Goal: Obtain resource: Obtain resource

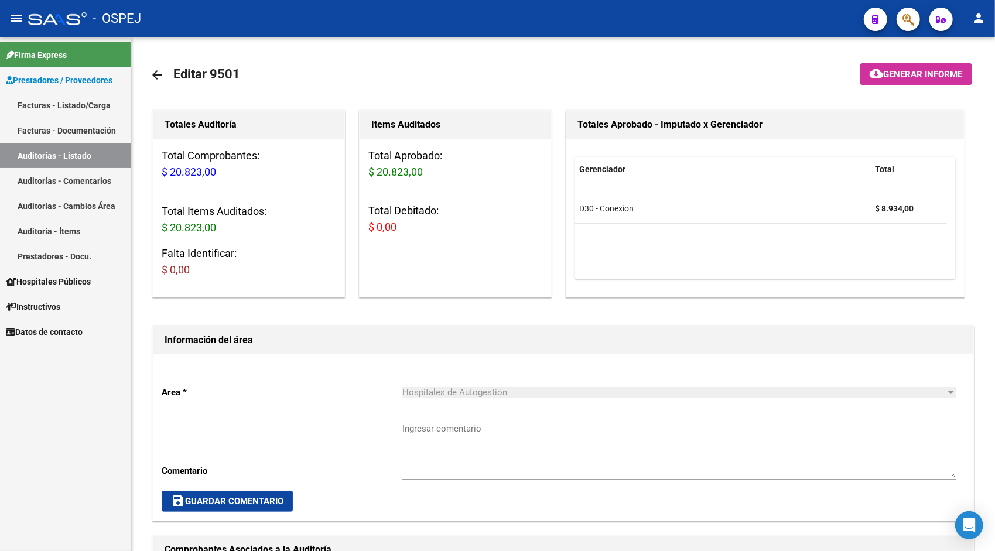
scroll to position [515, 0]
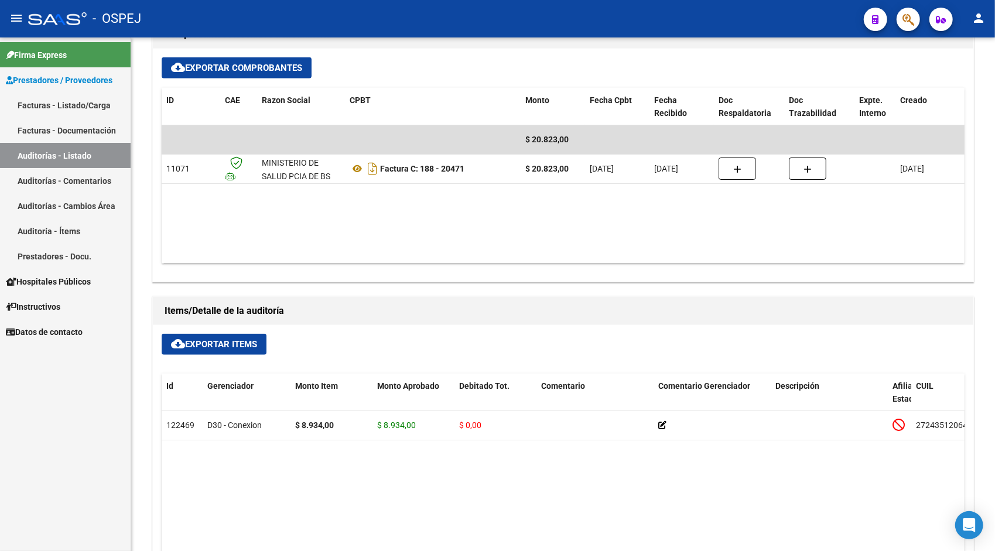
drag, startPoint x: 0, startPoint y: 0, endPoint x: 82, endPoint y: 156, distance: 176.0
click at [82, 156] on link "Auditorías - Listado" at bounding box center [65, 155] width 131 height 25
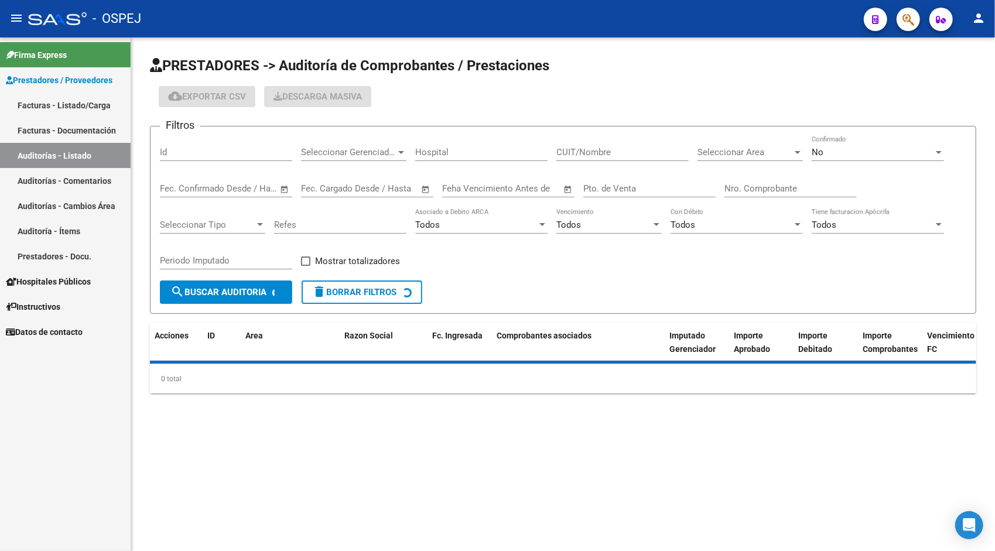
click at [190, 150] on input "Id" at bounding box center [226, 152] width 132 height 11
paste input "9502"
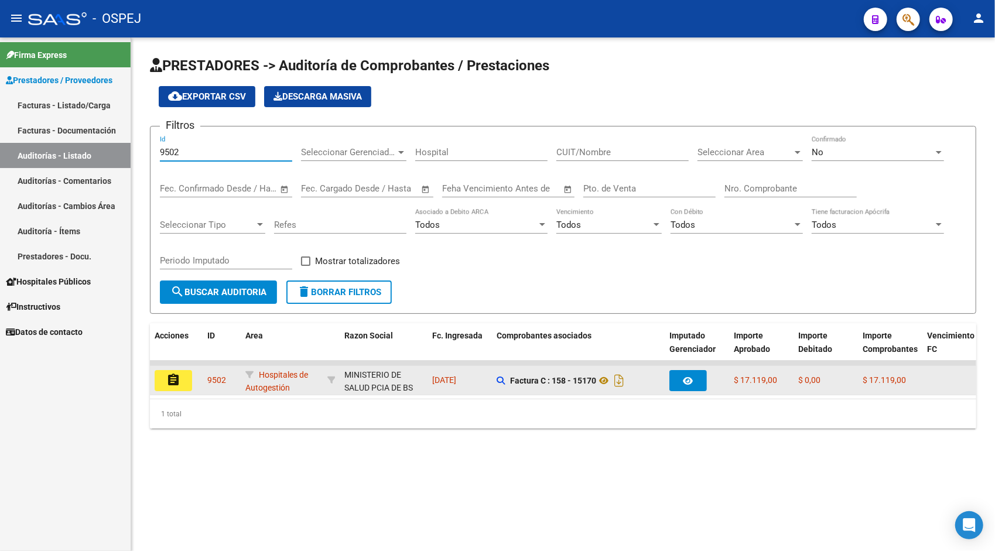
type input "9502"
click at [181, 382] on button "assignment" at bounding box center [173, 380] width 37 height 21
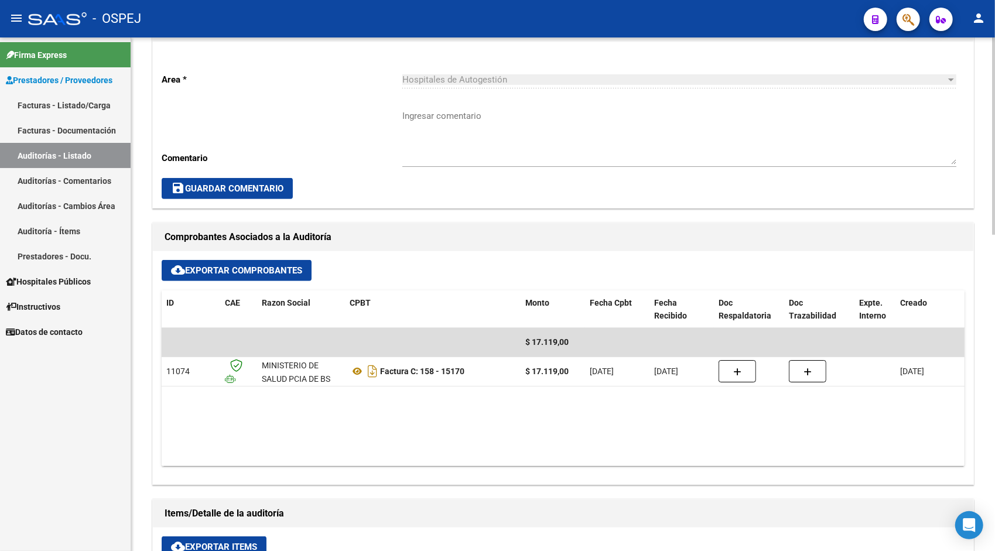
scroll to position [328, 0]
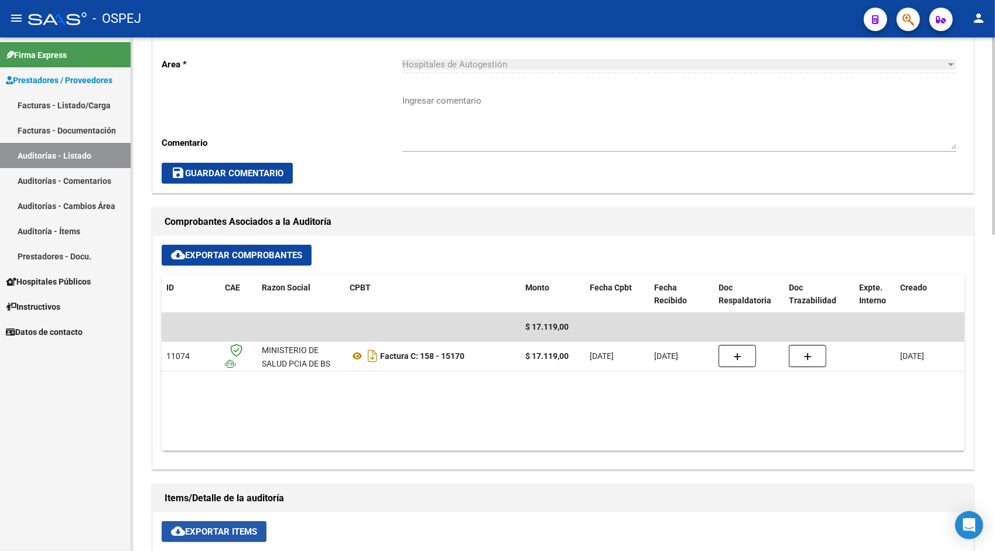
click at [244, 528] on span "cloud_download Exportar Items" at bounding box center [214, 531] width 86 height 11
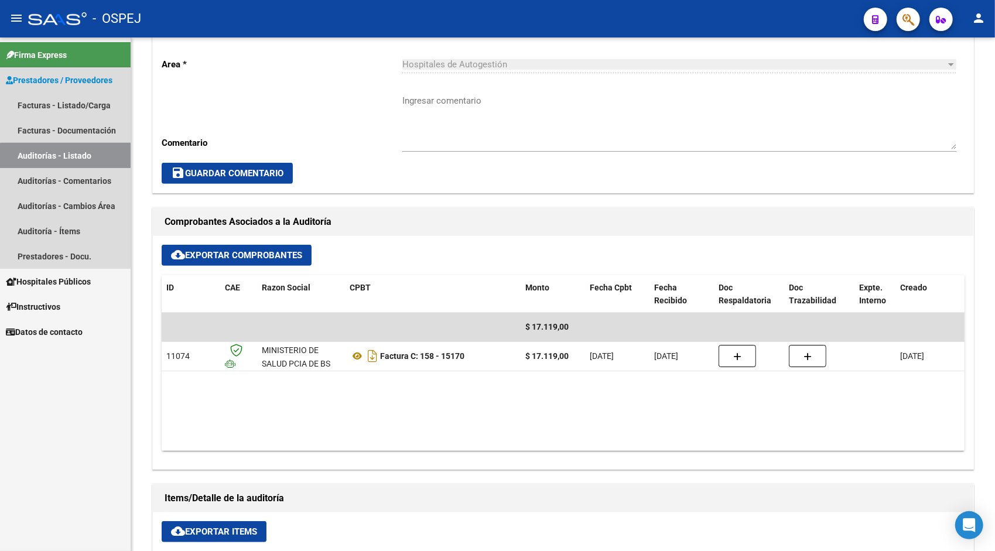
click at [69, 162] on link "Auditorías - Listado" at bounding box center [65, 155] width 131 height 25
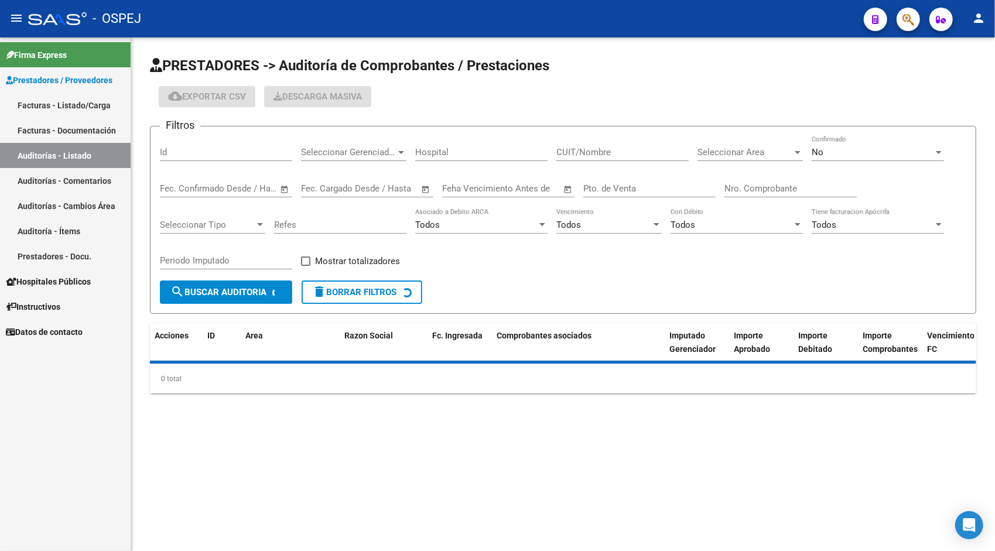
click at [182, 153] on input "Id" at bounding box center [226, 152] width 132 height 11
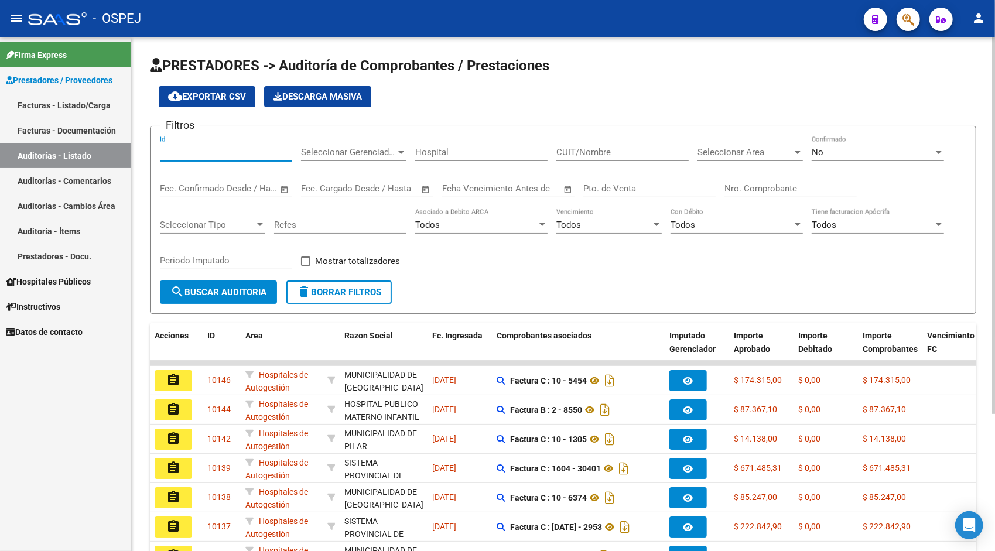
paste input "9503"
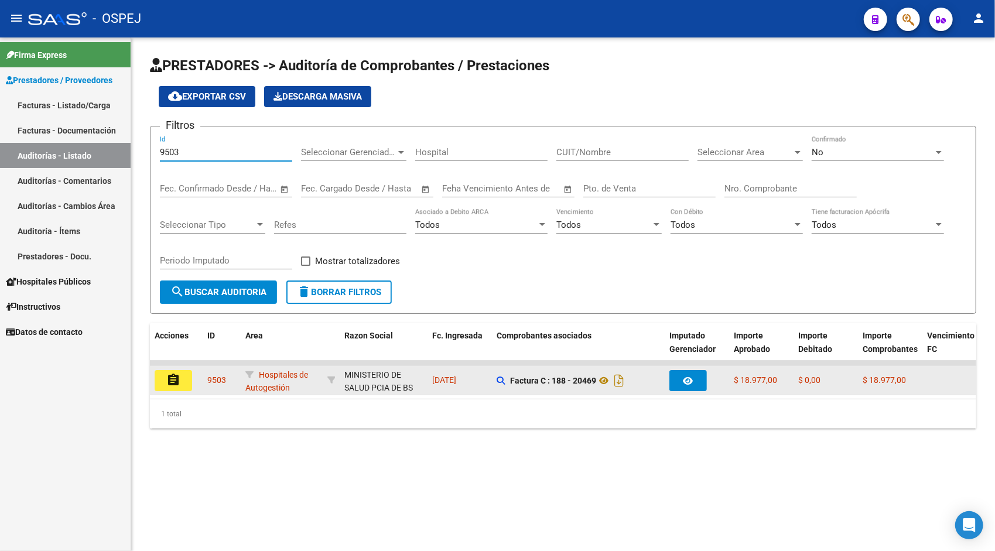
type input "9503"
click at [170, 378] on mat-icon "assignment" at bounding box center [173, 380] width 14 height 14
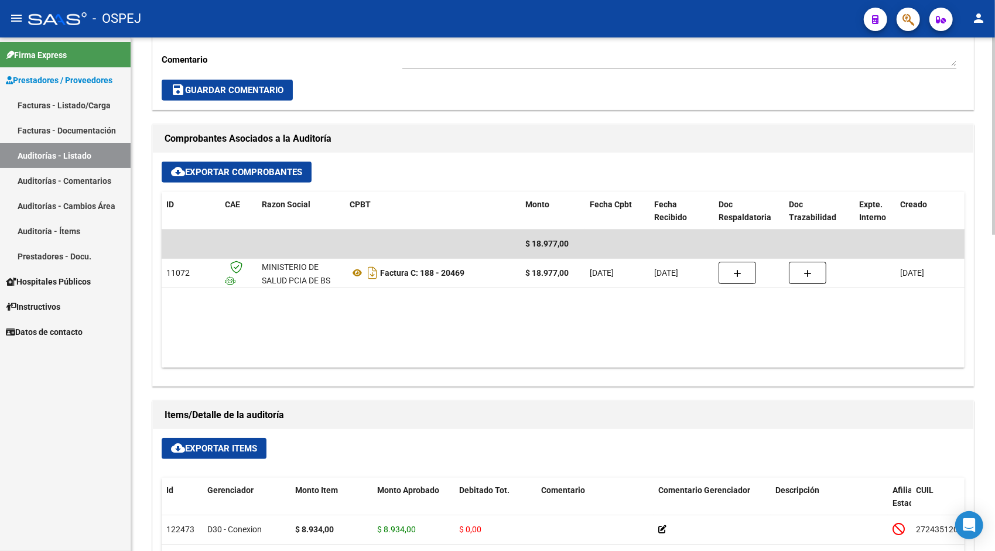
scroll to position [422, 0]
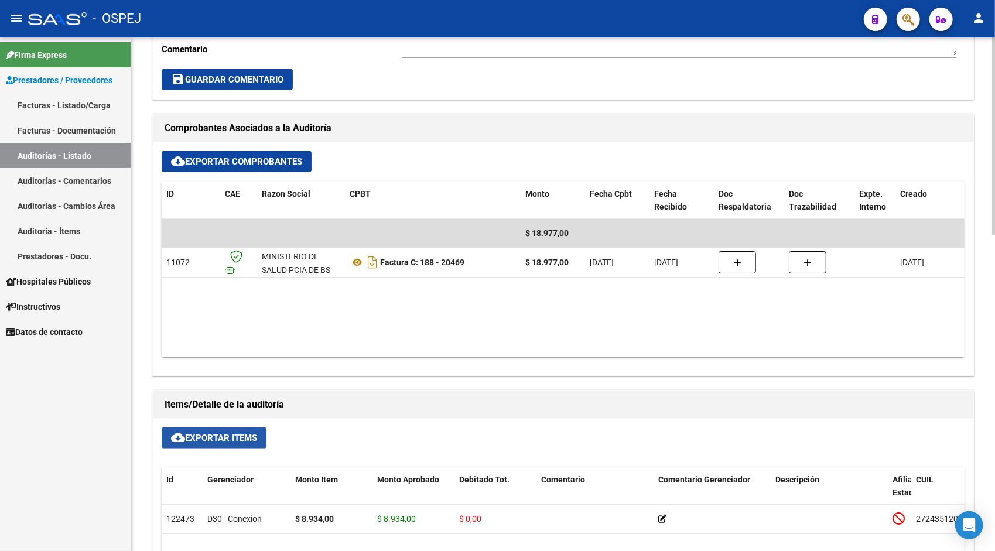
click at [229, 427] on button "cloud_download Exportar Items" at bounding box center [214, 437] width 105 height 21
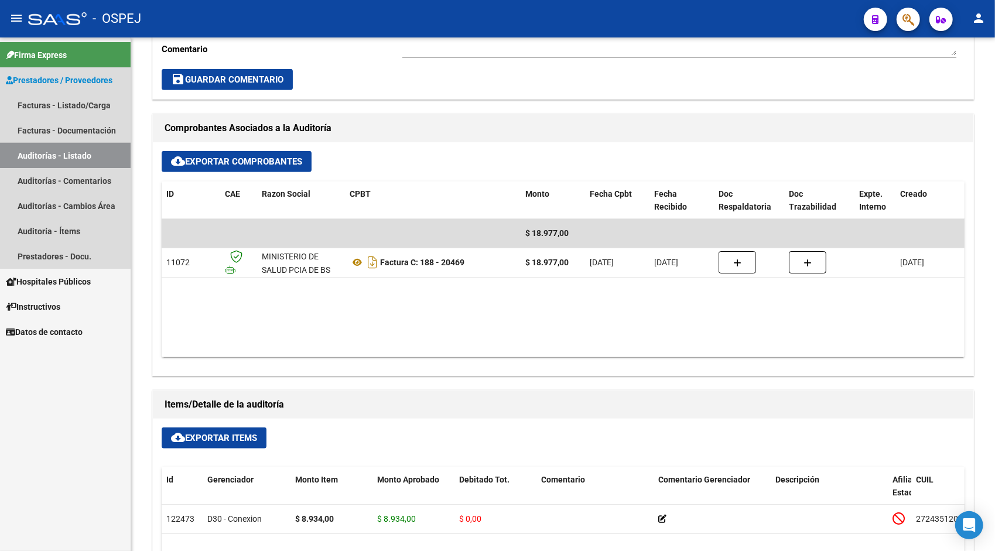
click at [64, 156] on link "Auditorías - Listado" at bounding box center [65, 155] width 131 height 25
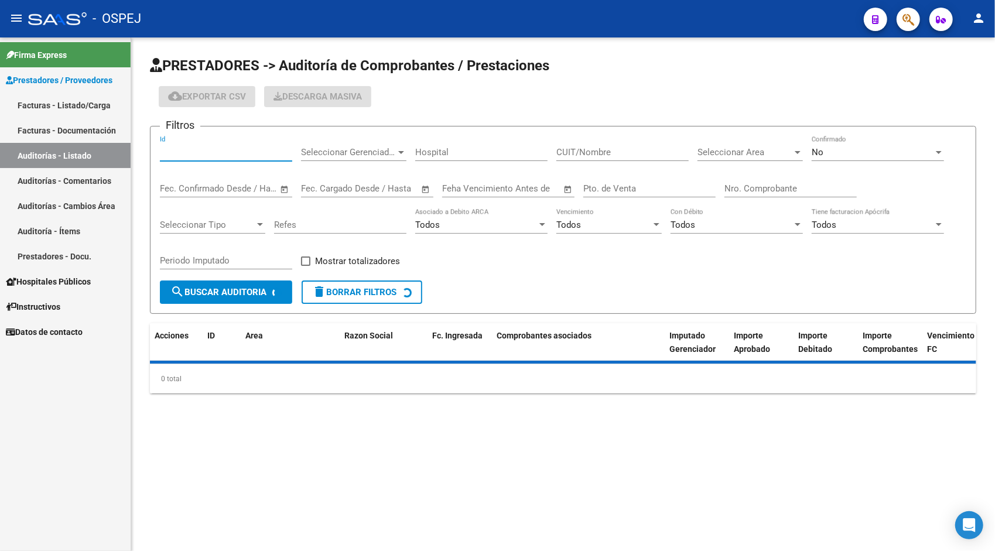
click at [225, 155] on input "Id" at bounding box center [226, 152] width 132 height 11
paste input "9504"
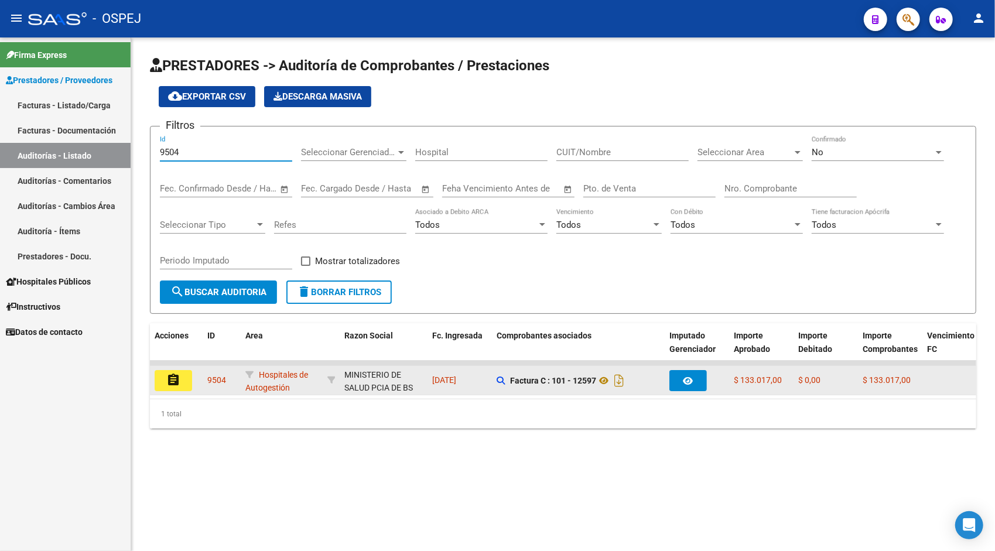
type input "9504"
click at [175, 375] on mat-icon "assignment" at bounding box center [173, 380] width 14 height 14
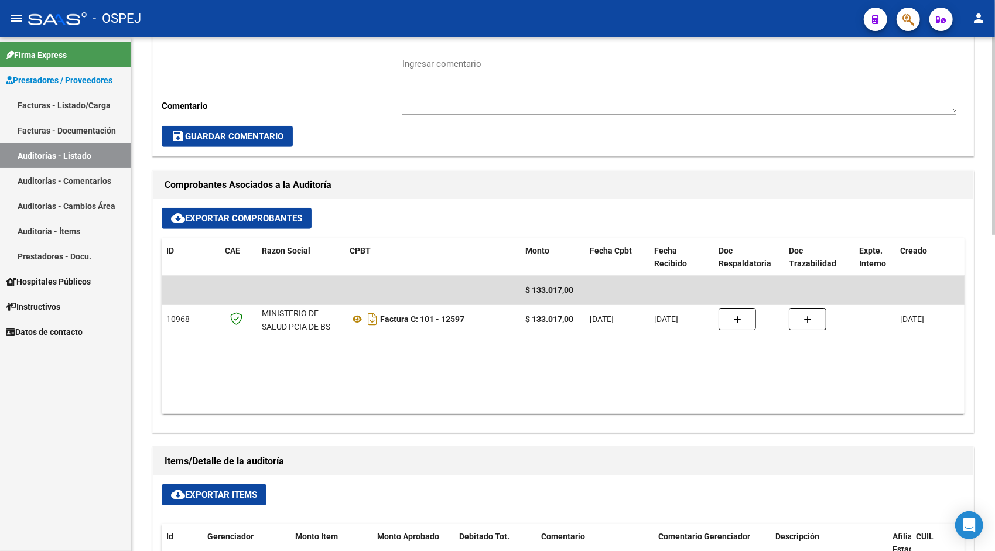
scroll to position [375, 0]
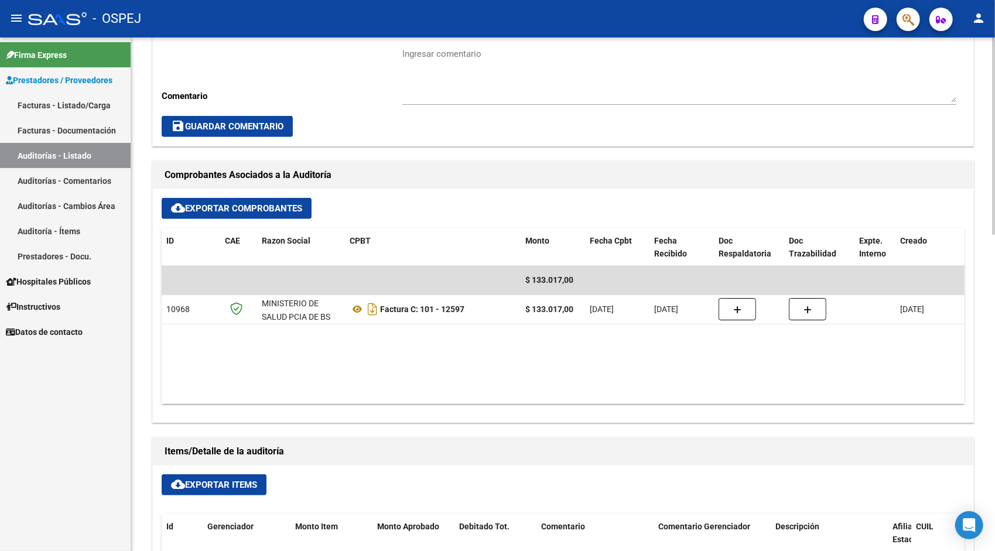
click at [212, 482] on span "cloud_download Exportar Items" at bounding box center [214, 484] width 86 height 11
click at [57, 156] on link "Auditorías - Listado" at bounding box center [65, 155] width 131 height 25
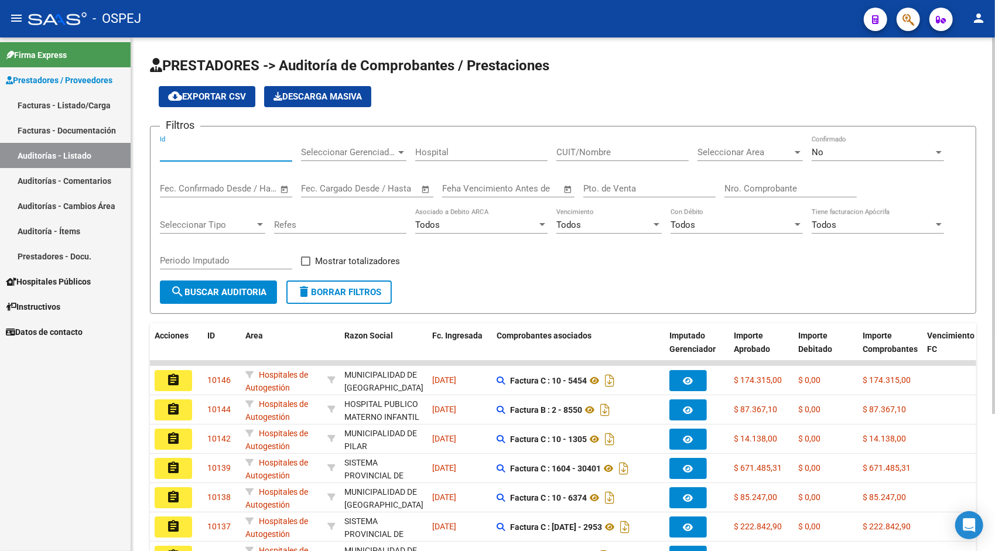
click at [218, 156] on input "Id" at bounding box center [226, 152] width 132 height 11
paste input "9505"
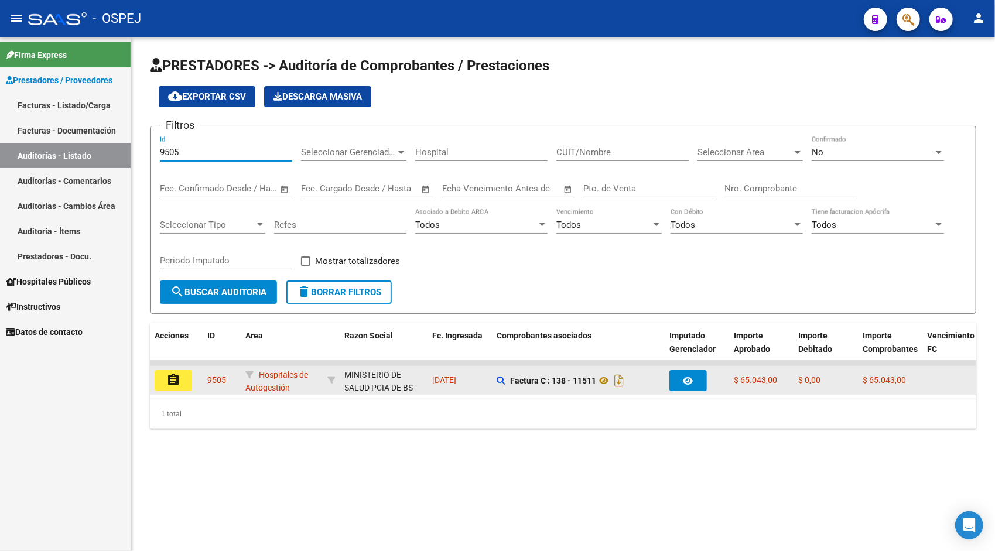
type input "9505"
click at [176, 378] on mat-icon "assignment" at bounding box center [173, 380] width 14 height 14
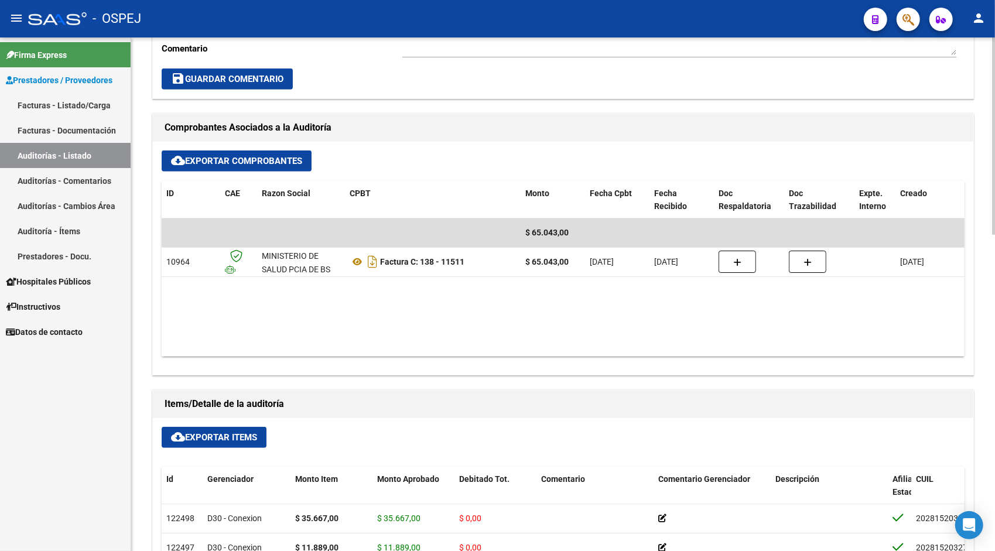
scroll to position [445, 0]
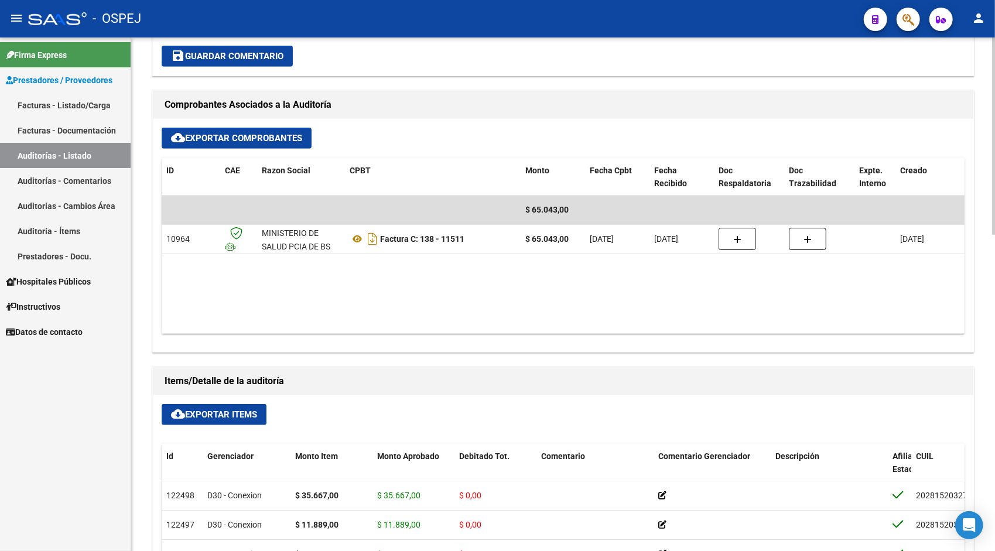
click at [260, 417] on button "cloud_download Exportar Items" at bounding box center [214, 414] width 105 height 21
click at [63, 163] on link "Auditorías - Listado" at bounding box center [65, 155] width 131 height 25
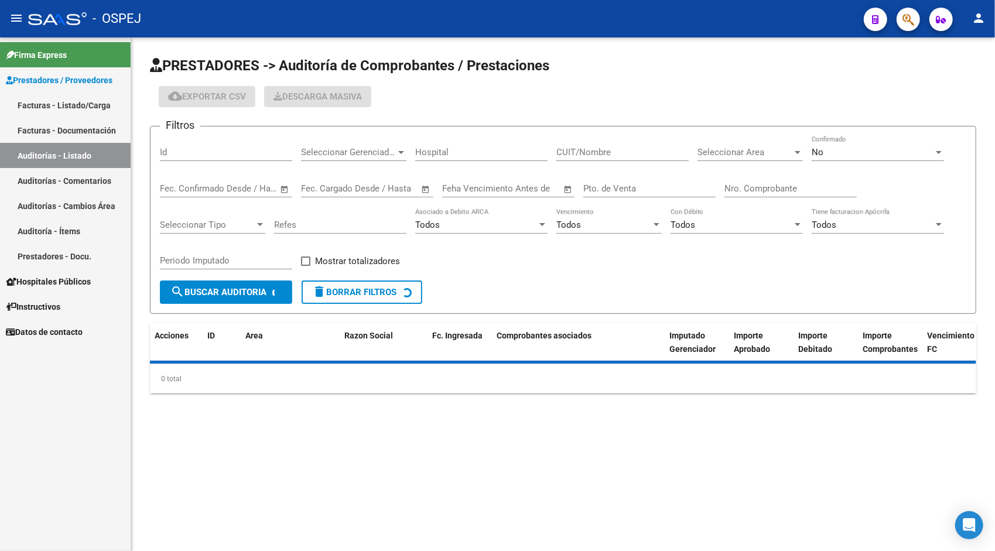
click at [213, 155] on input "Id" at bounding box center [226, 152] width 132 height 11
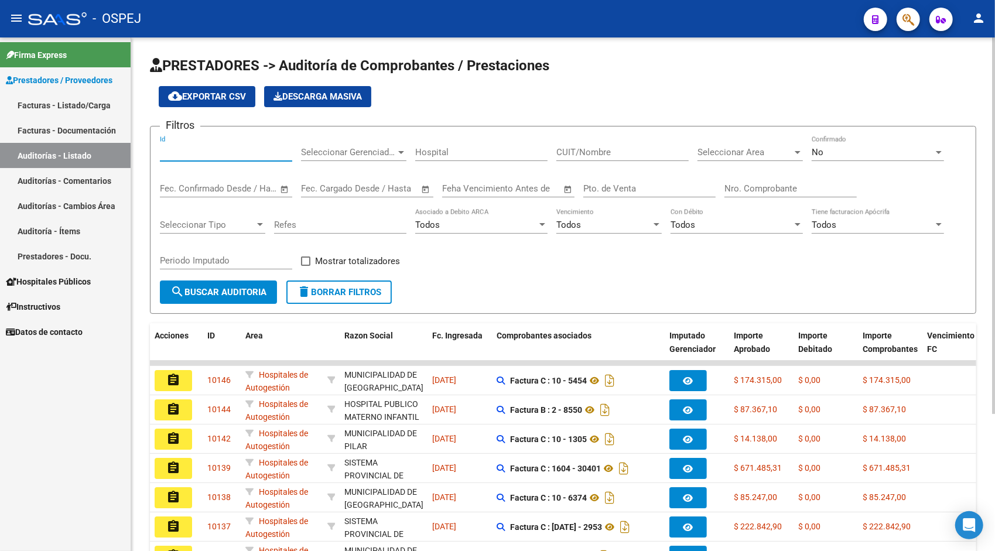
paste input "9506"
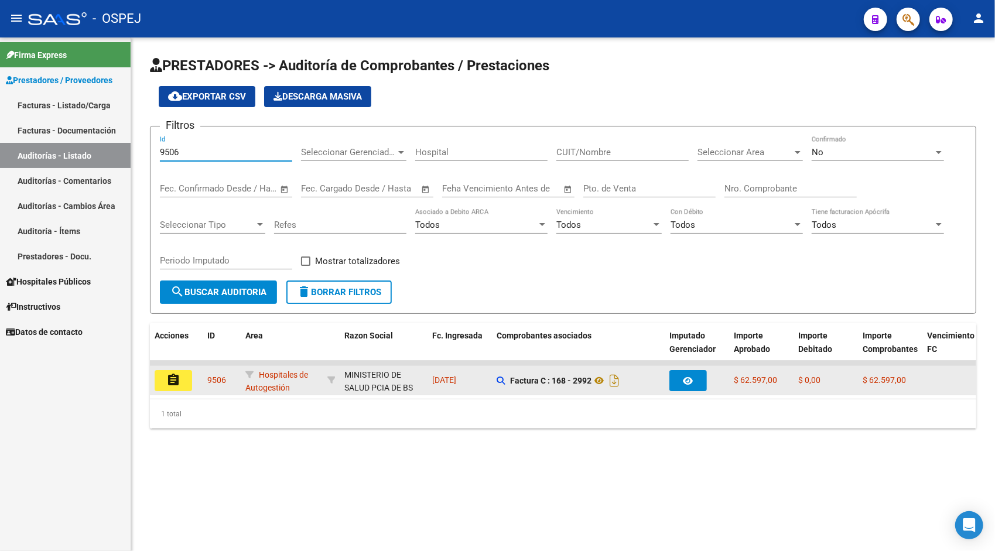
type input "9506"
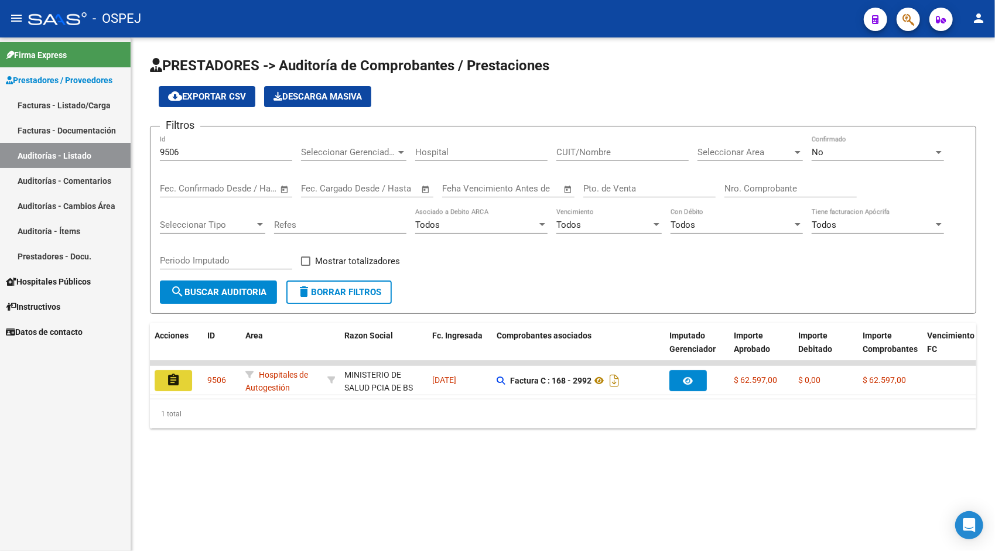
click at [169, 375] on button "assignment" at bounding box center [173, 380] width 37 height 21
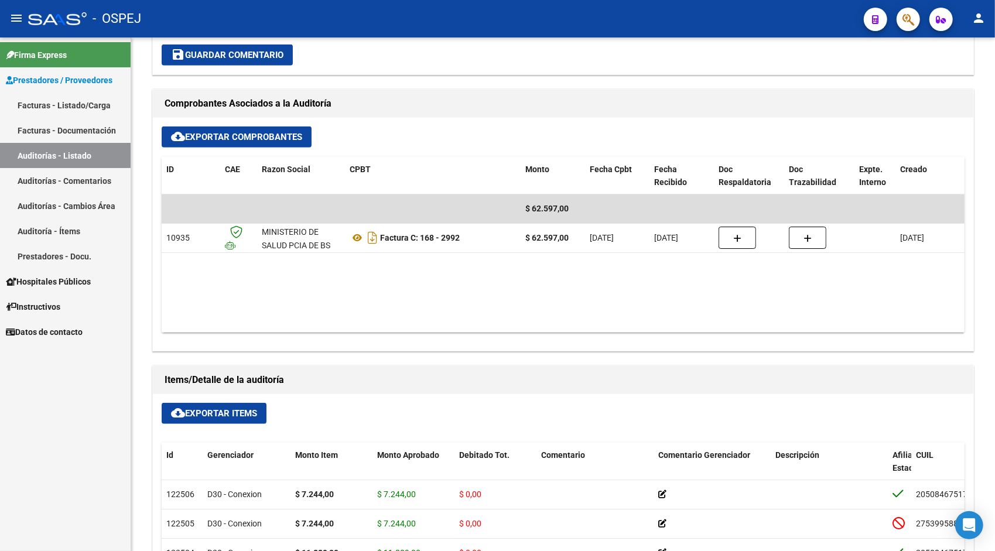
scroll to position [468, 0]
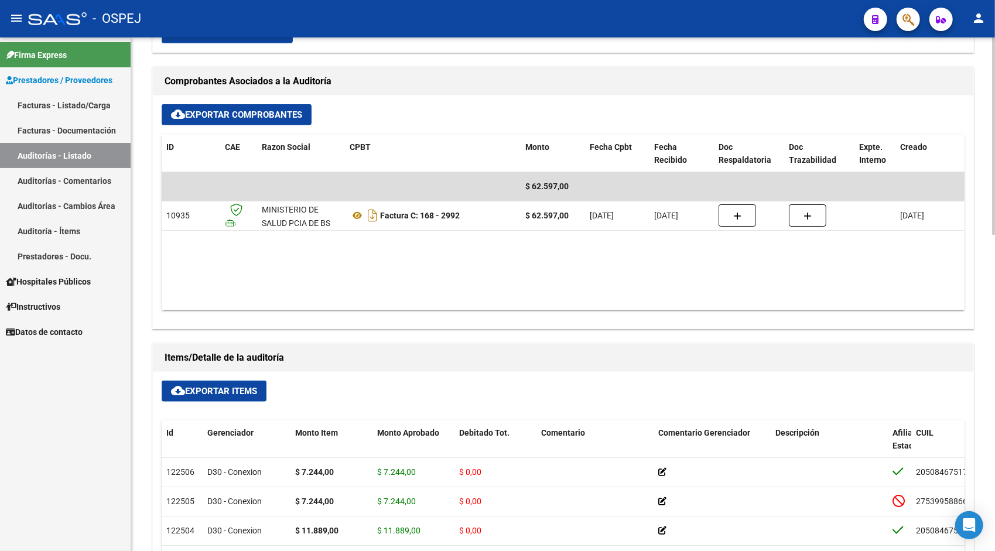
click at [220, 392] on span "cloud_download Exportar Items" at bounding box center [214, 391] width 86 height 11
click at [66, 157] on link "Auditorías - Listado" at bounding box center [65, 155] width 131 height 25
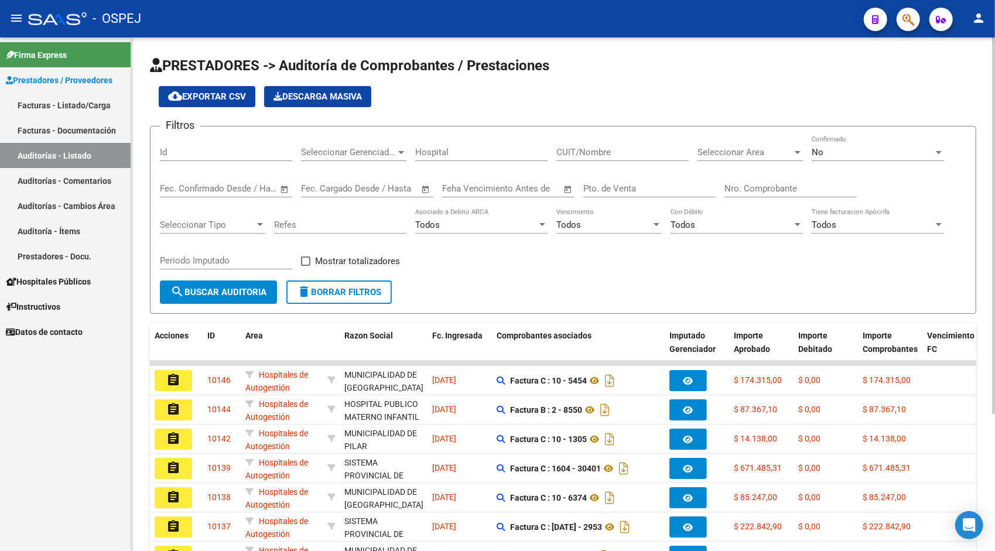
click at [201, 156] on input "Id" at bounding box center [226, 152] width 132 height 11
paste input "9511"
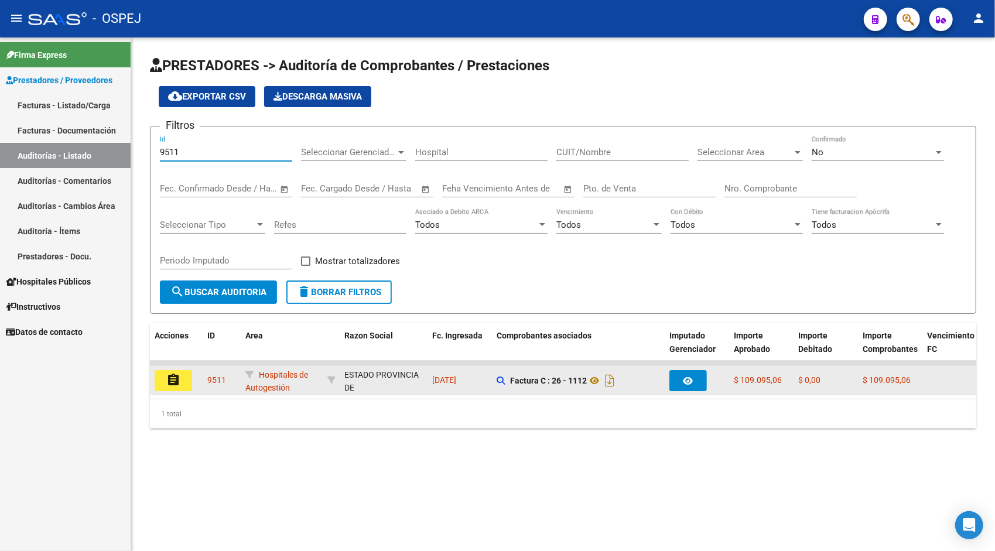
type input "9511"
click at [169, 390] on button "assignment" at bounding box center [173, 380] width 37 height 21
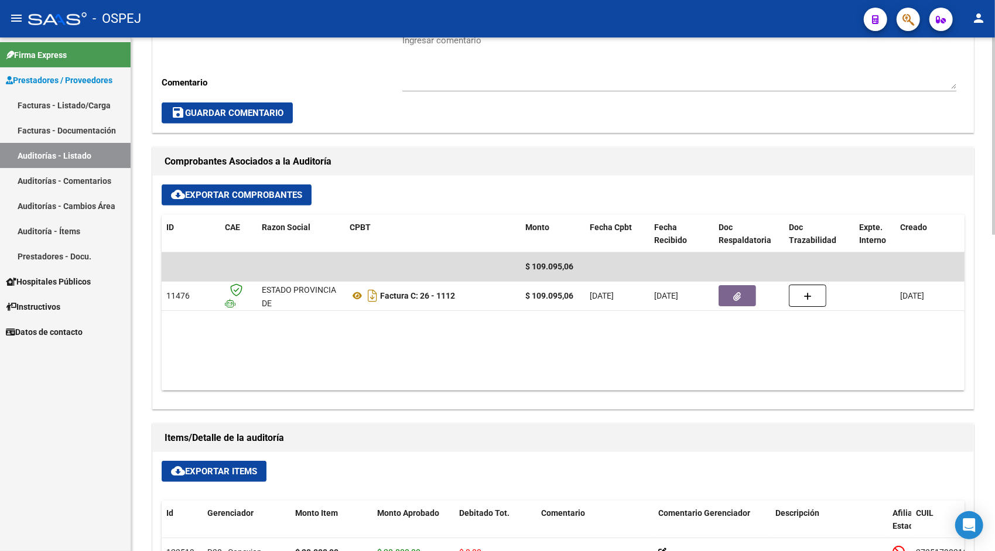
scroll to position [398, 0]
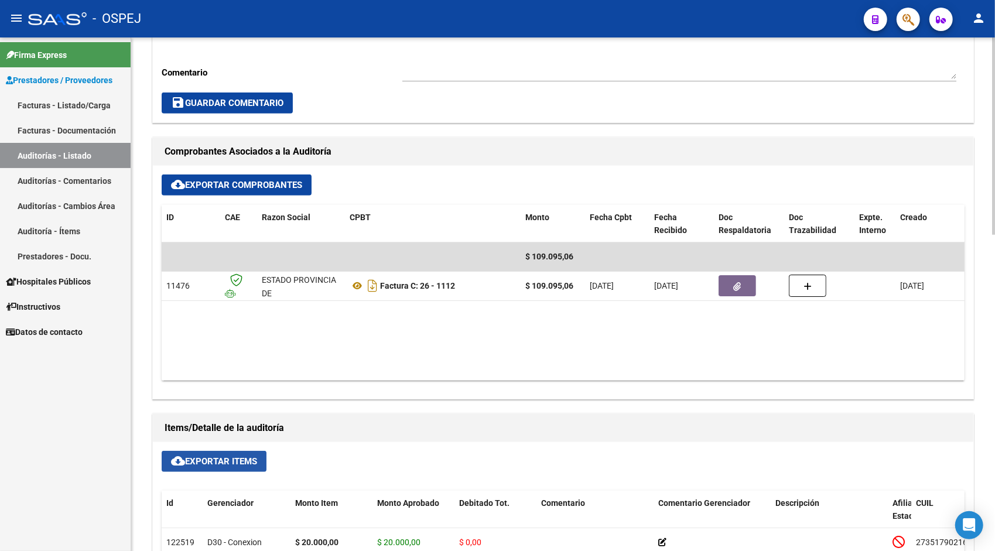
click at [221, 464] on span "cloud_download Exportar Items" at bounding box center [214, 461] width 86 height 11
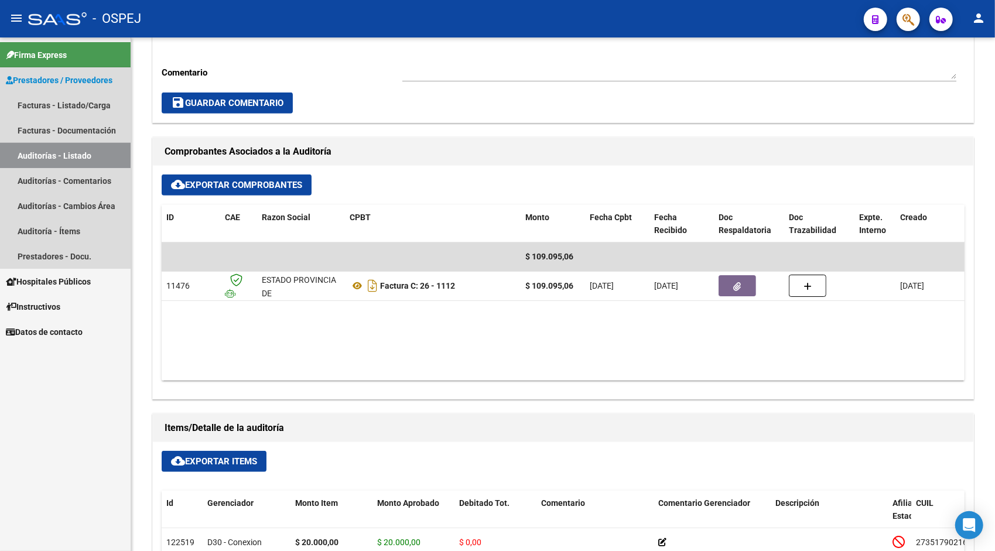
click at [96, 149] on link "Auditorías - Listado" at bounding box center [65, 155] width 131 height 25
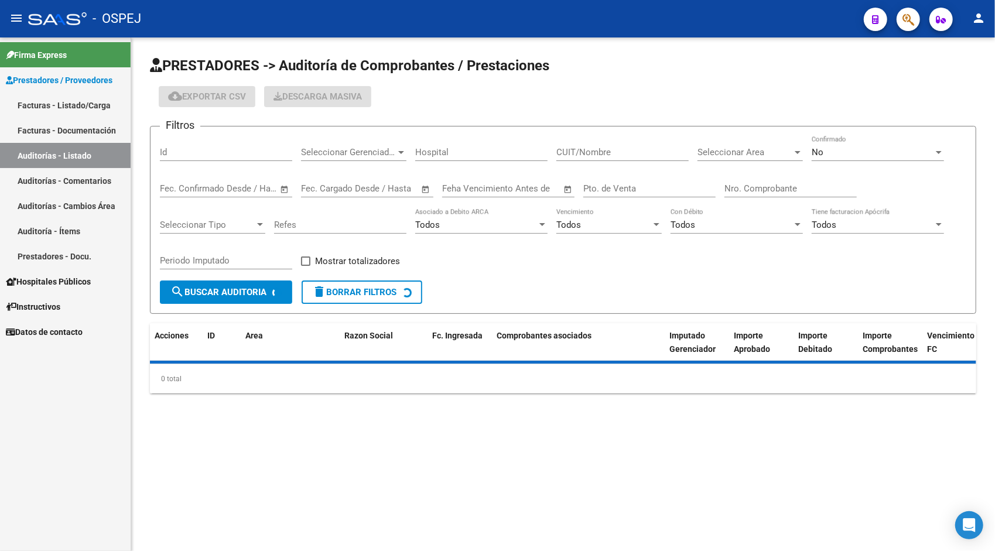
click at [224, 145] on div "Id" at bounding box center [226, 148] width 132 height 25
paste input "9512"
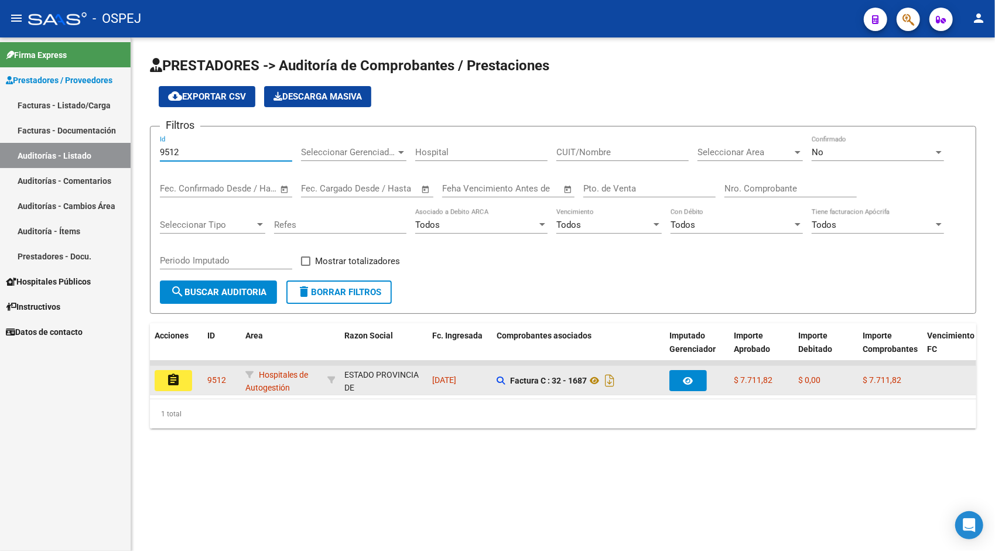
type input "9512"
click at [177, 374] on mat-icon "assignment" at bounding box center [173, 380] width 14 height 14
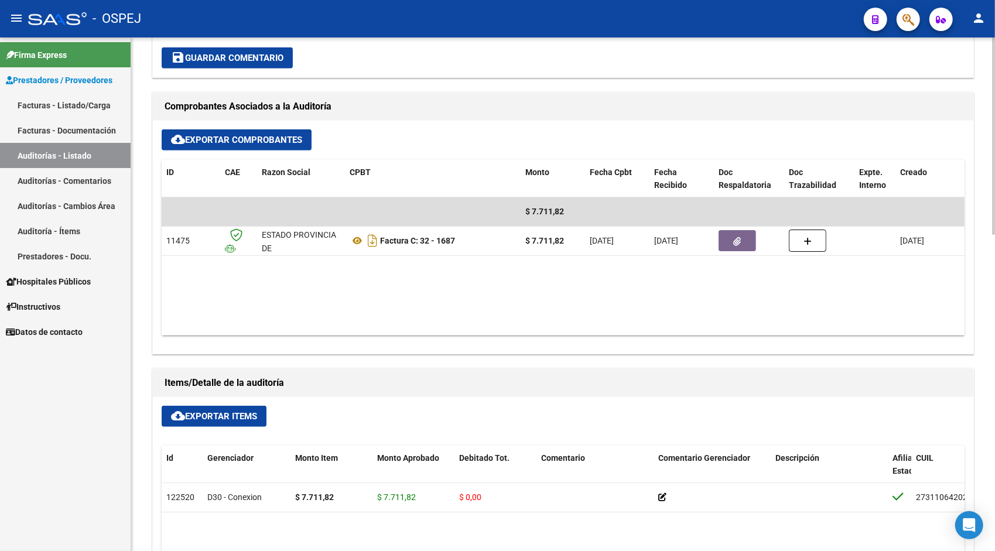
scroll to position [445, 0]
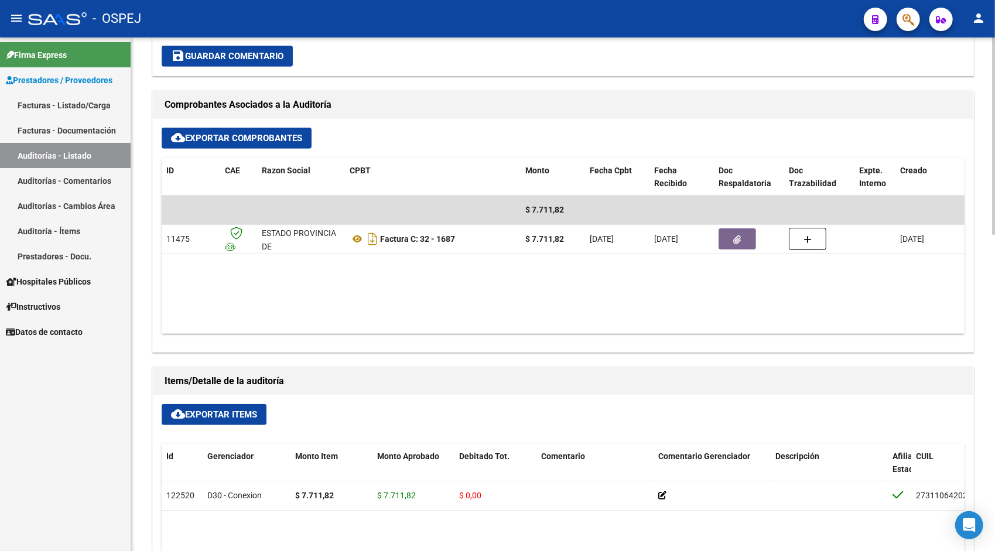
click at [223, 411] on span "cloud_download Exportar Items" at bounding box center [214, 414] width 86 height 11
click at [81, 155] on link "Auditorías - Listado" at bounding box center [65, 155] width 131 height 25
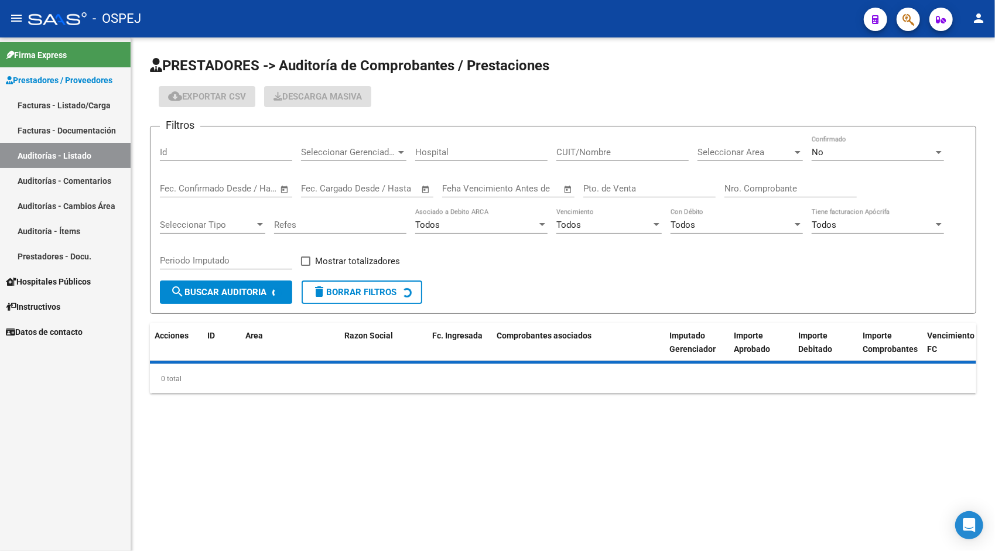
click at [192, 157] on div "Id" at bounding box center [226, 148] width 132 height 25
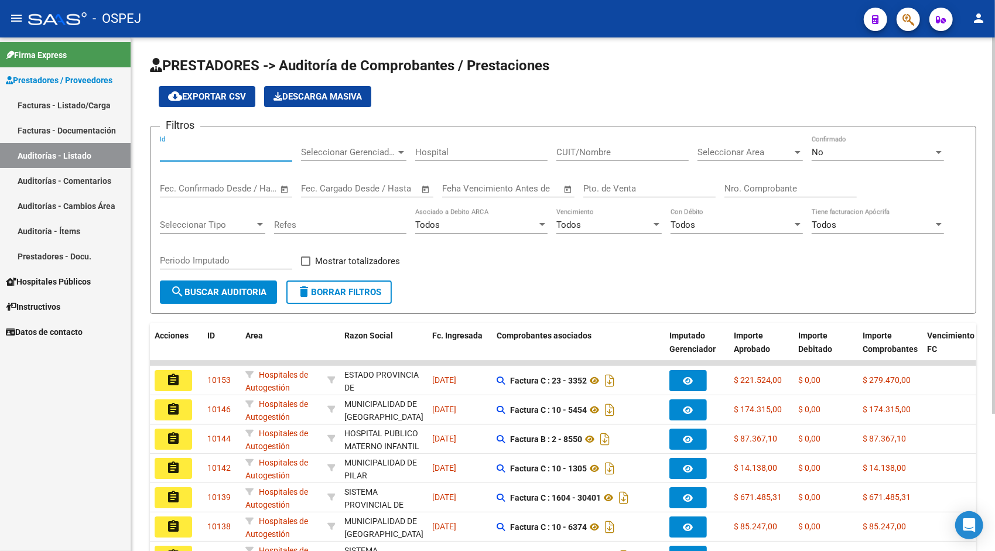
paste input "9513"
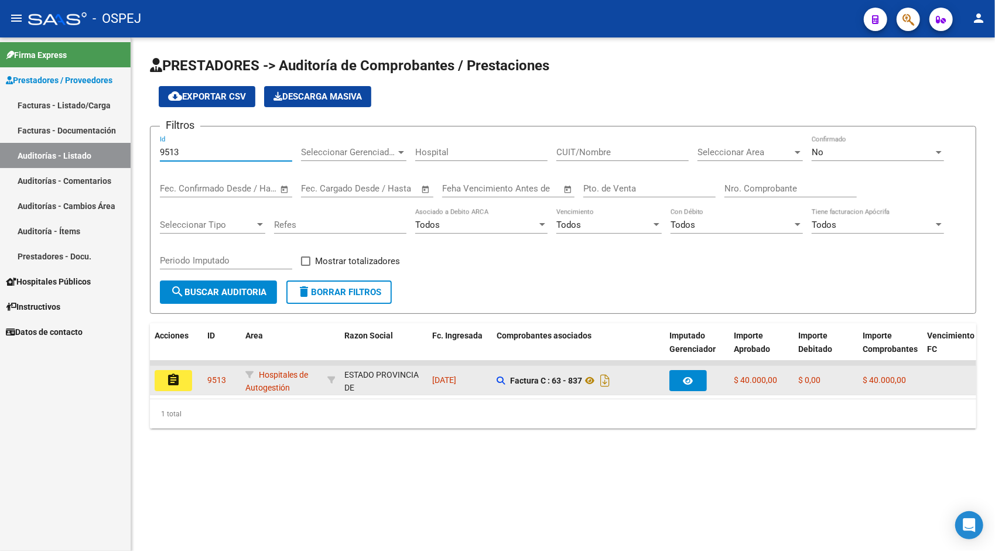
type input "9513"
click at [178, 392] on datatable-body-cell "assignment" at bounding box center [176, 380] width 53 height 29
click at [174, 374] on mat-icon "assignment" at bounding box center [173, 380] width 14 height 14
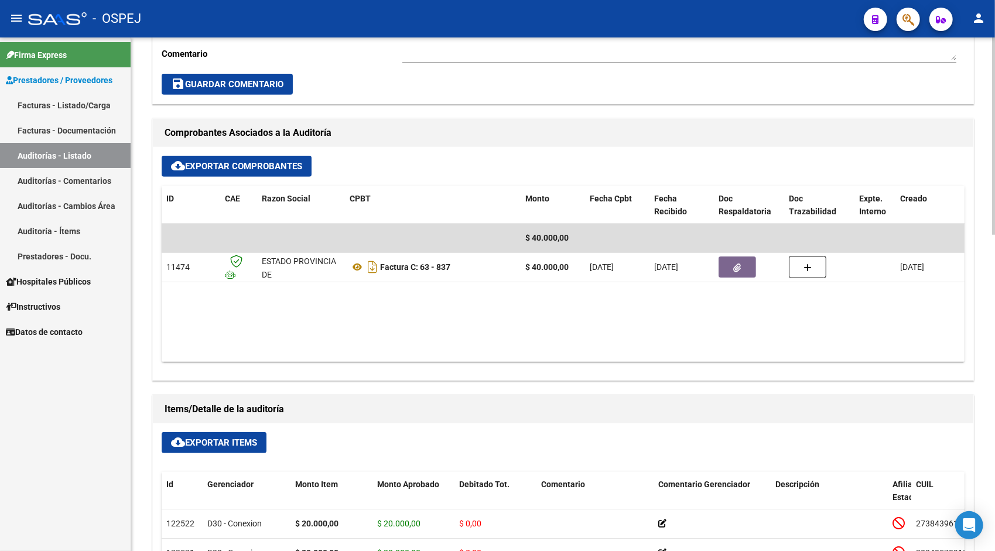
scroll to position [422, 0]
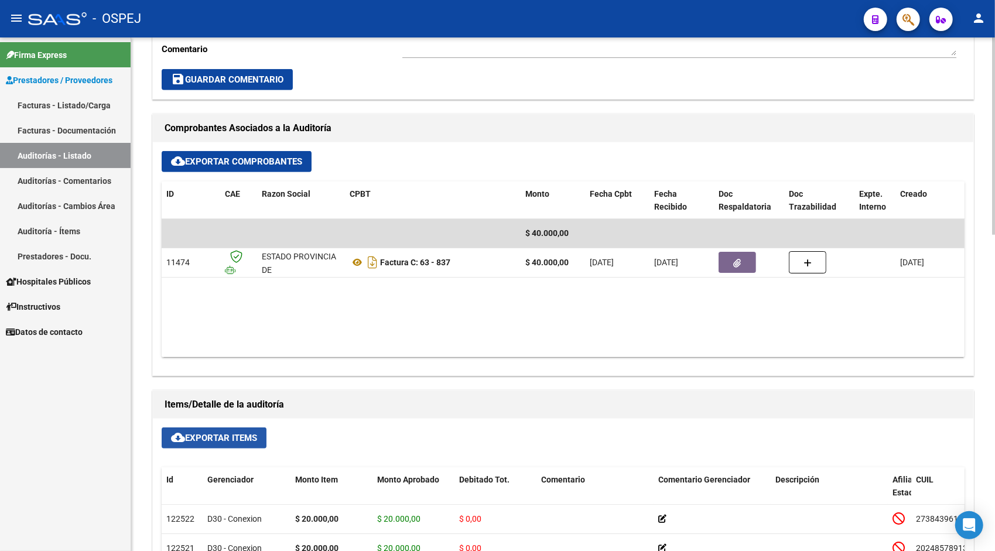
click at [207, 434] on span "cloud_download Exportar Items" at bounding box center [214, 438] width 86 height 11
click at [83, 153] on link "Auditorías - Listado" at bounding box center [65, 155] width 131 height 25
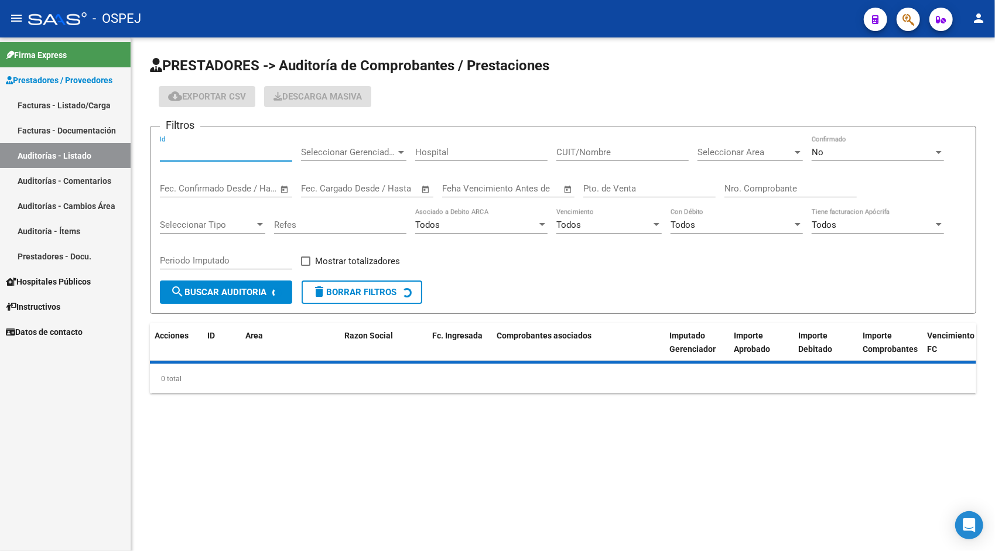
click at [233, 151] on input "Id" at bounding box center [226, 152] width 132 height 11
paste input "9523"
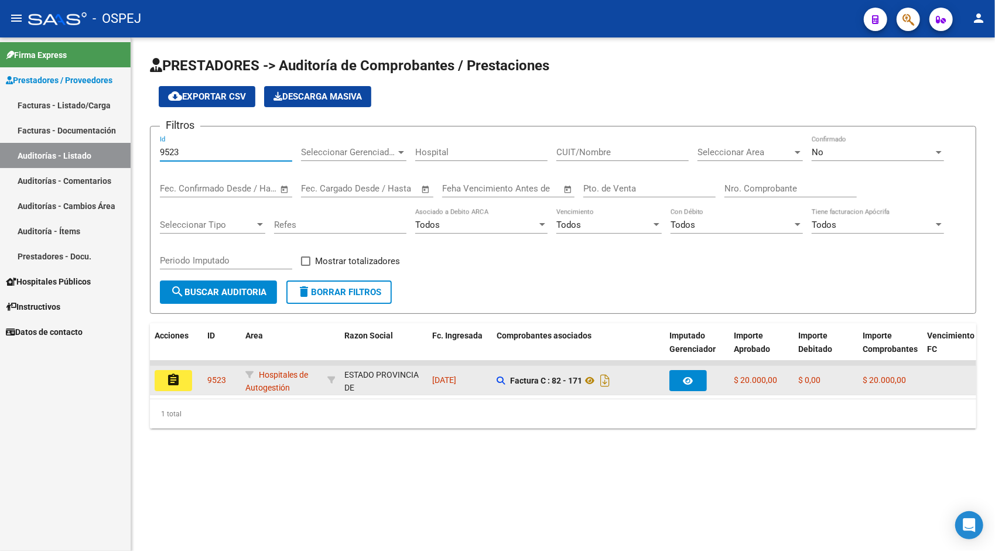
type input "9523"
click at [171, 379] on mat-icon "assignment" at bounding box center [173, 380] width 14 height 14
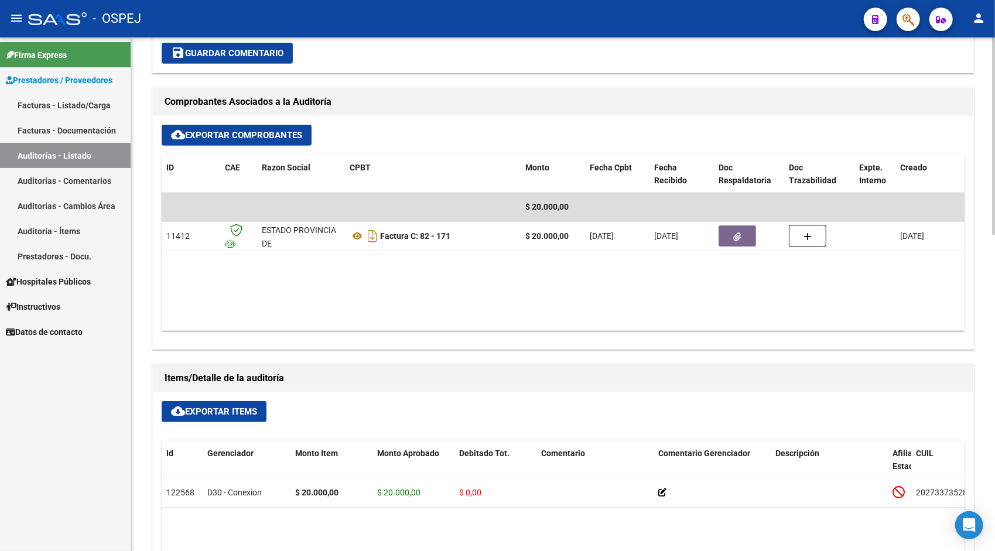
scroll to position [492, 0]
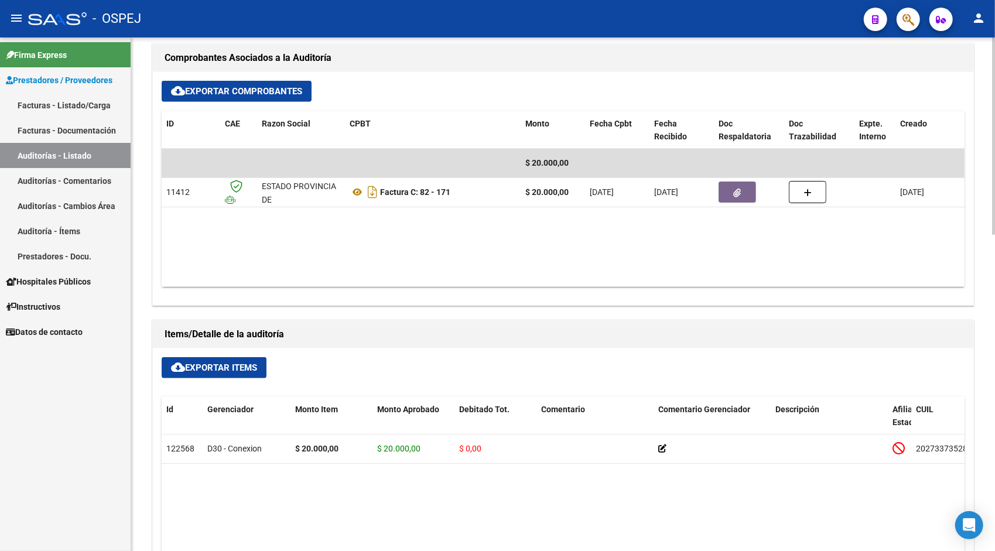
click at [198, 371] on span "cloud_download Exportar Items" at bounding box center [214, 367] width 86 height 11
click at [60, 151] on link "Auditorías - Listado" at bounding box center [65, 155] width 131 height 25
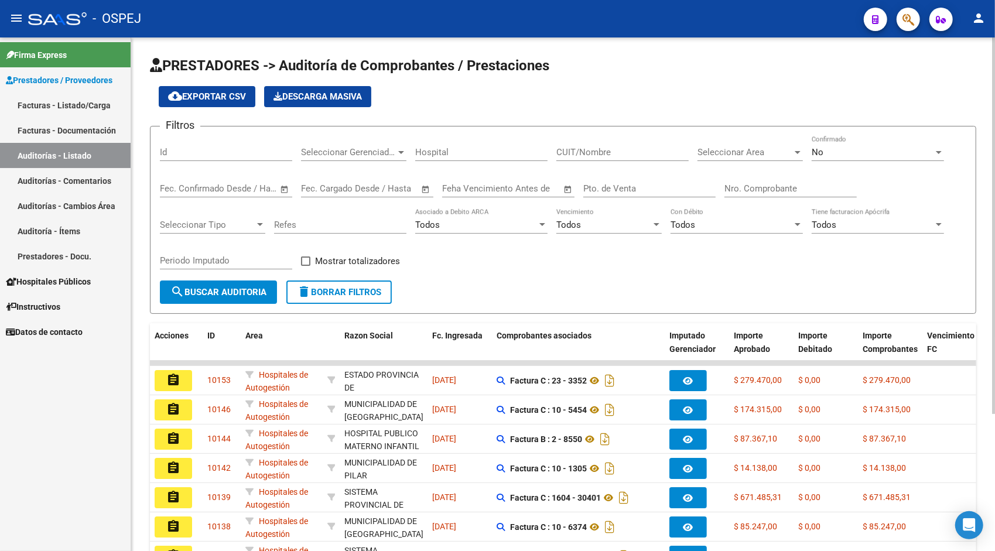
click at [190, 153] on input "Id" at bounding box center [226, 152] width 132 height 11
paste input "9524"
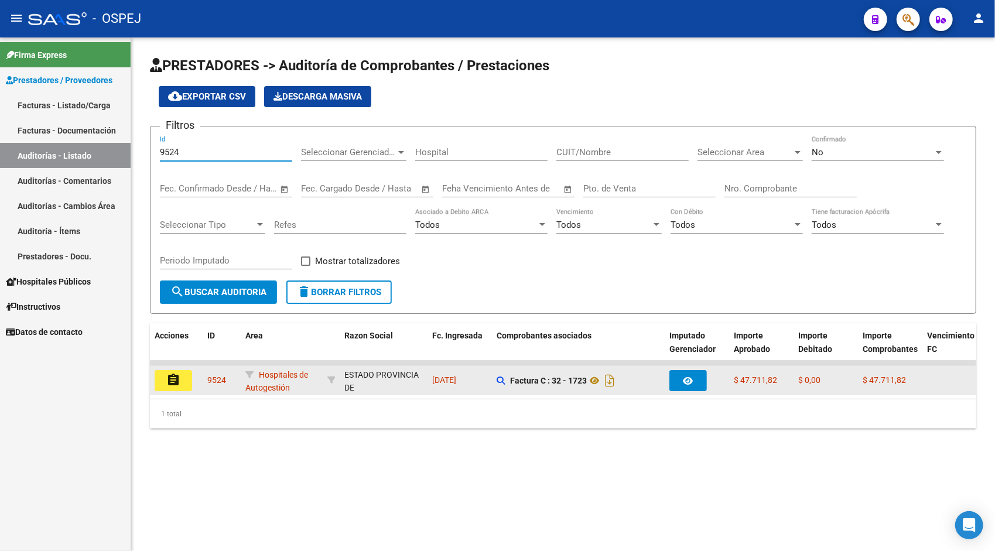
type input "9524"
click at [169, 393] on datatable-body-cell "assignment" at bounding box center [176, 380] width 53 height 29
click at [182, 380] on button "assignment" at bounding box center [173, 380] width 37 height 21
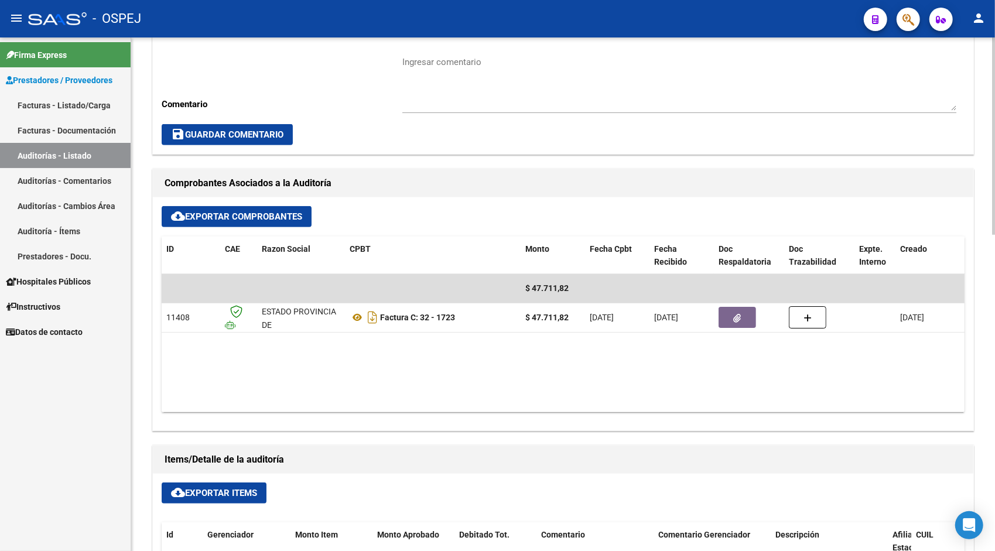
scroll to position [375, 0]
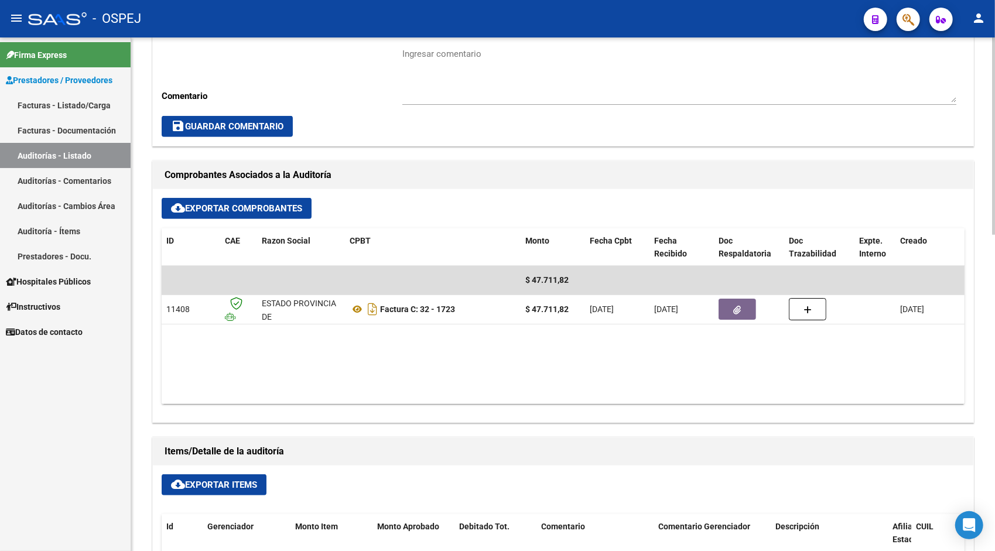
click at [228, 480] on span "cloud_download Exportar Items" at bounding box center [214, 484] width 86 height 11
click at [76, 163] on link "Auditorías - Listado" at bounding box center [65, 155] width 131 height 25
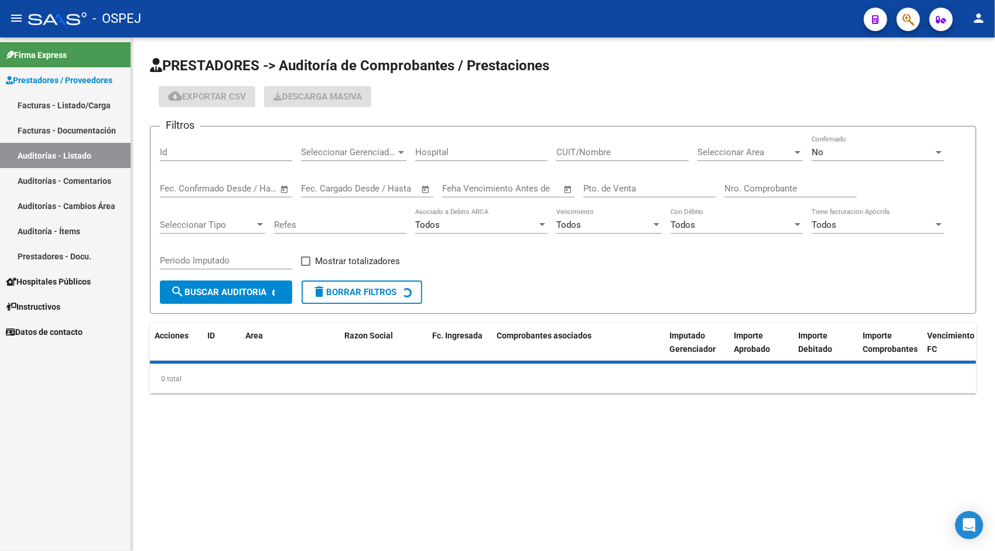
click at [185, 156] on input "Id" at bounding box center [226, 152] width 132 height 11
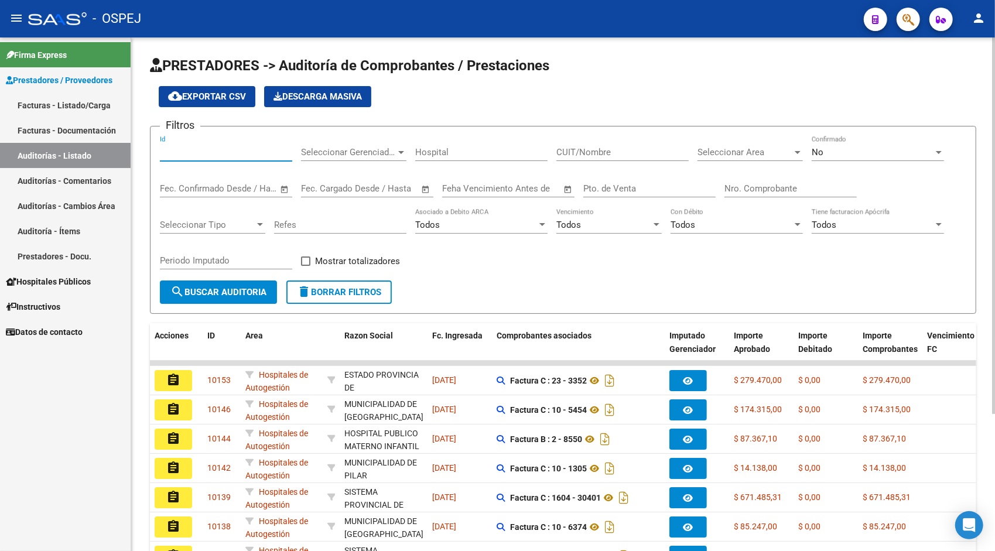
paste input "9526"
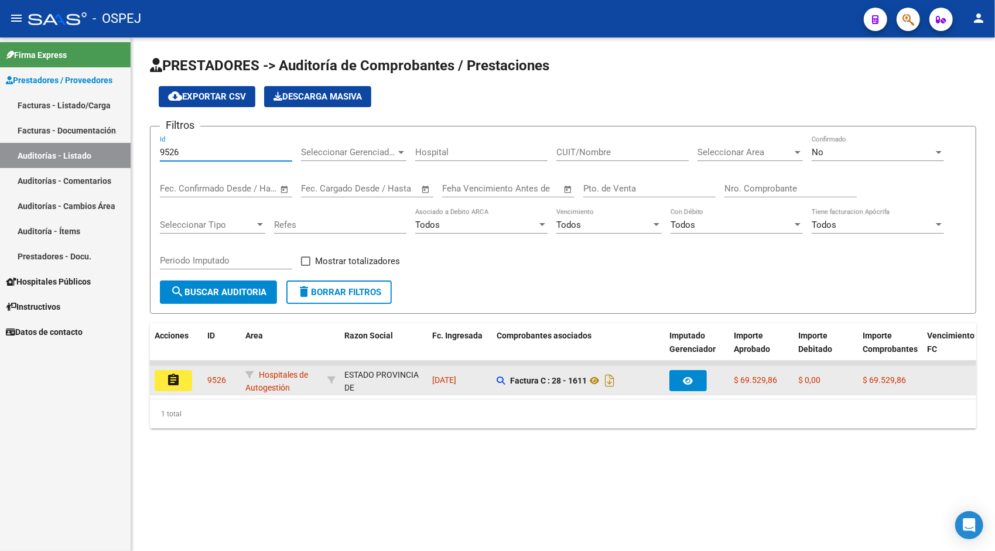
type input "9526"
click at [181, 376] on button "assignment" at bounding box center [173, 380] width 37 height 21
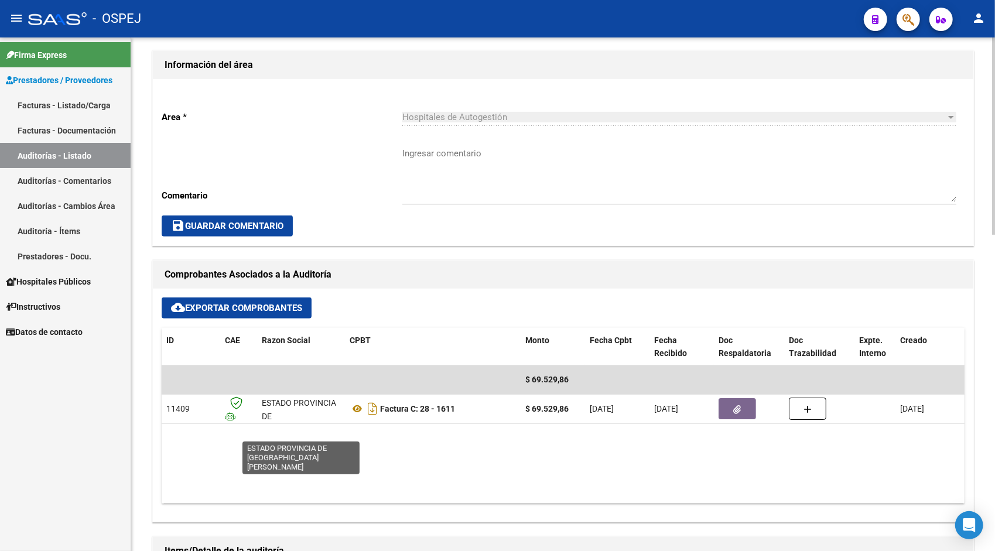
scroll to position [328, 0]
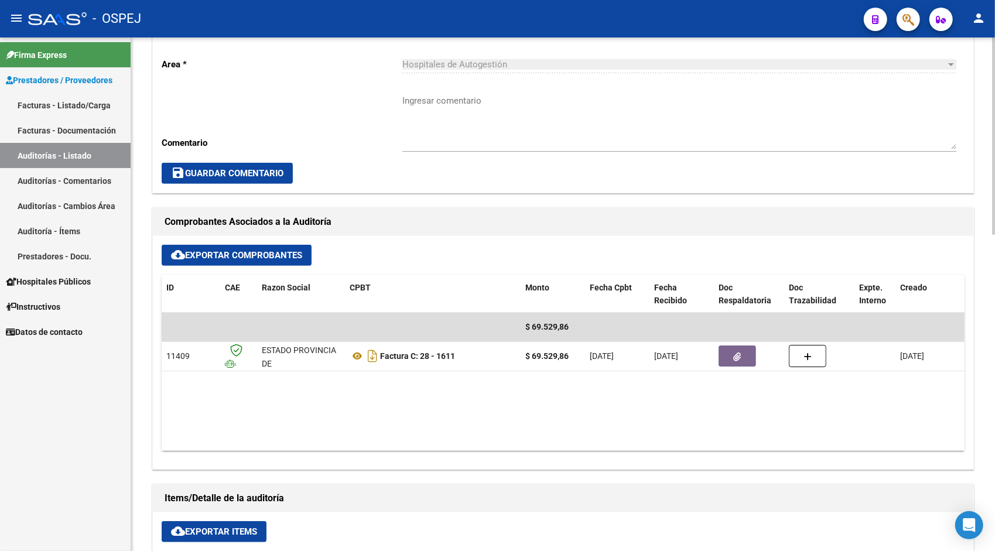
click at [217, 533] on span "cloud_download Exportar Items" at bounding box center [214, 531] width 86 height 11
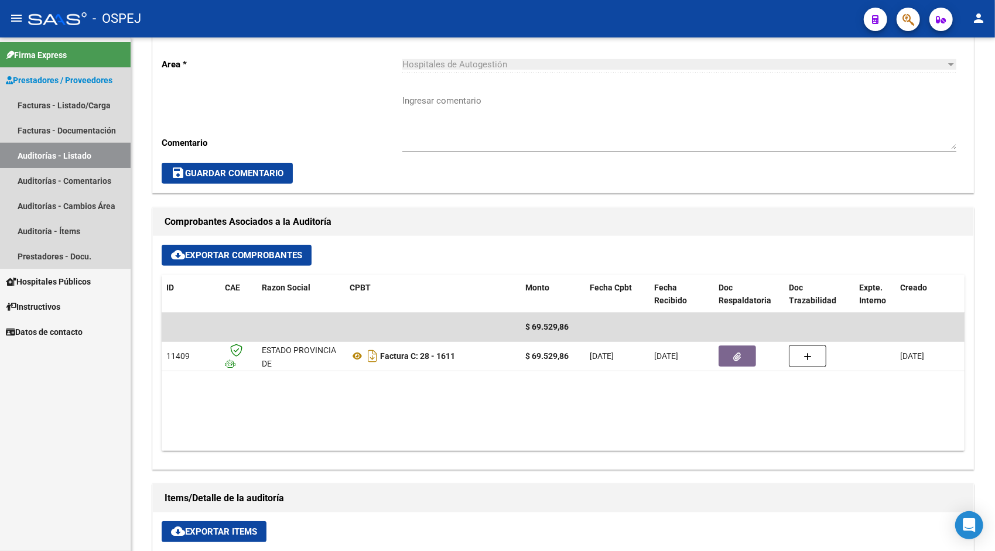
click at [58, 146] on link "Auditorías - Listado" at bounding box center [65, 155] width 131 height 25
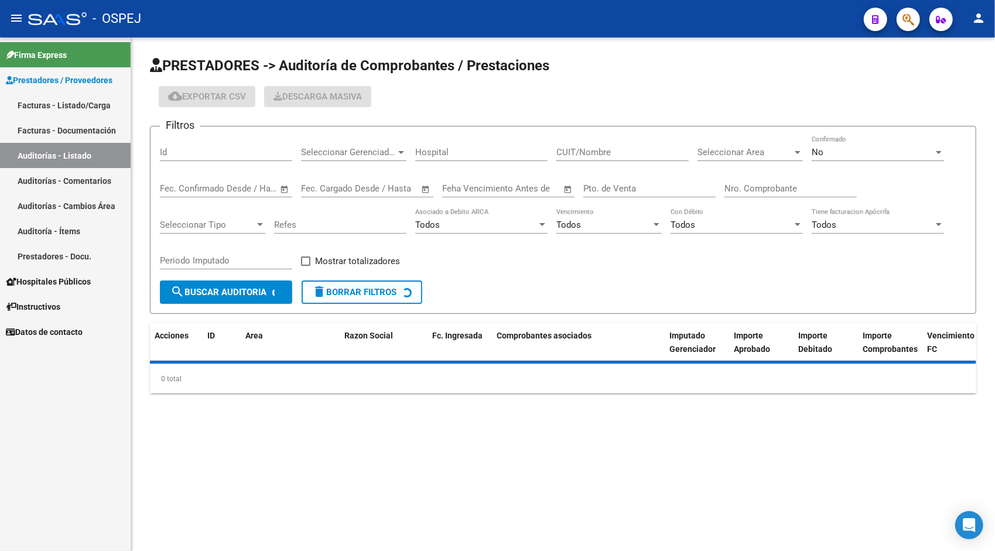
click at [175, 148] on input "Id" at bounding box center [226, 152] width 132 height 11
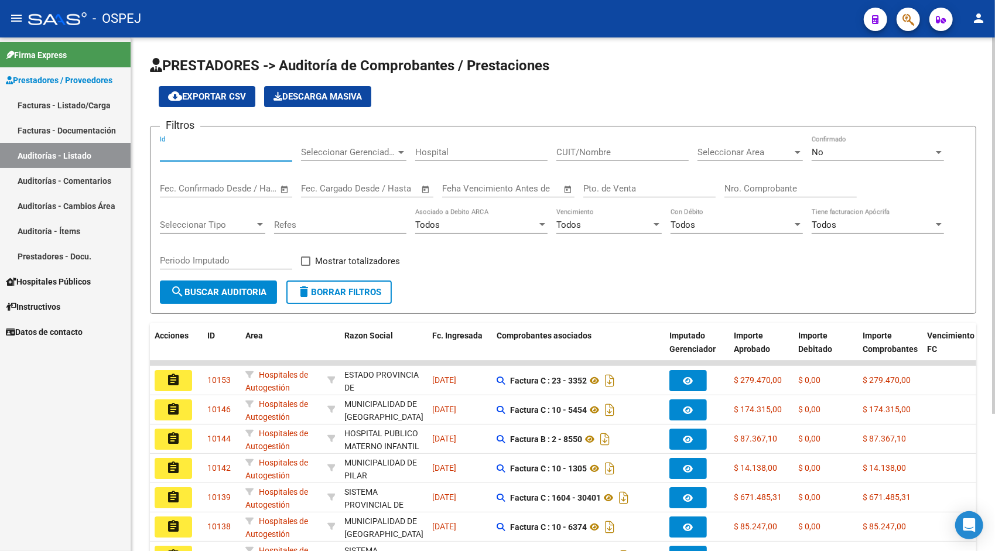
paste input "9527"
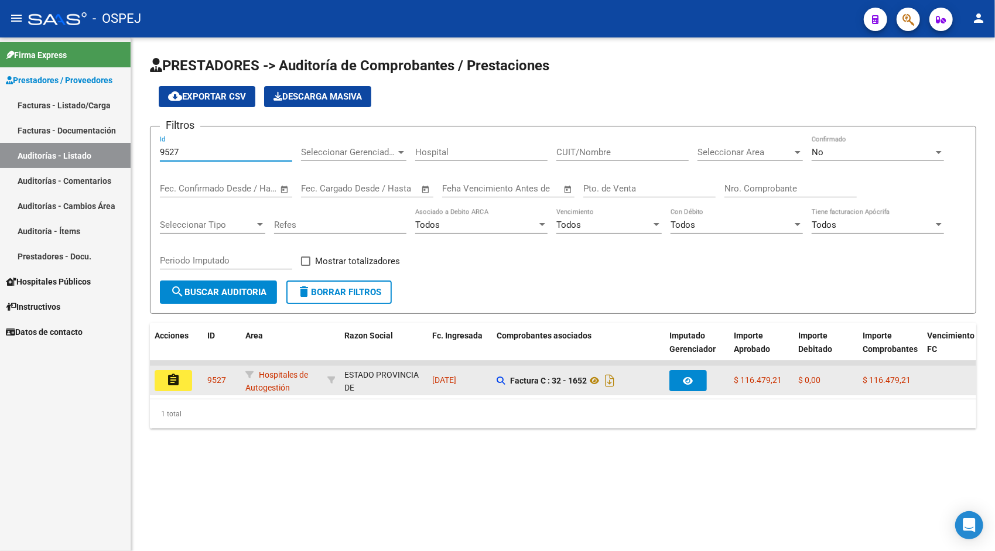
type input "9527"
click at [180, 377] on mat-icon "assignment" at bounding box center [173, 380] width 14 height 14
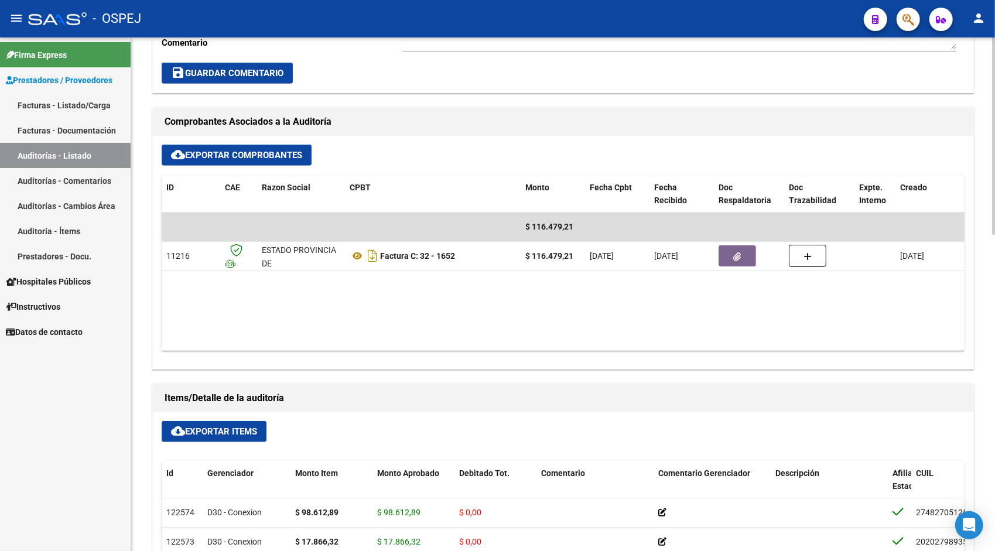
scroll to position [468, 0]
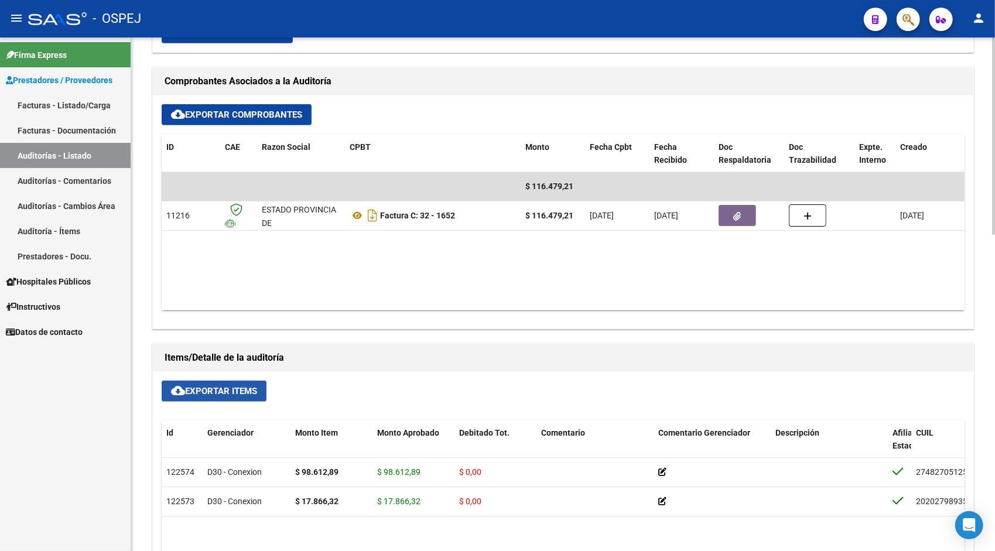
click at [235, 382] on button "cloud_download Exportar Items" at bounding box center [214, 391] width 105 height 21
click at [44, 153] on link "Auditorías - Listado" at bounding box center [65, 155] width 131 height 25
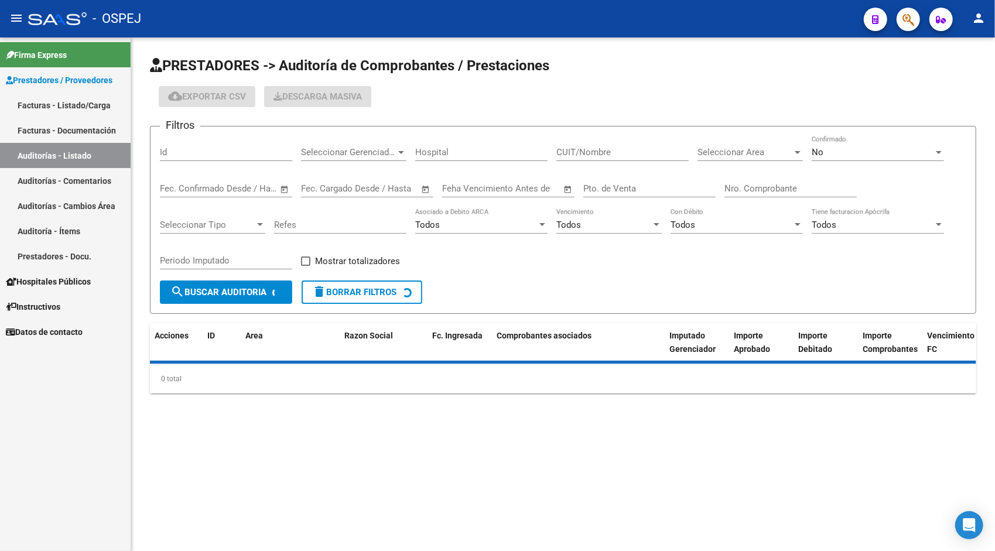
click at [194, 148] on input "Id" at bounding box center [226, 152] width 132 height 11
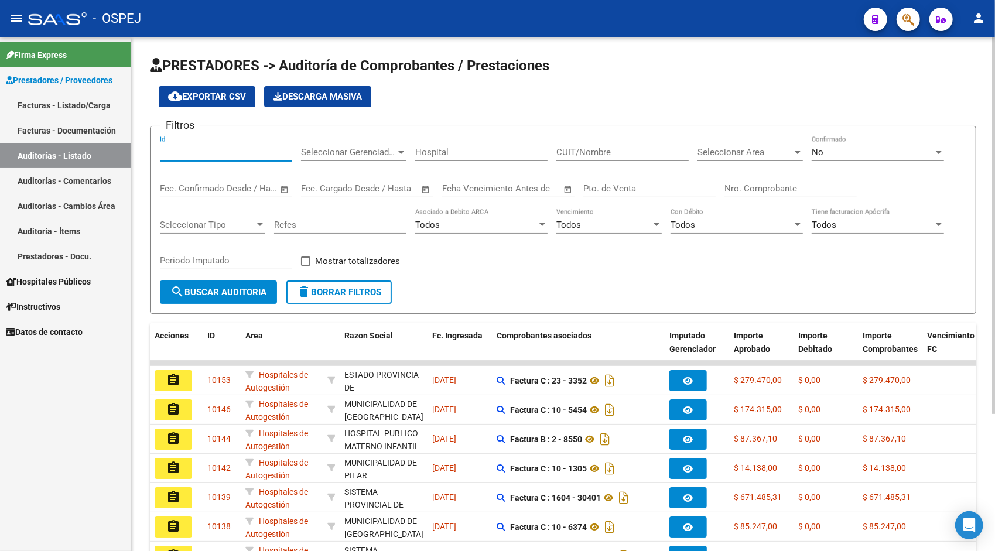
paste input "9530"
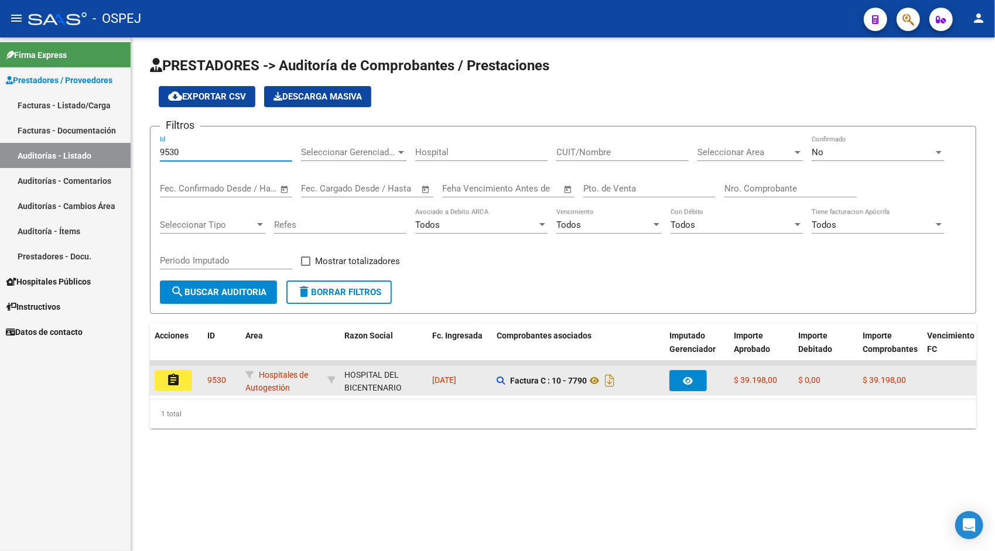
type input "9530"
click at [177, 372] on button "assignment" at bounding box center [173, 380] width 37 height 21
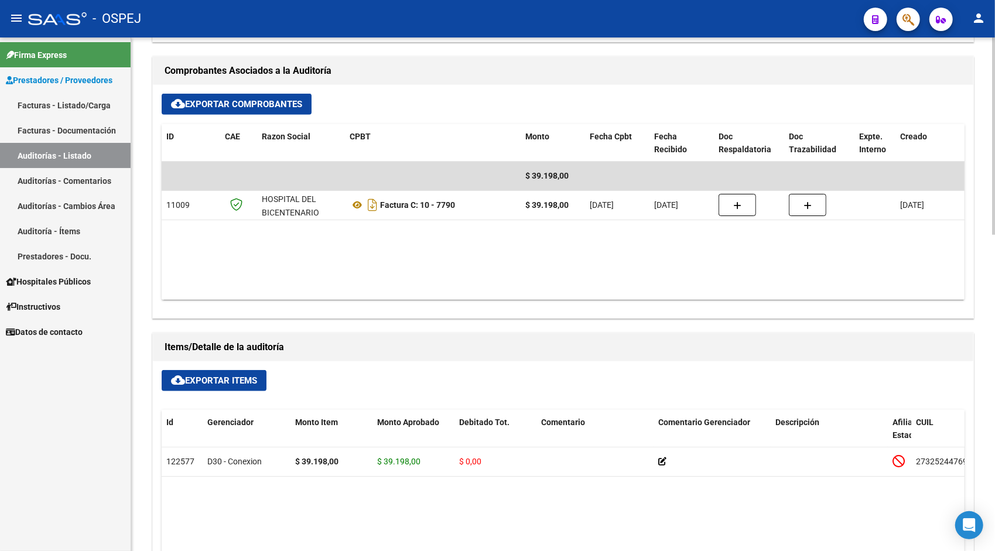
scroll to position [492, 0]
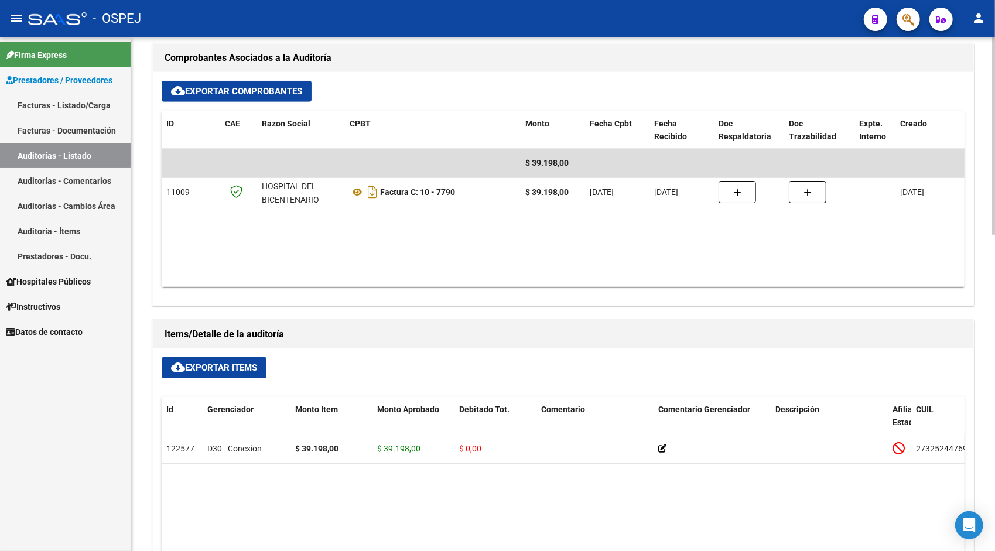
click at [200, 359] on button "cloud_download Exportar Items" at bounding box center [214, 367] width 105 height 21
click at [40, 169] on link "Auditorías - Comentarios" at bounding box center [65, 180] width 131 height 25
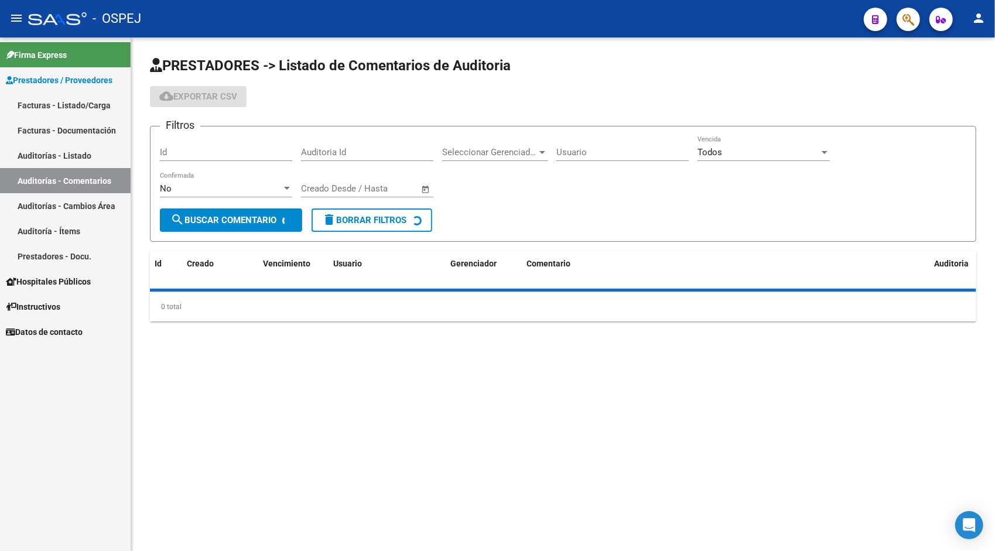
click at [65, 156] on link "Auditorías - Listado" at bounding box center [65, 155] width 131 height 25
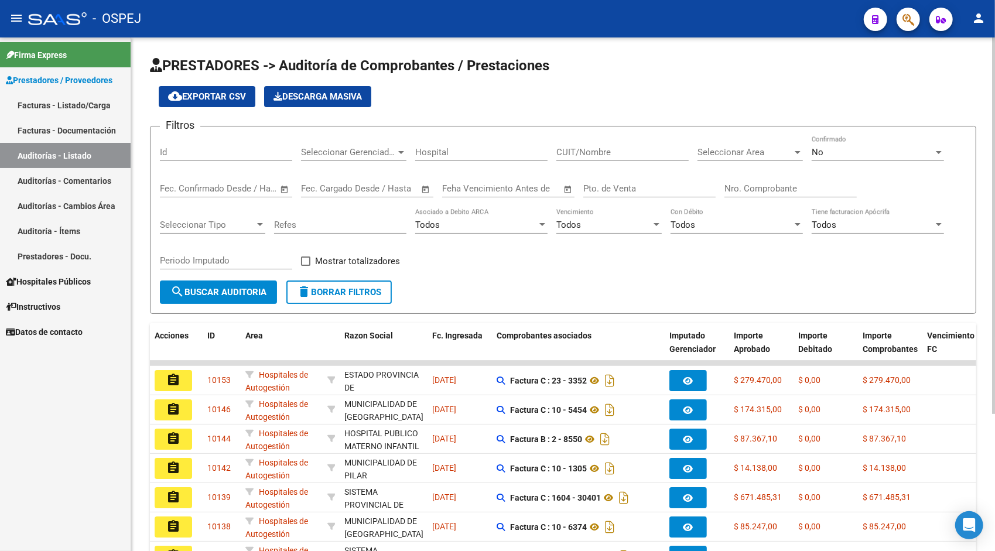
click at [198, 149] on input "Id" at bounding box center [226, 152] width 132 height 11
paste input "9531"
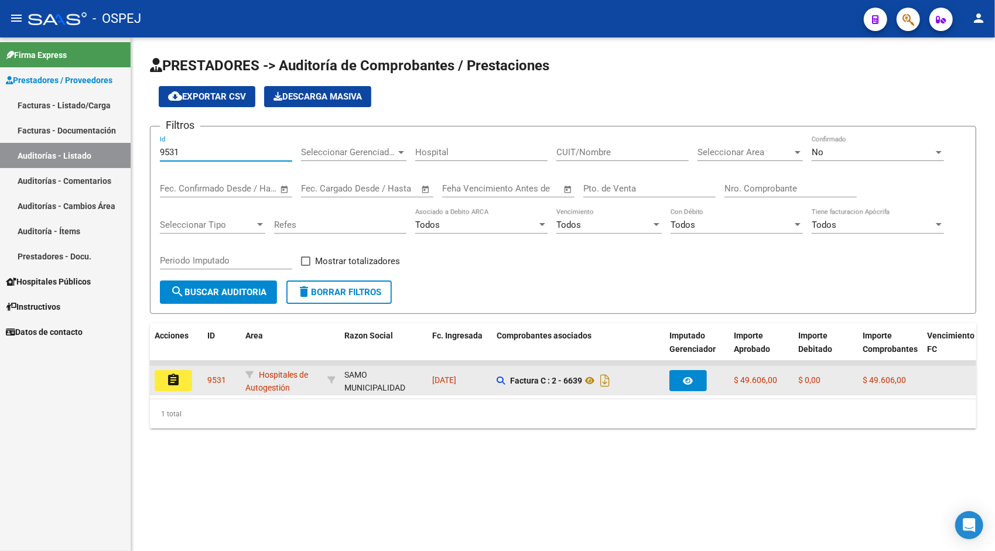
type input "9531"
click at [177, 382] on mat-icon "assignment" at bounding box center [173, 380] width 14 height 14
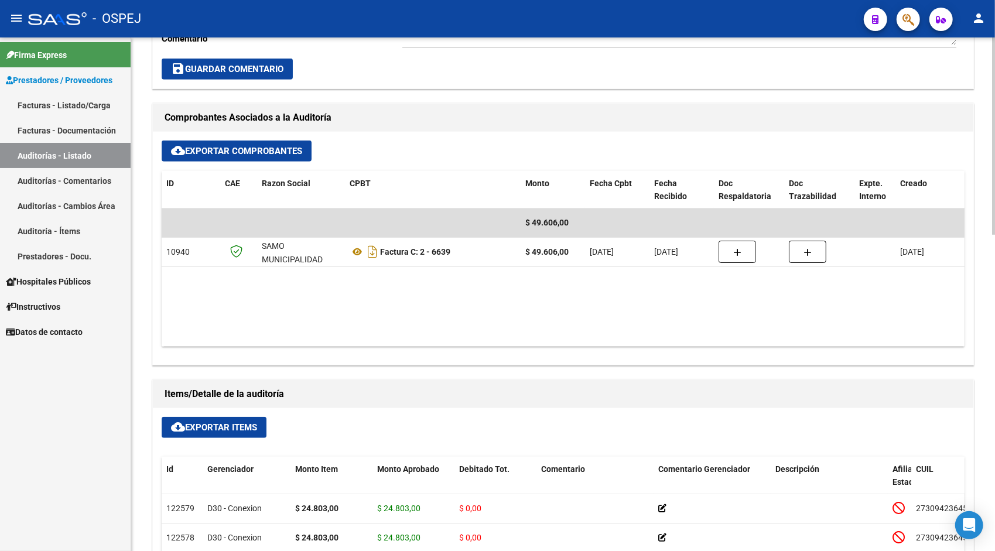
scroll to position [445, 0]
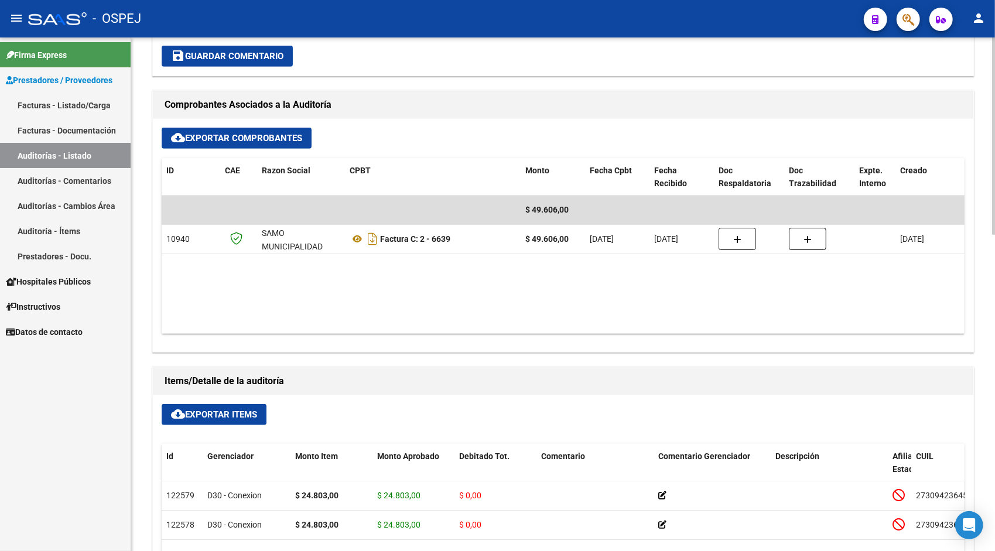
click at [227, 420] on button "cloud_download Exportar Items" at bounding box center [214, 414] width 105 height 21
click at [65, 160] on link "Auditorías - Listado" at bounding box center [65, 155] width 131 height 25
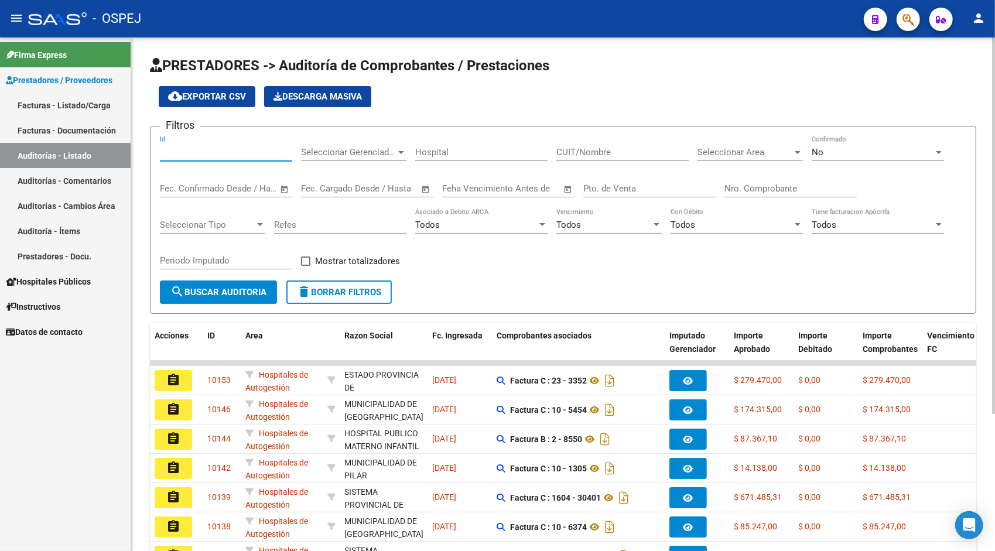
click at [210, 155] on input "Id" at bounding box center [226, 152] width 132 height 11
paste input "9535"
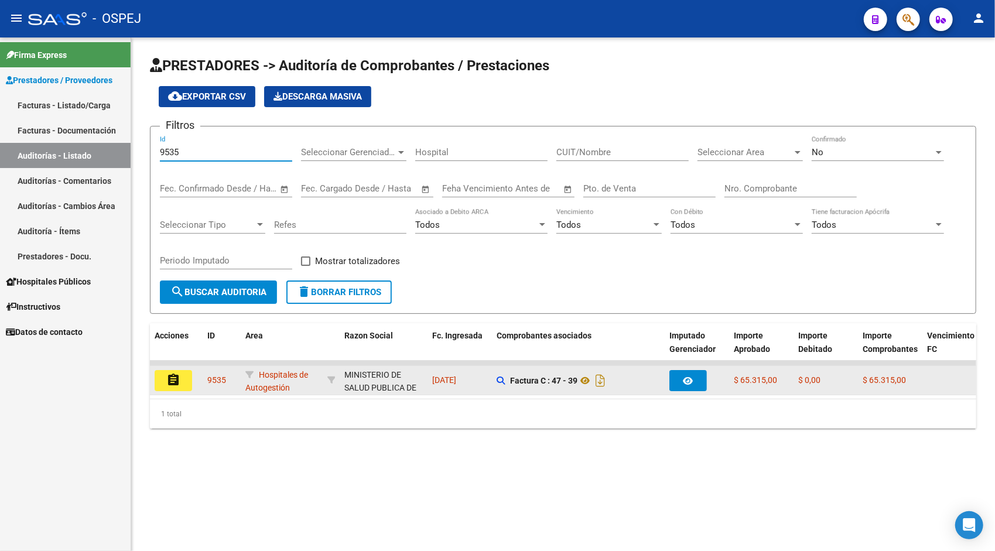
type input "9535"
click at [180, 381] on mat-icon "assignment" at bounding box center [173, 380] width 14 height 14
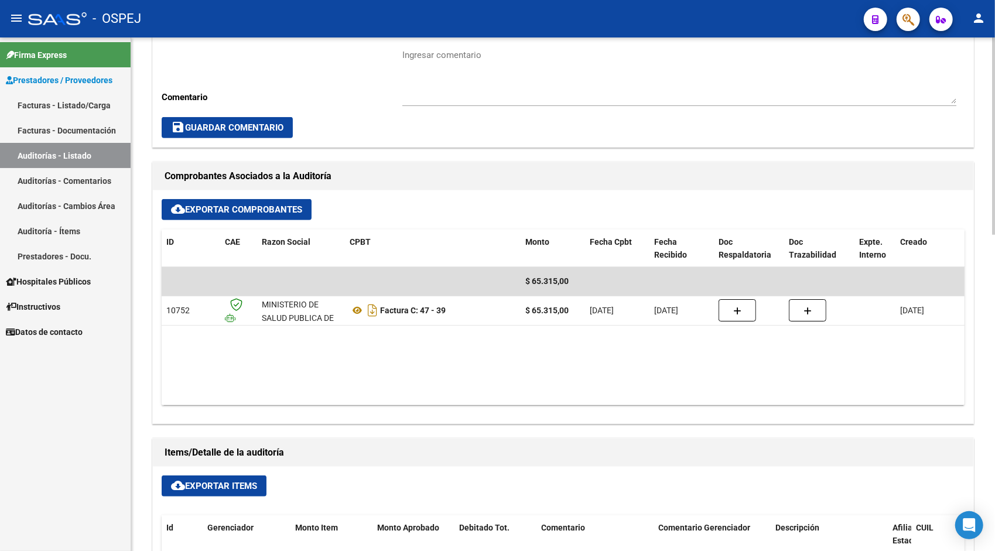
scroll to position [375, 0]
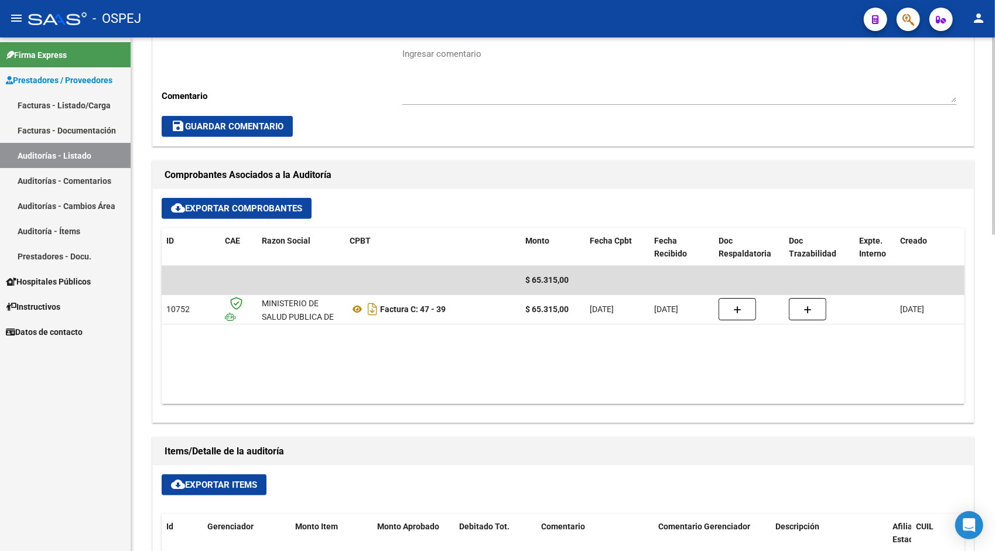
click at [208, 484] on span "cloud_download Exportar Items" at bounding box center [214, 484] width 86 height 11
click at [70, 144] on link "Auditorías - Listado" at bounding box center [65, 155] width 131 height 25
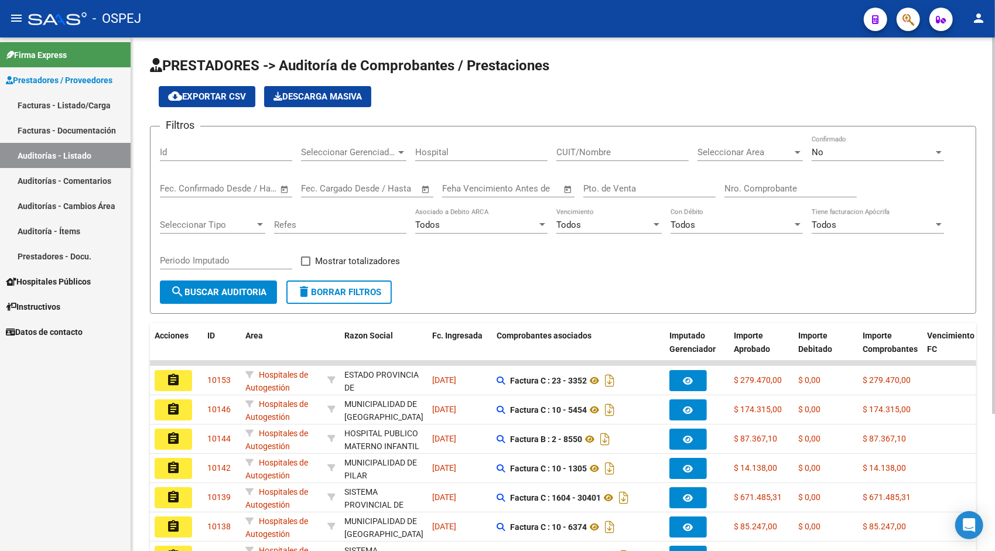
click at [218, 158] on div "Id" at bounding box center [226, 148] width 132 height 25
paste input "9538"
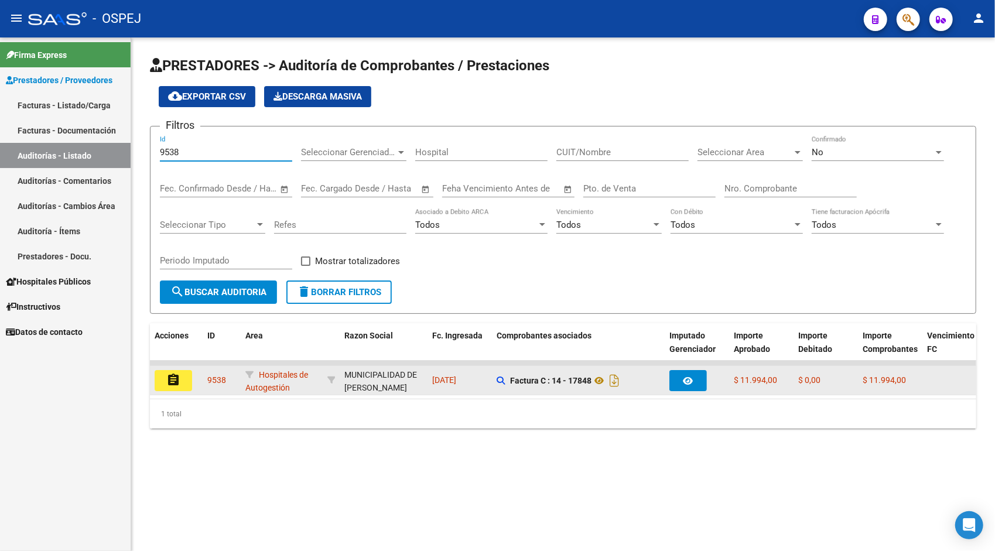
type input "9538"
click at [174, 372] on button "assignment" at bounding box center [173, 380] width 37 height 21
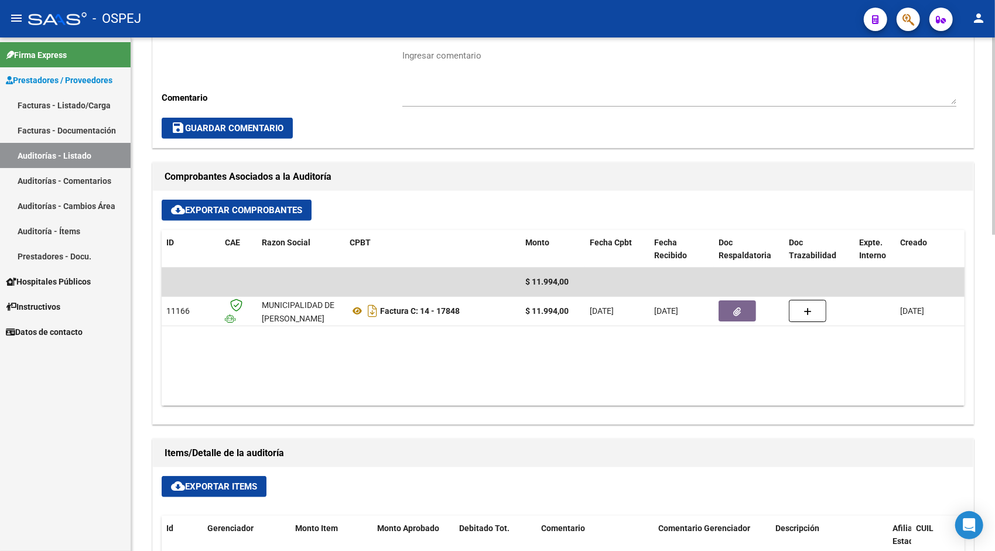
scroll to position [375, 0]
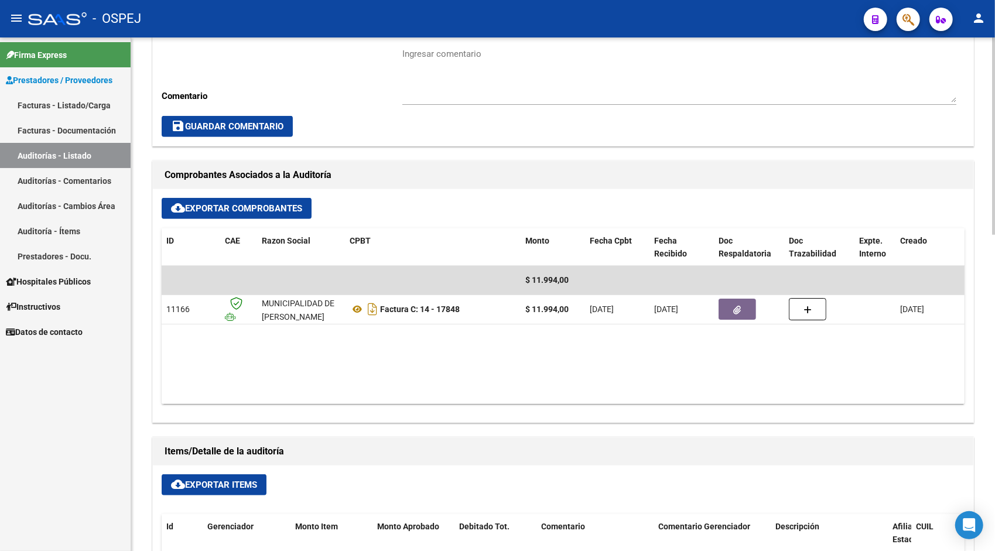
click at [255, 474] on button "cloud_download Exportar Items" at bounding box center [214, 484] width 105 height 21
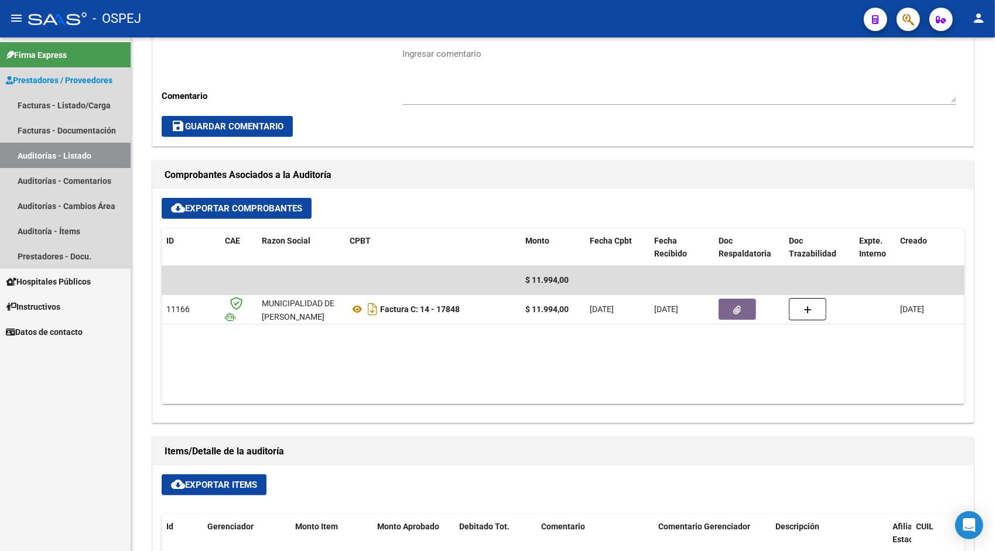
click at [59, 146] on link "Auditorías - Listado" at bounding box center [65, 155] width 131 height 25
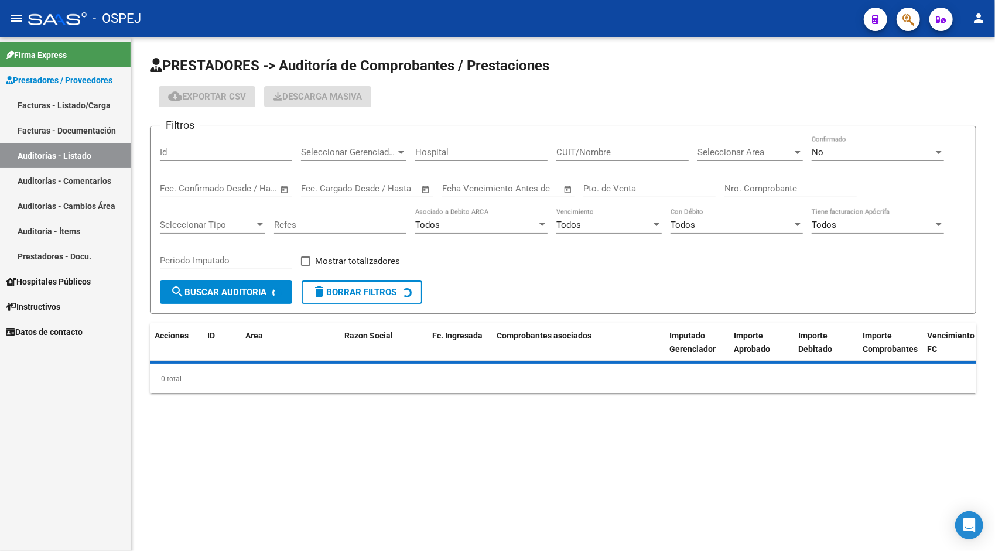
click at [203, 145] on div "Id" at bounding box center [226, 148] width 132 height 25
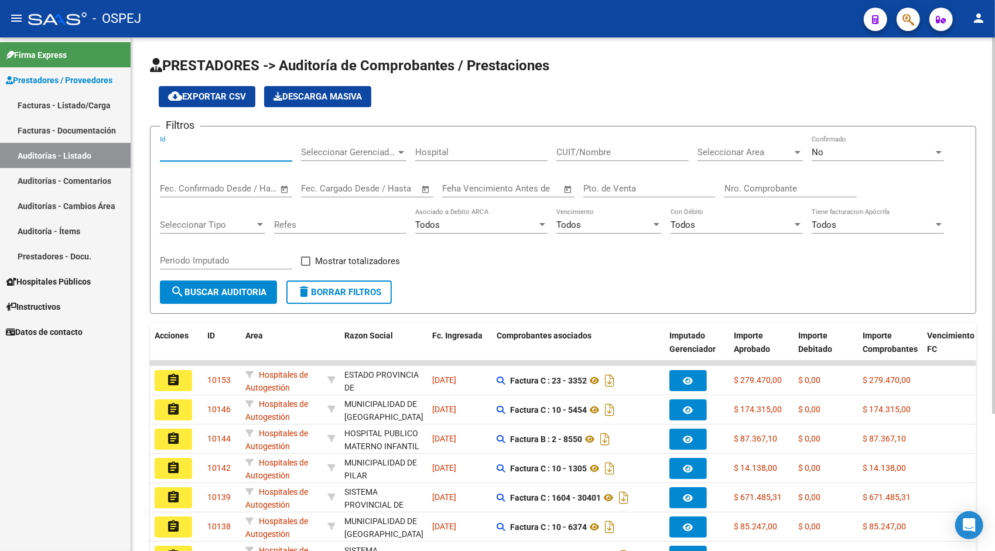
paste input "9539"
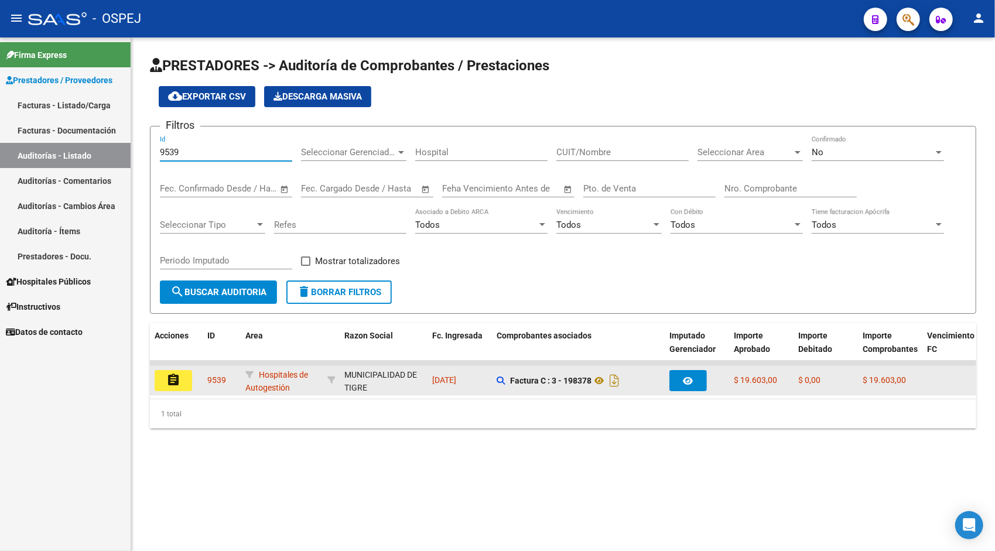
type input "9539"
click at [177, 370] on button "assignment" at bounding box center [173, 380] width 37 height 21
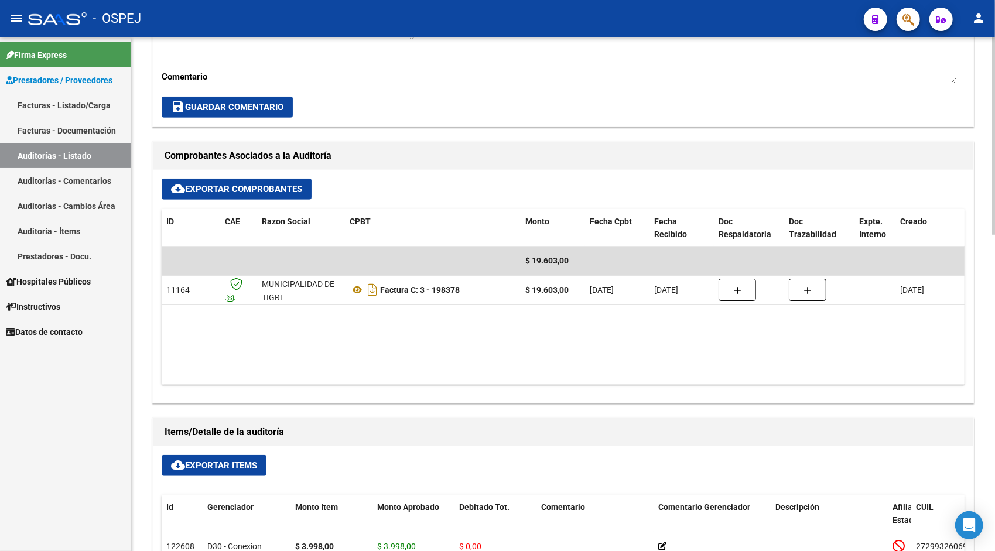
scroll to position [398, 0]
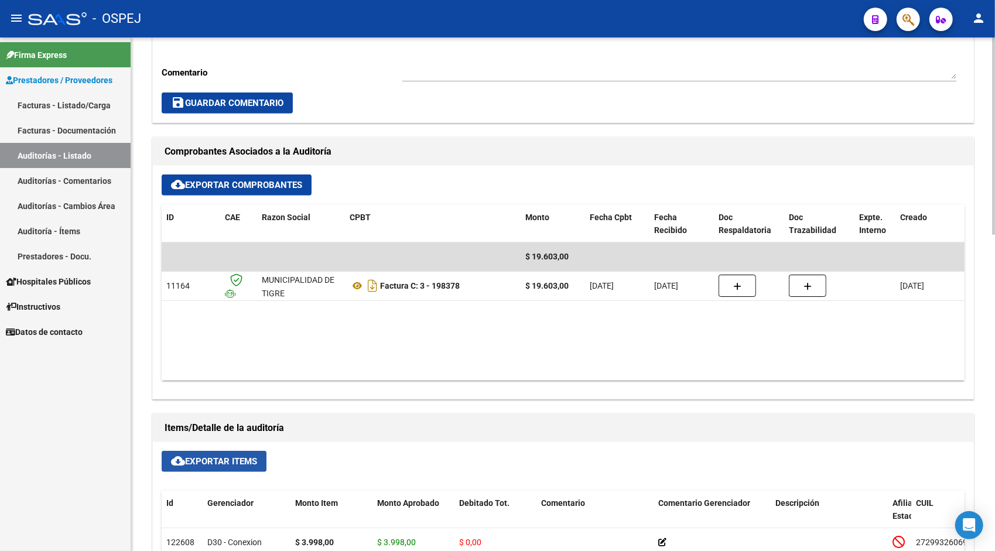
click at [222, 458] on span "cloud_download Exportar Items" at bounding box center [214, 461] width 86 height 11
click at [55, 156] on link "Auditorías - Listado" at bounding box center [65, 155] width 131 height 25
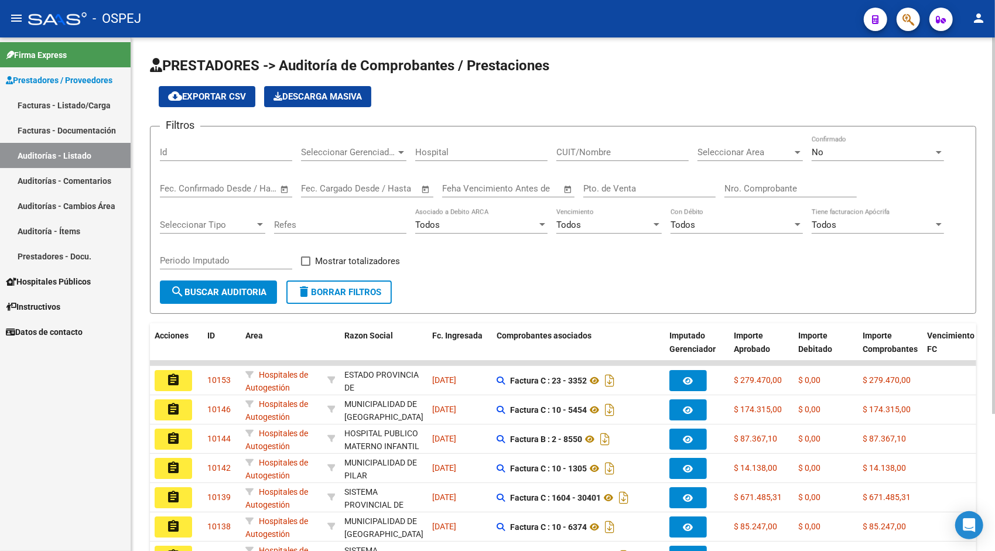
click at [194, 155] on input "Id" at bounding box center [226, 152] width 132 height 11
paste input "9541"
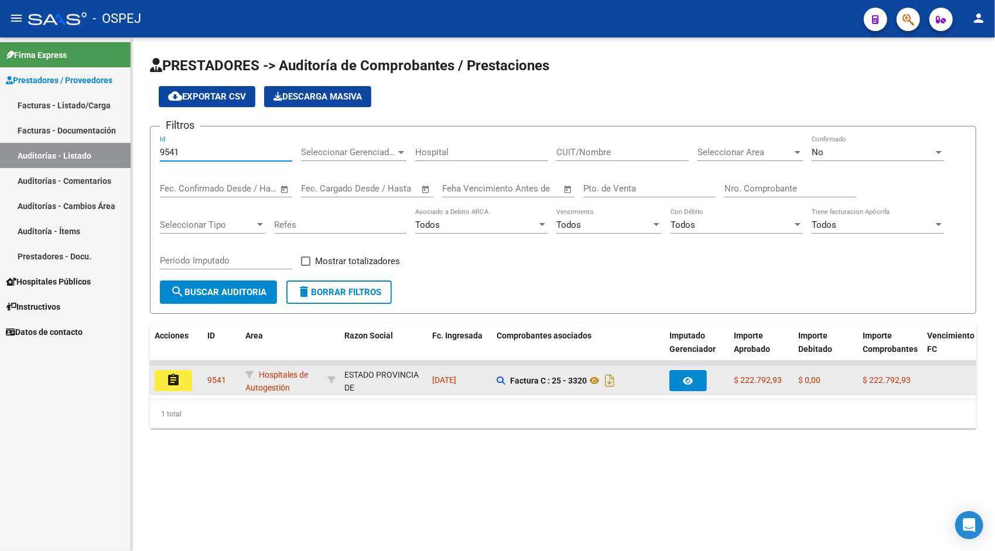
type input "9541"
click at [183, 381] on button "assignment" at bounding box center [173, 380] width 37 height 21
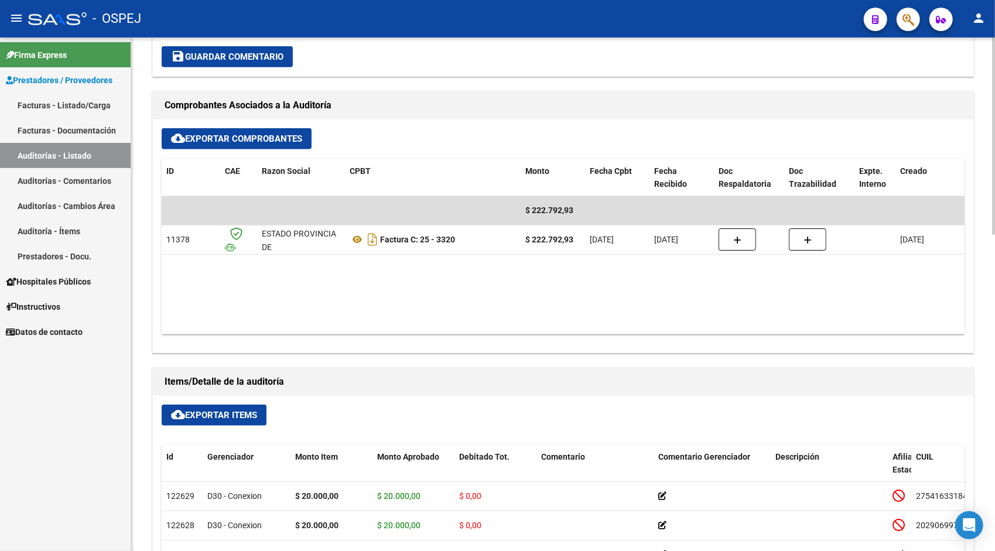
scroll to position [445, 0]
click at [227, 411] on span "cloud_download Exportar Items" at bounding box center [214, 414] width 86 height 11
click at [54, 159] on link "Auditorías - Listado" at bounding box center [65, 155] width 131 height 25
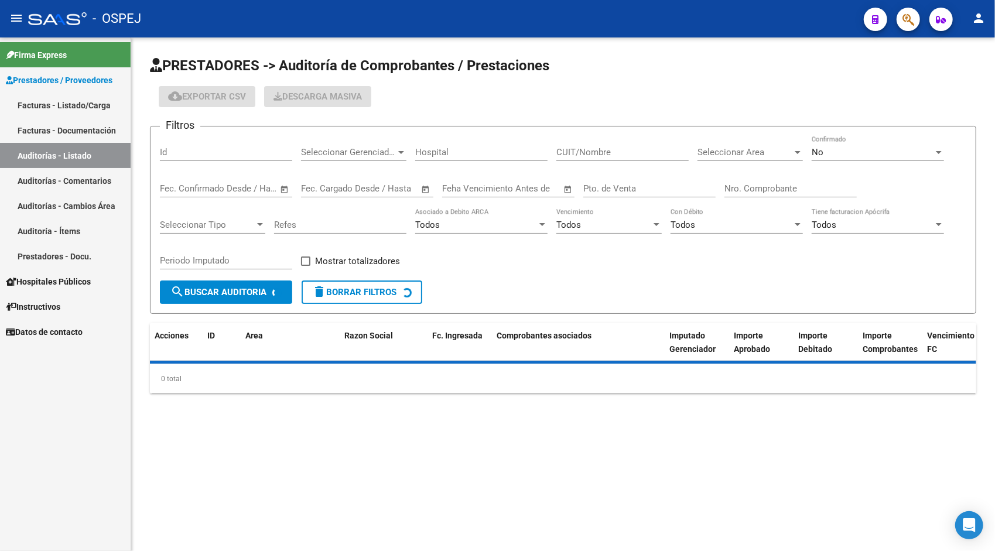
click at [207, 150] on input "Id" at bounding box center [226, 152] width 132 height 11
paste input "9544"
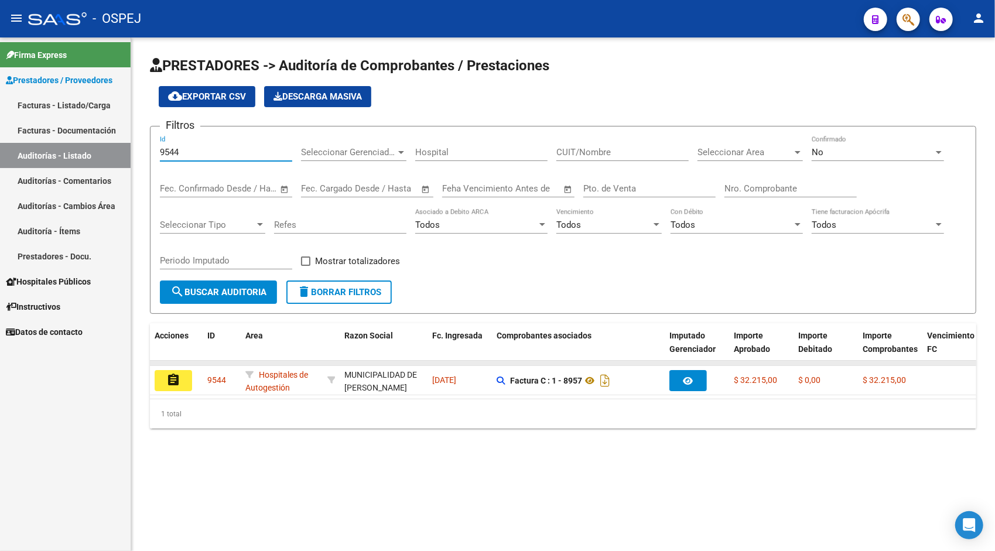
type input "9544"
click at [188, 363] on datatable-body-cell at bounding box center [176, 363] width 53 height 5
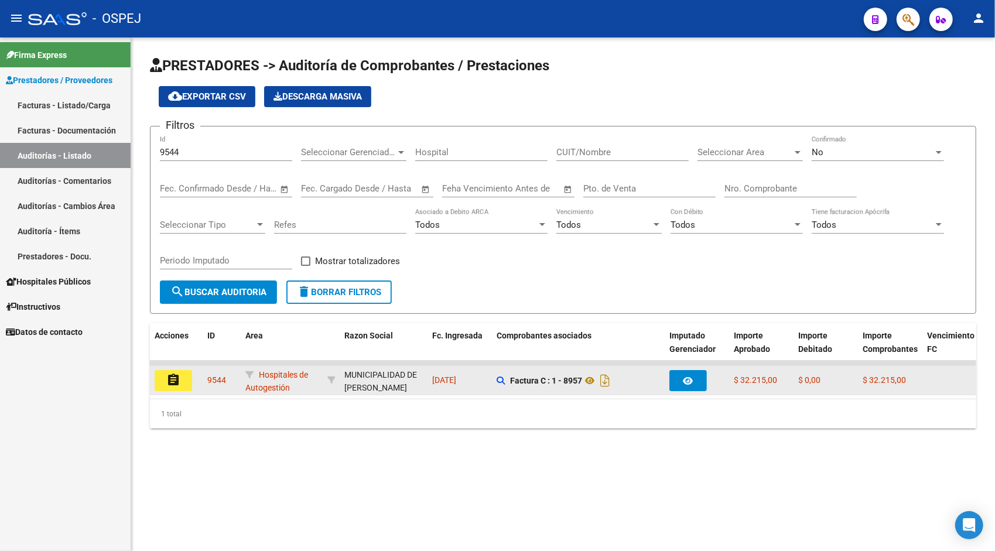
click at [172, 380] on mat-icon "assignment" at bounding box center [173, 380] width 14 height 14
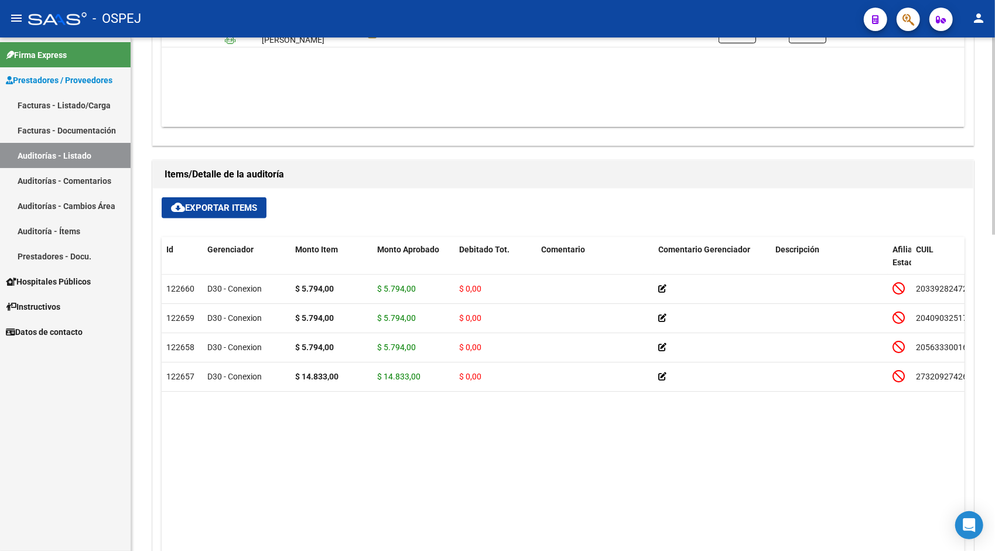
scroll to position [656, 0]
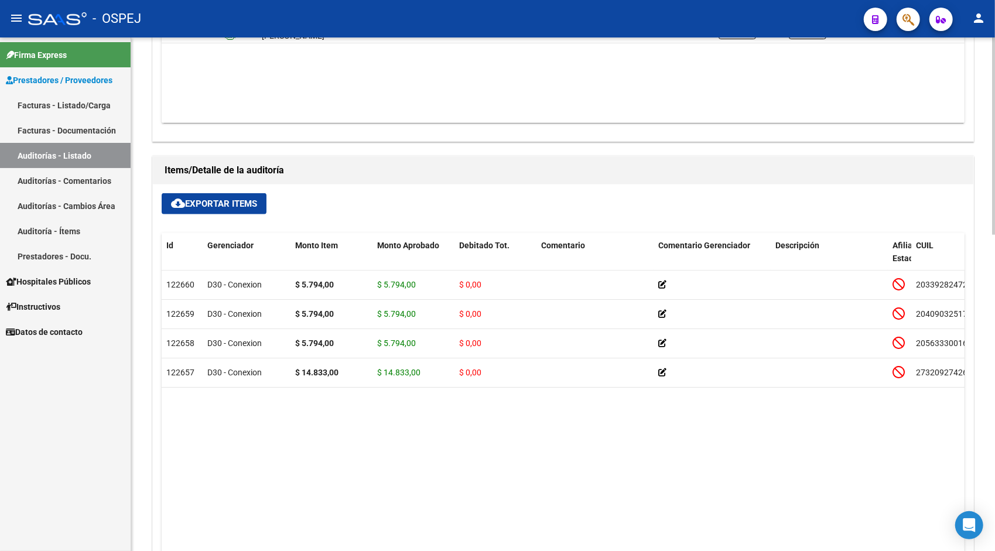
click at [205, 170] on h1 "Items/Detalle de la auditoría" at bounding box center [563, 170] width 797 height 19
click at [229, 196] on button "cloud_download Exportar Items" at bounding box center [214, 203] width 105 height 21
click at [59, 153] on link "Auditorías - Listado" at bounding box center [65, 155] width 131 height 25
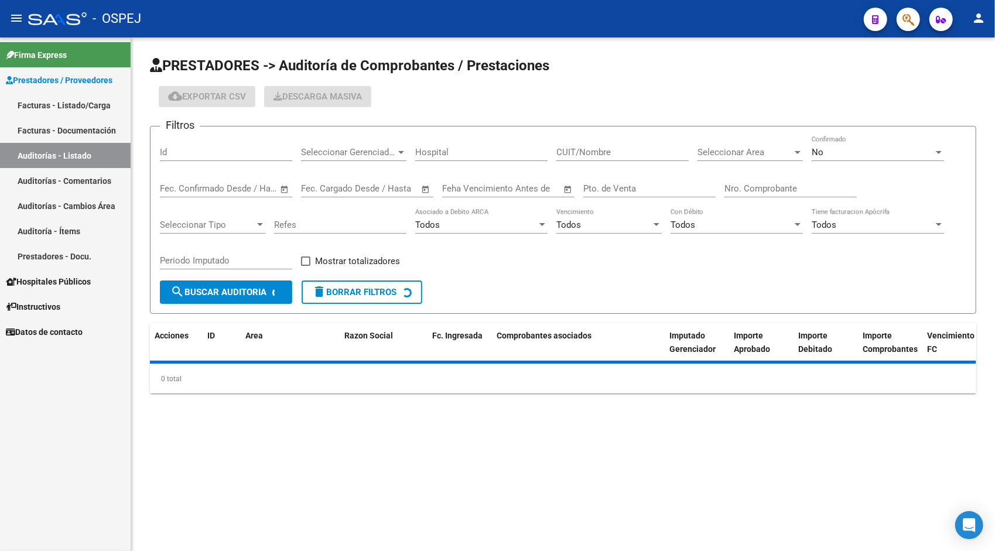
click at [203, 148] on input "Id" at bounding box center [226, 152] width 132 height 11
paste input "9548"
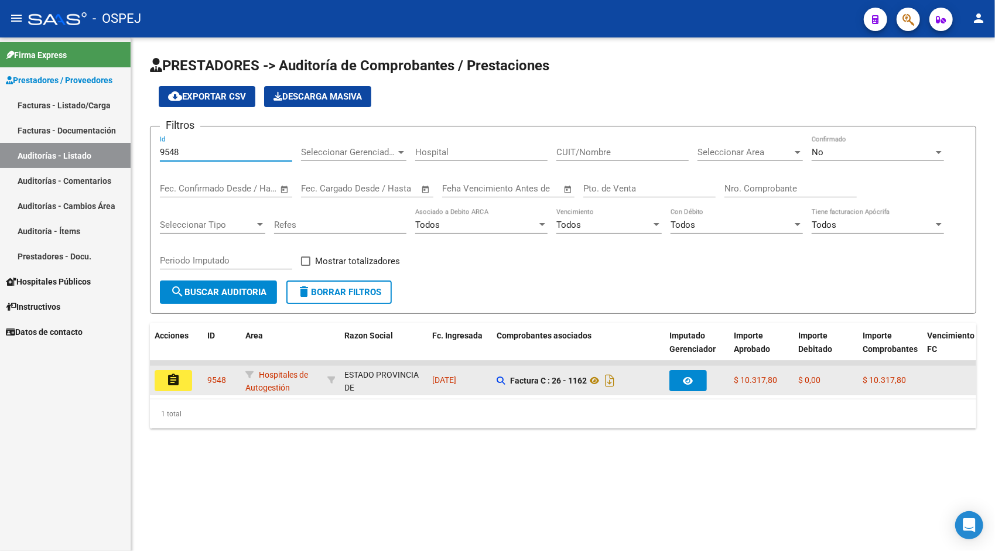
type input "9548"
click at [165, 381] on button "assignment" at bounding box center [173, 380] width 37 height 21
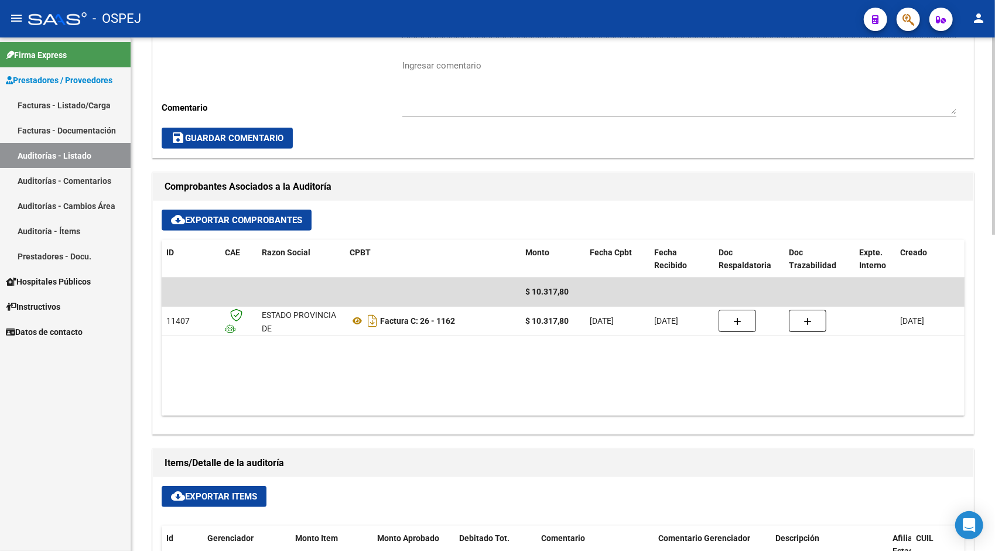
scroll to position [398, 0]
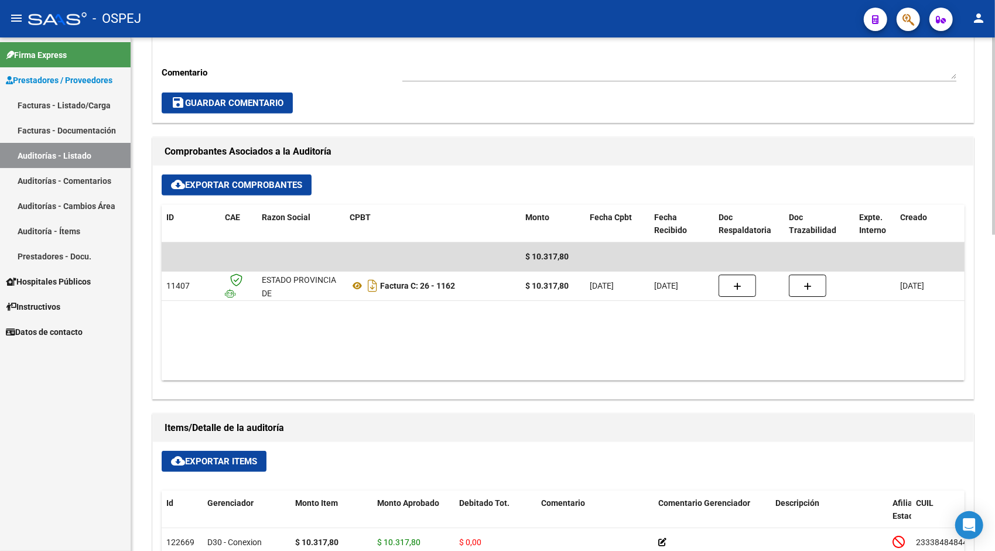
click at [199, 467] on button "cloud_download Exportar Items" at bounding box center [214, 461] width 105 height 21
click at [82, 152] on link "Auditorías - Listado" at bounding box center [65, 155] width 131 height 25
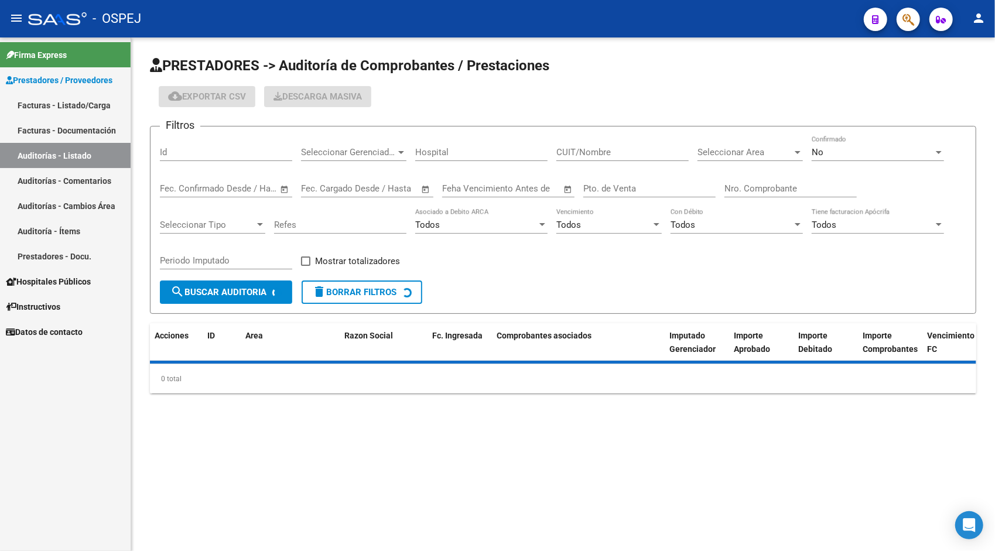
click at [189, 152] on input "Id" at bounding box center [226, 152] width 132 height 11
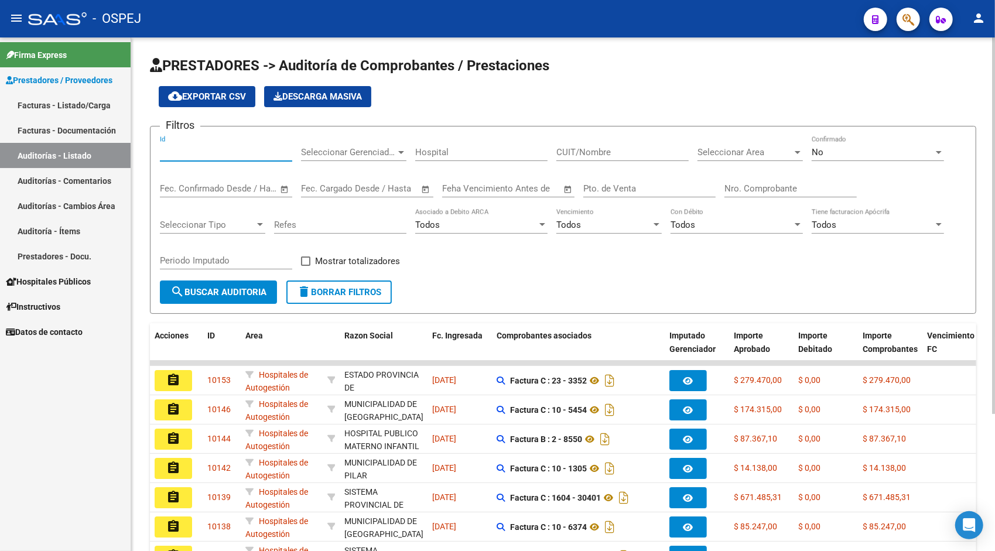
paste input "9555"
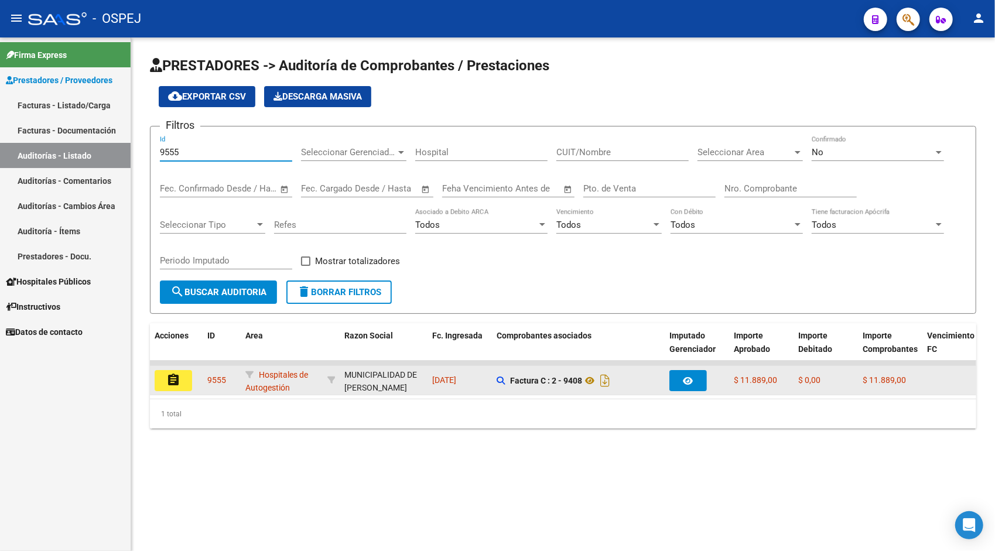
type input "9555"
click at [173, 379] on mat-icon "assignment" at bounding box center [173, 380] width 14 height 14
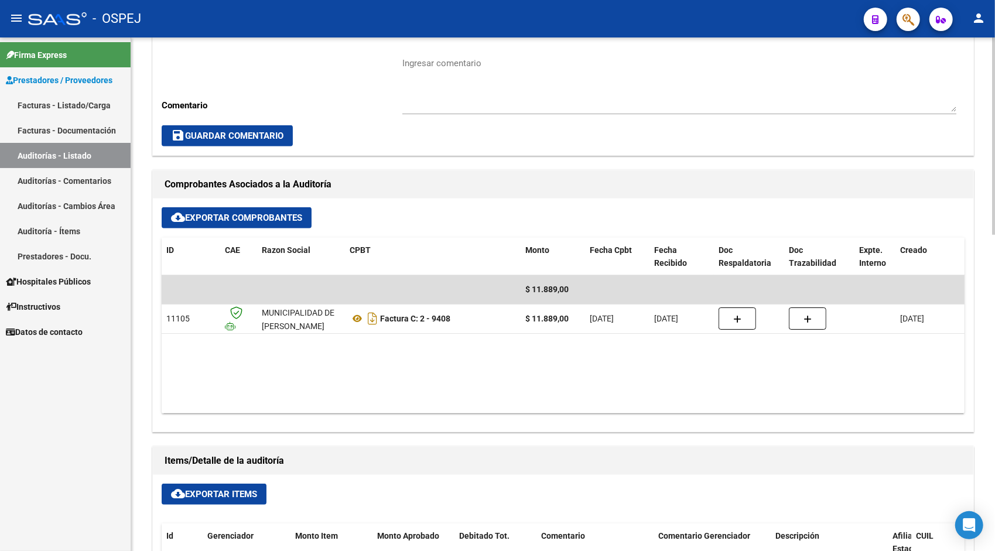
scroll to position [422, 0]
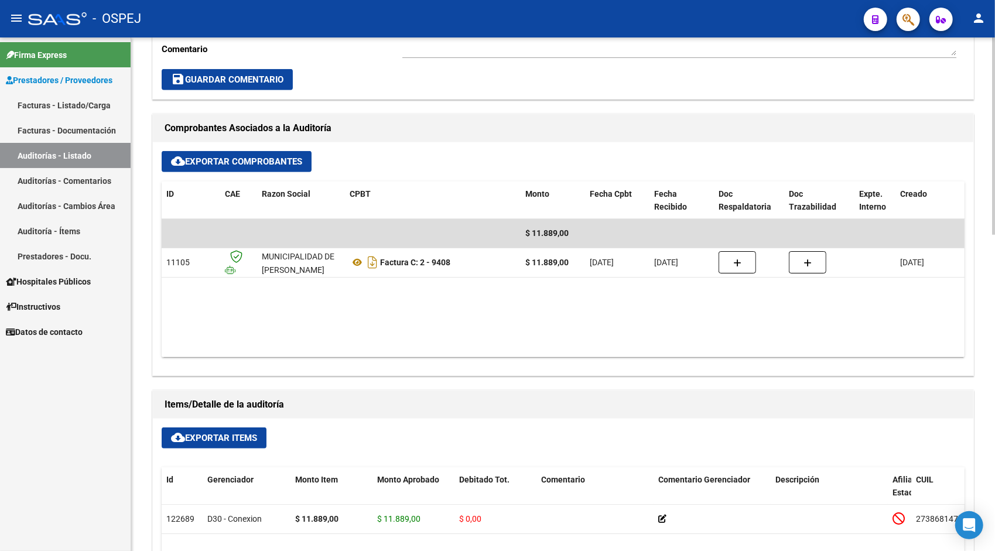
click at [214, 435] on span "cloud_download Exportar Items" at bounding box center [214, 438] width 86 height 11
click at [64, 154] on link "Auditorías - Listado" at bounding box center [65, 155] width 131 height 25
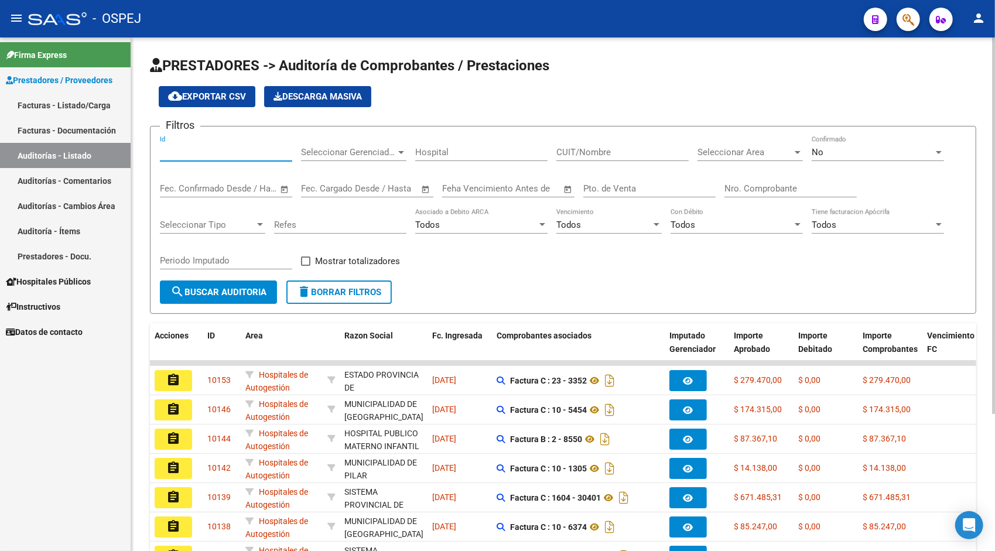
click at [184, 157] on input "Id" at bounding box center [226, 152] width 132 height 11
paste input "9557"
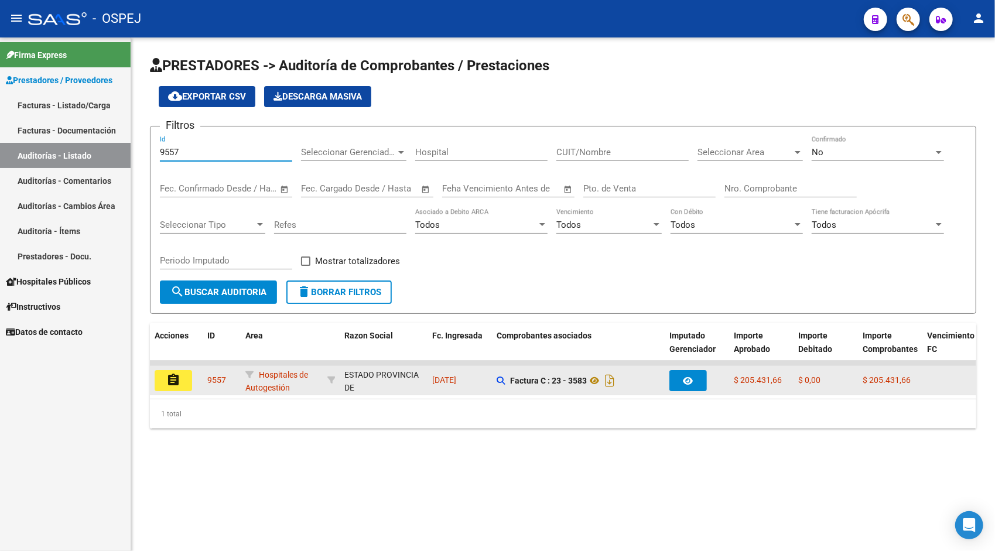
type input "9557"
click at [173, 374] on mat-icon "assignment" at bounding box center [173, 380] width 14 height 14
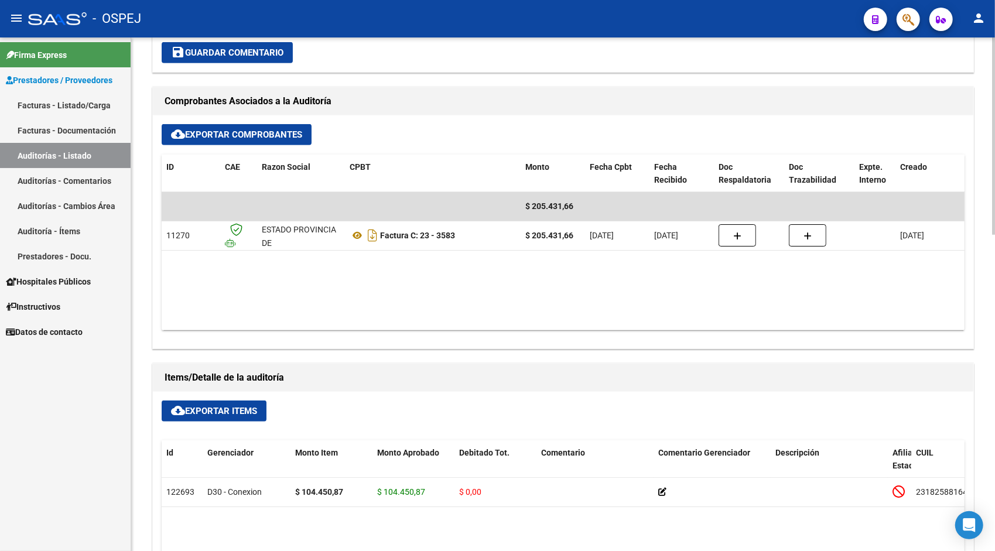
scroll to position [539, 0]
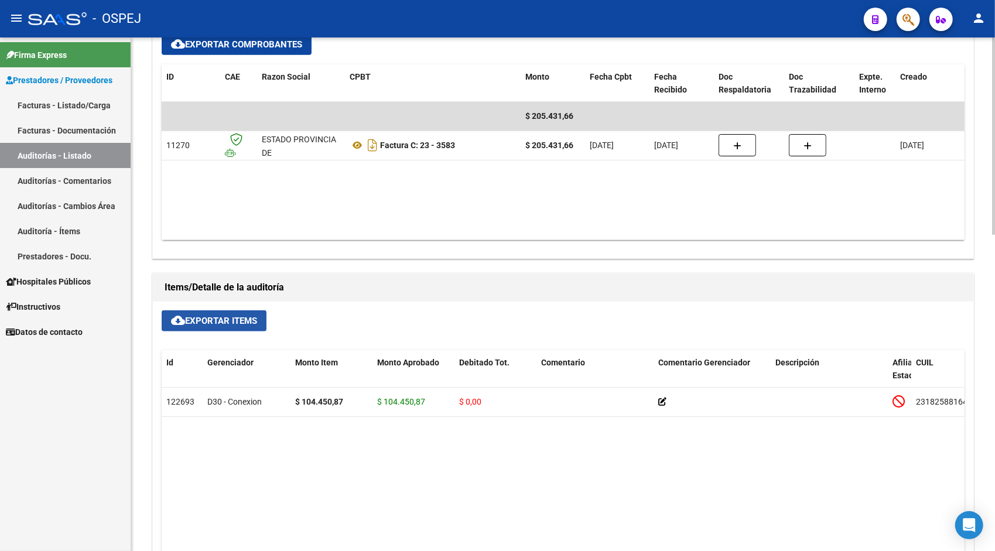
click at [216, 319] on span "cloud_download Exportar Items" at bounding box center [214, 321] width 86 height 11
click at [81, 157] on link "Auditorías - Listado" at bounding box center [65, 155] width 131 height 25
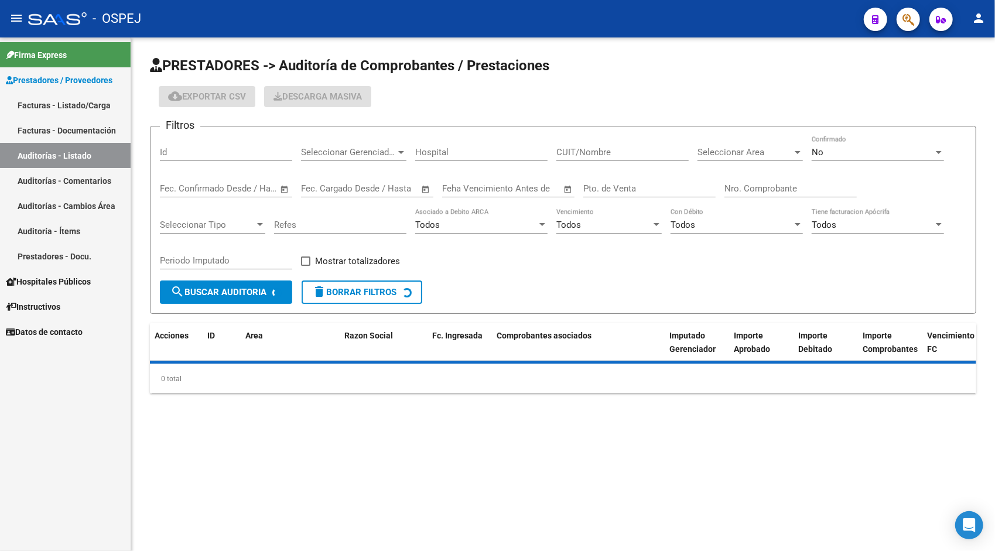
click at [207, 152] on input "Id" at bounding box center [226, 152] width 132 height 11
paste input "9564"
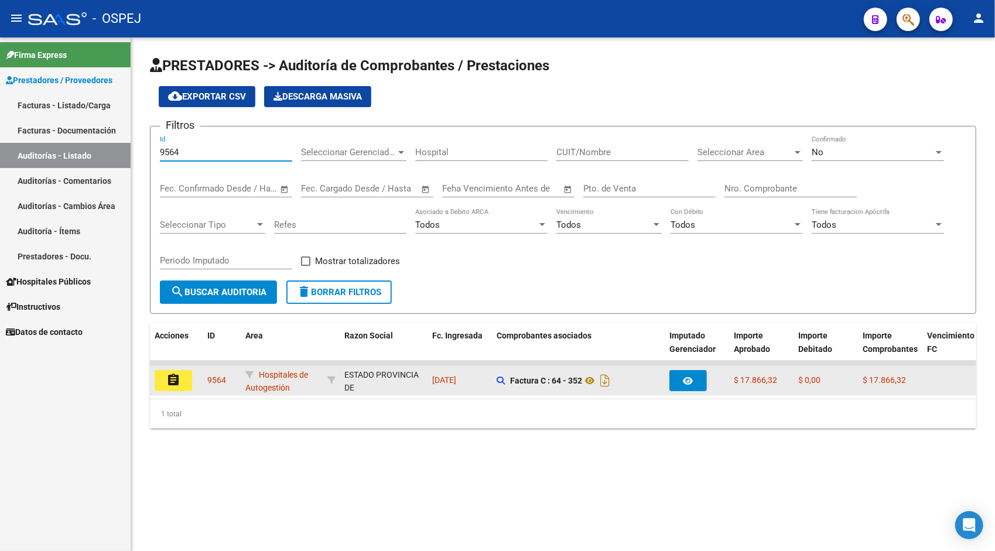
type input "9564"
click at [186, 382] on button "assignment" at bounding box center [173, 380] width 37 height 21
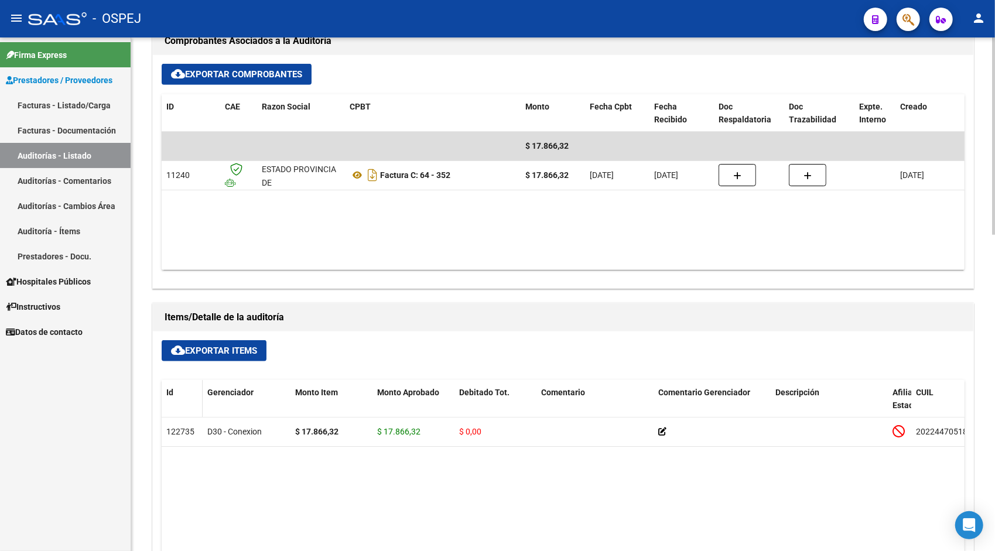
scroll to position [515, 0]
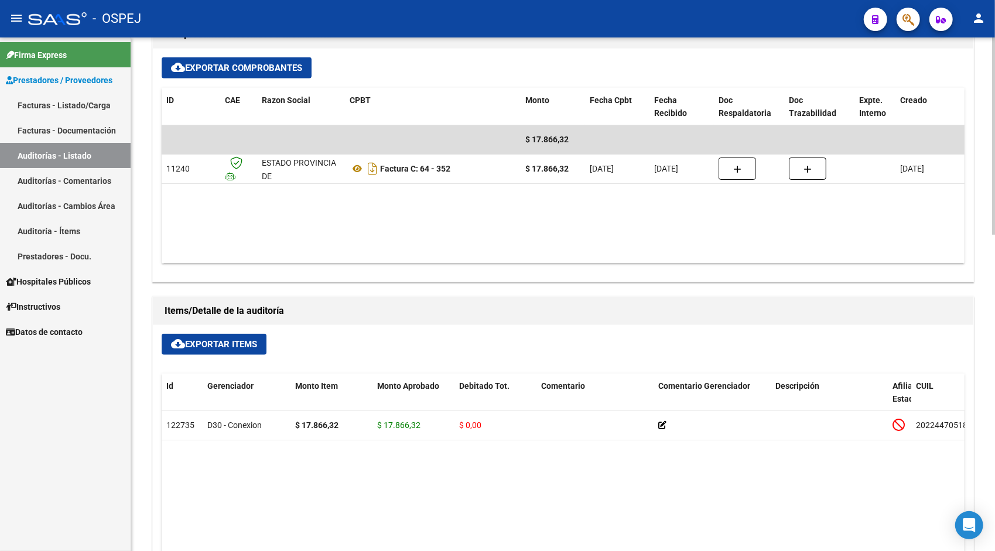
click at [207, 343] on span "cloud_download Exportar Items" at bounding box center [214, 344] width 86 height 11
click at [54, 159] on link "Auditorías - Listado" at bounding box center [65, 155] width 131 height 25
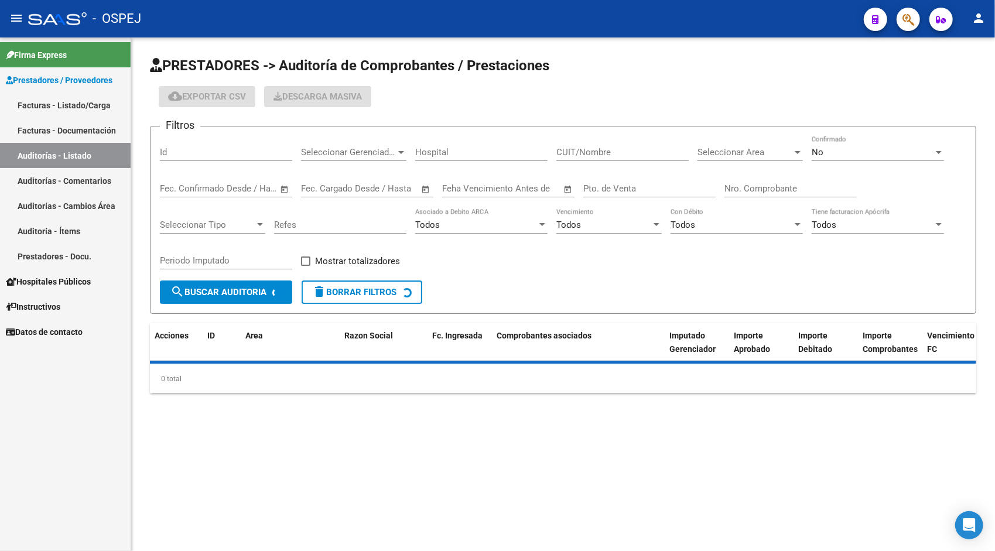
click at [196, 156] on input "Id" at bounding box center [226, 152] width 132 height 11
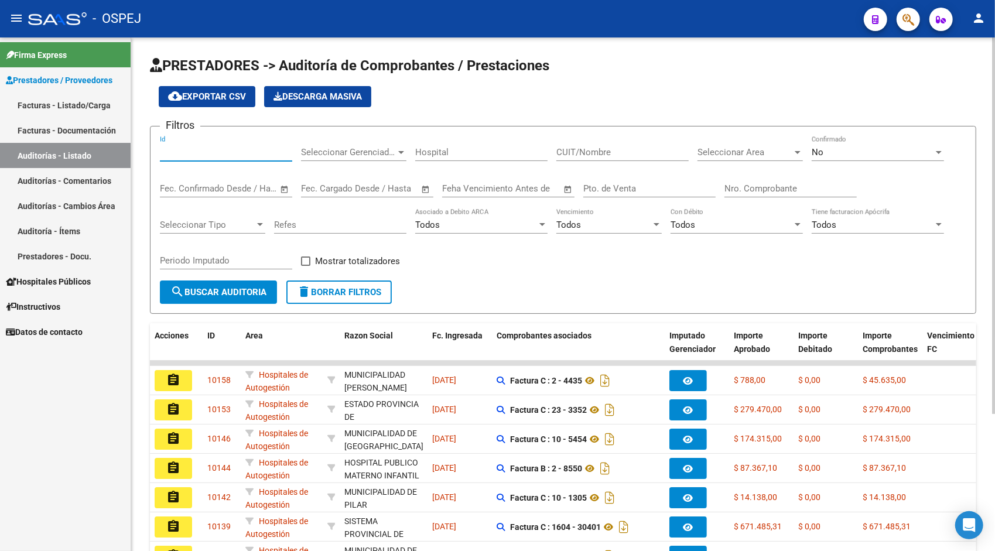
paste input "9565"
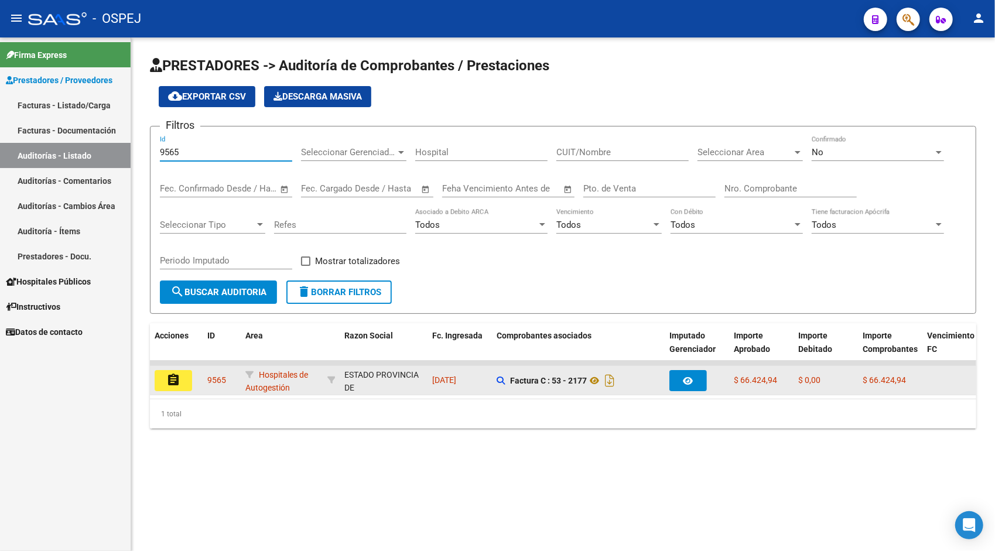
type input "9565"
click at [173, 378] on mat-icon "assignment" at bounding box center [173, 380] width 14 height 14
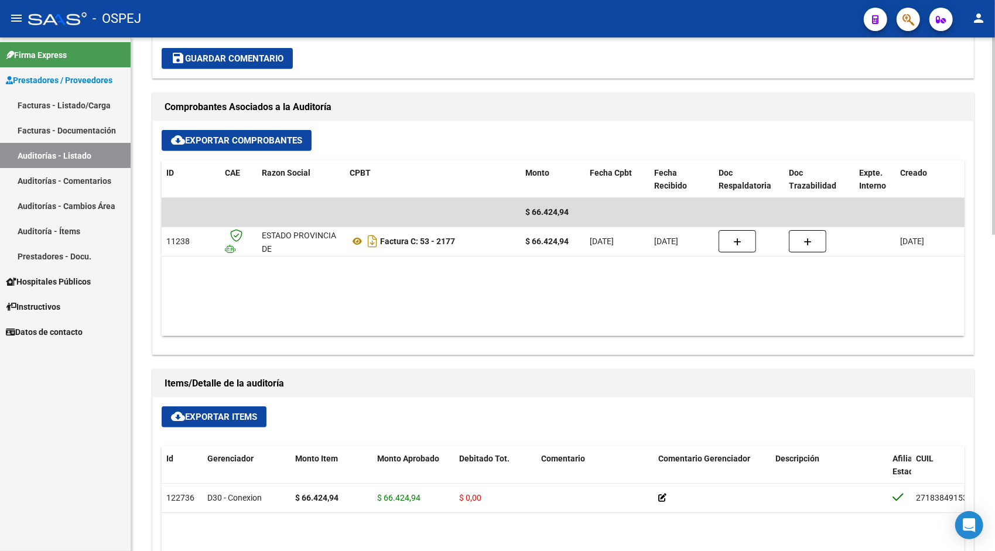
scroll to position [492, 0]
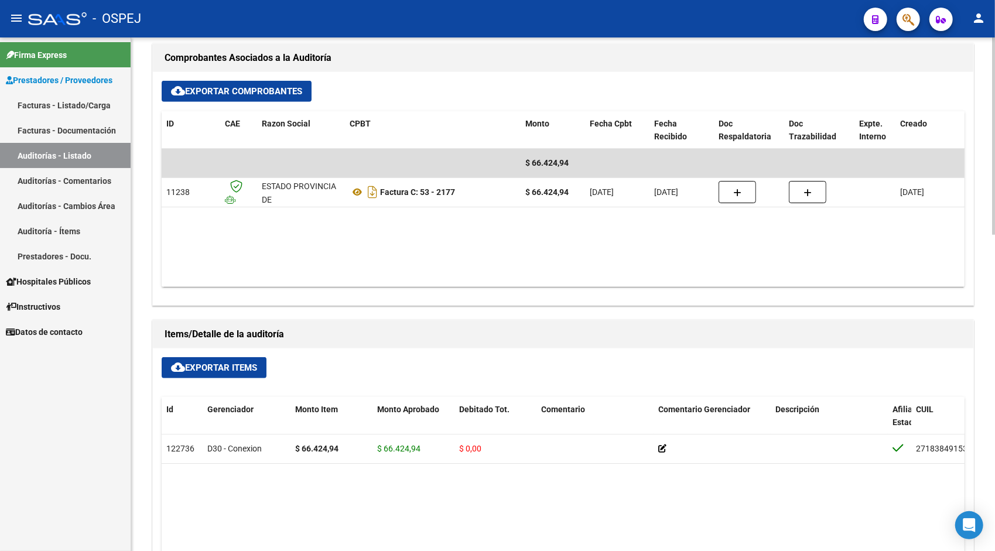
click at [190, 374] on button "cloud_download Exportar Items" at bounding box center [214, 367] width 105 height 21
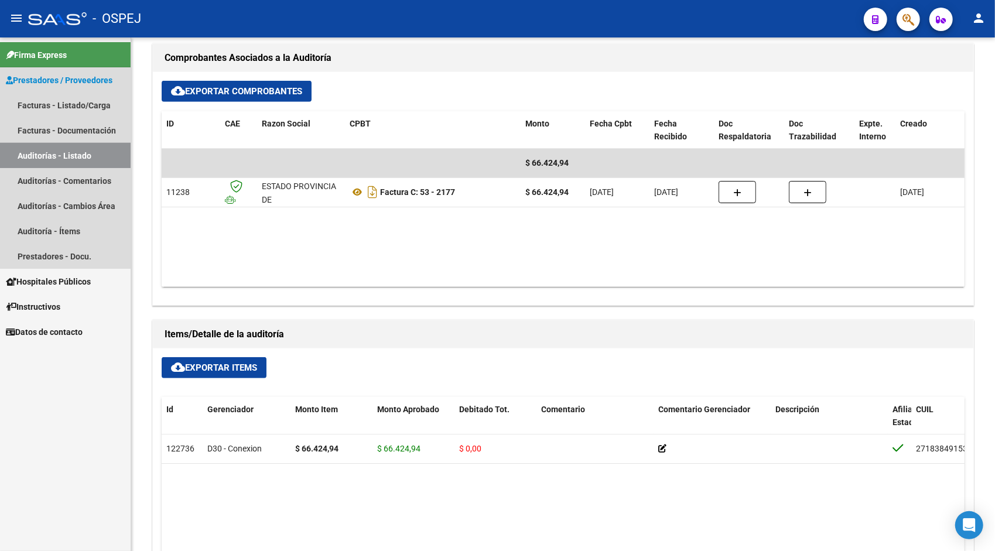
click at [29, 148] on link "Auditorías - Listado" at bounding box center [65, 155] width 131 height 25
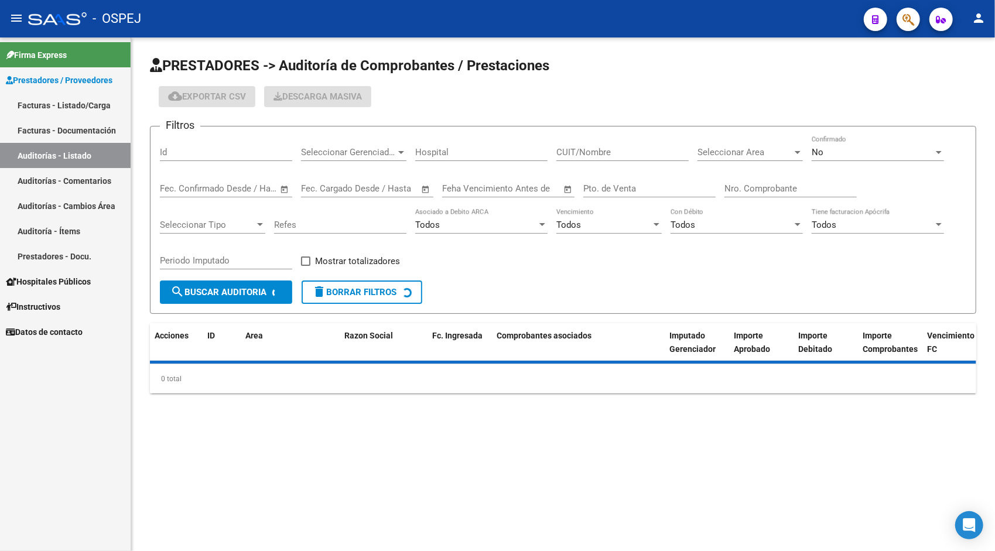
click at [203, 150] on input "Id" at bounding box center [226, 152] width 132 height 11
paste input "9566"
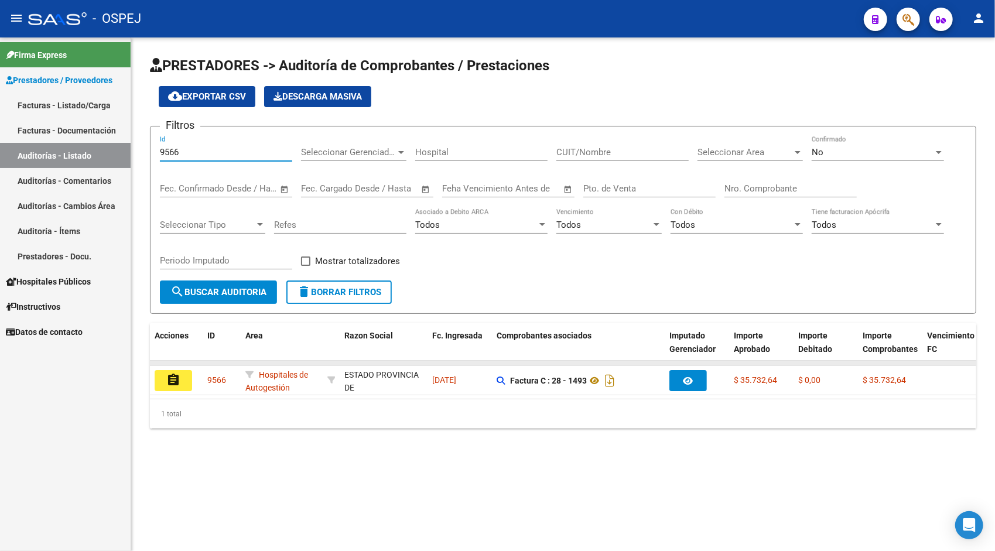
type input "9566"
click at [179, 365] on datatable-body-cell at bounding box center [176, 363] width 53 height 5
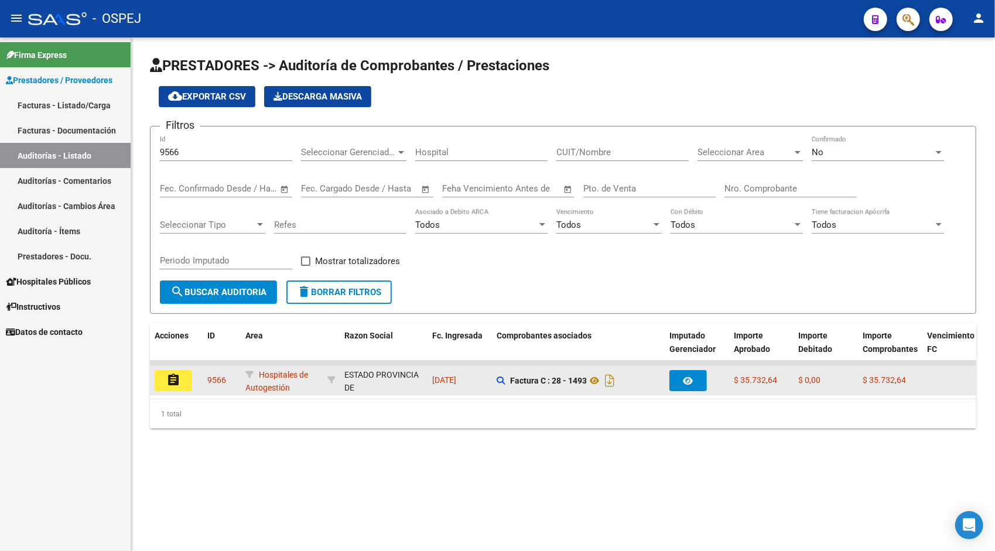
click at [178, 375] on mat-icon "assignment" at bounding box center [173, 380] width 14 height 14
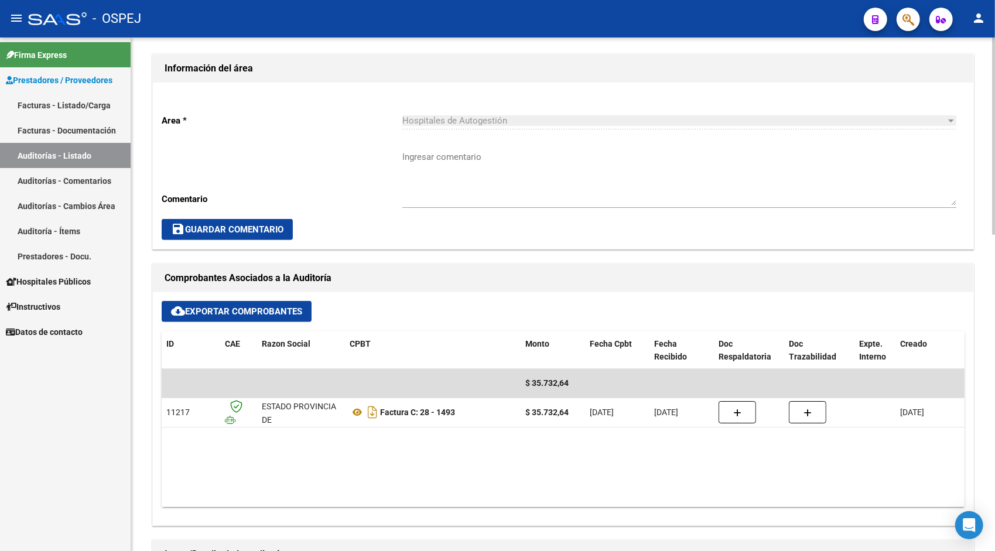
scroll to position [375, 0]
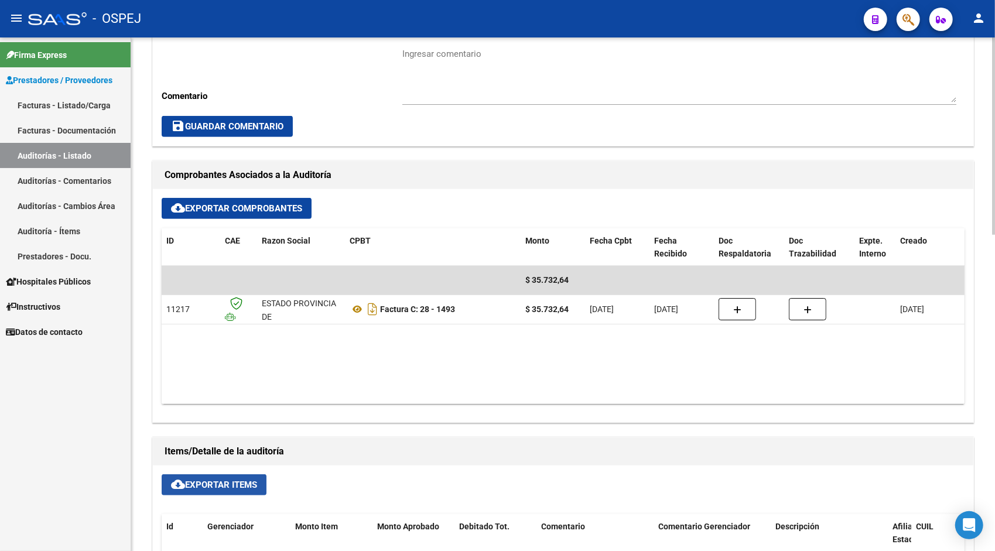
click at [213, 488] on span "cloud_download Exportar Items" at bounding box center [214, 484] width 86 height 11
click at [79, 159] on link "Auditorías - Listado" at bounding box center [65, 155] width 131 height 25
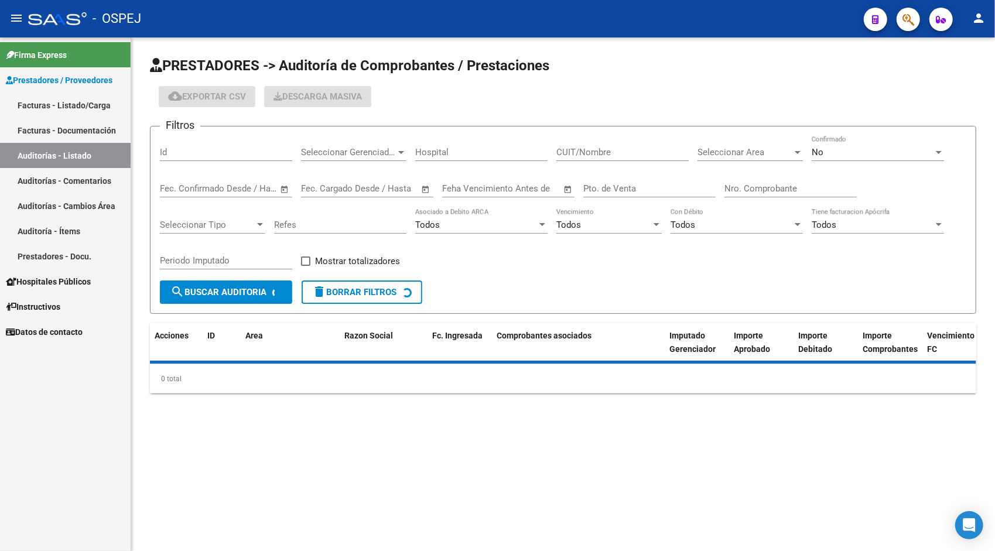
click at [178, 158] on div "Id" at bounding box center [226, 148] width 132 height 25
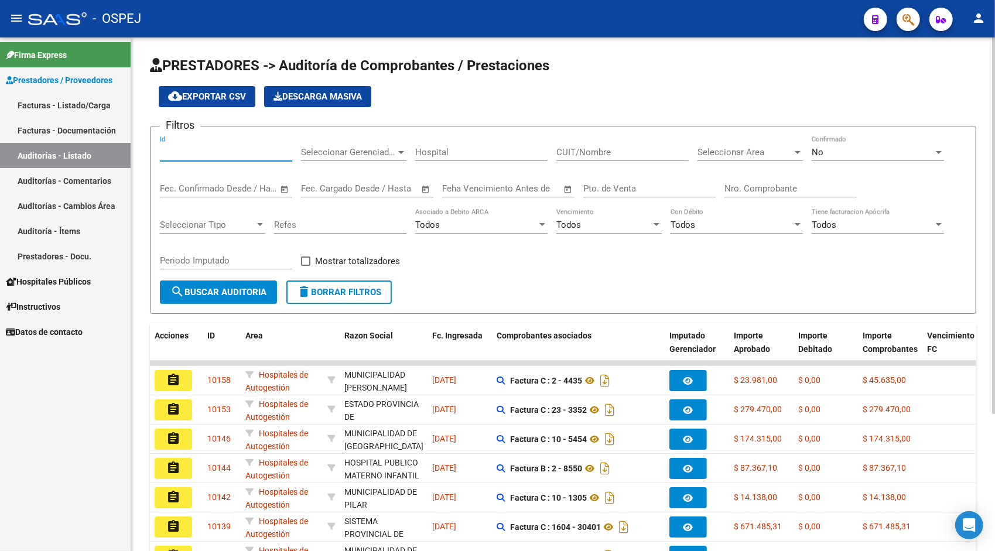
paste input "9567"
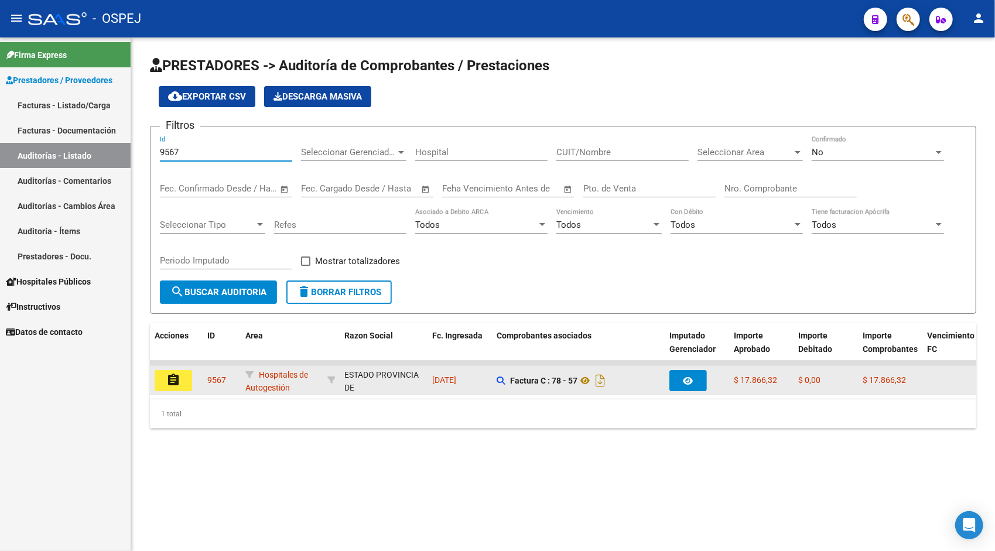
type input "9567"
click at [172, 374] on mat-icon "assignment" at bounding box center [173, 380] width 14 height 14
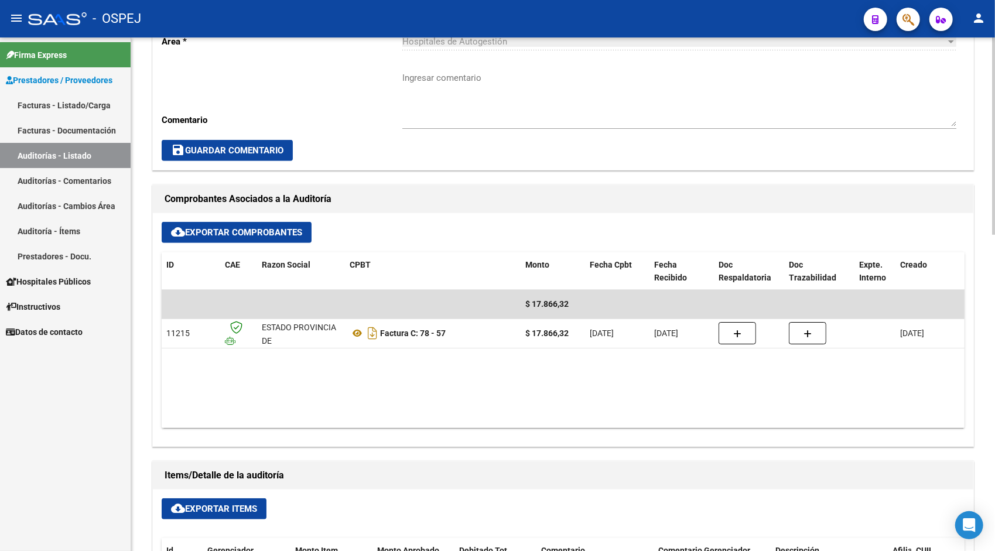
scroll to position [351, 0]
click at [204, 514] on button "cloud_download Exportar Items" at bounding box center [214, 508] width 105 height 21
click at [64, 159] on link "Auditorías - Listado" at bounding box center [65, 155] width 131 height 25
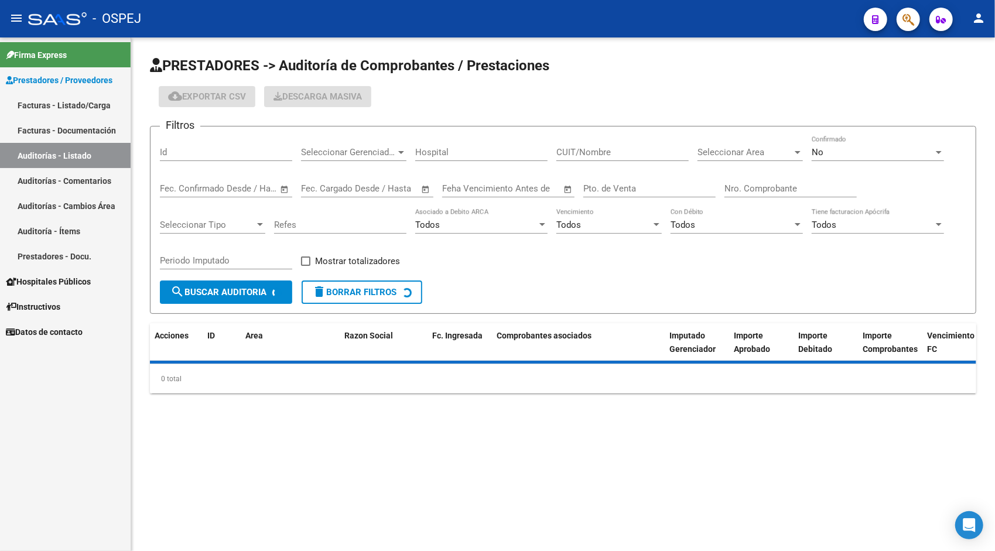
click at [186, 150] on input "Id" at bounding box center [226, 152] width 132 height 11
paste input "9569"
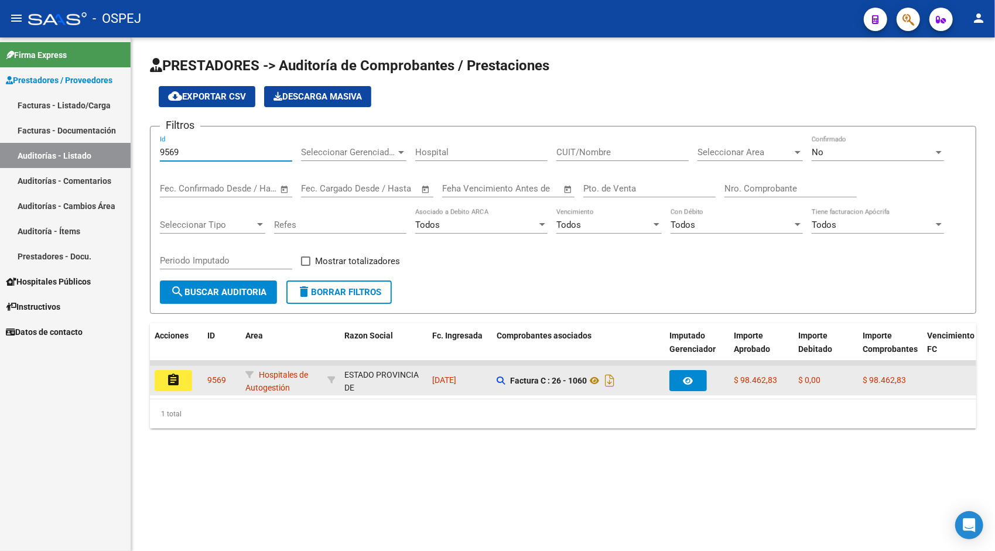
type input "9569"
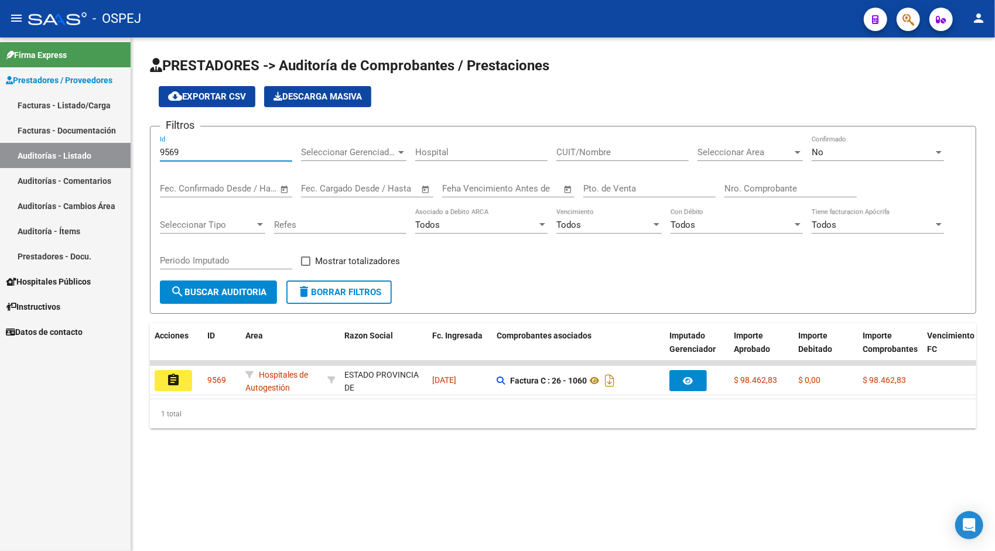
drag, startPoint x: 169, startPoint y: 383, endPoint x: 183, endPoint y: 382, distance: 14.1
click at [183, 382] on button "assignment" at bounding box center [173, 380] width 37 height 21
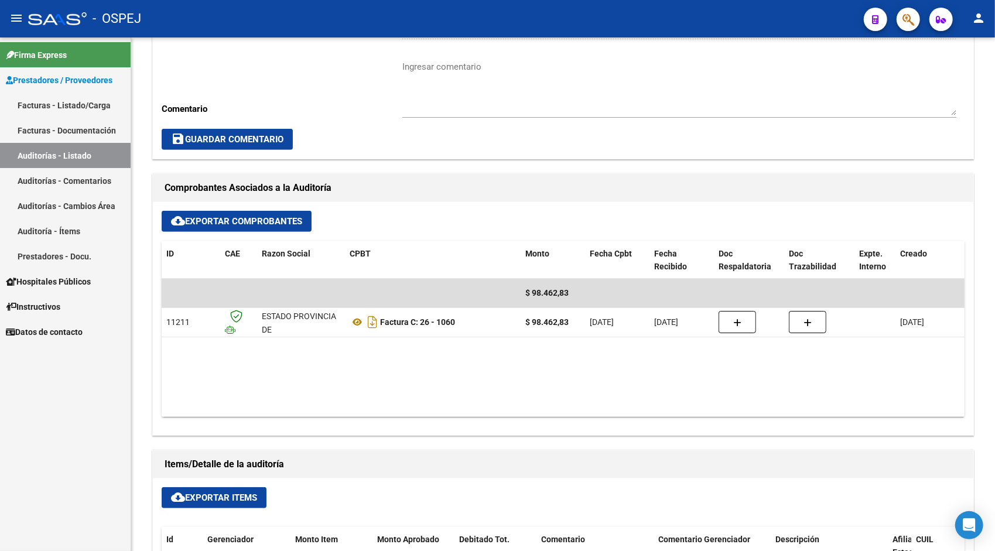
scroll to position [375, 0]
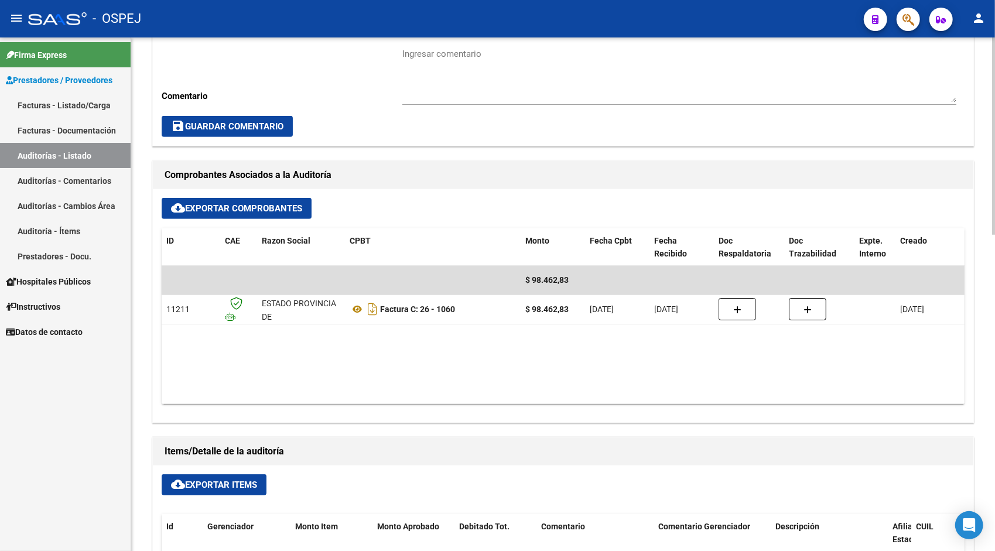
click at [225, 488] on span "cloud_download Exportar Items" at bounding box center [214, 484] width 86 height 11
click at [97, 156] on link "Auditorías - Listado" at bounding box center [65, 155] width 131 height 25
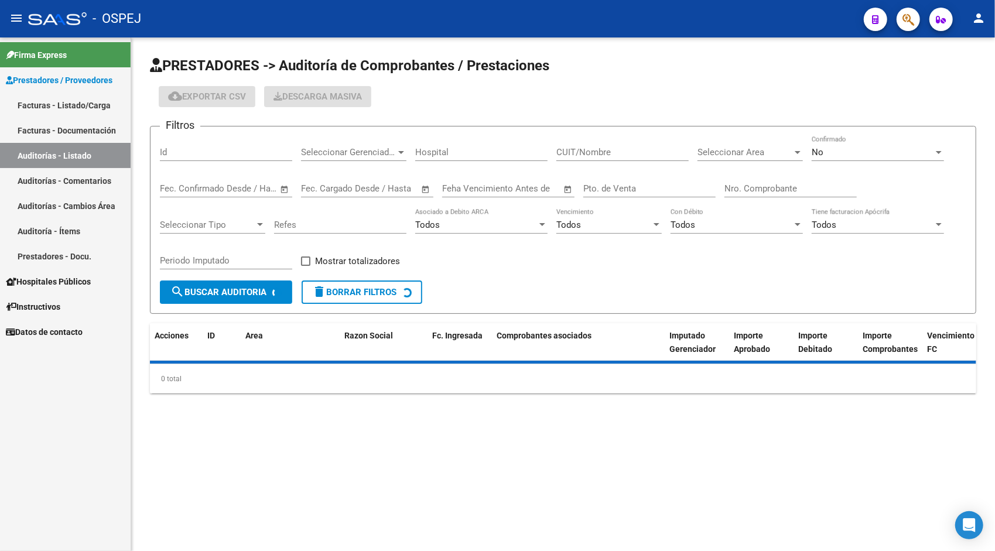
click at [206, 150] on input "Id" at bounding box center [226, 152] width 132 height 11
paste input "9571"
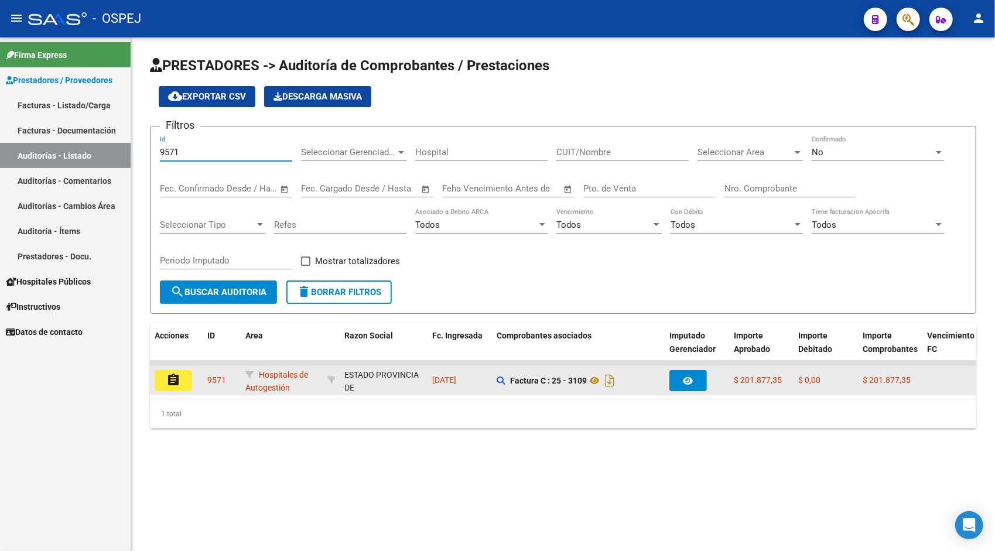
type input "9571"
click at [184, 382] on button "assignment" at bounding box center [173, 380] width 37 height 21
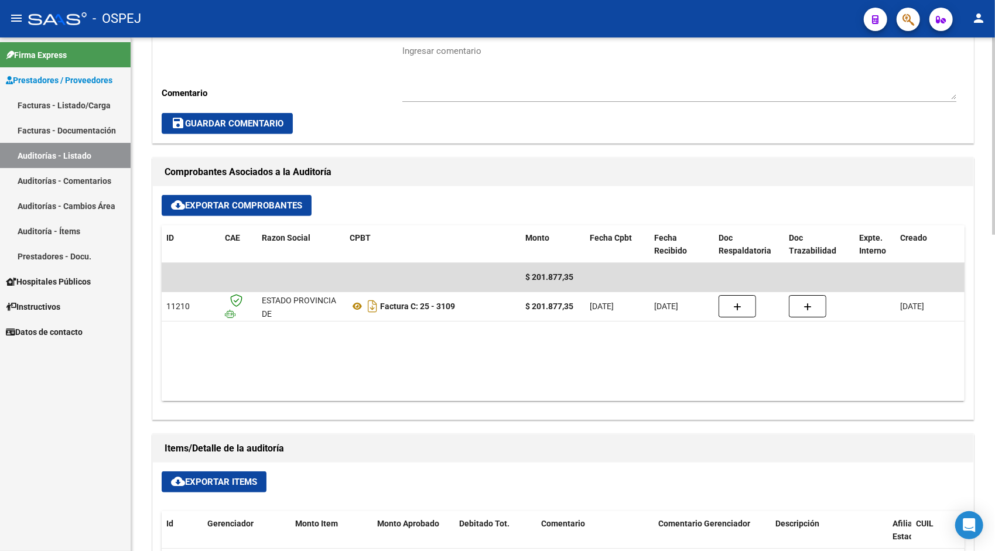
scroll to position [398, 0]
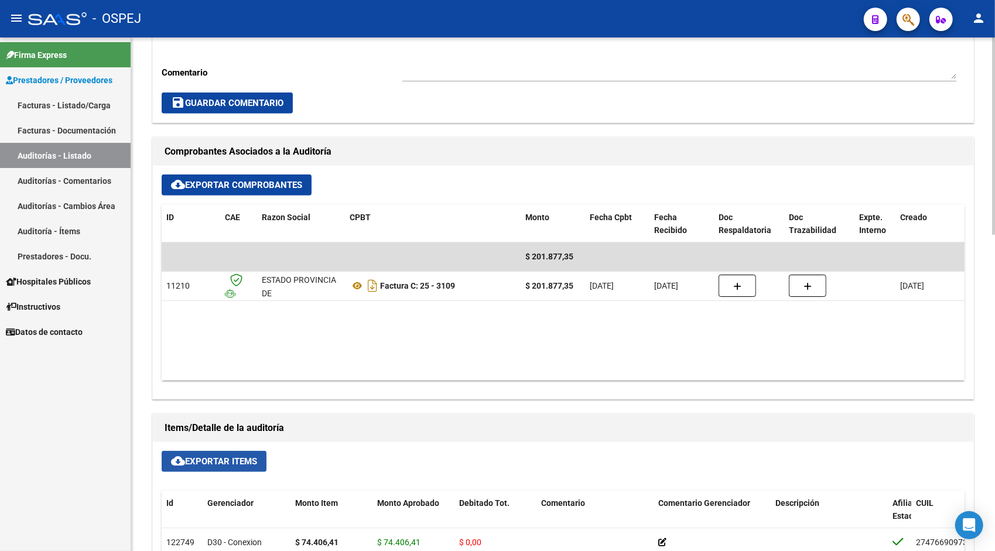
click at [205, 457] on span "cloud_download Exportar Items" at bounding box center [214, 461] width 86 height 11
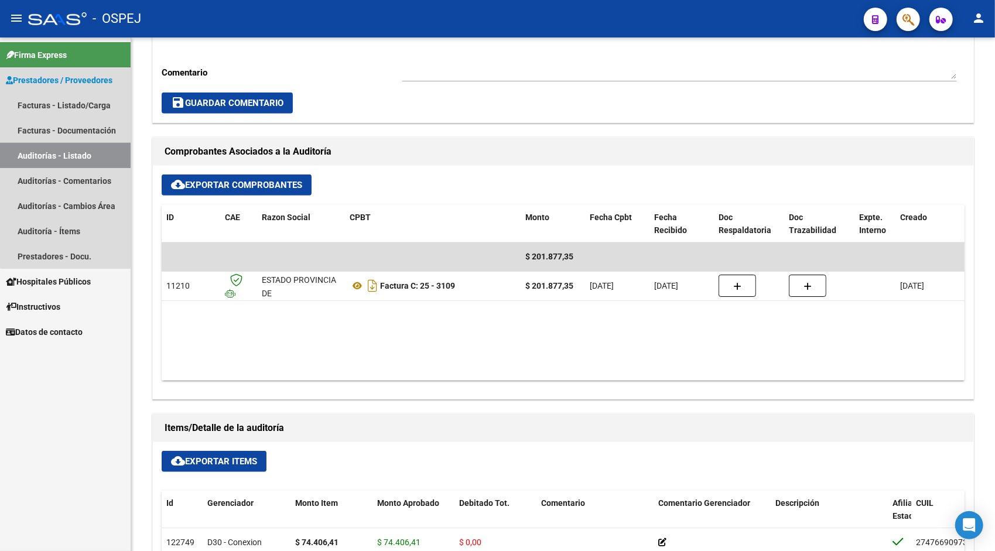
click at [85, 148] on link "Auditorías - Listado" at bounding box center [65, 155] width 131 height 25
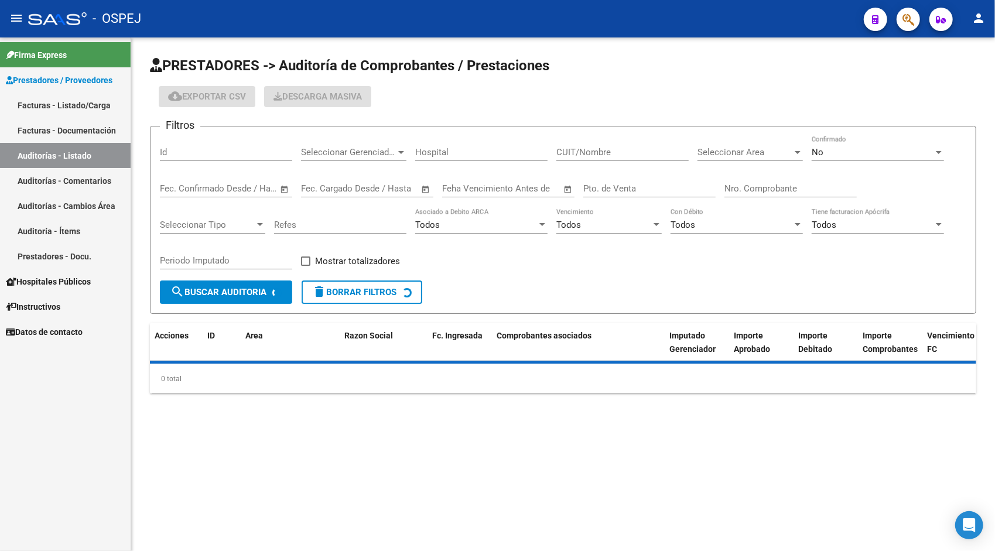
click at [195, 162] on div "Id" at bounding box center [226, 154] width 132 height 36
click at [192, 150] on input "Id" at bounding box center [226, 152] width 132 height 11
paste input "9572"
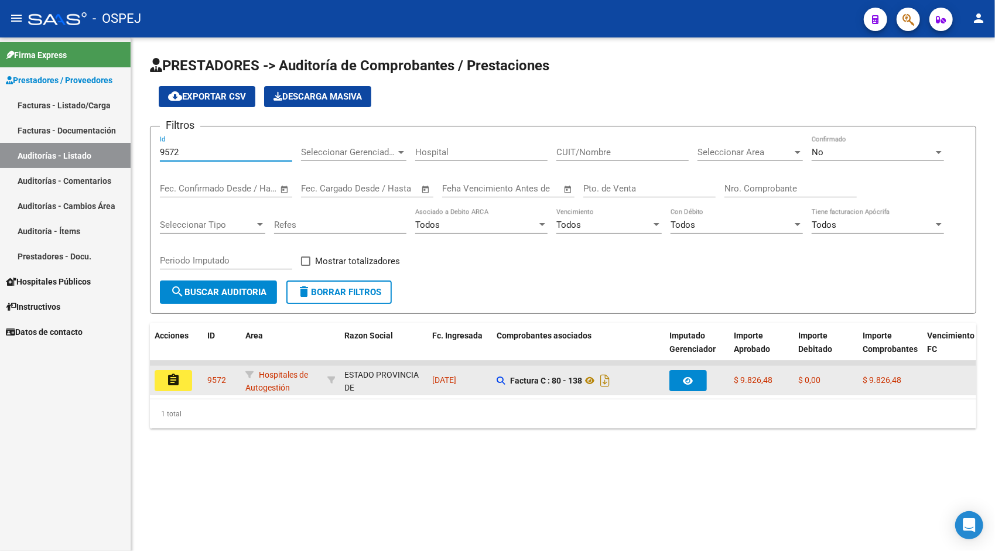
type input "9572"
click at [157, 383] on button "assignment" at bounding box center [173, 380] width 37 height 21
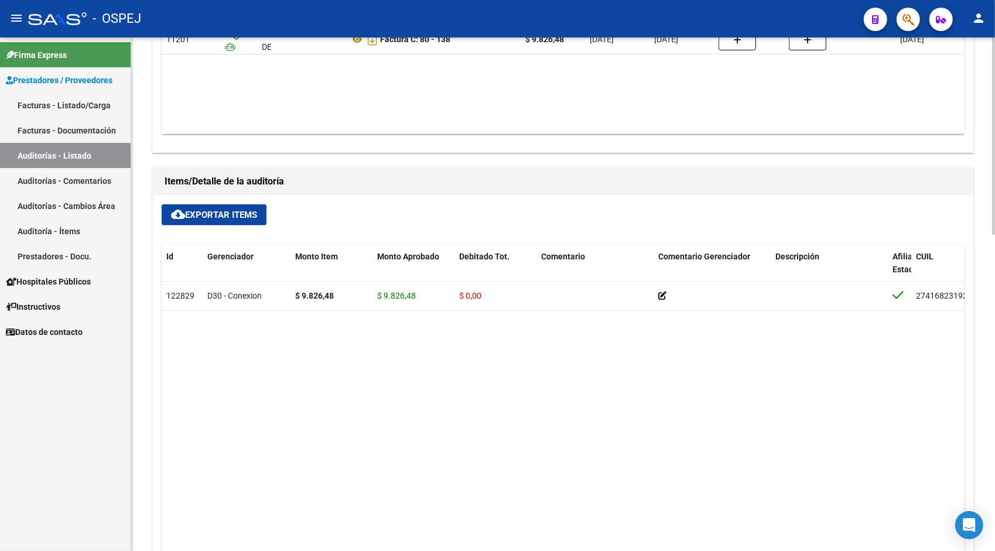
scroll to position [749, 0]
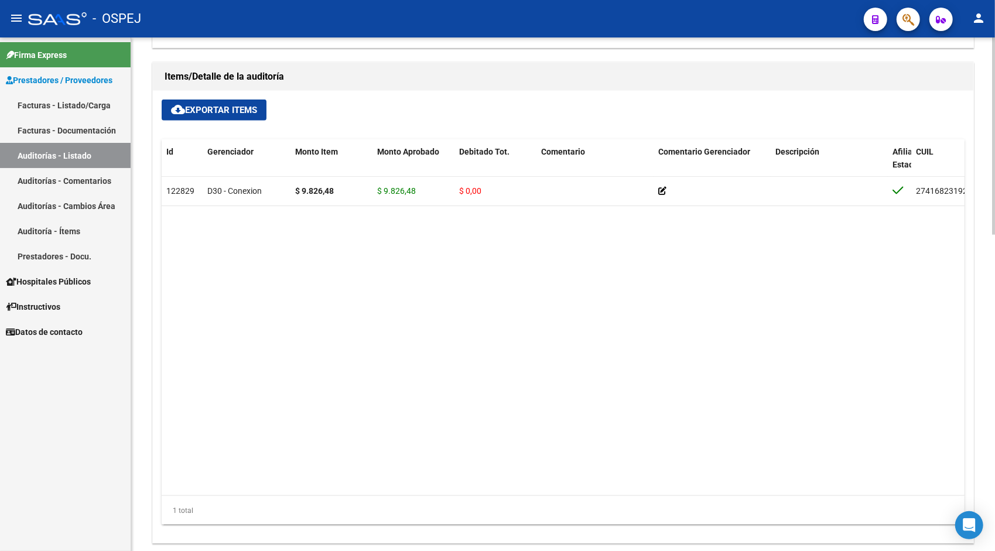
click at [251, 105] on span "cloud_download Exportar Items" at bounding box center [214, 110] width 86 height 11
click at [106, 158] on link "Auditorías - Listado" at bounding box center [65, 155] width 131 height 25
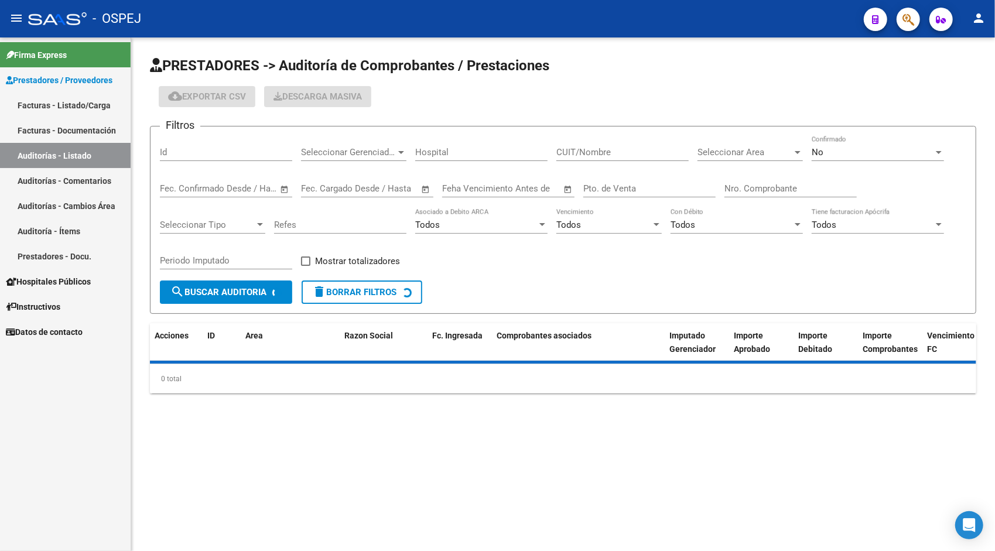
click at [203, 146] on div "Id" at bounding box center [226, 148] width 132 height 25
paste input "9573"
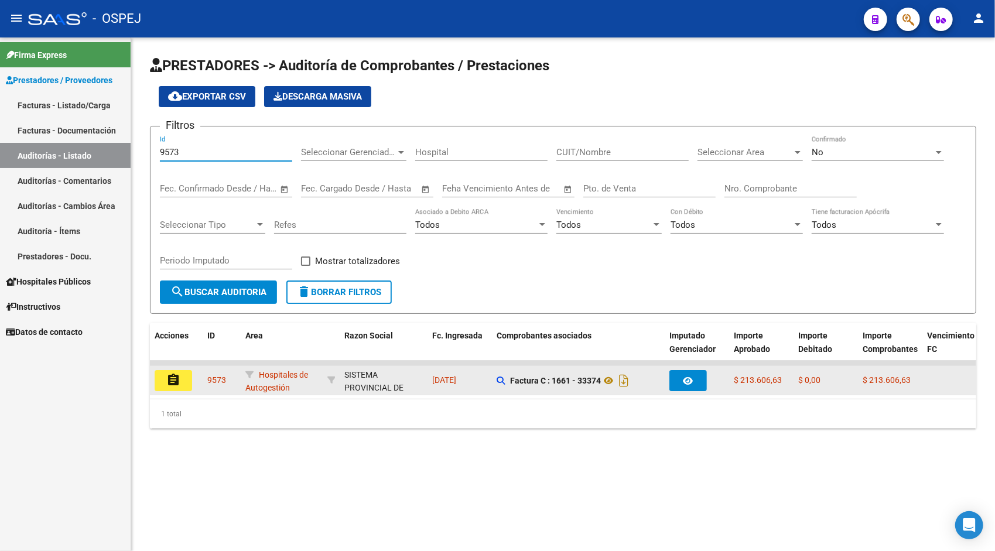
type input "9573"
click at [189, 376] on button "assignment" at bounding box center [173, 380] width 37 height 21
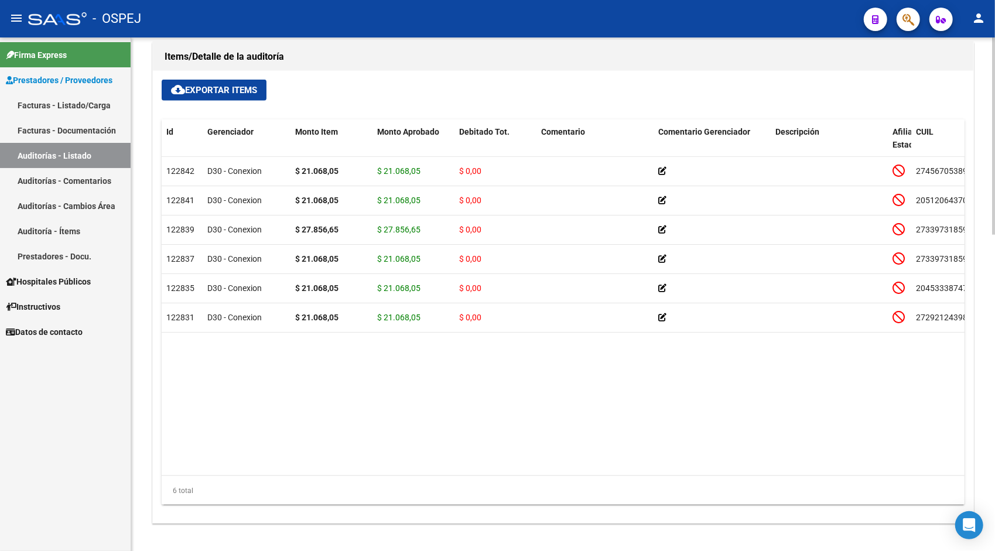
scroll to position [773, 0]
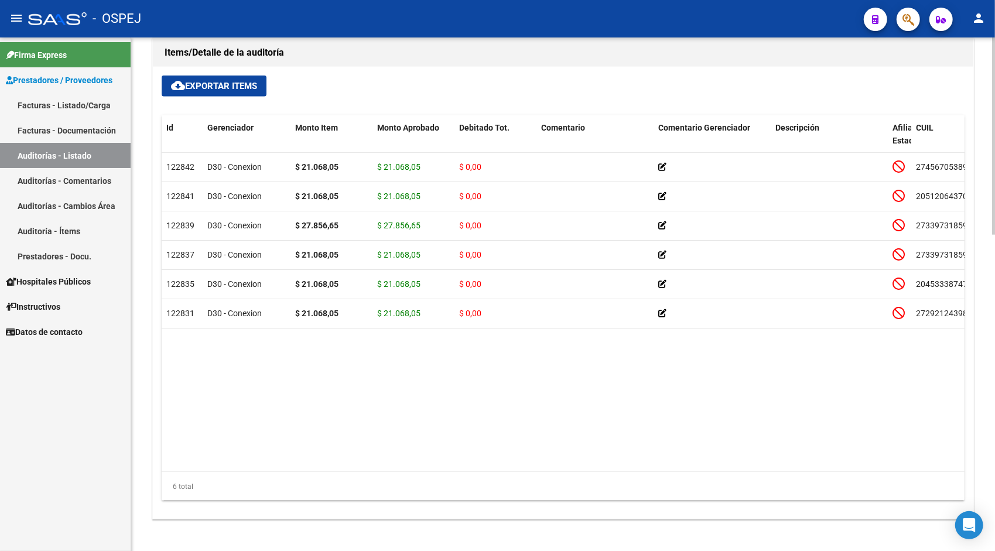
click at [238, 88] on span "cloud_download Exportar Items" at bounding box center [214, 86] width 86 height 11
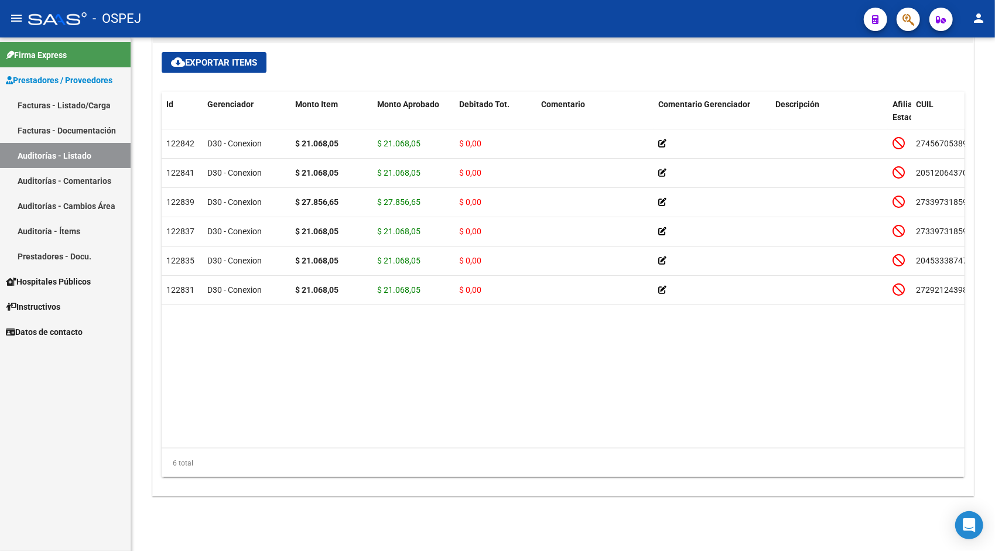
click at [108, 164] on link "Auditorías - Listado" at bounding box center [65, 155] width 131 height 25
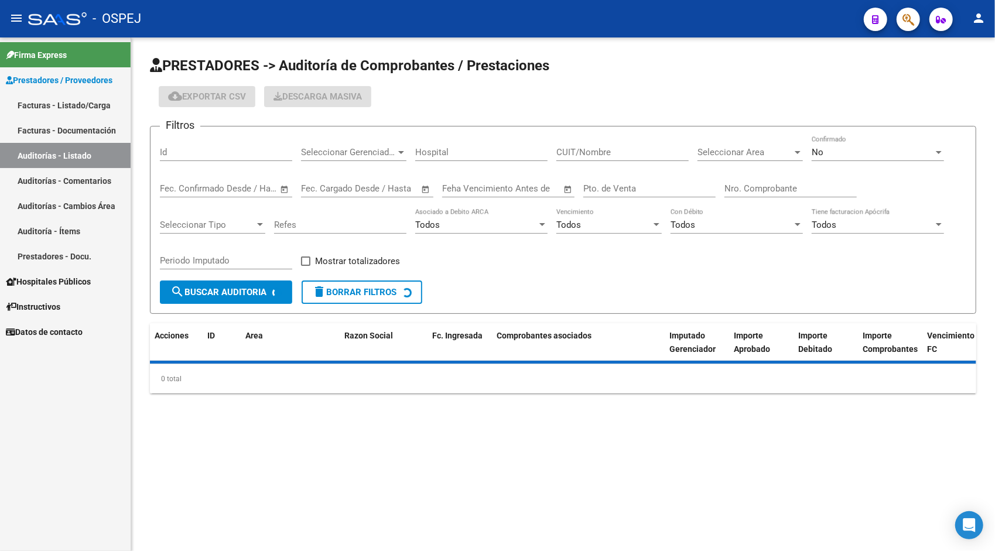
click at [222, 153] on input "Id" at bounding box center [226, 152] width 132 height 11
paste input "9574"
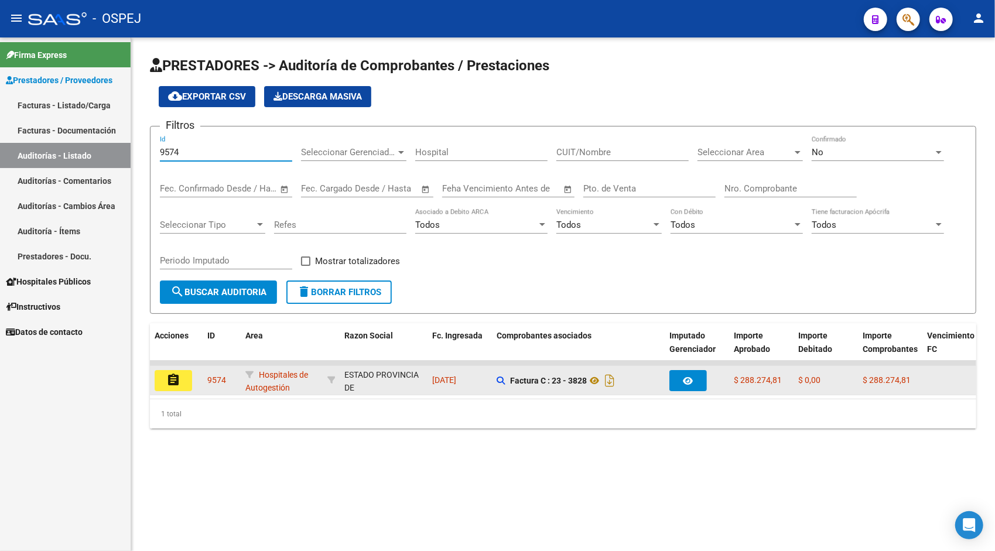
type input "9574"
click at [172, 382] on mat-icon "assignment" at bounding box center [173, 380] width 14 height 14
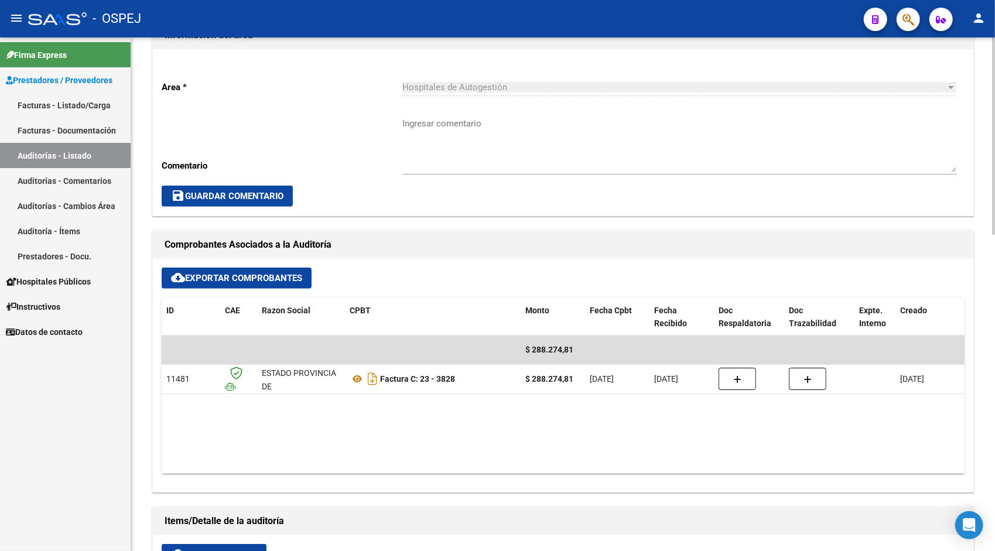
scroll to position [305, 0]
click at [196, 550] on span "cloud_download Exportar Items" at bounding box center [214, 554] width 86 height 11
click at [71, 162] on link "Auditorías - Listado" at bounding box center [65, 155] width 131 height 25
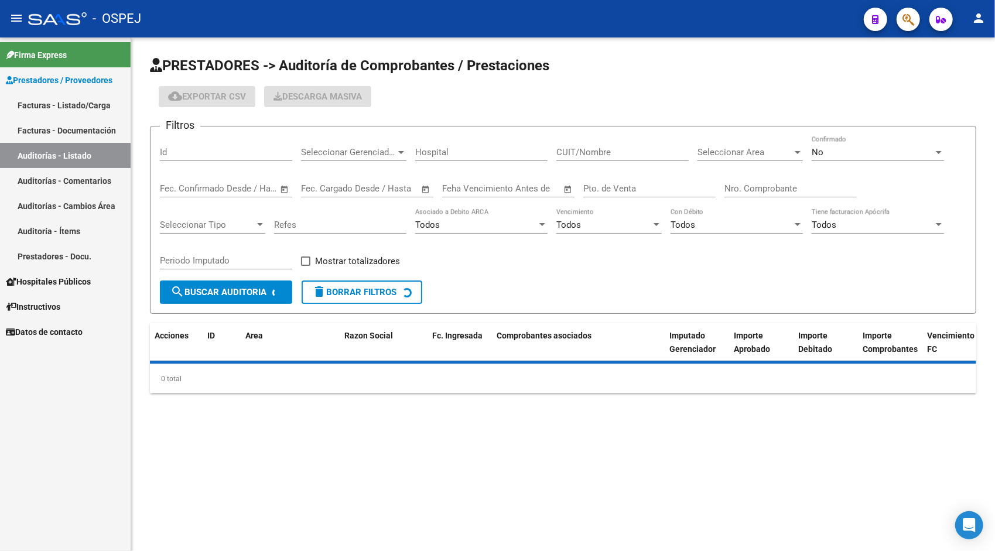
click at [204, 155] on input "Id" at bounding box center [226, 152] width 132 height 11
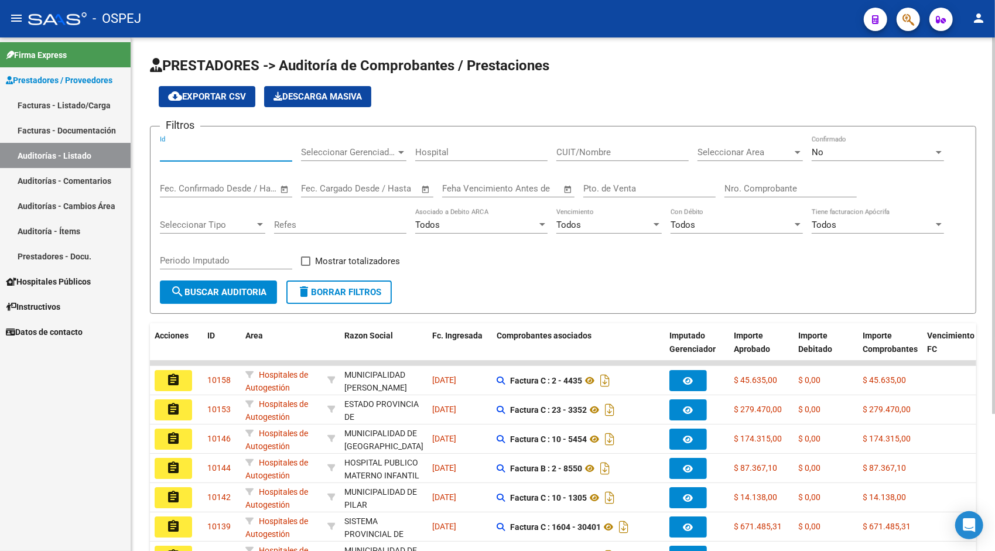
paste input "9576"
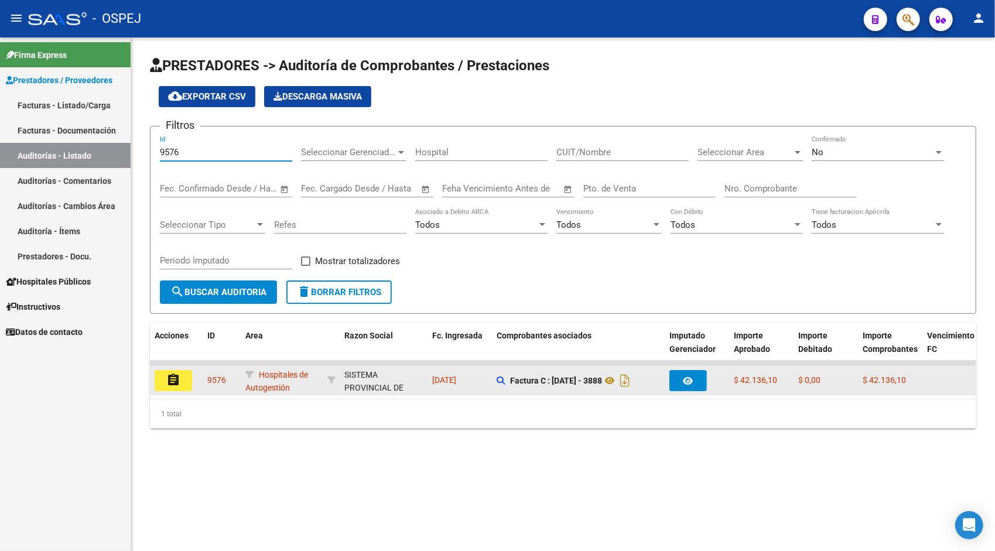
type input "9576"
click at [174, 379] on mat-icon "assignment" at bounding box center [173, 380] width 14 height 14
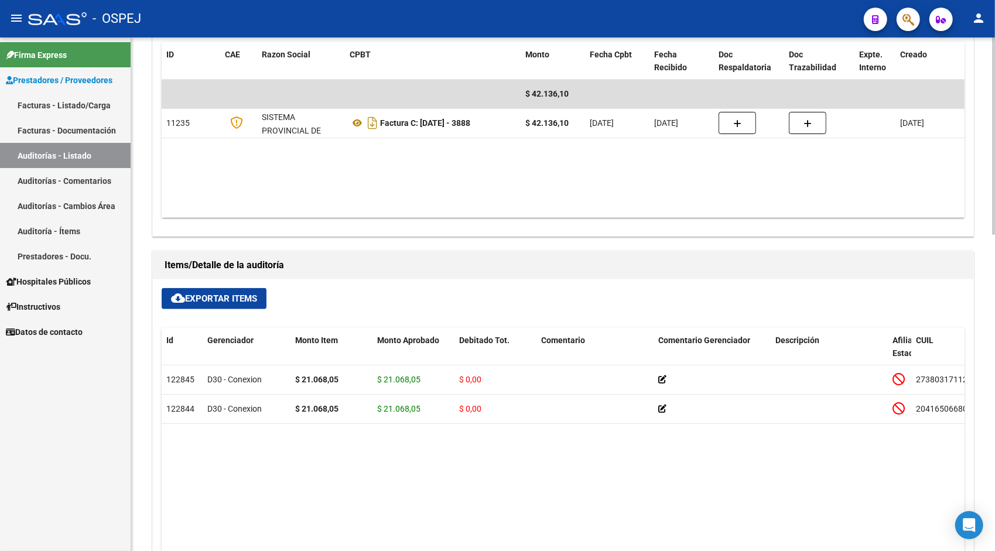
scroll to position [562, 0]
click at [217, 294] on span "cloud_download Exportar Items" at bounding box center [214, 297] width 86 height 11
click at [56, 165] on link "Auditorías - Listado" at bounding box center [65, 155] width 131 height 25
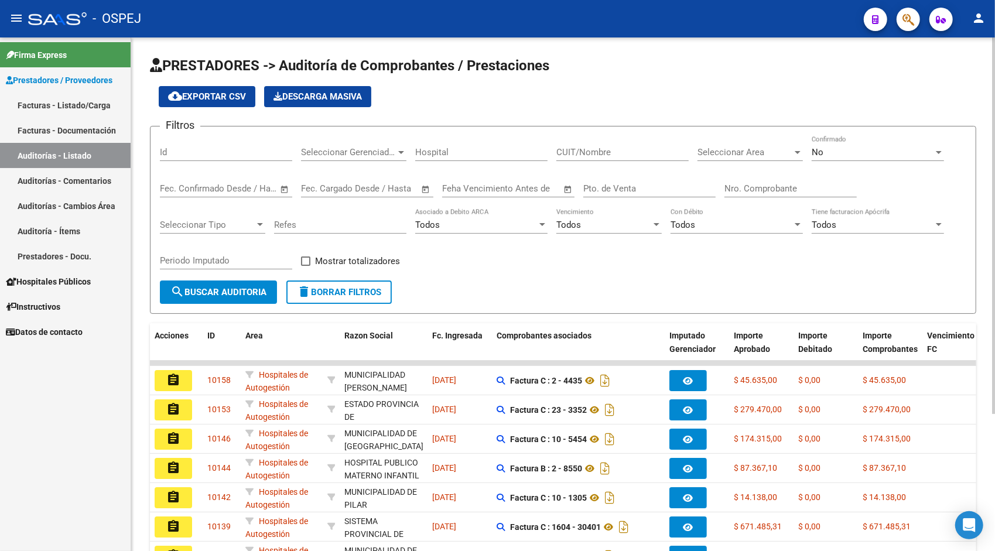
click at [195, 152] on input "Id" at bounding box center [226, 152] width 132 height 11
paste input "9577"
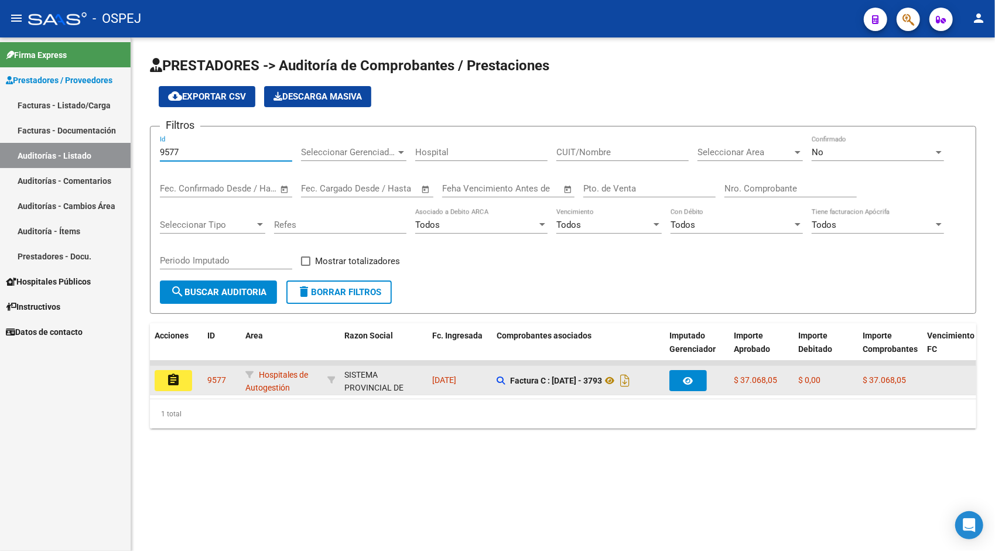
type input "9577"
drag, startPoint x: 184, startPoint y: 395, endPoint x: 193, endPoint y: 395, distance: 9.4
click at [193, 395] on div "assignment 9577 Hospitales de Autogestión SISTEMA PROVINCIAL DE SALUD - 3069182…" at bounding box center [969, 380] width 1639 height 29
click at [178, 383] on mat-icon "assignment" at bounding box center [173, 380] width 14 height 14
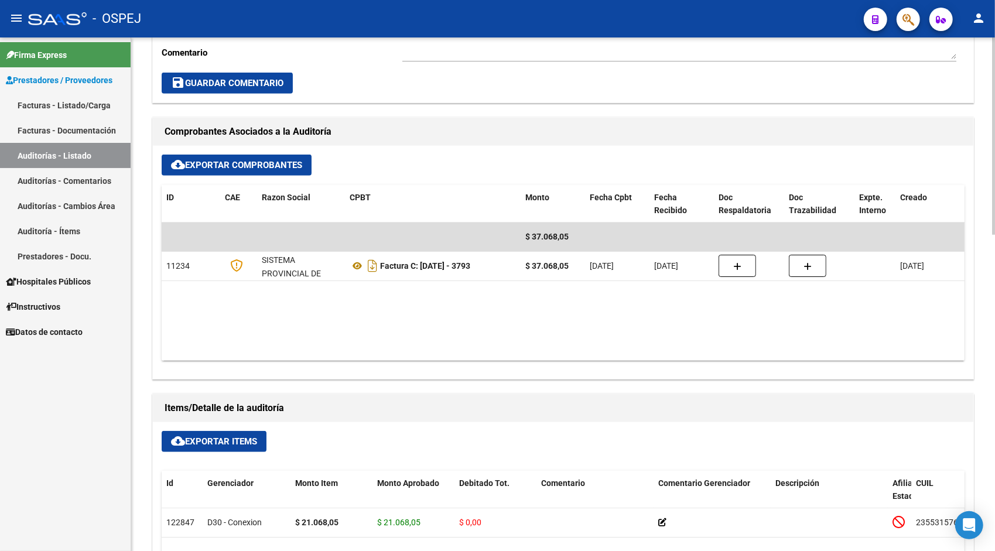
scroll to position [422, 0]
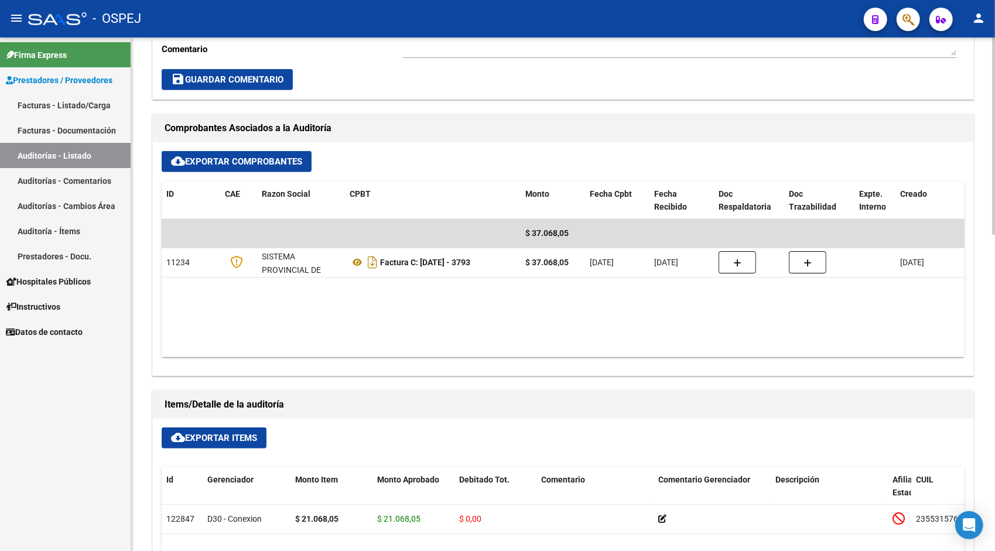
click at [201, 436] on span "cloud_download Exportar Items" at bounding box center [214, 438] width 86 height 11
click at [88, 156] on link "Auditorías - Listado" at bounding box center [65, 155] width 131 height 25
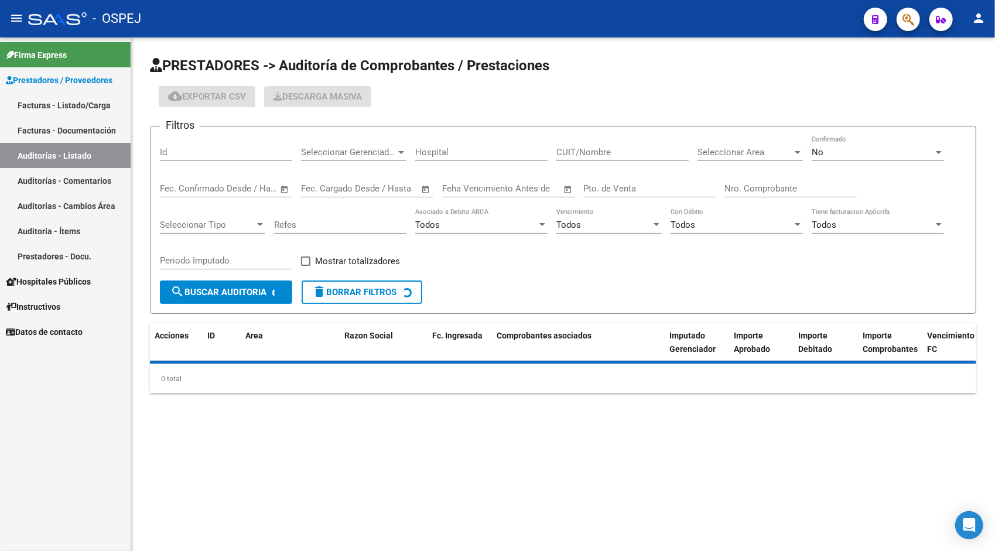
click at [220, 151] on input "Id" at bounding box center [226, 152] width 132 height 11
paste input "9579"
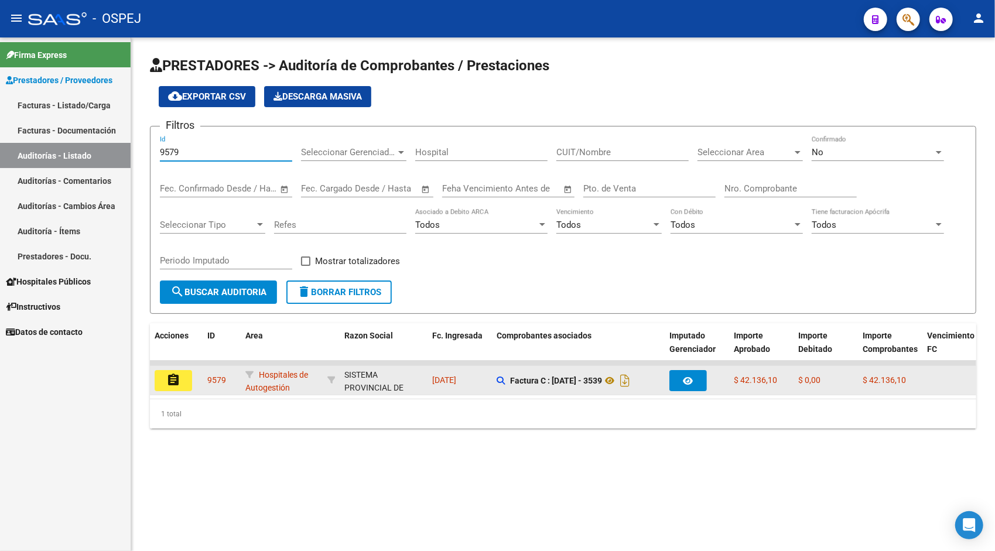
type input "9579"
click at [174, 386] on mat-icon "assignment" at bounding box center [173, 380] width 14 height 14
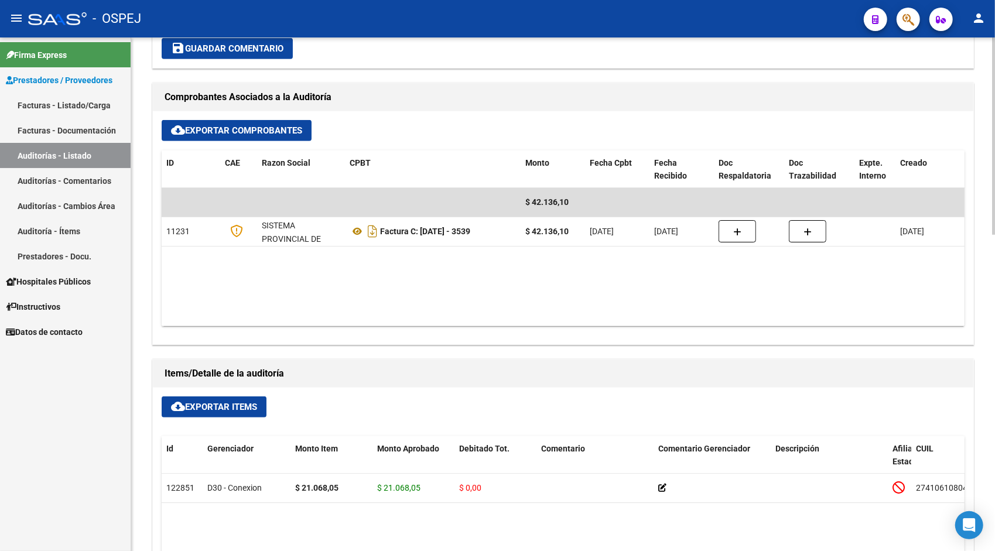
scroll to position [515, 0]
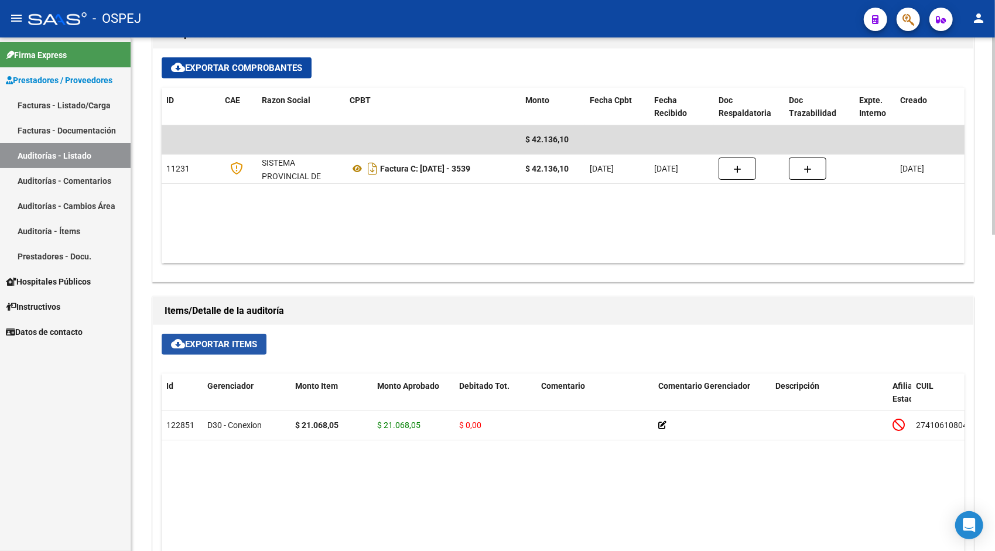
click at [204, 343] on span "cloud_download Exportar Items" at bounding box center [214, 344] width 86 height 11
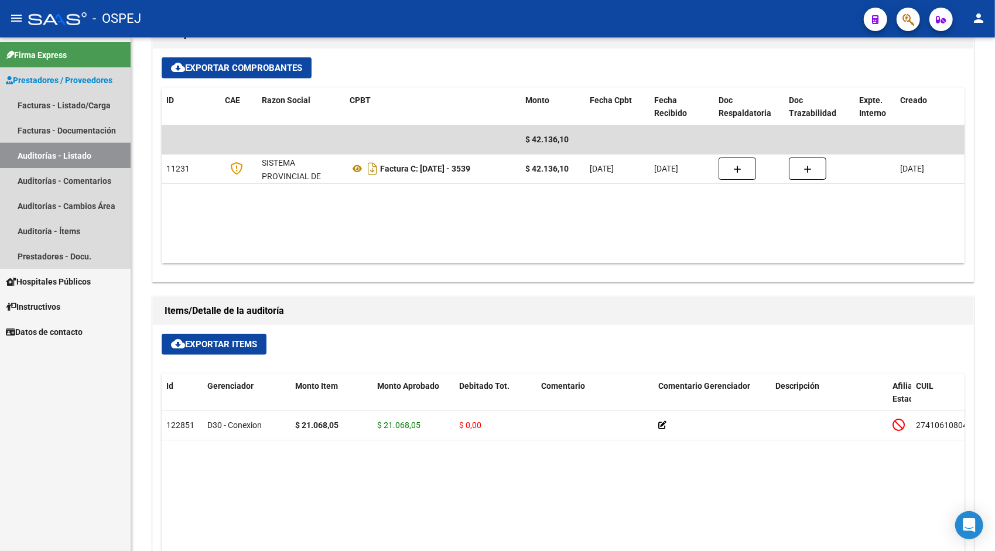
click at [87, 149] on link "Auditorías - Listado" at bounding box center [65, 155] width 131 height 25
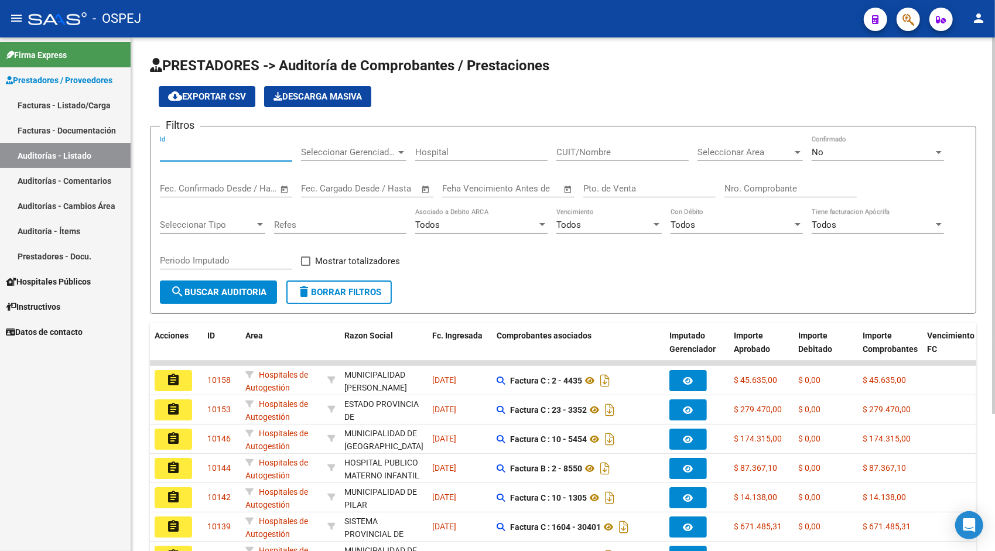
click at [194, 149] on input "Id" at bounding box center [226, 152] width 132 height 11
paste input "9580"
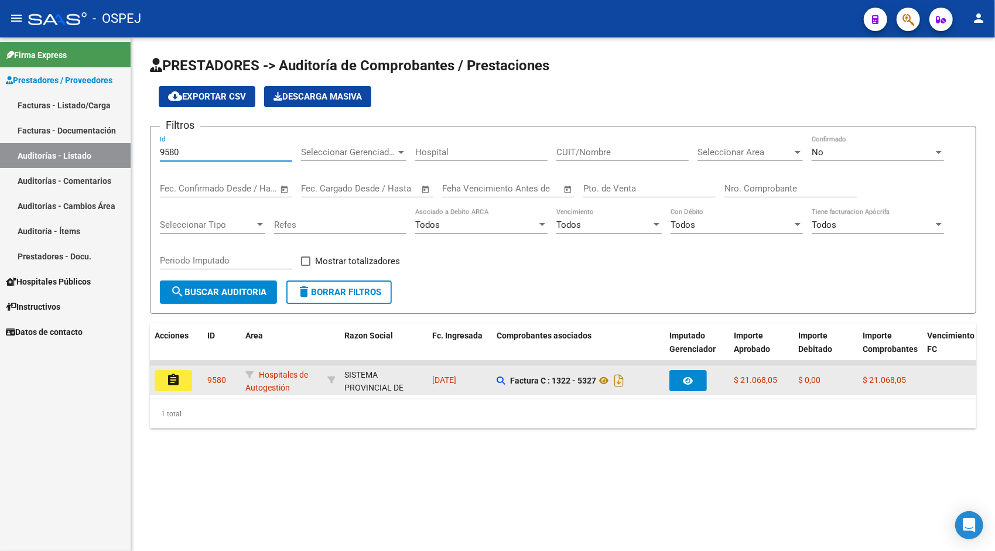
type input "9580"
click at [162, 382] on button "assignment" at bounding box center [173, 380] width 37 height 21
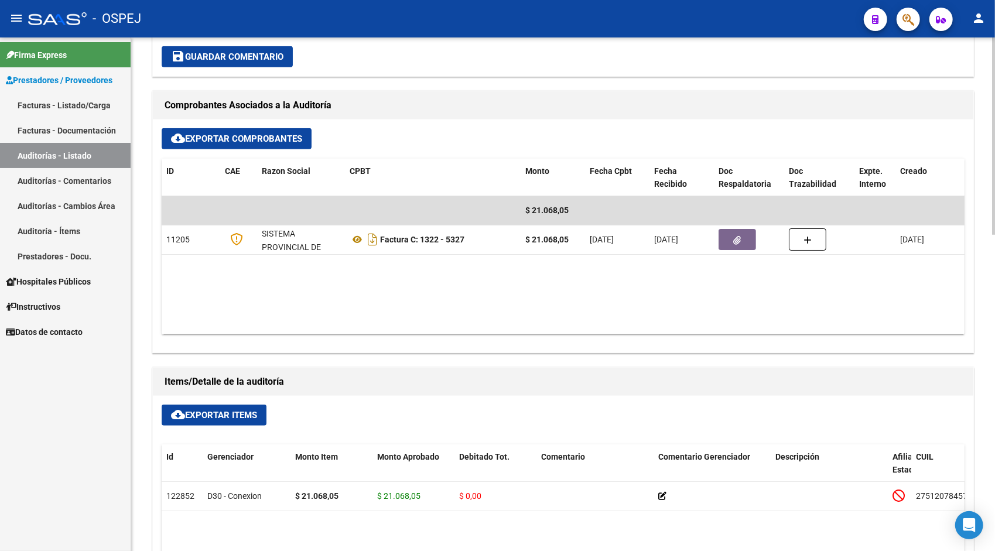
scroll to position [468, 0]
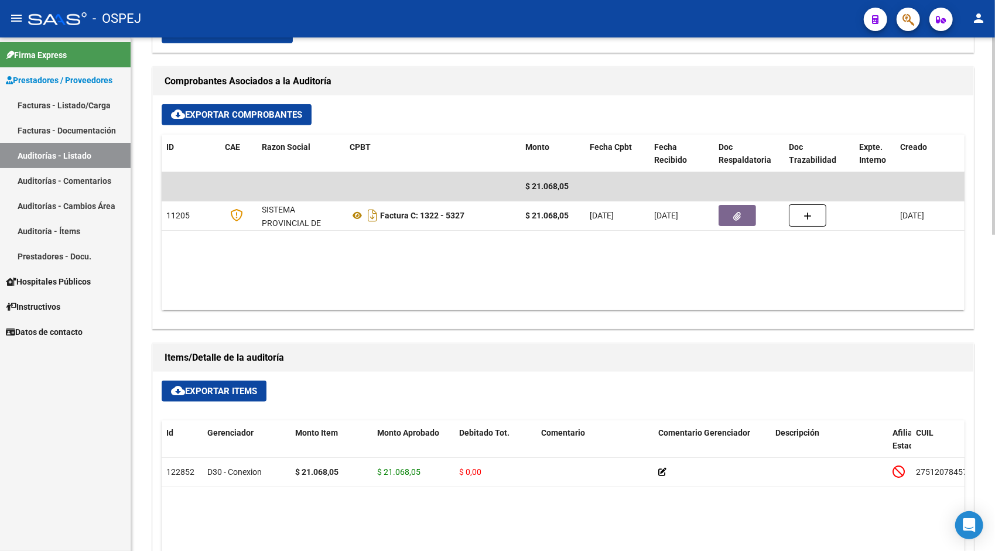
click at [193, 388] on span "cloud_download Exportar Items" at bounding box center [214, 391] width 86 height 11
click at [41, 156] on link "Auditorías - Listado" at bounding box center [65, 155] width 131 height 25
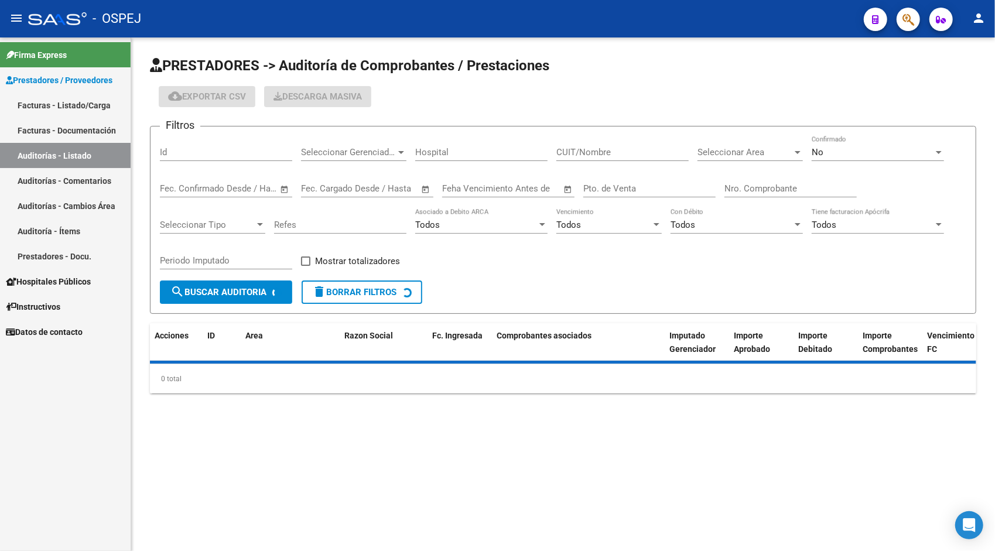
click at [213, 153] on input "Id" at bounding box center [226, 152] width 132 height 11
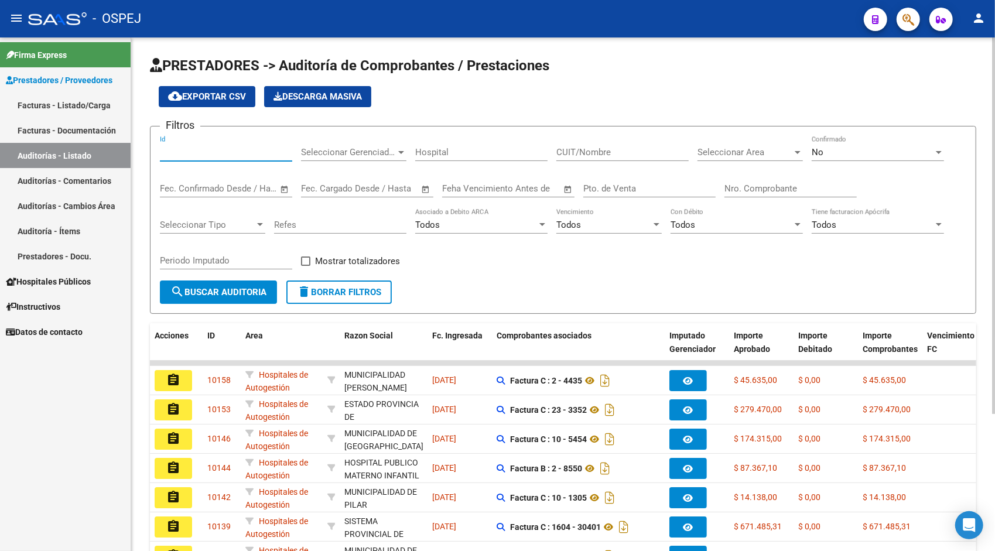
paste input "9581"
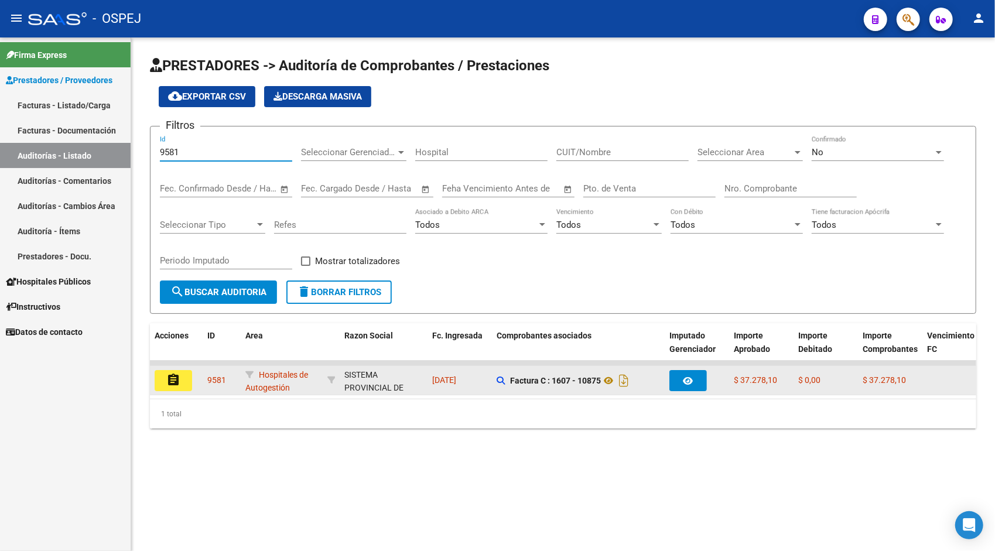
type input "9581"
click at [180, 375] on button "assignment" at bounding box center [173, 380] width 37 height 21
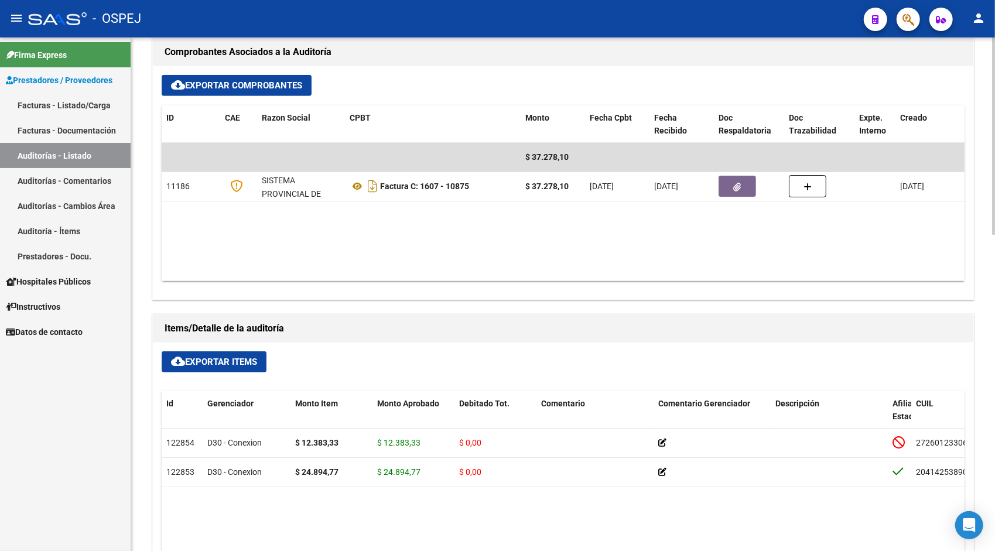
scroll to position [515, 0]
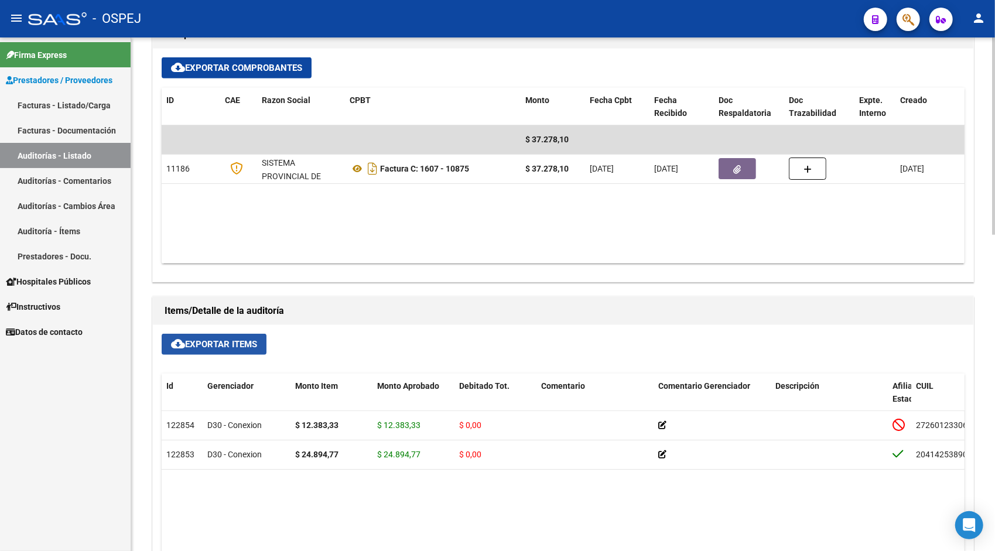
click at [206, 347] on span "cloud_download Exportar Items" at bounding box center [214, 344] width 86 height 11
click at [88, 150] on link "Auditorías - Listado" at bounding box center [65, 155] width 131 height 25
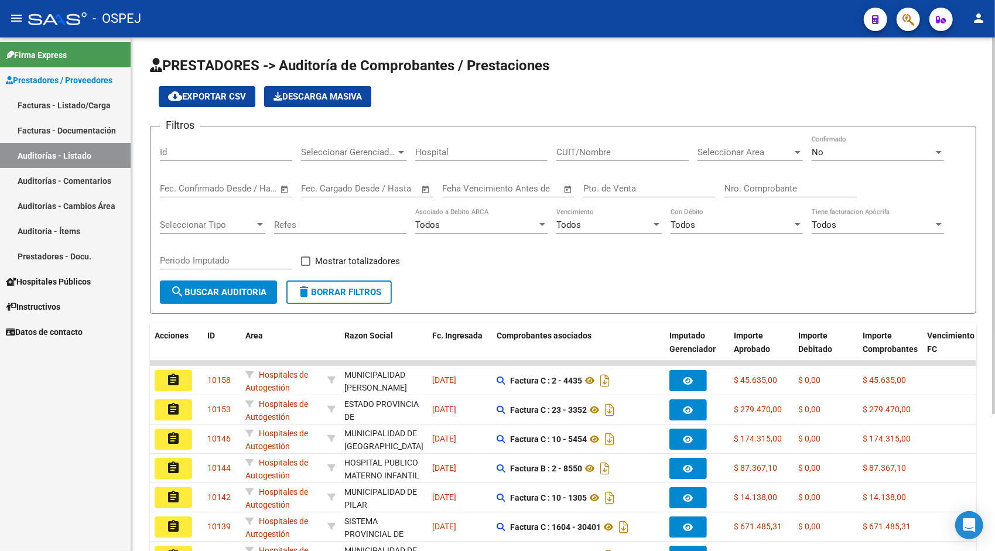
click at [197, 153] on input "Id" at bounding box center [226, 152] width 132 height 11
paste input "9582"
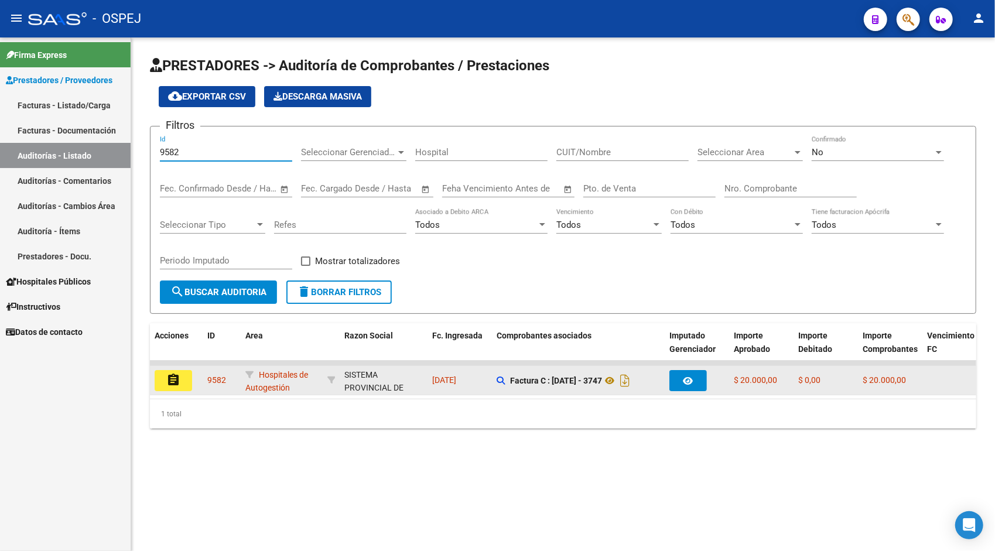
type input "9582"
click at [181, 381] on button "assignment" at bounding box center [173, 380] width 37 height 21
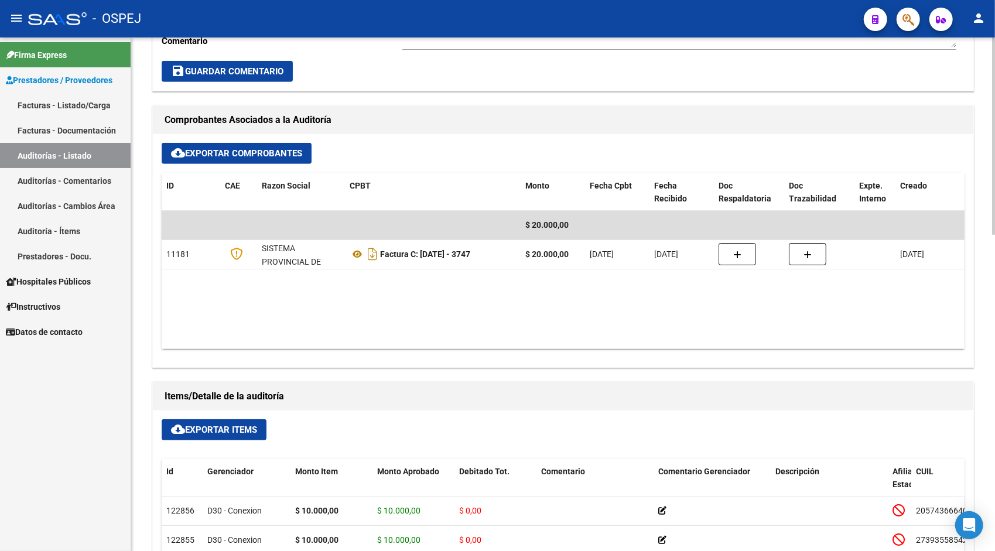
scroll to position [468, 0]
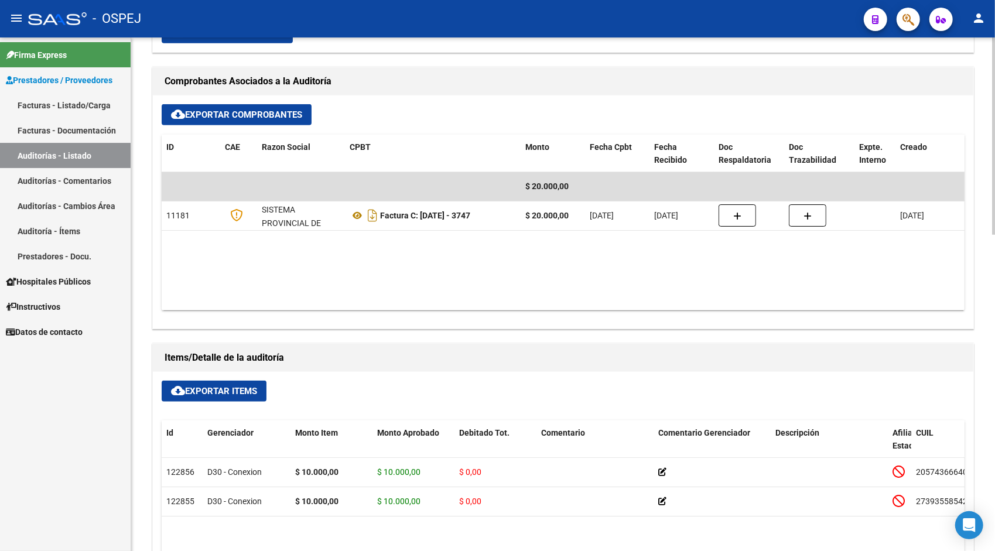
click at [225, 388] on span "cloud_download Exportar Items" at bounding box center [214, 391] width 86 height 11
click at [107, 153] on link "Auditorías - Listado" at bounding box center [65, 155] width 131 height 25
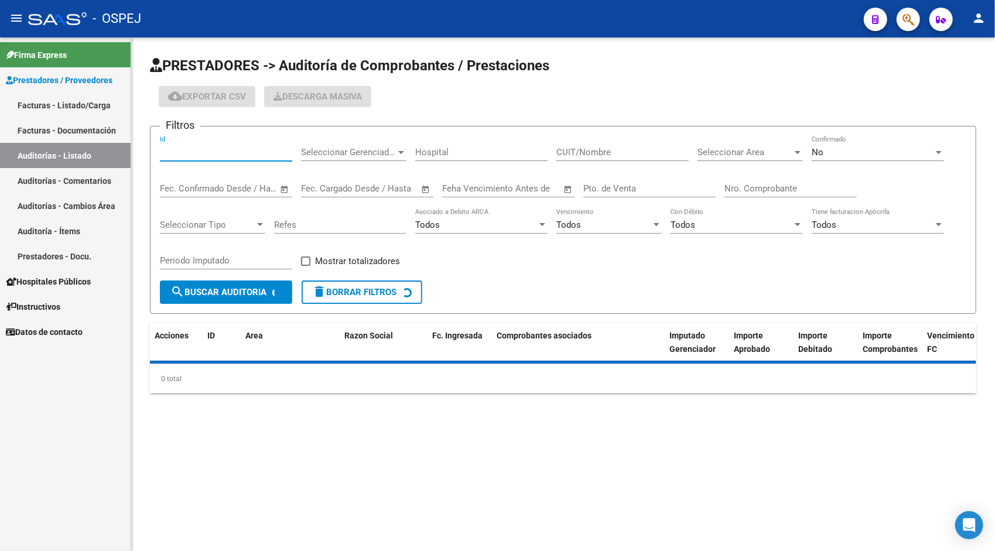
click at [210, 150] on input "Id" at bounding box center [226, 152] width 132 height 11
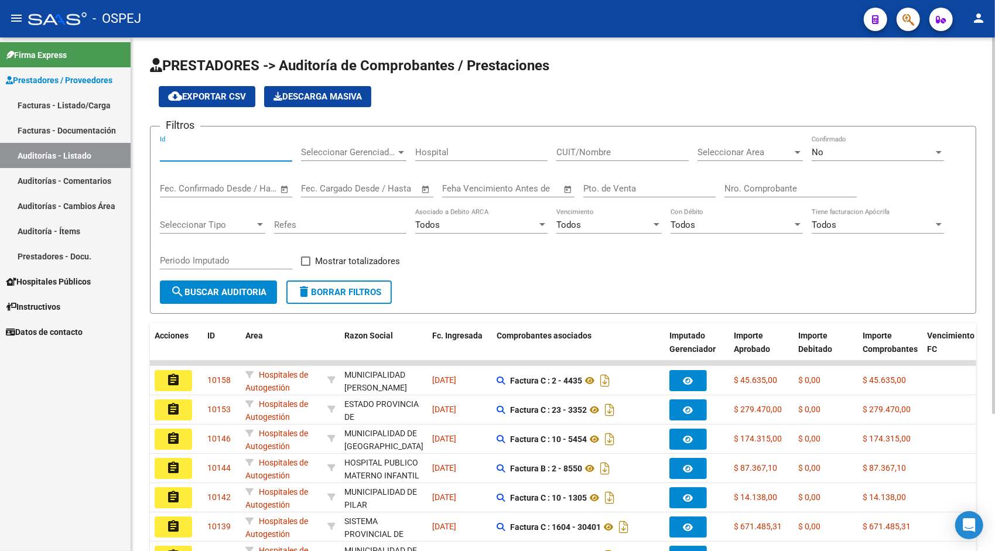
paste input "9584"
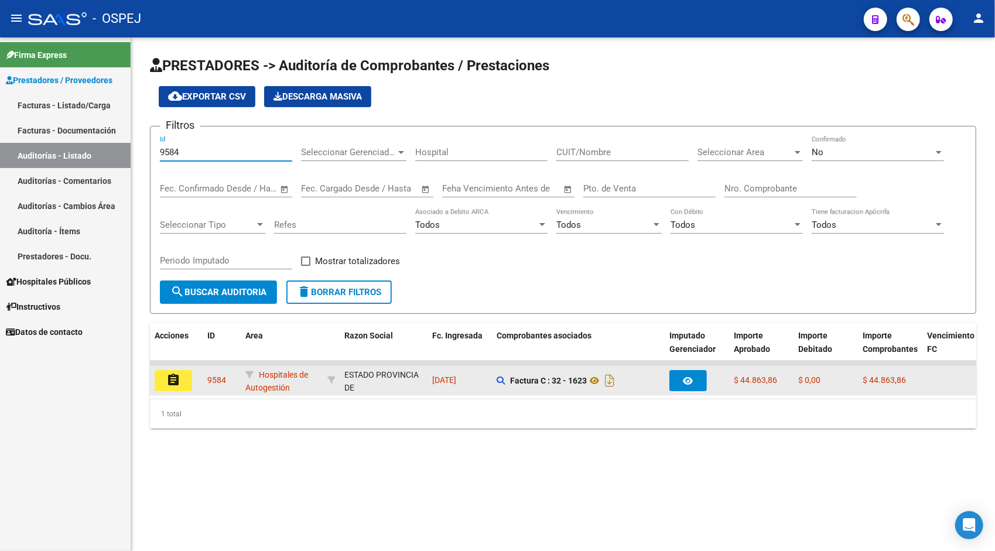
type input "9584"
click at [181, 379] on button "assignment" at bounding box center [173, 380] width 37 height 21
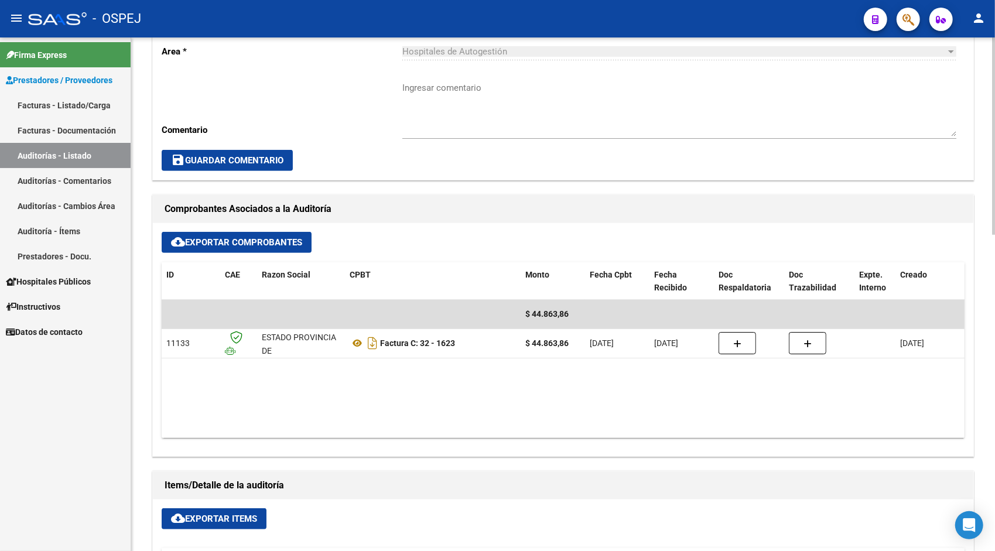
scroll to position [375, 0]
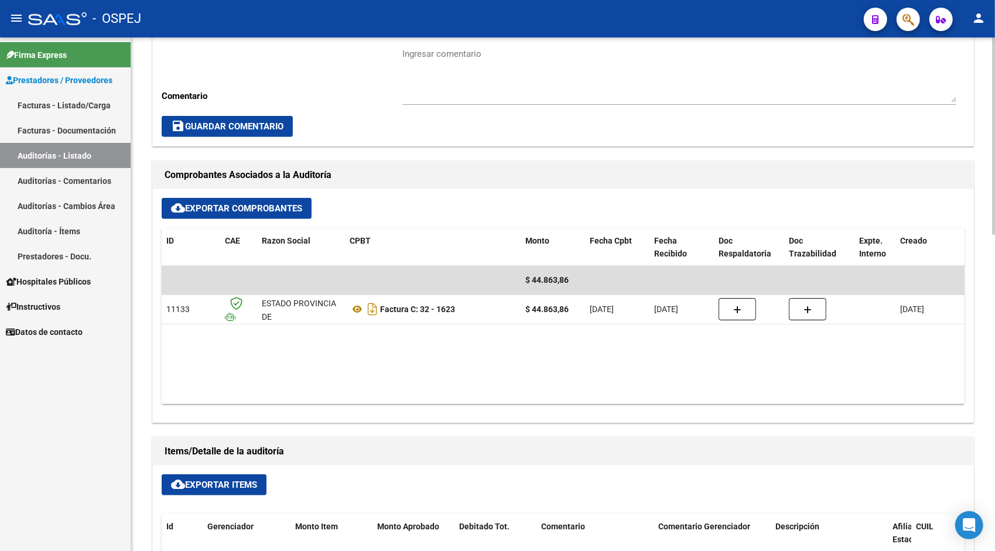
click at [228, 491] on button "cloud_download Exportar Items" at bounding box center [214, 484] width 105 height 21
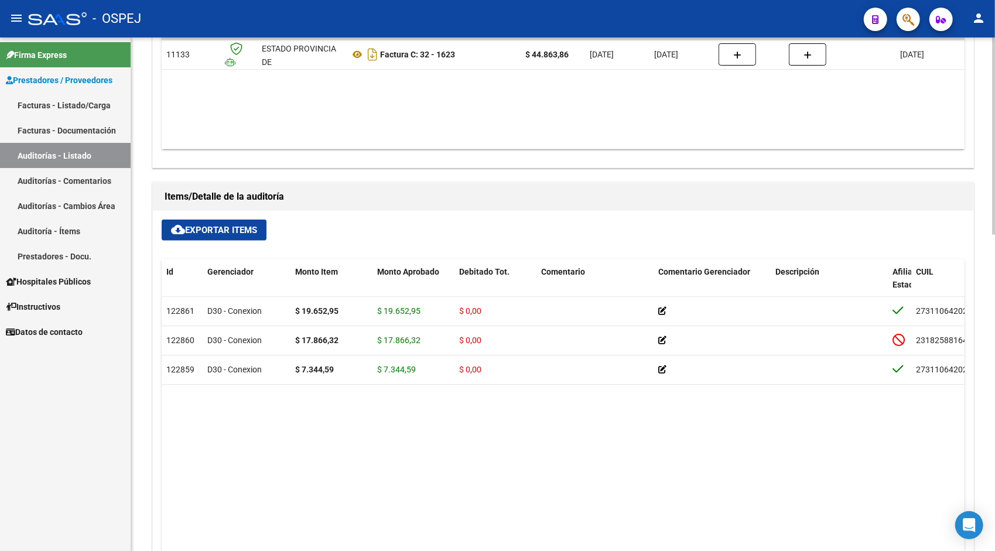
scroll to position [632, 0]
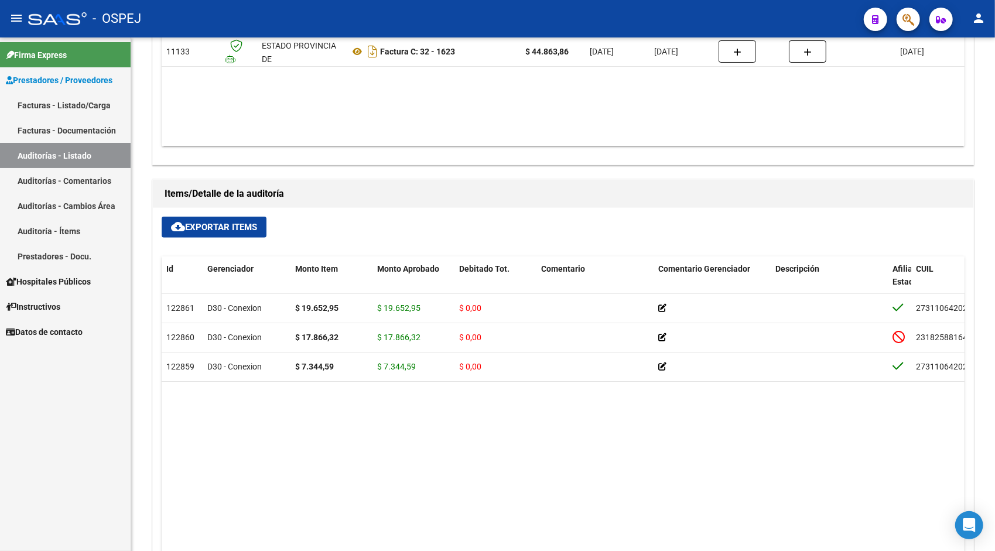
click at [73, 149] on link "Auditorías - Listado" at bounding box center [65, 155] width 131 height 25
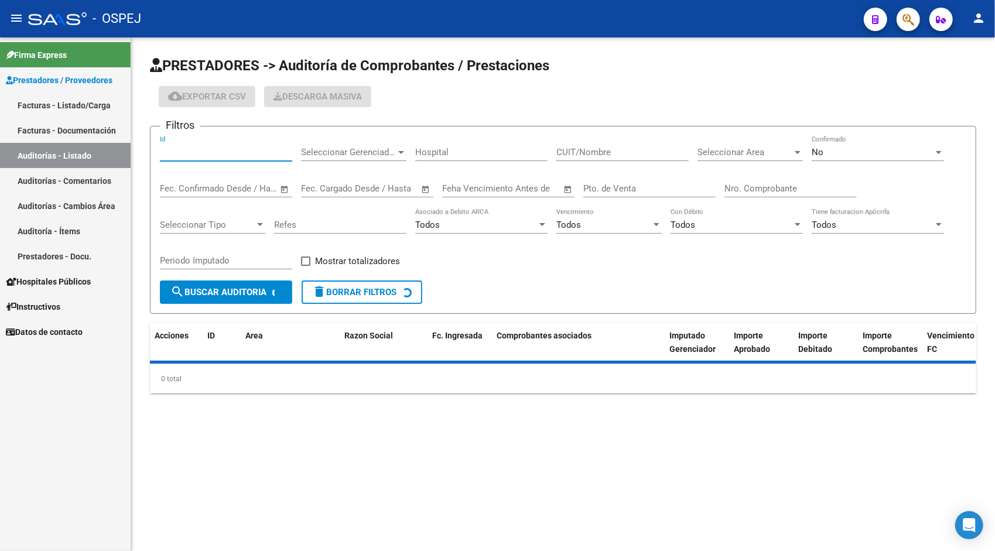
click at [199, 147] on input "Id" at bounding box center [226, 152] width 132 height 11
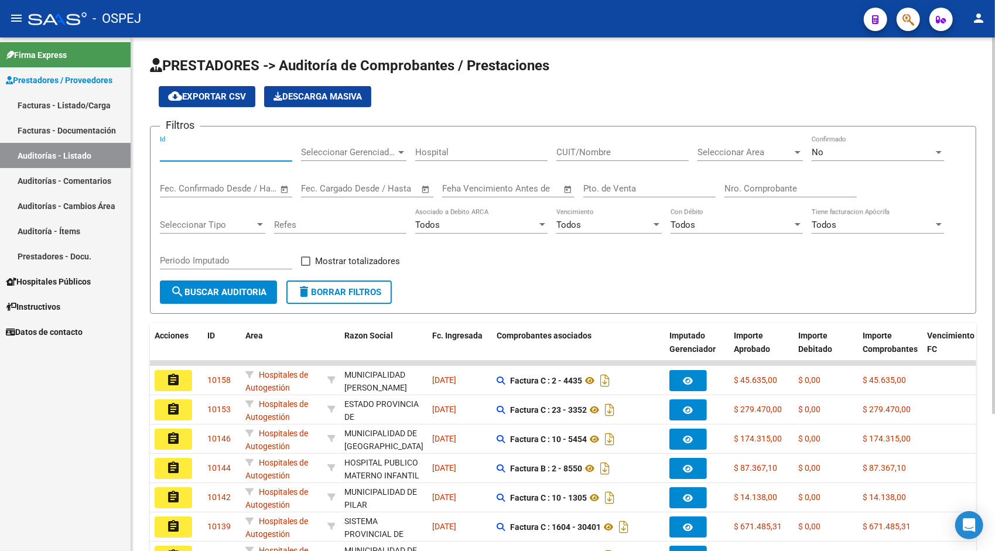
paste input "9587"
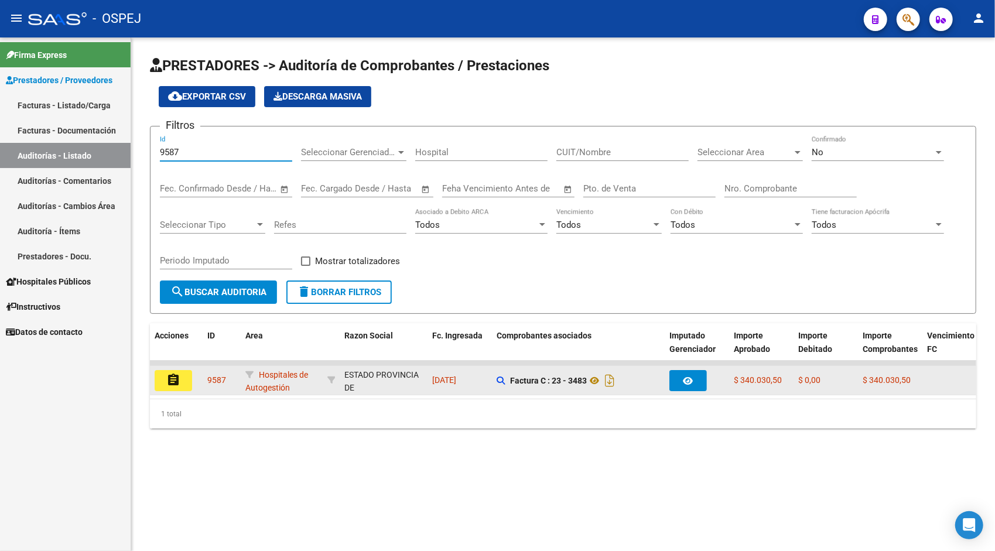
type input "9587"
click at [176, 375] on mat-icon "assignment" at bounding box center [173, 380] width 14 height 14
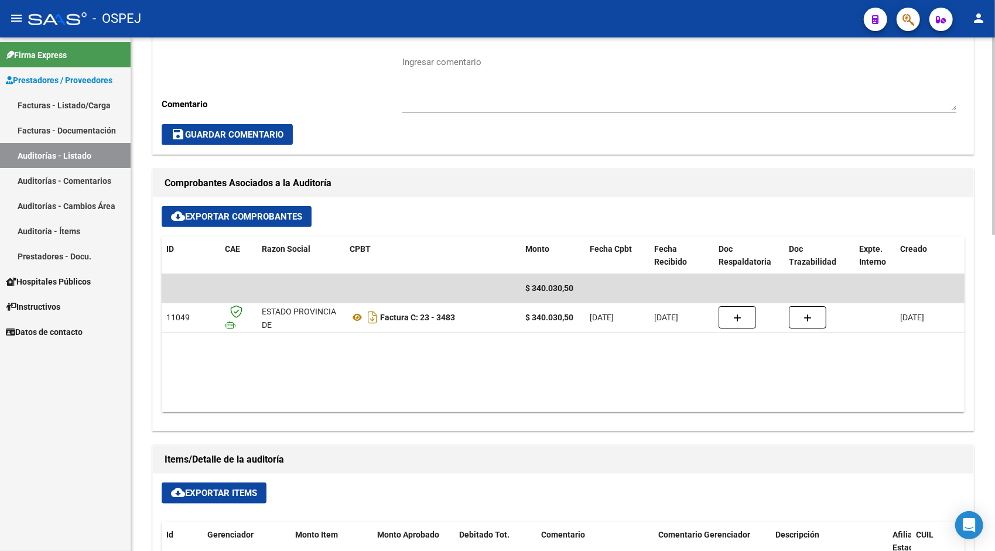
scroll to position [375, 0]
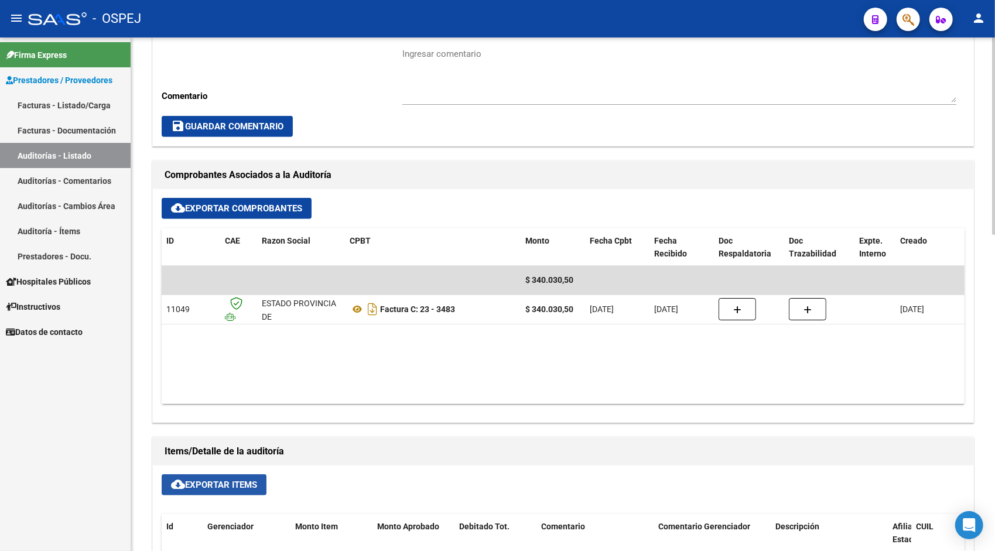
click at [202, 485] on span "cloud_download Exportar Items" at bounding box center [214, 484] width 86 height 11
click at [102, 156] on link "Auditorías - Listado" at bounding box center [65, 155] width 131 height 25
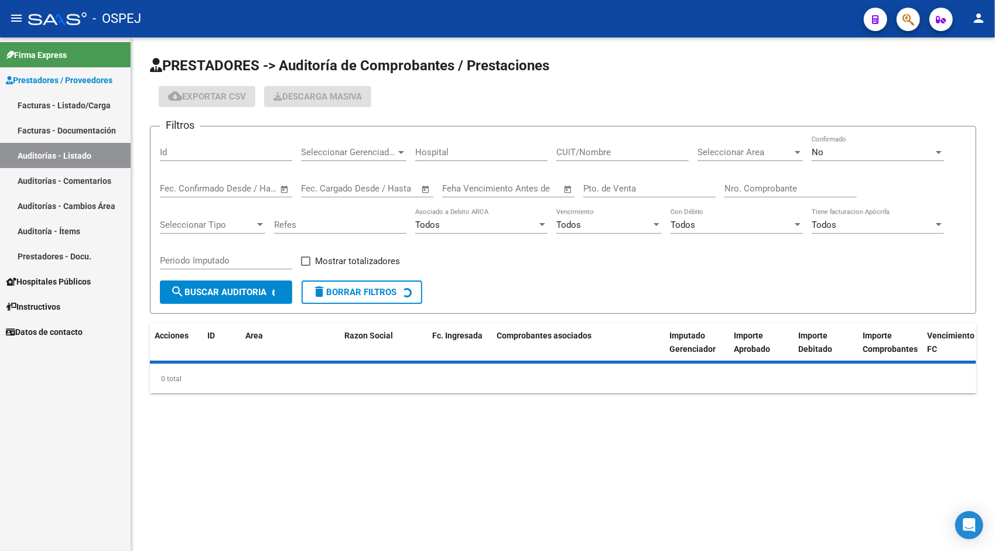
click at [217, 151] on input "Id" at bounding box center [226, 152] width 132 height 11
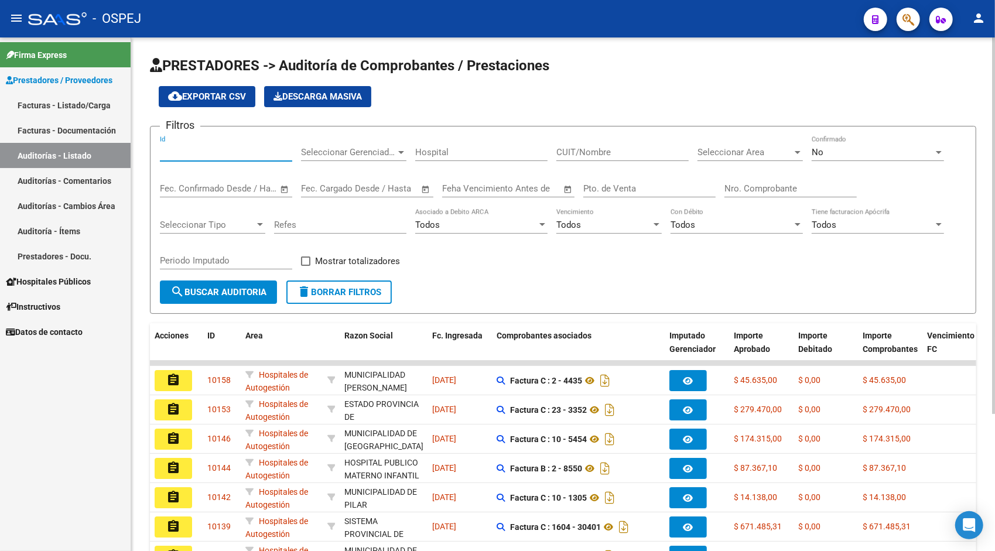
paste input "9589"
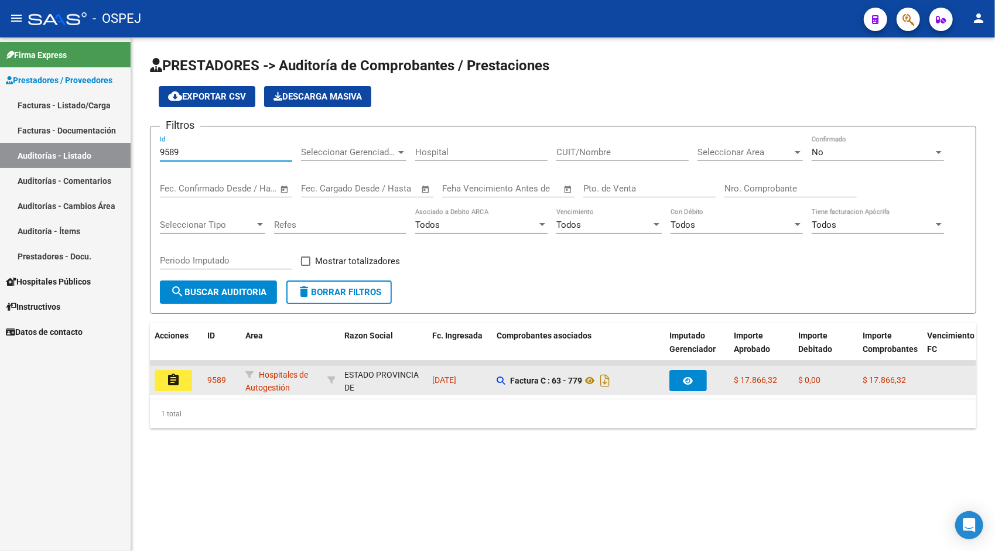
type input "9589"
click at [181, 372] on button "assignment" at bounding box center [173, 380] width 37 height 21
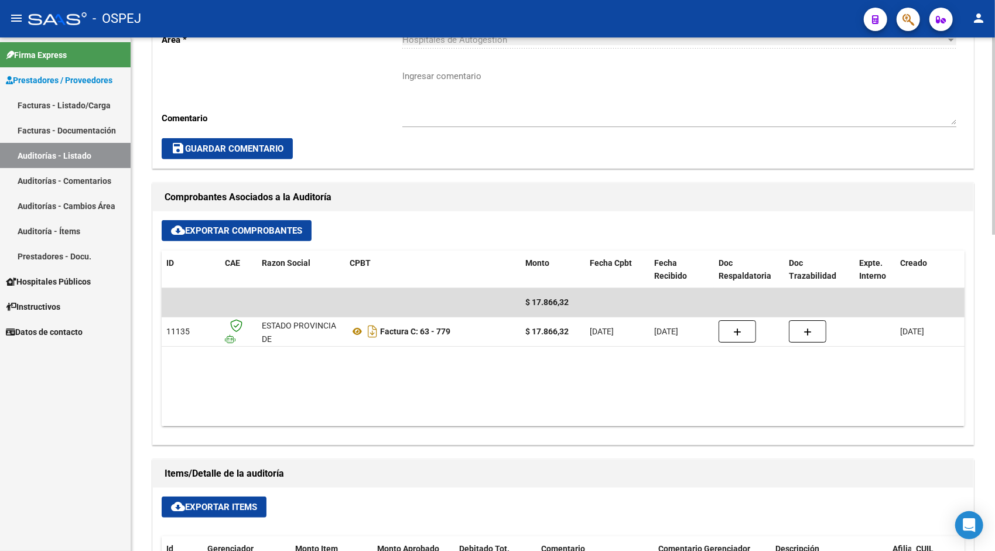
scroll to position [375, 0]
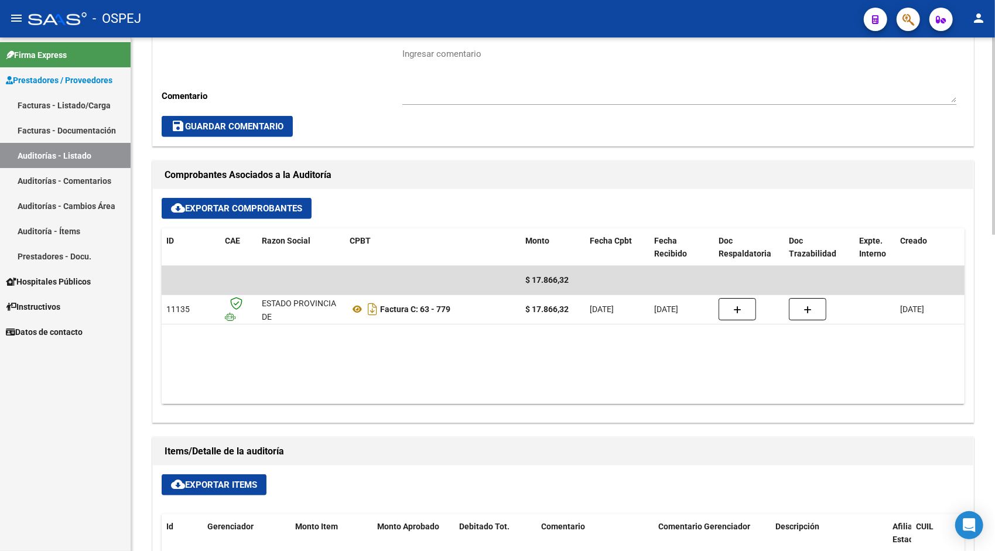
click at [202, 484] on span "cloud_download Exportar Items" at bounding box center [214, 484] width 86 height 11
click at [74, 158] on link "Auditorías - Listado" at bounding box center [65, 155] width 131 height 25
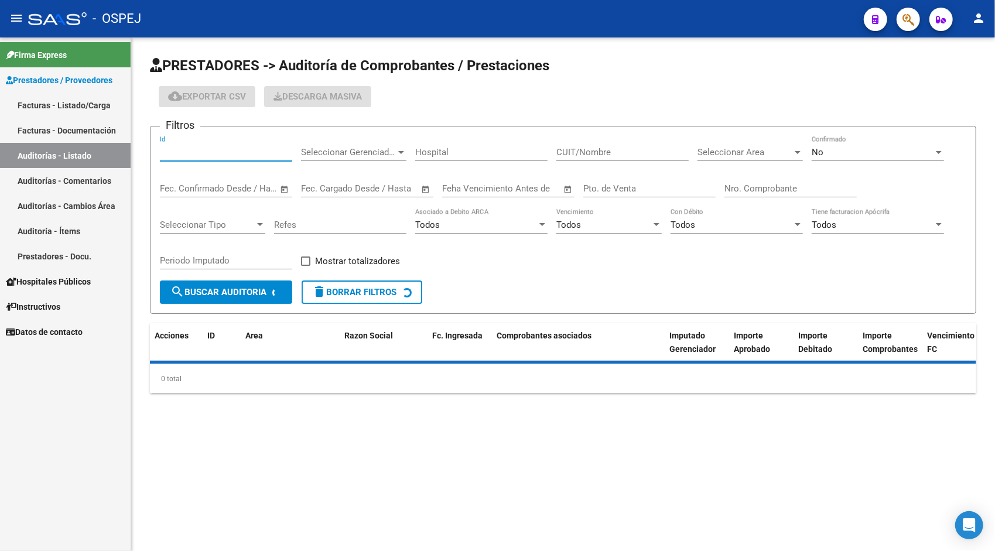
click at [215, 153] on input "Id" at bounding box center [226, 152] width 132 height 11
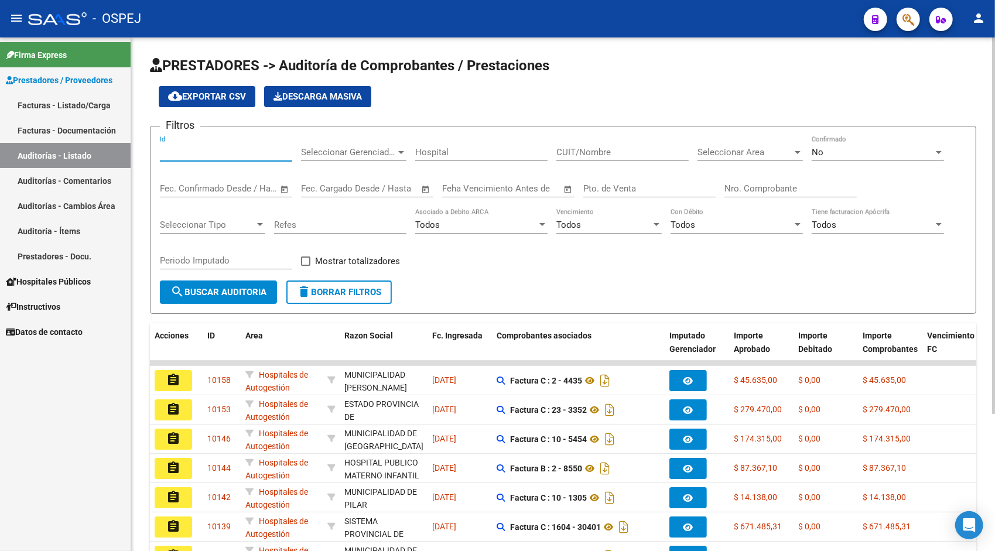
paste input "9591"
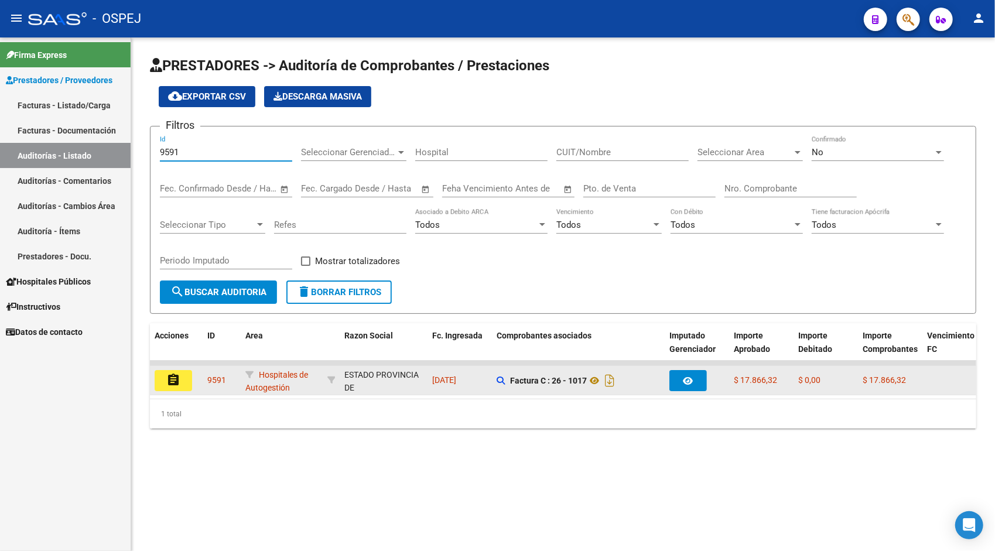
type input "9591"
click at [176, 378] on mat-icon "assignment" at bounding box center [173, 380] width 14 height 14
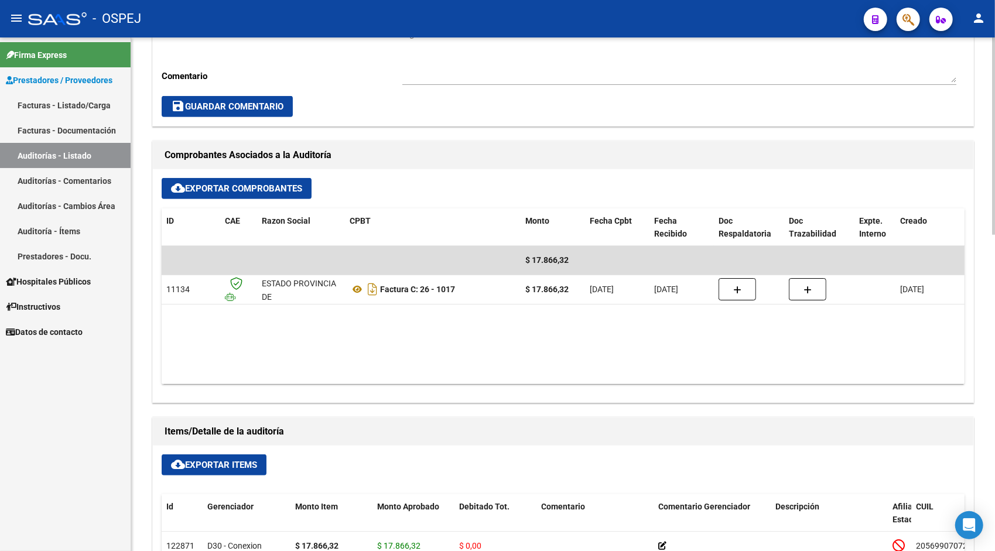
scroll to position [398, 0]
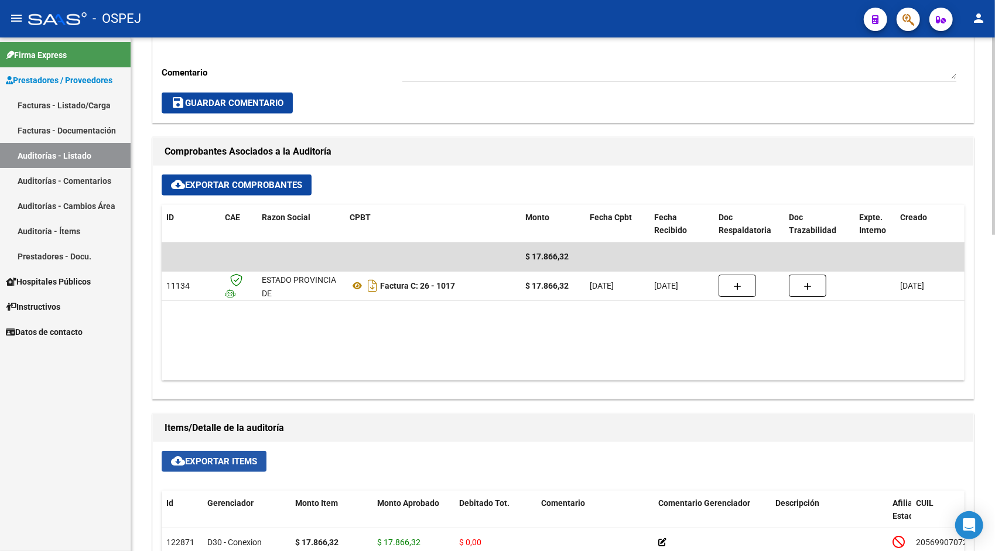
click at [186, 458] on span "cloud_download Exportar Items" at bounding box center [214, 461] width 86 height 11
click at [40, 159] on link "Auditorías - Listado" at bounding box center [65, 155] width 131 height 25
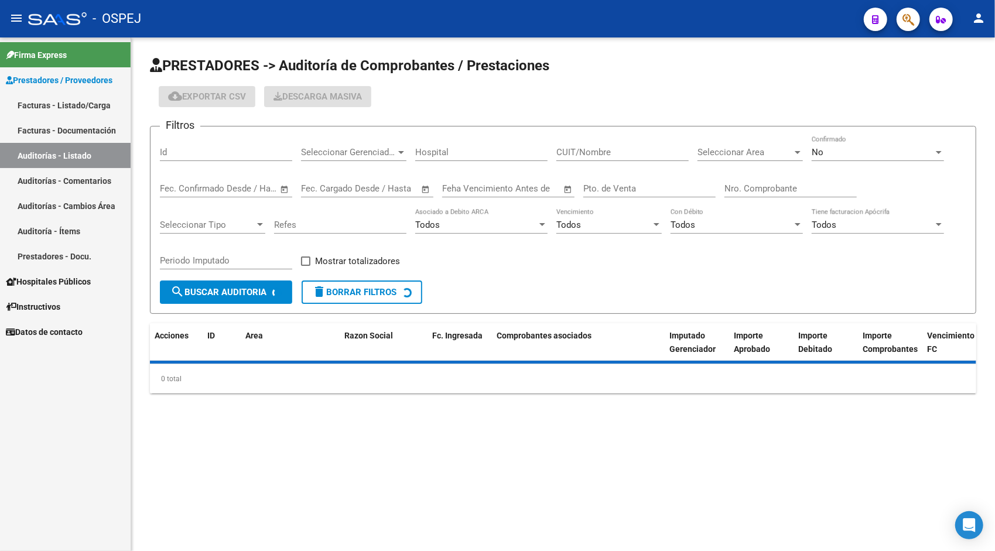
click at [215, 149] on input "Id" at bounding box center [226, 152] width 132 height 11
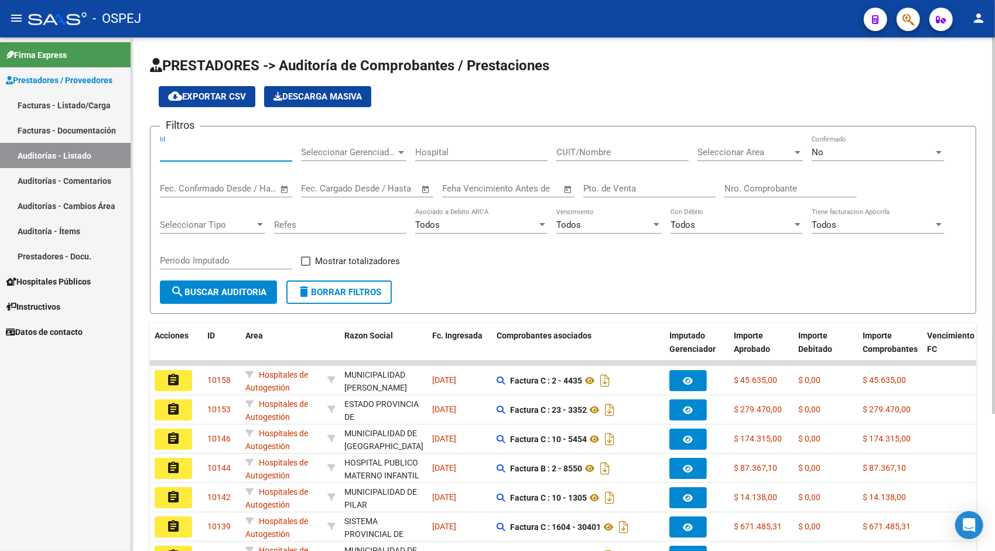
paste input "9592"
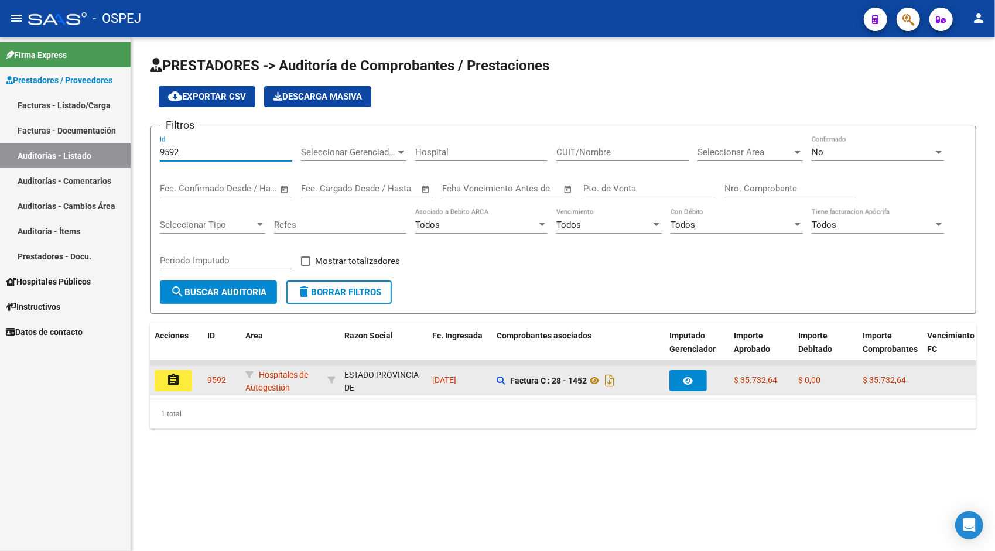
type input "9592"
click at [180, 375] on button "assignment" at bounding box center [173, 380] width 37 height 21
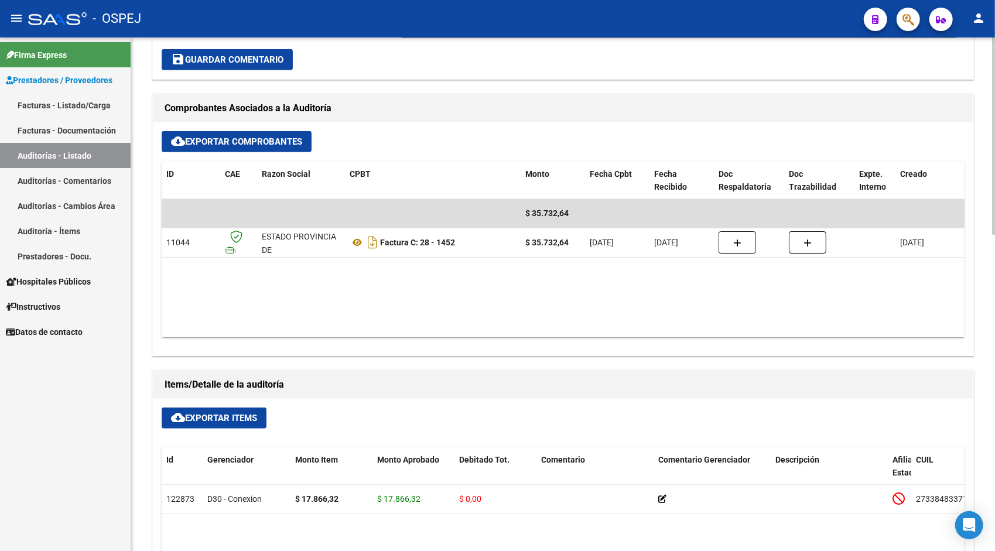
scroll to position [445, 0]
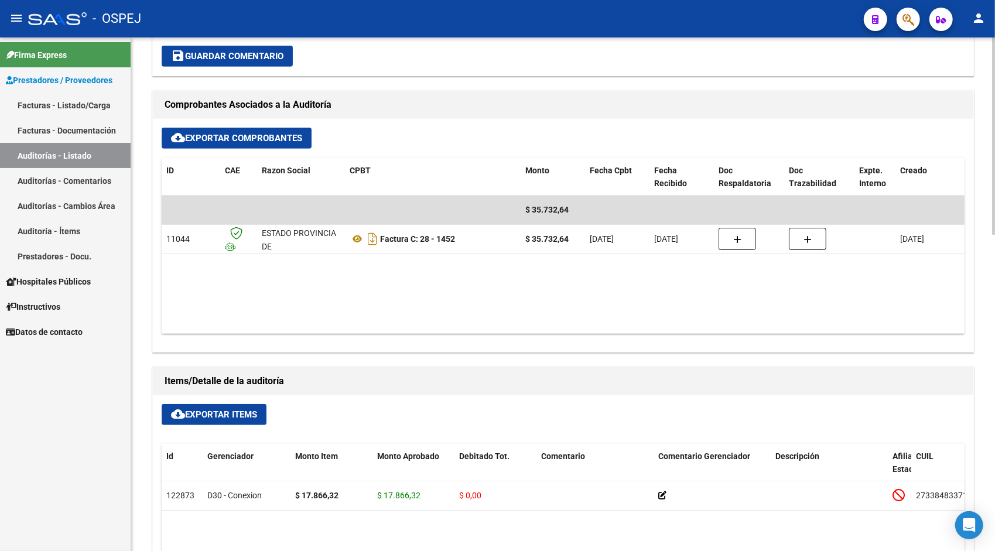
click at [213, 416] on span "cloud_download Exportar Items" at bounding box center [214, 414] width 86 height 11
click at [60, 156] on link "Auditorías - Listado" at bounding box center [65, 155] width 131 height 25
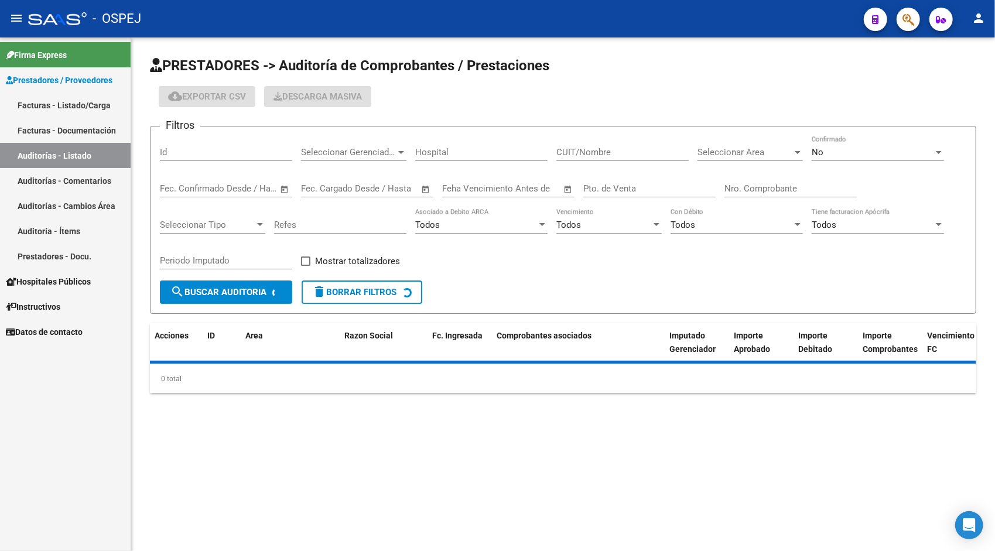
click at [200, 157] on div "Id" at bounding box center [226, 148] width 132 height 25
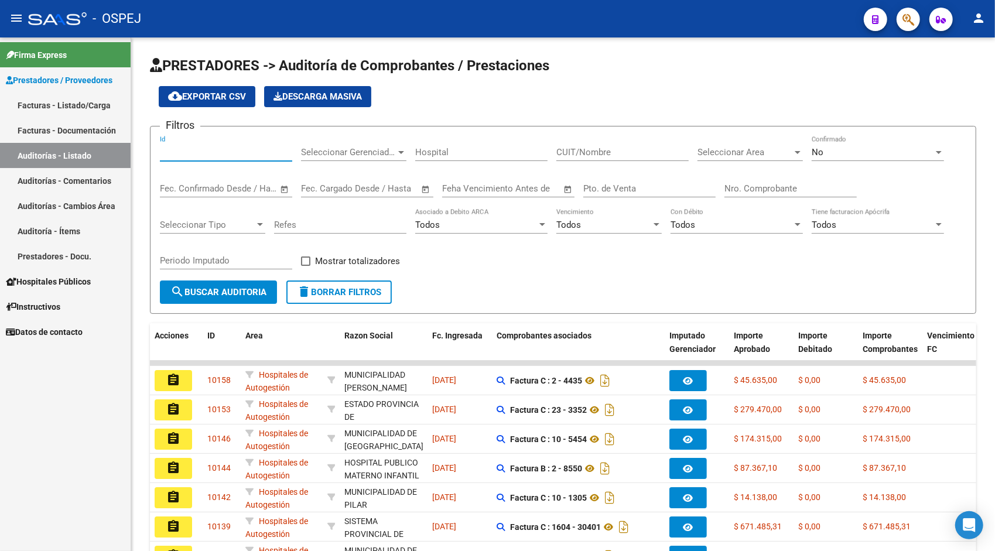
paste input "9594"
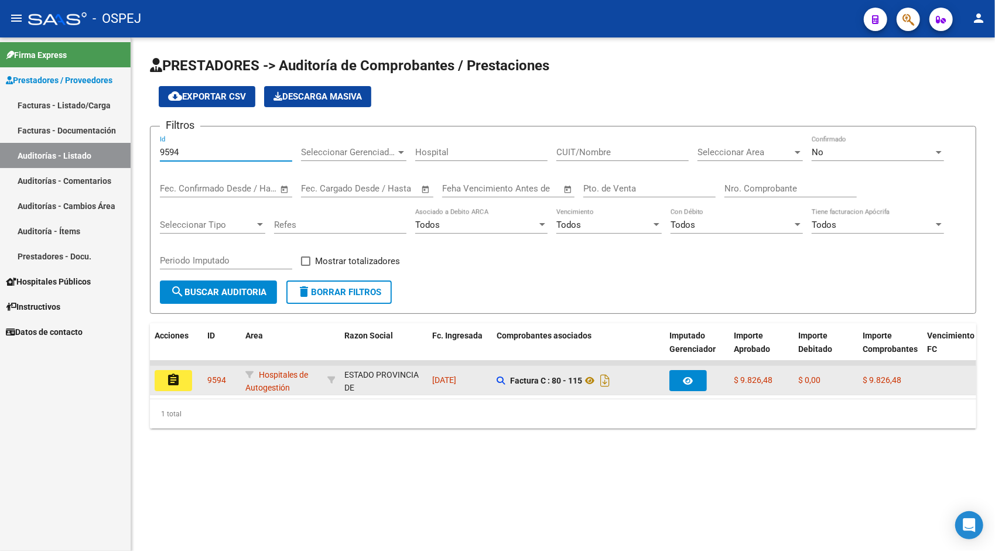
type input "9594"
click at [170, 382] on mat-icon "assignment" at bounding box center [173, 380] width 14 height 14
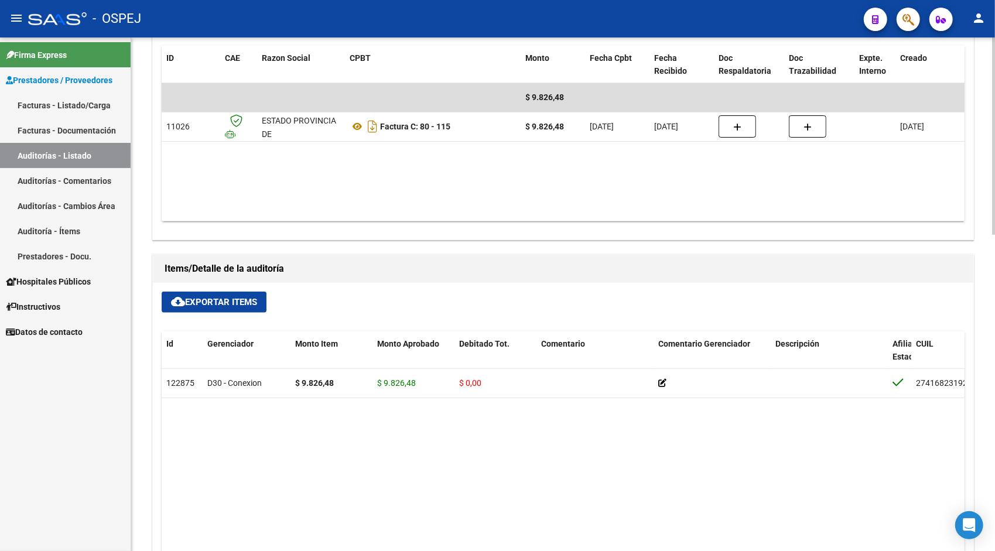
scroll to position [562, 0]
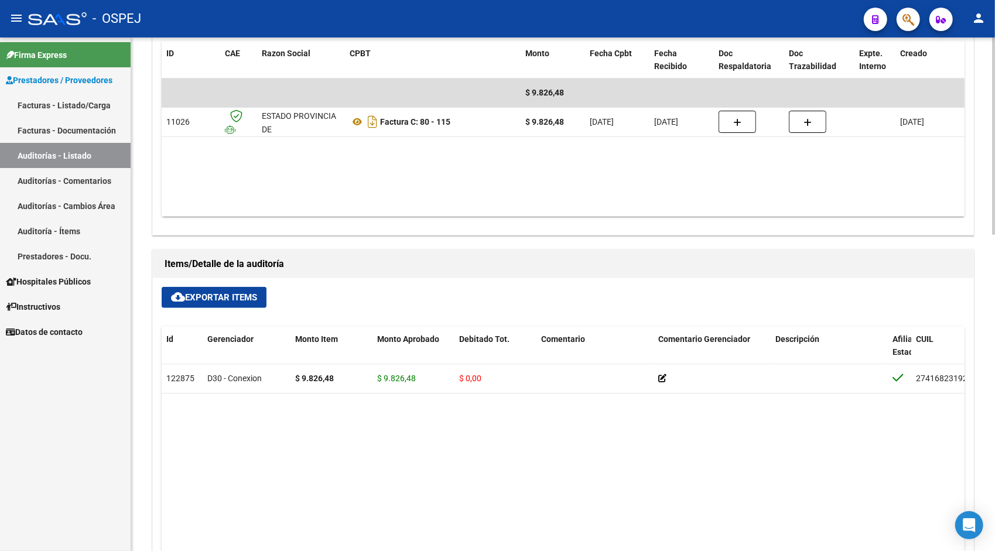
click at [189, 297] on span "cloud_download Exportar Items" at bounding box center [214, 297] width 86 height 11
click at [70, 152] on link "Auditorías - Listado" at bounding box center [65, 155] width 131 height 25
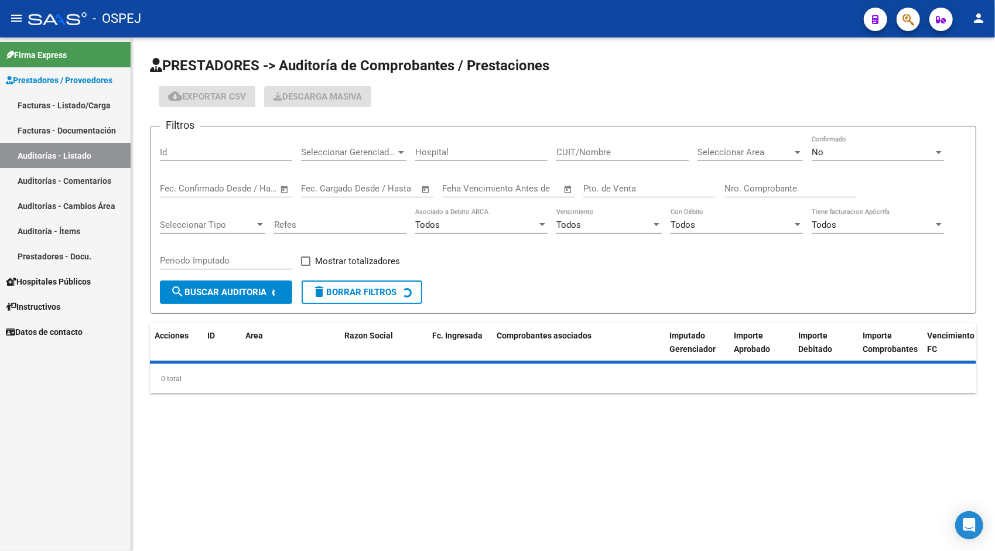
click at [183, 156] on input "Id" at bounding box center [226, 152] width 132 height 11
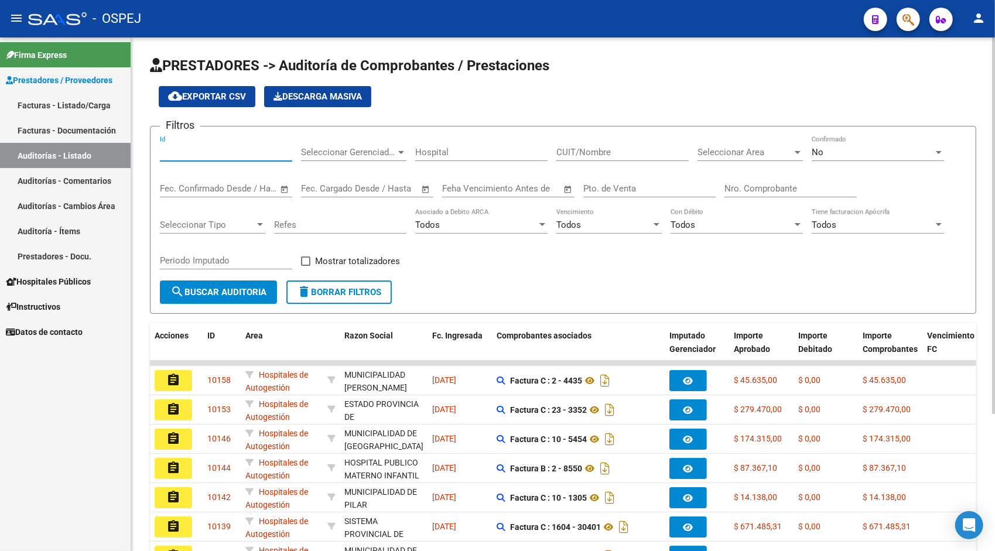
paste input "9595"
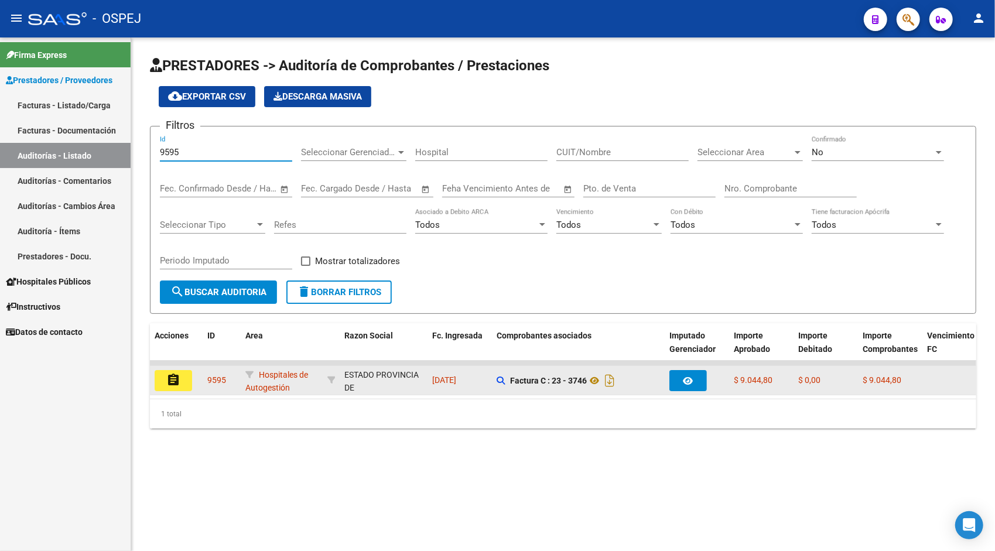
type input "9595"
click at [181, 370] on button "assignment" at bounding box center [173, 380] width 37 height 21
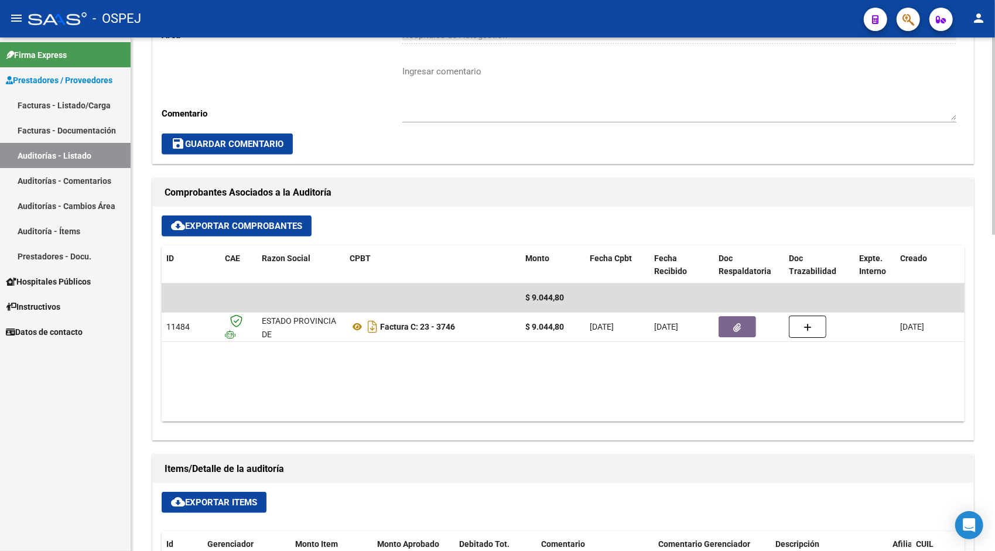
scroll to position [422, 0]
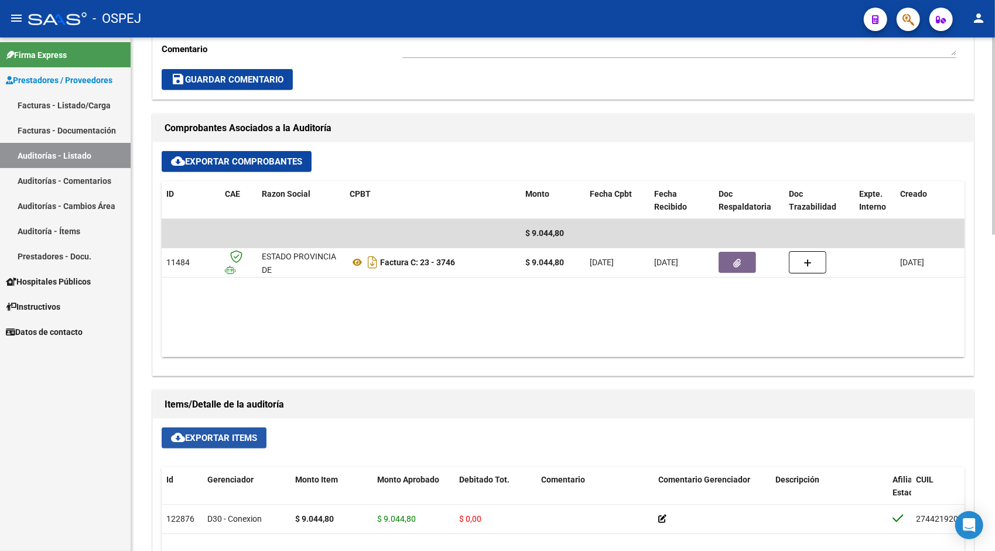
click at [192, 440] on span "cloud_download Exportar Items" at bounding box center [214, 438] width 86 height 11
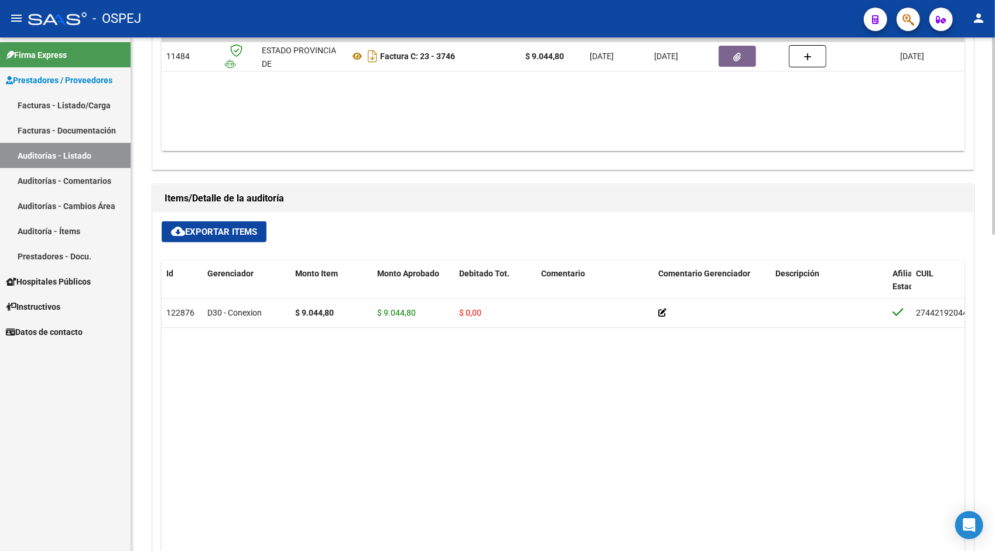
scroll to position [679, 0]
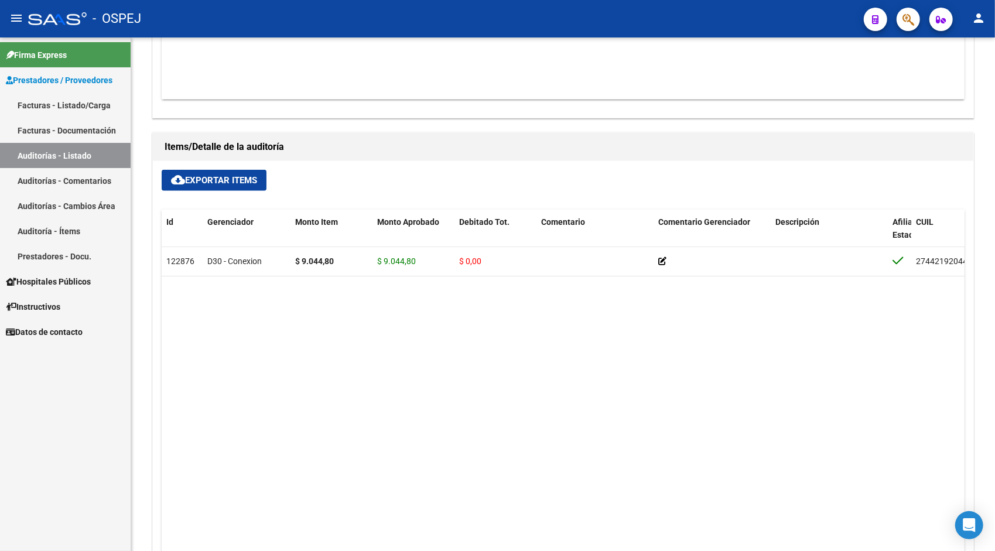
click at [92, 145] on link "Auditorías - Listado" at bounding box center [65, 155] width 131 height 25
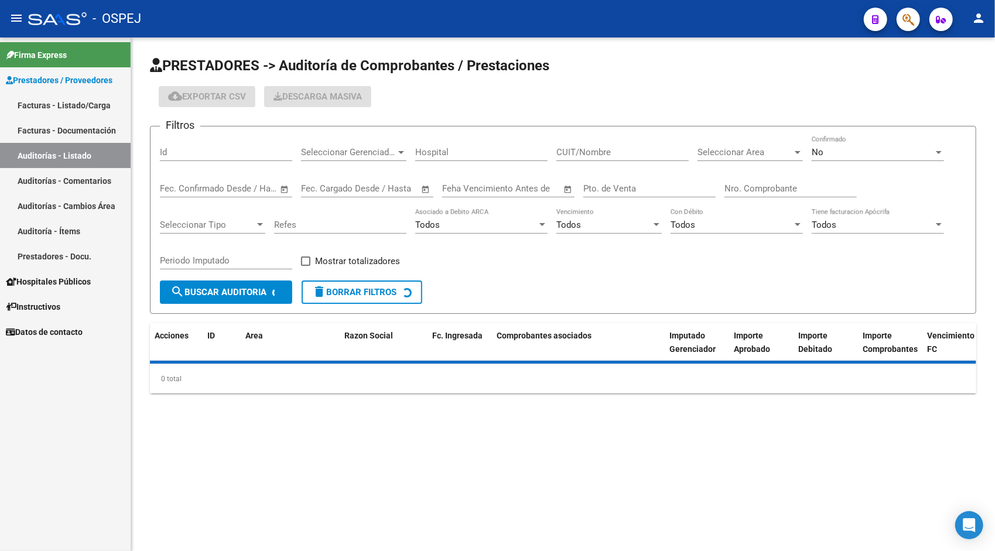
click at [189, 155] on input "Id" at bounding box center [226, 152] width 132 height 11
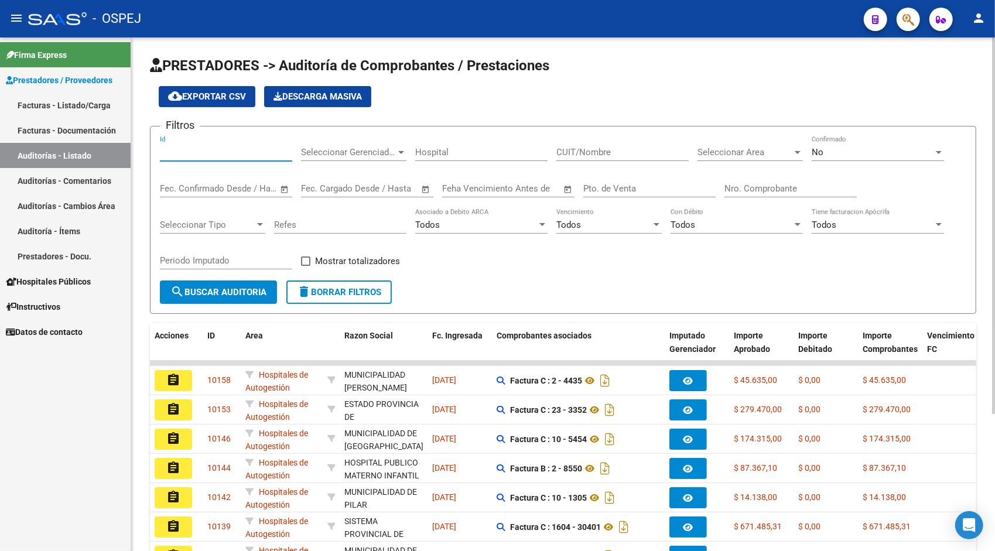
paste input "9596"
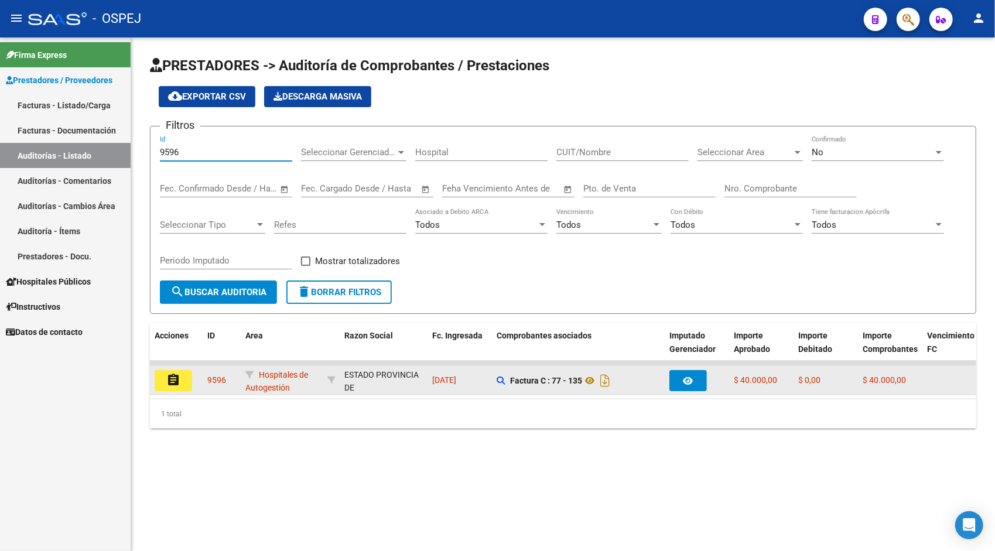
type input "9596"
click at [179, 377] on mat-icon "assignment" at bounding box center [173, 380] width 14 height 14
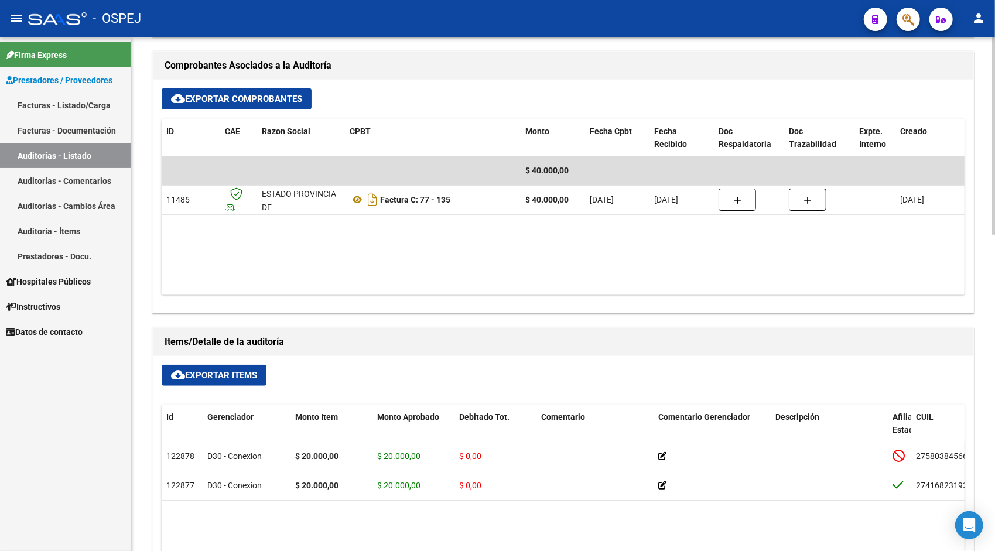
scroll to position [492, 0]
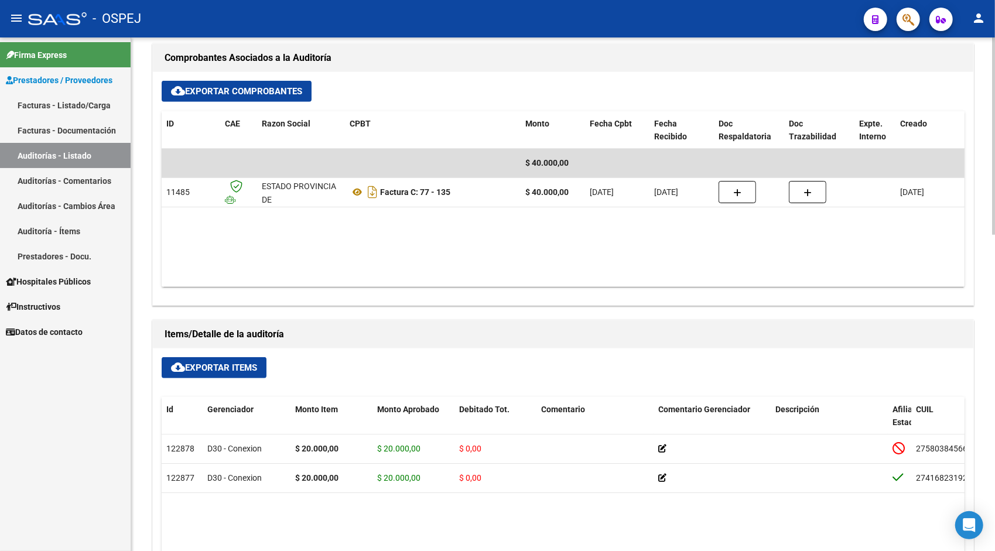
click at [221, 368] on span "cloud_download Exportar Items" at bounding box center [214, 367] width 86 height 11
click at [78, 157] on link "Auditorías - Listado" at bounding box center [65, 155] width 131 height 25
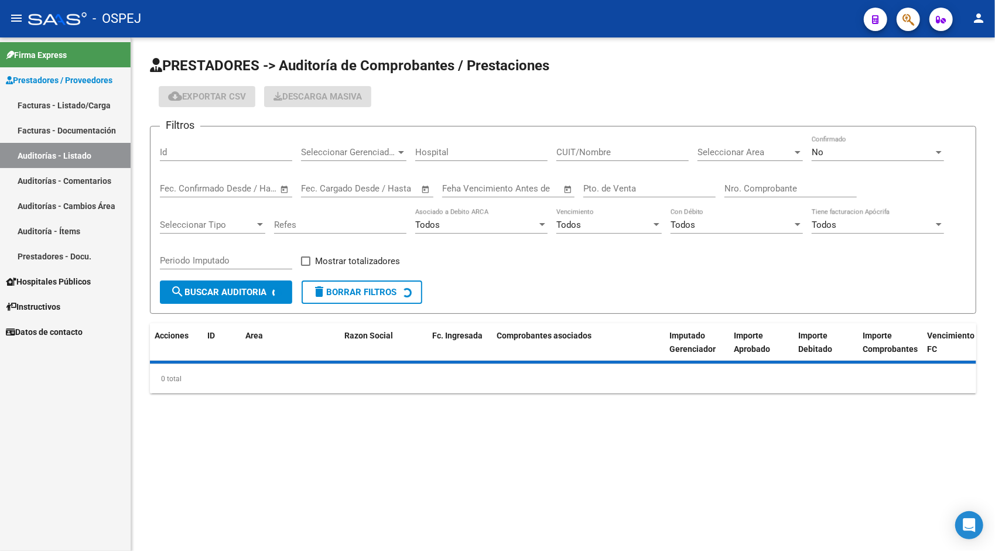
click at [207, 151] on input "Id" at bounding box center [226, 152] width 132 height 11
paste input "9600"
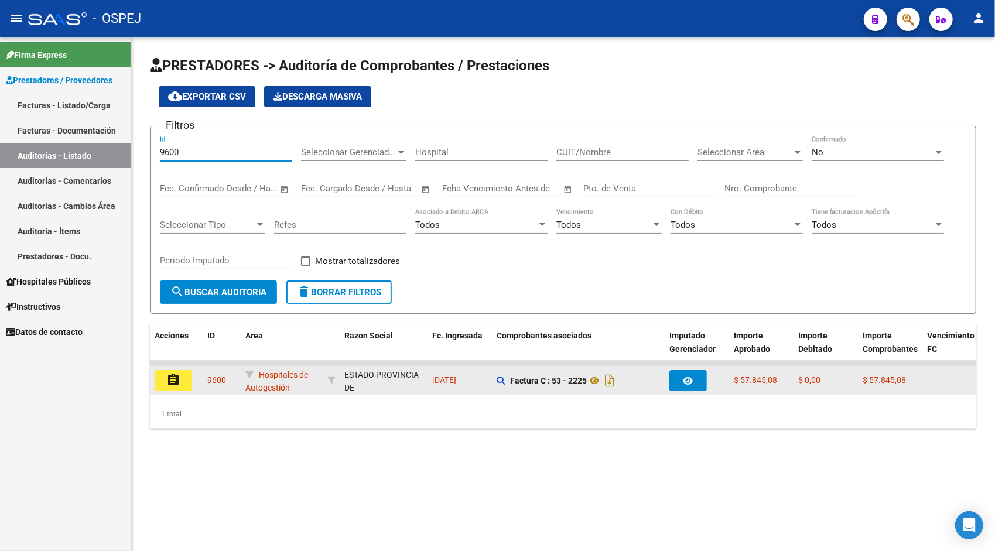
type input "9600"
click at [171, 372] on button "assignment" at bounding box center [173, 380] width 37 height 21
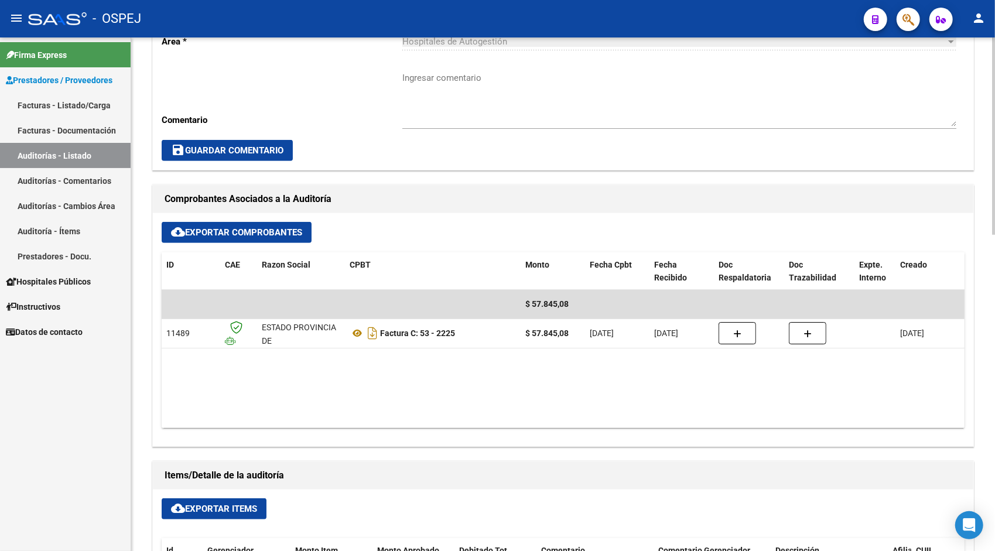
scroll to position [351, 0]
click at [192, 506] on span "cloud_download Exportar Items" at bounding box center [214, 508] width 86 height 11
click at [52, 156] on link "Auditorías - Listado" at bounding box center [65, 155] width 131 height 25
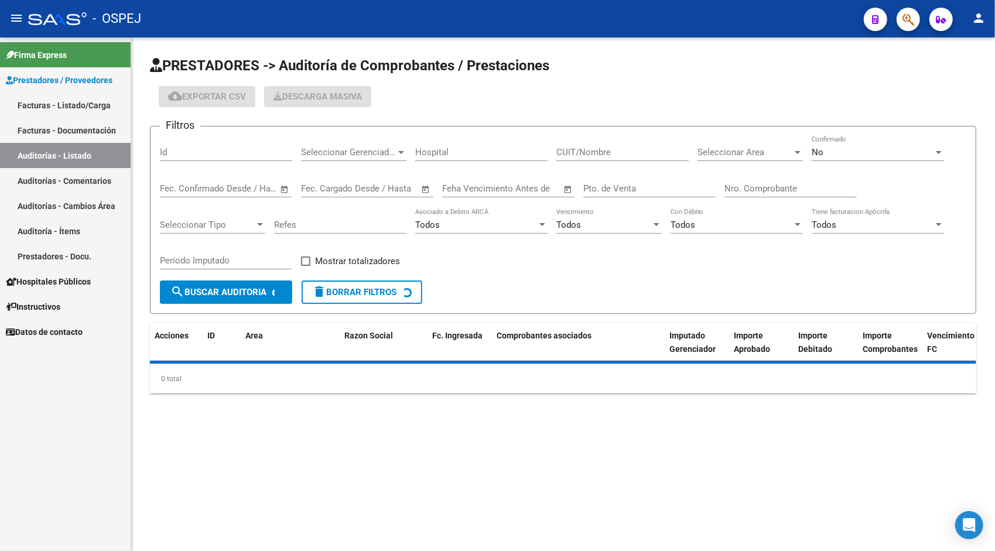
click at [220, 145] on div "Id" at bounding box center [226, 148] width 132 height 25
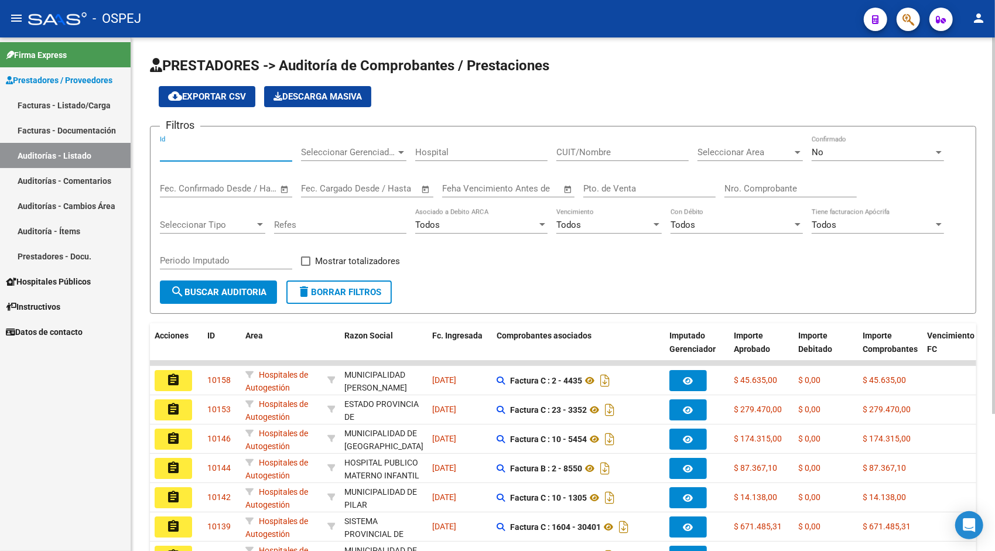
paste input "9601"
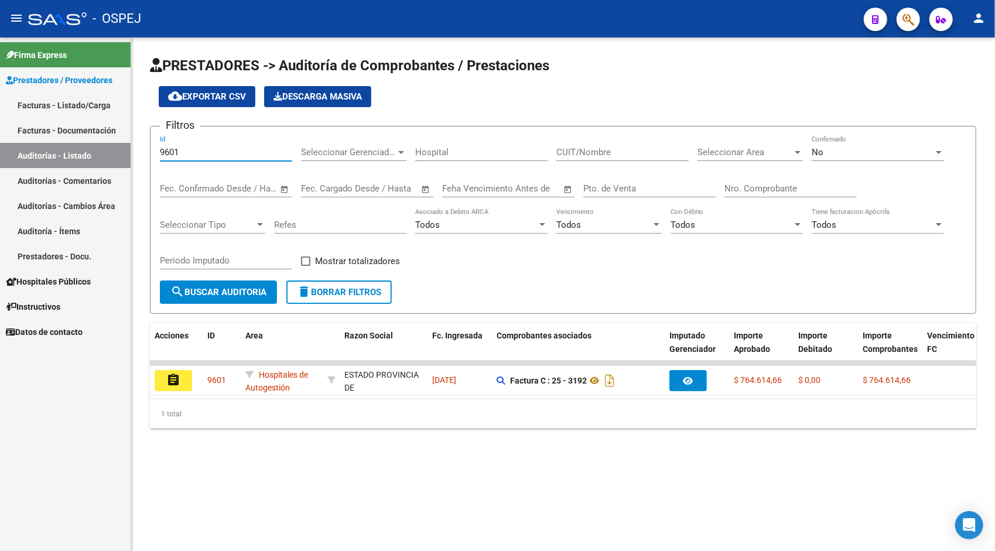
type input "9601"
click at [174, 396] on datatable-selection "assignment 9601 Hospitales de Autogestión [GEOGRAPHIC_DATA][PERSON_NAME] - 3067…" at bounding box center [563, 392] width 826 height 11
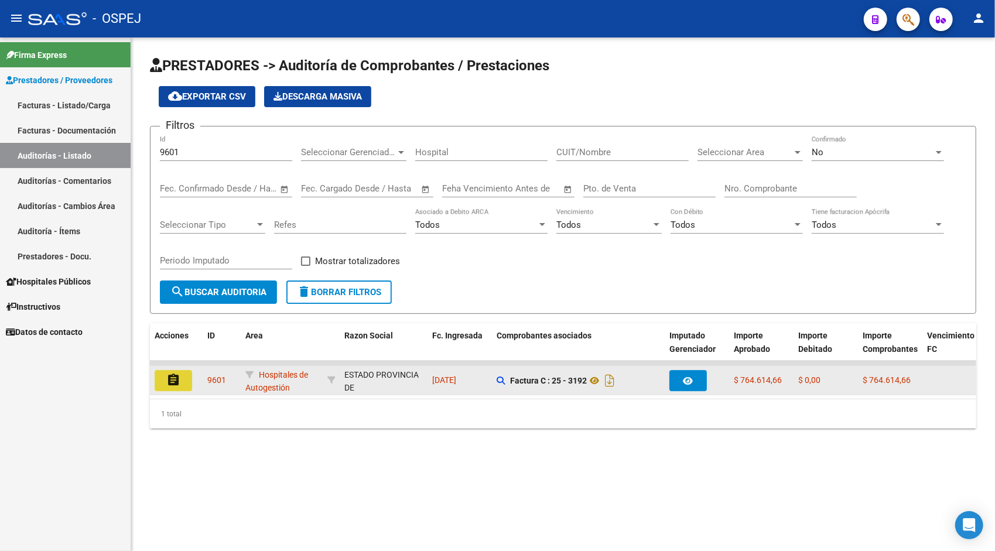
click at [170, 381] on mat-icon "assignment" at bounding box center [173, 380] width 14 height 14
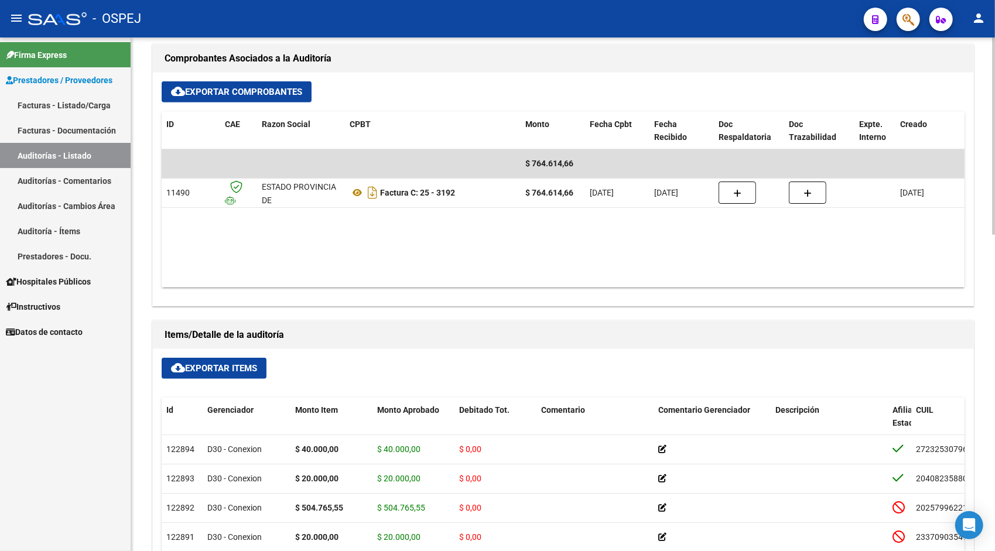
scroll to position [492, 0]
click at [216, 369] on span "cloud_download Exportar Items" at bounding box center [214, 367] width 86 height 11
click at [76, 153] on link "Auditorías - Listado" at bounding box center [65, 155] width 131 height 25
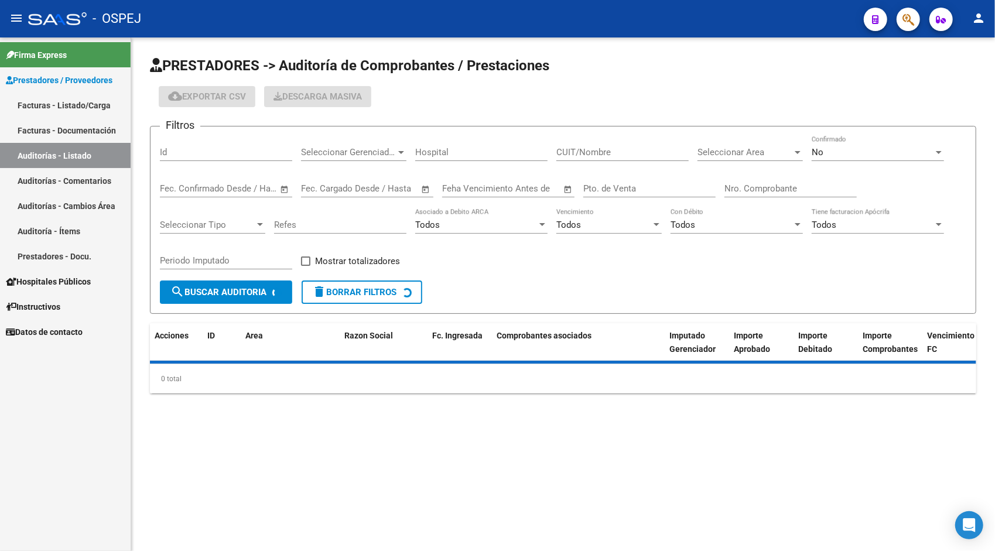
click at [214, 149] on input "Id" at bounding box center [226, 152] width 132 height 11
paste input "9698"
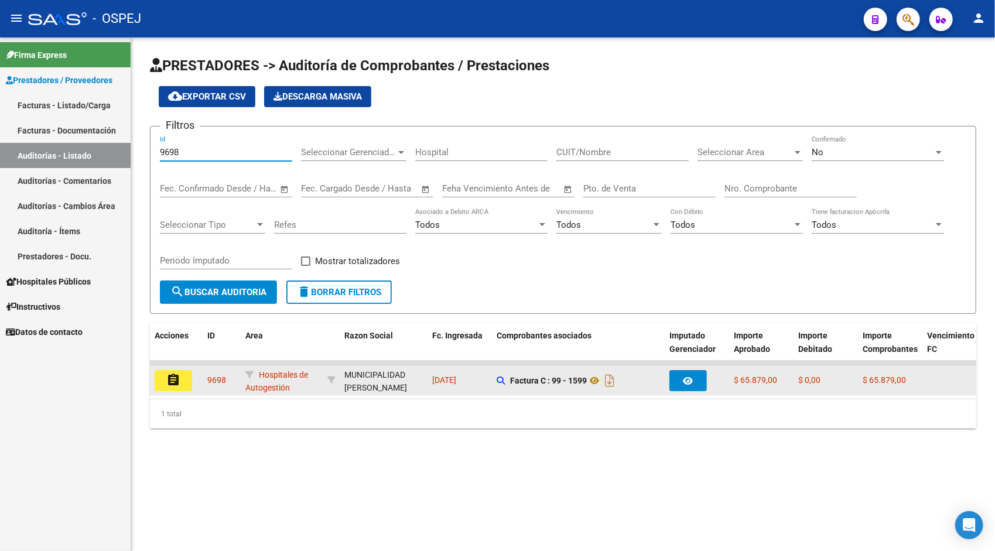
type input "9698"
click at [174, 374] on mat-icon "assignment" at bounding box center [173, 380] width 14 height 14
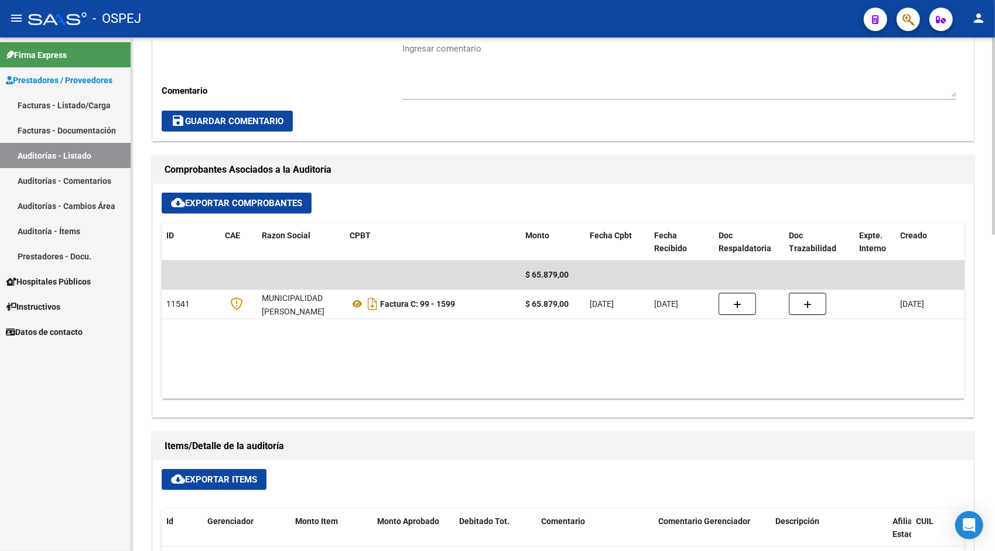
scroll to position [398, 0]
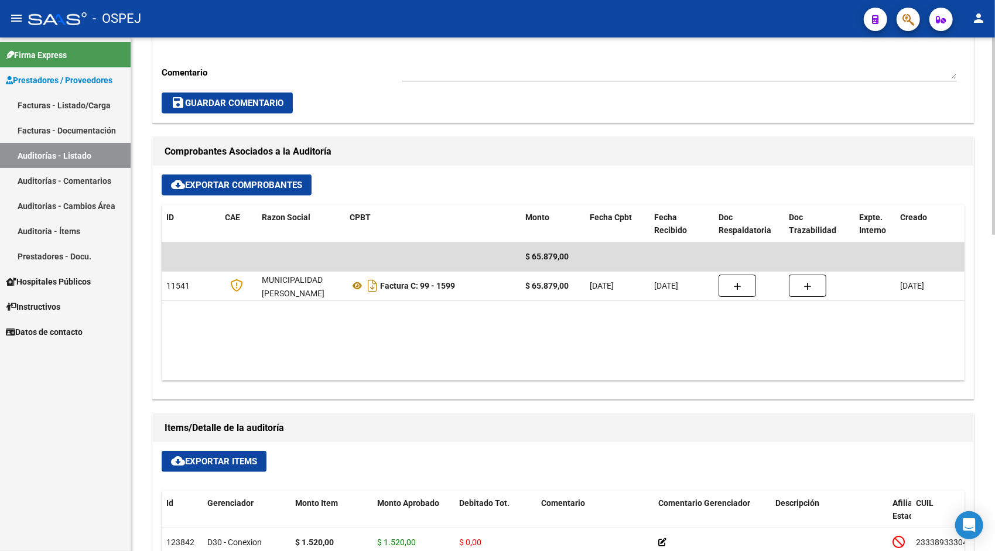
click at [193, 460] on span "cloud_download Exportar Items" at bounding box center [214, 461] width 86 height 11
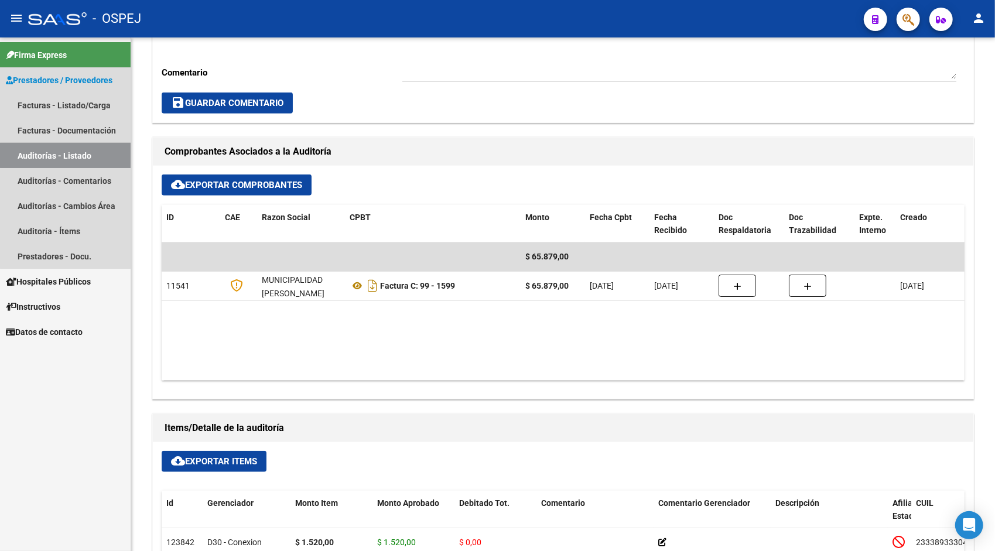
click at [69, 155] on link "Auditorías - Listado" at bounding box center [65, 155] width 131 height 25
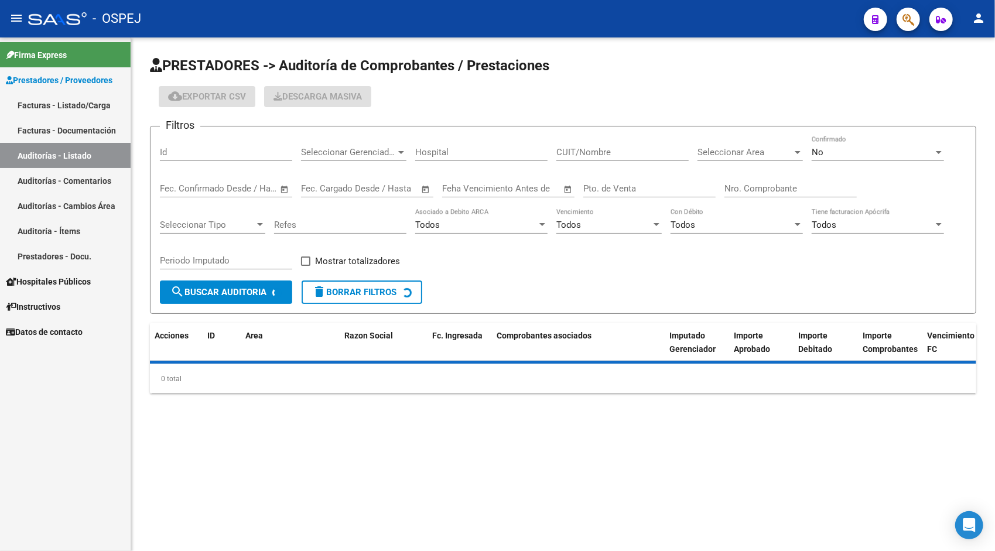
click at [187, 150] on input "Id" at bounding box center [226, 152] width 132 height 11
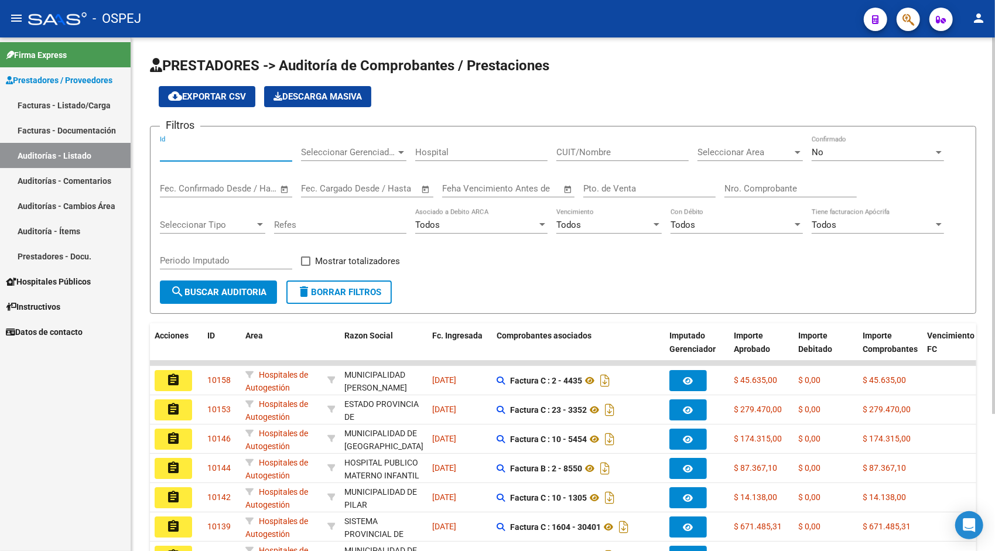
paste input "9700"
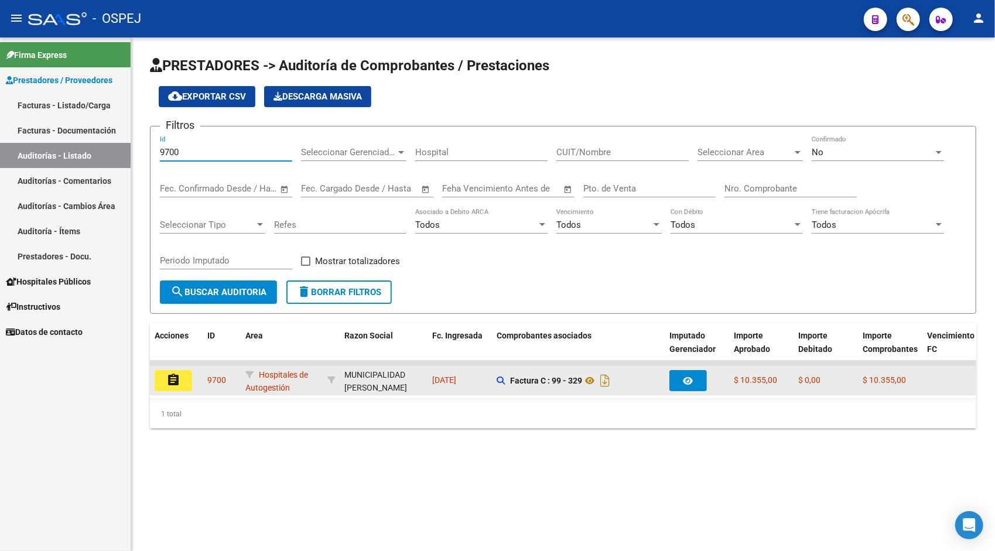
type input "9700"
click at [174, 380] on mat-icon "assignment" at bounding box center [173, 380] width 14 height 14
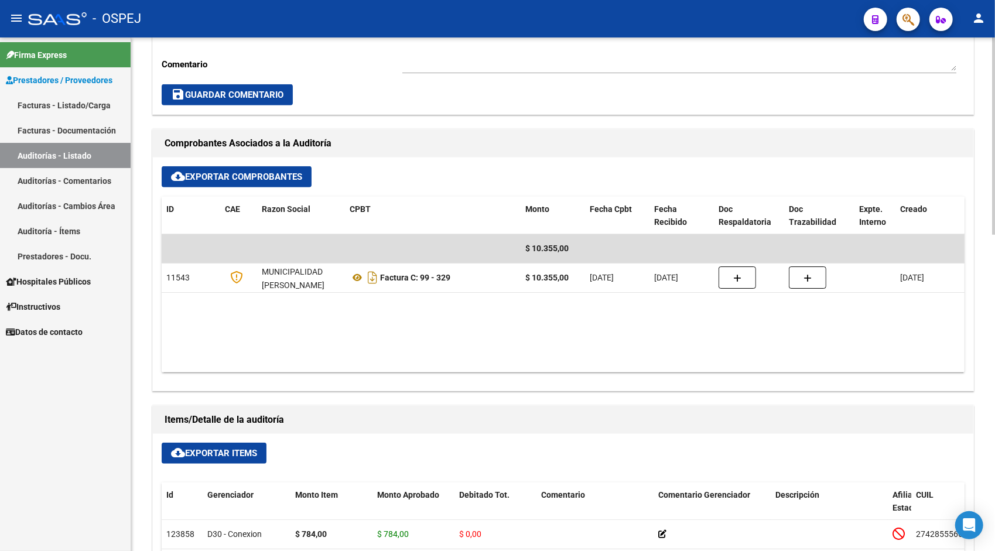
scroll to position [492, 0]
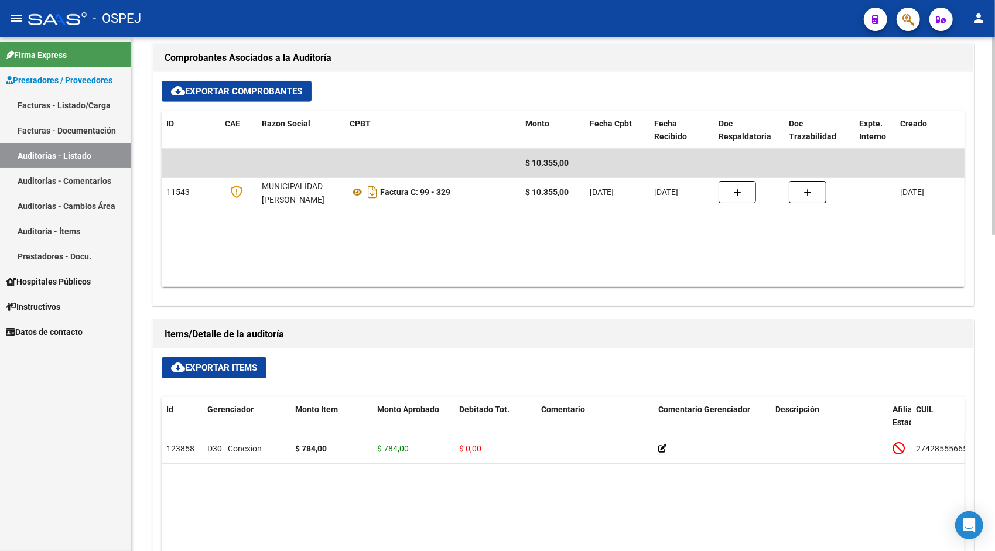
click at [218, 366] on span "cloud_download Exportar Items" at bounding box center [214, 367] width 86 height 11
click at [69, 155] on link "Auditorías - Listado" at bounding box center [65, 155] width 131 height 25
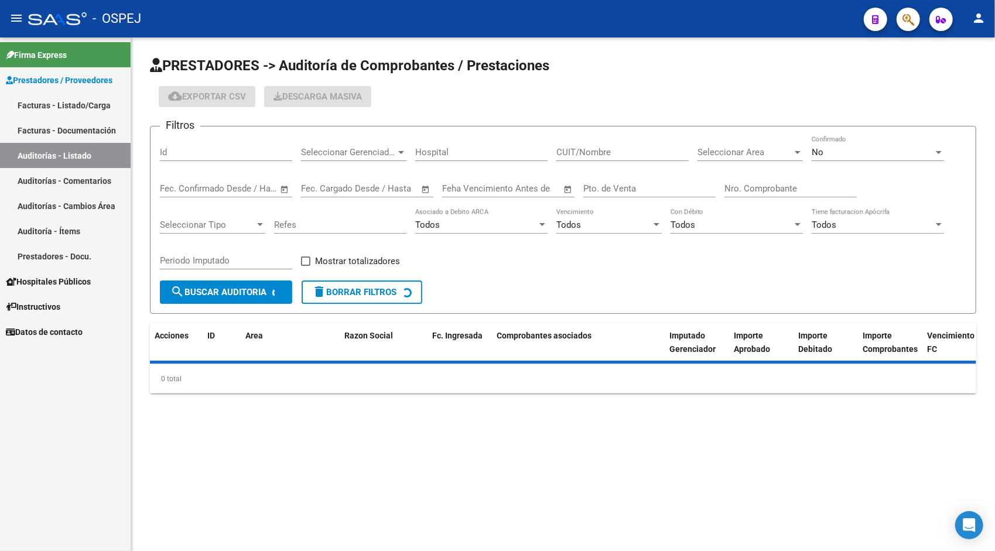
click at [176, 152] on input "Id" at bounding box center [226, 152] width 132 height 11
paste input "9757"
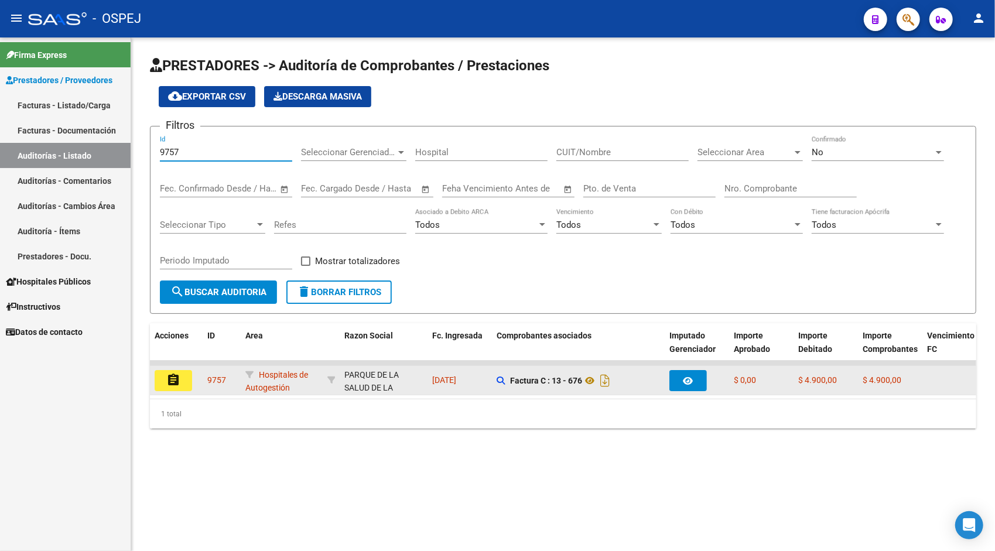
type input "9757"
click at [170, 374] on mat-icon "assignment" at bounding box center [173, 380] width 14 height 14
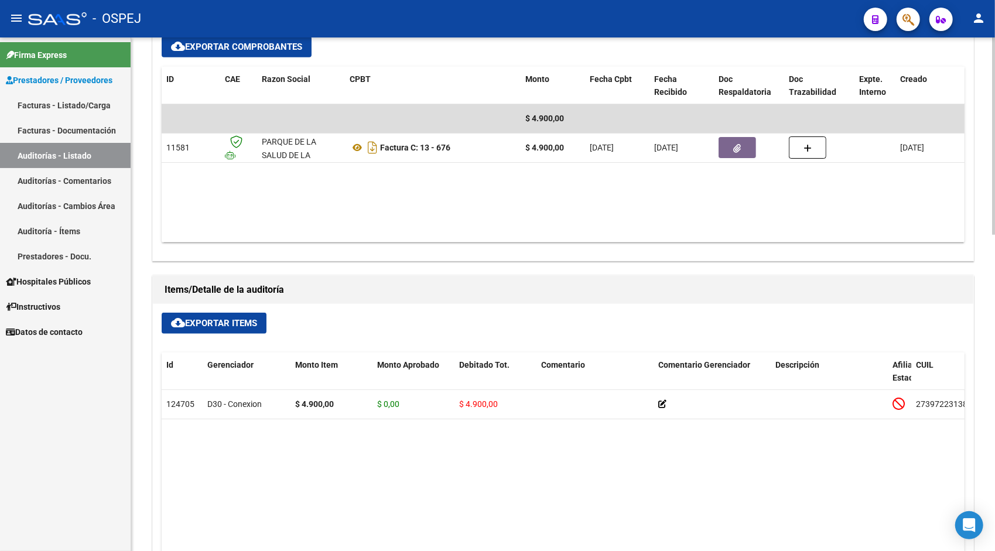
scroll to position [539, 0]
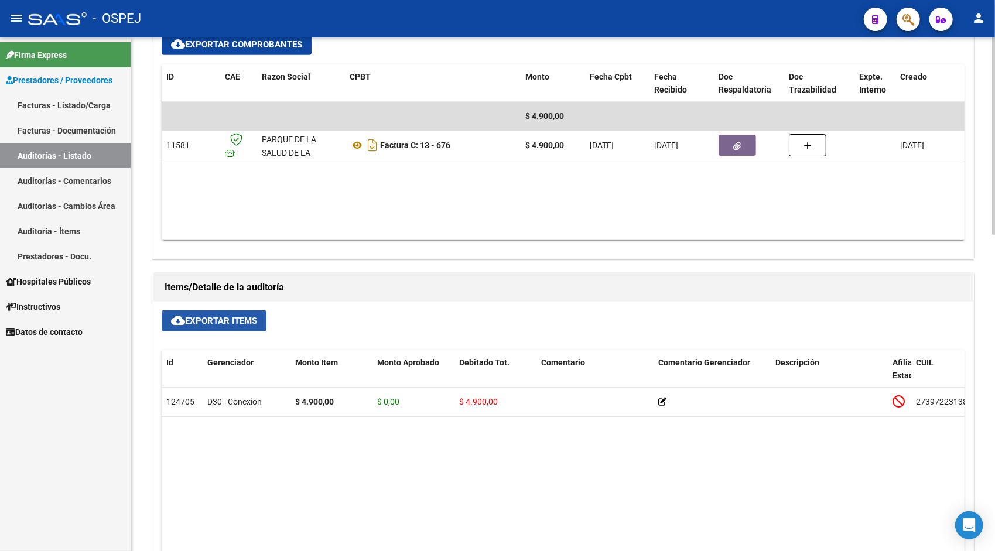
click at [224, 310] on button "cloud_download Exportar Items" at bounding box center [214, 320] width 105 height 21
click at [35, 153] on link "Auditorías - Listado" at bounding box center [65, 155] width 131 height 25
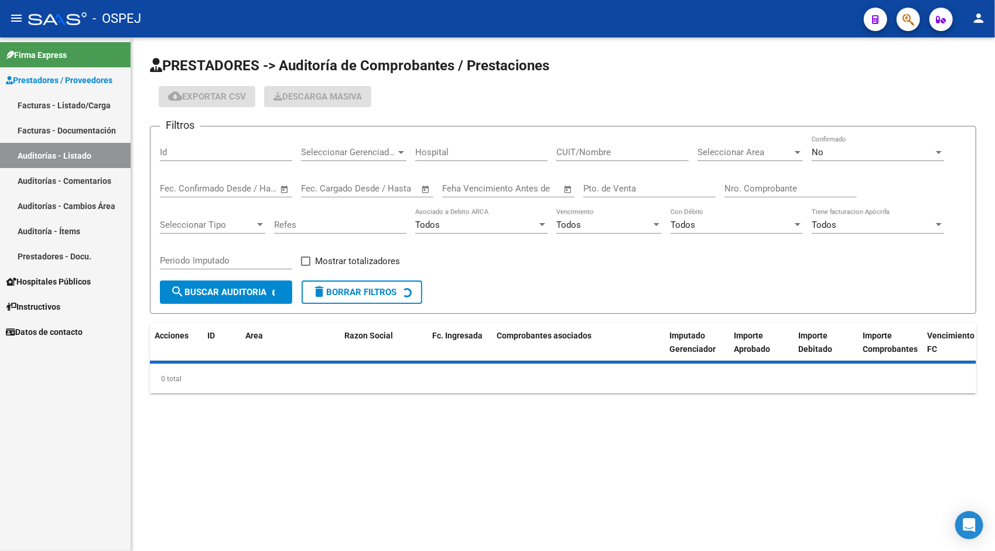
click at [190, 147] on input "Id" at bounding box center [226, 152] width 132 height 11
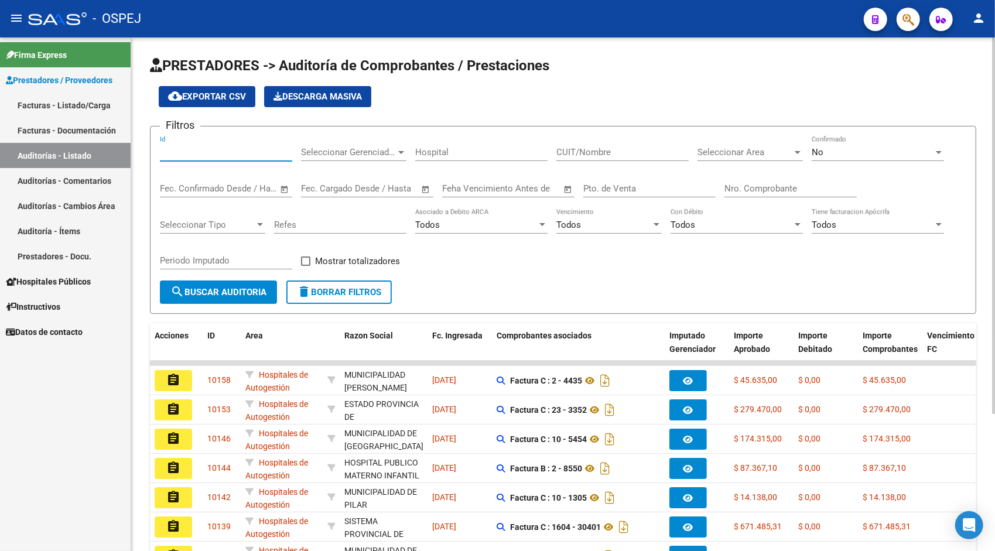
paste input "9759"
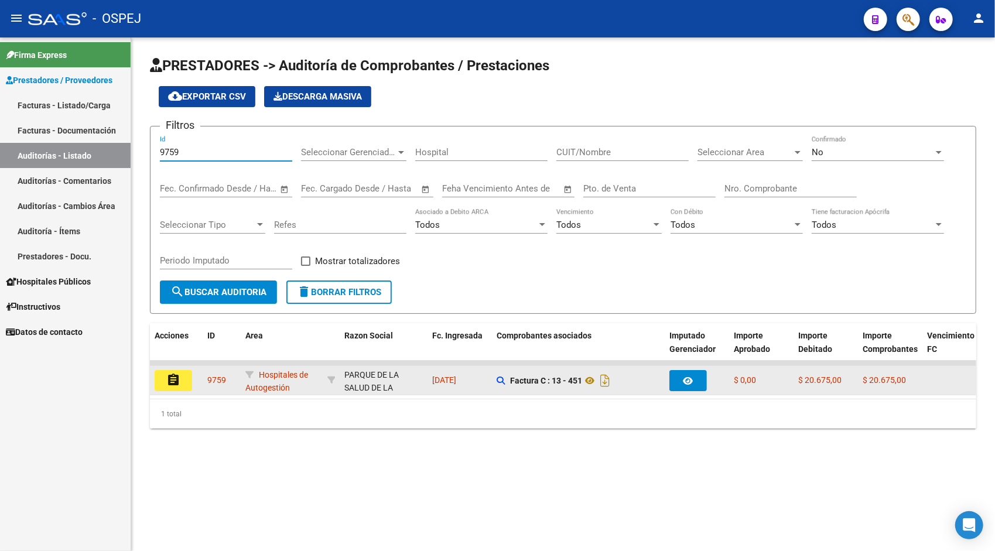
type input "9759"
click at [166, 385] on button "assignment" at bounding box center [173, 380] width 37 height 21
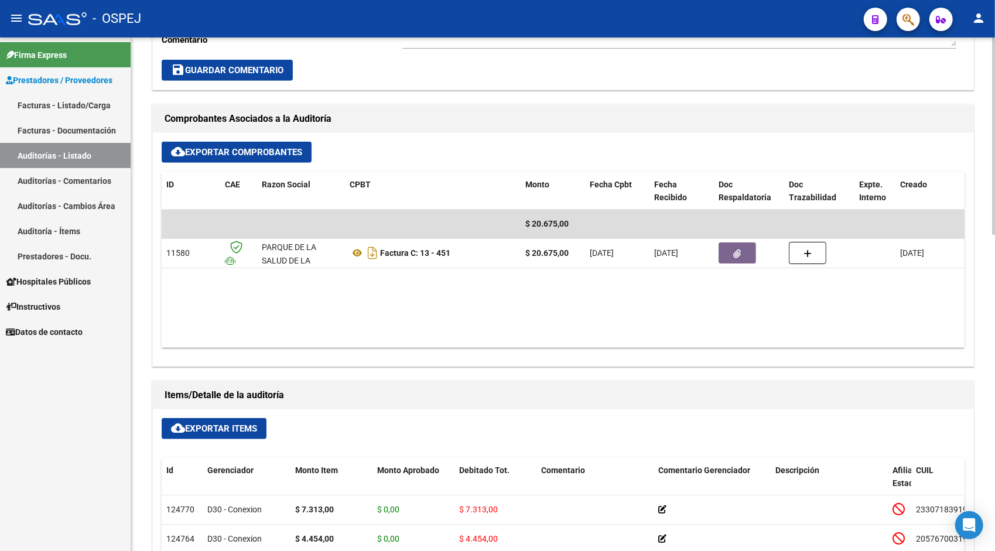
scroll to position [468, 0]
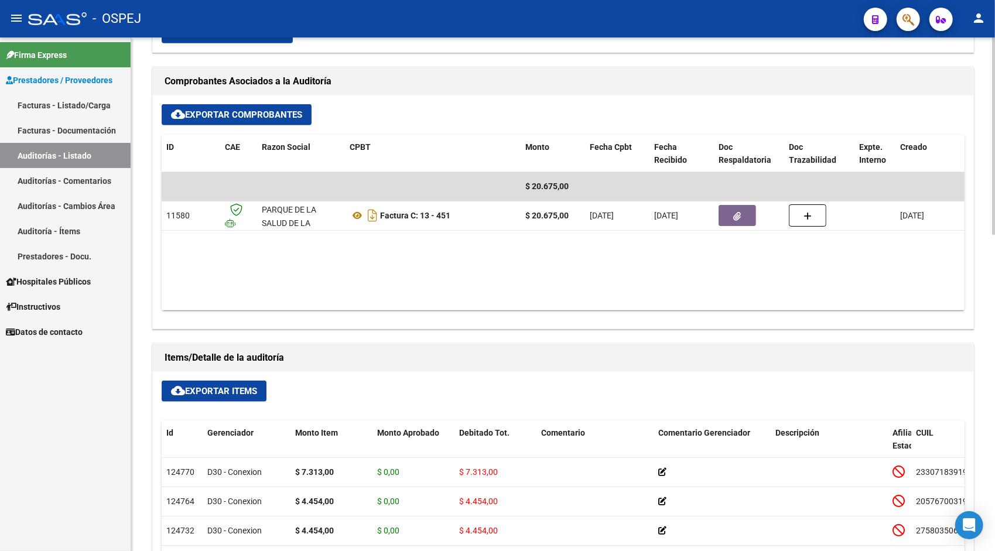
click at [215, 393] on span "cloud_download Exportar Items" at bounding box center [214, 391] width 86 height 11
click at [69, 157] on link "Auditorías - Listado" at bounding box center [65, 155] width 131 height 25
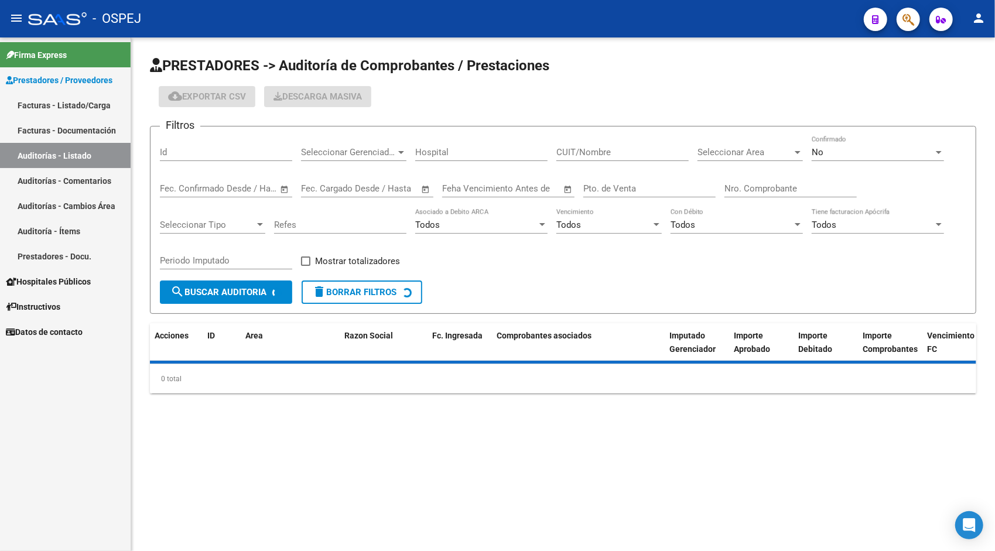
click at [194, 149] on input "Id" at bounding box center [226, 152] width 132 height 11
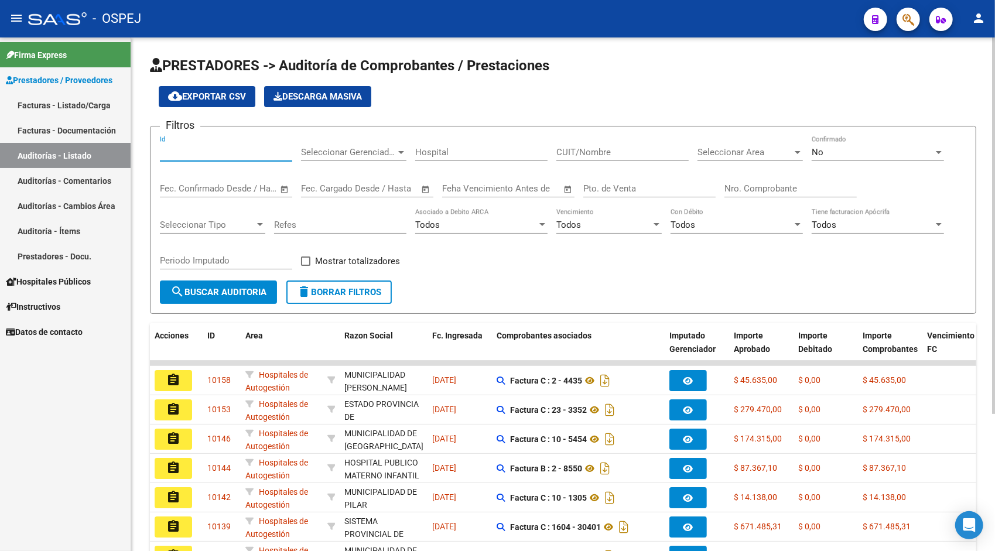
paste input "9765"
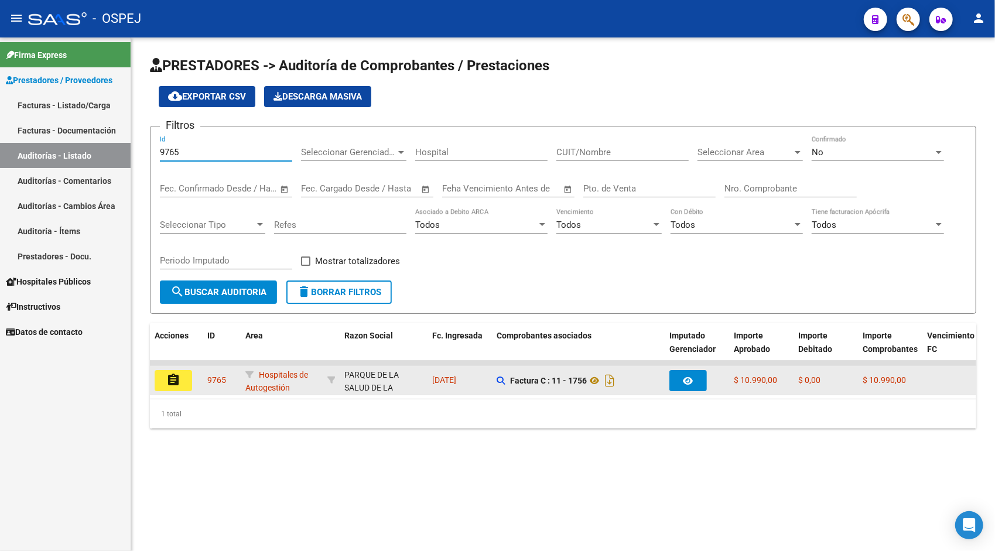
type input "9765"
click at [170, 379] on mat-icon "assignment" at bounding box center [173, 380] width 14 height 14
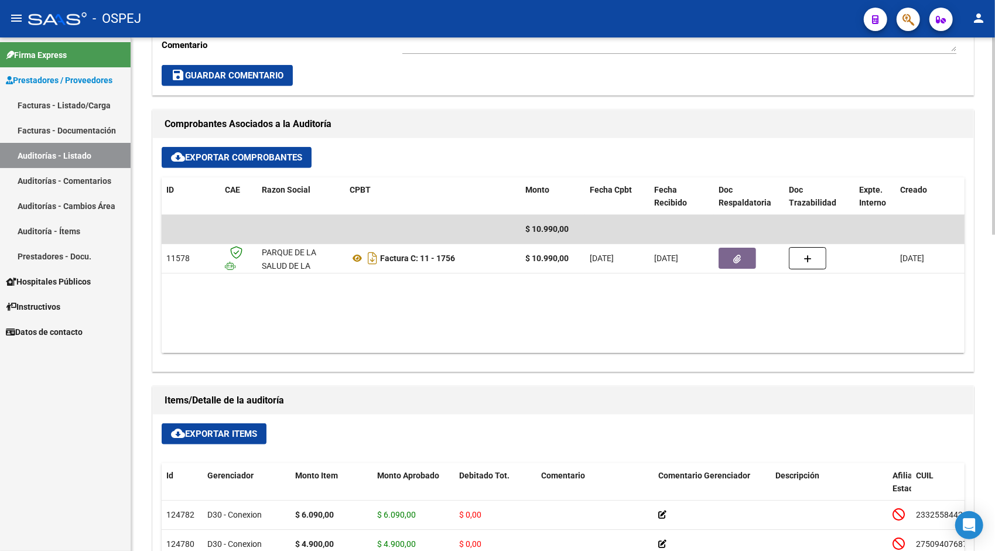
scroll to position [445, 0]
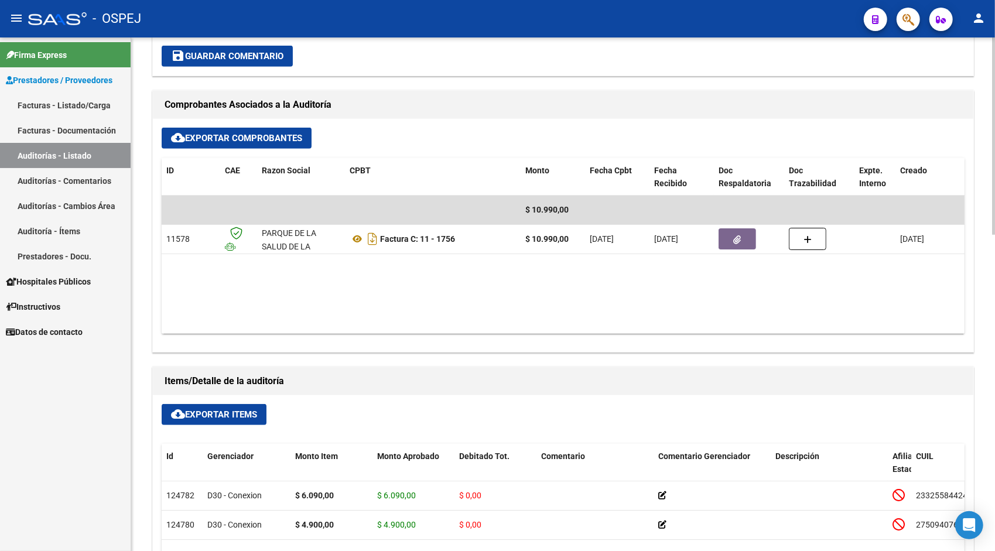
click at [217, 423] on button "cloud_download Exportar Items" at bounding box center [214, 414] width 105 height 21
click at [101, 152] on link "Auditorías - Listado" at bounding box center [65, 155] width 131 height 25
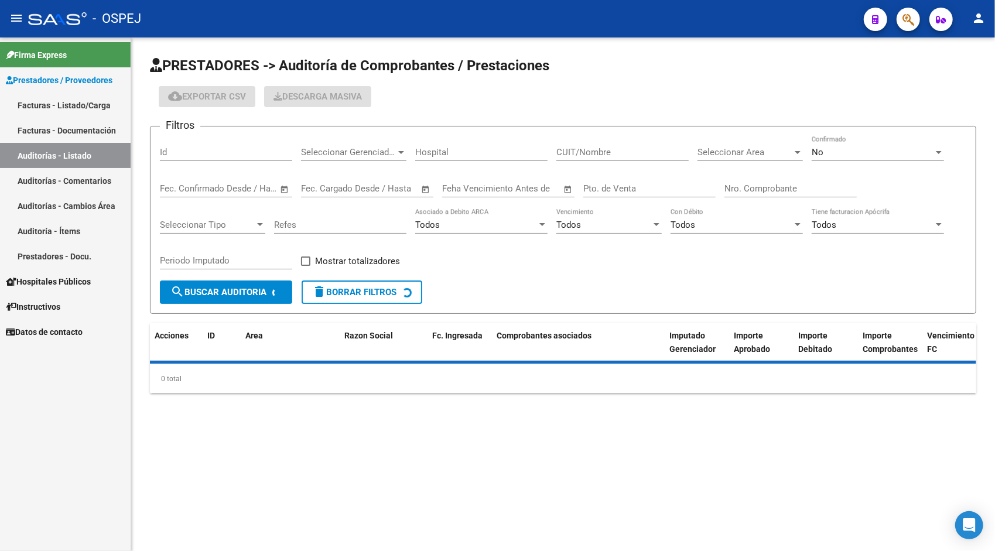
click at [197, 156] on input "Id" at bounding box center [226, 152] width 132 height 11
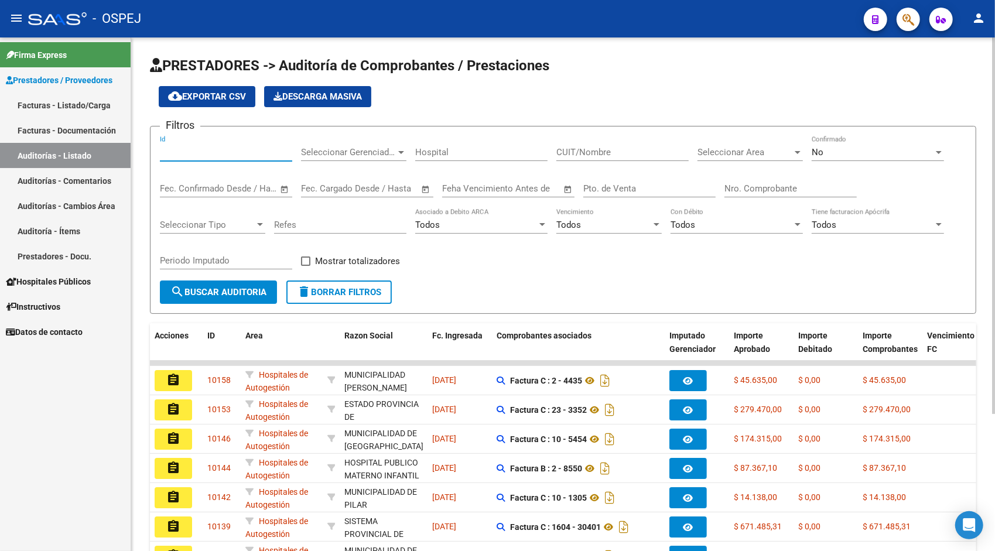
paste input "9766"
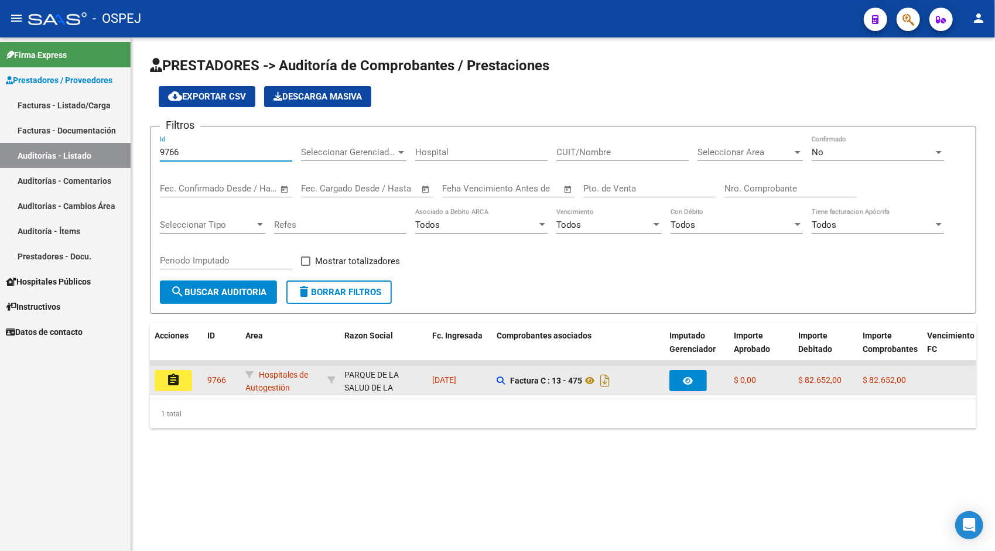
type input "9766"
click at [166, 382] on mat-icon "assignment" at bounding box center [173, 380] width 14 height 14
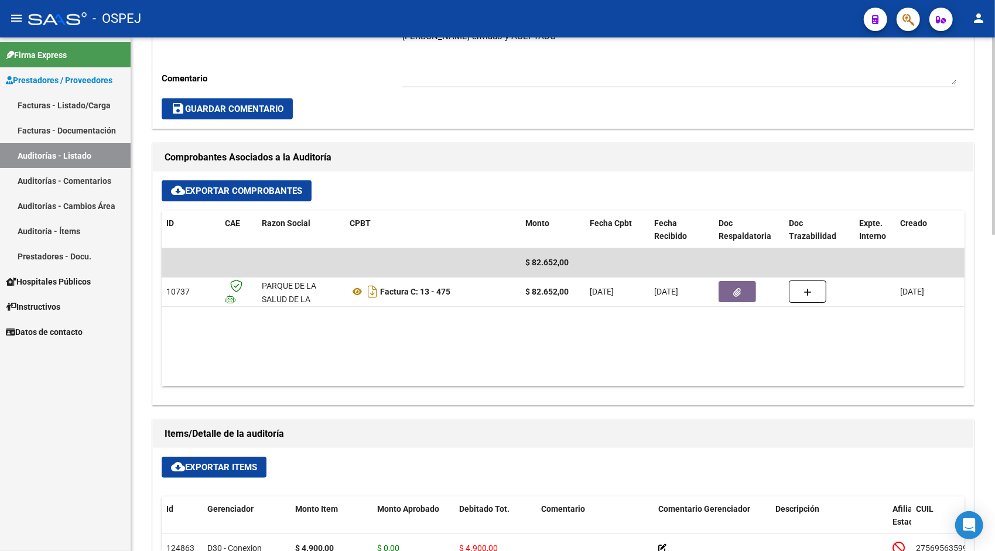
scroll to position [398, 0]
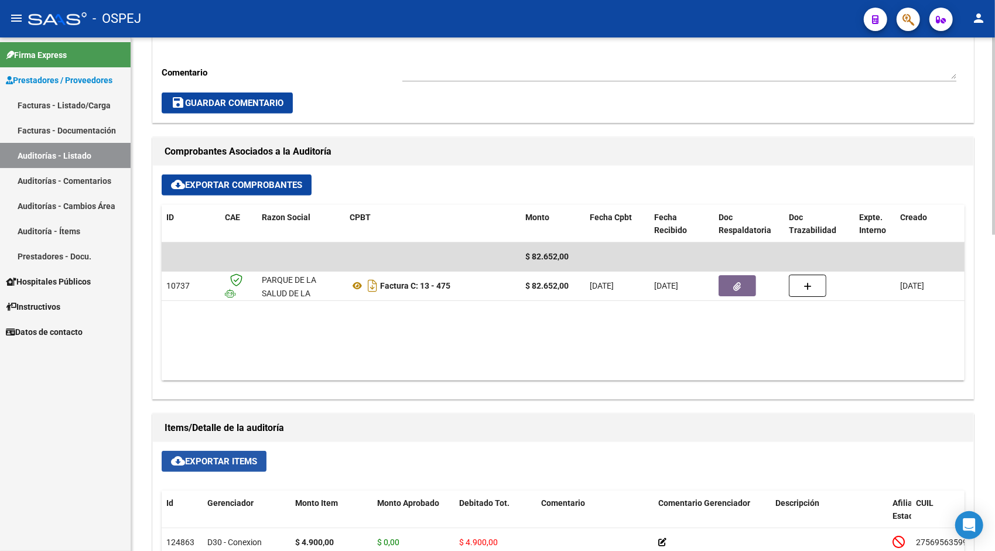
click at [212, 454] on button "cloud_download Exportar Items" at bounding box center [214, 461] width 105 height 21
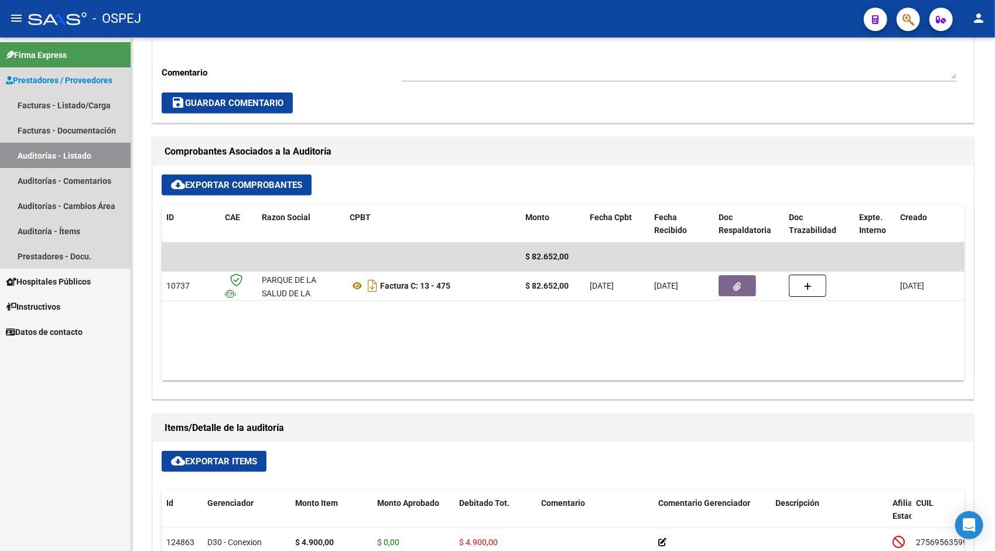
click at [50, 149] on link "Auditorías - Listado" at bounding box center [65, 155] width 131 height 25
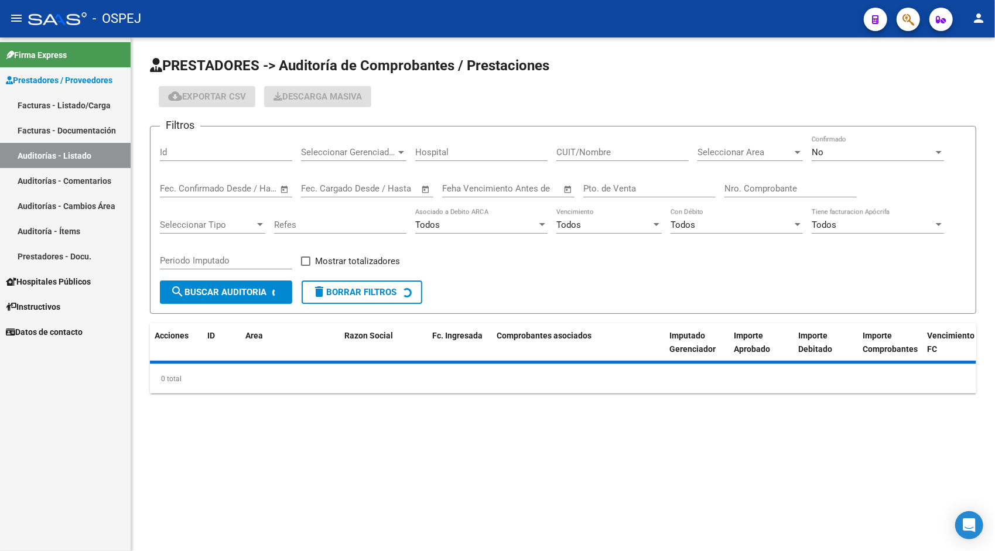
click at [187, 155] on input "Id" at bounding box center [226, 152] width 132 height 11
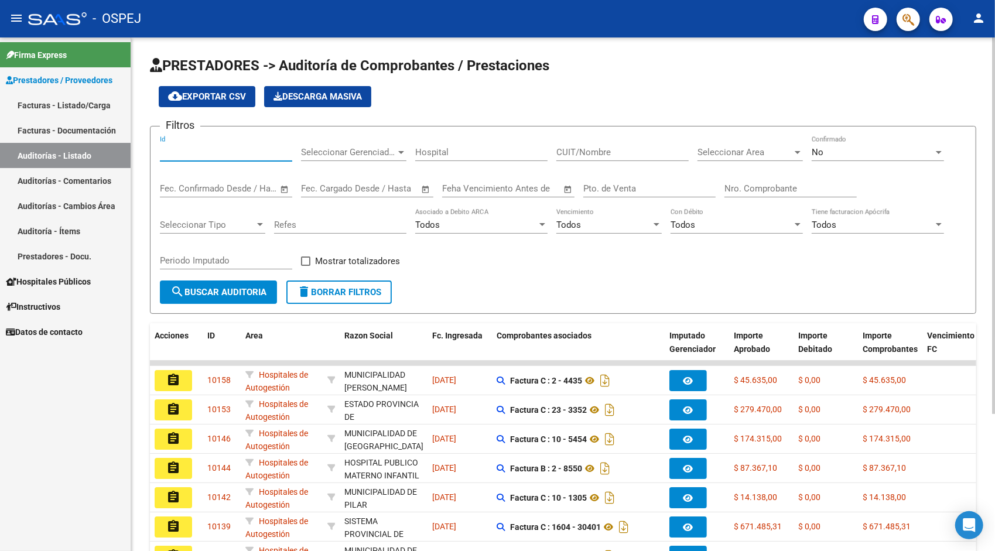
paste input "9782"
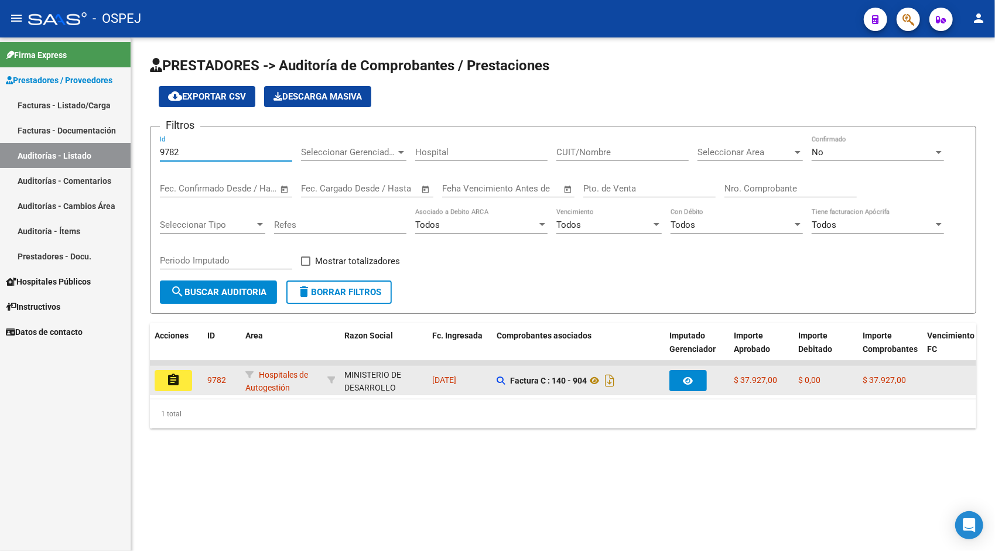
type input "9782"
click at [177, 383] on mat-icon "assignment" at bounding box center [173, 380] width 14 height 14
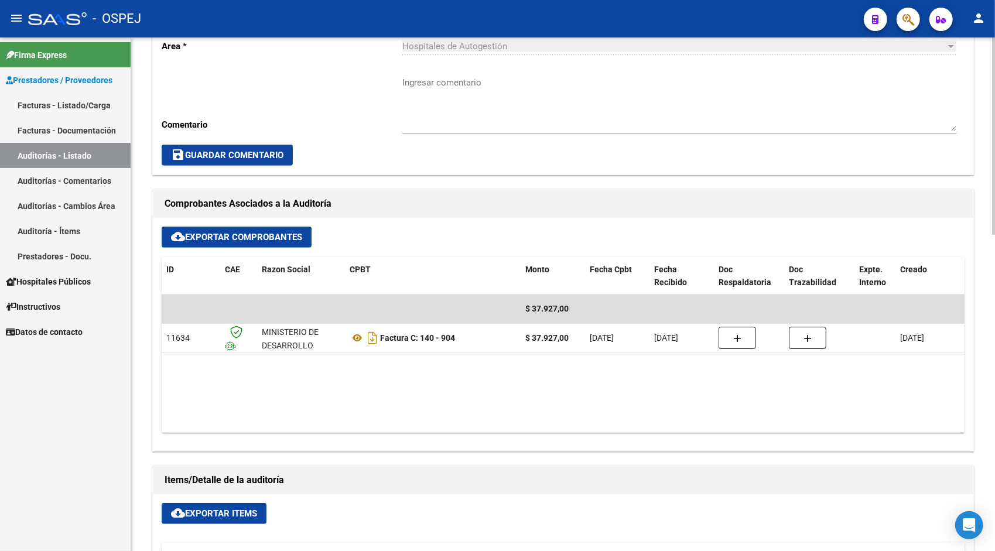
scroll to position [351, 0]
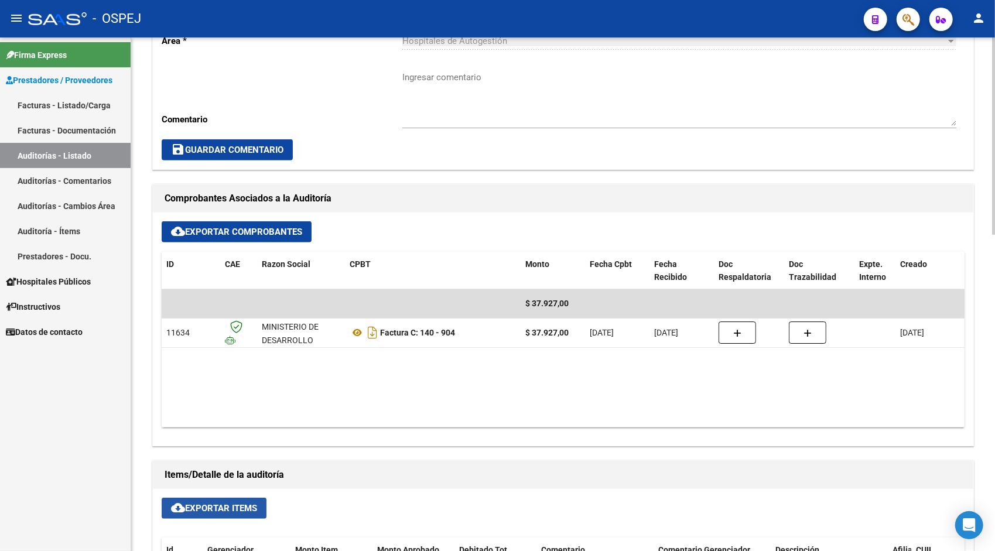
click at [233, 506] on span "cloud_download Exportar Items" at bounding box center [214, 508] width 86 height 11
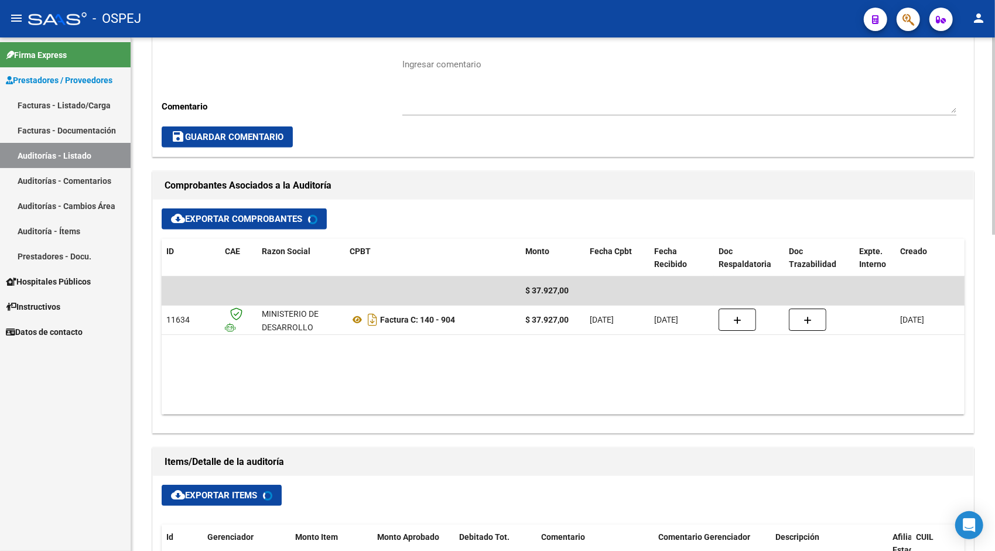
scroll to position [375, 0]
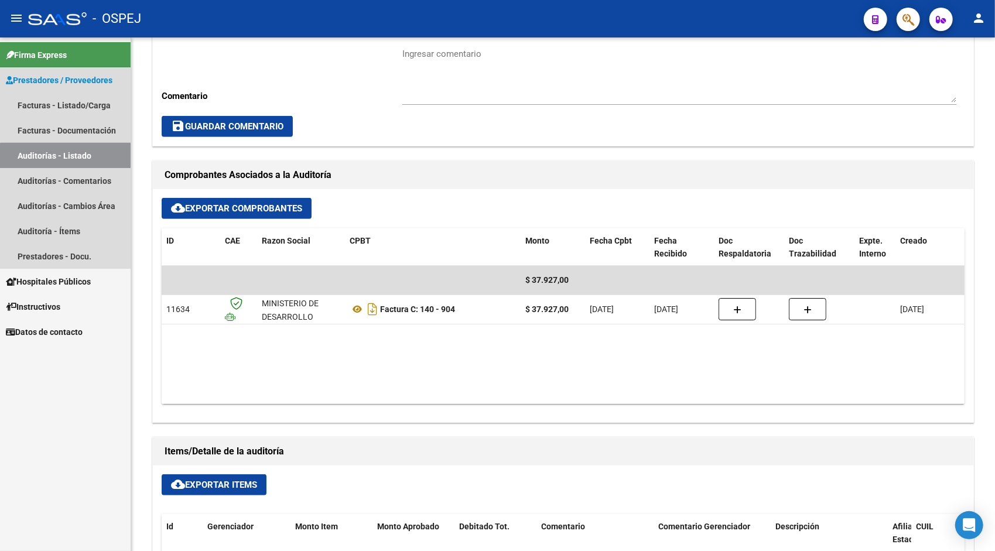
click at [108, 155] on link "Auditorías - Listado" at bounding box center [65, 155] width 131 height 25
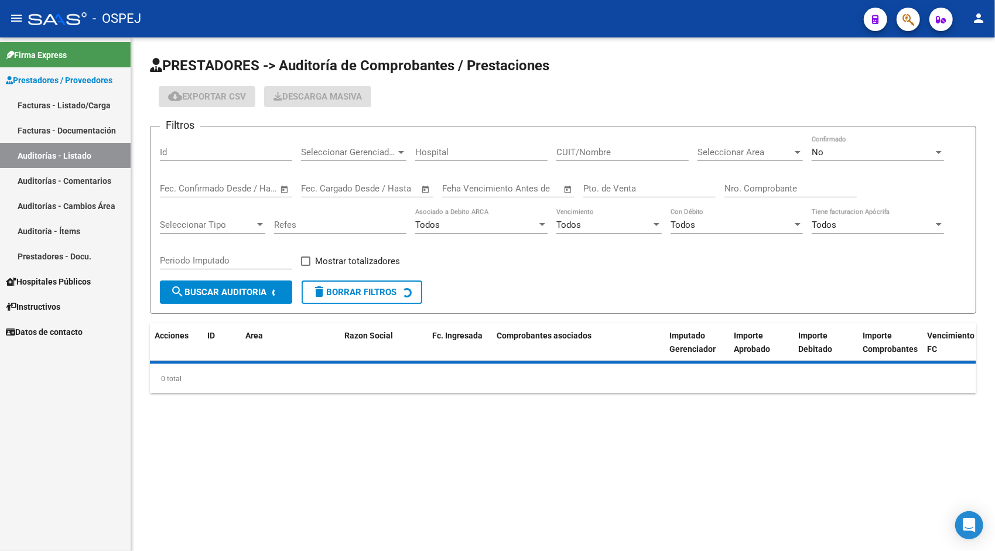
click at [231, 153] on input "Id" at bounding box center [226, 152] width 132 height 11
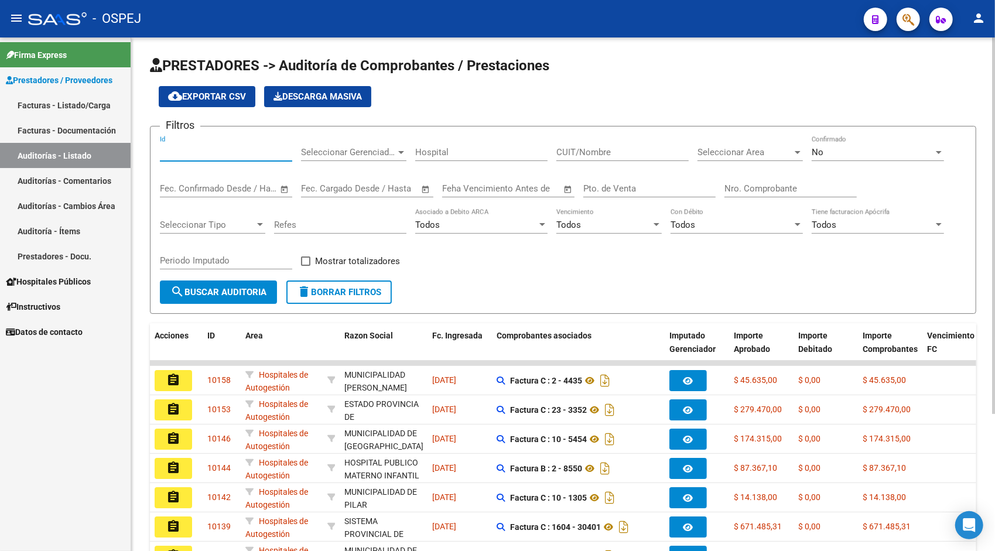
paste input "9783"
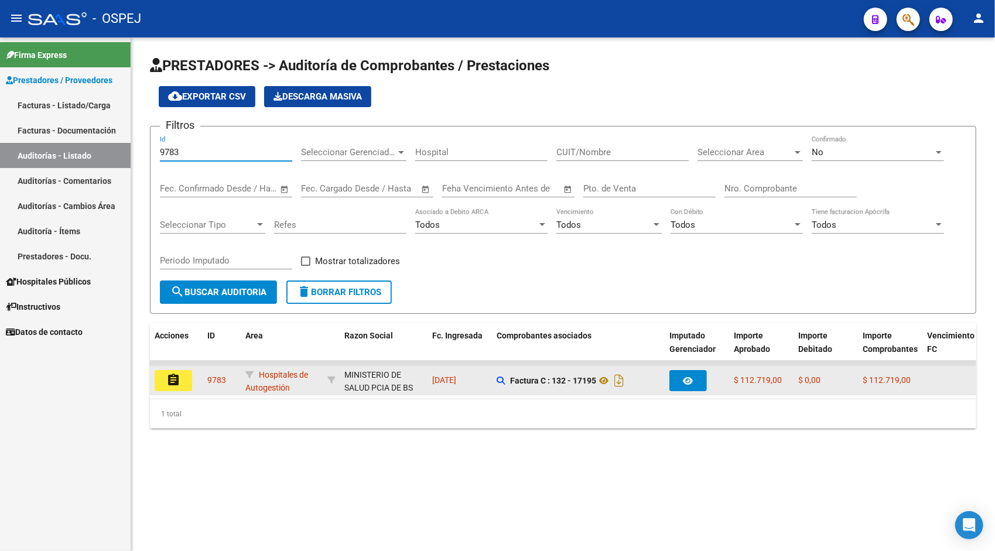
type input "9783"
click at [169, 374] on mat-icon "assignment" at bounding box center [173, 380] width 14 height 14
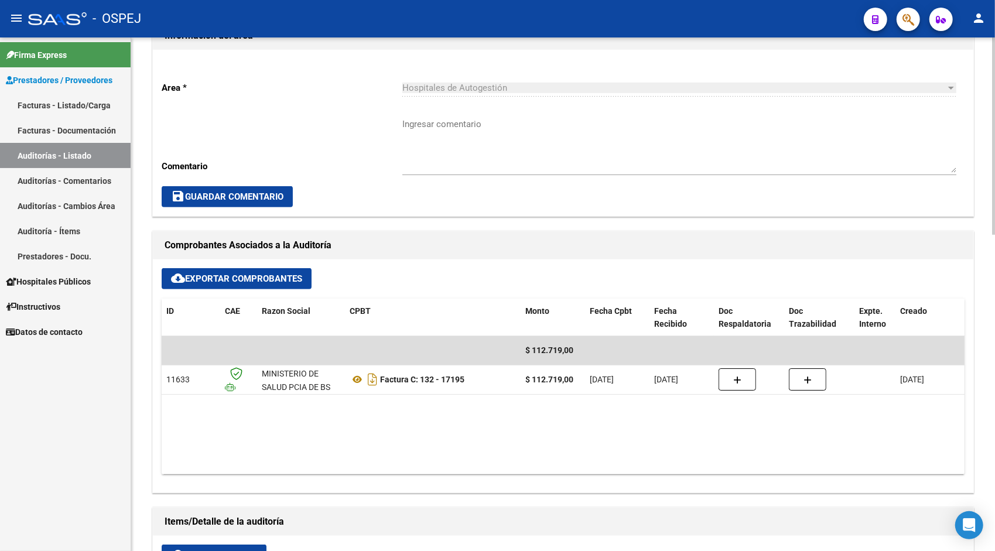
scroll to position [328, 0]
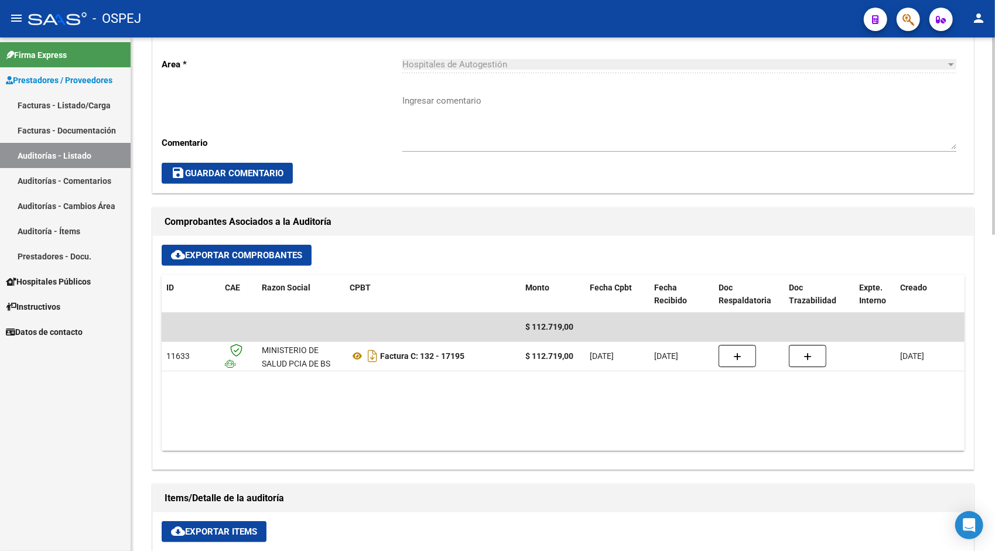
click at [201, 536] on button "cloud_download Exportar Items" at bounding box center [214, 531] width 105 height 21
click at [49, 153] on link "Auditorías - Listado" at bounding box center [65, 155] width 131 height 25
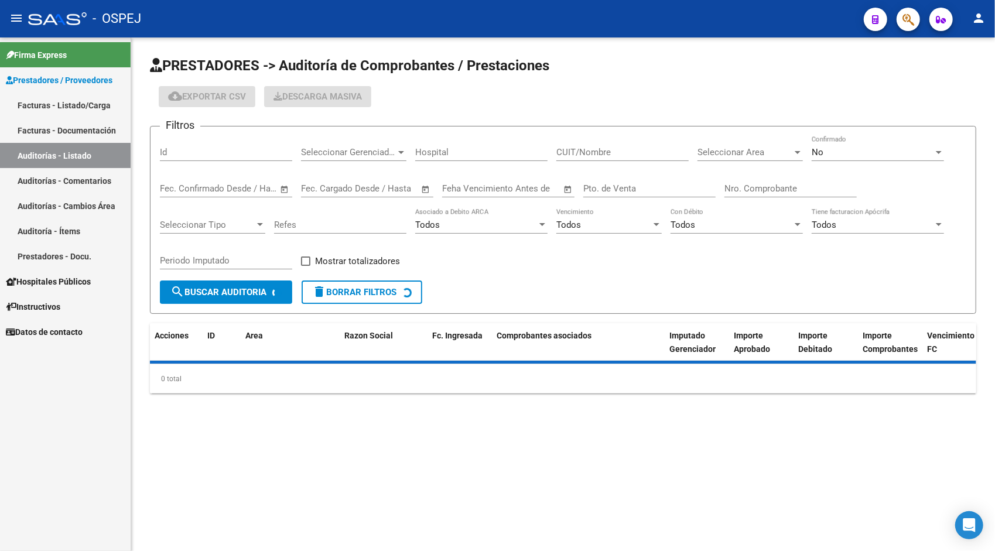
click at [214, 149] on input "Id" at bounding box center [226, 152] width 132 height 11
paste input "9784"
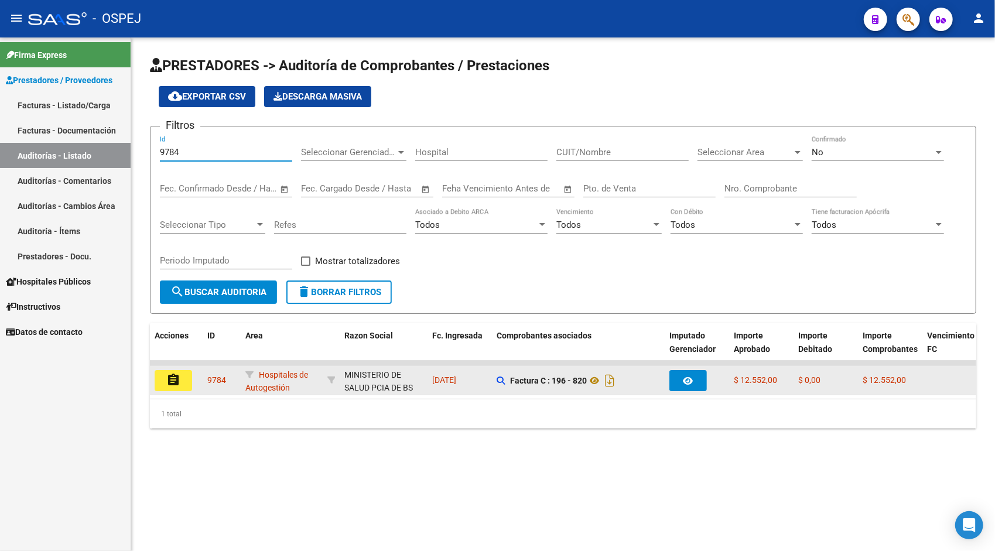
type input "9784"
click at [171, 381] on mat-icon "assignment" at bounding box center [173, 380] width 14 height 14
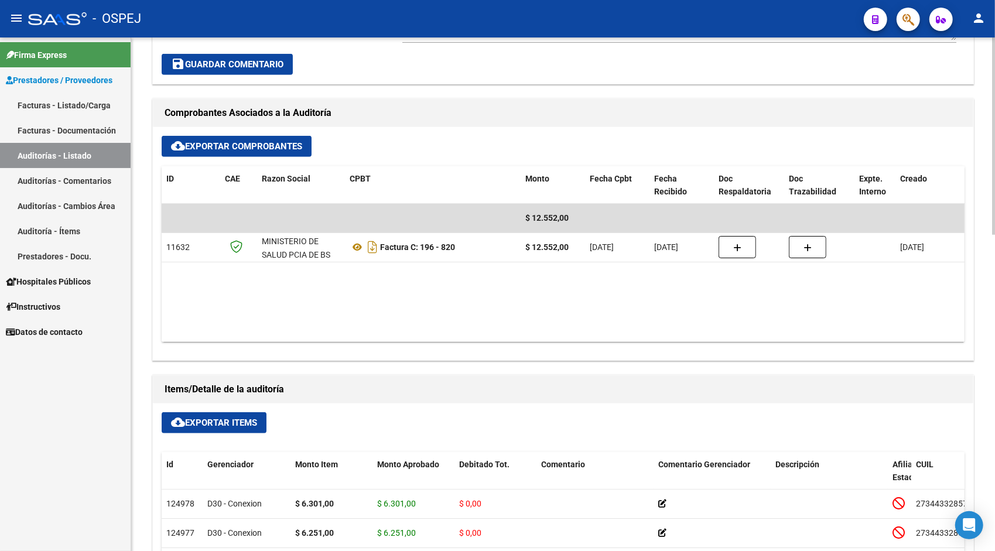
scroll to position [445, 0]
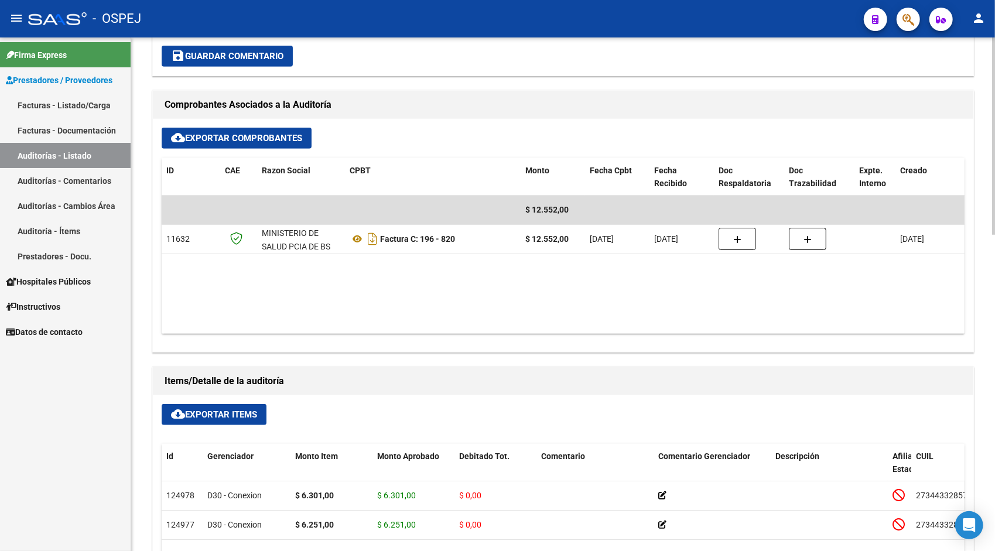
click at [214, 409] on span "cloud_download Exportar Items" at bounding box center [214, 414] width 86 height 11
click at [76, 157] on link "Auditorías - Listado" at bounding box center [65, 155] width 131 height 25
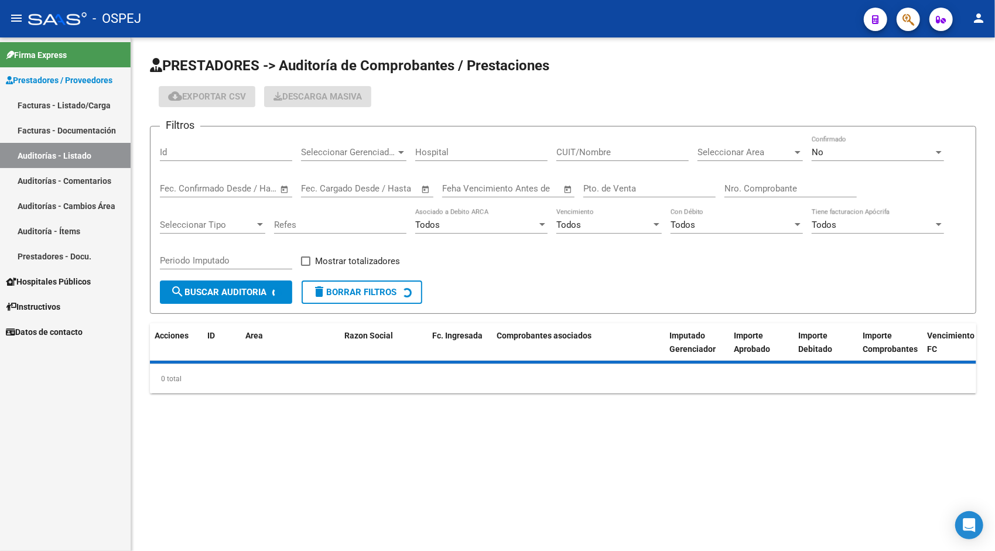
click at [224, 151] on input "Id" at bounding box center [226, 152] width 132 height 11
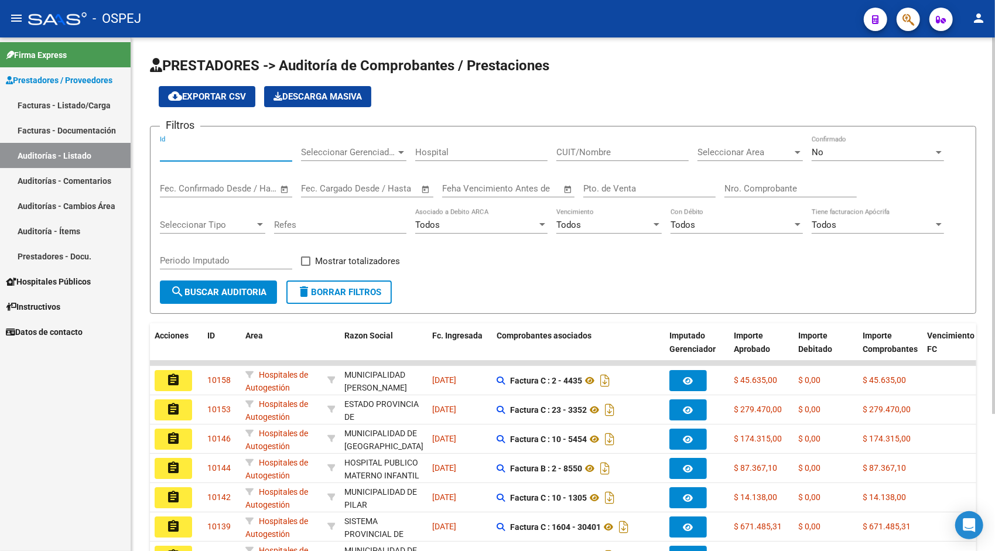
paste input "9800"
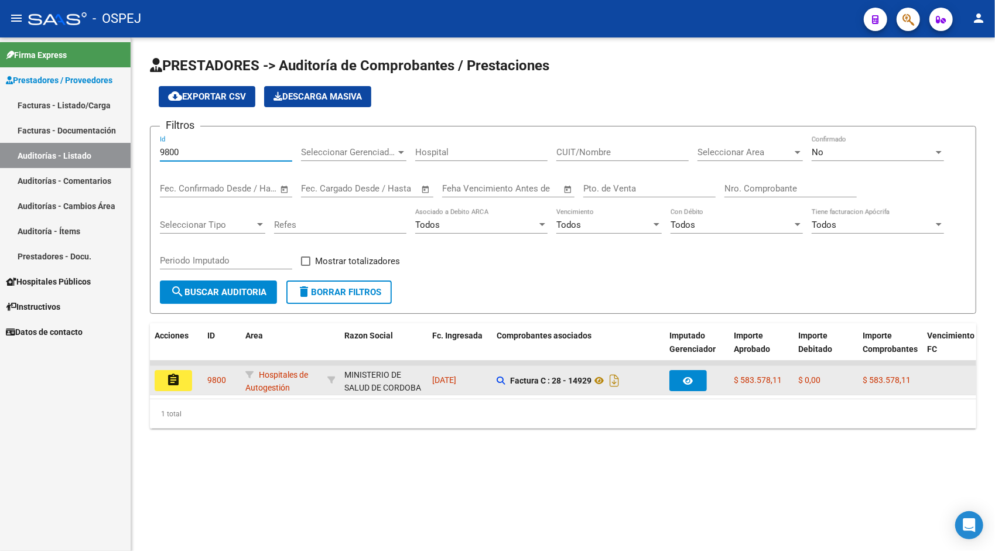
type input "9800"
click at [178, 371] on button "assignment" at bounding box center [173, 380] width 37 height 21
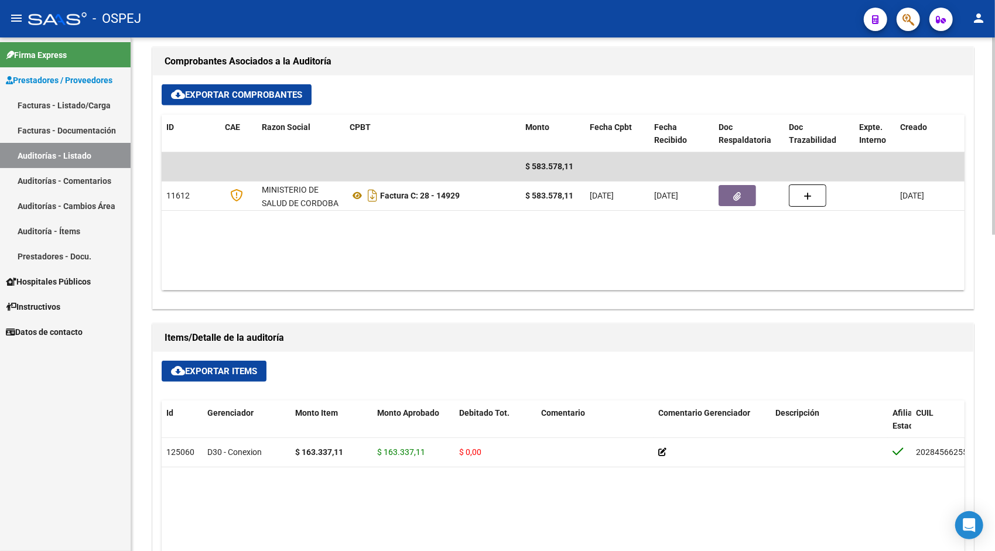
scroll to position [492, 0]
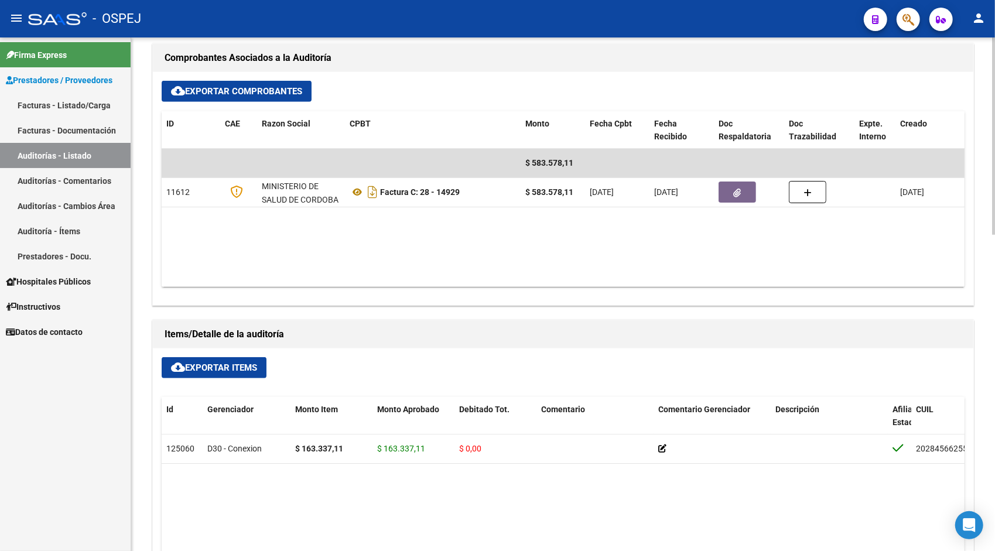
click at [206, 369] on span "cloud_download Exportar Items" at bounding box center [214, 367] width 86 height 11
click at [65, 148] on link "Auditorías - Listado" at bounding box center [65, 155] width 131 height 25
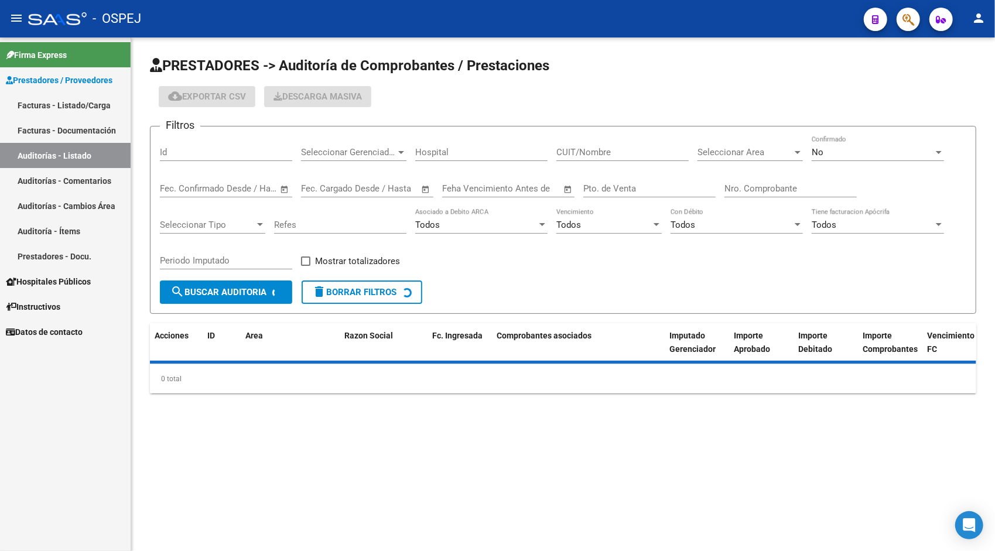
click at [203, 157] on div "Id" at bounding box center [226, 148] width 132 height 25
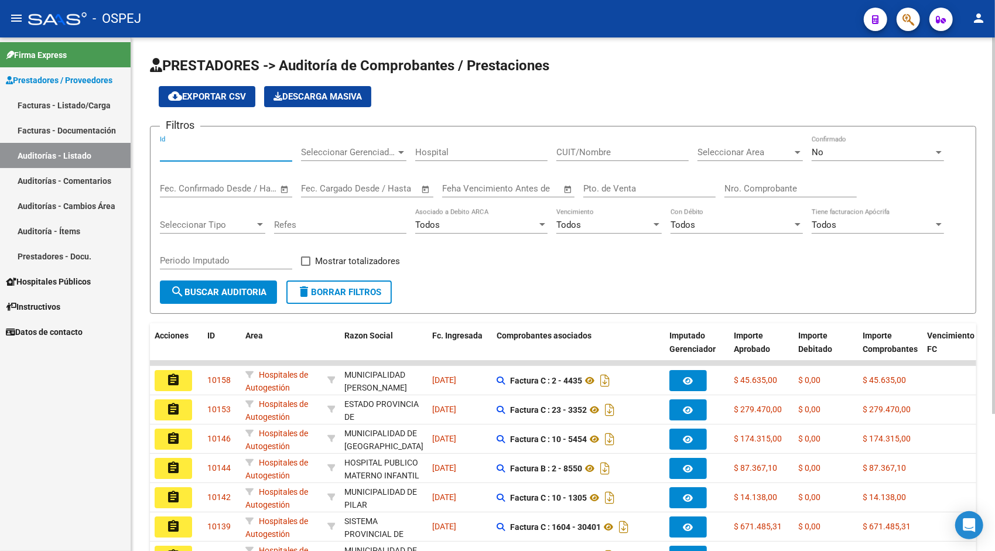
paste input "9802"
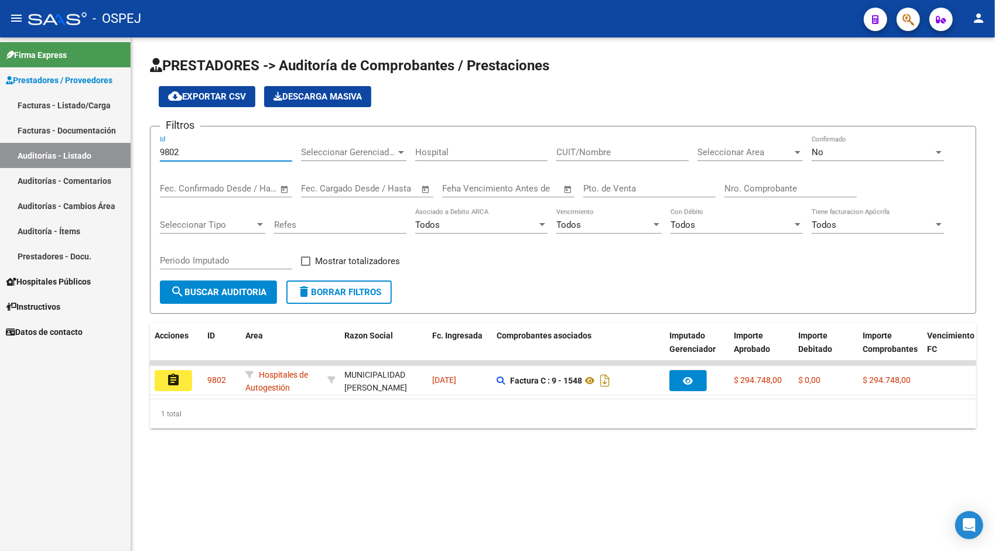
type input "9802"
click at [179, 389] on button "assignment" at bounding box center [173, 380] width 37 height 21
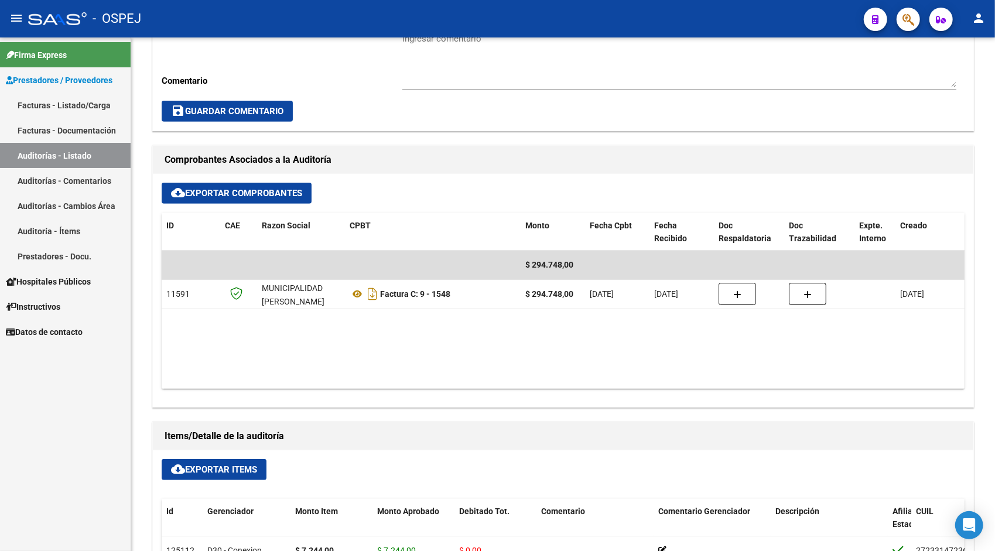
scroll to position [399, 0]
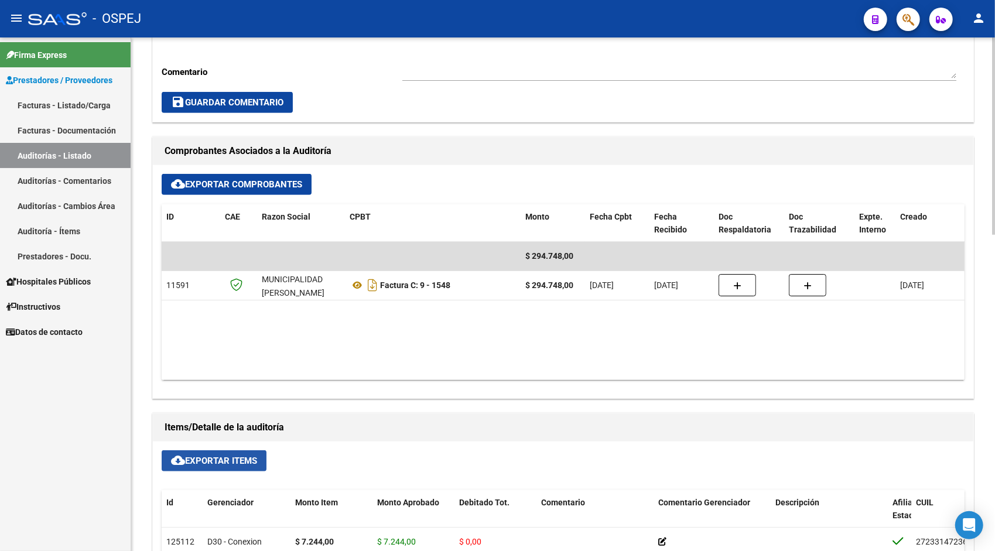
click at [198, 463] on span "cloud_download Exportar Items" at bounding box center [214, 460] width 86 height 11
click at [46, 142] on link "Facturas - Documentación" at bounding box center [65, 130] width 131 height 25
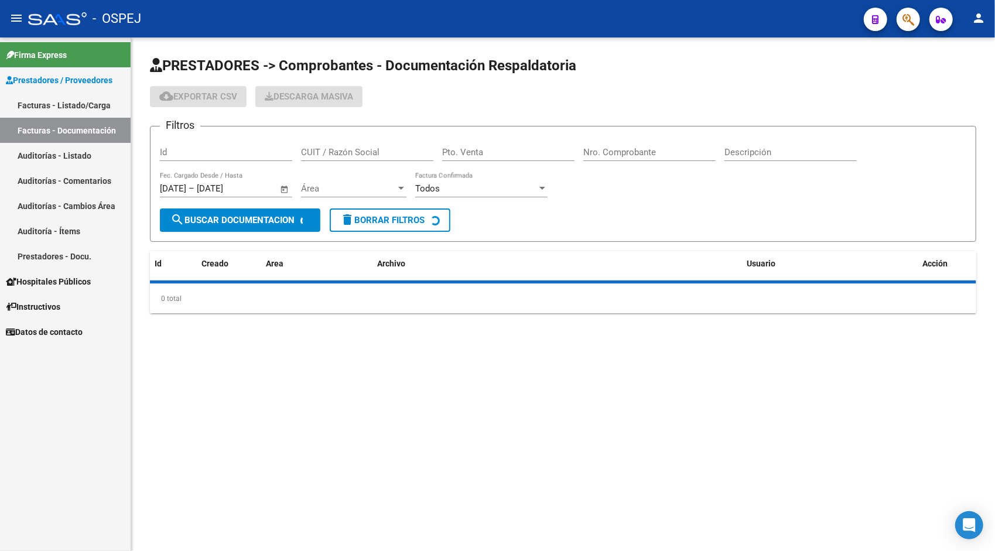
click at [52, 149] on link "Auditorías - Listado" at bounding box center [65, 155] width 131 height 25
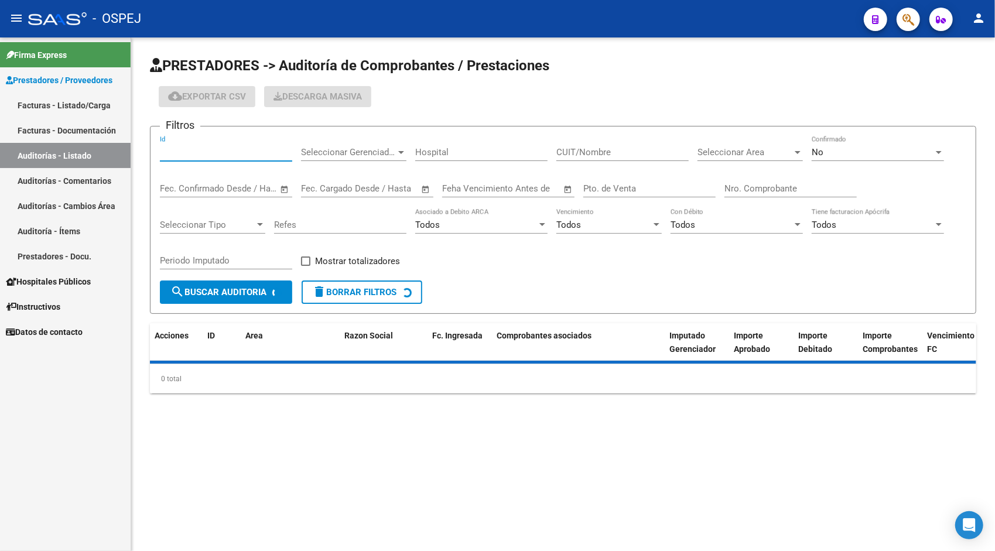
click at [172, 153] on input "Id" at bounding box center [226, 152] width 132 height 11
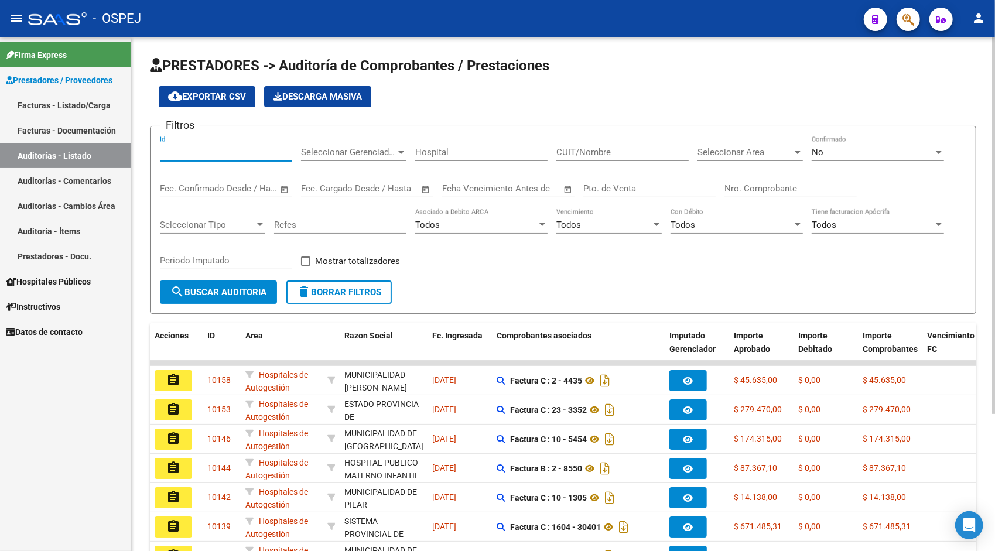
paste input "9811"
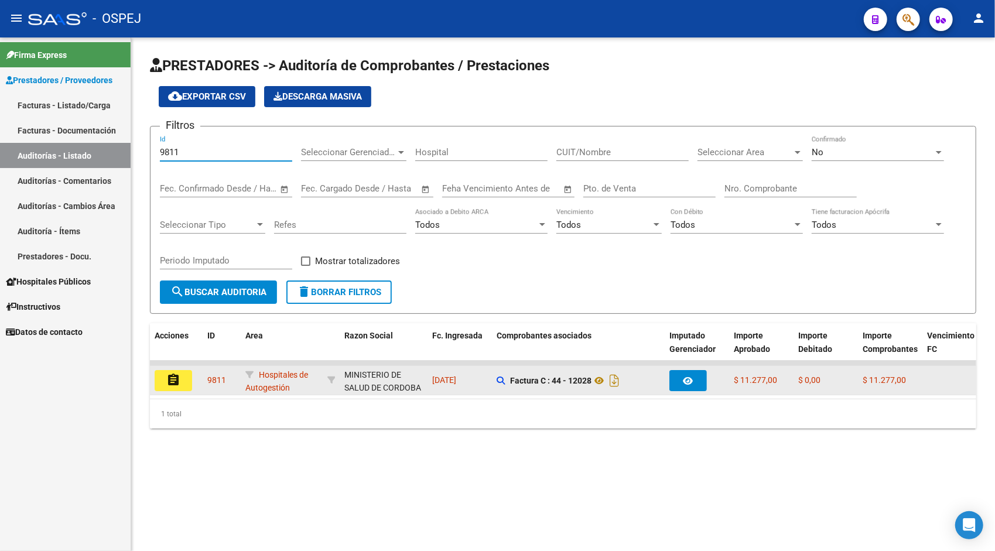
type input "9811"
click at [169, 374] on mat-icon "assignment" at bounding box center [173, 380] width 14 height 14
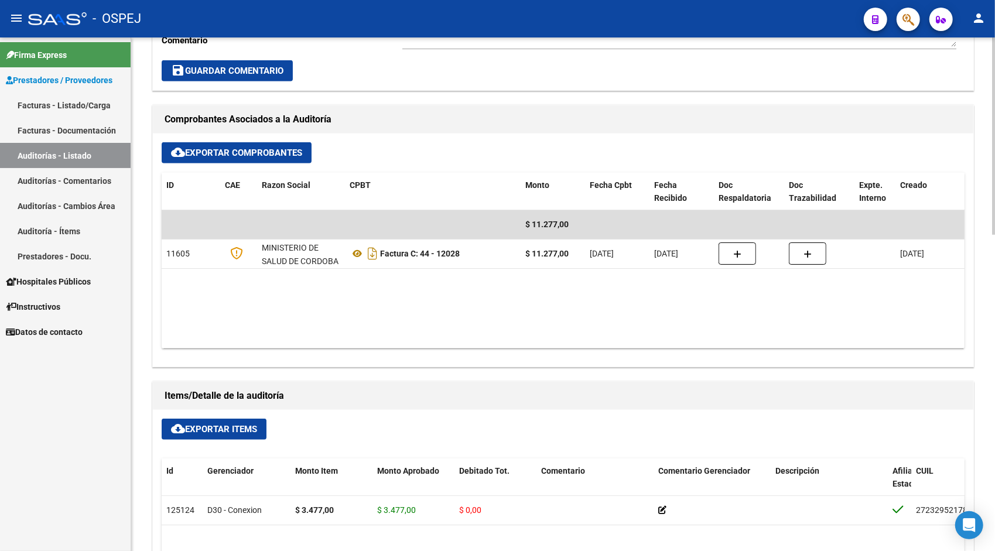
scroll to position [445, 0]
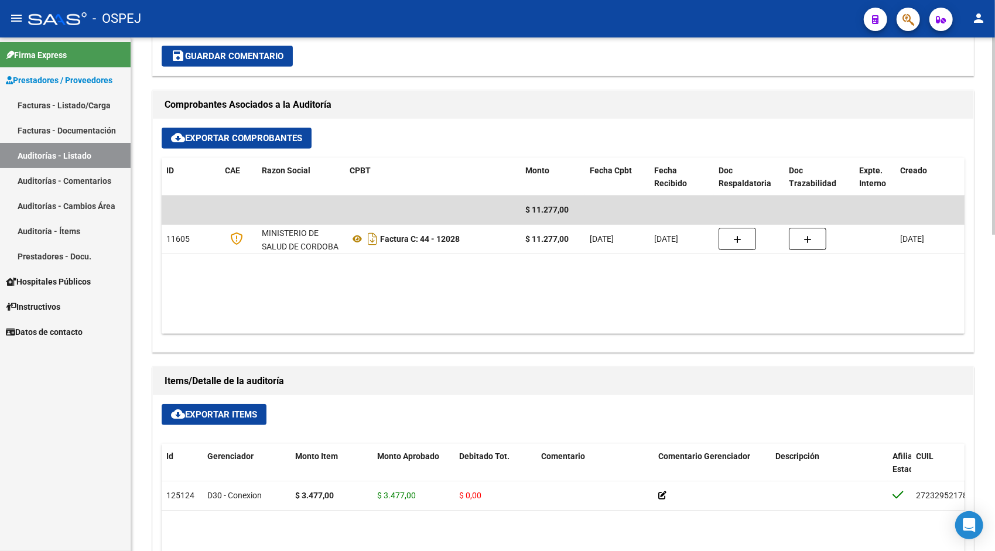
click at [250, 416] on span "cloud_download Exportar Items" at bounding box center [214, 414] width 86 height 11
click at [79, 152] on link "Auditorías - Listado" at bounding box center [65, 155] width 131 height 25
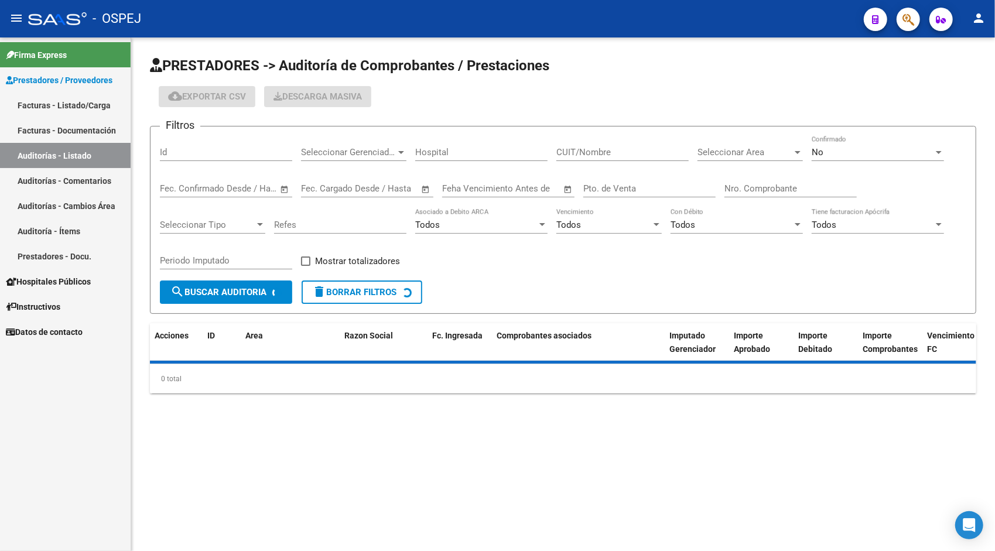
click at [191, 153] on input "Id" at bounding box center [226, 152] width 132 height 11
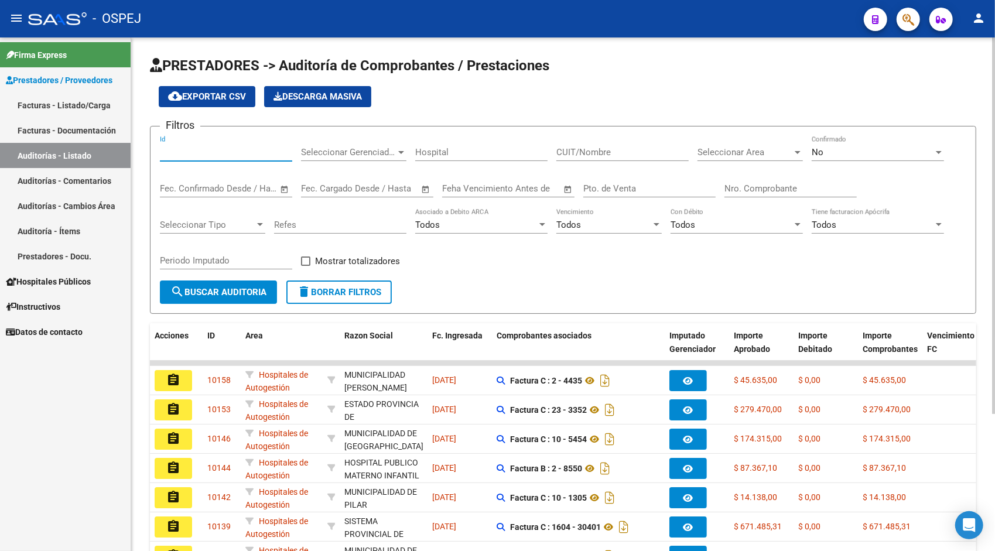
paste input "9812"
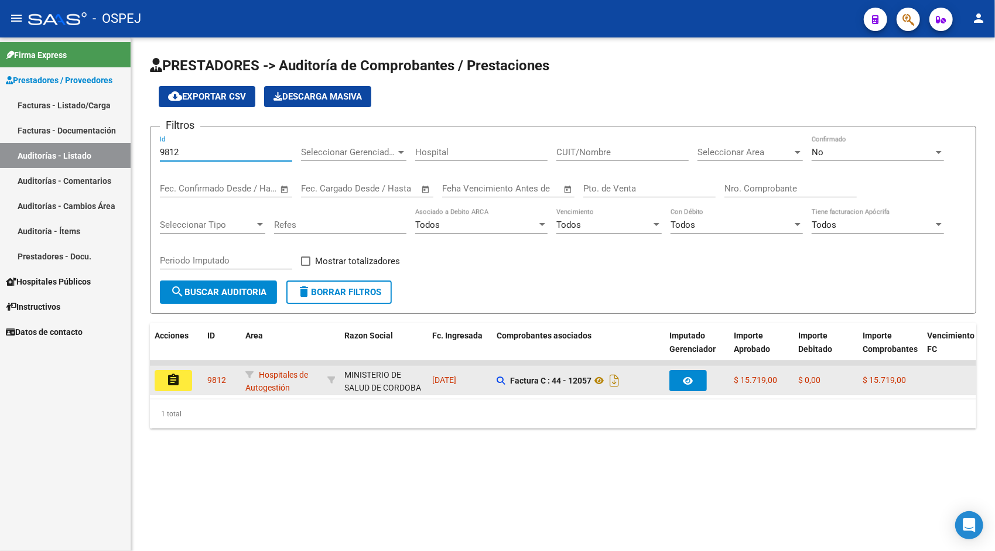
type input "9812"
click at [167, 383] on mat-icon "assignment" at bounding box center [173, 380] width 14 height 14
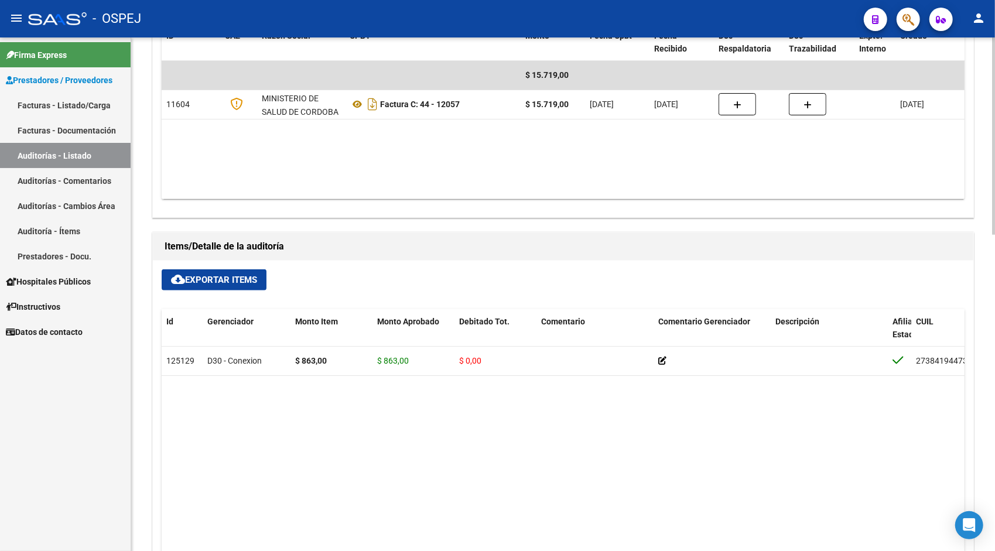
scroll to position [585, 0]
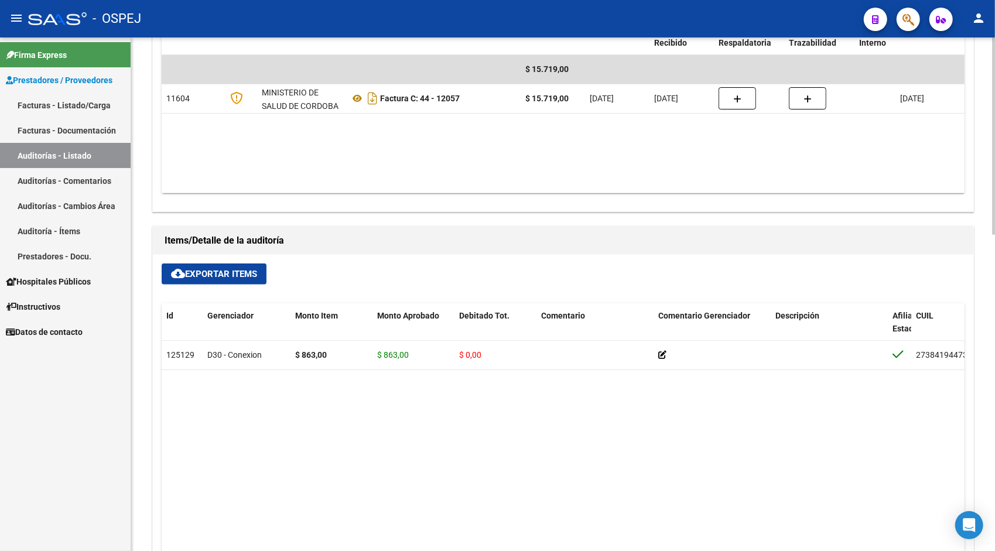
click at [227, 272] on span "cloud_download Exportar Items" at bounding box center [214, 274] width 86 height 11
click at [81, 148] on link "Auditorías - Listado" at bounding box center [65, 155] width 131 height 25
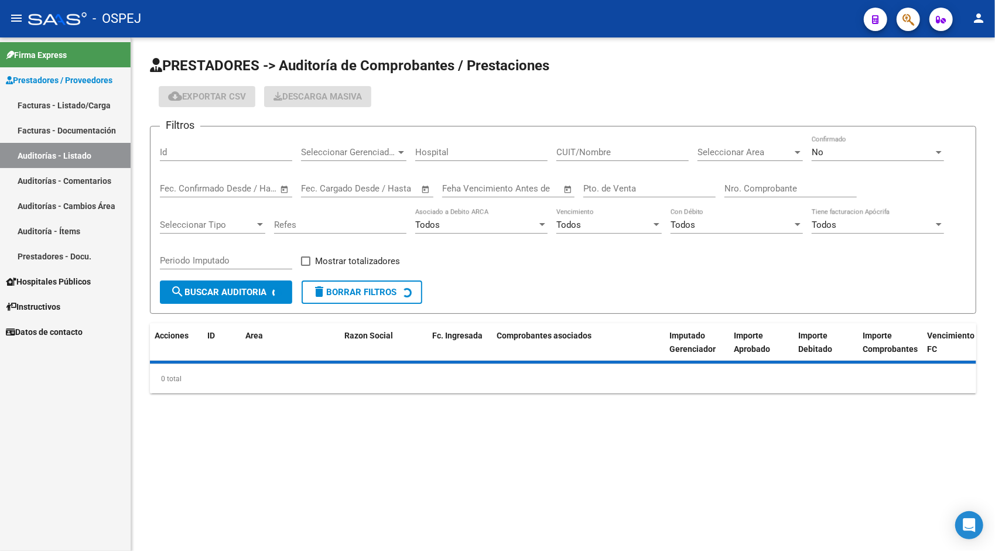
click at [187, 152] on input "Id" at bounding box center [226, 152] width 132 height 11
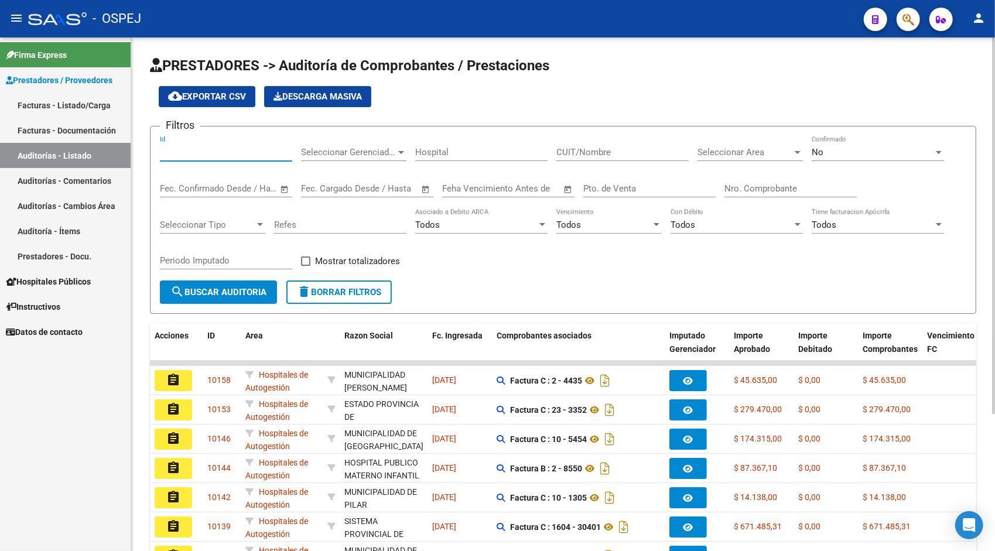
paste input "9819"
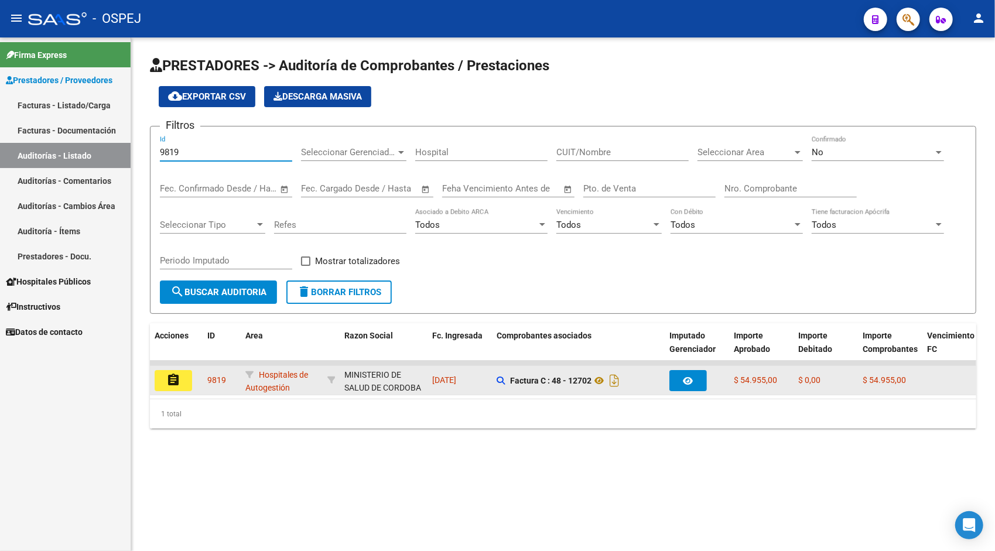
type input "9819"
click at [186, 374] on button "assignment" at bounding box center [173, 380] width 37 height 21
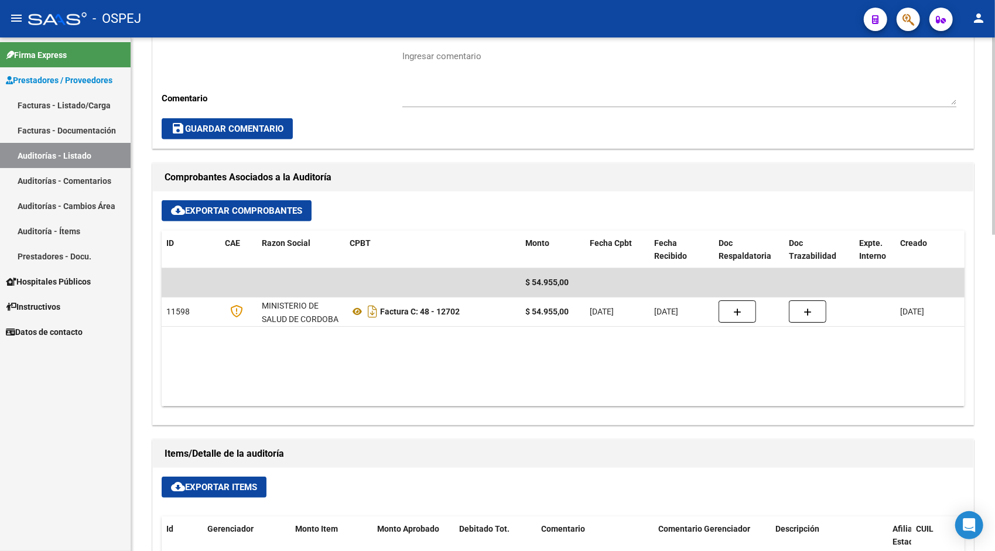
scroll to position [375, 0]
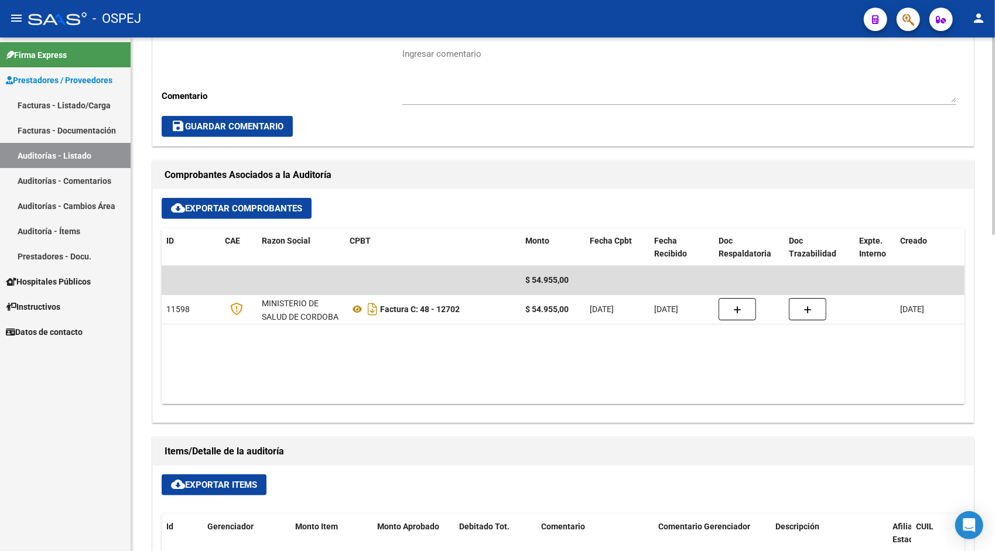
click at [194, 484] on span "cloud_download Exportar Items" at bounding box center [214, 484] width 86 height 11
click at [75, 155] on link "Auditorías - Listado" at bounding box center [65, 155] width 131 height 25
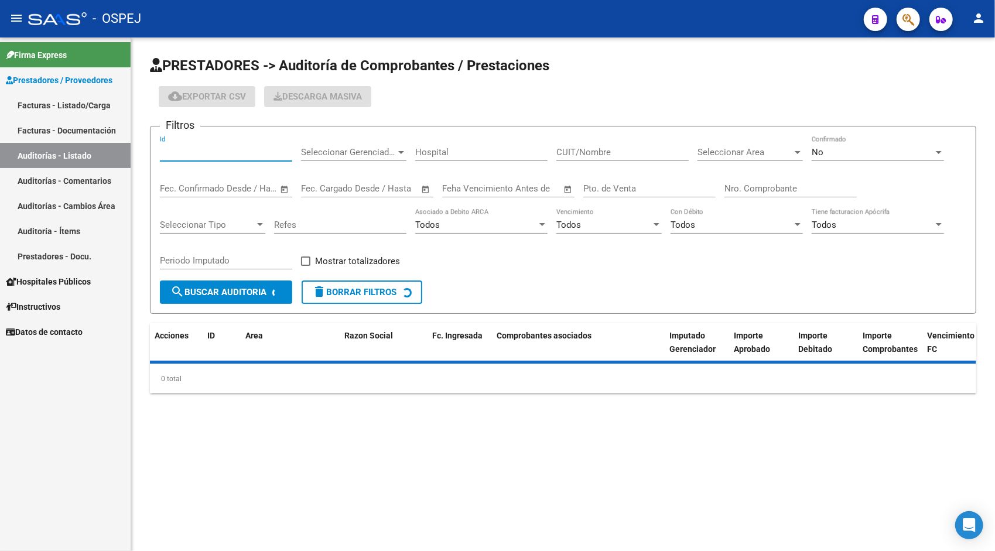
click at [213, 150] on input "Id" at bounding box center [226, 152] width 132 height 11
paste input "9828"
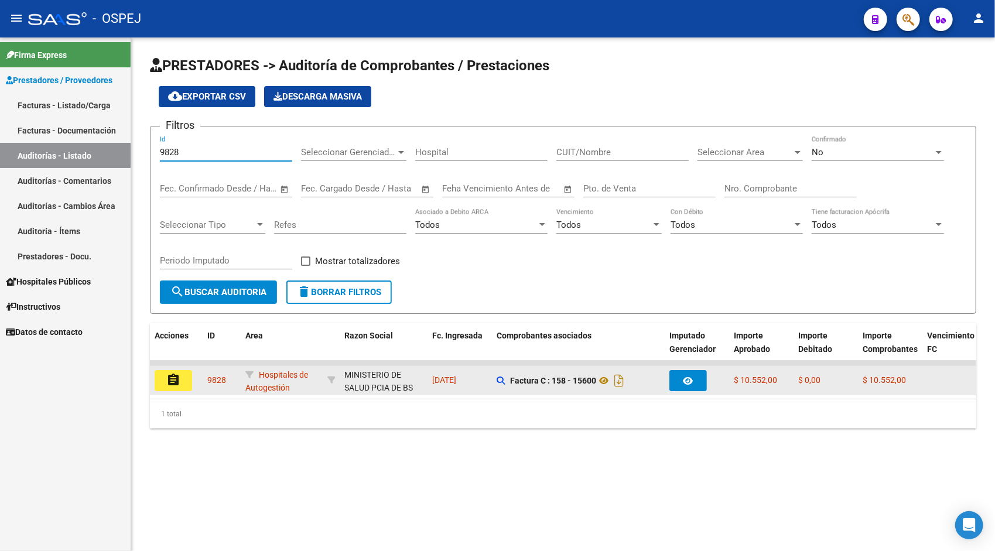
type input "9828"
click at [160, 389] on button "assignment" at bounding box center [173, 380] width 37 height 21
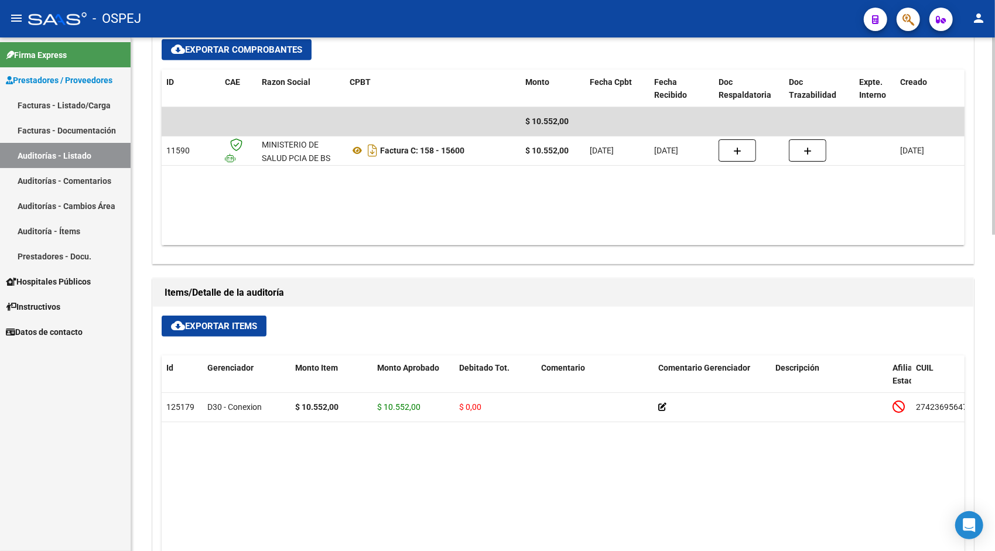
scroll to position [539, 0]
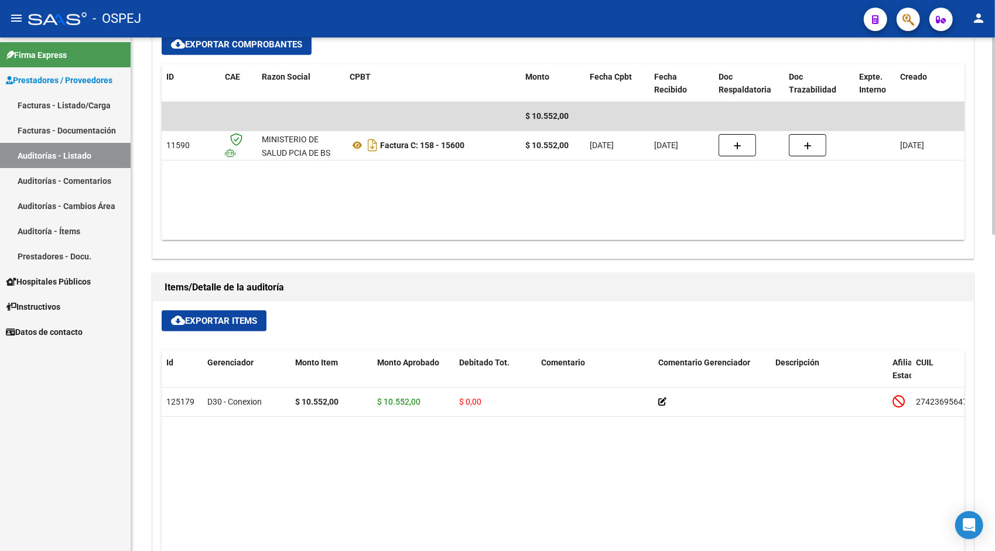
click at [207, 331] on div "cloud_download Exportar Items Id Gerenciador Monto Item Monto Aprobado Debitado…" at bounding box center [563, 527] width 820 height 453
click at [194, 329] on button "cloud_download Exportar Items" at bounding box center [214, 320] width 105 height 21
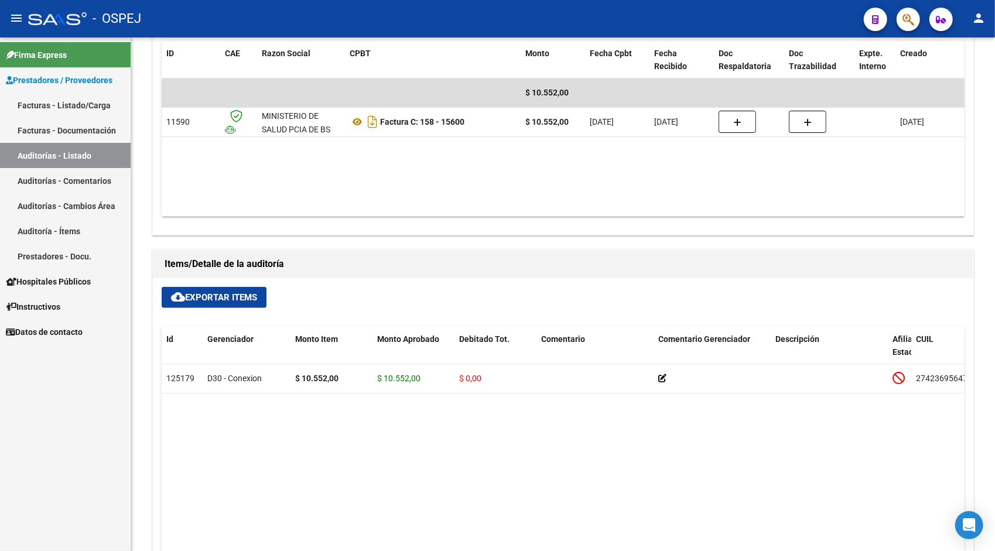
click at [60, 157] on link "Auditorías - Listado" at bounding box center [65, 155] width 131 height 25
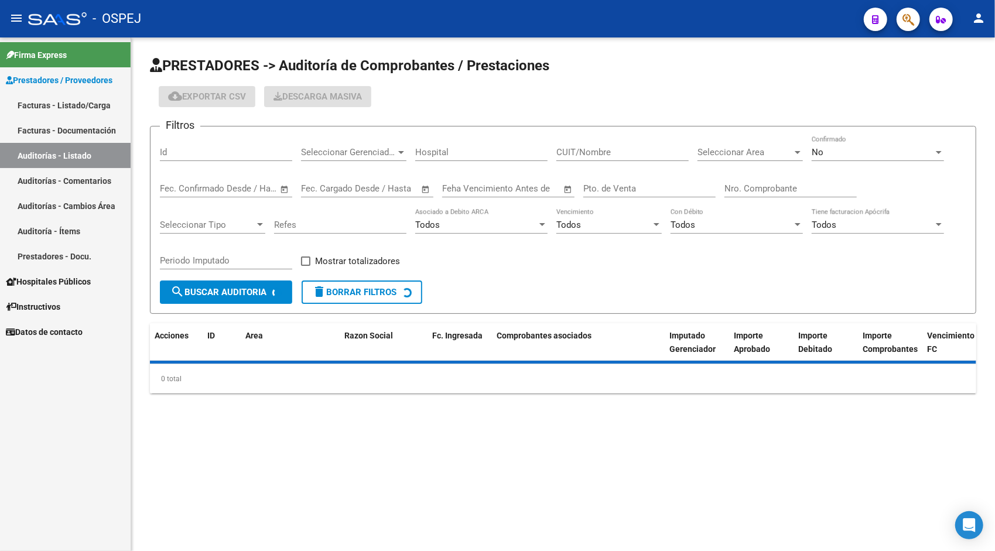
click at [185, 151] on input "Id" at bounding box center [226, 152] width 132 height 11
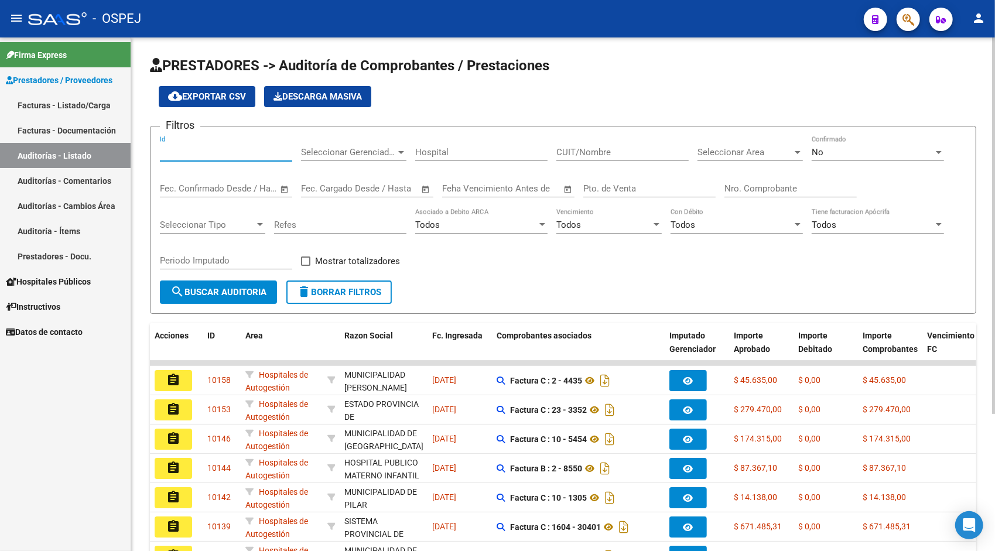
paste input "9829"
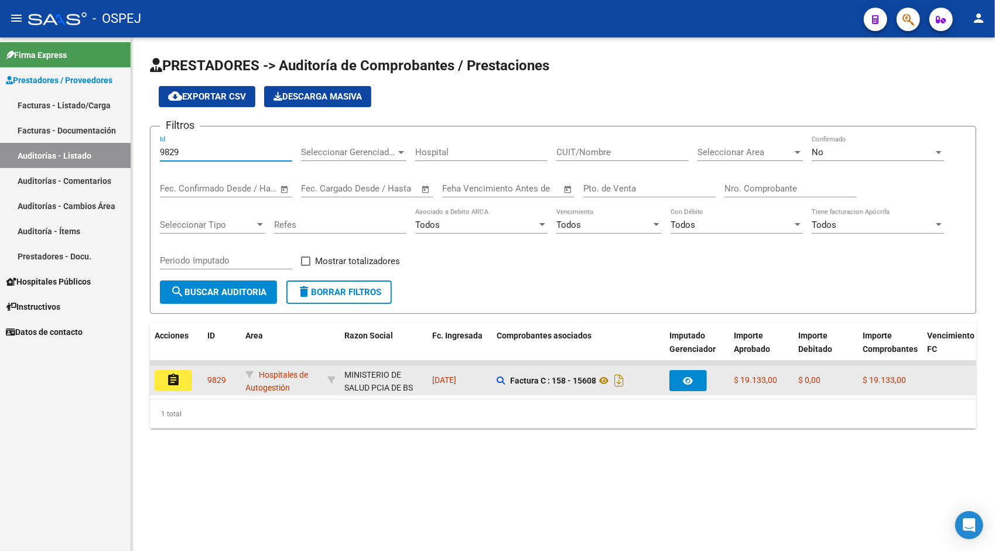
type input "9829"
click at [176, 377] on mat-icon "assignment" at bounding box center [173, 380] width 14 height 14
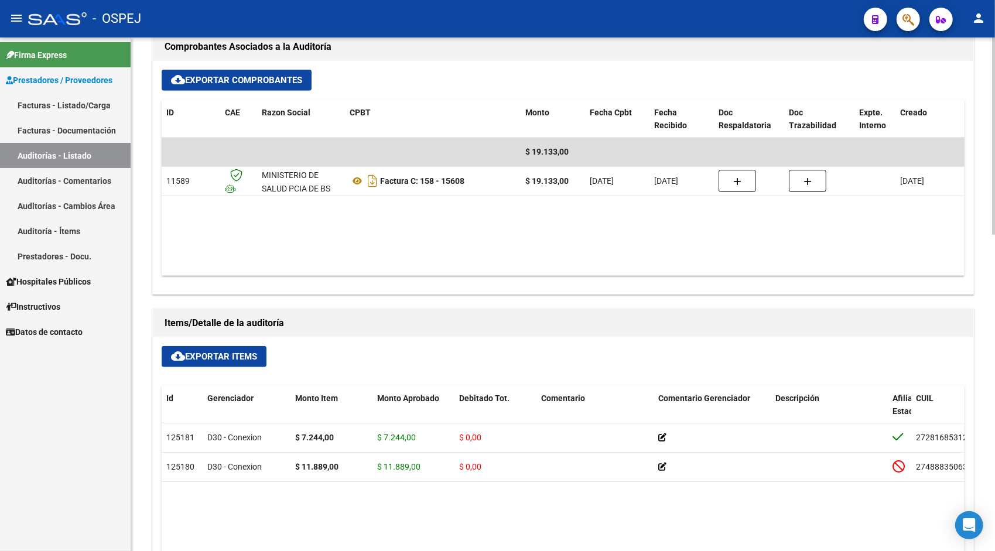
scroll to position [515, 0]
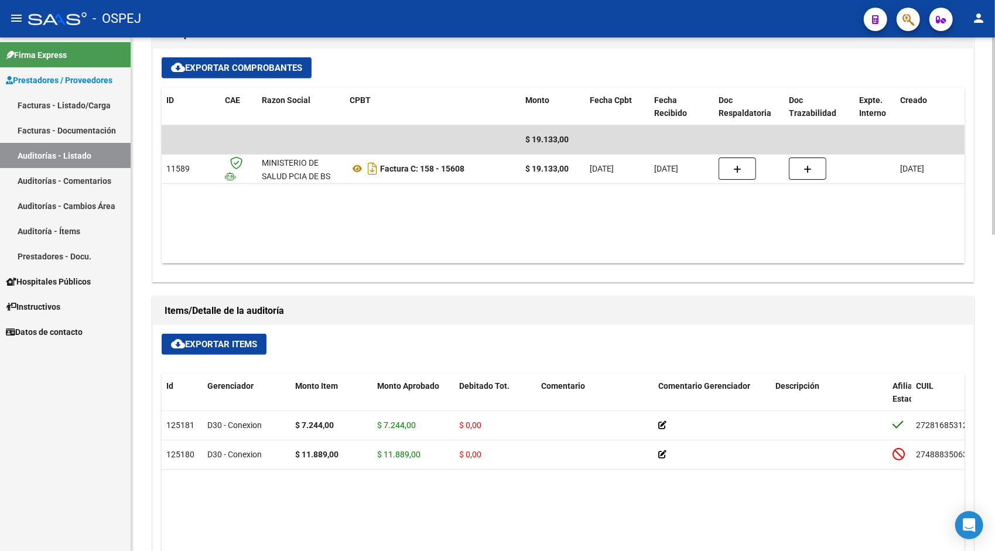
click at [199, 347] on span "cloud_download Exportar Items" at bounding box center [214, 344] width 86 height 11
click at [71, 149] on link "Auditorías - Listado" at bounding box center [65, 155] width 131 height 25
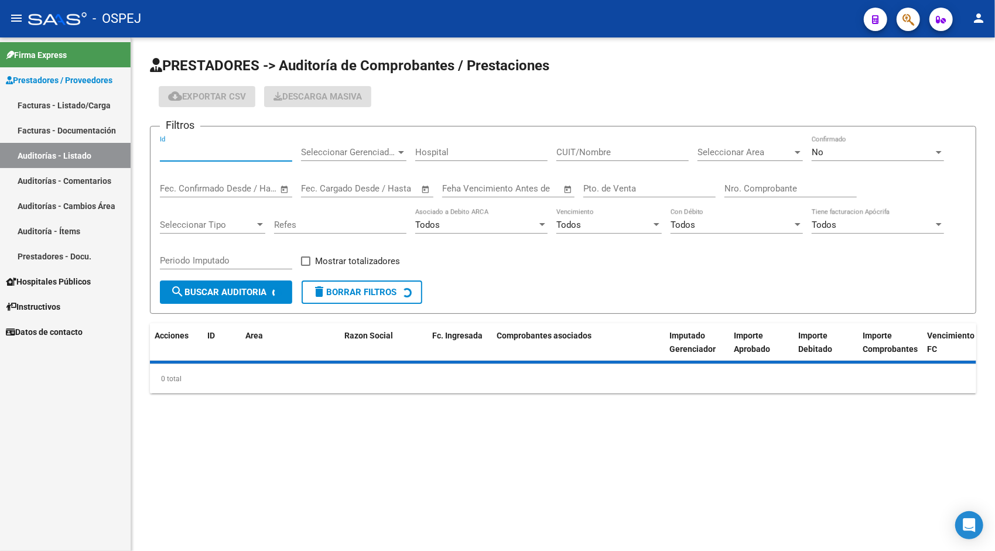
click at [205, 152] on input "Id" at bounding box center [226, 152] width 132 height 11
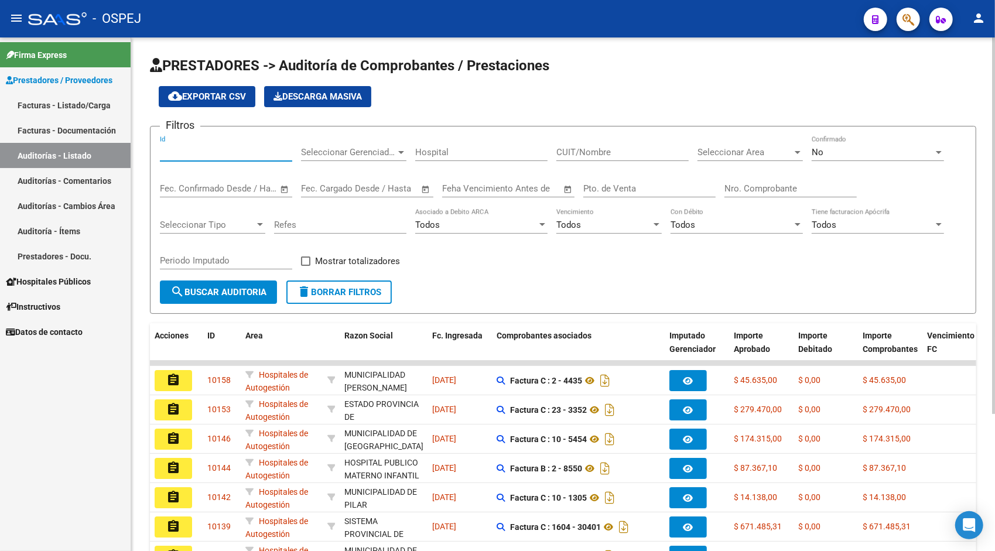
paste input "9830"
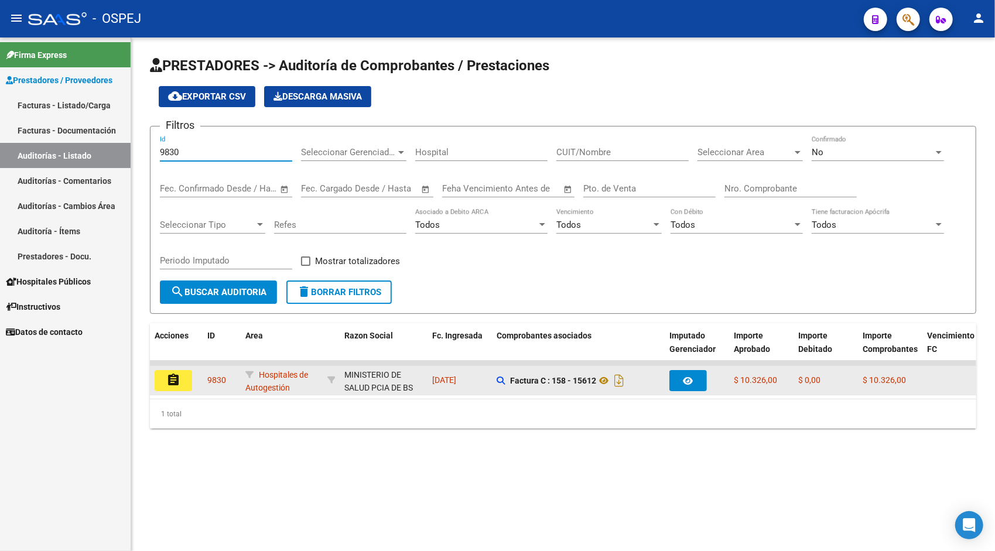
type input "9830"
click at [176, 378] on mat-icon "assignment" at bounding box center [173, 380] width 14 height 14
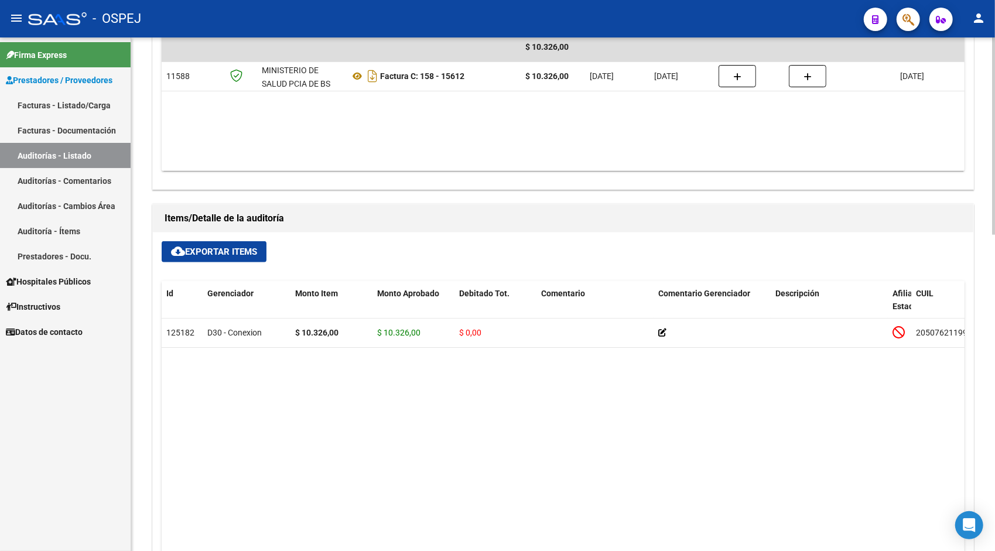
scroll to position [609, 0]
click at [218, 251] on span "cloud_download Exportar Items" at bounding box center [214, 250] width 86 height 11
click at [70, 154] on link "Auditorías - Listado" at bounding box center [65, 155] width 131 height 25
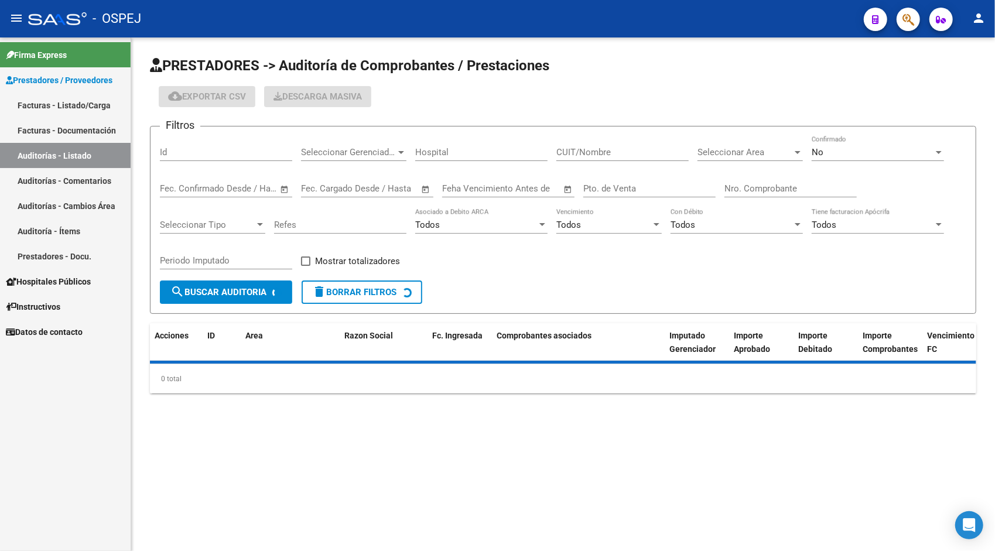
click at [182, 151] on input "Id" at bounding box center [226, 152] width 132 height 11
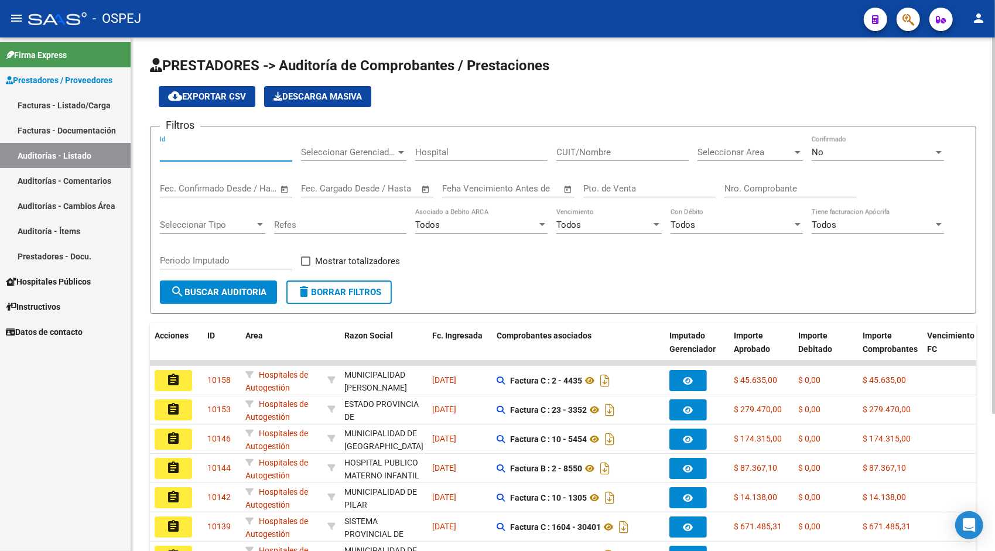
paste input "9831"
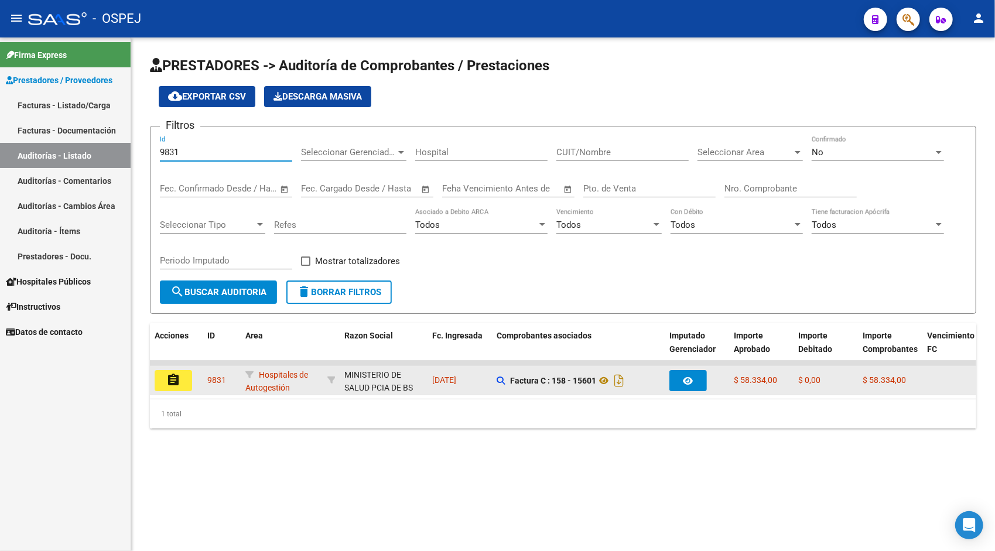
type input "9831"
click at [162, 388] on button "assignment" at bounding box center [173, 380] width 37 height 21
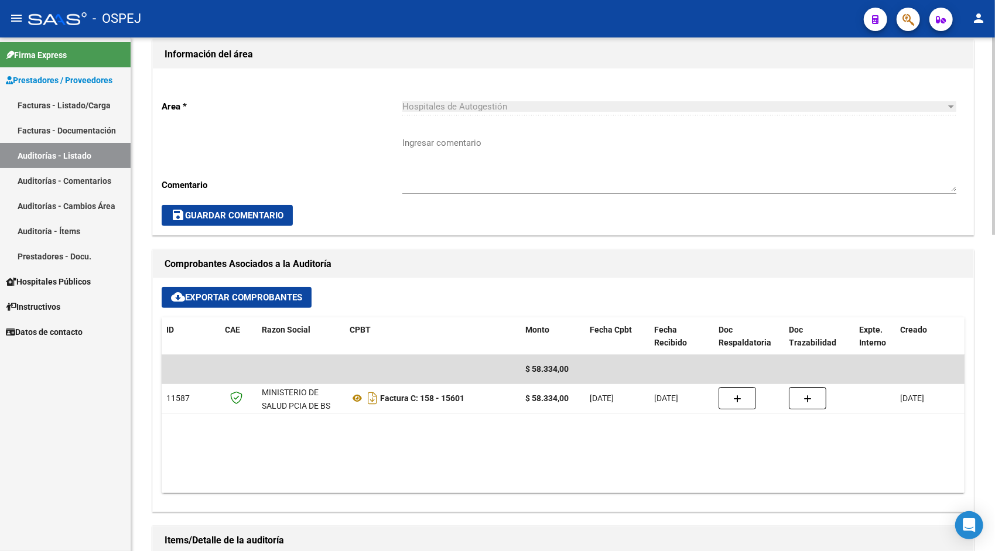
scroll to position [328, 0]
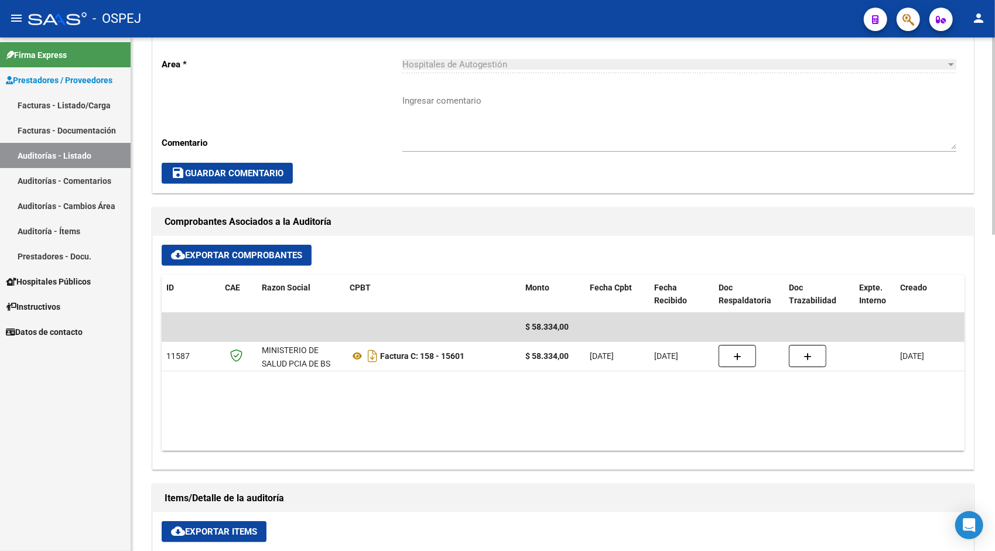
click at [203, 526] on span "cloud_download Exportar Items" at bounding box center [214, 531] width 86 height 11
click at [91, 151] on link "Auditorías - Listado" at bounding box center [65, 155] width 131 height 25
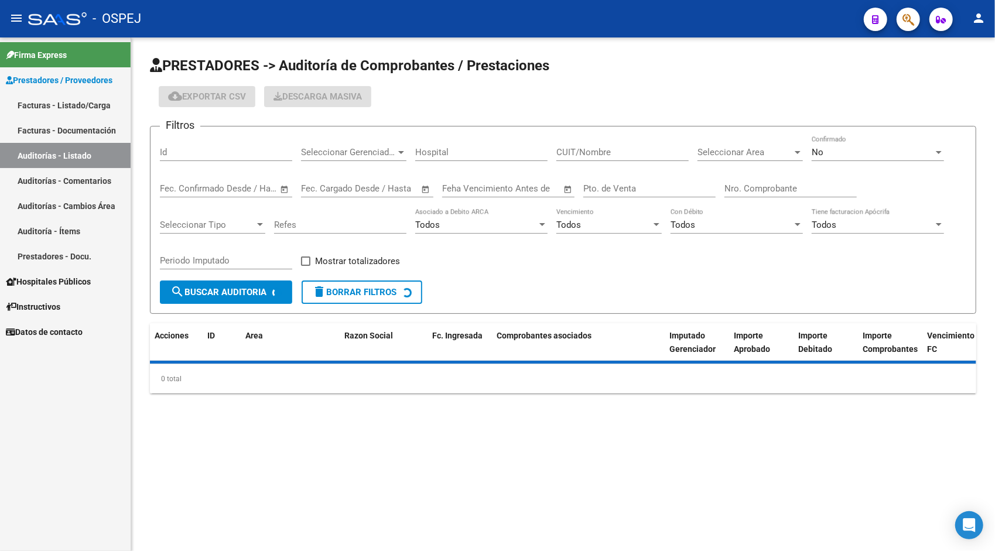
click at [196, 162] on div "Id" at bounding box center [226, 154] width 132 height 36
click at [187, 152] on input "Id" at bounding box center [226, 152] width 132 height 11
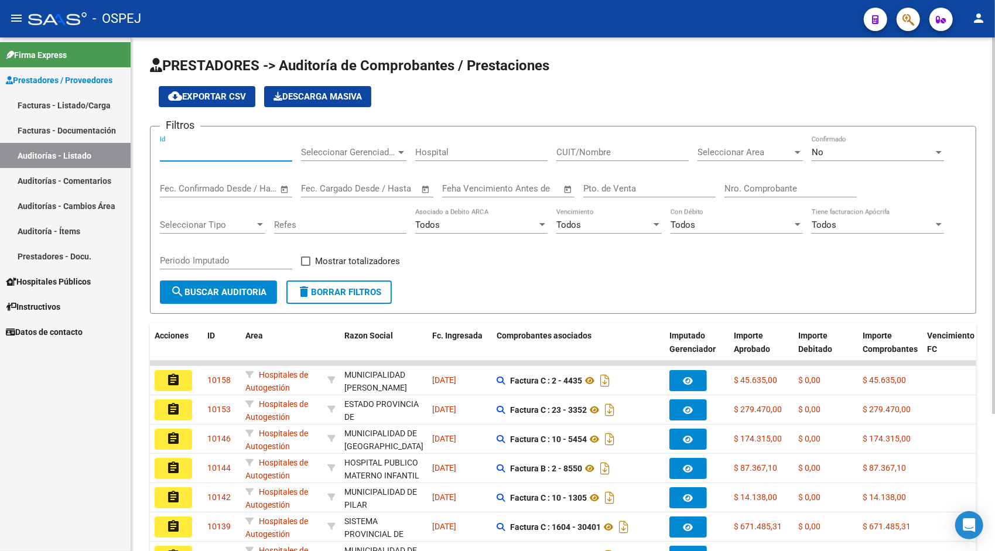
paste input "9832"
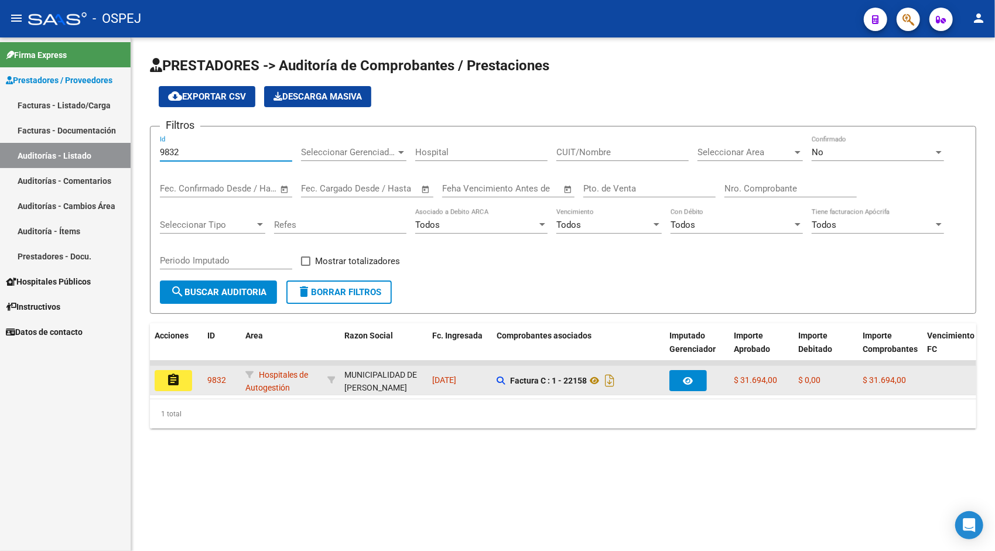
type input "9832"
click at [171, 383] on mat-icon "assignment" at bounding box center [173, 380] width 14 height 14
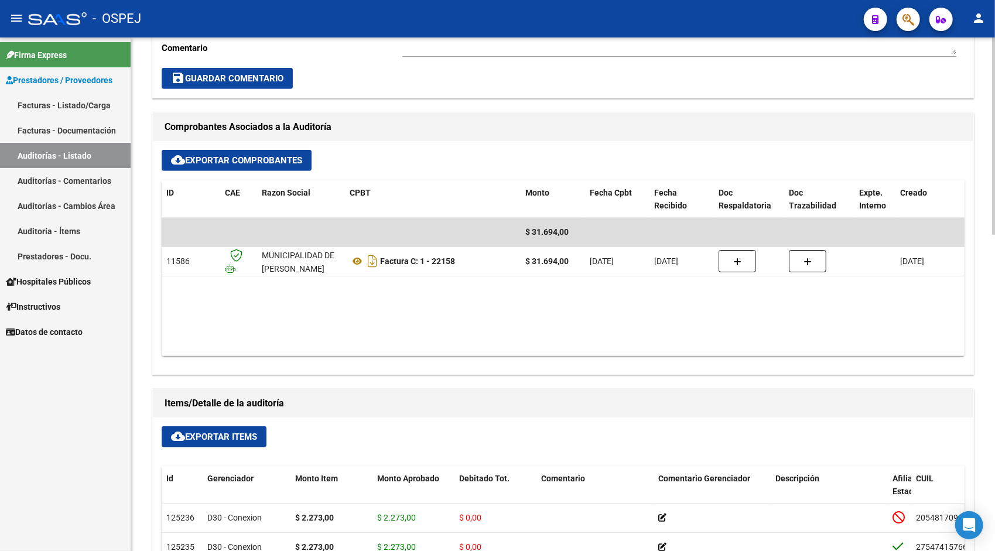
scroll to position [445, 0]
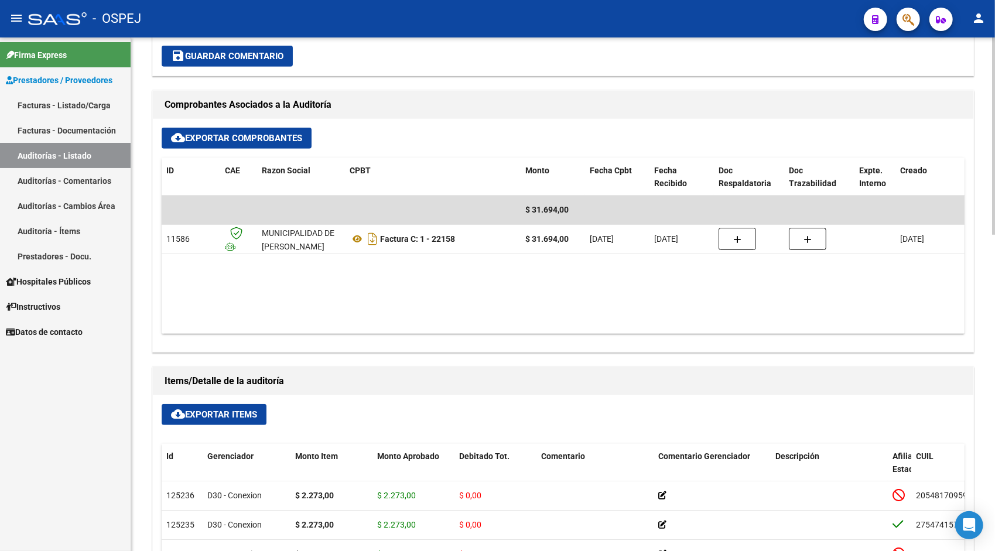
click at [213, 414] on span "cloud_download Exportar Items" at bounding box center [214, 414] width 86 height 11
click at [49, 150] on link "Auditorías - Listado" at bounding box center [65, 155] width 131 height 25
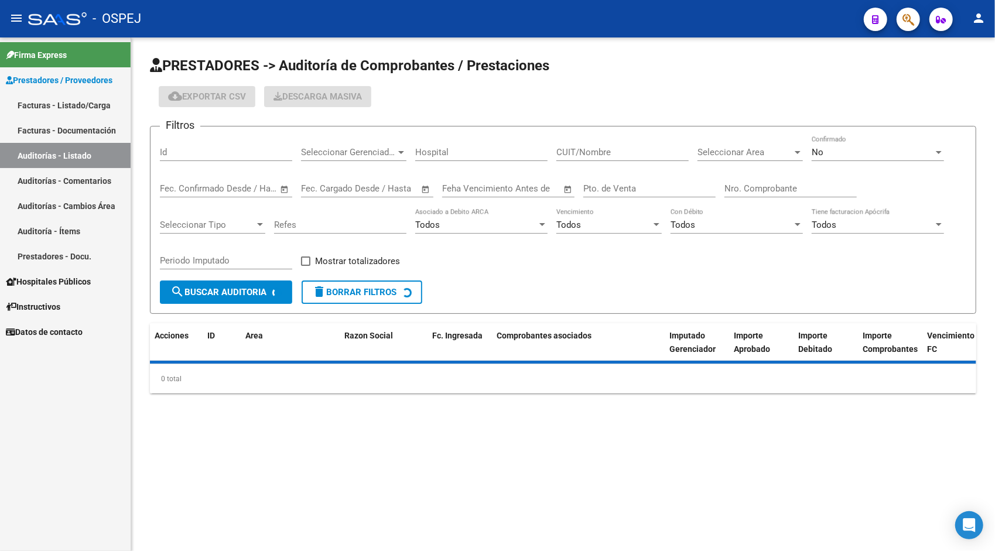
click at [190, 151] on input "Id" at bounding box center [226, 152] width 132 height 11
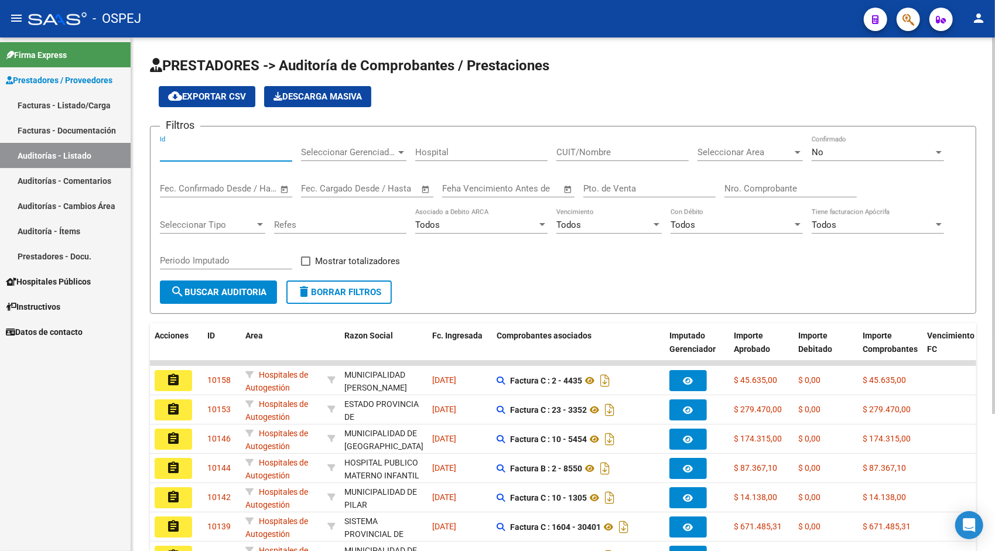
paste input "9839"
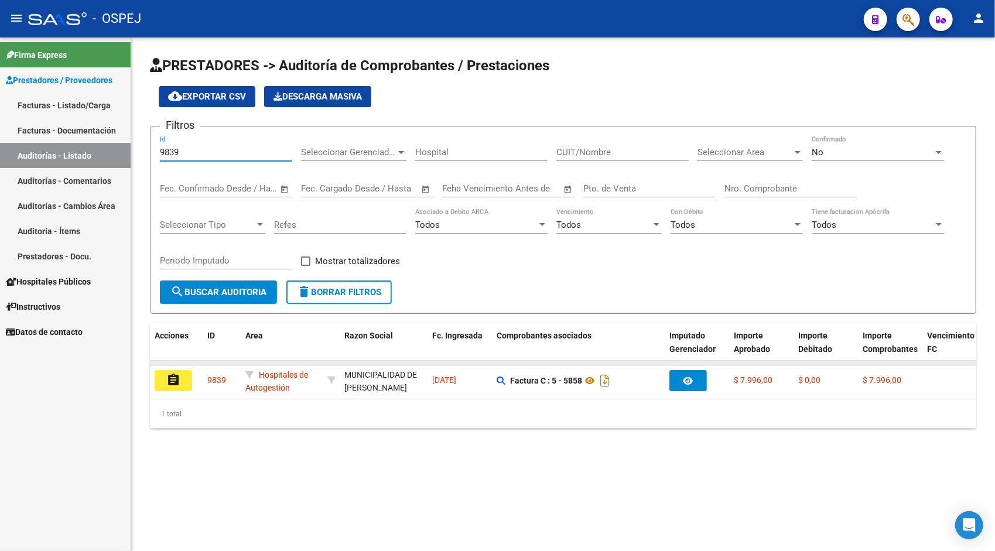
type input "9839"
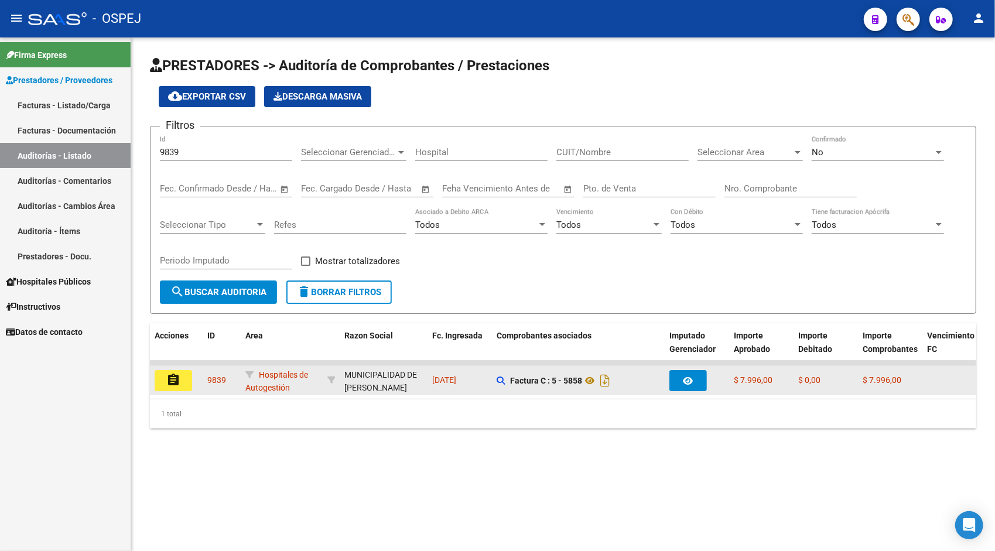
click at [174, 366] on datatable-scroller "assignment 9839 Hospitales de Autogestión MUNICIPALIDAD DE [PERSON_NAME] - 3068…" at bounding box center [563, 378] width 826 height 35
click at [174, 379] on mat-icon "assignment" at bounding box center [173, 380] width 14 height 14
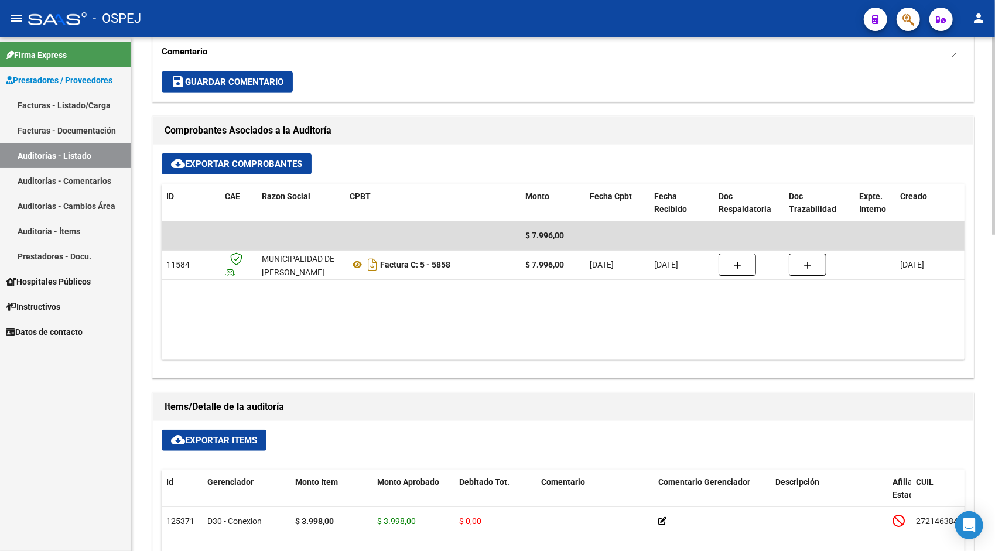
scroll to position [422, 0]
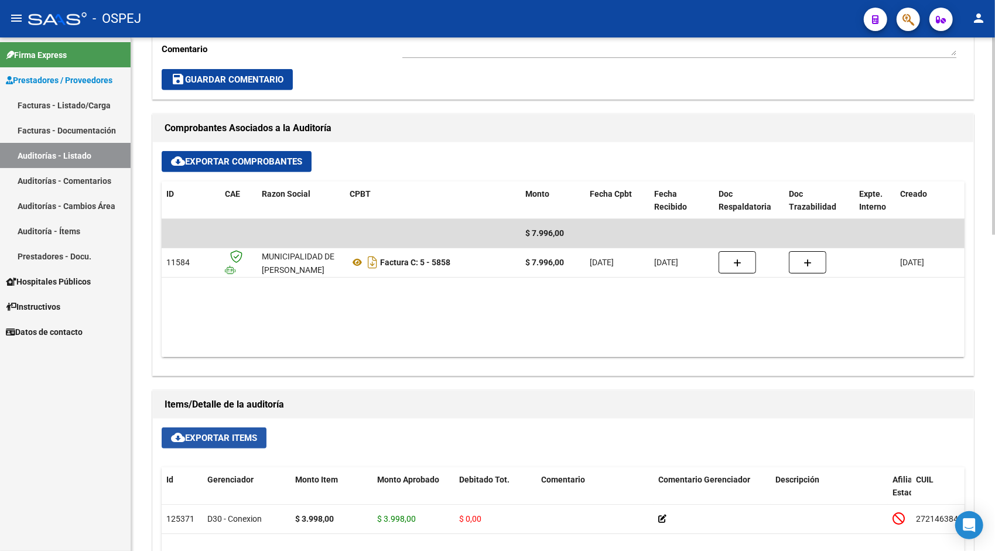
click at [219, 433] on span "cloud_download Exportar Items" at bounding box center [214, 438] width 86 height 11
click at [70, 163] on link "Auditorías - Listado" at bounding box center [65, 155] width 131 height 25
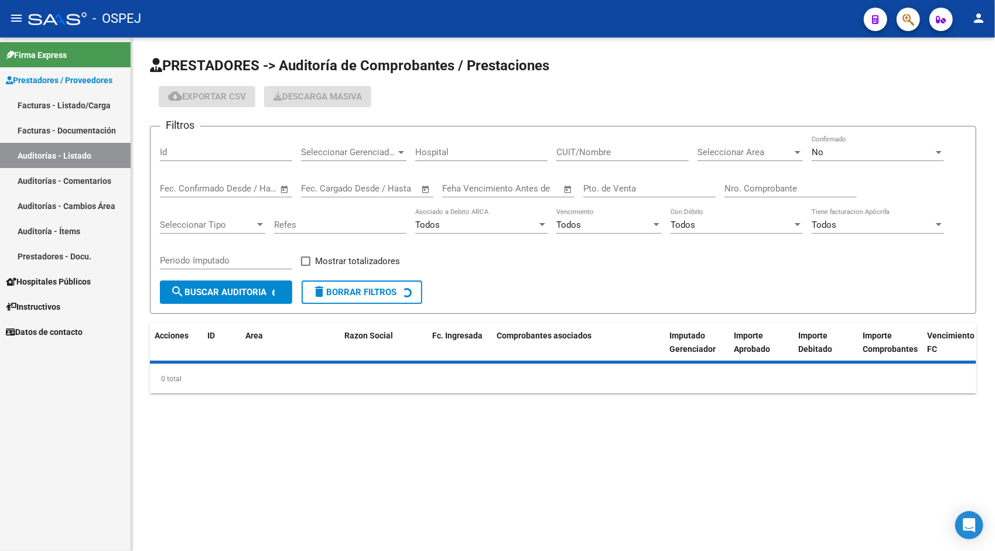
click at [163, 156] on input "Id" at bounding box center [226, 152] width 132 height 11
paste input "9840"
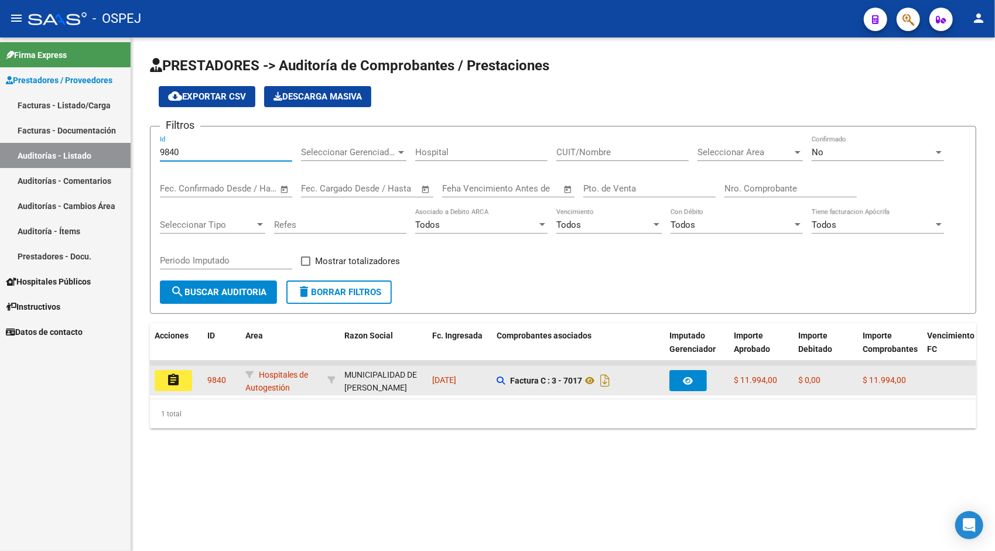
type input "9840"
click at [191, 379] on button "assignment" at bounding box center [173, 380] width 37 height 21
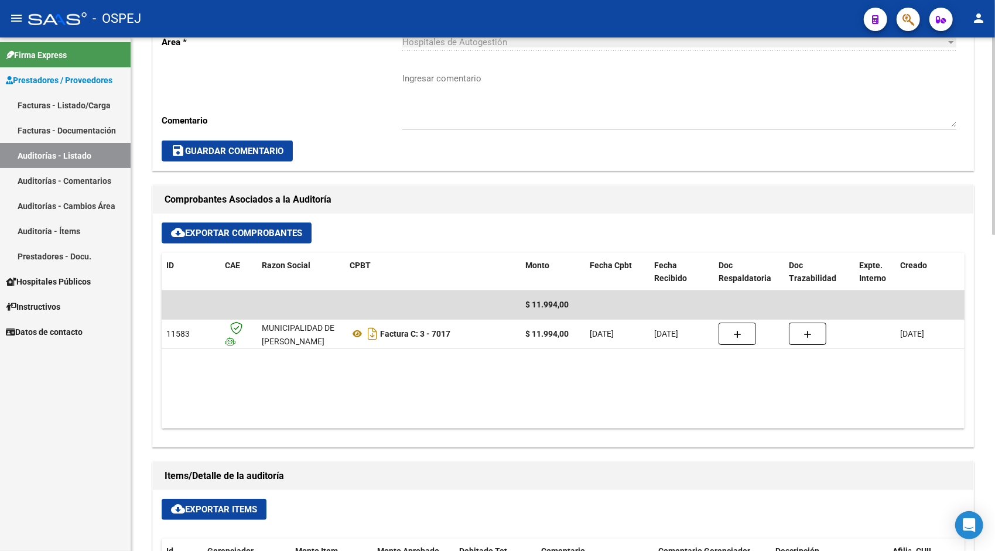
scroll to position [398, 0]
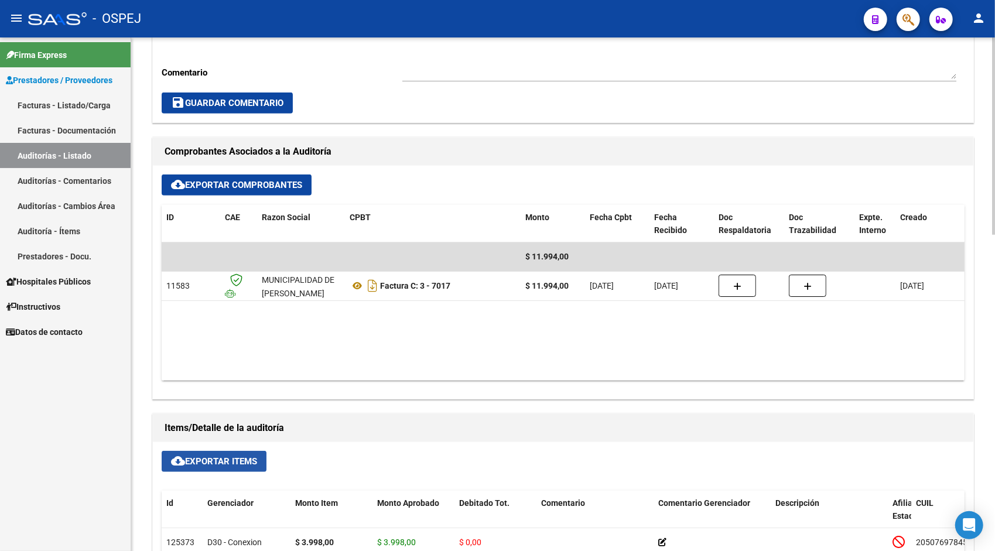
click at [208, 461] on span "cloud_download Exportar Items" at bounding box center [214, 461] width 86 height 11
click at [91, 162] on link "Auditorías - Listado" at bounding box center [65, 155] width 131 height 25
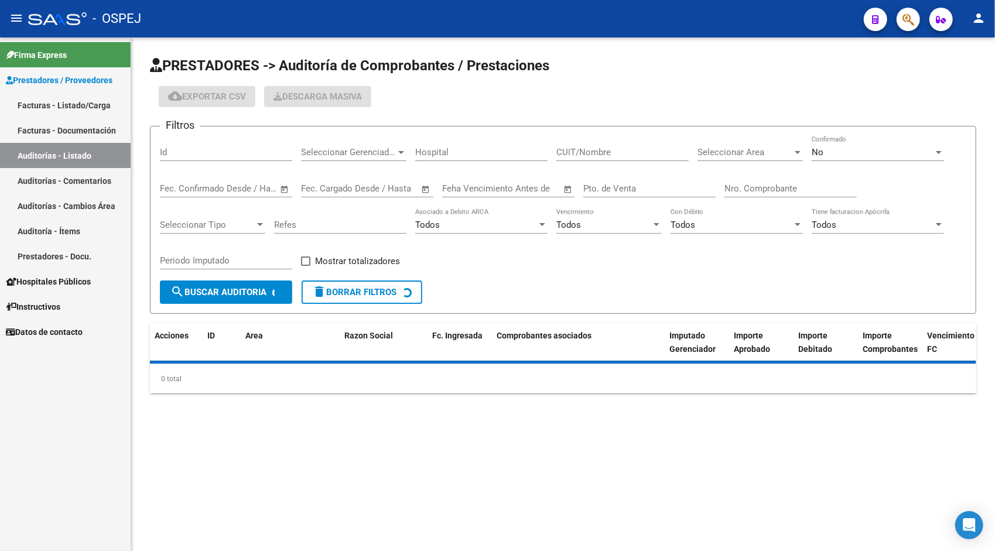
click at [180, 147] on input "Id" at bounding box center [226, 152] width 132 height 11
paste input "9842"
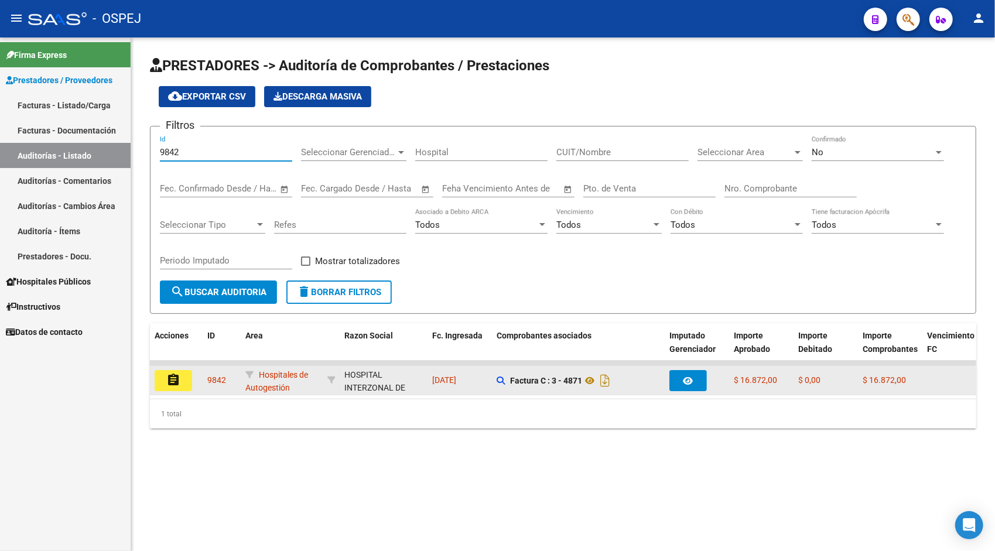
type input "9842"
click at [184, 386] on button "assignment" at bounding box center [173, 380] width 37 height 21
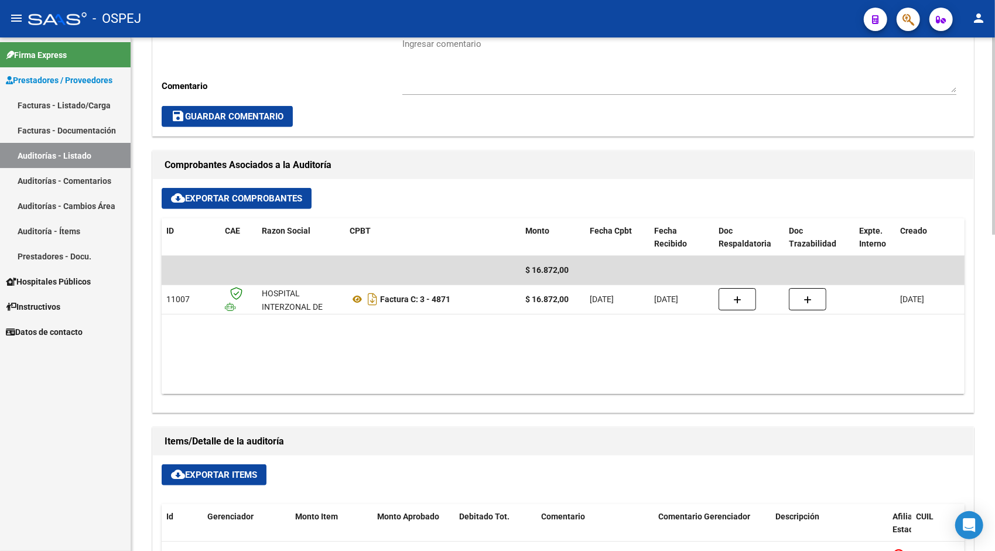
scroll to position [398, 0]
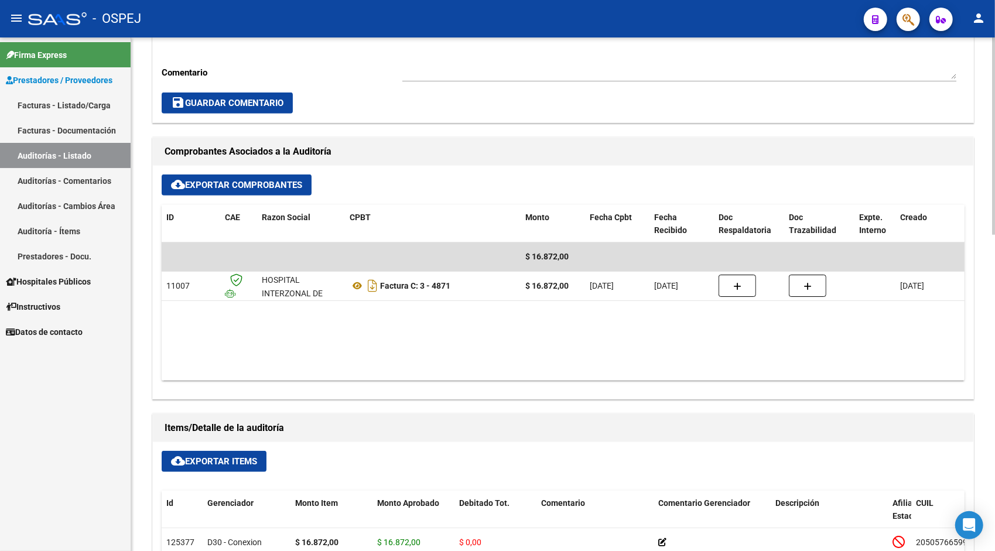
click at [208, 460] on span "cloud_download Exportar Items" at bounding box center [214, 461] width 86 height 11
click at [83, 153] on link "Auditorías - Listado" at bounding box center [65, 155] width 131 height 25
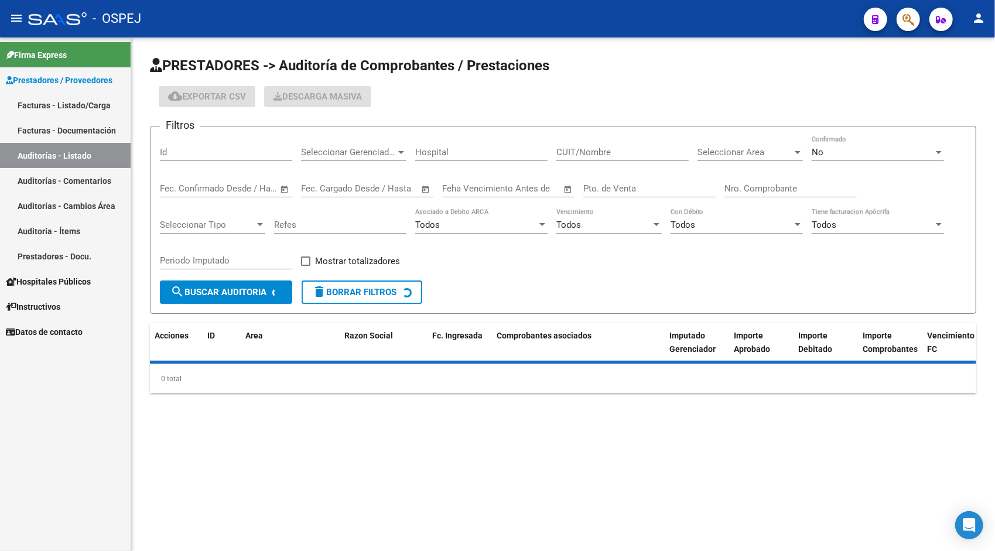
click at [208, 151] on input "Id" at bounding box center [226, 152] width 132 height 11
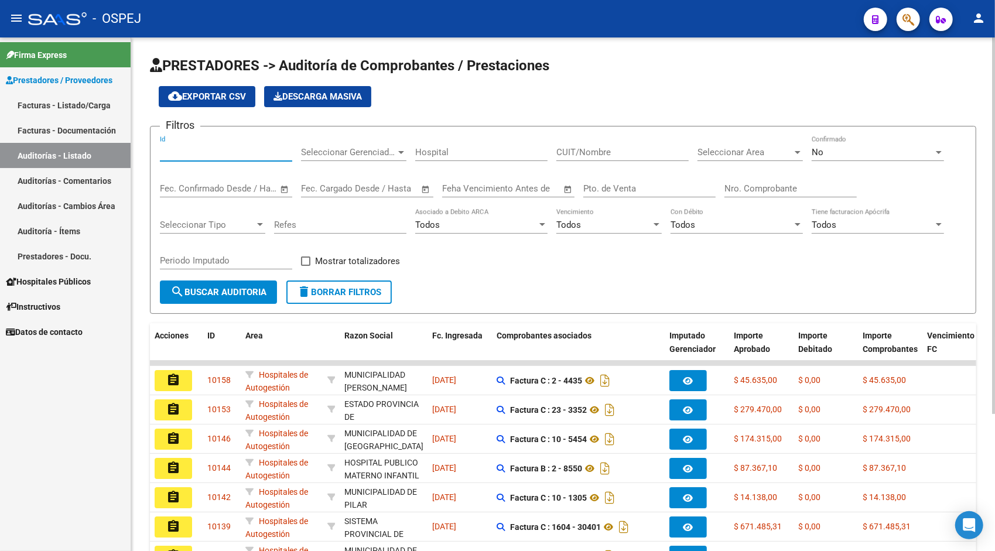
paste input "9844"
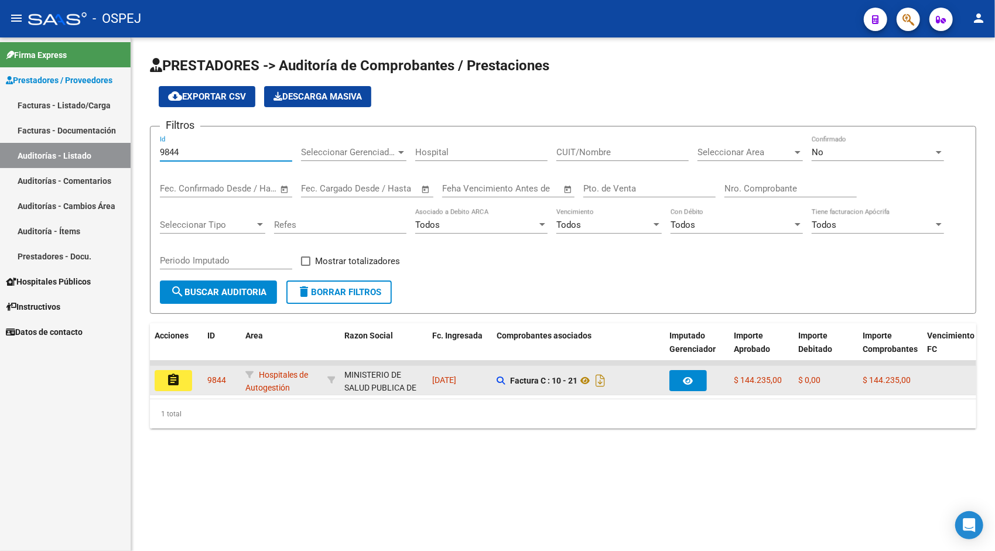
type input "9844"
click at [179, 382] on mat-icon "assignment" at bounding box center [173, 380] width 14 height 14
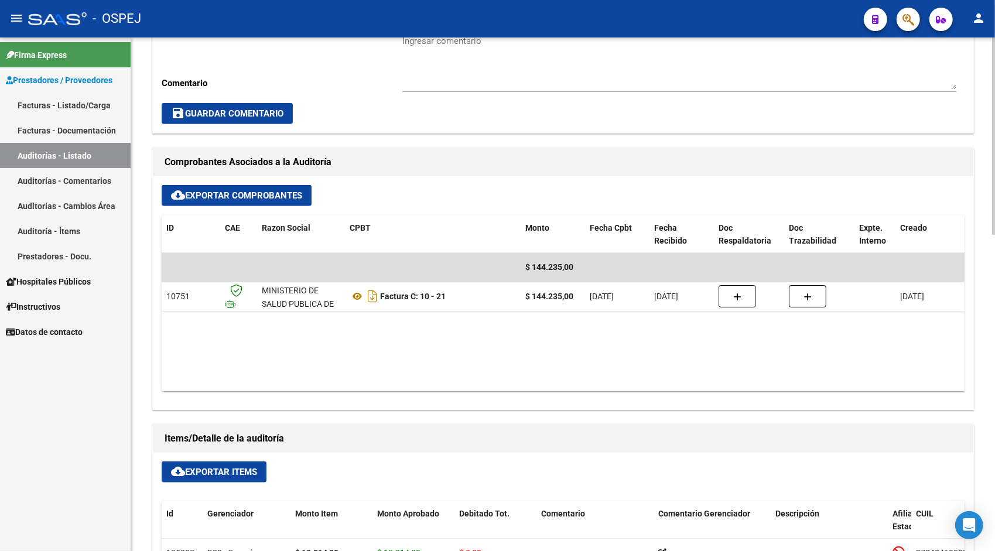
scroll to position [398, 0]
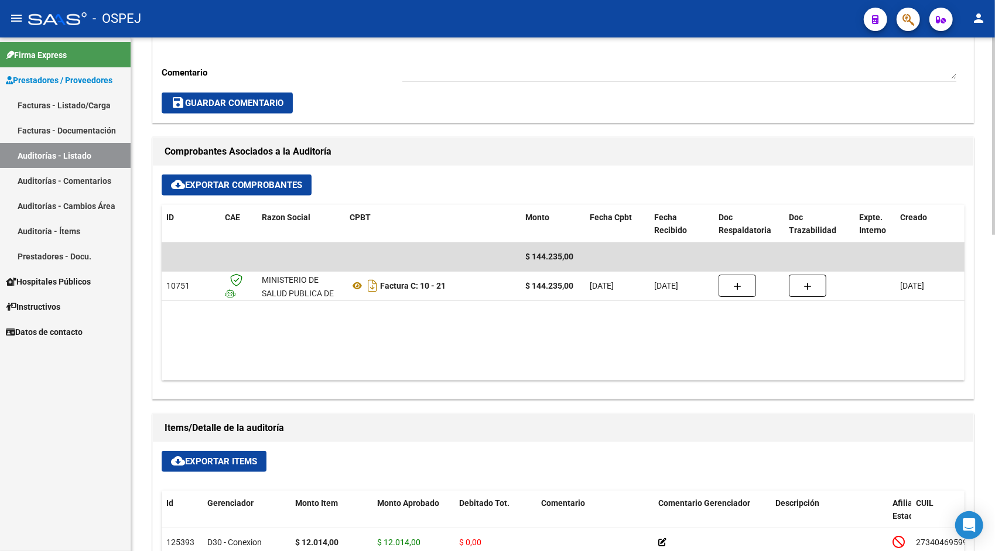
click at [214, 453] on button "cloud_download Exportar Items" at bounding box center [214, 461] width 105 height 21
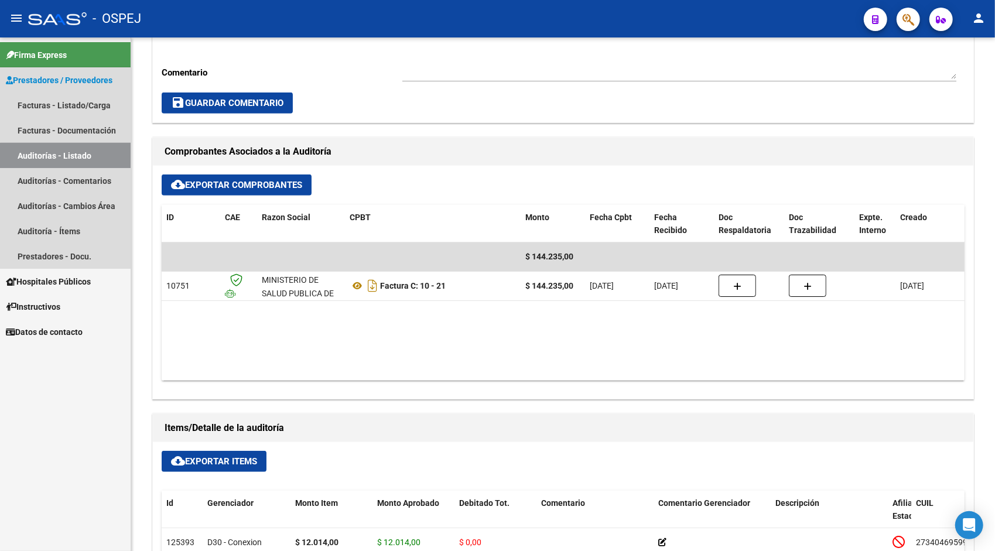
click at [70, 156] on link "Auditorías - Listado" at bounding box center [65, 155] width 131 height 25
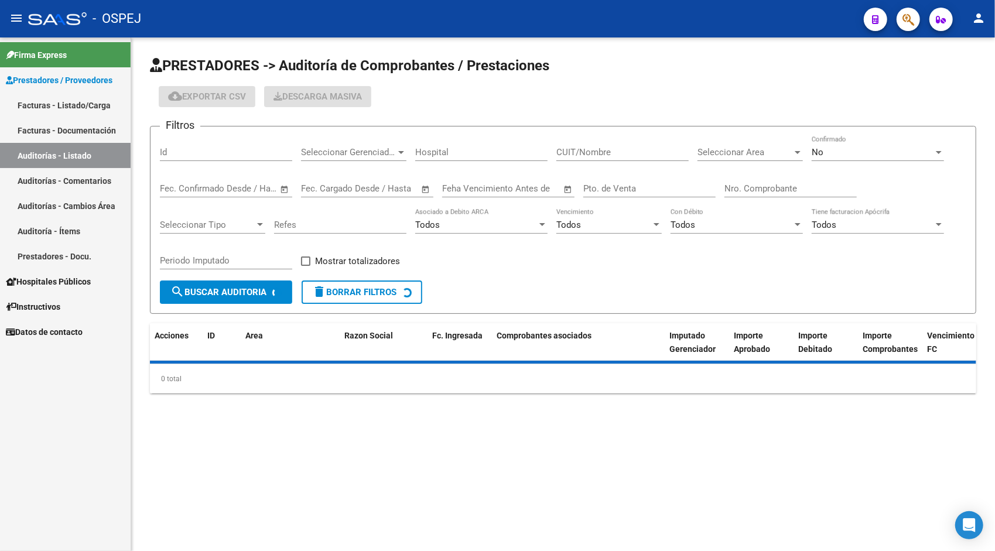
click at [213, 153] on input "Id" at bounding box center [226, 152] width 132 height 11
paste input "9846"
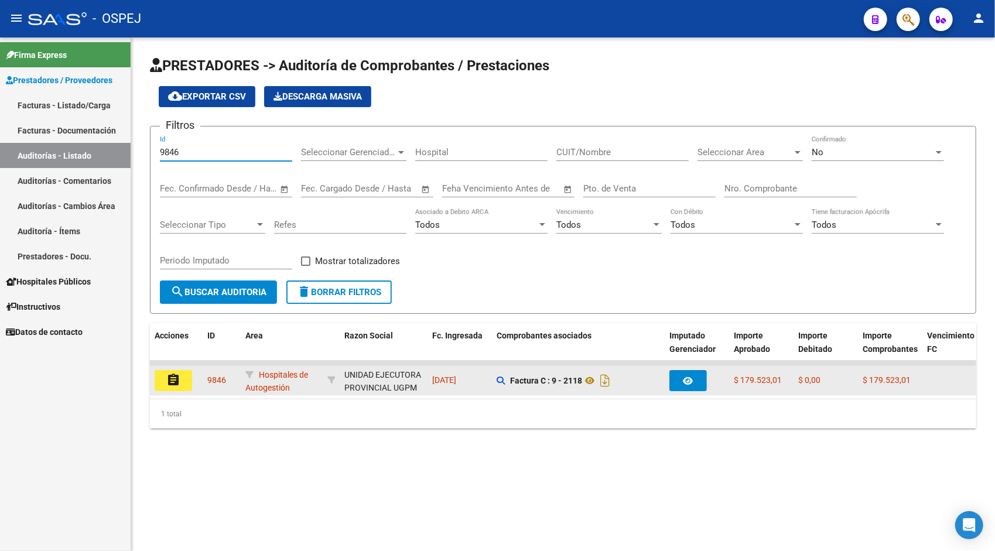
type input "9846"
click at [179, 384] on mat-icon "assignment" at bounding box center [173, 380] width 14 height 14
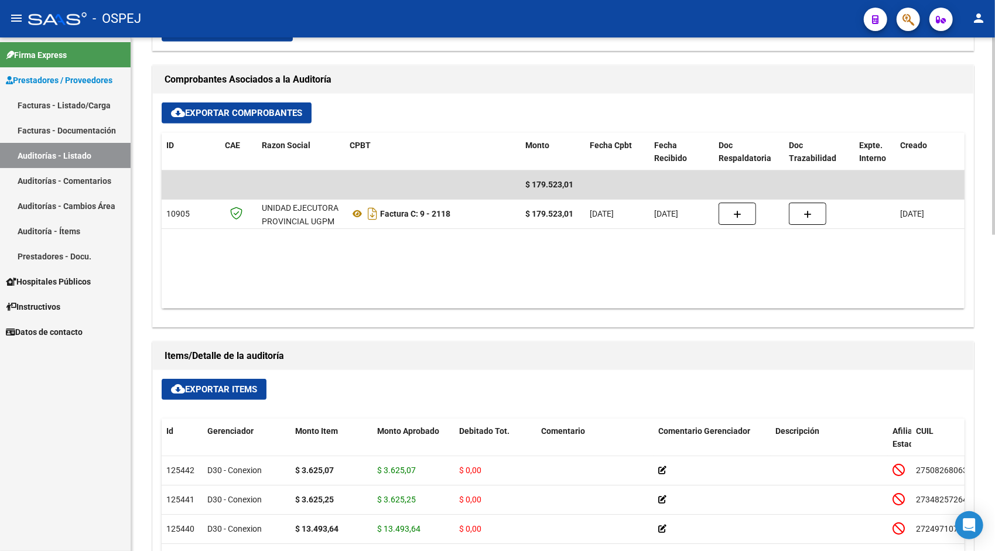
scroll to position [515, 0]
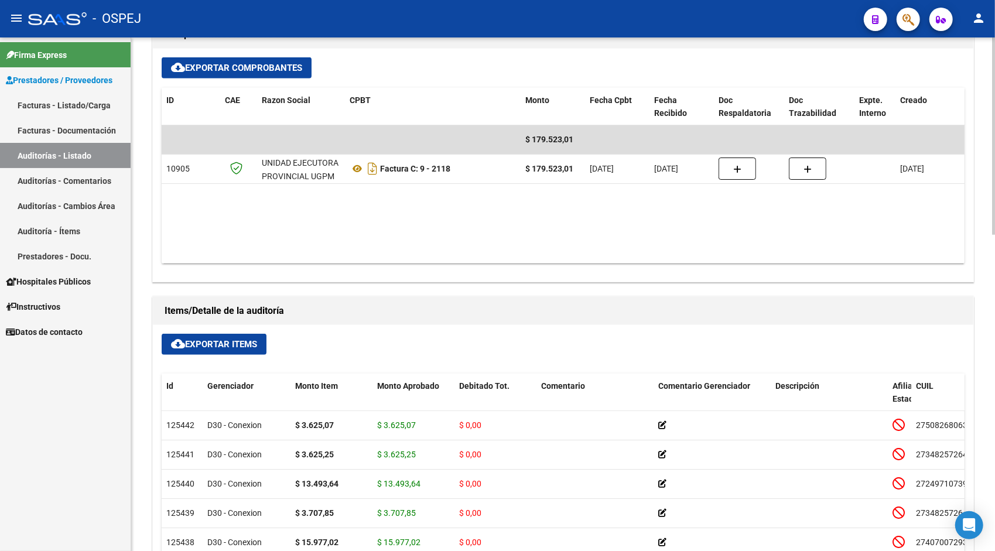
click at [222, 351] on button "cloud_download Exportar Items" at bounding box center [214, 344] width 105 height 21
click at [84, 159] on link "Auditorías - Listado" at bounding box center [65, 155] width 131 height 25
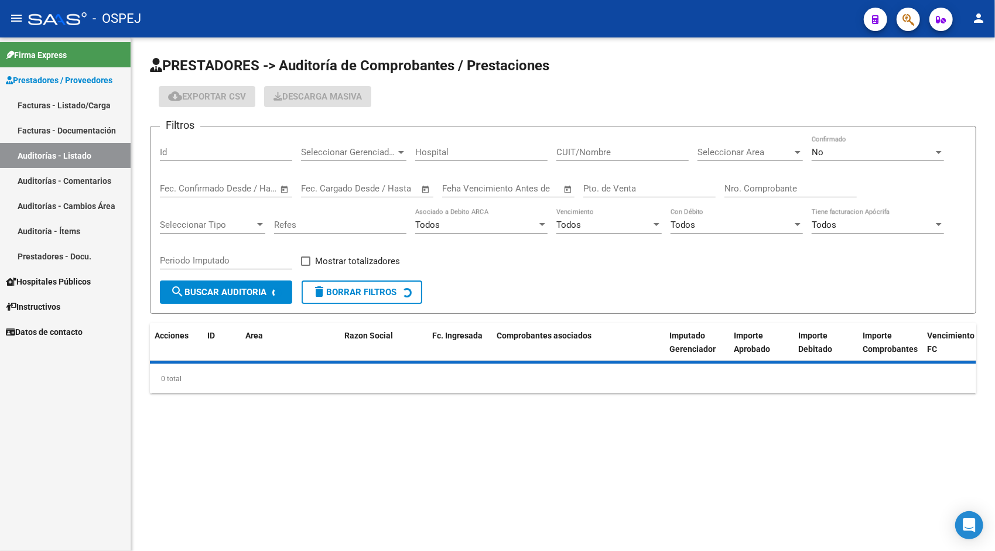
click at [197, 150] on input "Id" at bounding box center [226, 152] width 132 height 11
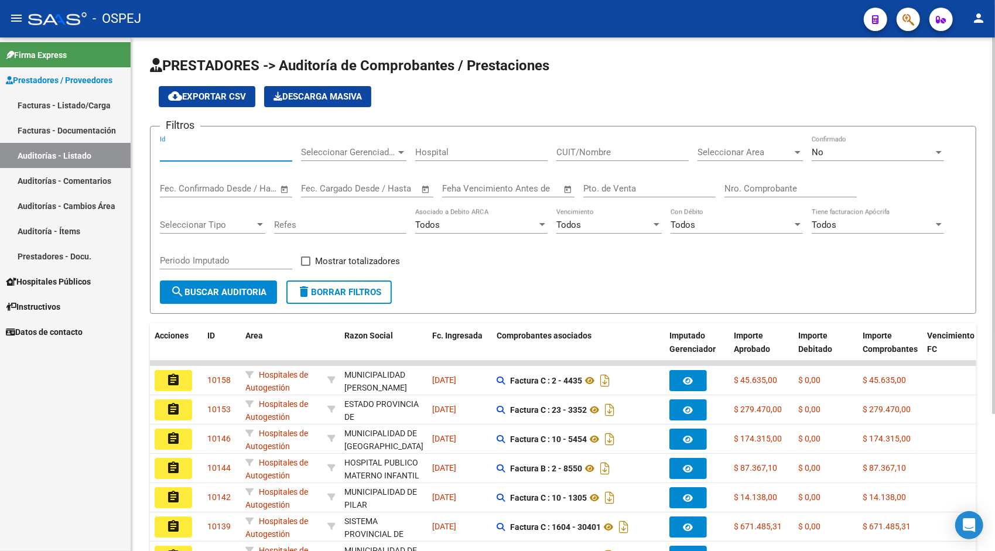
paste input "9853"
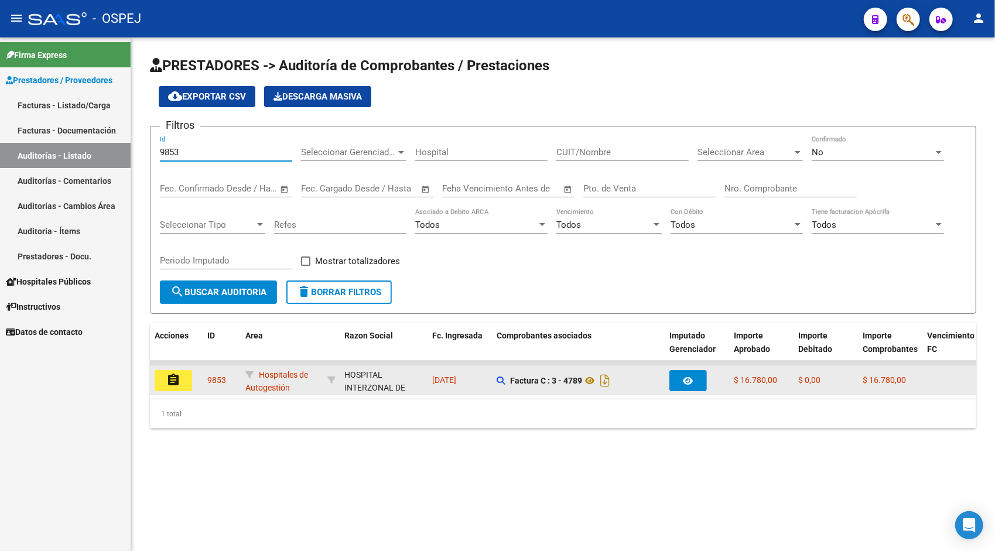
type input "9853"
click at [186, 378] on button "assignment" at bounding box center [173, 380] width 37 height 21
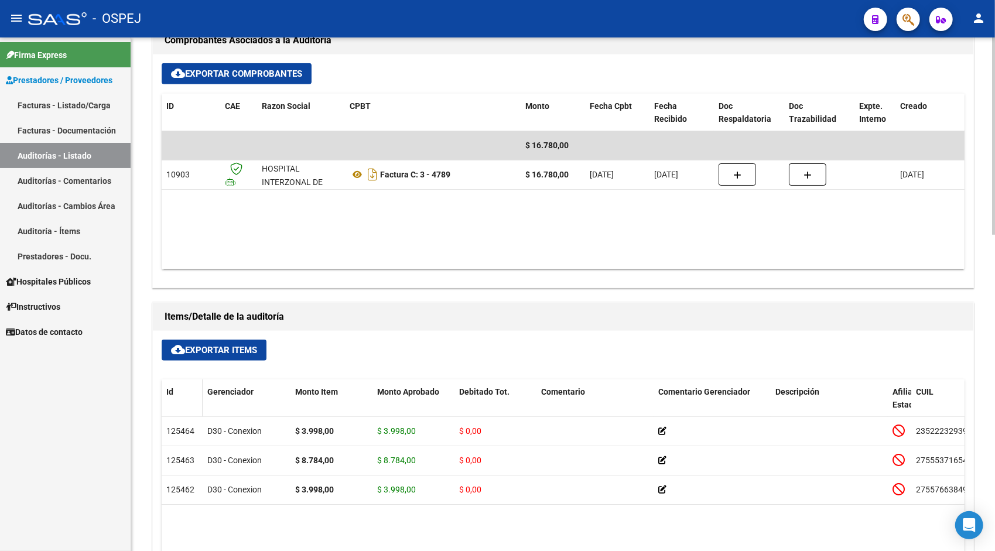
scroll to position [515, 0]
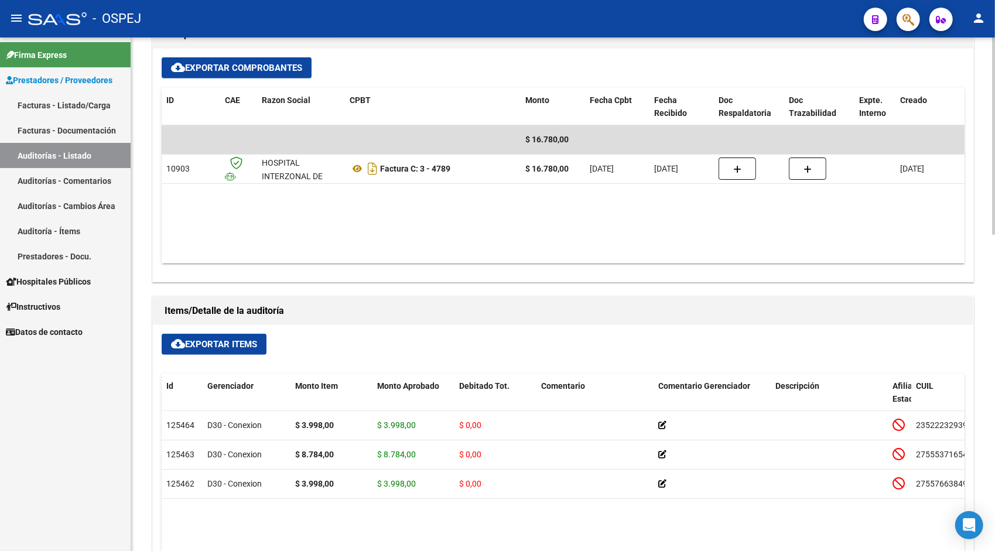
click at [211, 344] on span "cloud_download Exportar Items" at bounding box center [214, 344] width 86 height 11
click at [44, 154] on link "Auditorías - Listado" at bounding box center [65, 155] width 131 height 25
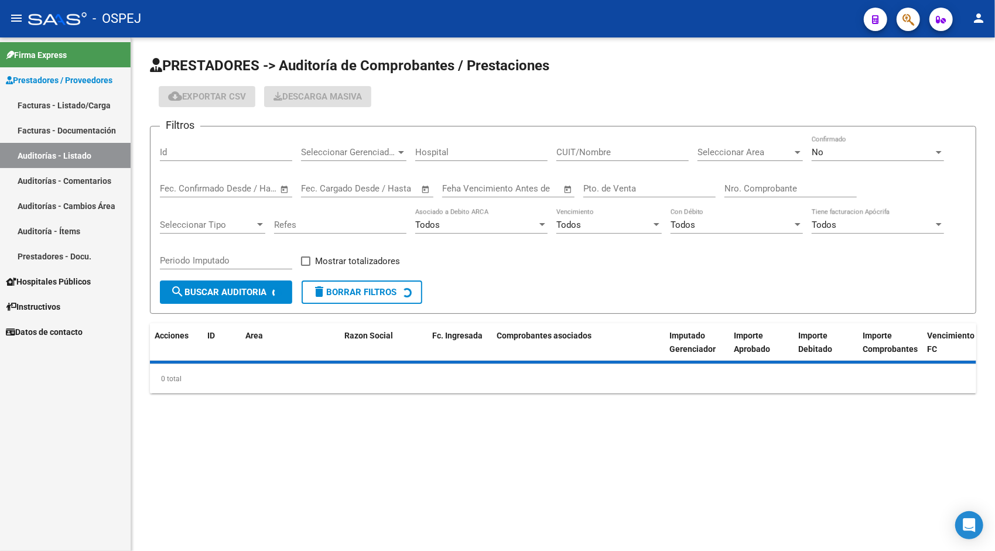
click at [187, 148] on input "Id" at bounding box center [226, 152] width 132 height 11
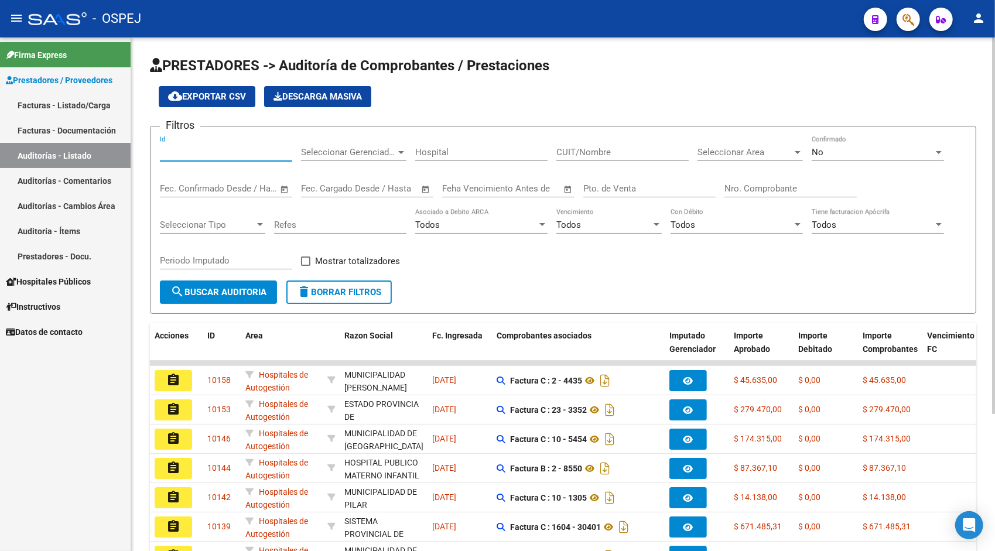
paste input "9854"
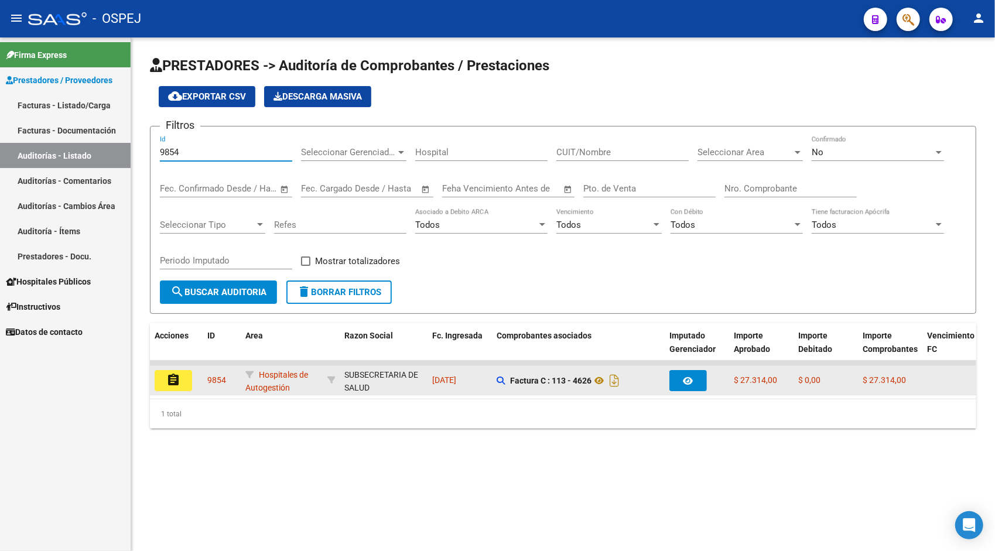
type input "9854"
click at [173, 388] on button "assignment" at bounding box center [173, 380] width 37 height 21
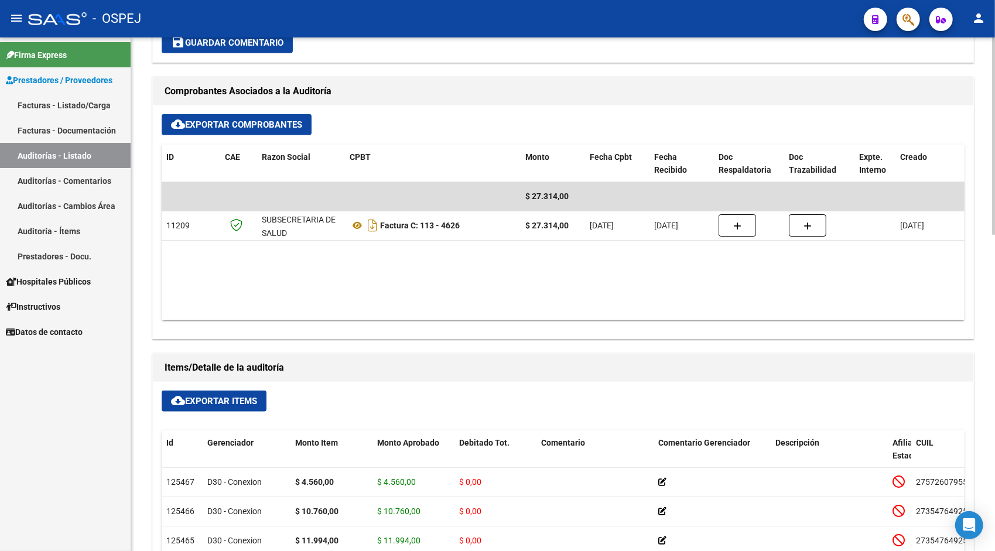
scroll to position [515, 0]
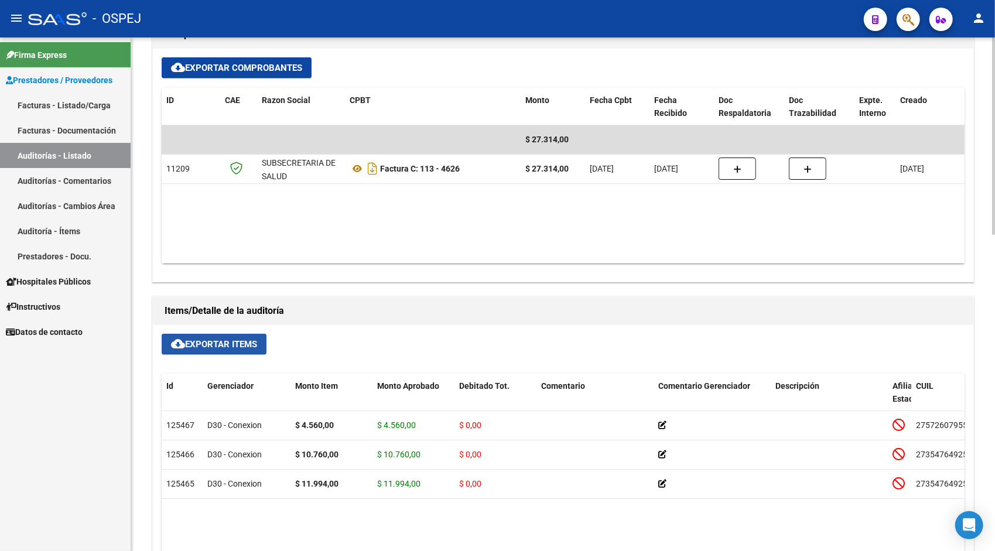
click at [198, 349] on button "cloud_download Exportar Items" at bounding box center [214, 344] width 105 height 21
click at [71, 157] on link "Auditorías - Listado" at bounding box center [65, 155] width 131 height 25
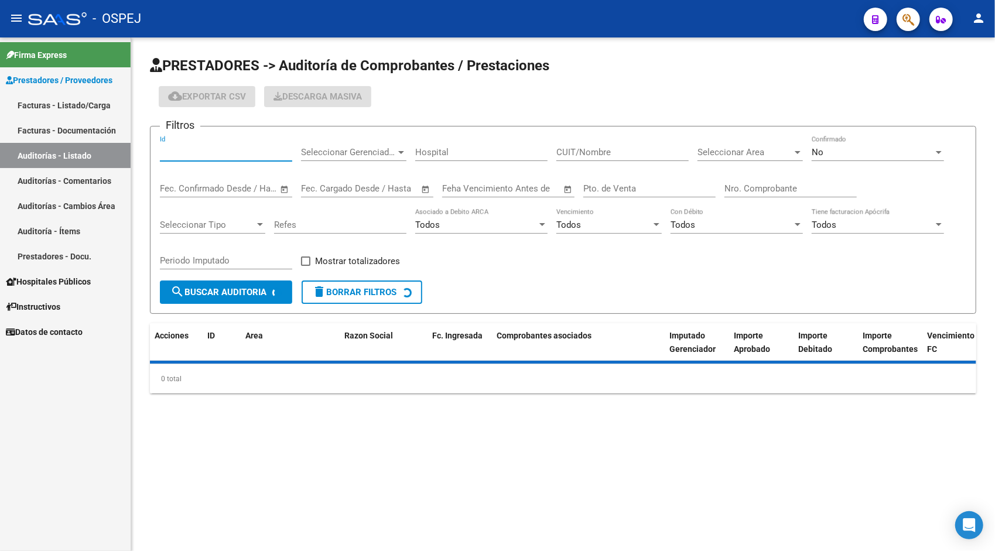
click at [192, 156] on input "Id" at bounding box center [226, 152] width 132 height 11
paste input "9856"
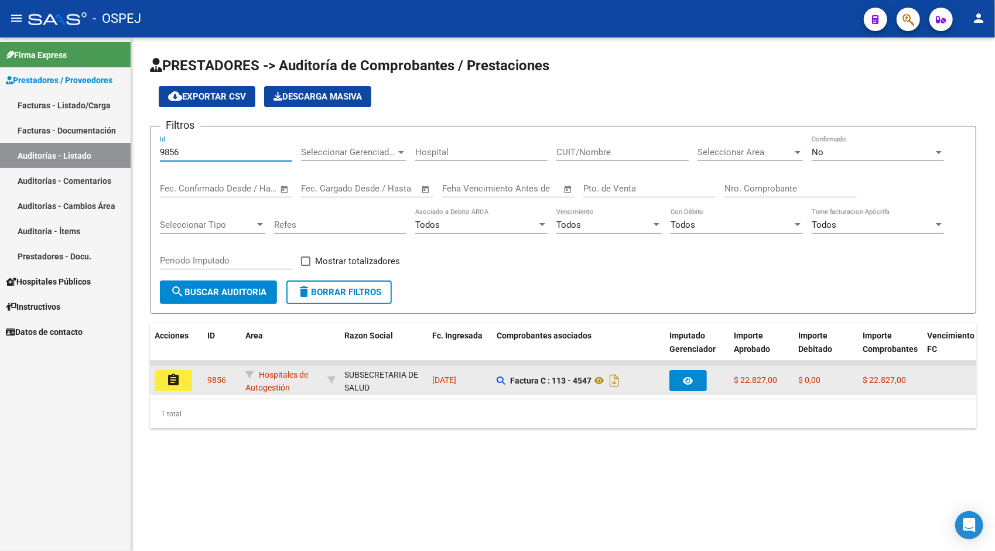
type input "9856"
click at [180, 372] on button "assignment" at bounding box center [173, 380] width 37 height 21
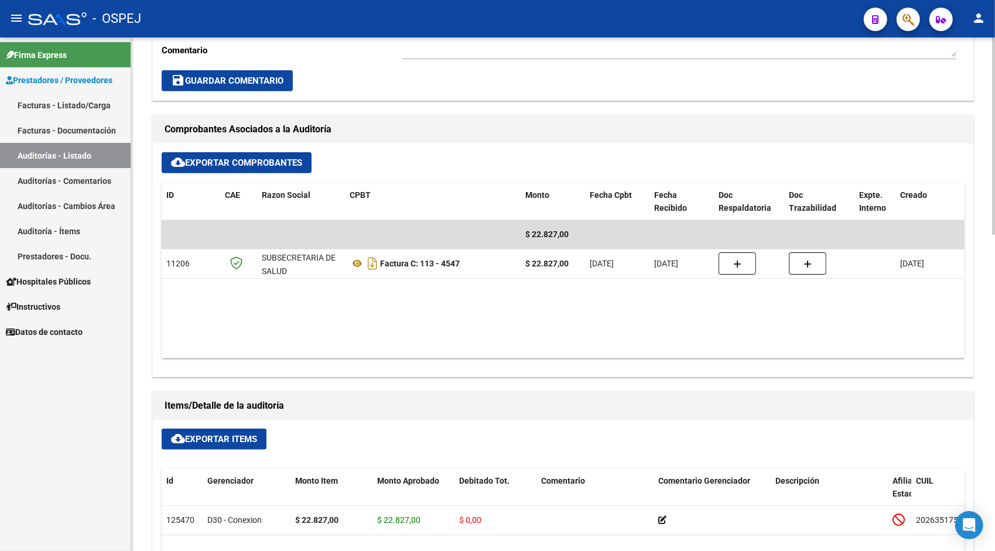
scroll to position [445, 0]
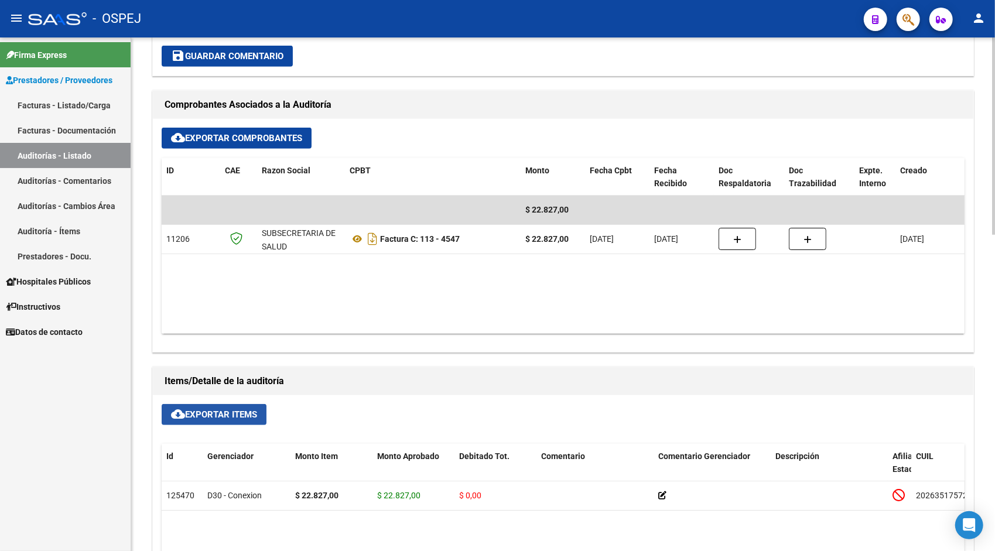
click at [212, 414] on span "cloud_download Exportar Items" at bounding box center [214, 414] width 86 height 11
click at [74, 159] on link "Auditorías - Listado" at bounding box center [65, 155] width 131 height 25
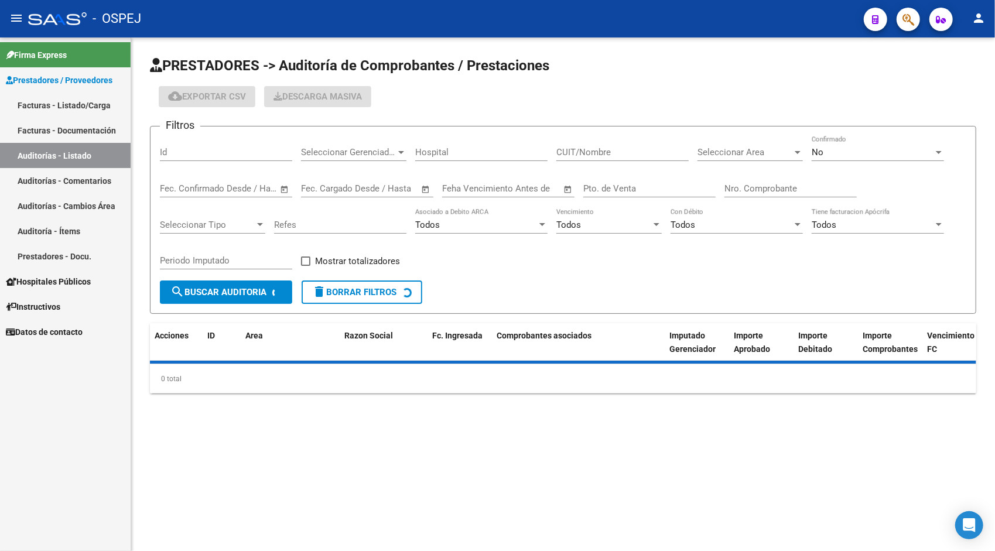
click at [214, 149] on input "Id" at bounding box center [226, 152] width 132 height 11
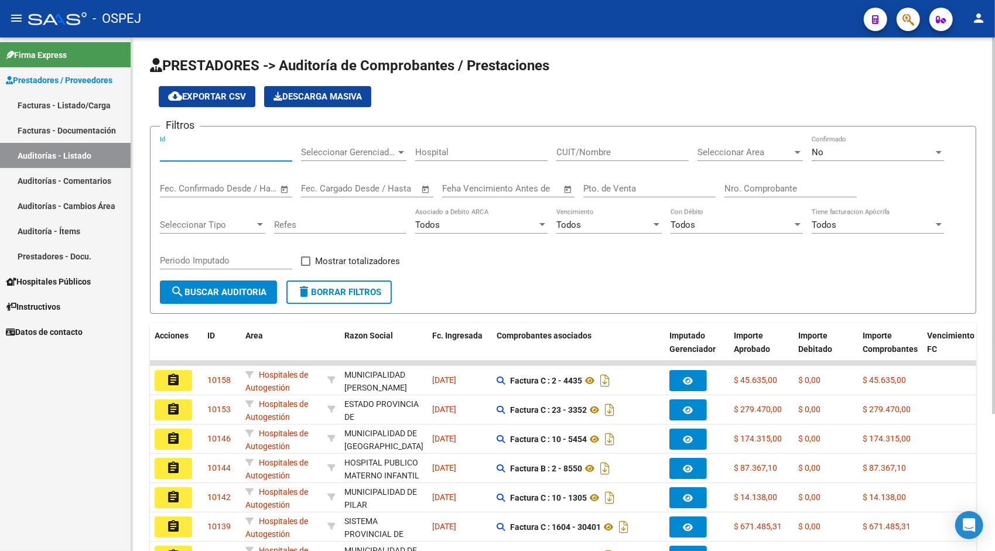
paste input "9857"
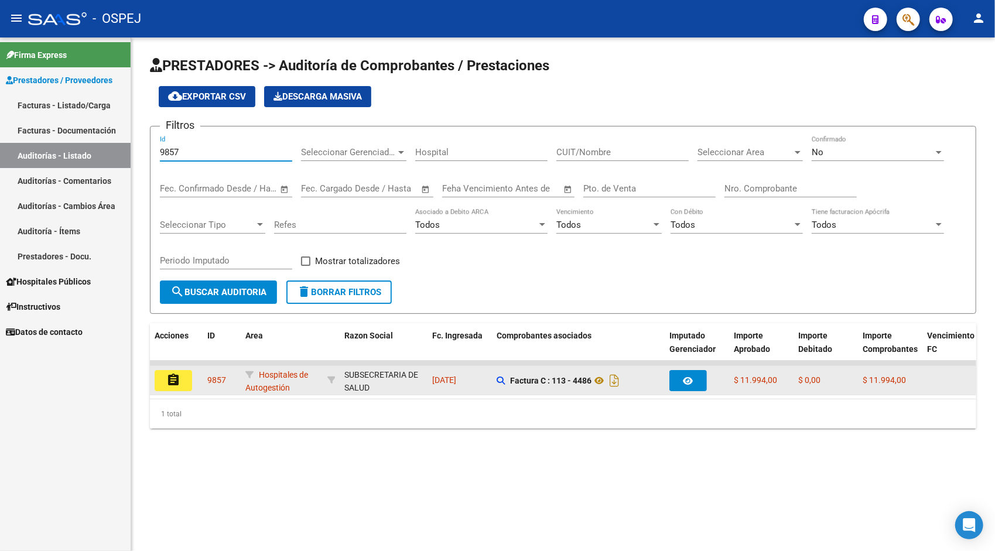
type input "9857"
click at [172, 380] on mat-icon "assignment" at bounding box center [173, 380] width 14 height 14
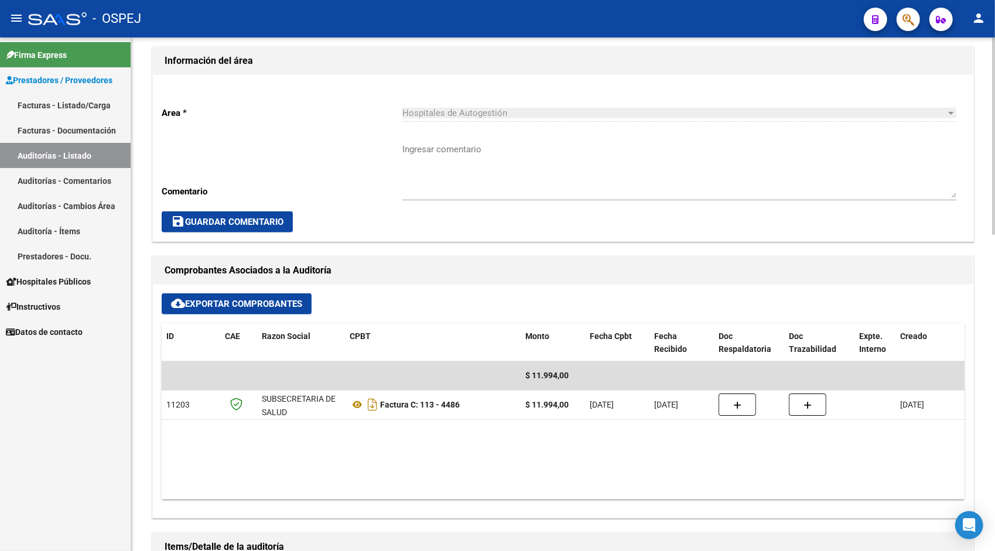
scroll to position [328, 0]
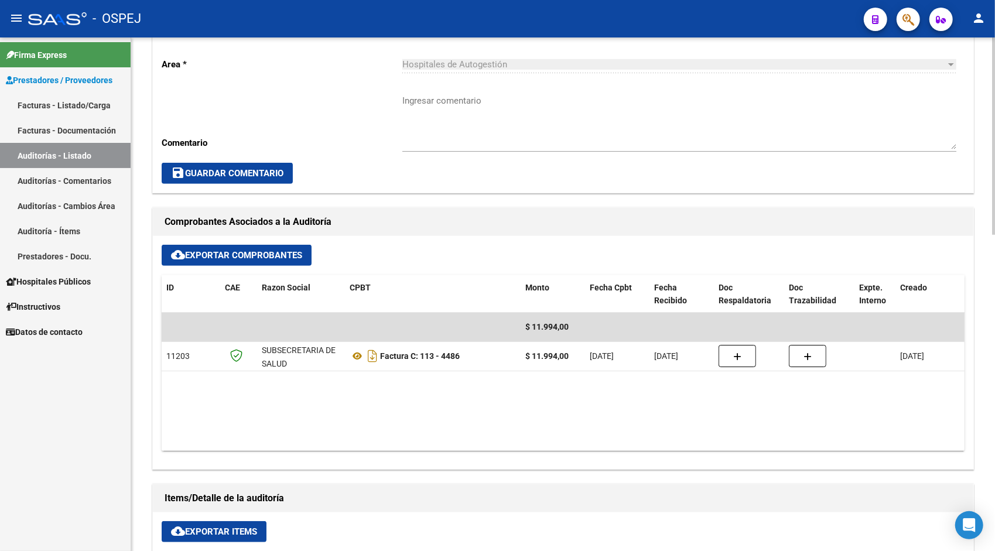
click at [215, 532] on span "cloud_download Exportar Items" at bounding box center [214, 531] width 86 height 11
click at [90, 151] on link "Auditorías - Listado" at bounding box center [65, 155] width 131 height 25
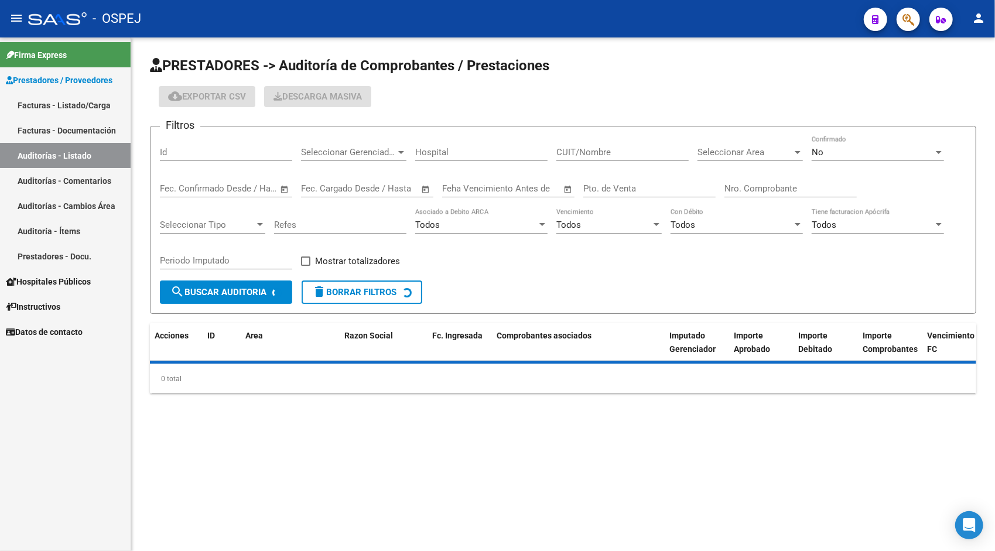
click at [195, 147] on input "Id" at bounding box center [226, 152] width 132 height 11
paste input "9858"
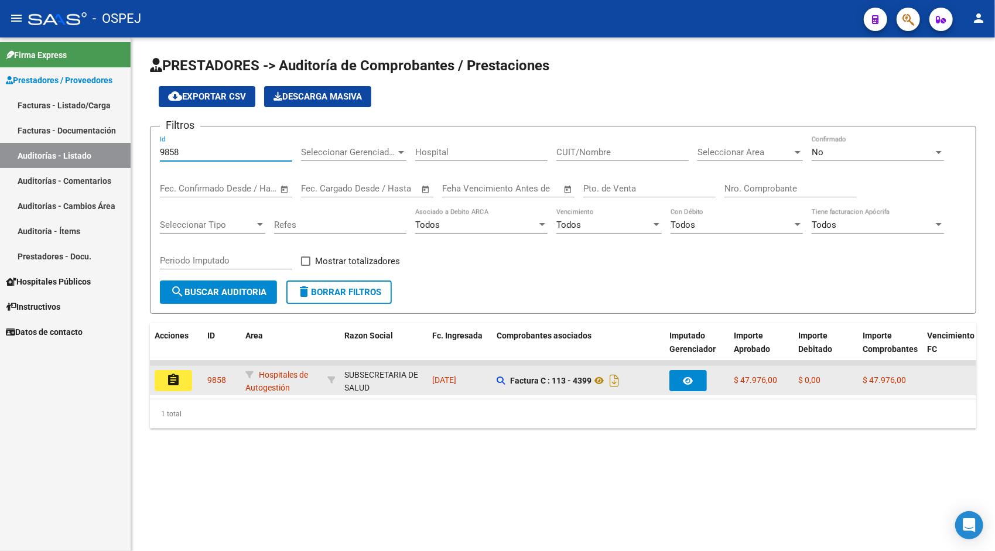
type input "9858"
click at [179, 385] on mat-icon "assignment" at bounding box center [173, 380] width 14 height 14
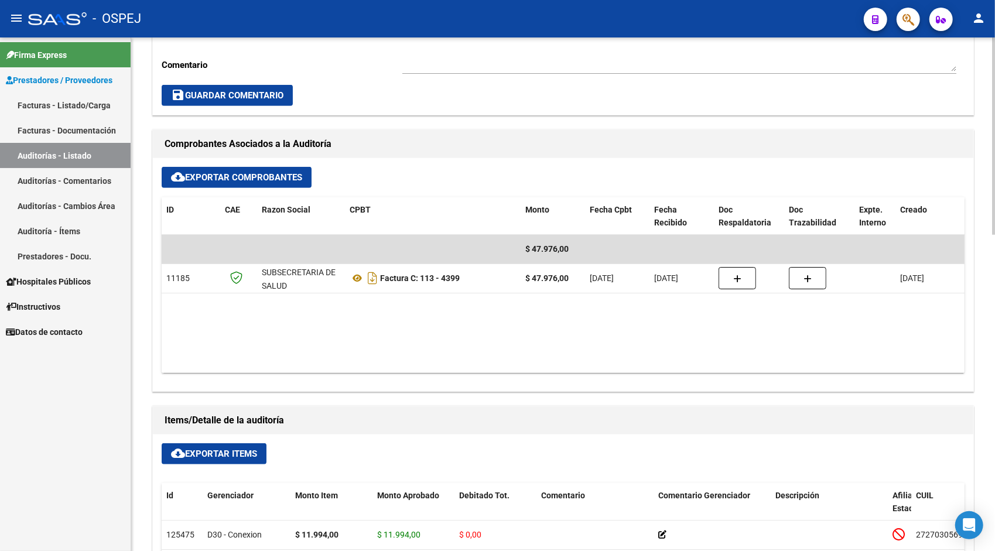
scroll to position [422, 0]
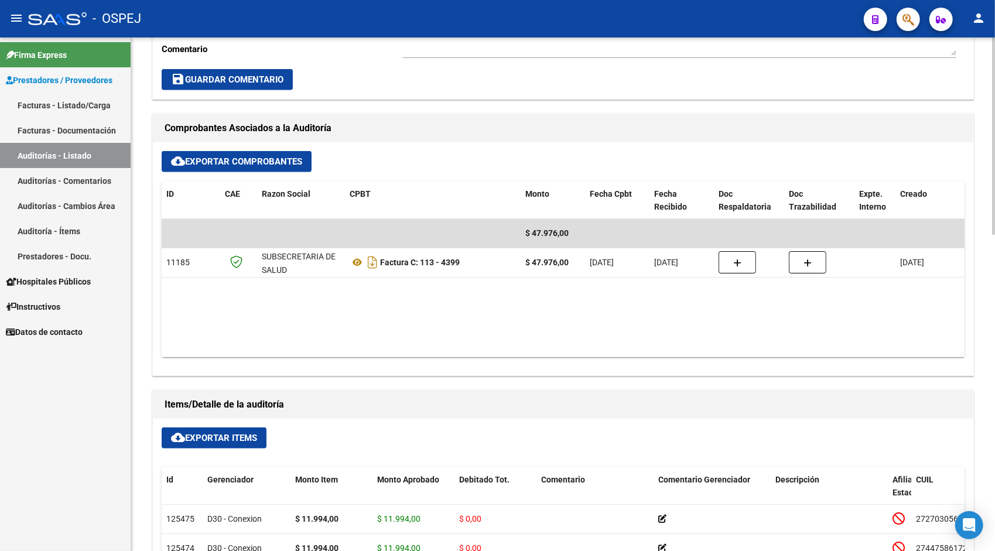
click at [208, 442] on button "cloud_download Exportar Items" at bounding box center [214, 437] width 105 height 21
click at [46, 159] on link "Auditorías - Listado" at bounding box center [65, 155] width 131 height 25
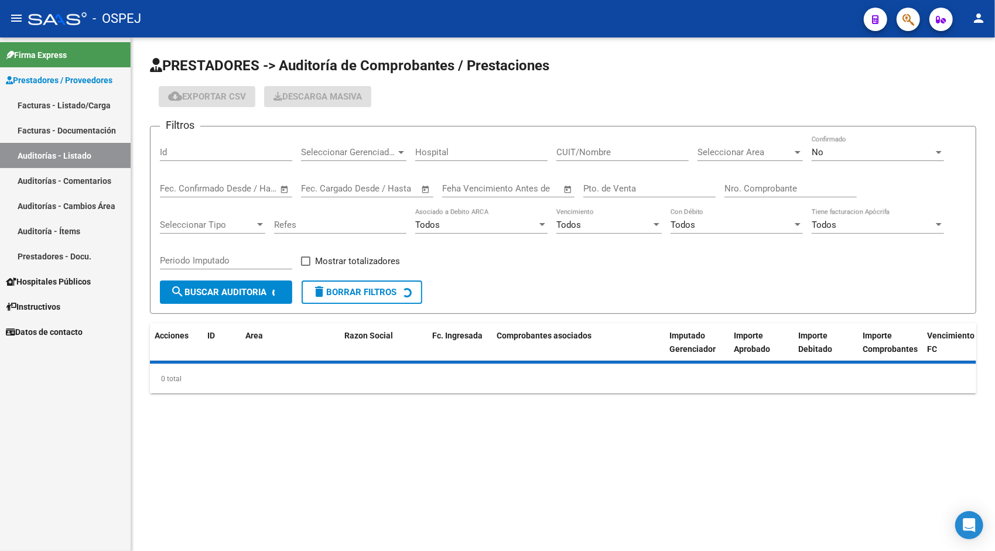
click at [189, 148] on input "Id" at bounding box center [226, 152] width 132 height 11
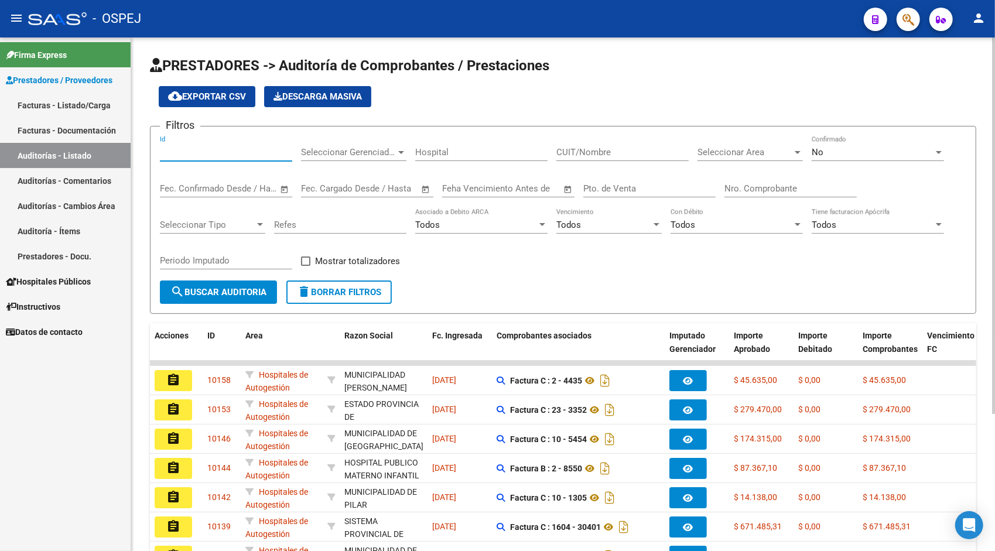
paste input "9859"
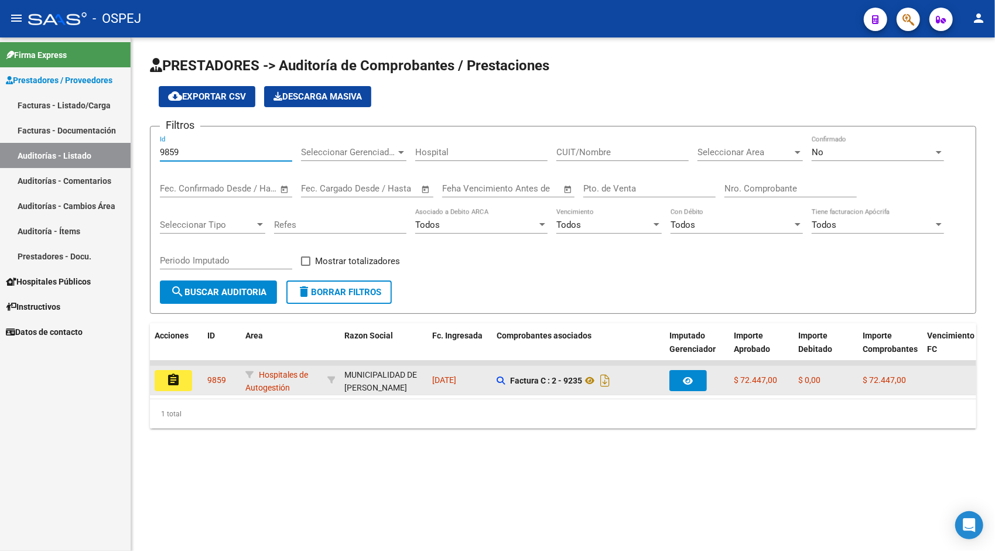
type input "9859"
click at [173, 384] on mat-icon "assignment" at bounding box center [173, 380] width 14 height 14
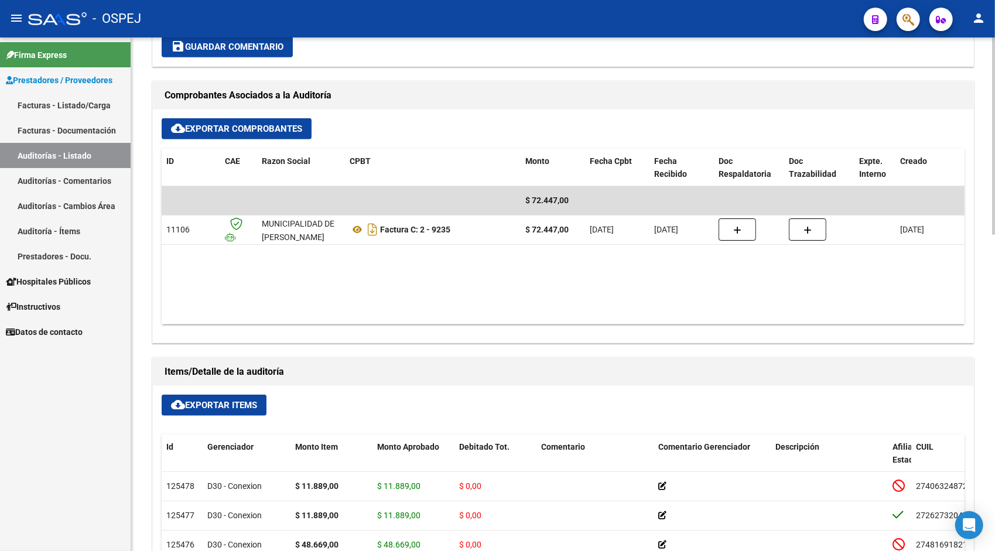
scroll to position [468, 0]
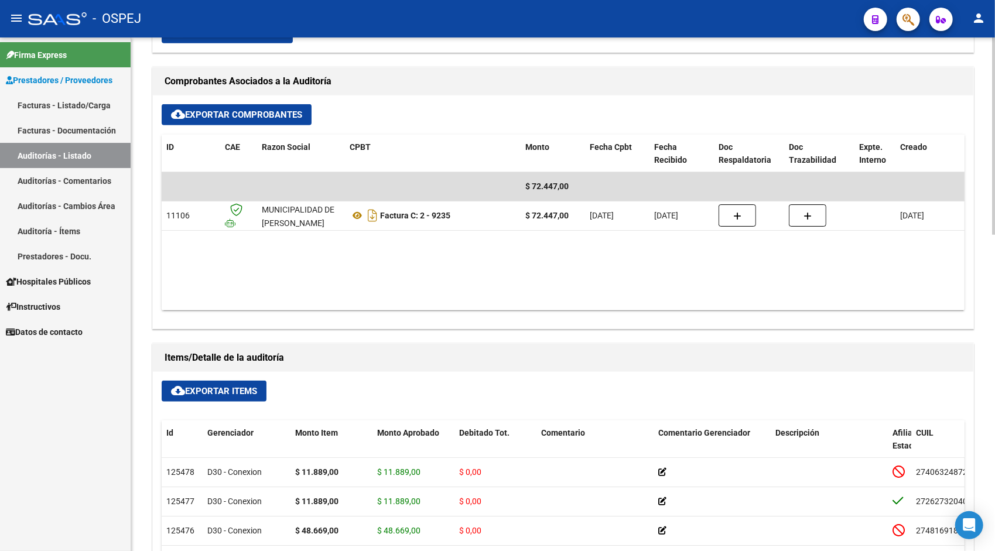
click at [199, 392] on span "cloud_download Exportar Items" at bounding box center [214, 391] width 86 height 11
click at [92, 149] on link "Auditorías - Listado" at bounding box center [65, 155] width 131 height 25
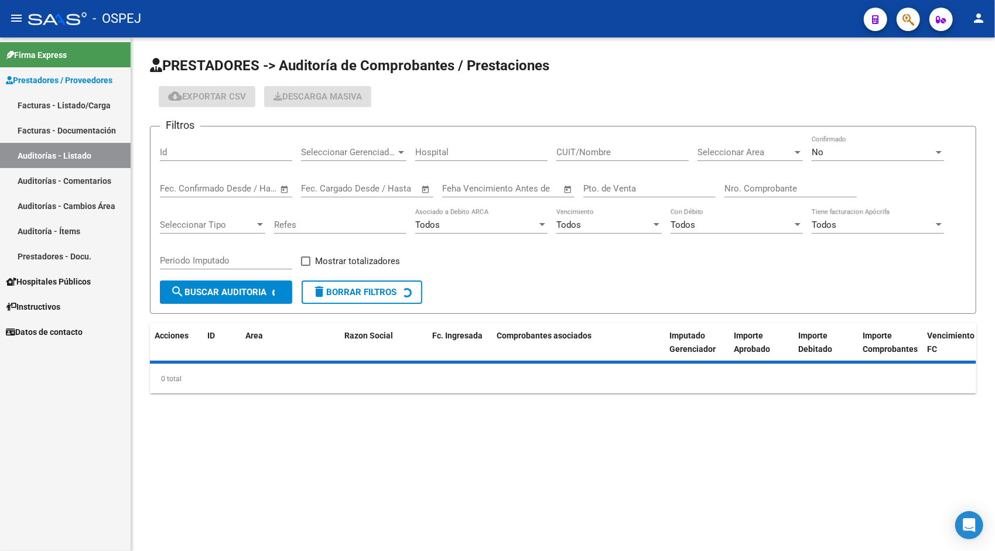
click at [201, 146] on div "Id" at bounding box center [226, 148] width 132 height 25
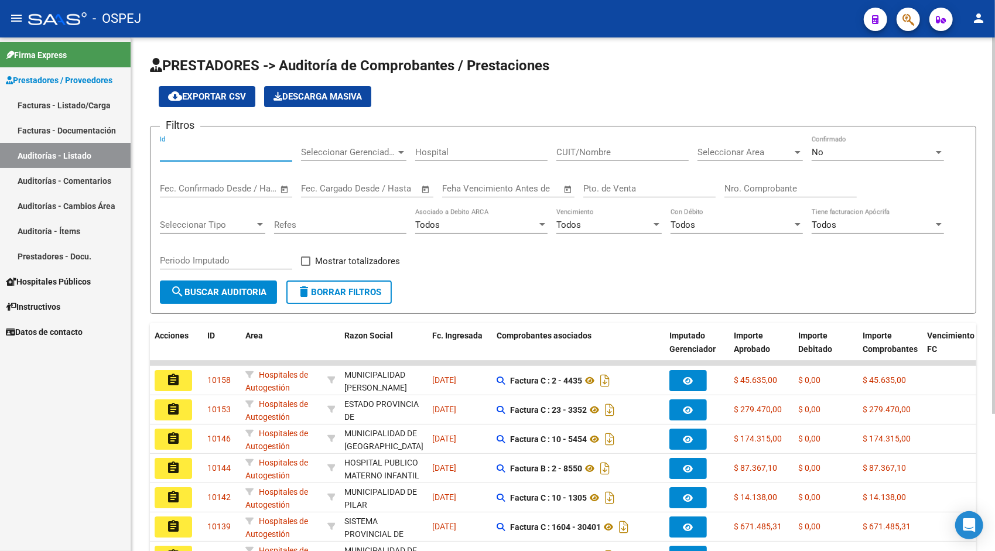
paste input "9866"
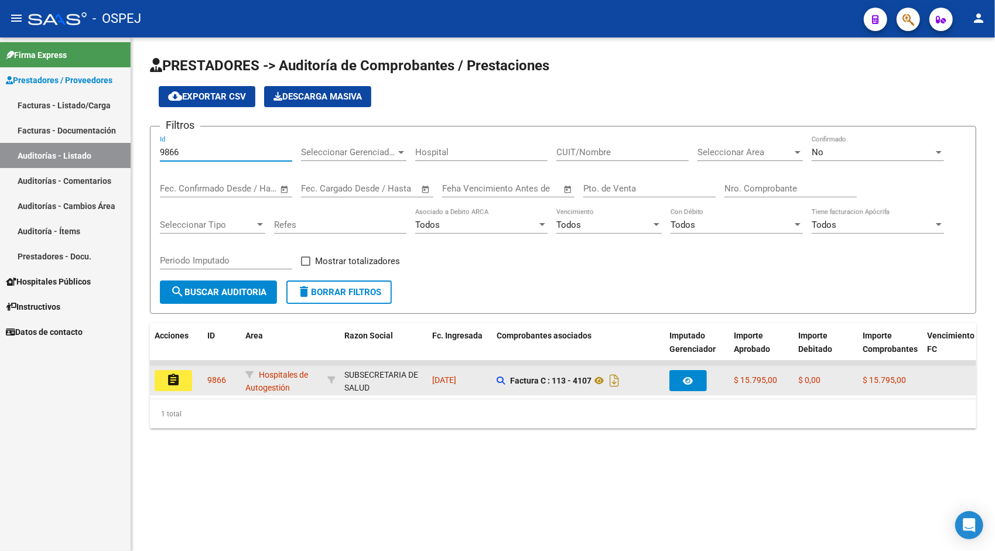
type input "9866"
click at [177, 389] on button "assignment" at bounding box center [173, 380] width 37 height 21
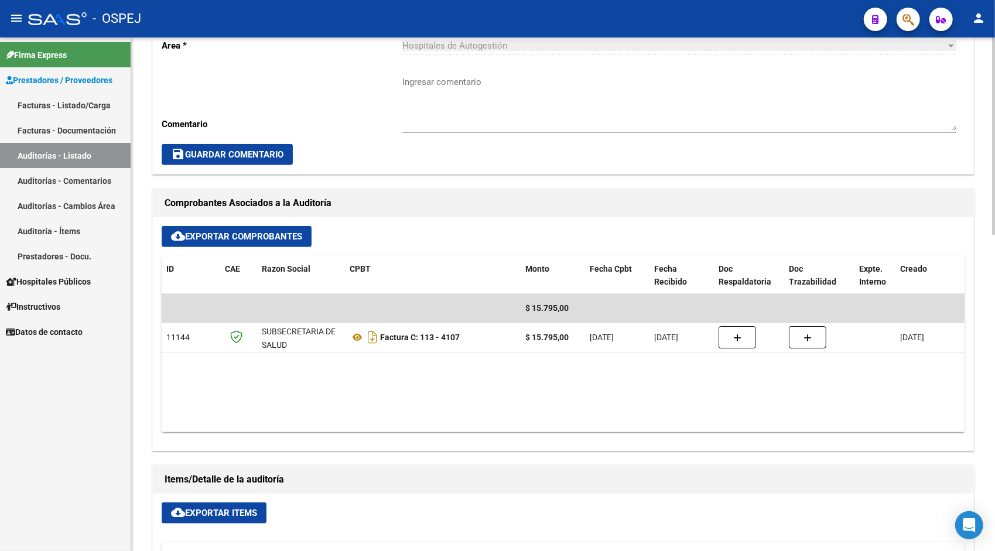
scroll to position [398, 0]
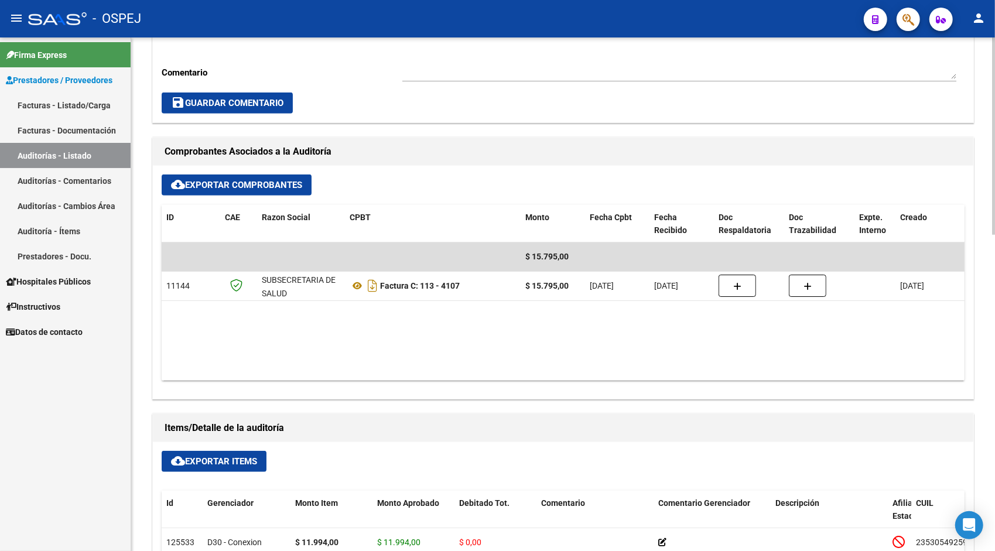
click at [208, 457] on span "cloud_download Exportar Items" at bounding box center [214, 461] width 86 height 11
click at [77, 154] on link "Auditorías - Listado" at bounding box center [65, 155] width 131 height 25
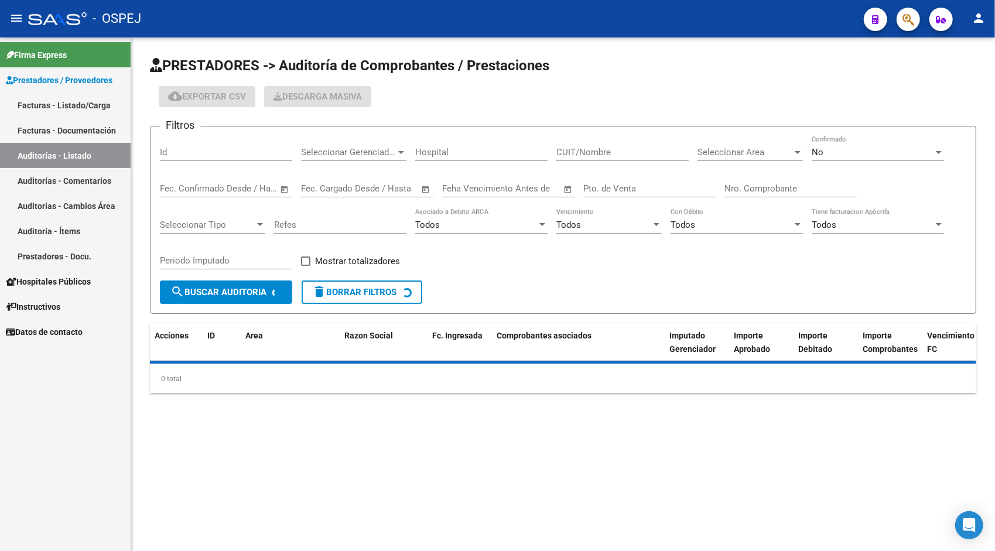
click at [189, 155] on input "Id" at bounding box center [226, 152] width 132 height 11
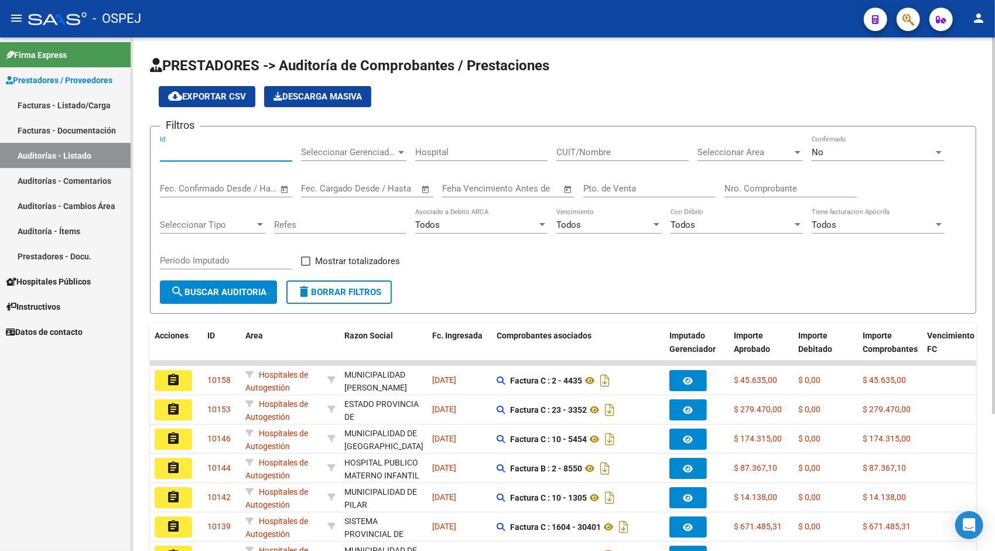
paste input "9880"
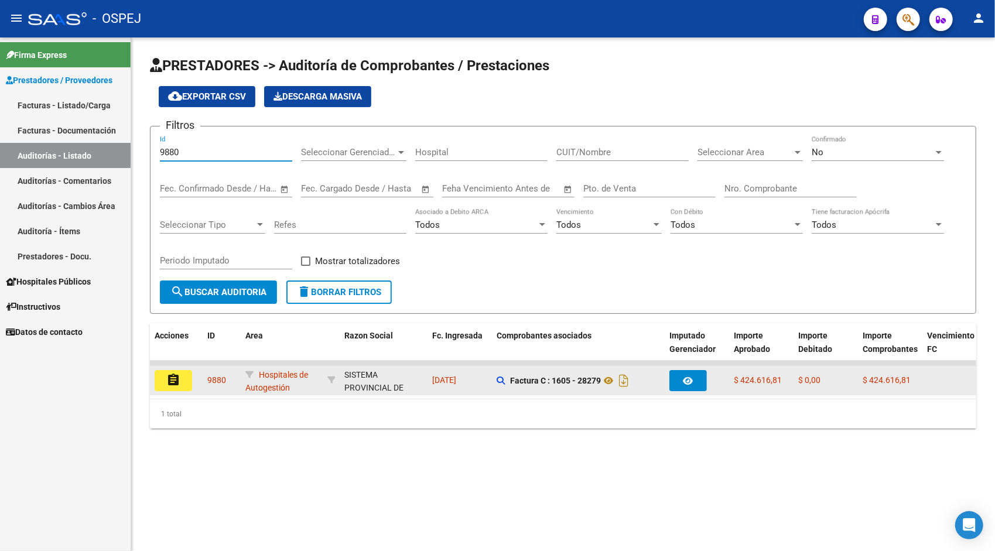
type input "9880"
click at [174, 376] on mat-icon "assignment" at bounding box center [173, 380] width 14 height 14
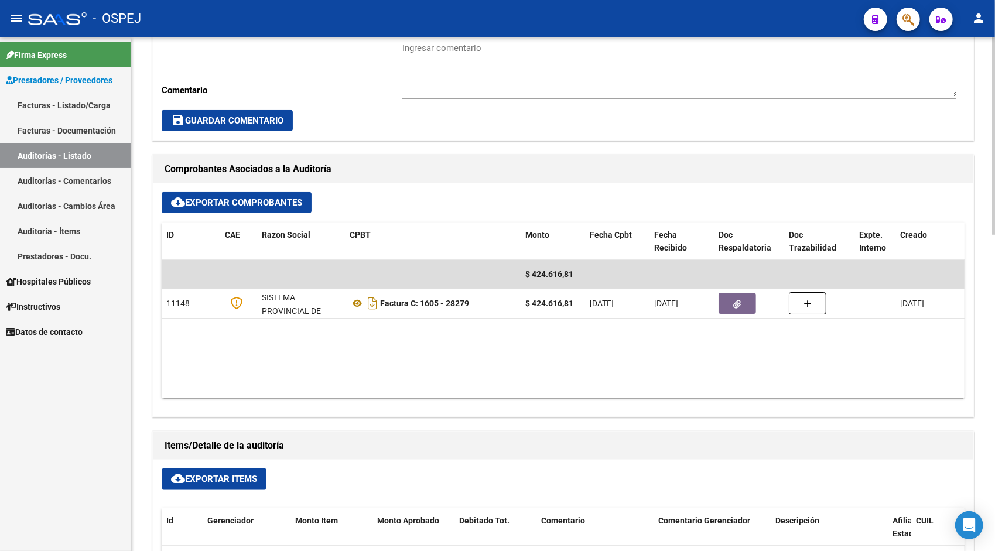
scroll to position [398, 0]
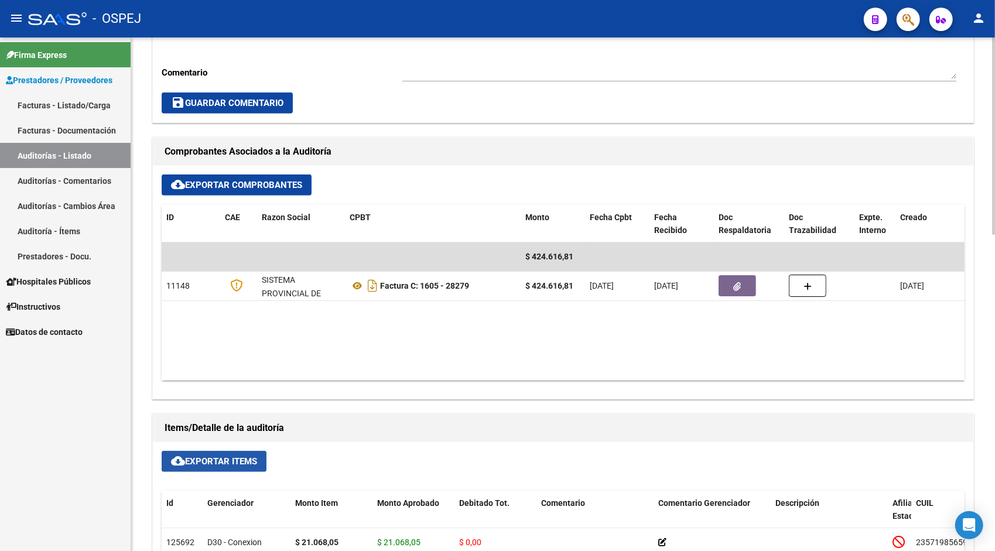
click at [219, 457] on span "cloud_download Exportar Items" at bounding box center [214, 461] width 86 height 11
click at [91, 157] on link "Auditorías - Listado" at bounding box center [65, 155] width 131 height 25
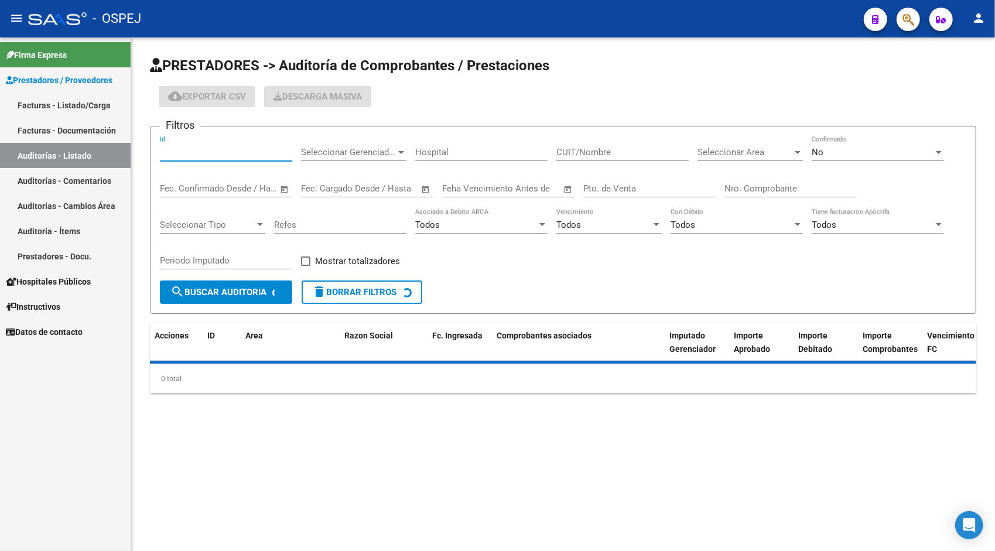
click at [215, 154] on input "Id" at bounding box center [226, 152] width 132 height 11
paste input "9881"
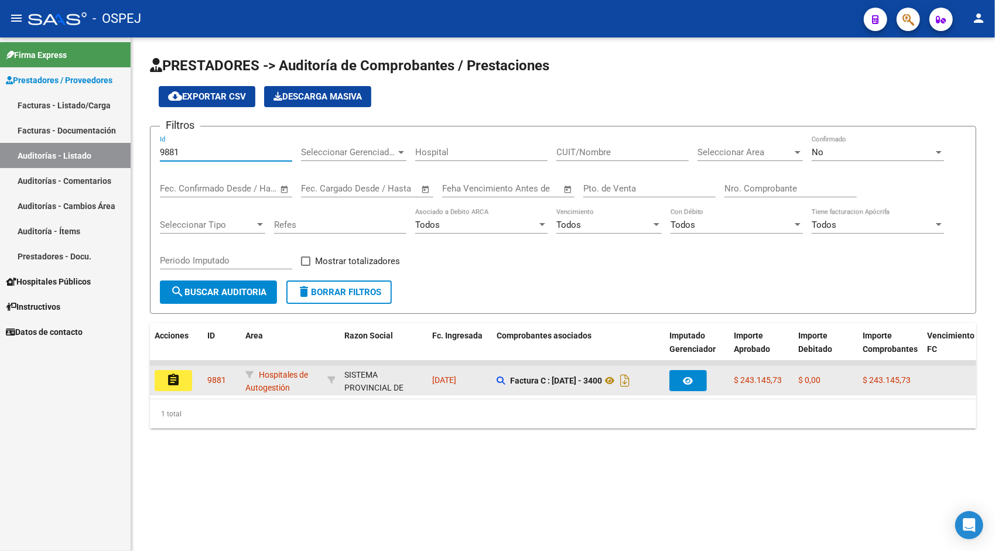
type input "9881"
click at [174, 369] on datatable-body-cell "assignment" at bounding box center [176, 380] width 53 height 29
click at [176, 374] on mat-icon "assignment" at bounding box center [173, 380] width 14 height 14
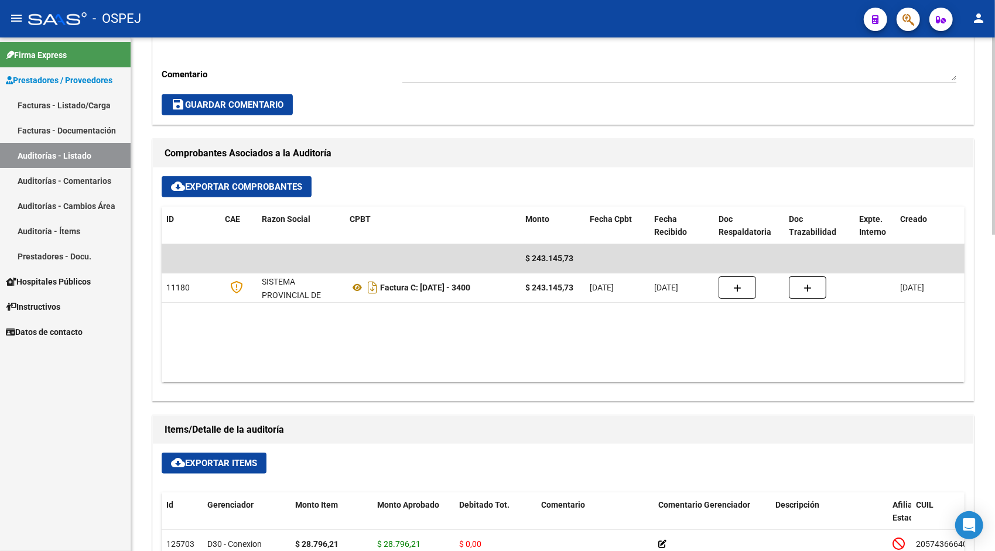
scroll to position [398, 0]
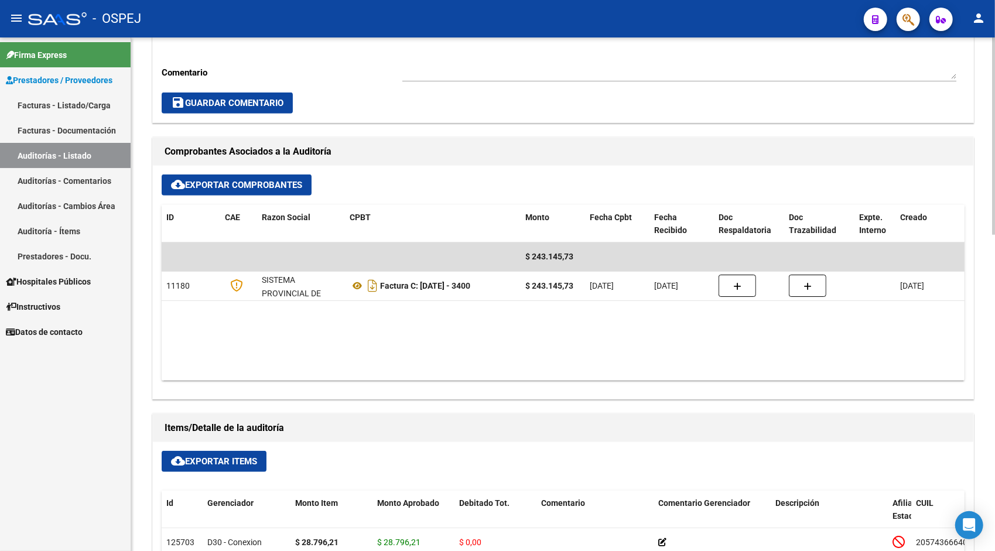
click at [207, 457] on span "cloud_download Exportar Items" at bounding box center [214, 461] width 86 height 11
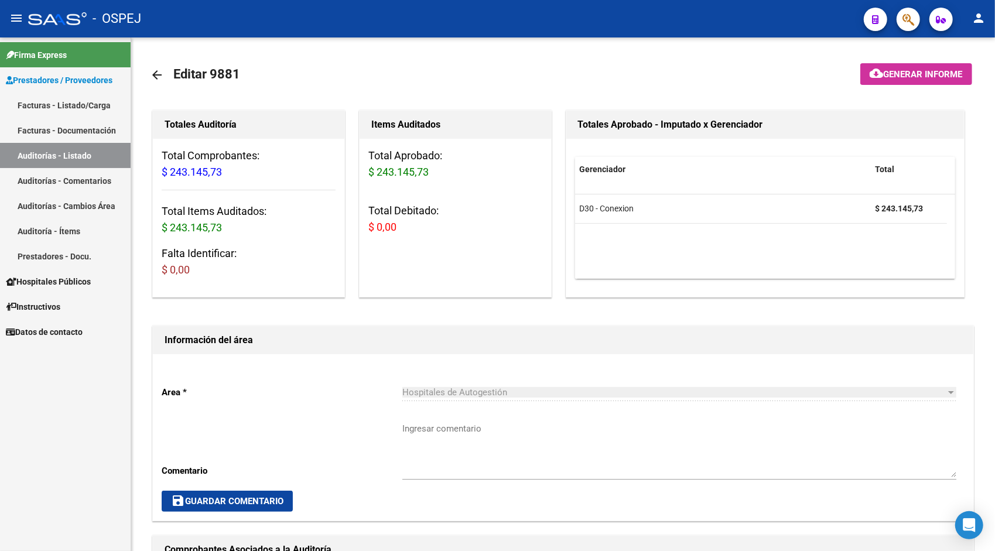
scroll to position [398, 0]
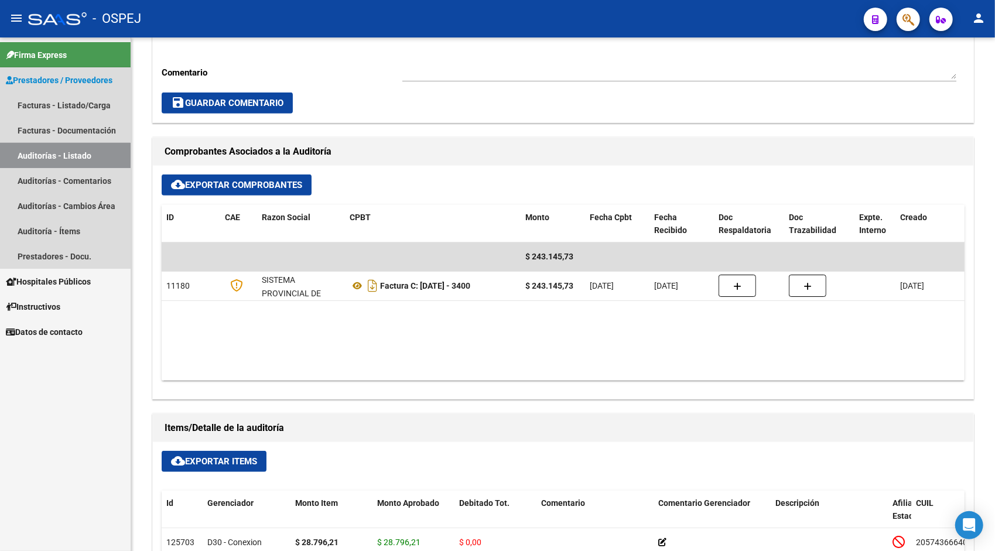
click at [38, 158] on link "Auditorías - Listado" at bounding box center [65, 155] width 131 height 25
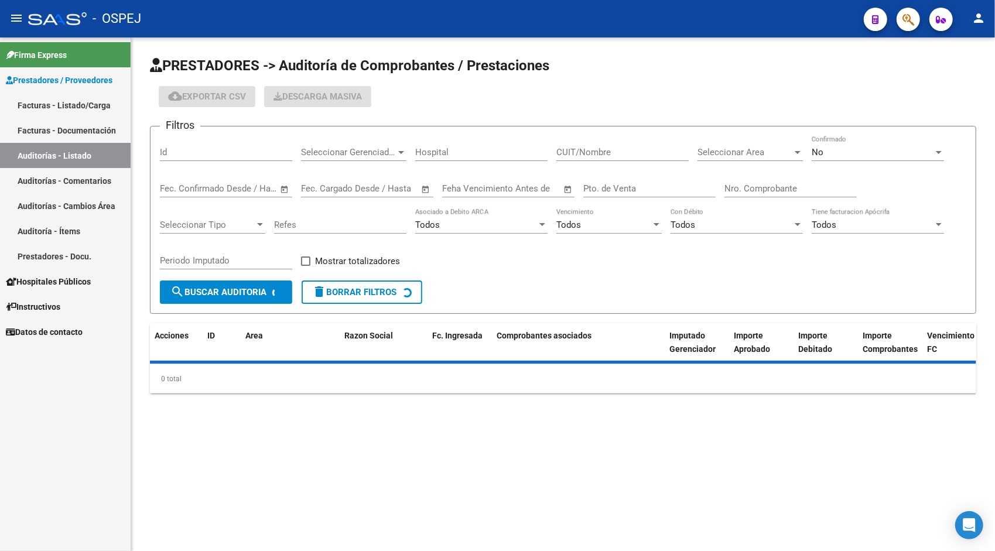
click at [220, 147] on input "Id" at bounding box center [226, 152] width 132 height 11
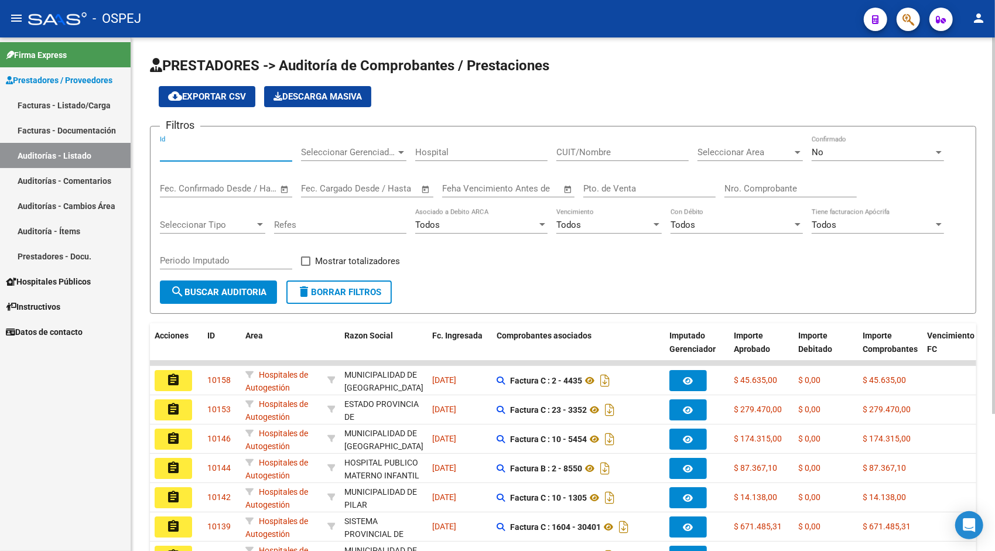
paste input "9882"
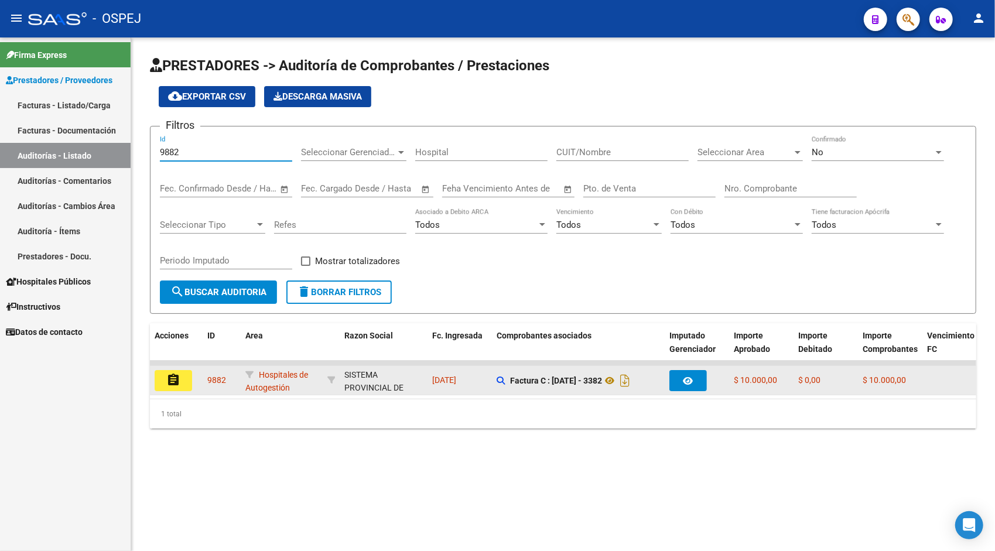
type input "9882"
click at [167, 386] on button "assignment" at bounding box center [173, 380] width 37 height 21
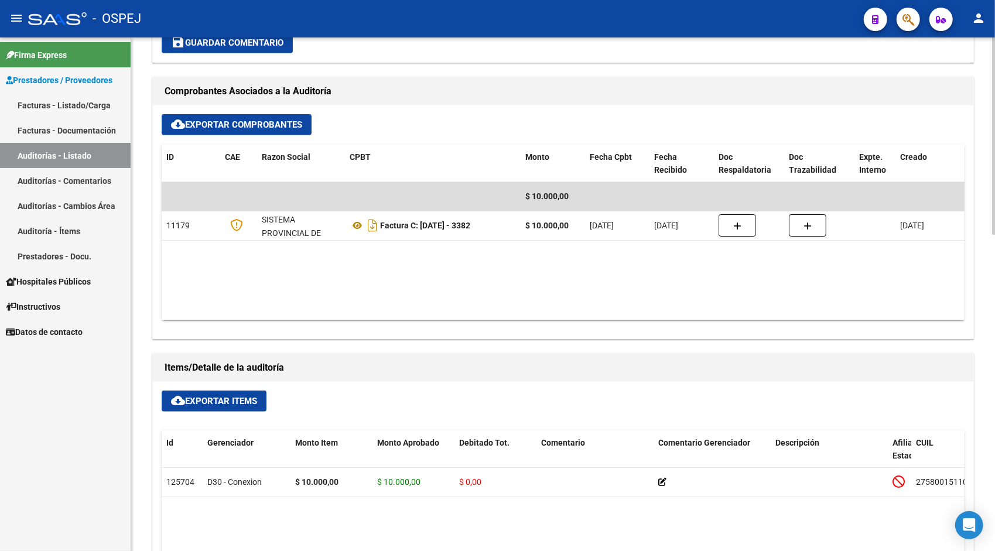
scroll to position [468, 0]
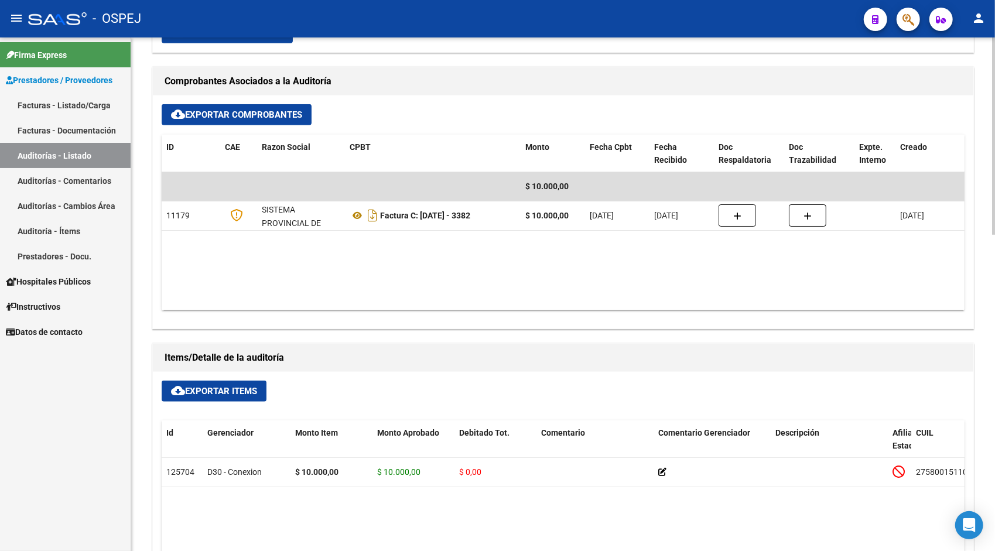
click at [208, 391] on span "cloud_download Exportar Items" at bounding box center [214, 391] width 86 height 11
click at [63, 156] on link "Auditorías - Listado" at bounding box center [65, 155] width 131 height 25
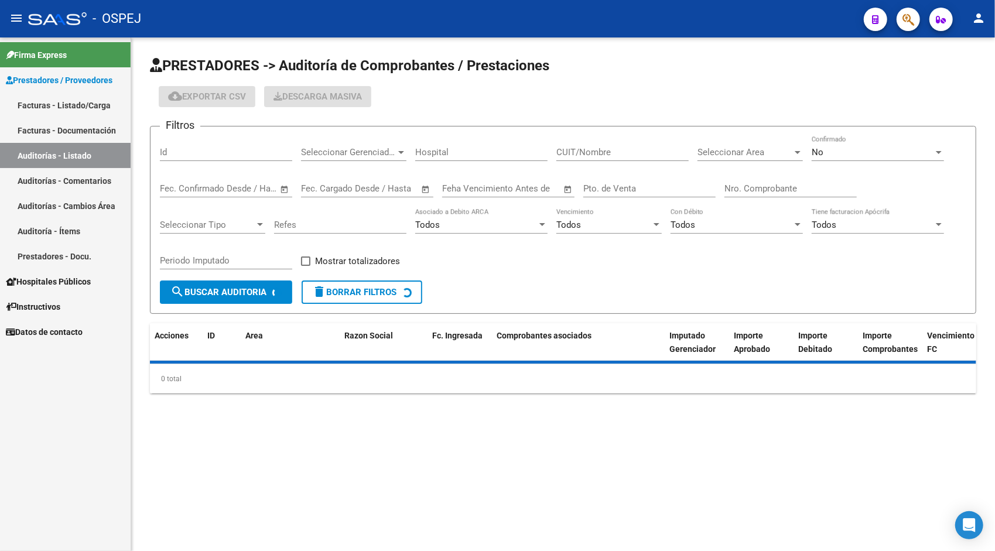
click at [207, 157] on input "Id" at bounding box center [226, 152] width 132 height 11
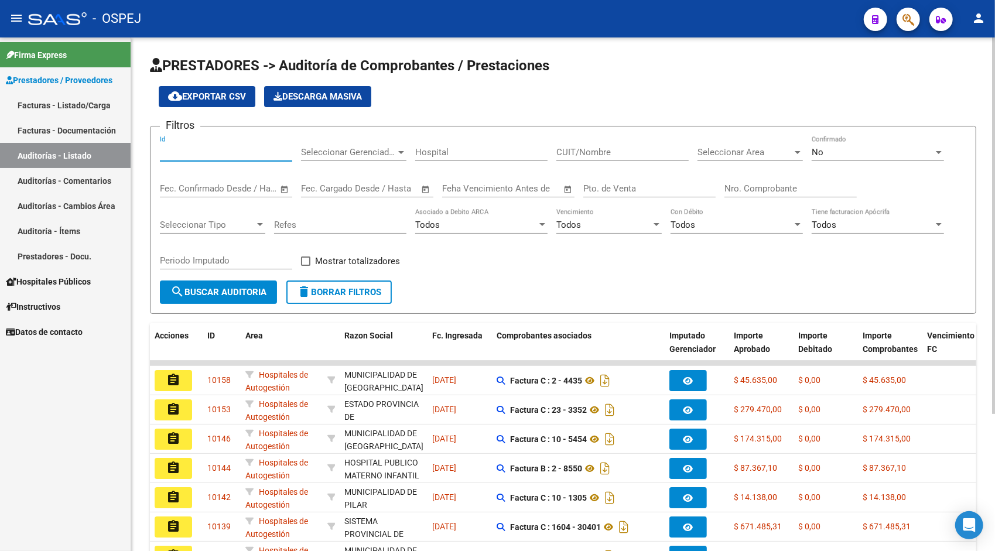
paste input "9883"
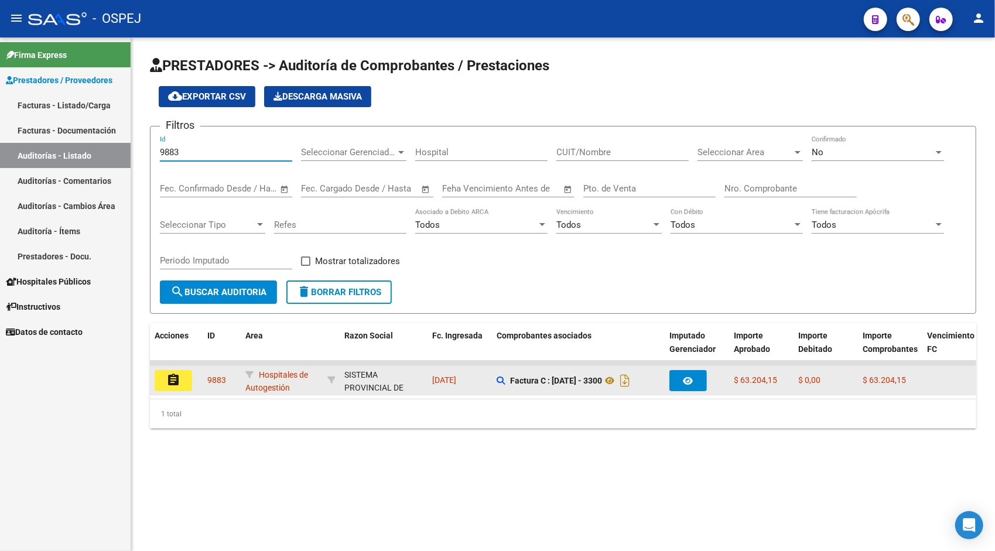
type input "9883"
click at [170, 375] on mat-icon "assignment" at bounding box center [173, 380] width 14 height 14
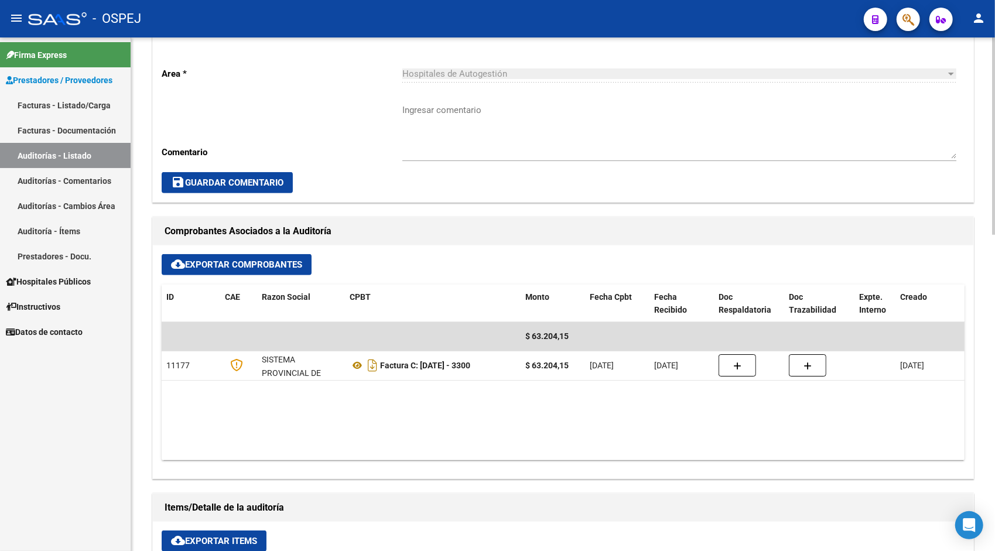
scroll to position [375, 0]
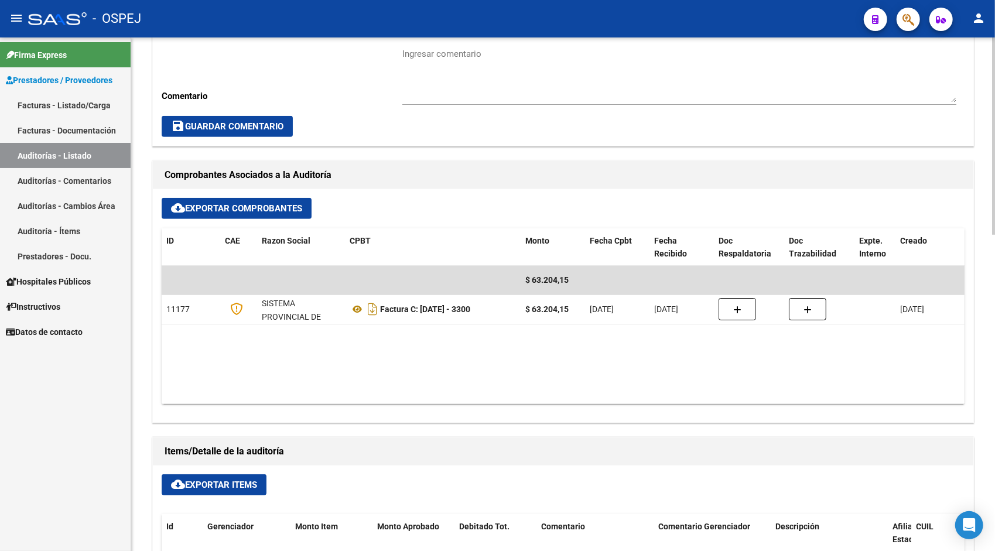
click at [222, 484] on span "cloud_download Exportar Items" at bounding box center [214, 484] width 86 height 11
click at [96, 159] on link "Auditorías - Listado" at bounding box center [65, 155] width 131 height 25
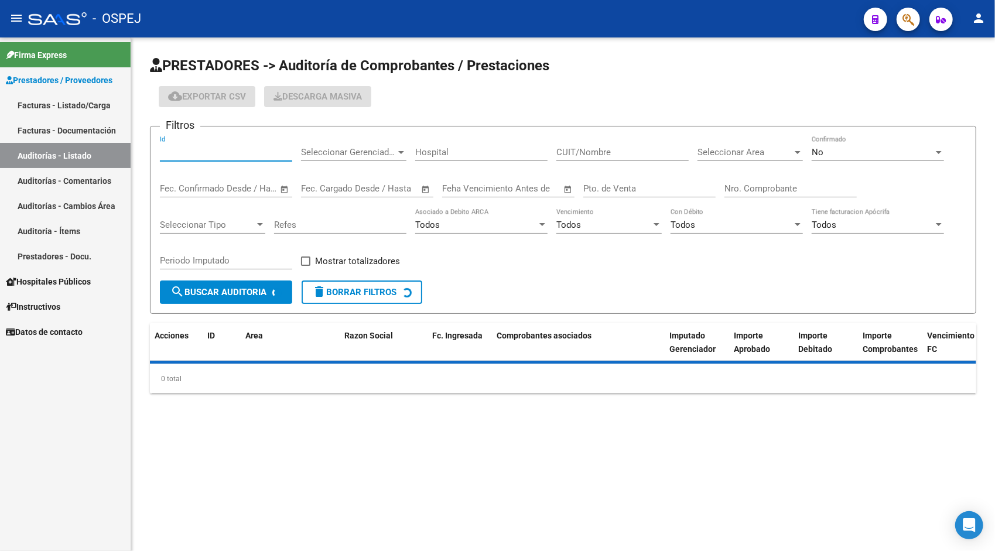
click at [204, 150] on input "Id" at bounding box center [226, 152] width 132 height 11
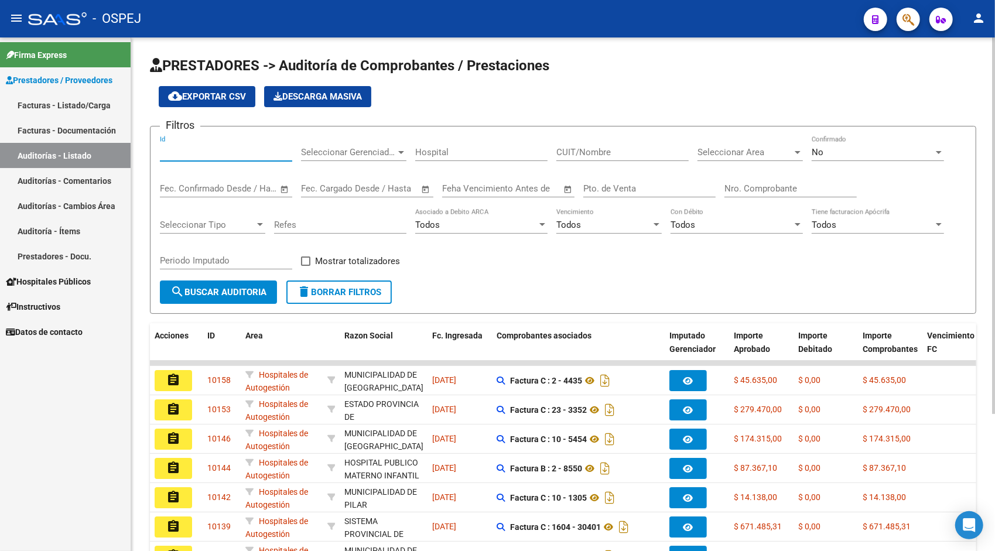
paste input "9884"
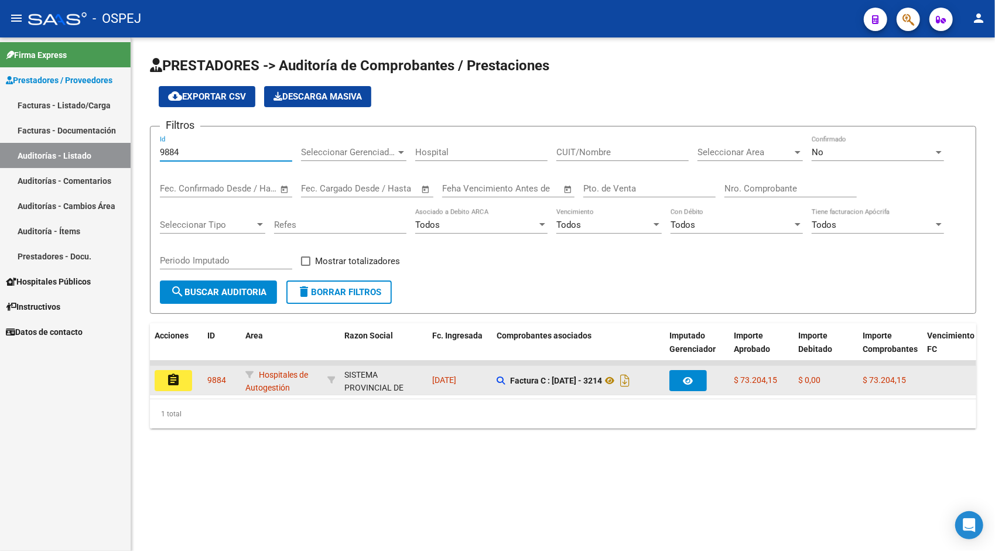
type input "9884"
click at [172, 375] on mat-icon "assignment" at bounding box center [173, 380] width 14 height 14
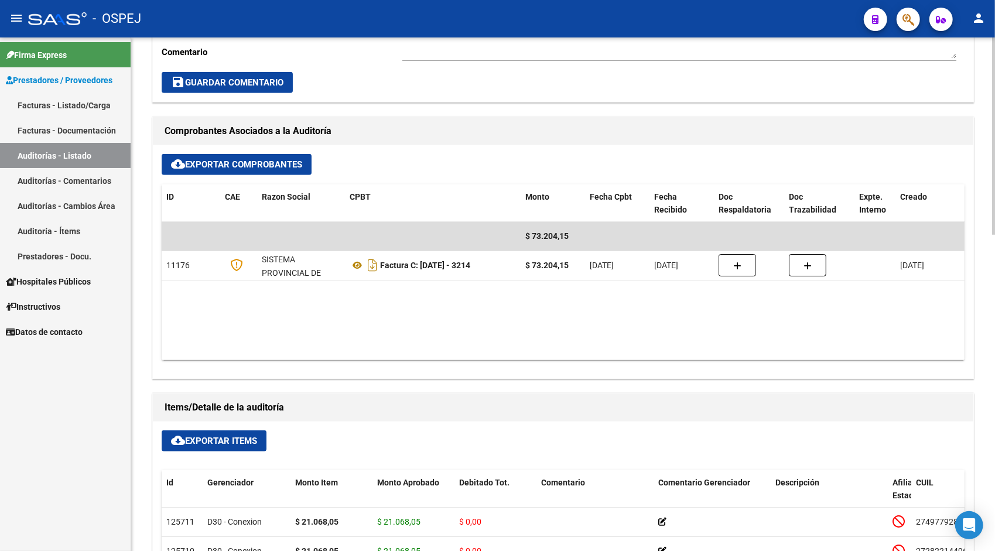
scroll to position [422, 0]
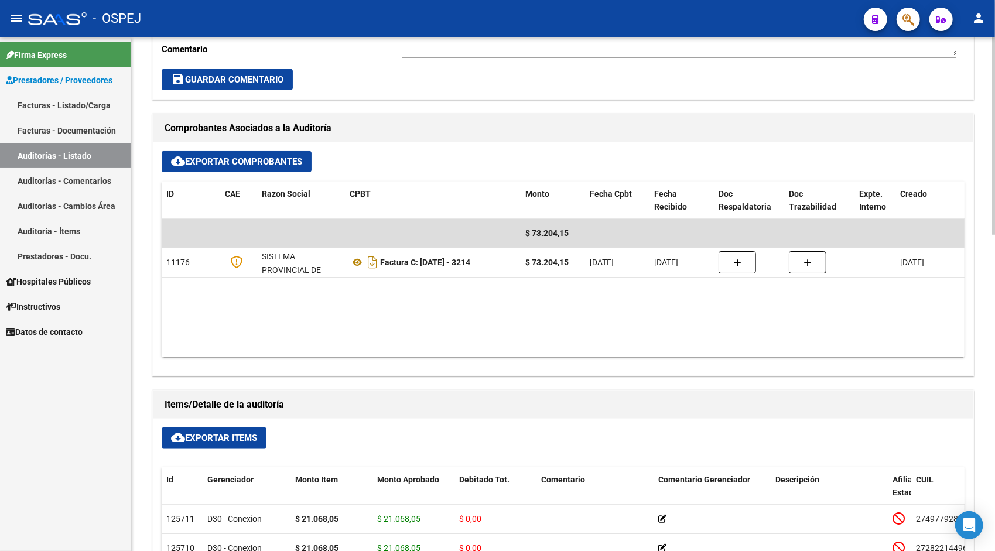
click at [187, 443] on button "cloud_download Exportar Items" at bounding box center [214, 437] width 105 height 21
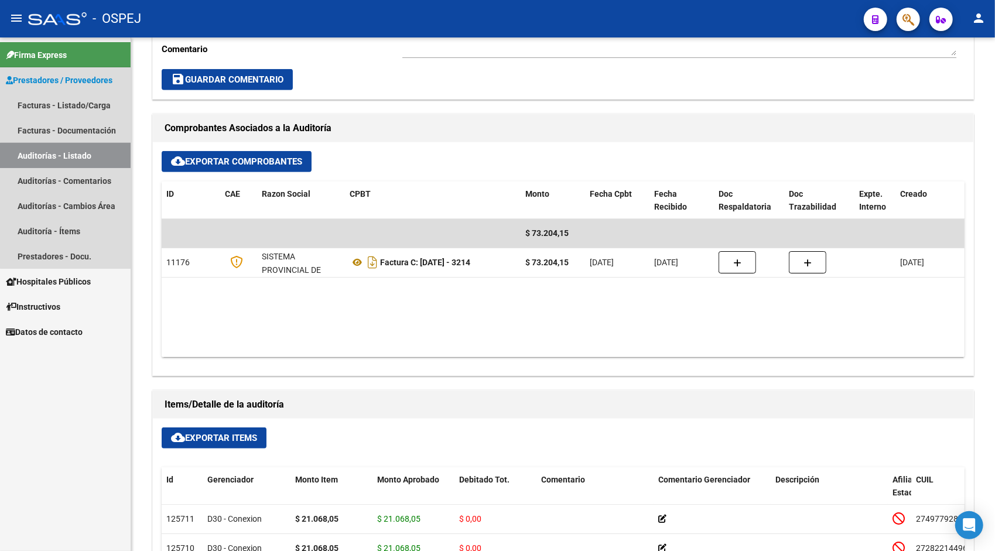
click at [68, 155] on link "Auditorías - Listado" at bounding box center [65, 155] width 131 height 25
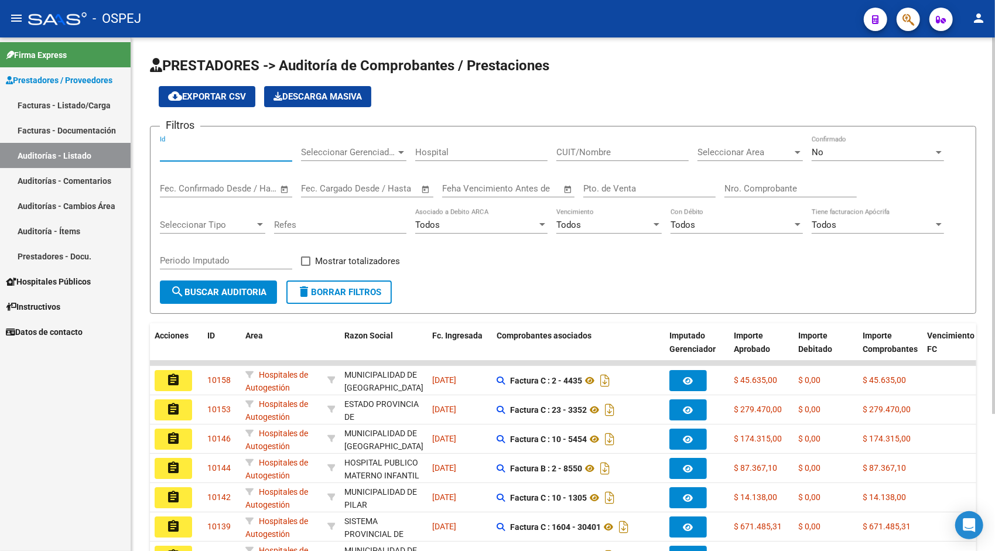
click at [181, 152] on input "Id" at bounding box center [226, 152] width 132 height 11
paste input "9885"
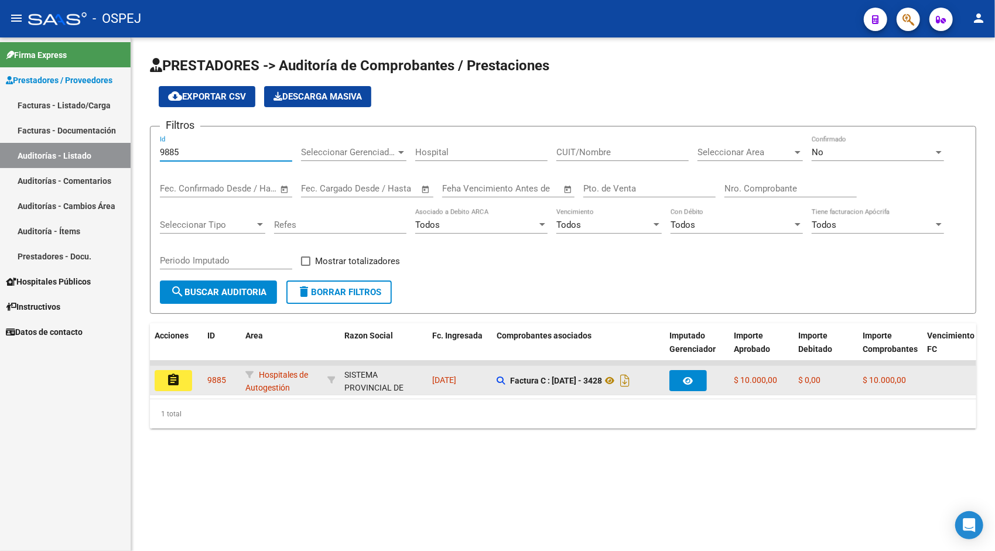
type input "9885"
click at [184, 386] on button "assignment" at bounding box center [173, 380] width 37 height 21
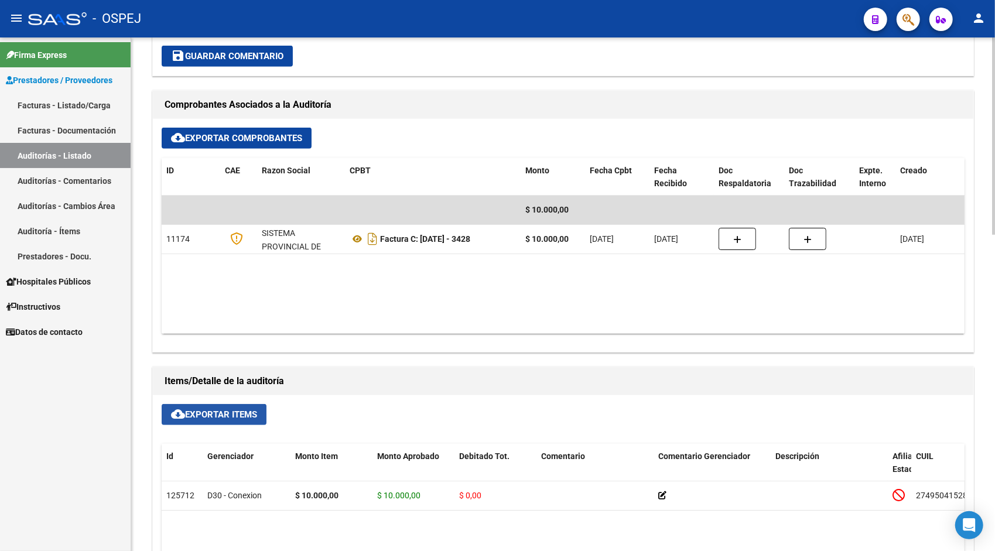
click at [240, 419] on button "cloud_download Exportar Items" at bounding box center [214, 414] width 105 height 21
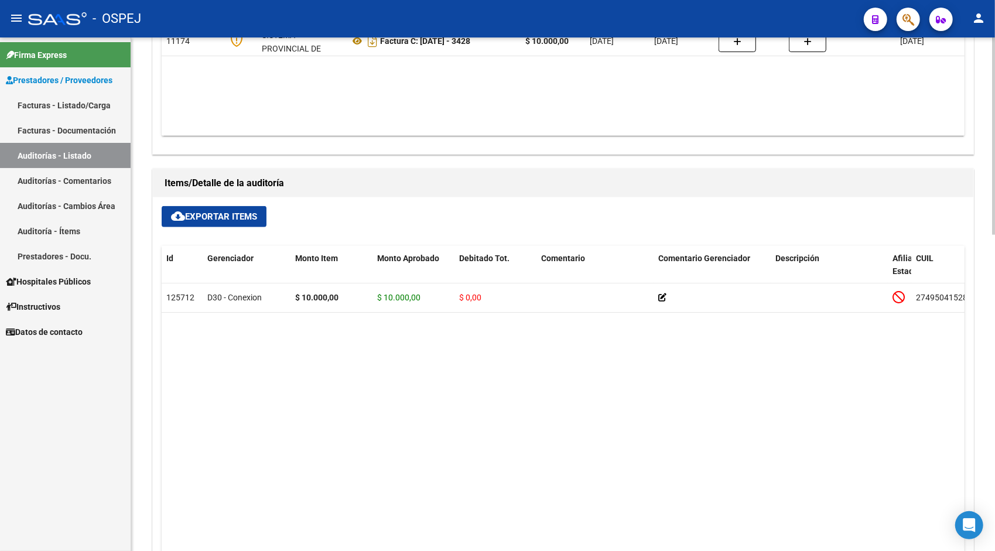
scroll to position [656, 0]
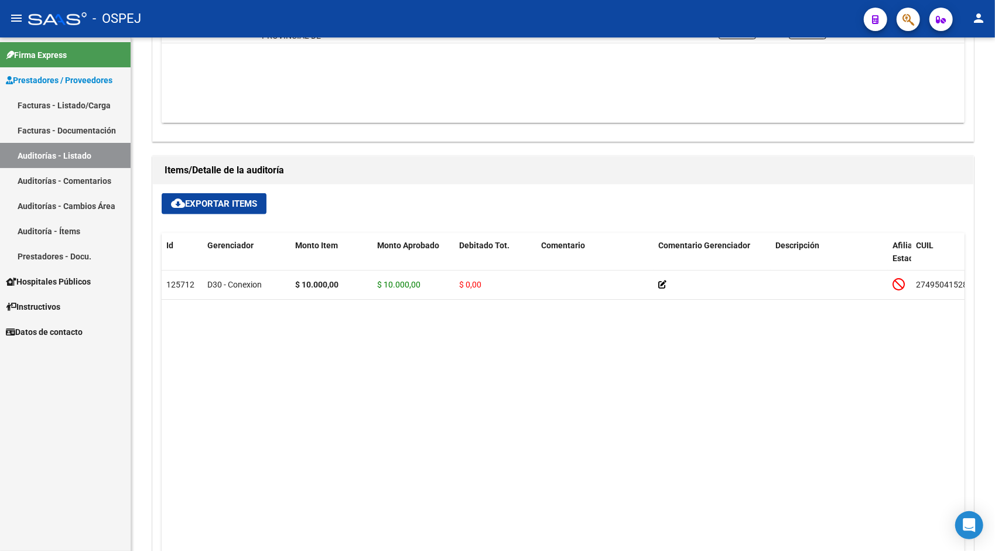
click at [59, 148] on link "Auditorías - Listado" at bounding box center [65, 155] width 131 height 25
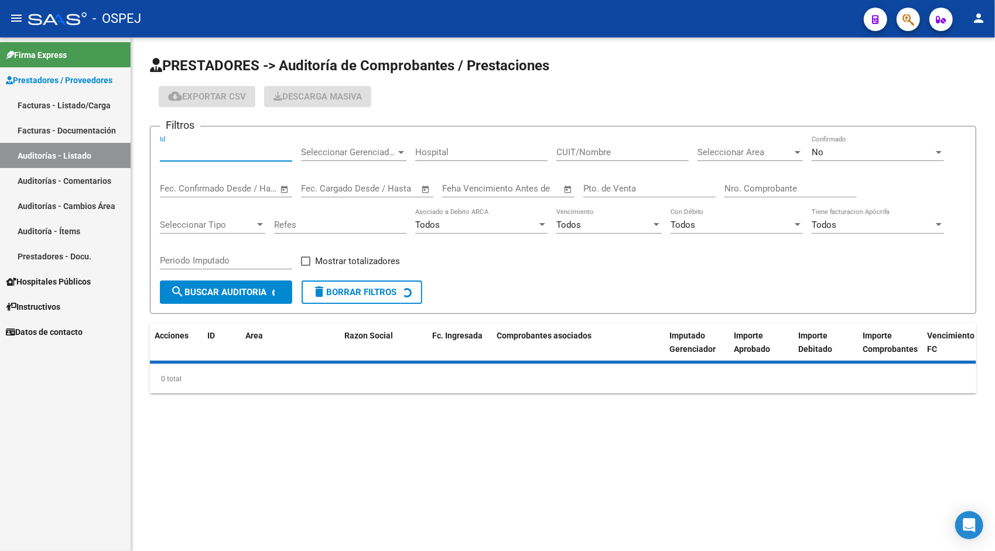
click at [192, 150] on input "Id" at bounding box center [226, 152] width 132 height 11
paste input "9886"
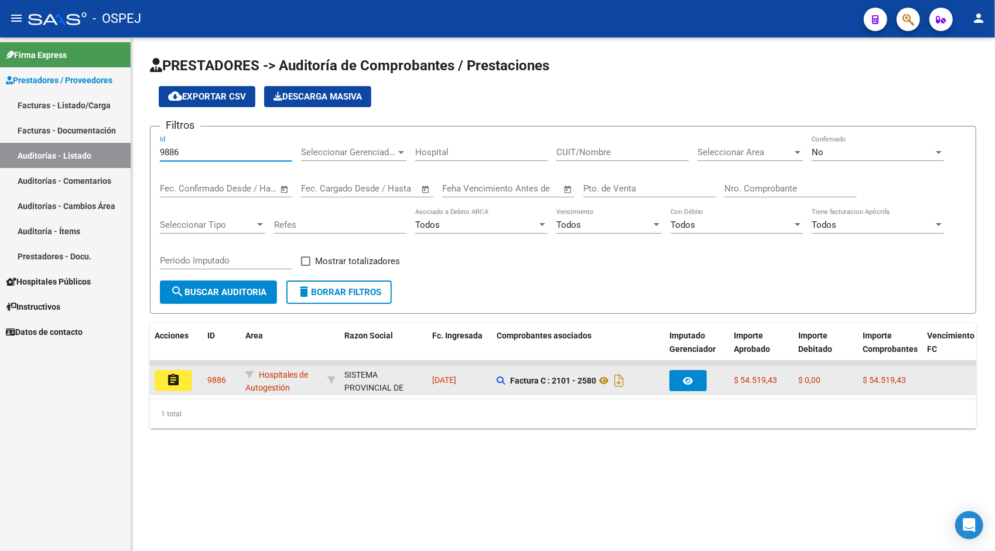
type input "9886"
click at [167, 381] on mat-icon "assignment" at bounding box center [173, 380] width 14 height 14
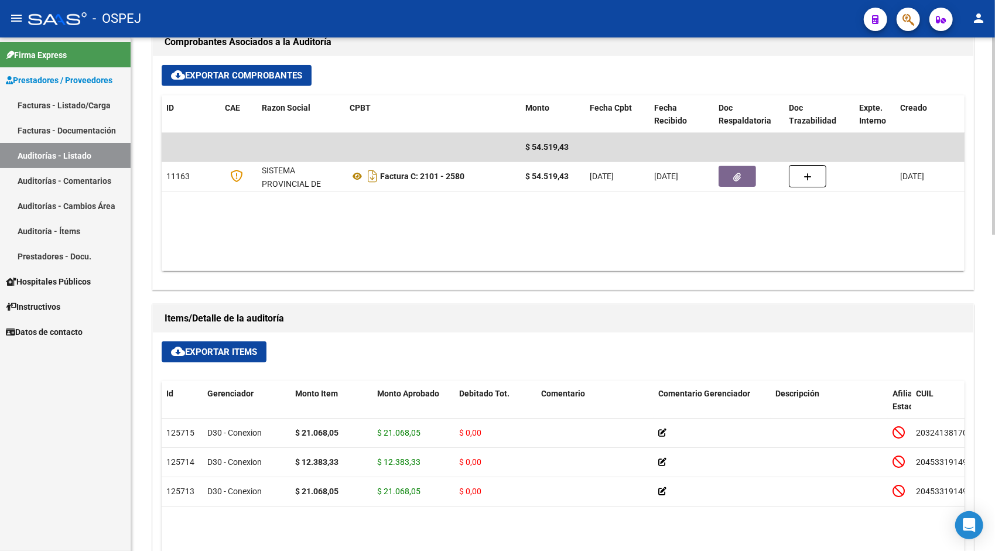
scroll to position [515, 0]
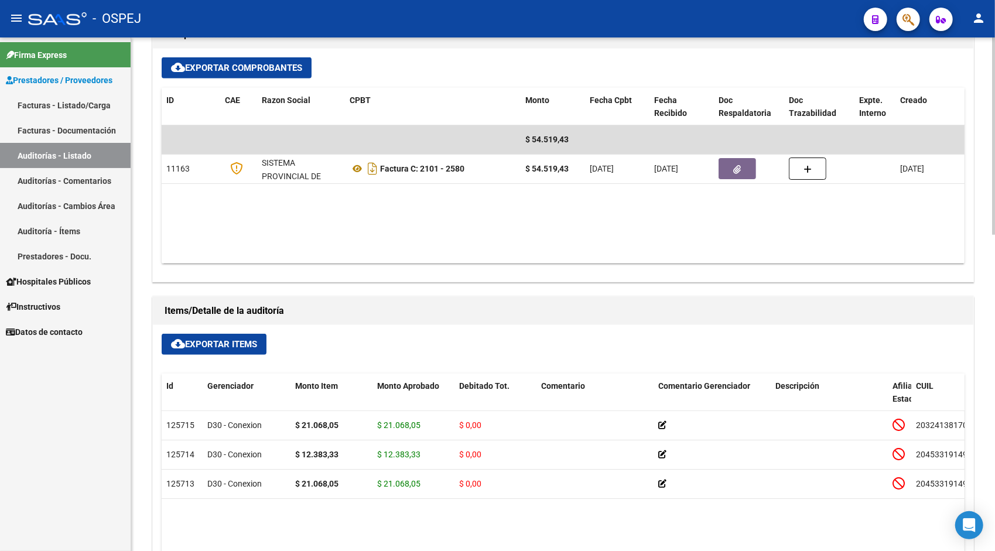
click at [221, 339] on span "cloud_download Exportar Items" at bounding box center [214, 344] width 86 height 11
click at [77, 159] on link "Auditorías - Listado" at bounding box center [65, 155] width 131 height 25
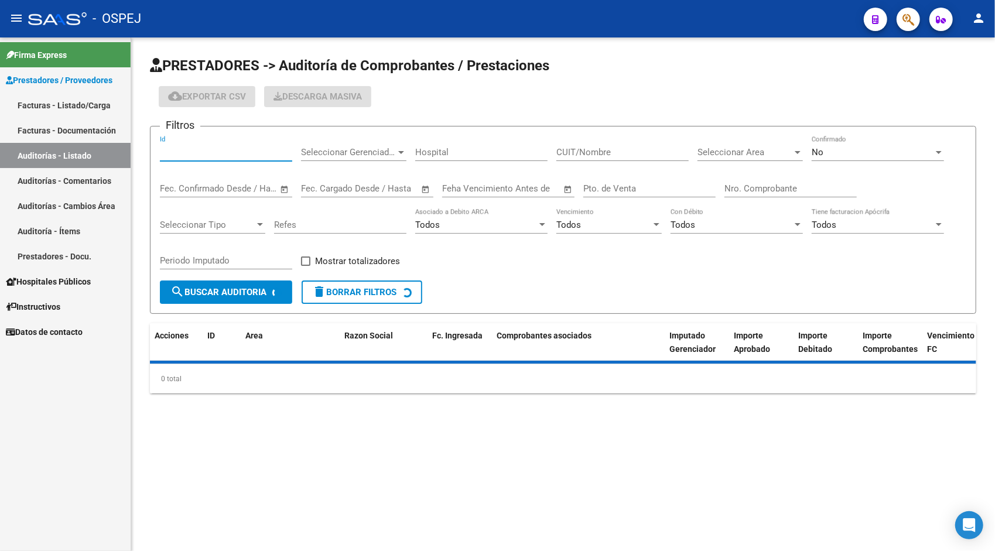
click at [197, 155] on input "Id" at bounding box center [226, 152] width 132 height 11
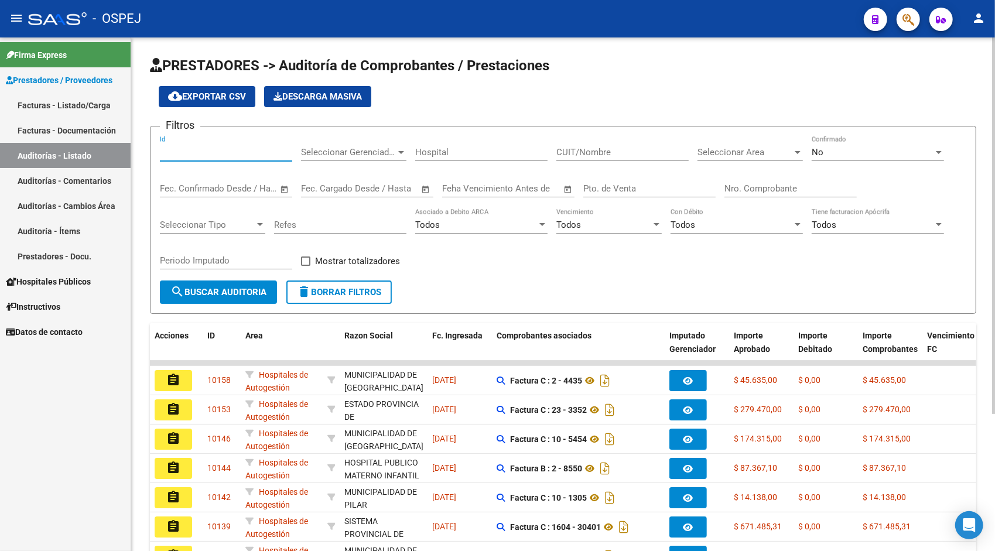
paste input "9888"
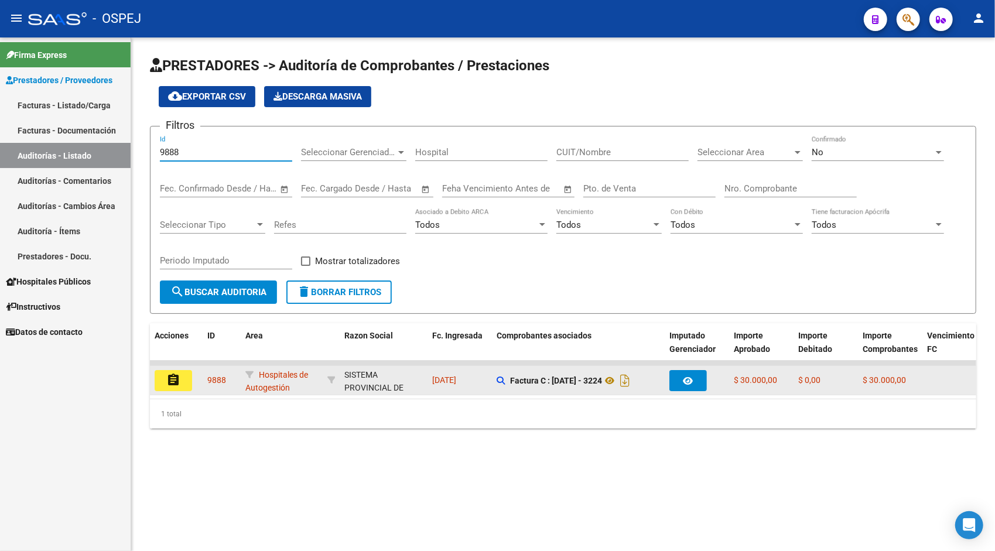
type input "9888"
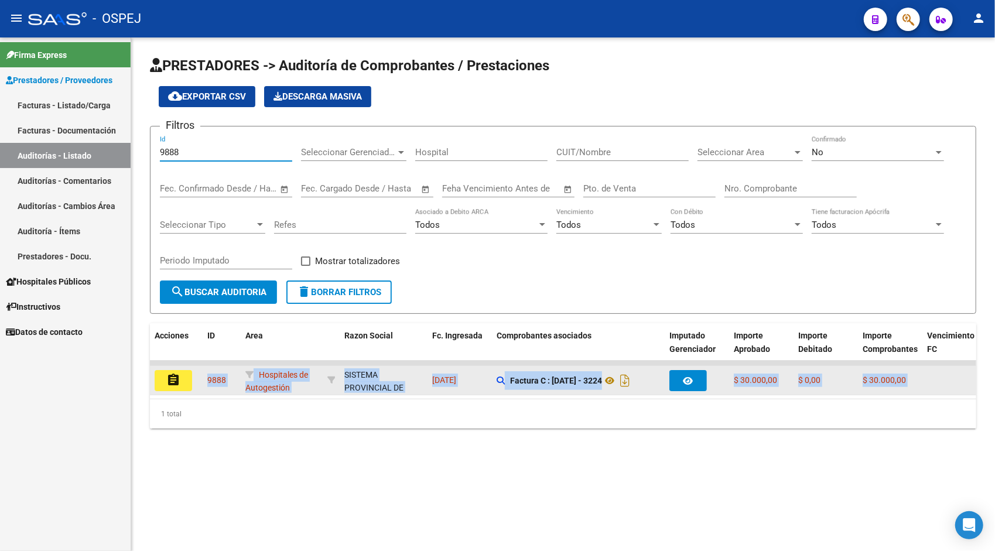
click at [180, 387] on datatable-selection "assignment 9888 Hospitales de Autogestión SISTEMA PROVINCIAL DE SALUD - 3069182…" at bounding box center [563, 392] width 826 height 11
click at [179, 381] on mat-icon "assignment" at bounding box center [173, 380] width 14 height 14
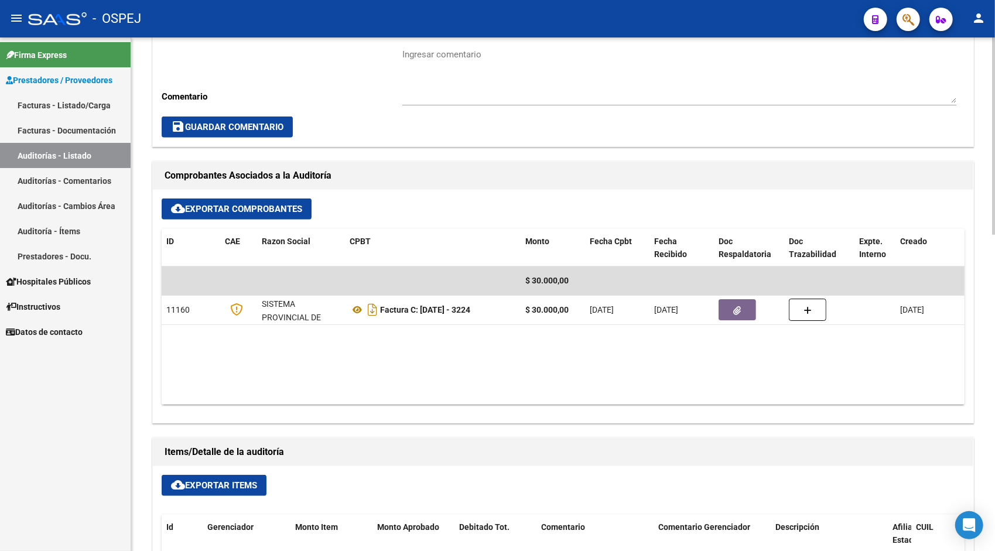
scroll to position [375, 0]
click at [220, 480] on span "cloud_download Exportar Items" at bounding box center [214, 484] width 86 height 11
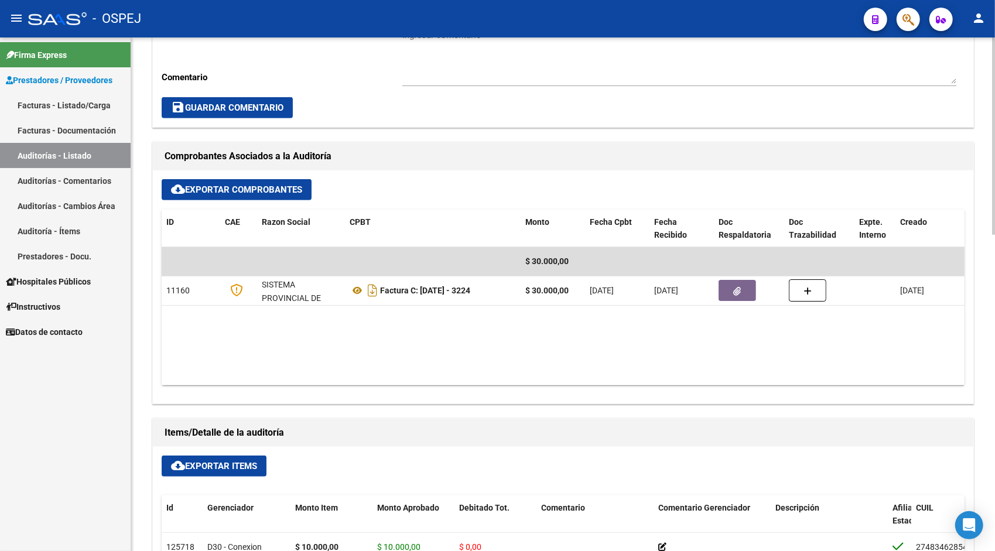
scroll to position [398, 0]
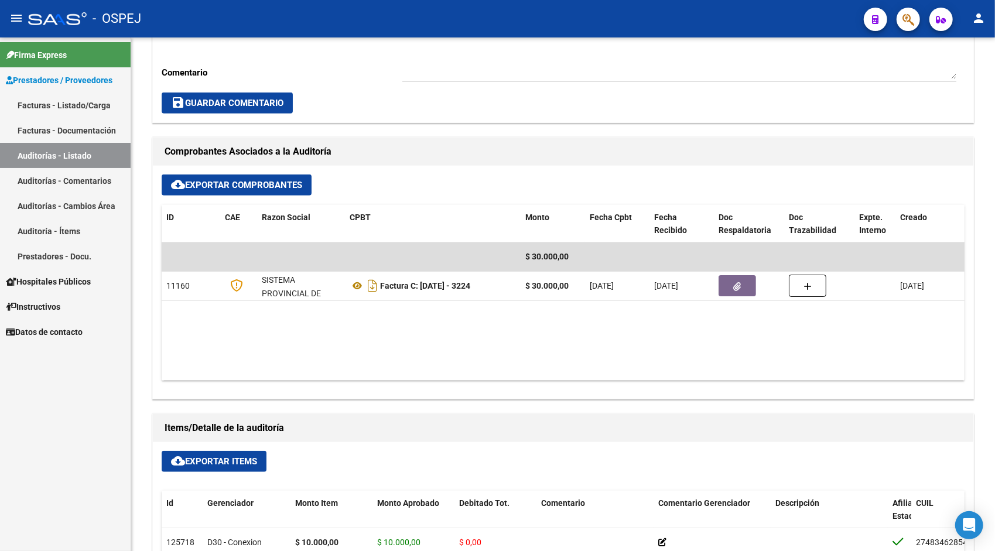
click at [47, 148] on link "Auditorías - Listado" at bounding box center [65, 155] width 131 height 25
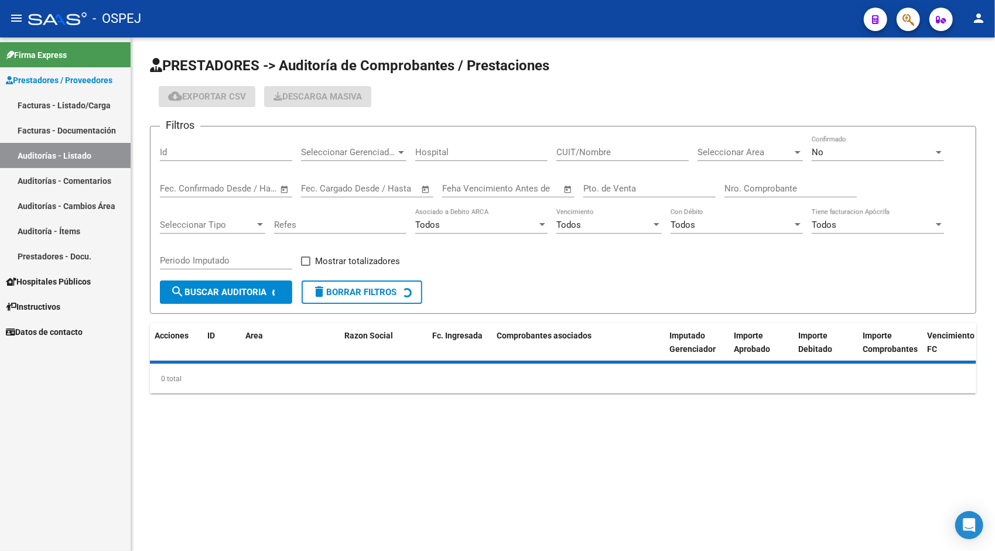
click at [203, 151] on input "Id" at bounding box center [226, 152] width 132 height 11
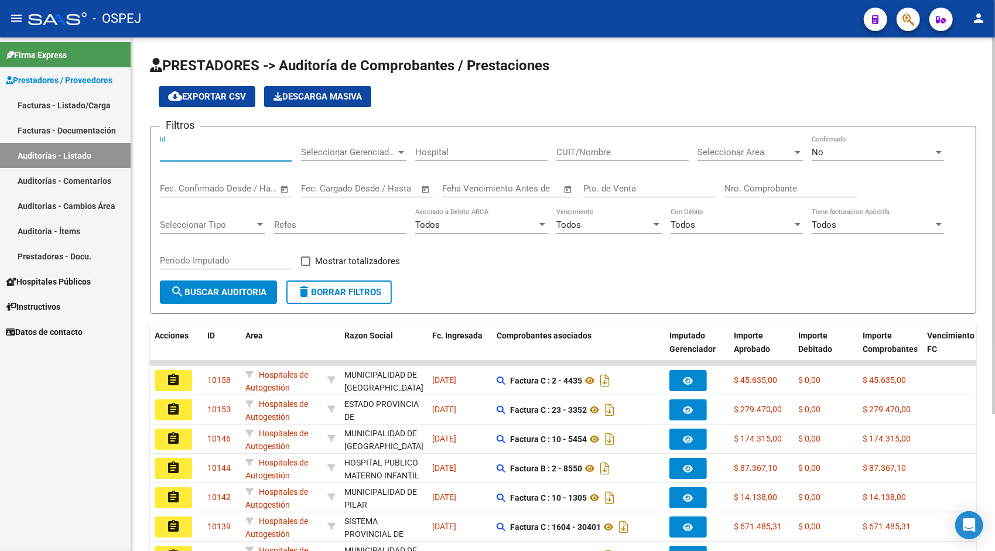
paste input "9889"
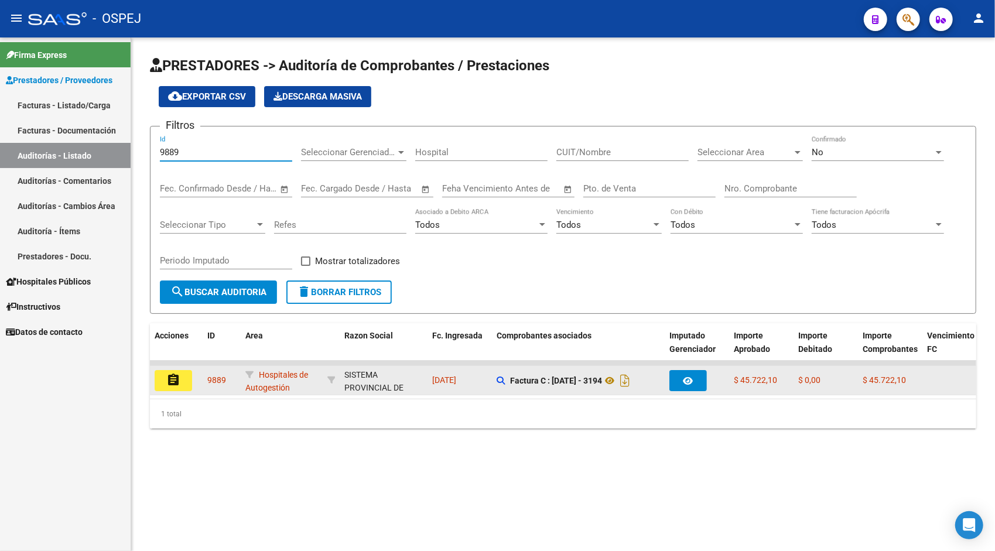
type input "9889"
click at [178, 383] on mat-icon "assignment" at bounding box center [173, 380] width 14 height 14
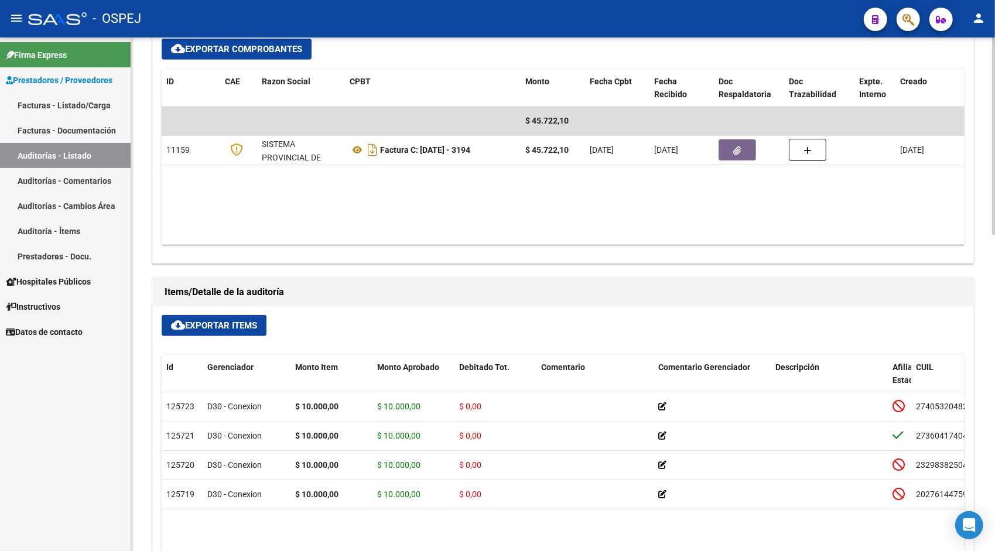
scroll to position [562, 0]
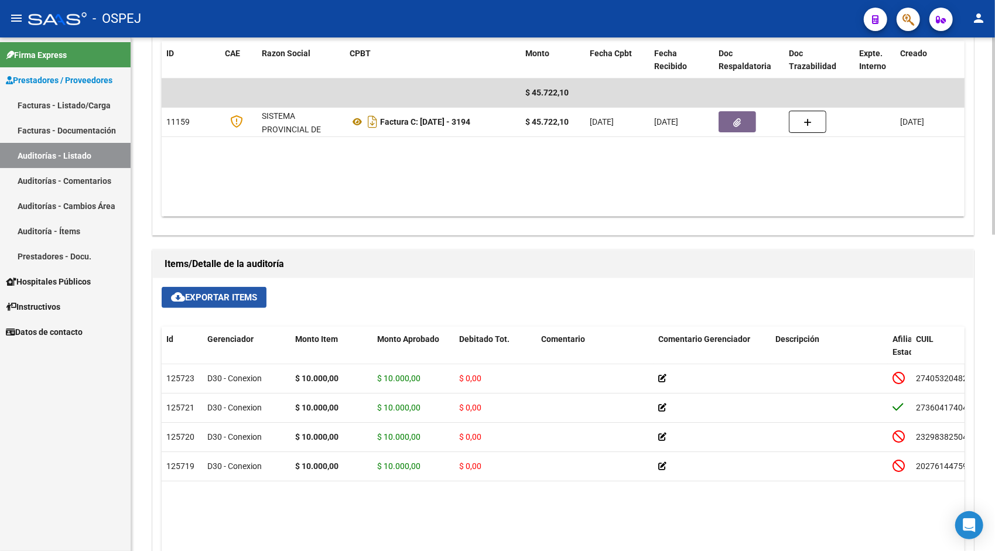
click at [195, 304] on button "cloud_download Exportar Items" at bounding box center [214, 297] width 105 height 21
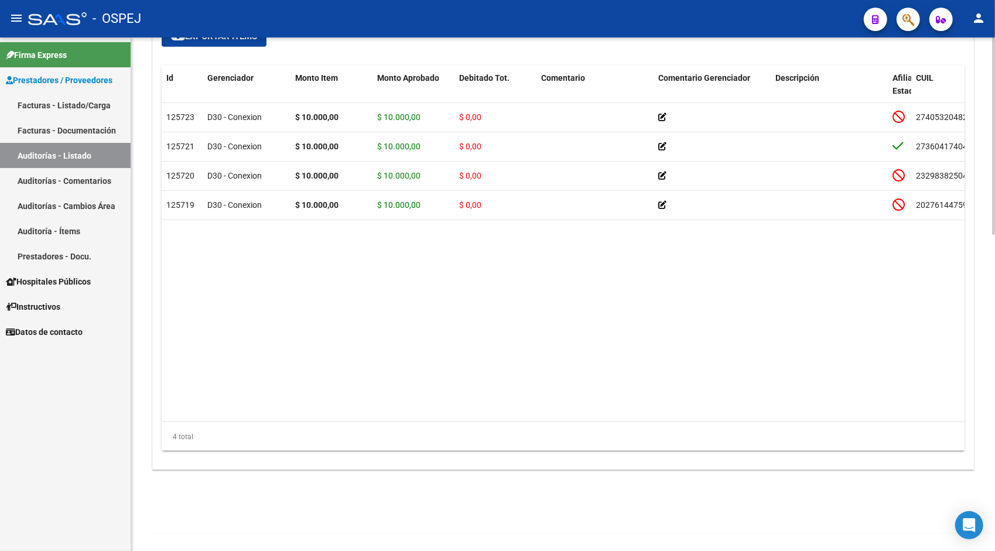
scroll to position [824, 0]
click at [42, 160] on link "Auditorías - Listado" at bounding box center [65, 155] width 131 height 25
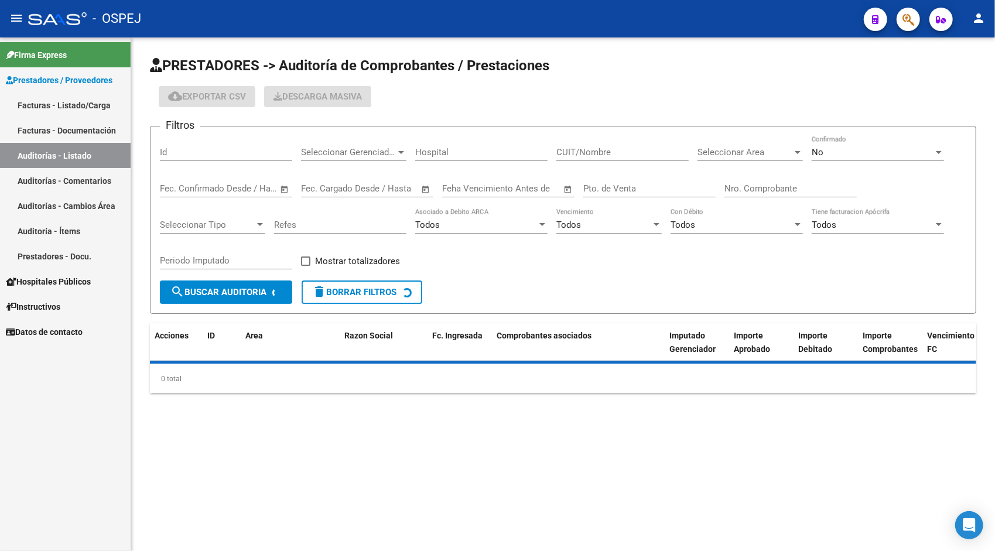
click at [211, 146] on div "Id" at bounding box center [226, 148] width 132 height 25
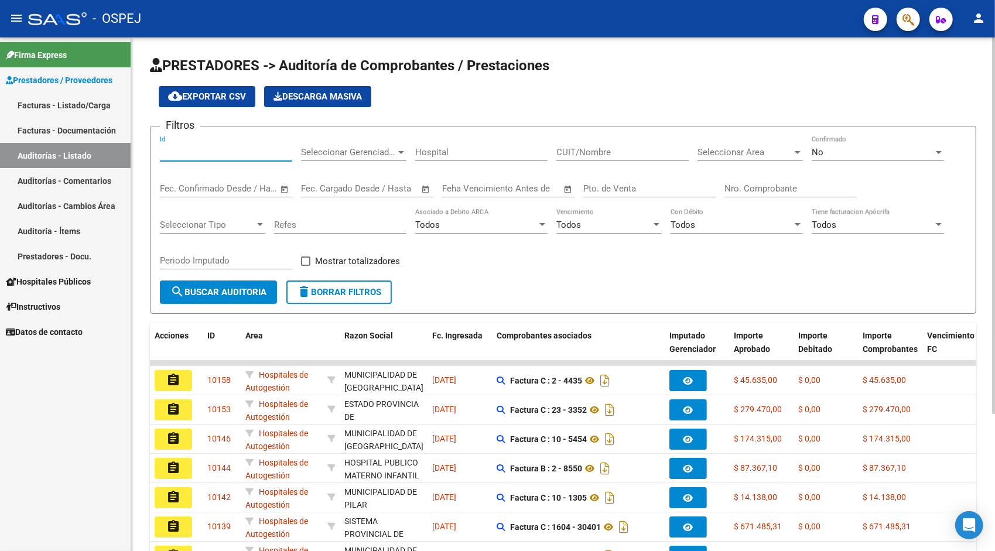
paste input "9890"
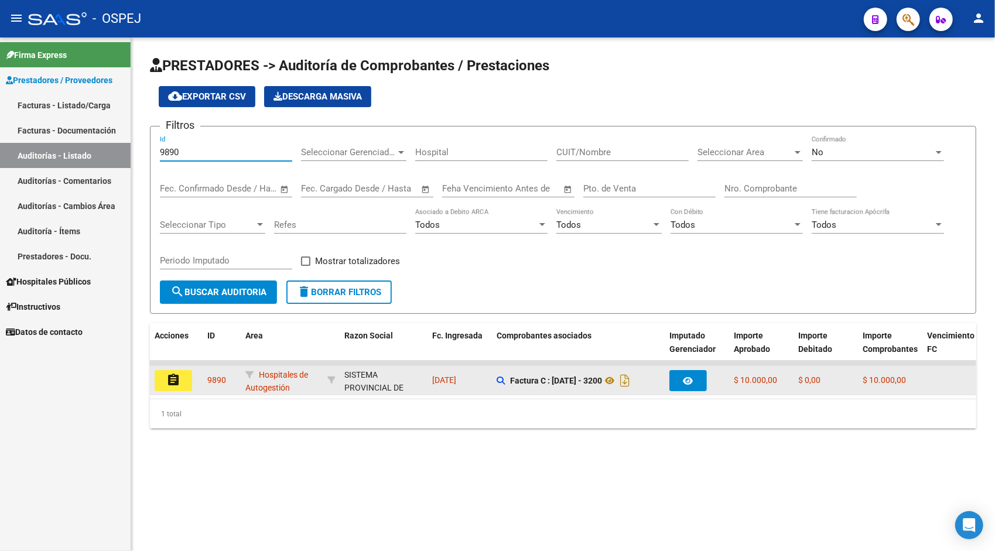
type input "9890"
click at [185, 386] on button "assignment" at bounding box center [173, 380] width 37 height 21
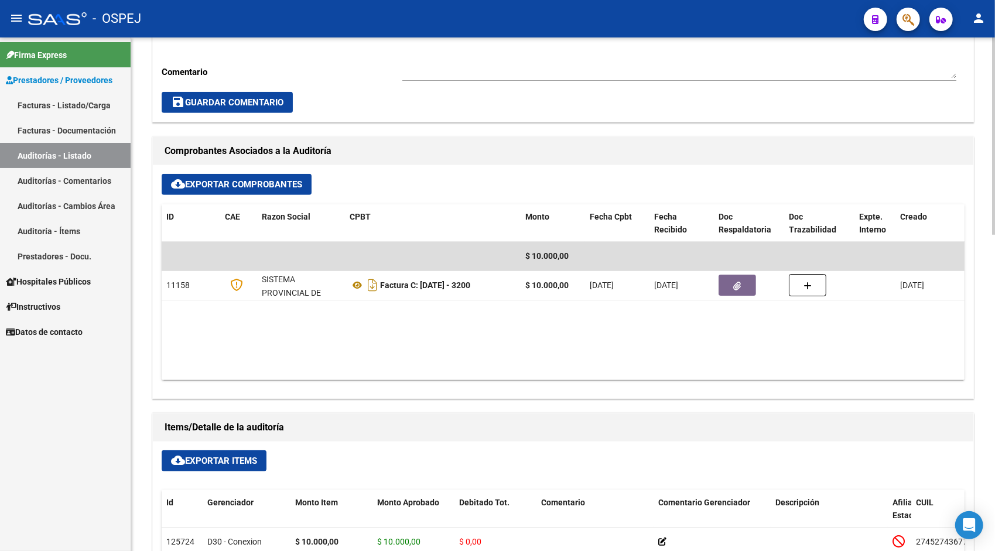
scroll to position [445, 0]
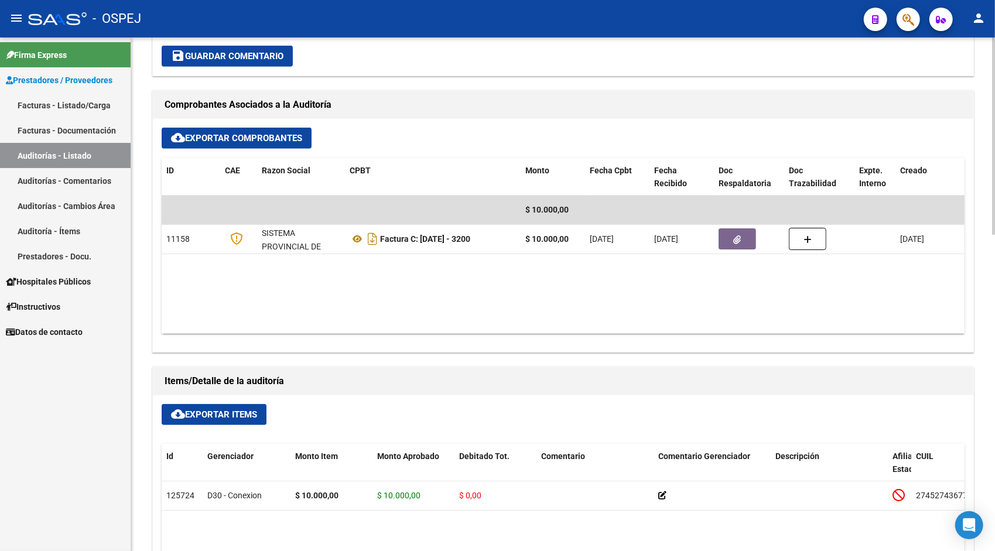
click at [206, 416] on span "cloud_download Exportar Items" at bounding box center [214, 414] width 86 height 11
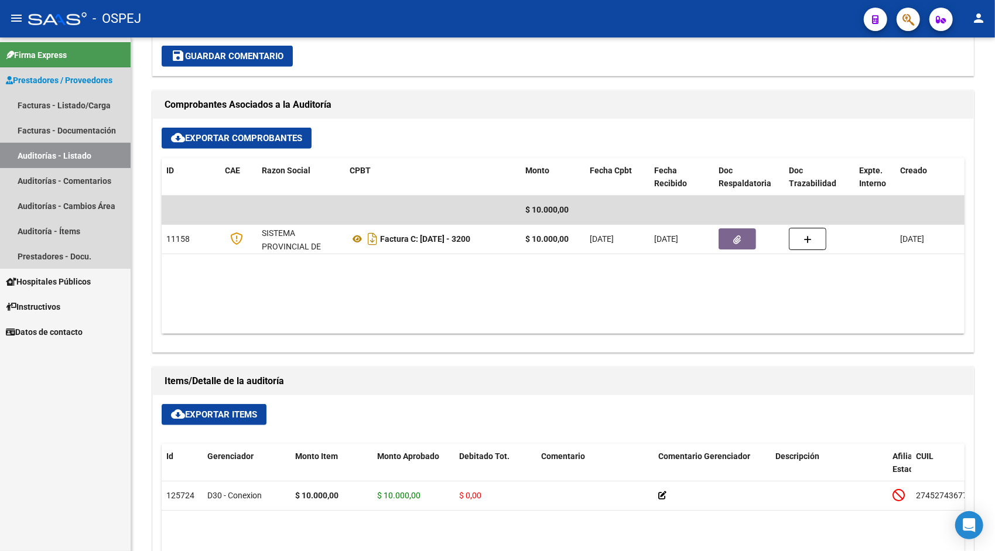
click at [59, 161] on link "Auditorías - Listado" at bounding box center [65, 155] width 131 height 25
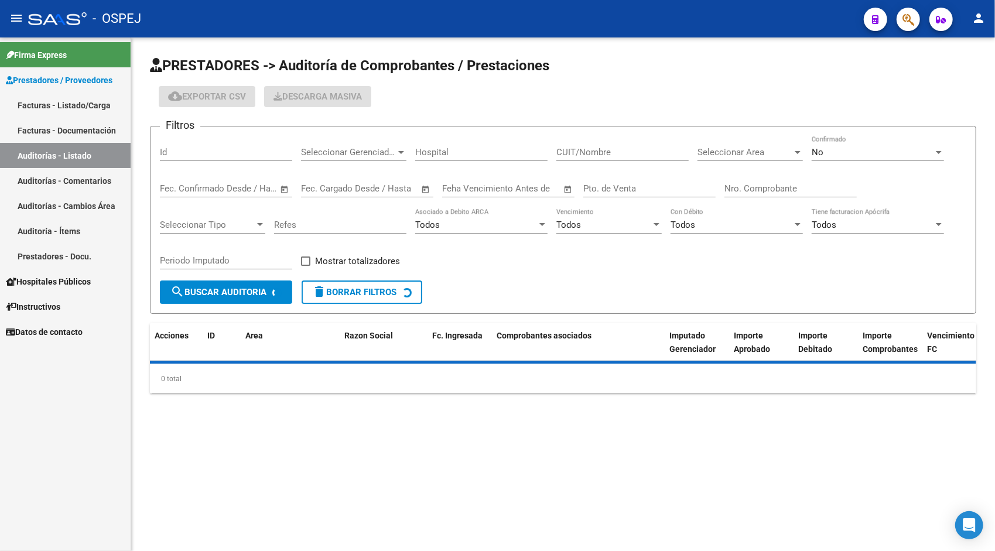
click at [193, 155] on input "Id" at bounding box center [226, 152] width 132 height 11
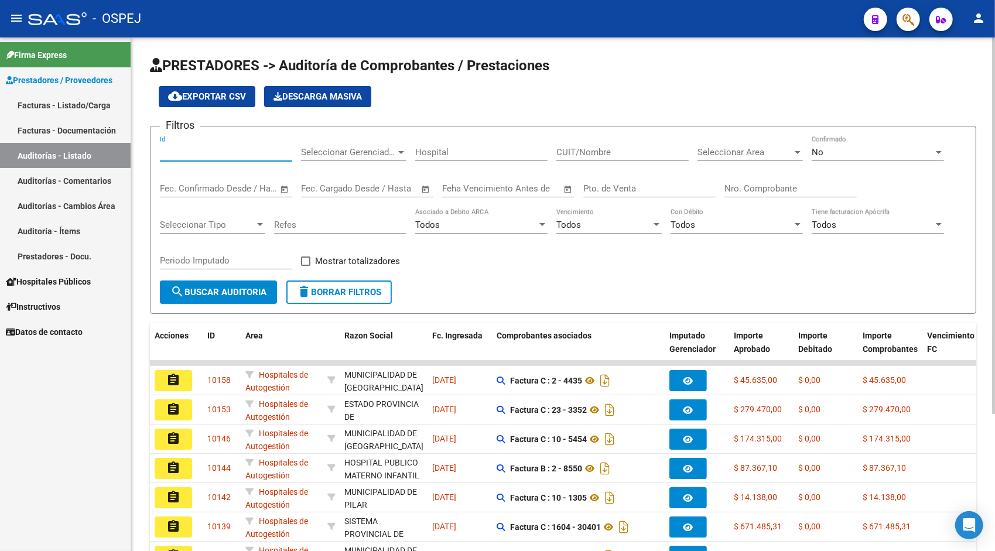
paste input "9891"
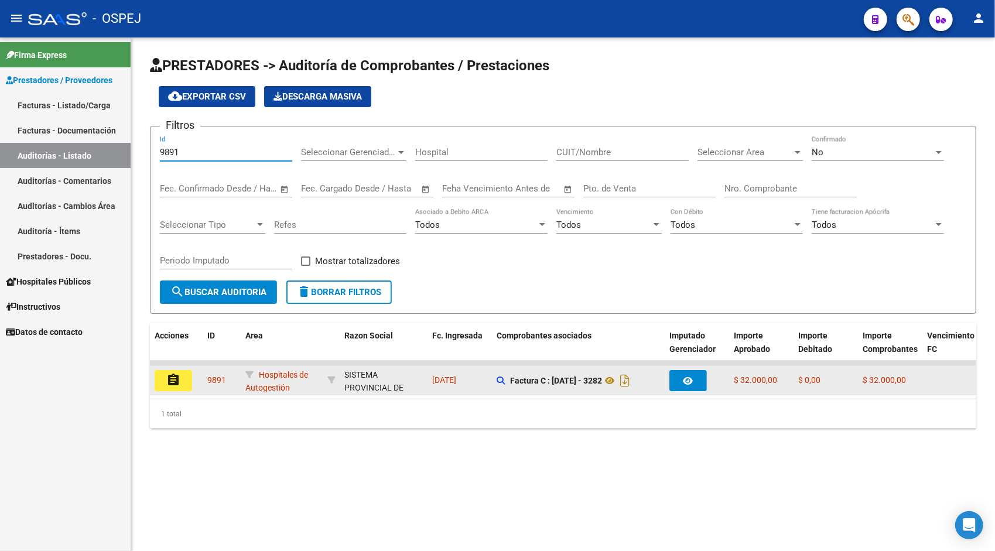
type input "9891"
click at [181, 376] on button "assignment" at bounding box center [173, 380] width 37 height 21
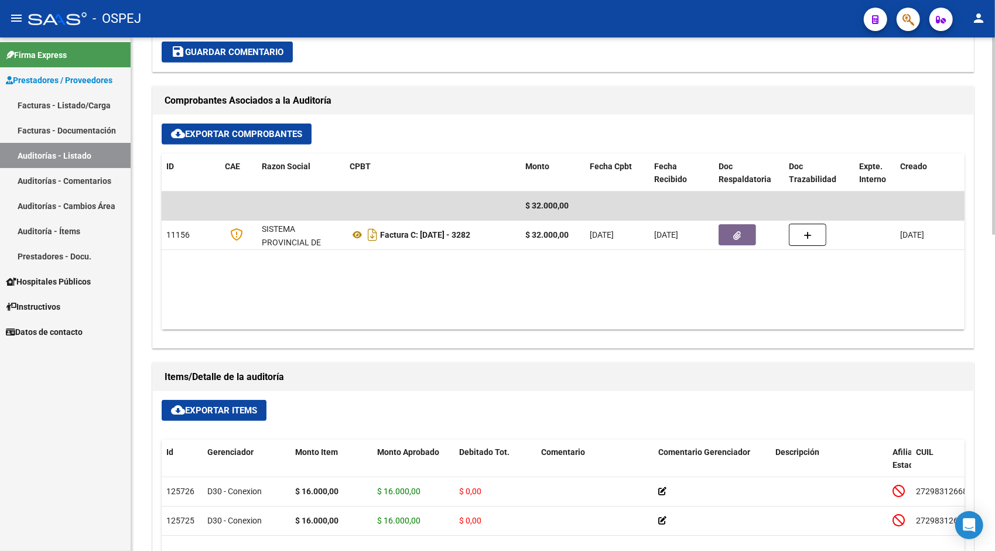
scroll to position [492, 0]
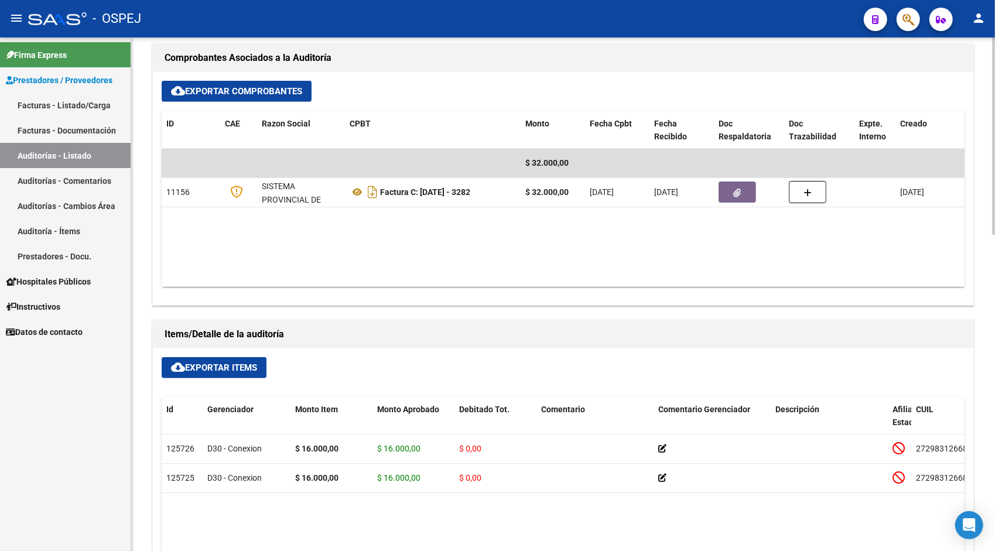
click at [209, 369] on span "cloud_download Exportar Items" at bounding box center [214, 367] width 86 height 11
click at [64, 152] on link "Auditorías - Listado" at bounding box center [65, 155] width 131 height 25
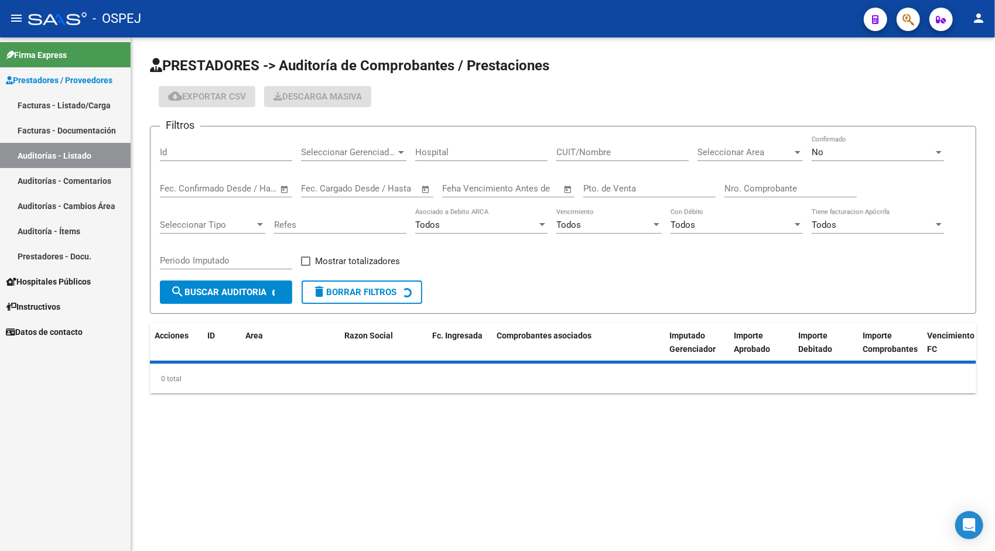
click at [228, 146] on div "Id" at bounding box center [226, 148] width 132 height 25
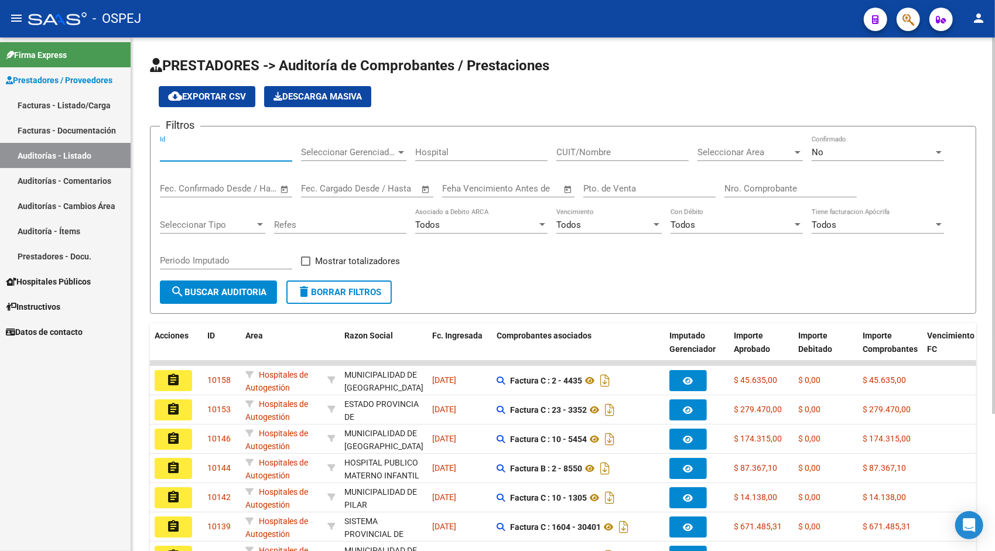
paste input "9892"
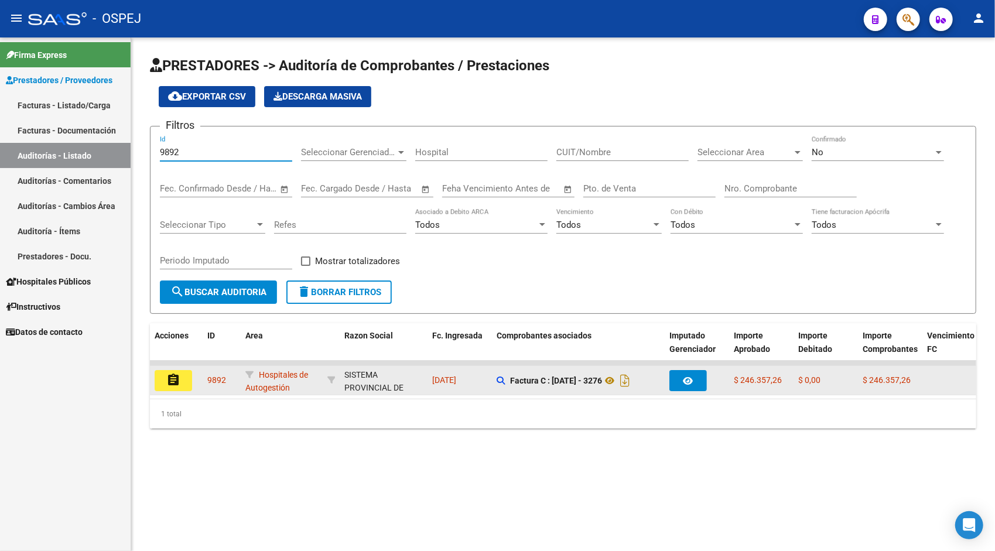
type input "9892"
click at [174, 383] on mat-icon "assignment" at bounding box center [173, 380] width 14 height 14
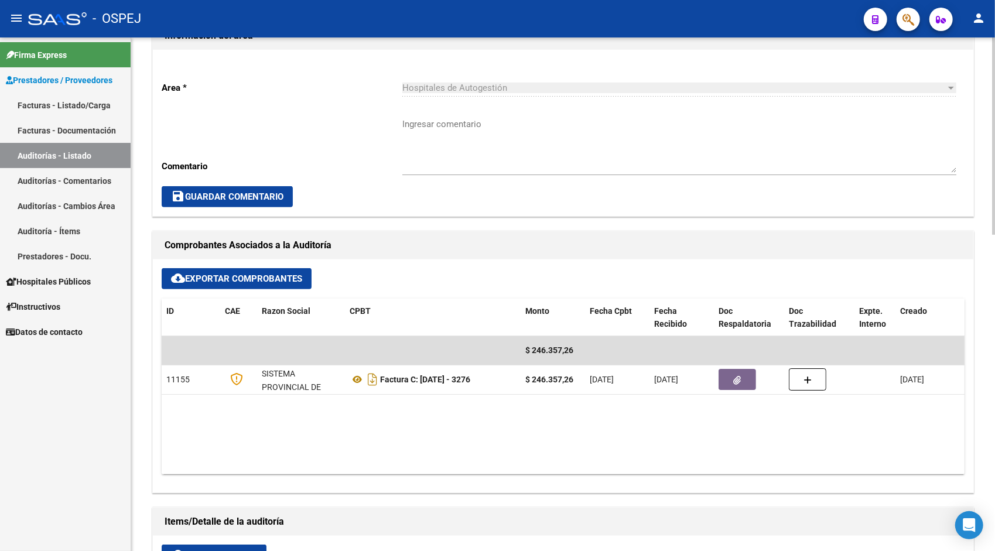
scroll to position [328, 0]
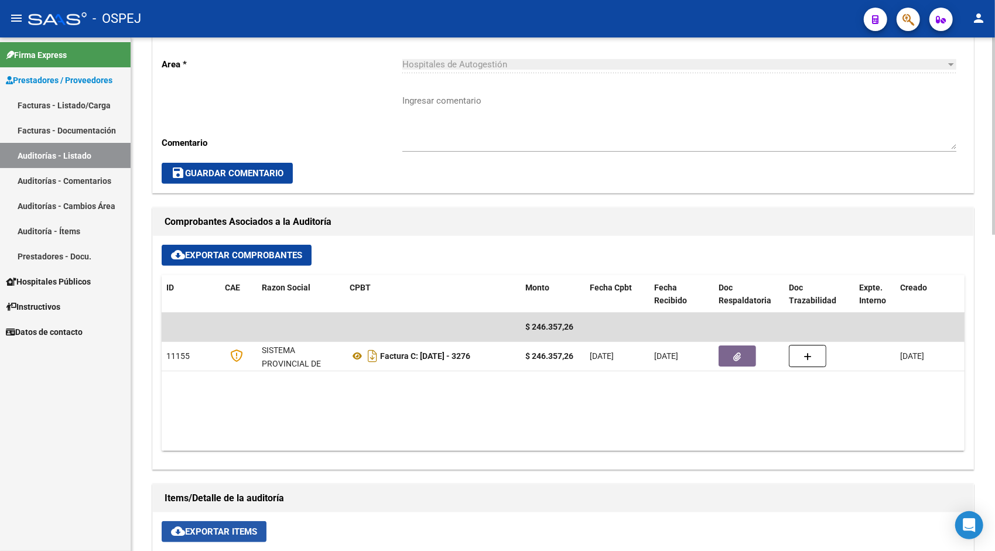
click at [190, 537] on button "cloud_download Exportar Items" at bounding box center [214, 531] width 105 height 21
click at [49, 153] on link "Auditorías - Listado" at bounding box center [65, 155] width 131 height 25
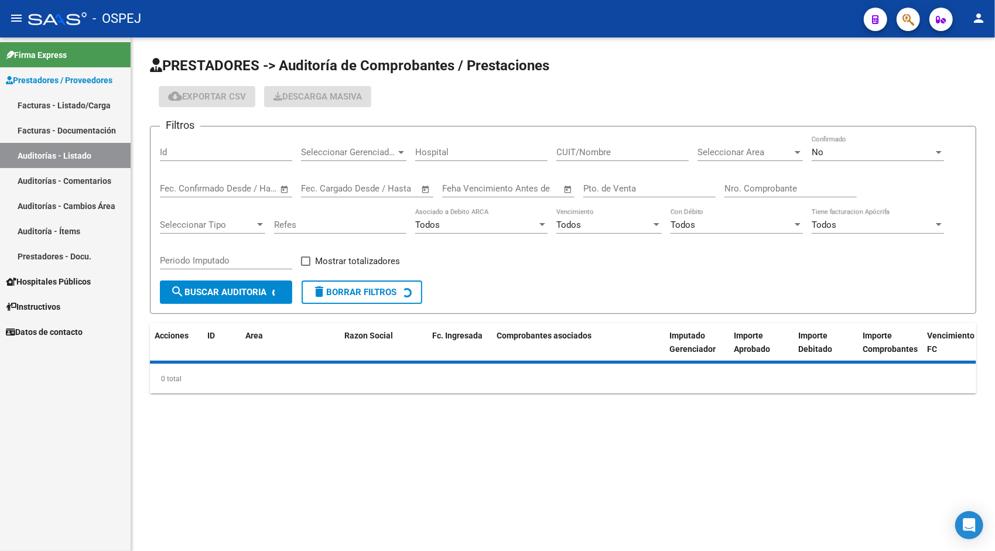
click at [214, 142] on div "Id" at bounding box center [226, 148] width 132 height 25
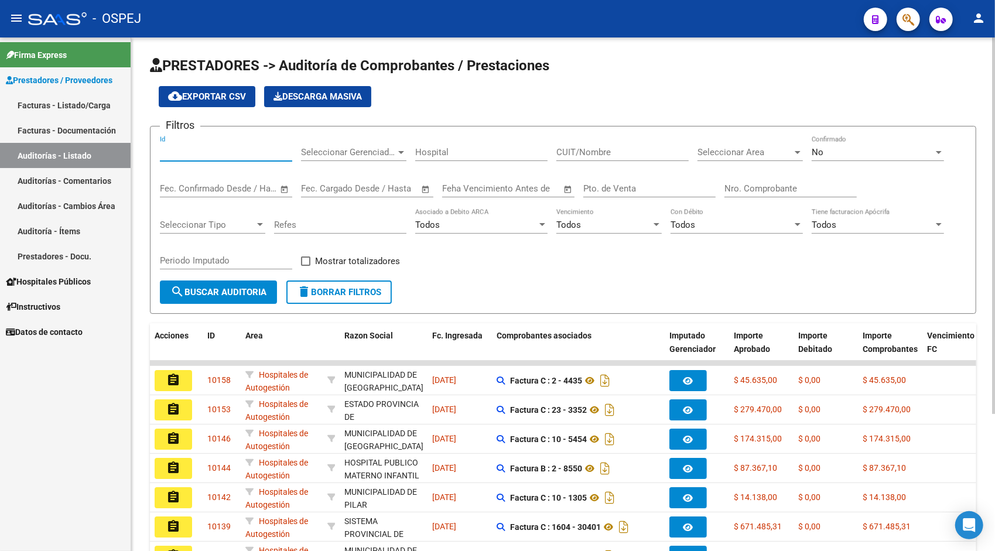
paste input "9893"
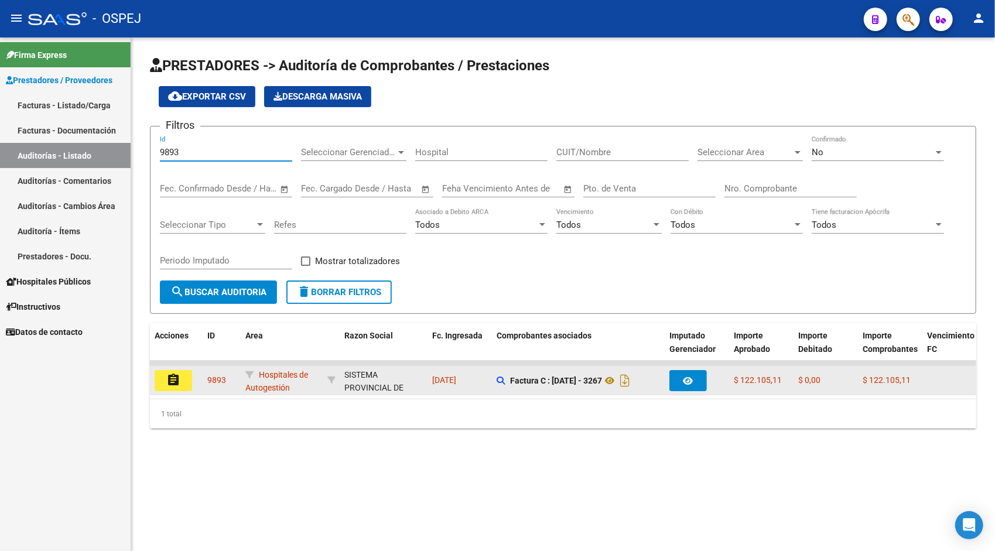
type input "9893"
click at [170, 383] on mat-icon "assignment" at bounding box center [173, 380] width 14 height 14
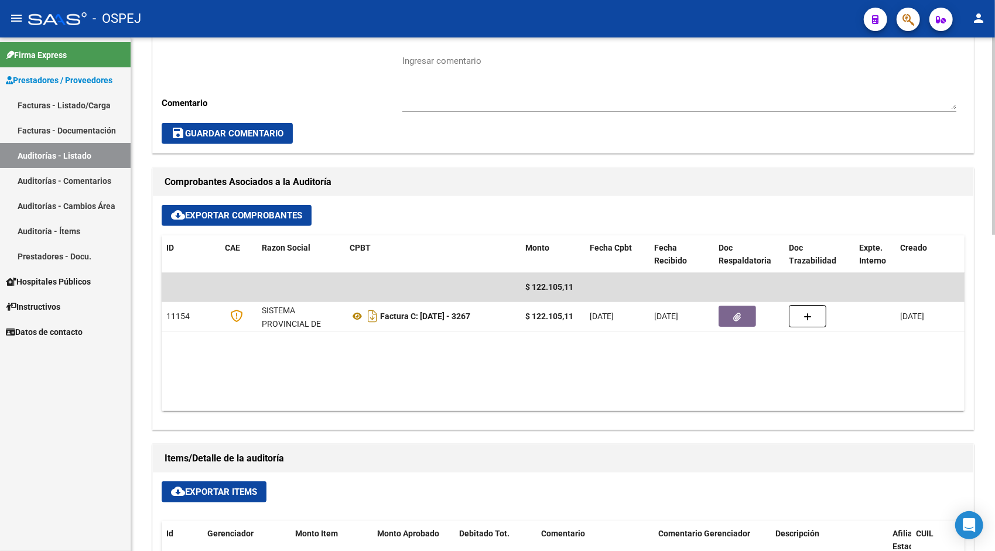
scroll to position [398, 0]
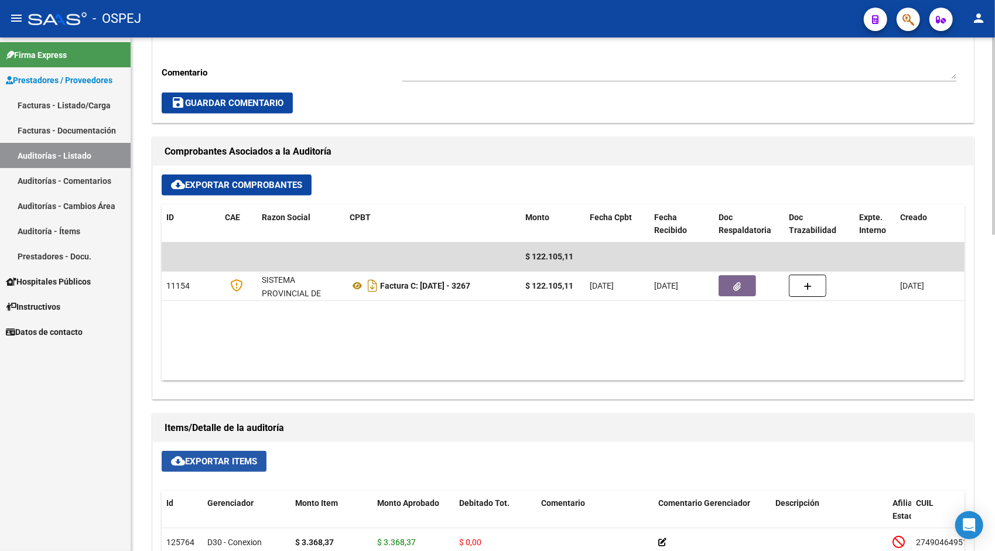
click at [203, 465] on button "cloud_download Exportar Items" at bounding box center [214, 461] width 105 height 21
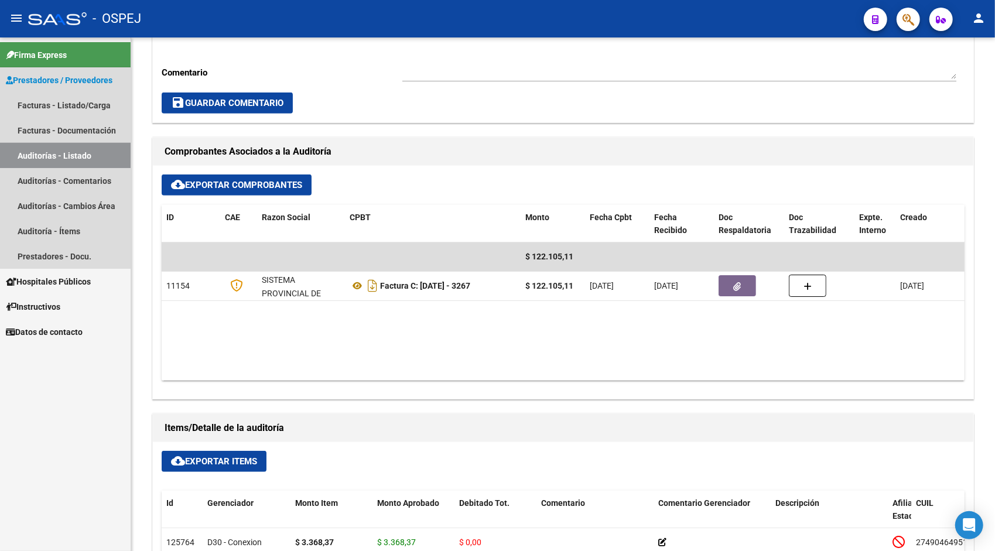
click at [64, 155] on link "Auditorías - Listado" at bounding box center [65, 155] width 131 height 25
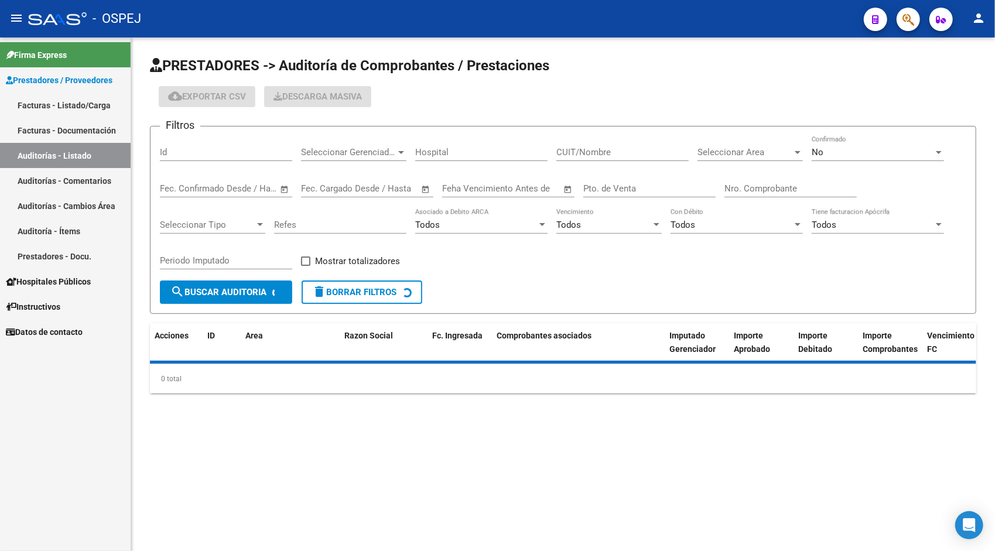
click at [196, 150] on input "Id" at bounding box center [226, 152] width 132 height 11
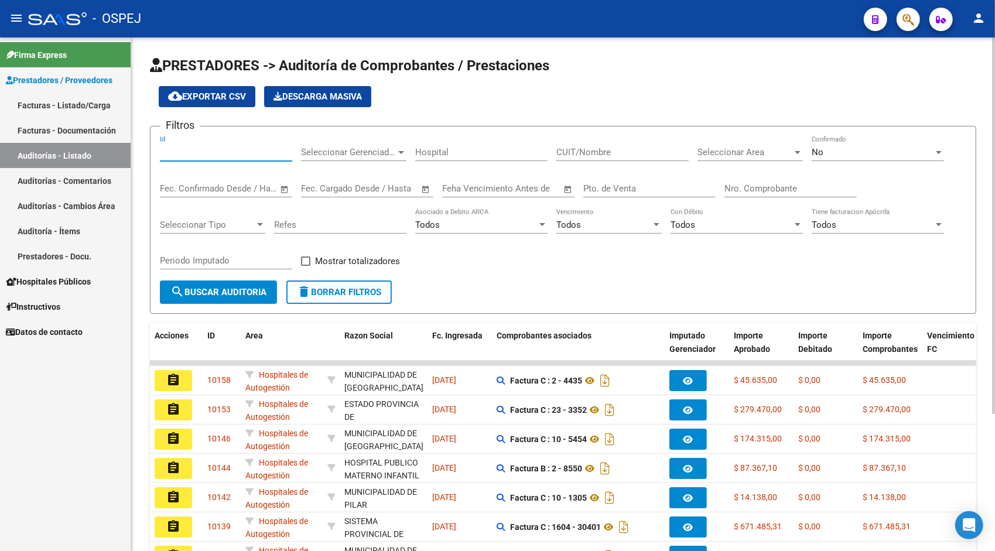
paste input "9894"
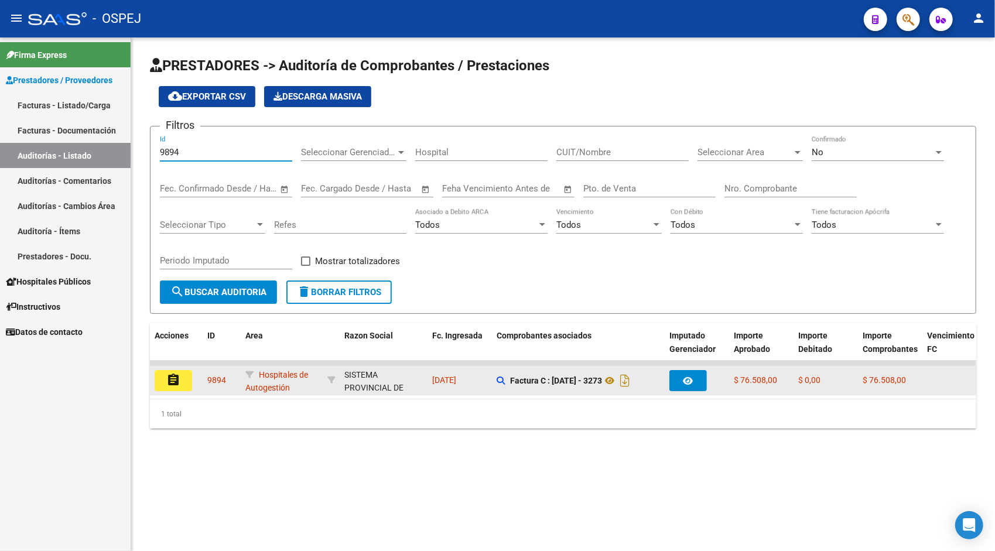
type input "9894"
click at [193, 373] on div "assignment" at bounding box center [176, 380] width 43 height 21
click at [166, 379] on mat-icon "assignment" at bounding box center [173, 380] width 14 height 14
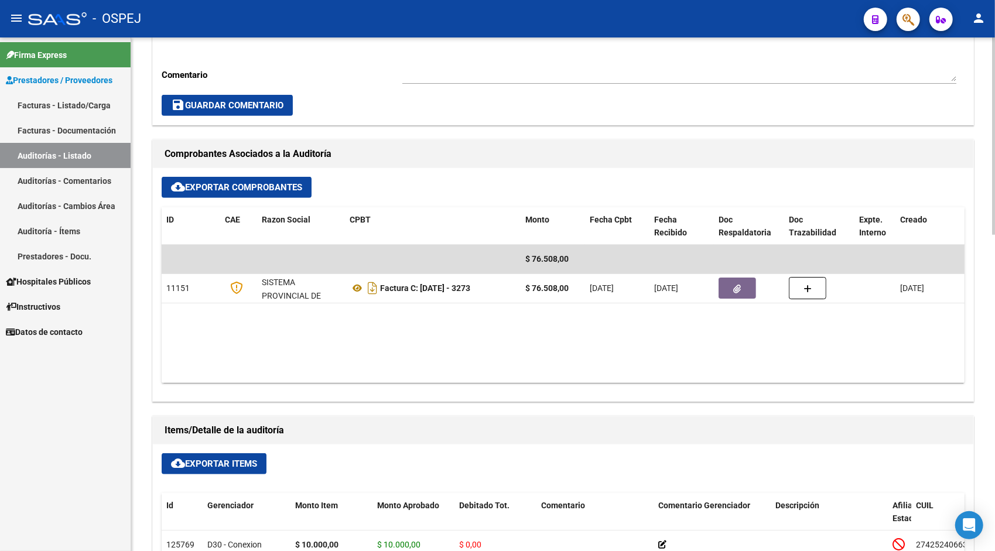
scroll to position [398, 0]
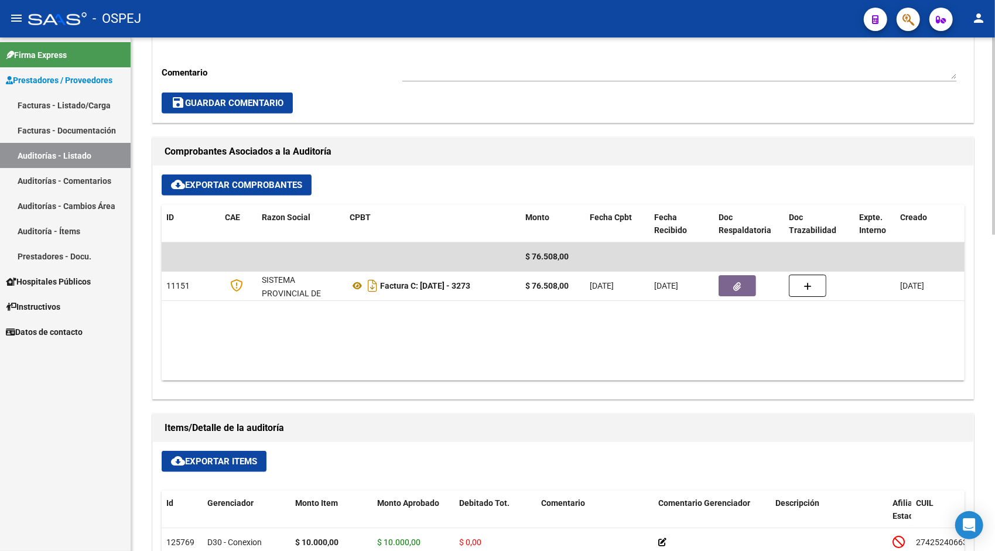
click at [222, 456] on span "cloud_download Exportar Items" at bounding box center [214, 461] width 86 height 11
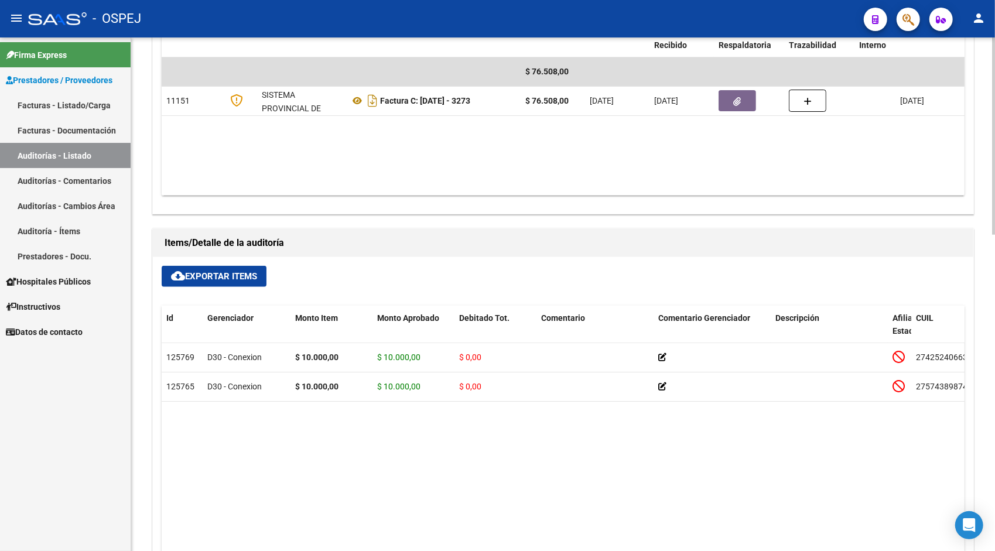
scroll to position [585, 0]
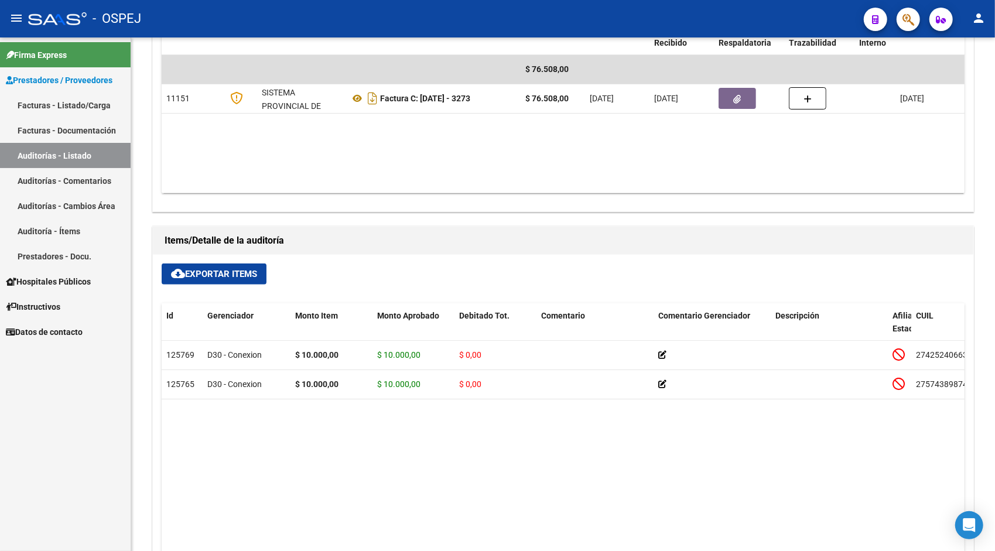
click at [67, 147] on link "Auditorías - Listado" at bounding box center [65, 155] width 131 height 25
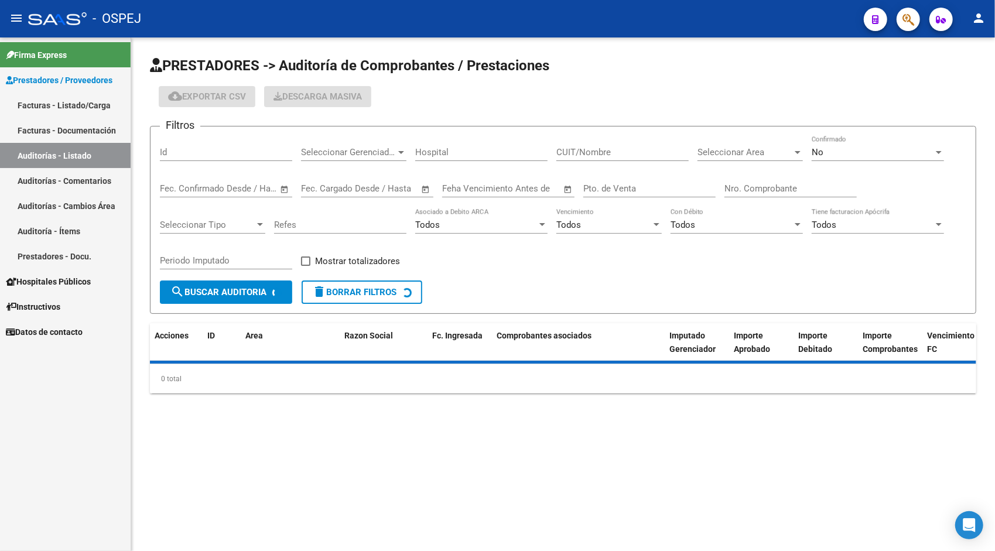
click at [200, 159] on div "Id" at bounding box center [226, 148] width 132 height 25
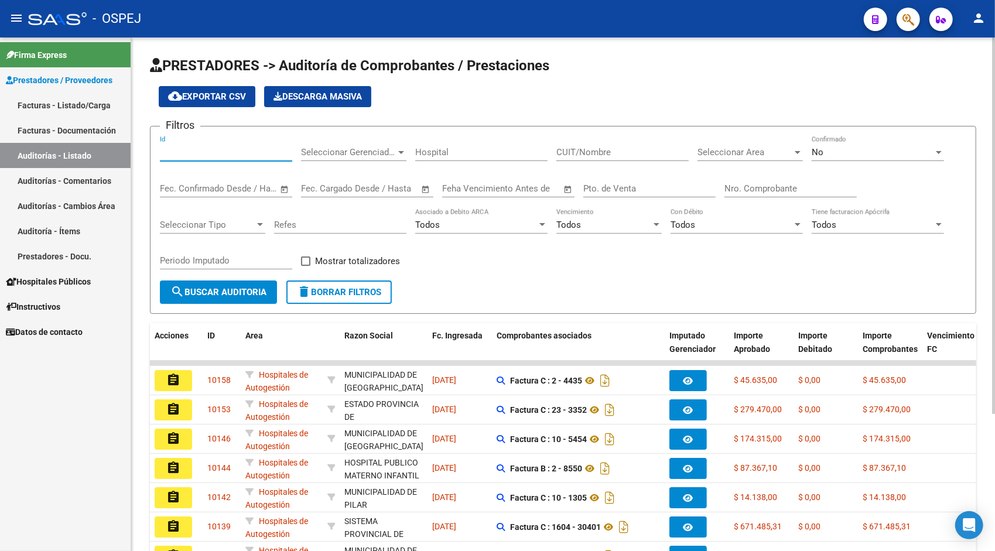
paste input "9895"
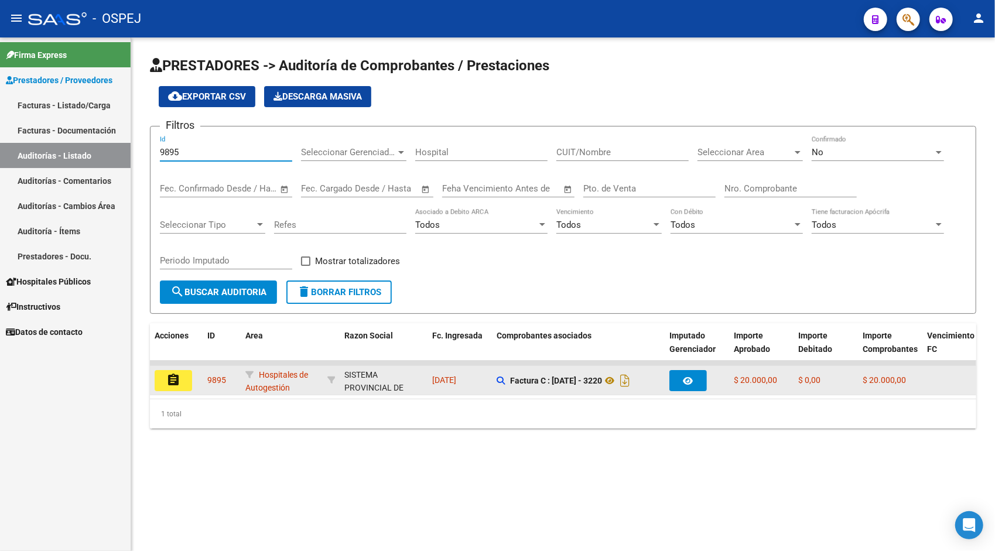
type input "9895"
click at [173, 381] on mat-icon "assignment" at bounding box center [173, 380] width 14 height 14
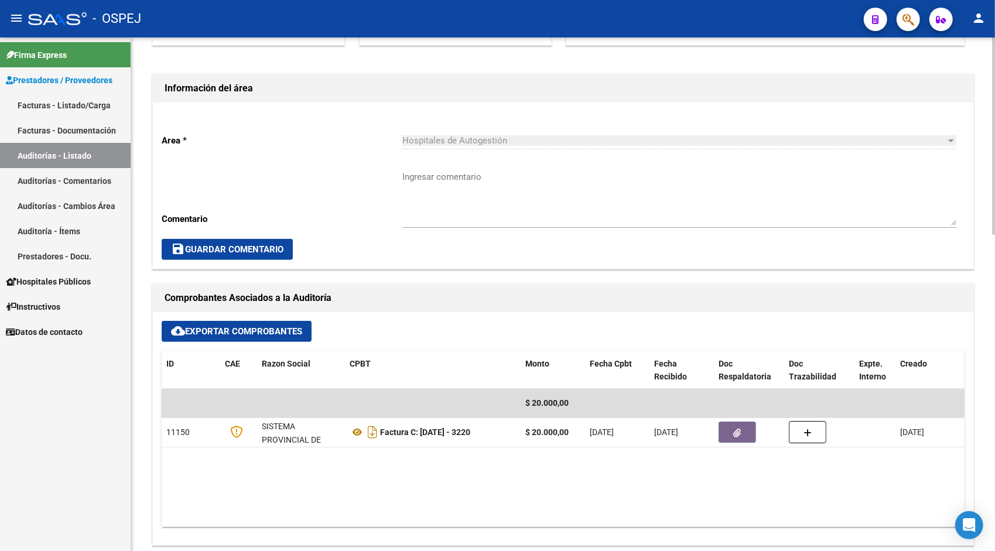
scroll to position [328, 0]
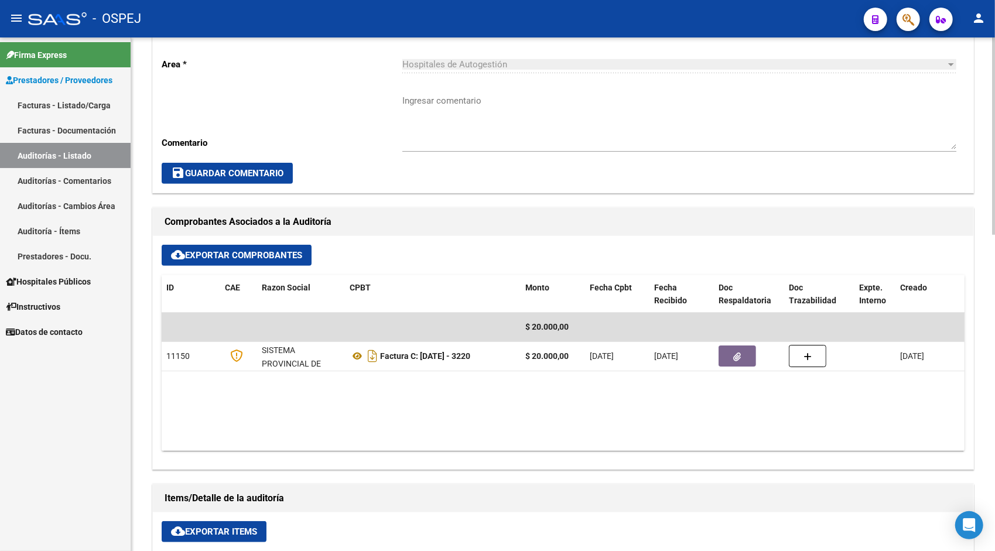
click at [199, 529] on span "cloud_download Exportar Items" at bounding box center [214, 531] width 86 height 11
click at [61, 162] on link "Auditorías - Listado" at bounding box center [65, 155] width 131 height 25
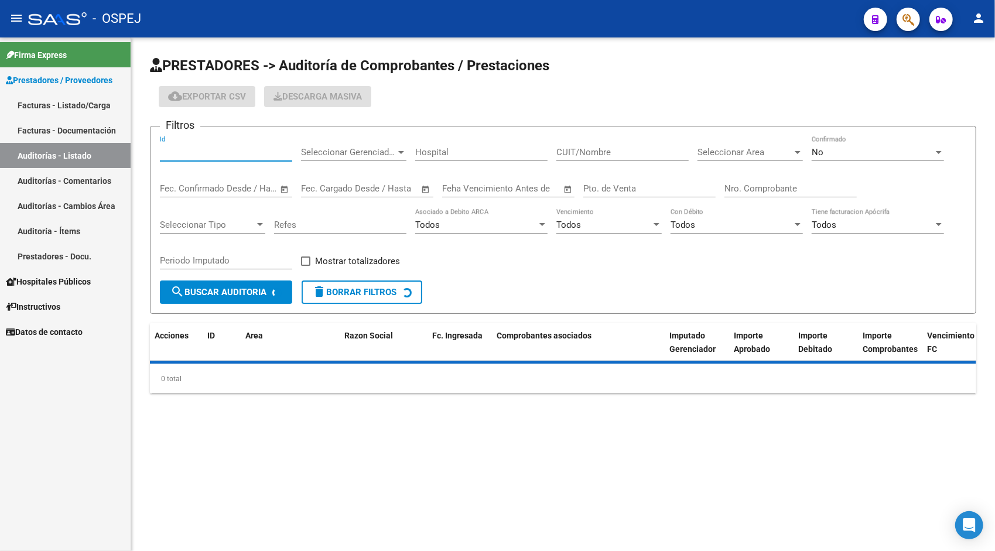
click at [194, 151] on input "Id" at bounding box center [226, 152] width 132 height 11
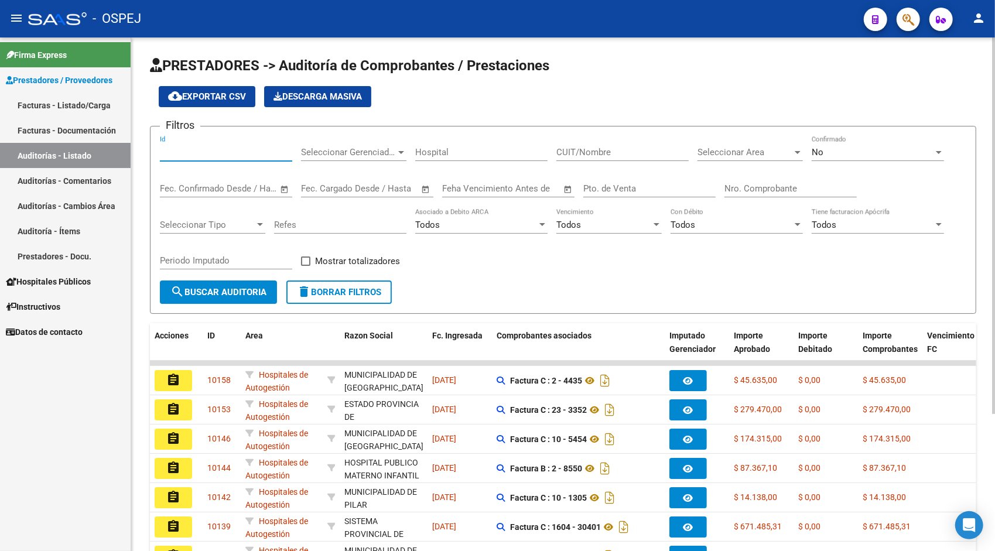
paste input "9896"
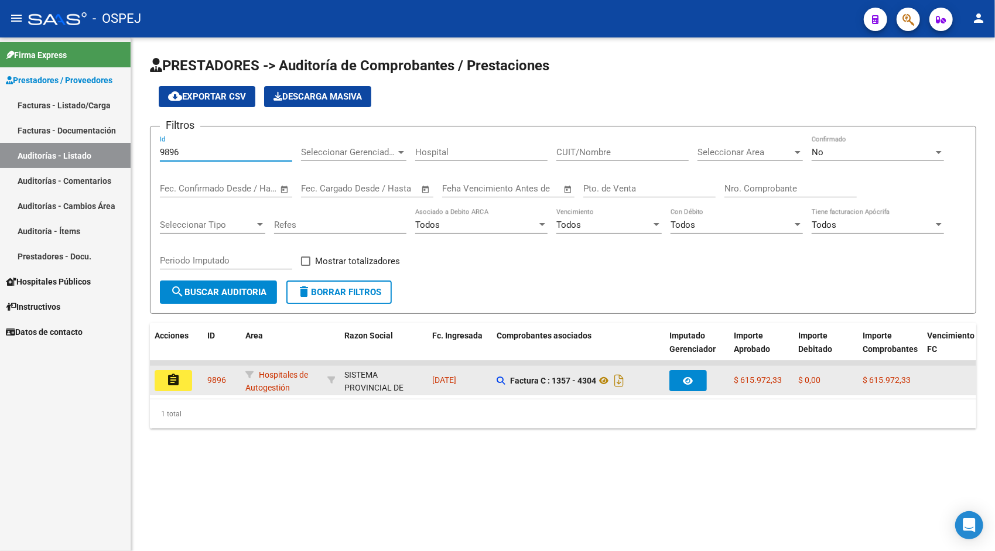
type input "9896"
click at [170, 388] on button "assignment" at bounding box center [173, 380] width 37 height 21
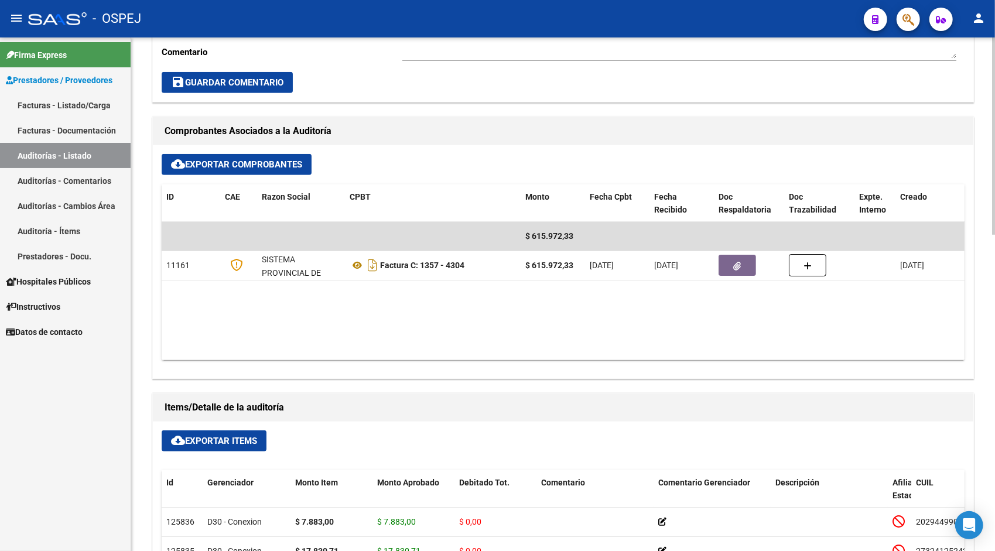
scroll to position [422, 0]
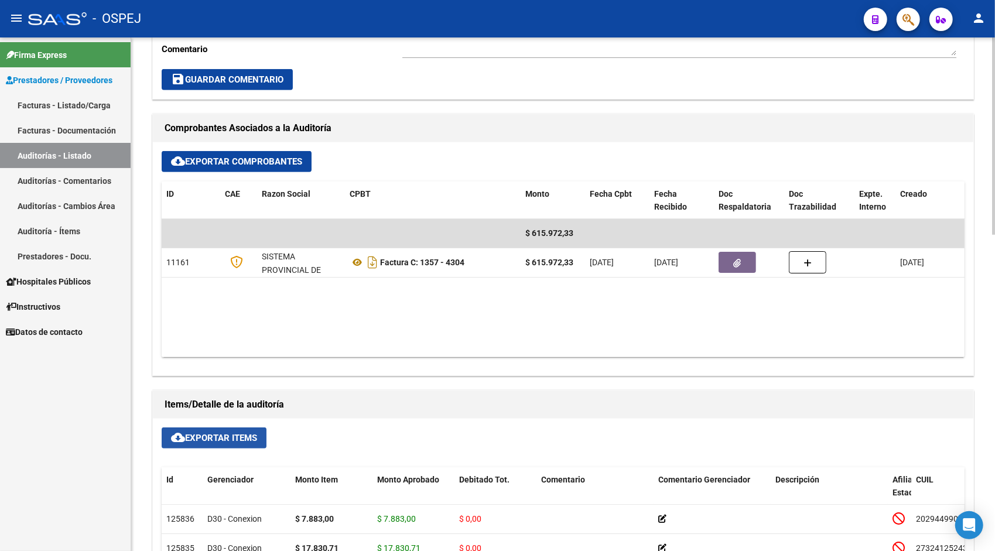
click at [215, 440] on span "cloud_download Exportar Items" at bounding box center [214, 438] width 86 height 11
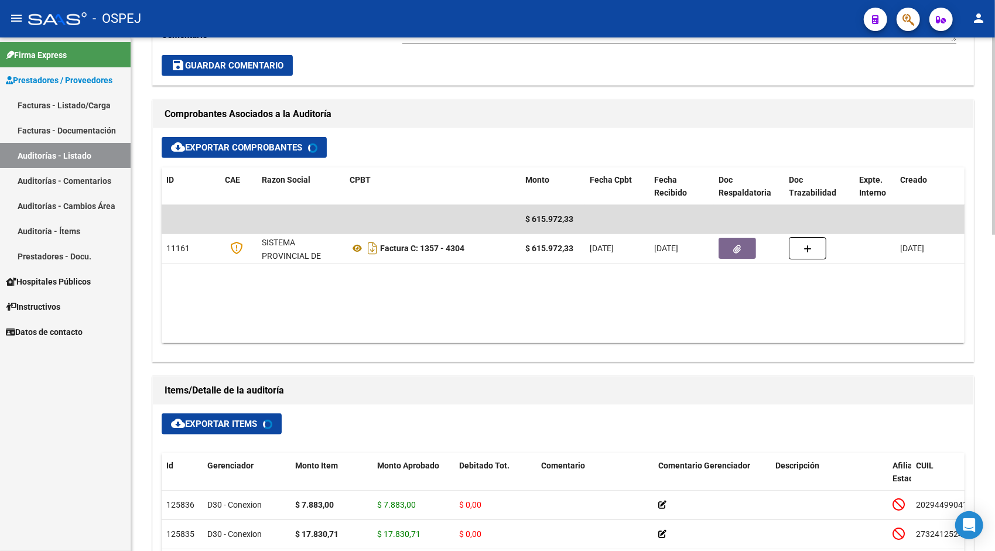
scroll to position [445, 0]
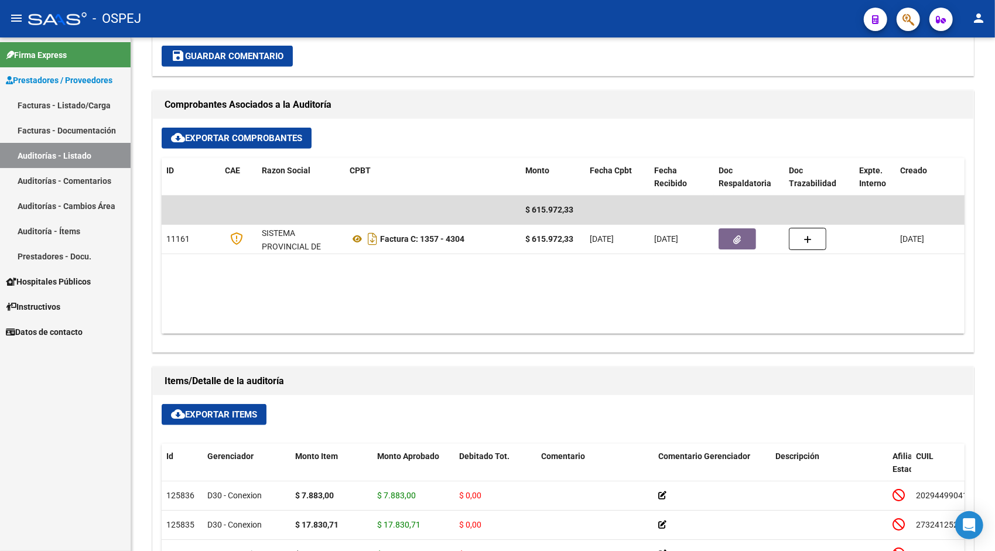
click at [84, 139] on link "Facturas - Documentación" at bounding box center [65, 130] width 131 height 25
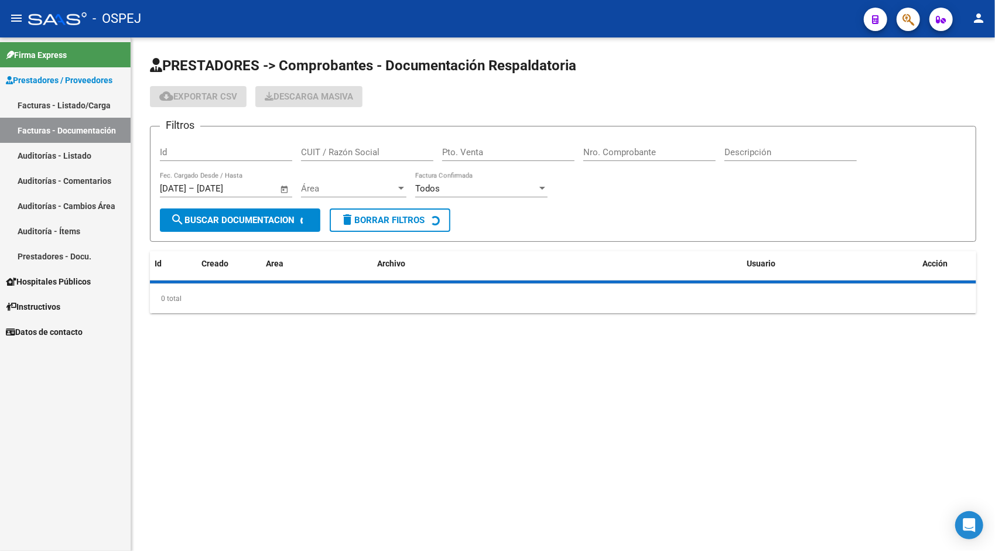
click at [92, 151] on link "Auditorías - Listado" at bounding box center [65, 155] width 131 height 25
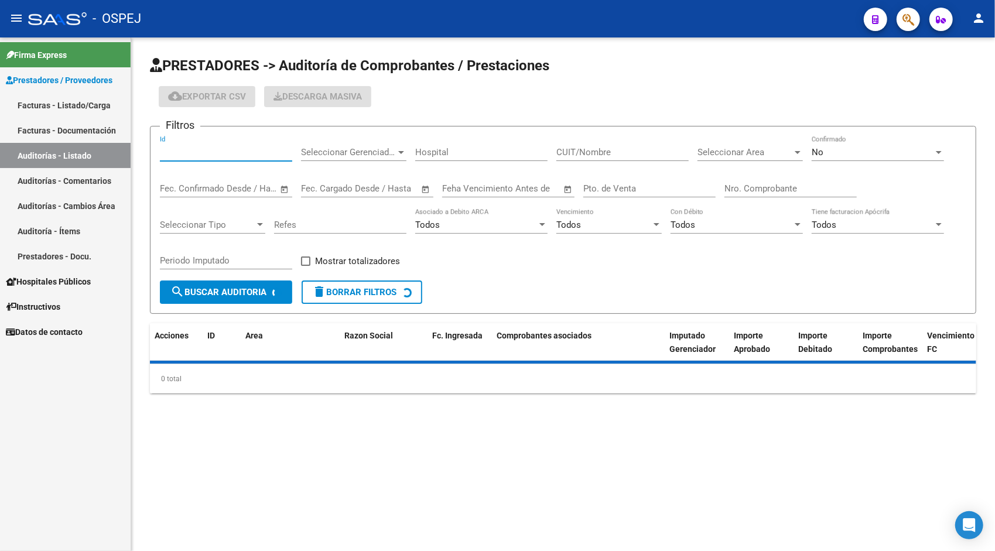
click at [207, 149] on input "Id" at bounding box center [226, 152] width 132 height 11
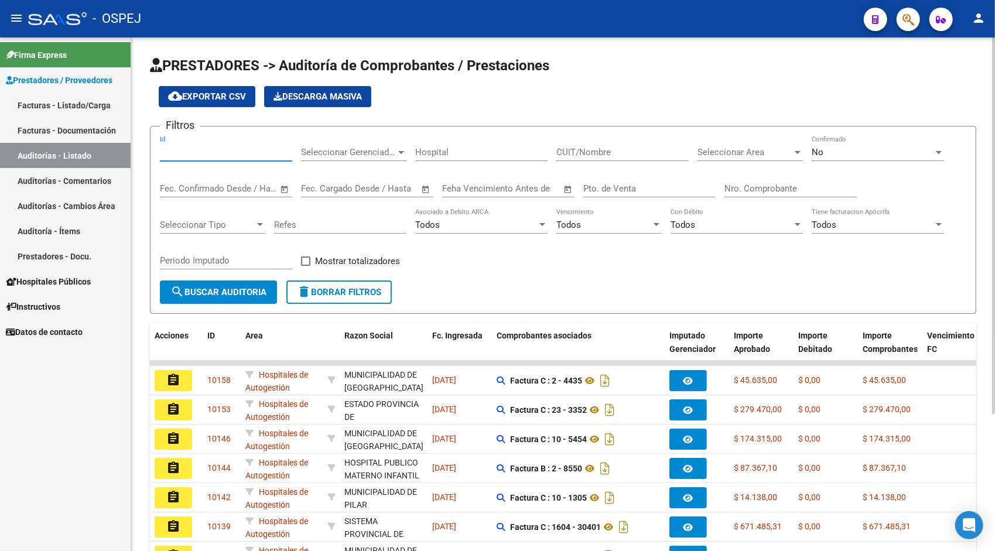
paste input "9897"
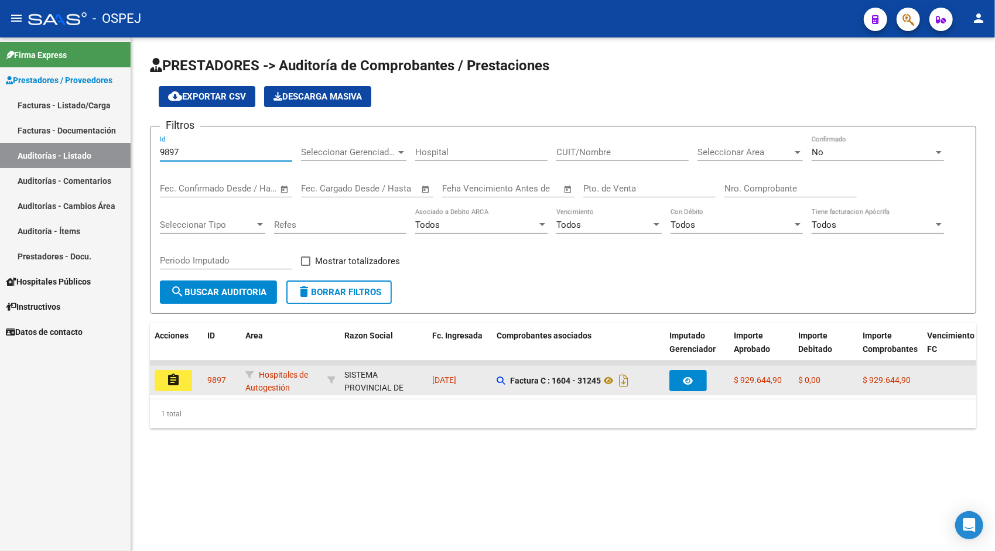
type input "9897"
click at [165, 392] on datatable-body-cell "assignment" at bounding box center [176, 380] width 53 height 29
click at [163, 386] on button "assignment" at bounding box center [173, 380] width 37 height 21
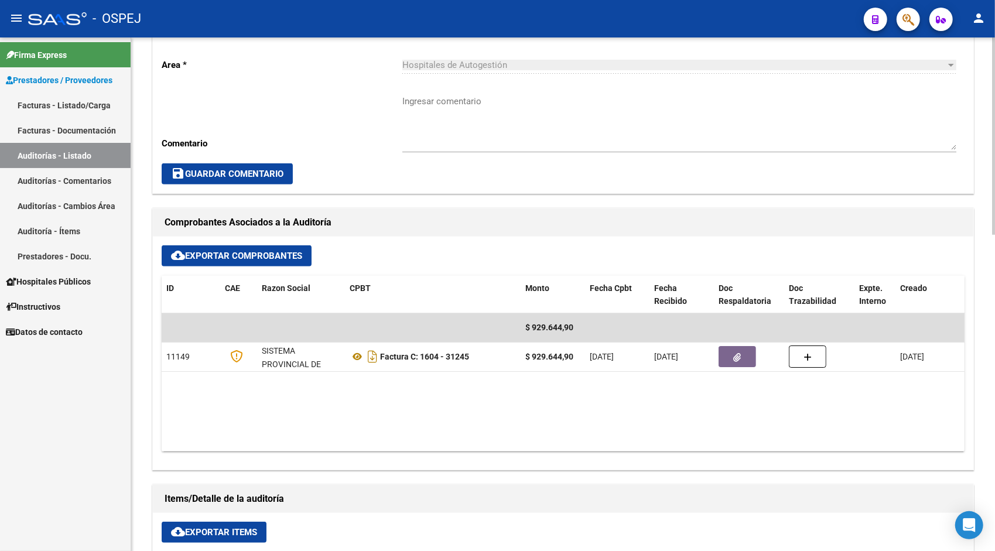
scroll to position [328, 0]
click at [214, 539] on button "cloud_download Exportar Items" at bounding box center [214, 531] width 105 height 21
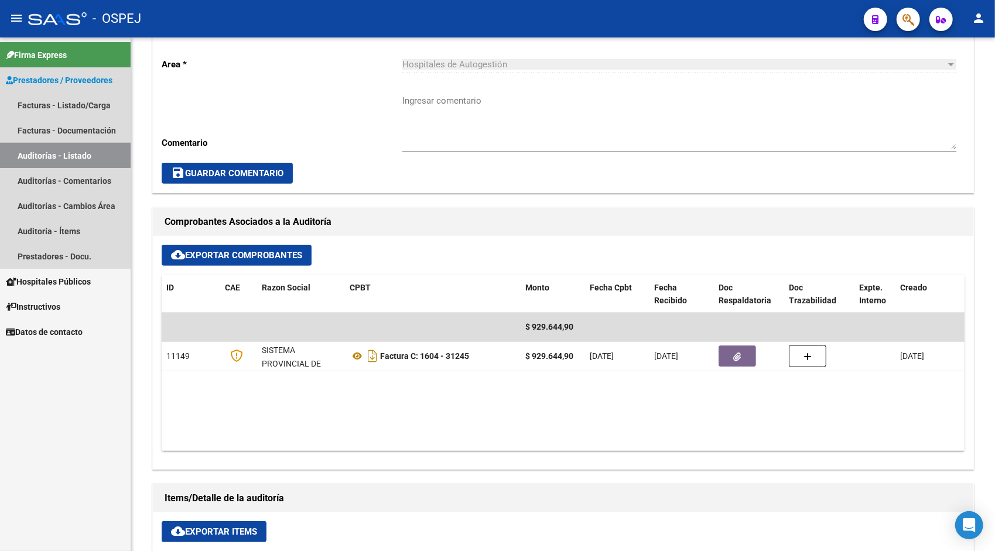
click at [116, 153] on link "Auditorías - Listado" at bounding box center [65, 155] width 131 height 25
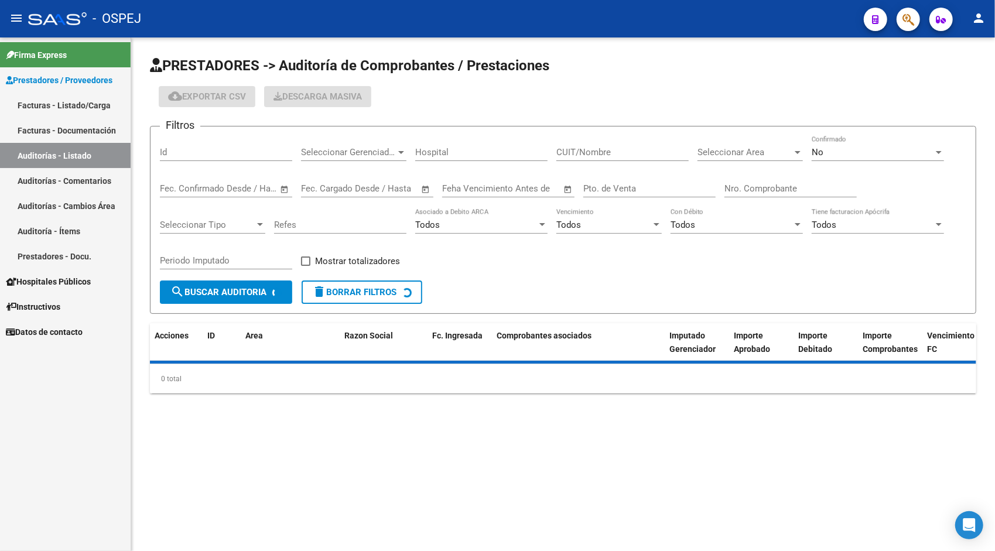
click at [177, 155] on input "Id" at bounding box center [226, 152] width 132 height 11
paste input "9898"
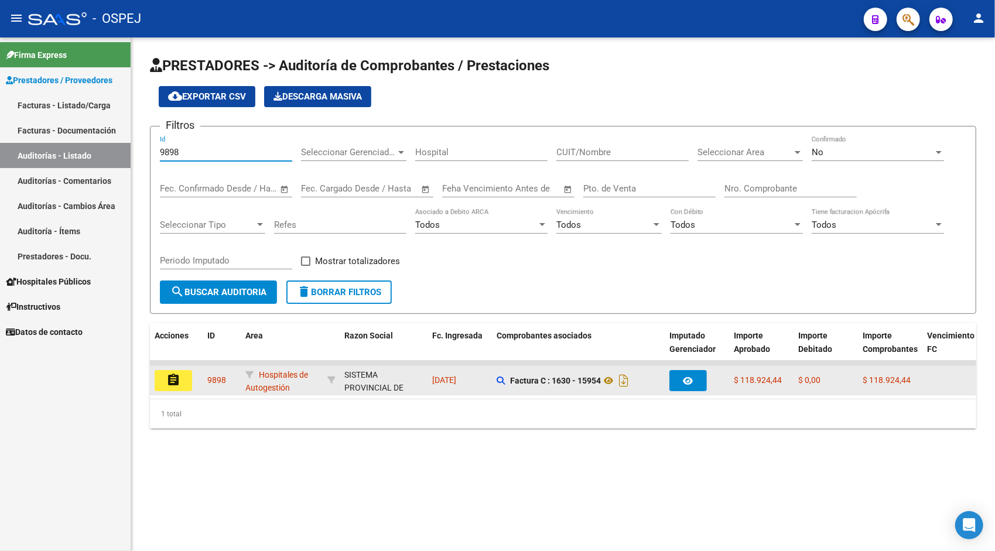
type input "9898"
click at [179, 377] on mat-icon "assignment" at bounding box center [173, 380] width 14 height 14
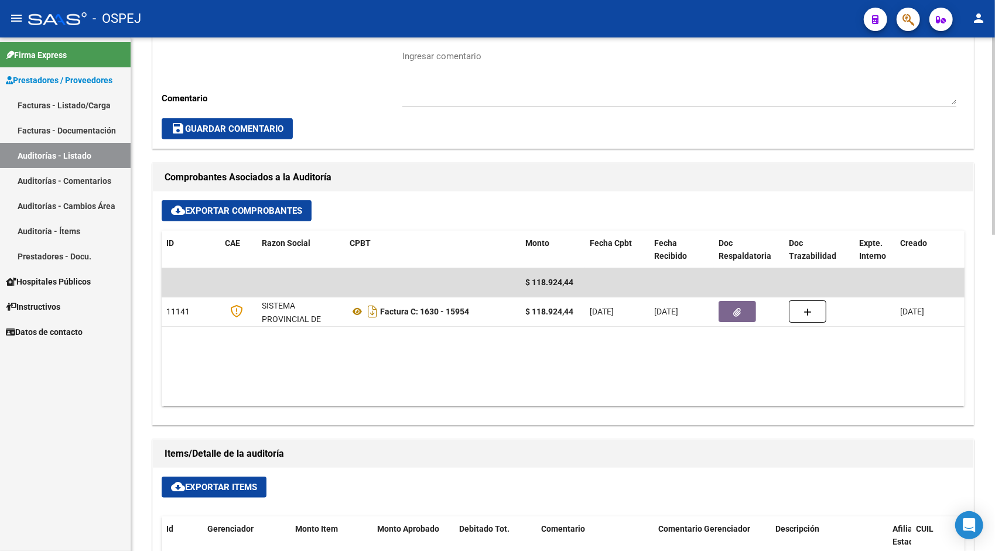
scroll to position [375, 0]
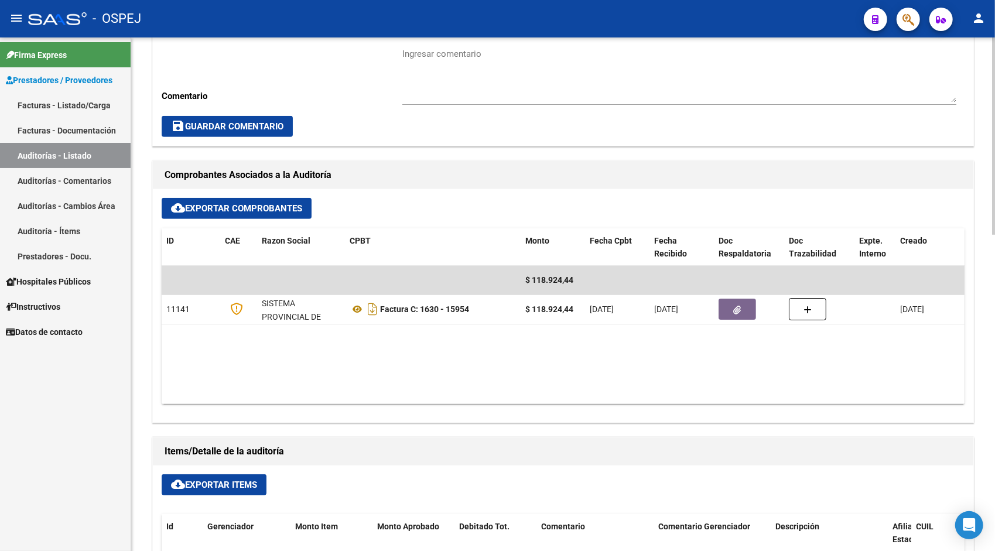
click at [211, 484] on span "cloud_download Exportar Items" at bounding box center [214, 484] width 86 height 11
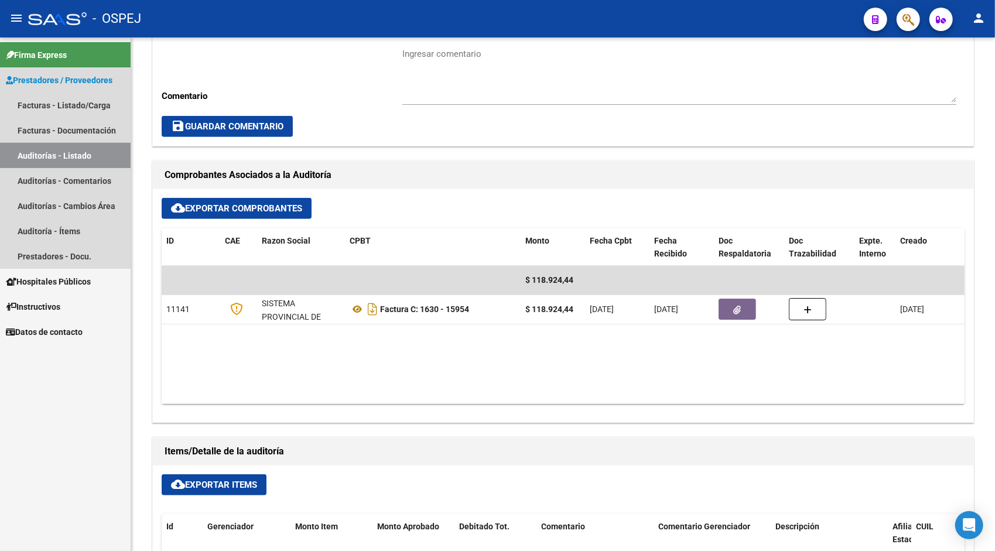
click at [63, 156] on link "Auditorías - Listado" at bounding box center [65, 155] width 131 height 25
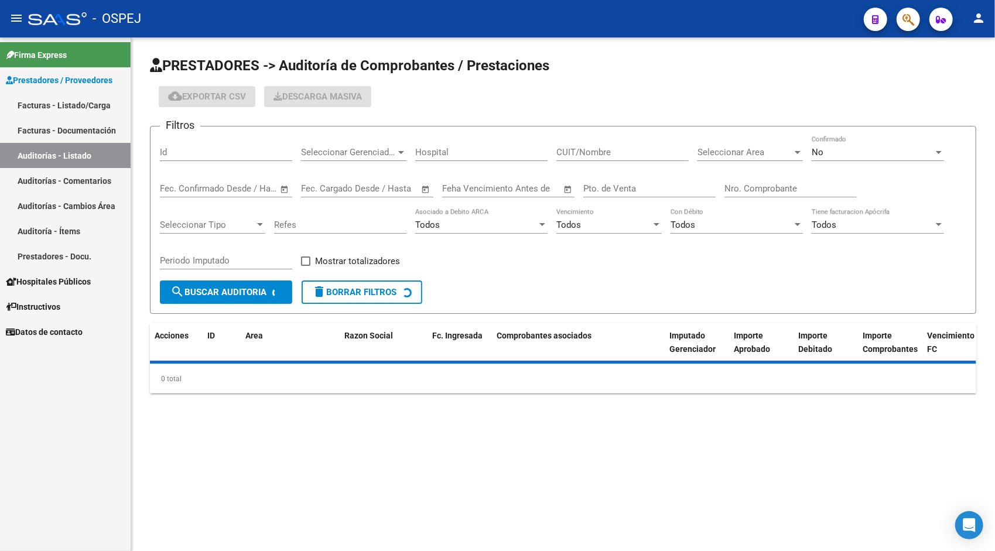
click at [200, 150] on input "Id" at bounding box center [226, 152] width 132 height 11
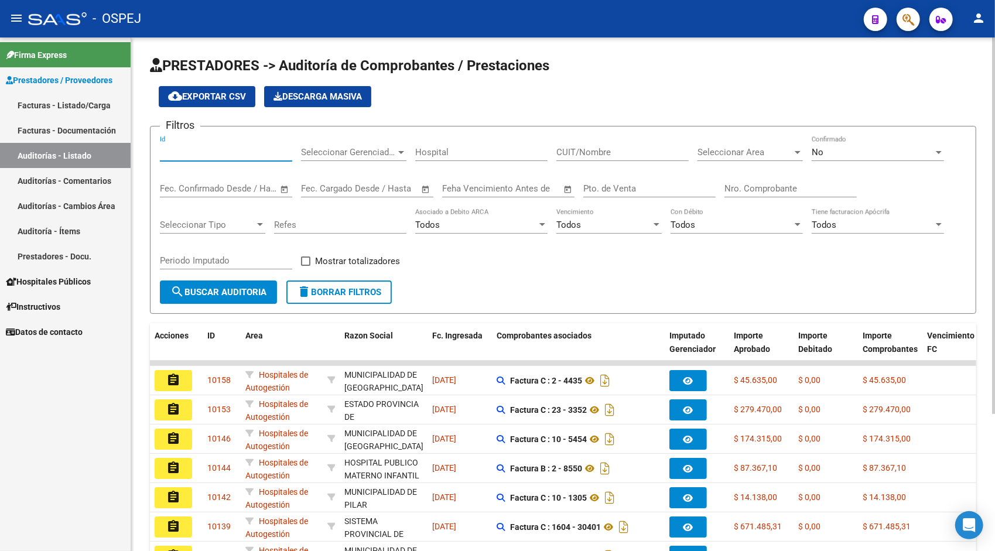
paste input "9899"
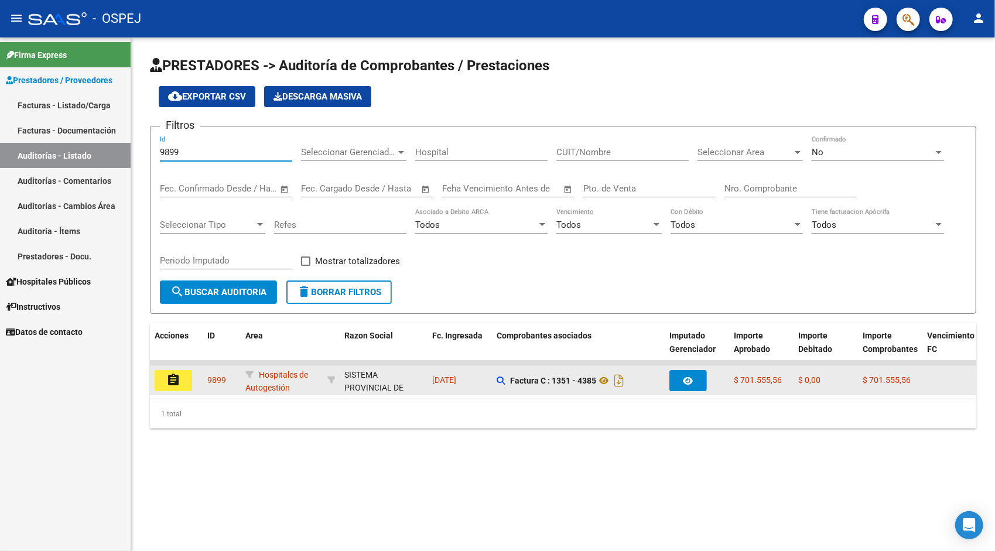
type input "9899"
click at [180, 379] on button "assignment" at bounding box center [173, 380] width 37 height 21
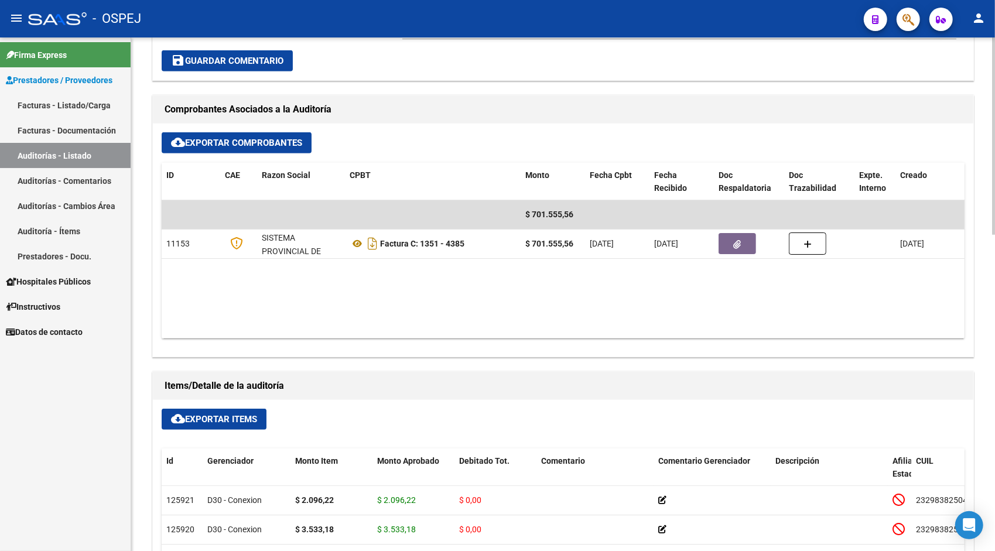
scroll to position [445, 0]
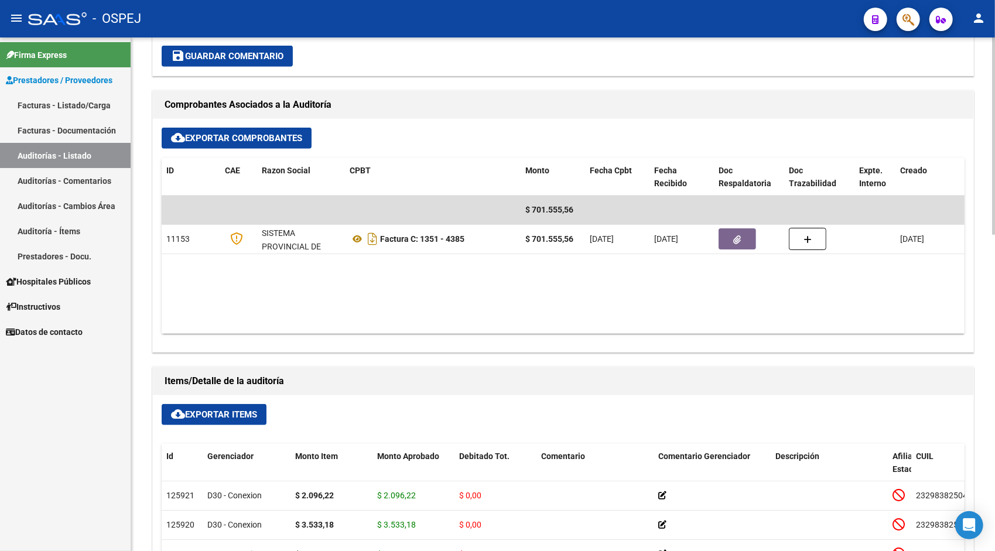
click at [213, 411] on span "cloud_download Exportar Items" at bounding box center [214, 414] width 86 height 11
click at [44, 148] on link "Auditorías - Listado" at bounding box center [65, 155] width 131 height 25
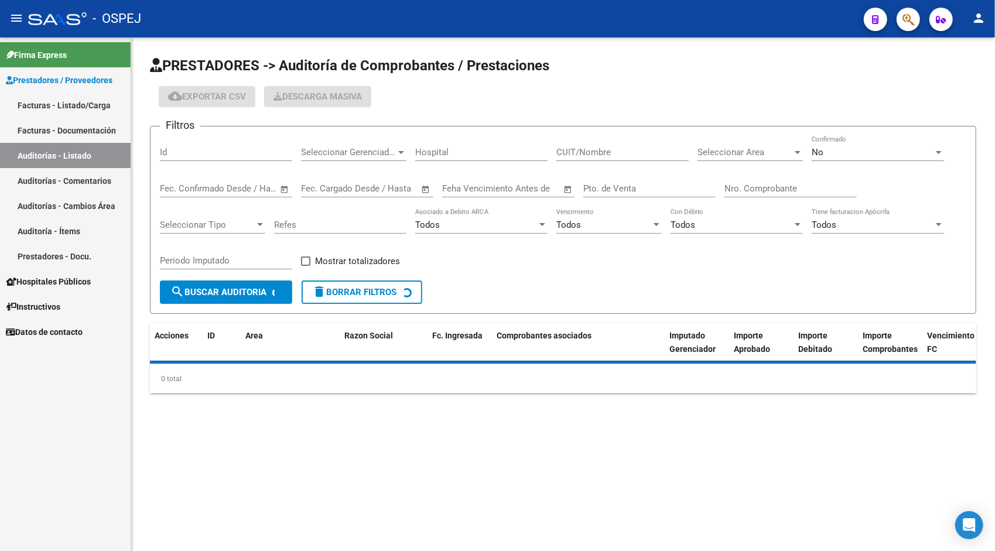
click at [222, 151] on input "Id" at bounding box center [226, 152] width 132 height 11
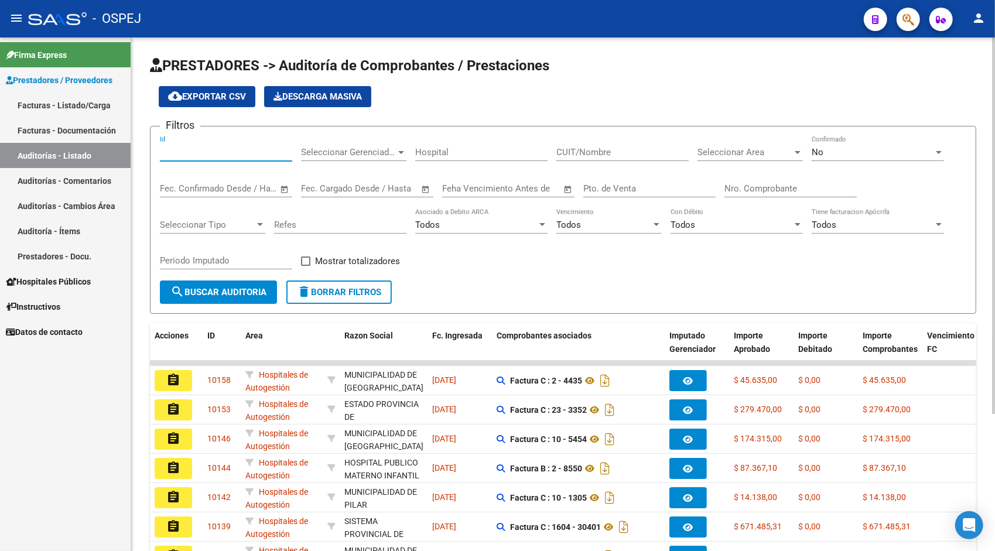
paste input "9900"
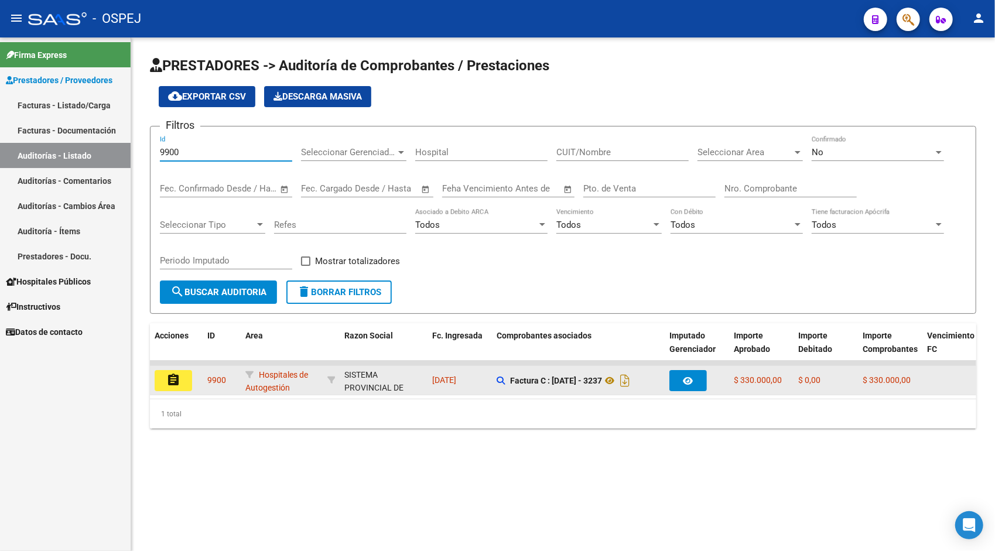
type input "9900"
click at [172, 372] on button "assignment" at bounding box center [173, 380] width 37 height 21
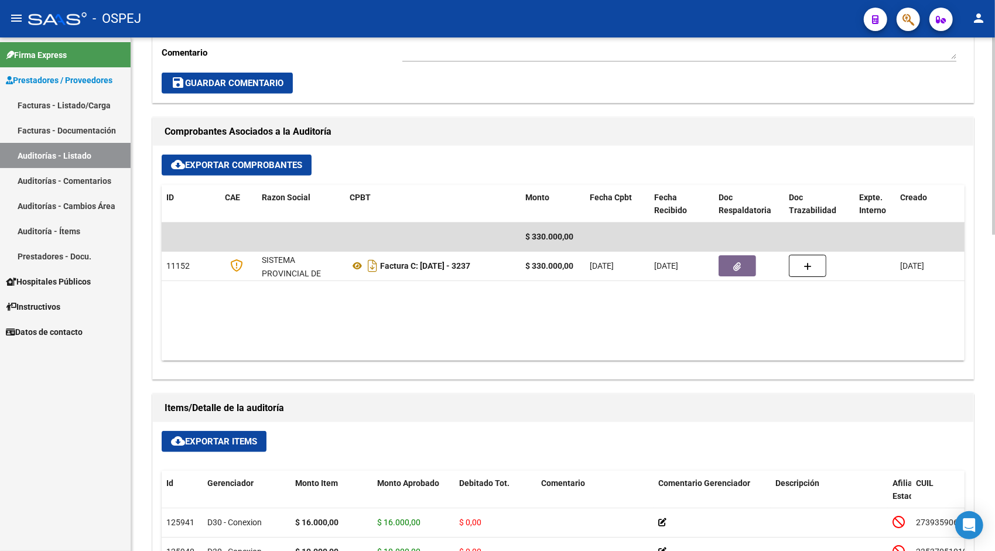
scroll to position [422, 0]
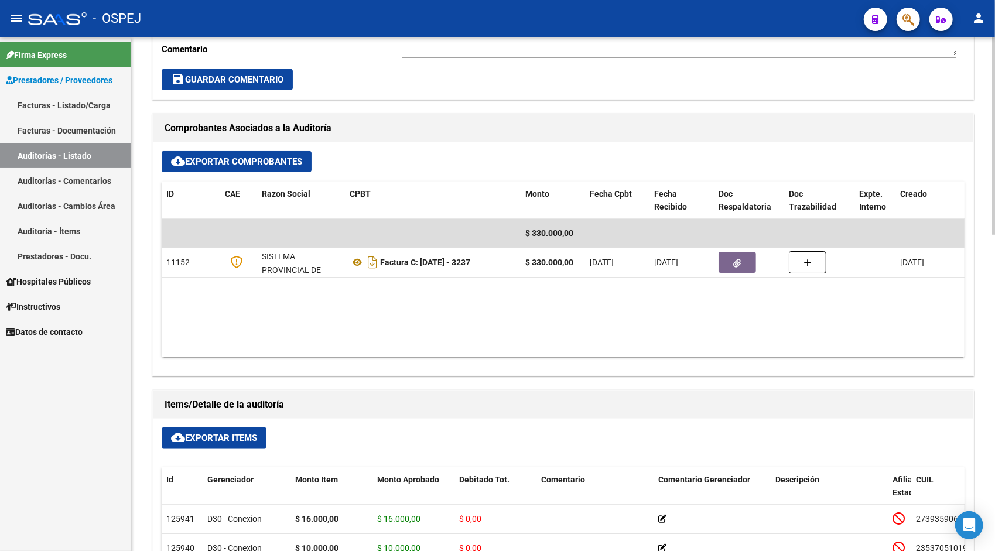
click at [215, 438] on span "cloud_download Exportar Items" at bounding box center [214, 438] width 86 height 11
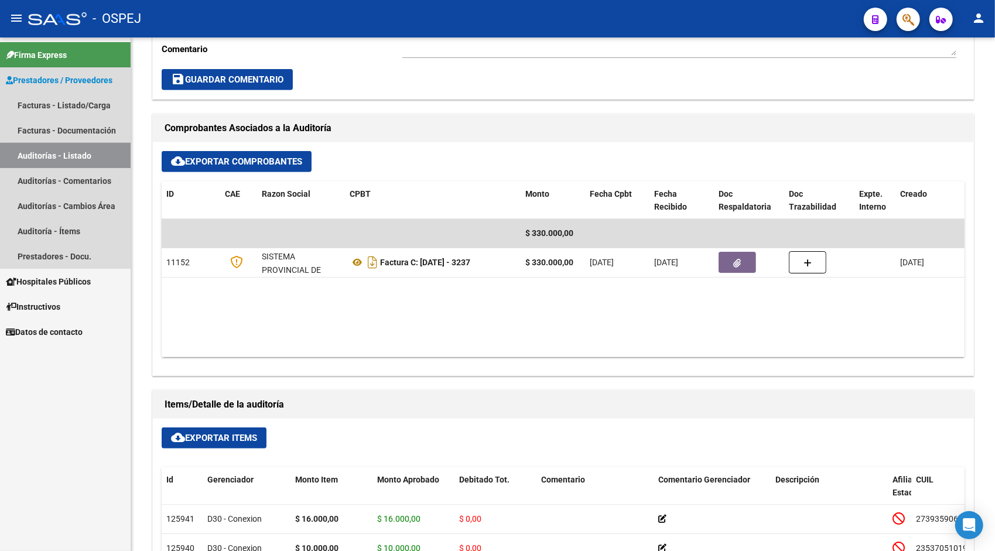
click at [75, 157] on link "Auditorías - Listado" at bounding box center [65, 155] width 131 height 25
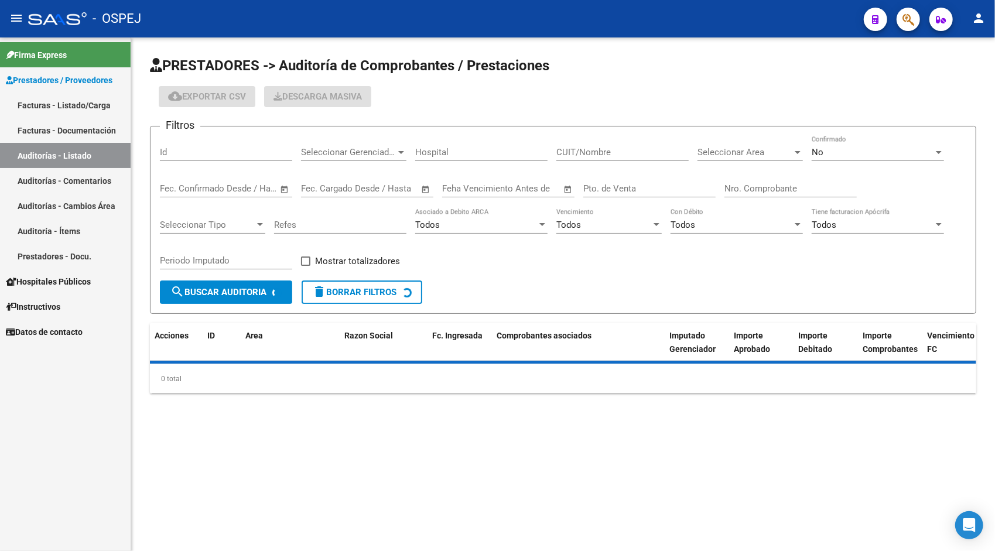
click at [206, 150] on input "Id" at bounding box center [226, 152] width 132 height 11
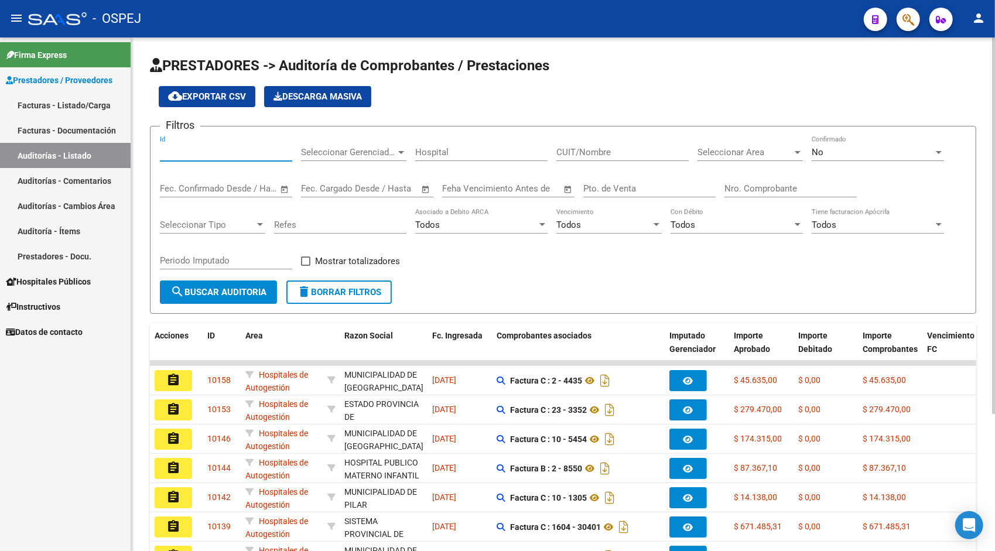
paste input "9901"
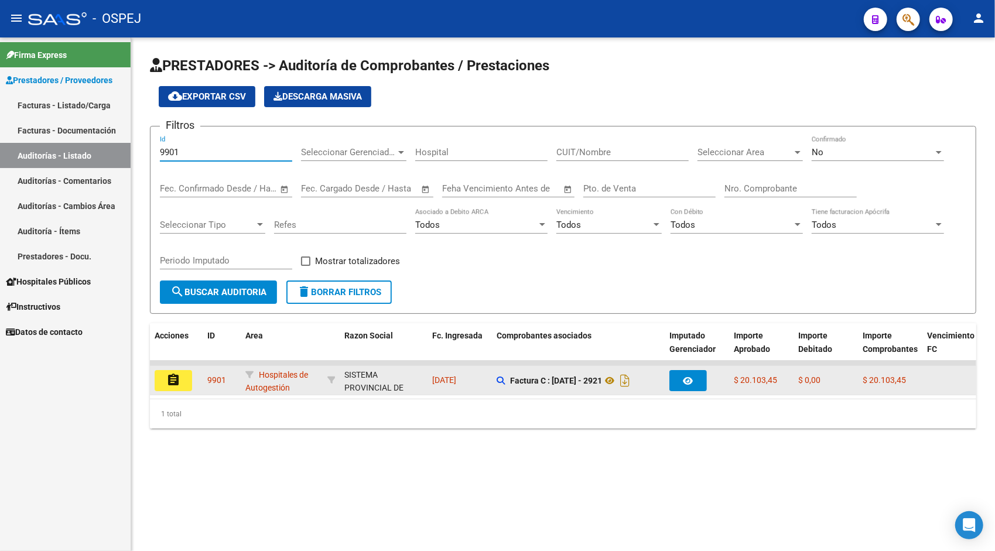
type input "9901"
click at [176, 379] on mat-icon "assignment" at bounding box center [173, 380] width 14 height 14
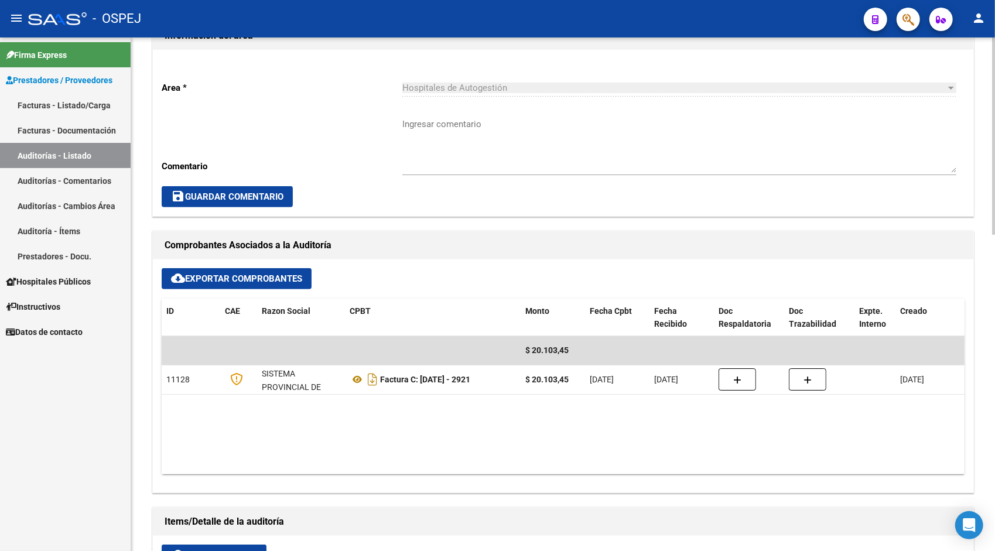
scroll to position [328, 0]
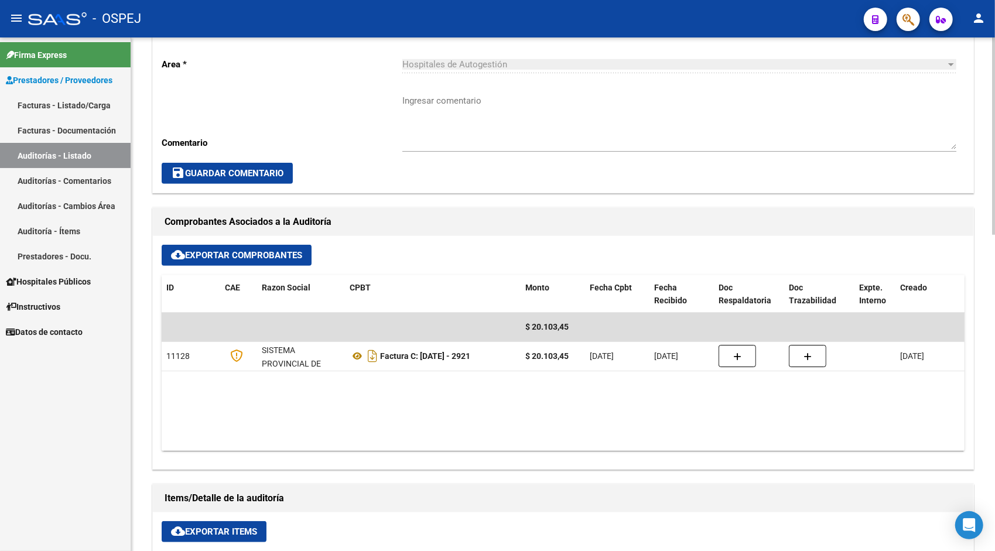
click at [225, 538] on button "cloud_download Exportar Items" at bounding box center [214, 531] width 105 height 21
click at [77, 159] on link "Auditorías - Listado" at bounding box center [65, 155] width 131 height 25
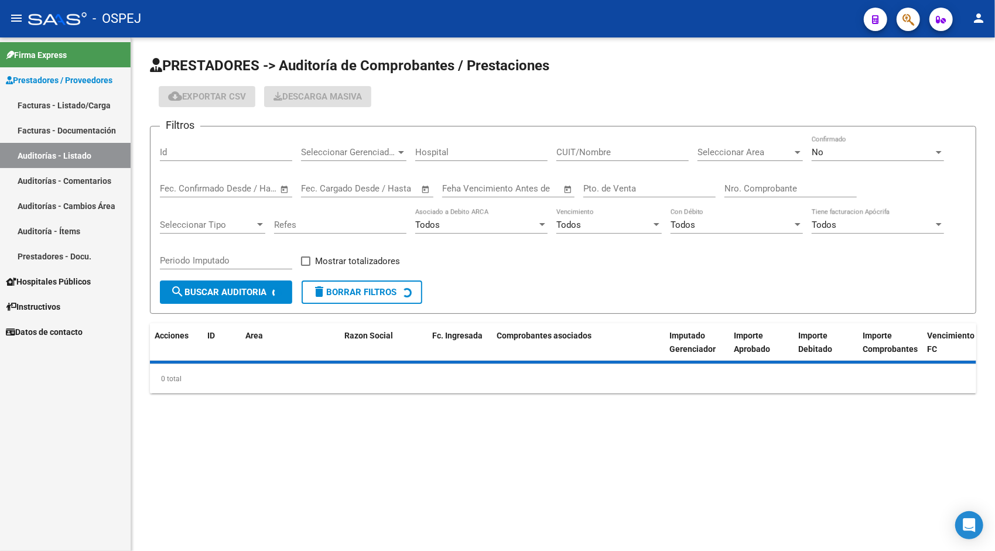
click at [186, 152] on input "Id" at bounding box center [226, 152] width 132 height 11
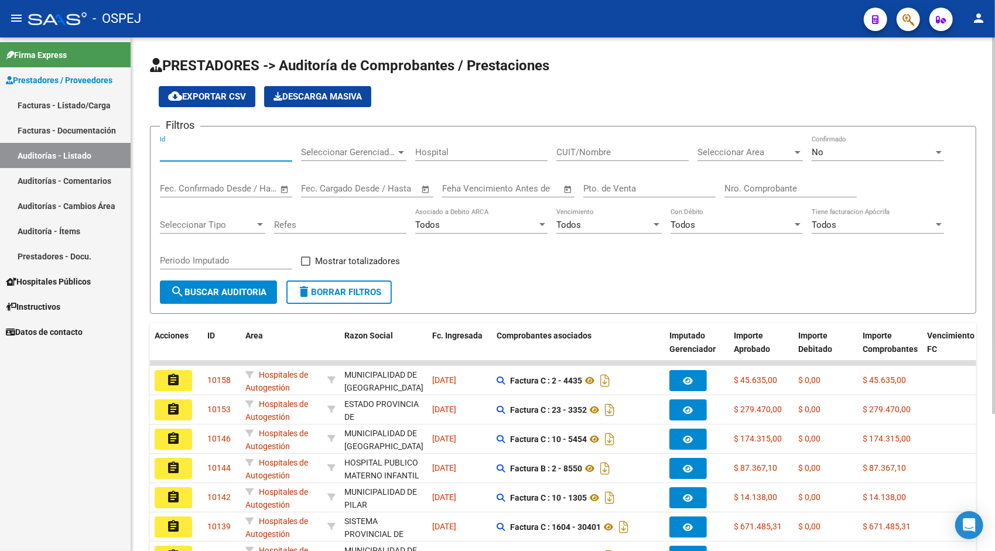
paste input "9903"
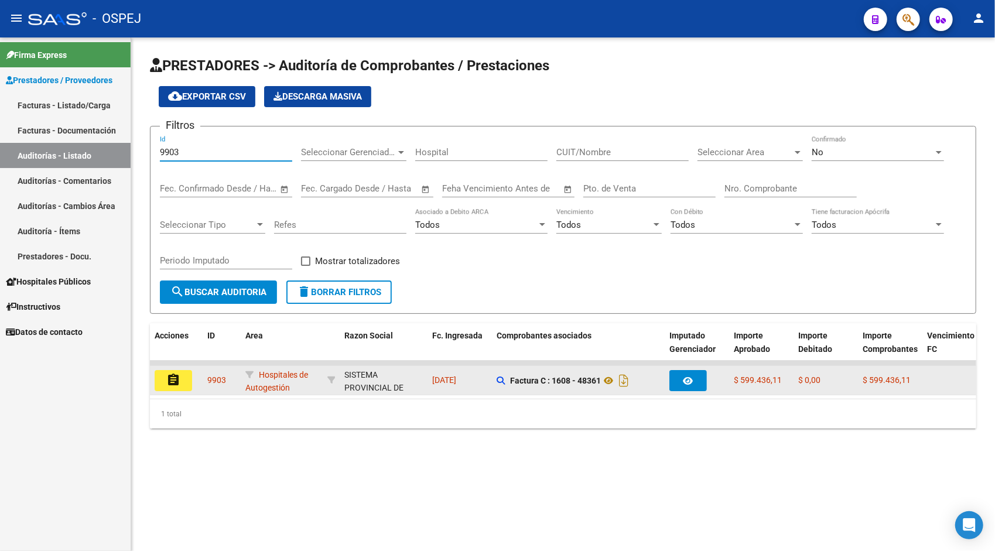
type input "9903"
click at [173, 381] on mat-icon "assignment" at bounding box center [173, 380] width 14 height 14
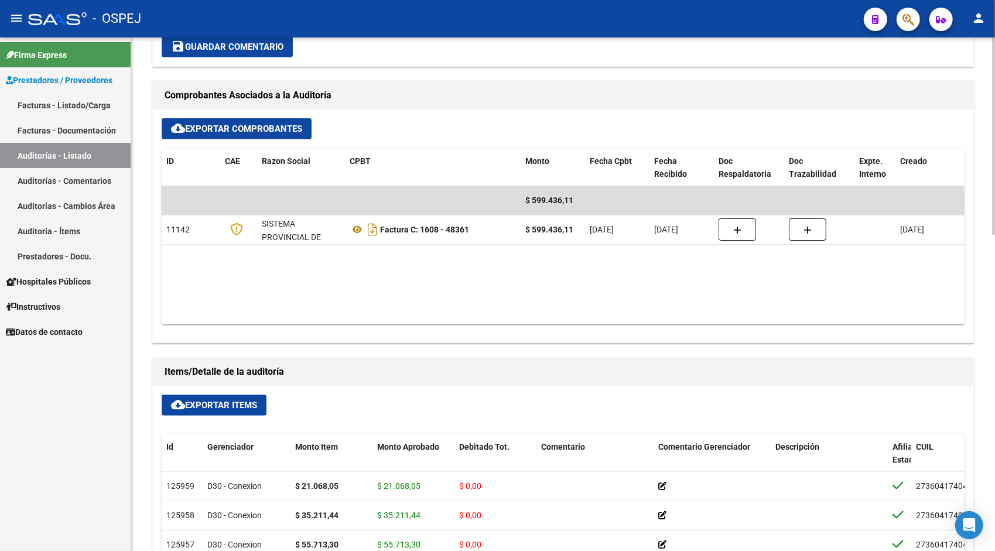
scroll to position [468, 0]
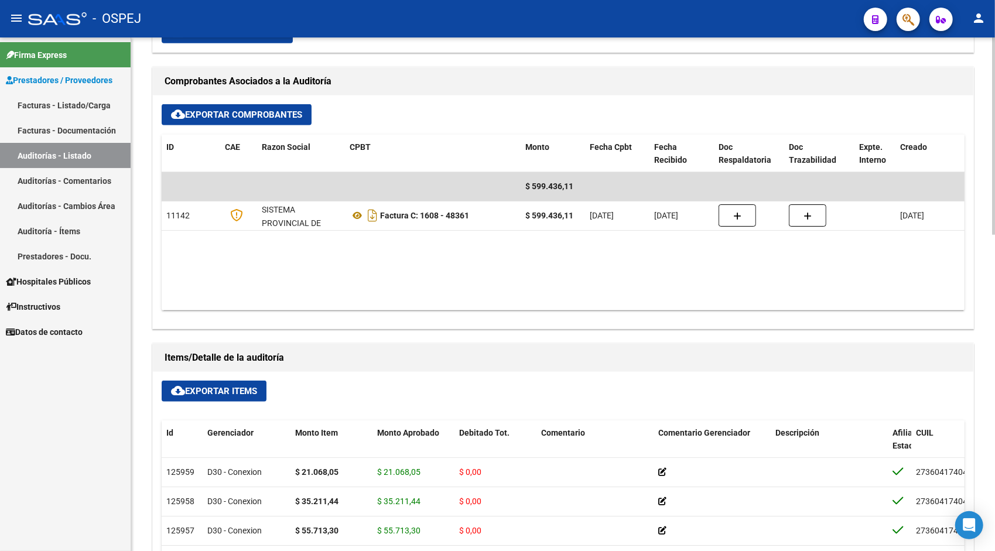
click at [225, 381] on button "cloud_download Exportar Items" at bounding box center [214, 391] width 105 height 21
click at [56, 159] on link "Auditorías - Listado" at bounding box center [65, 155] width 131 height 25
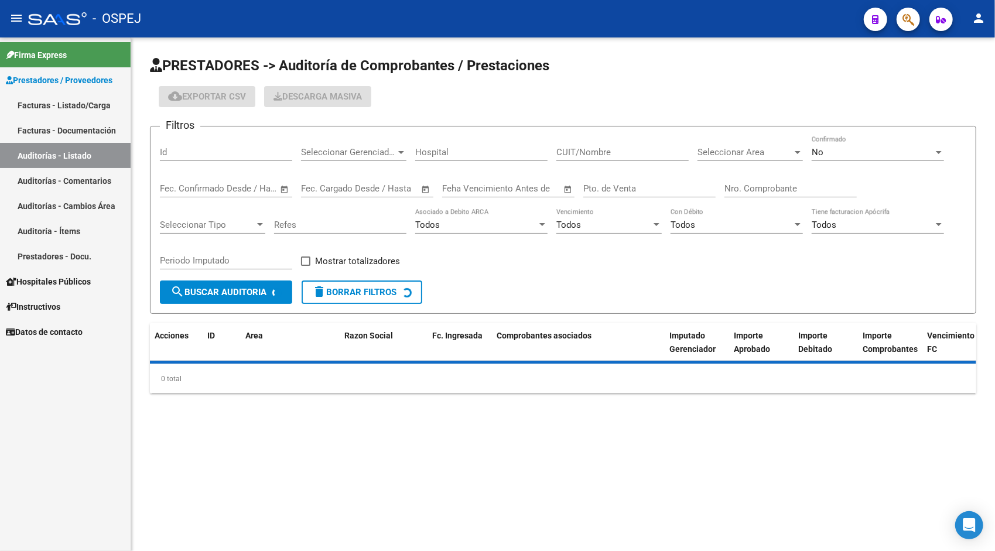
click at [191, 157] on input "Id" at bounding box center [226, 152] width 132 height 11
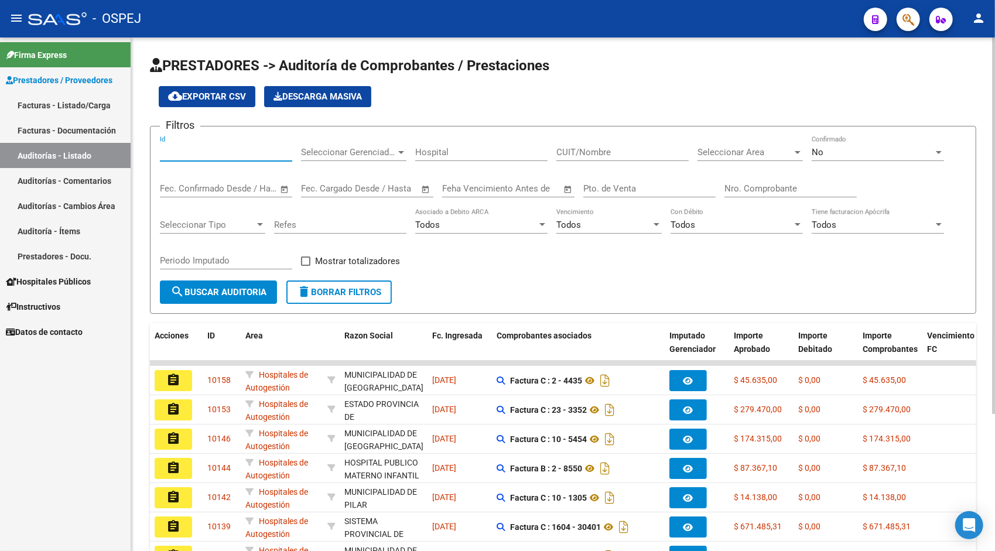
paste input "9904"
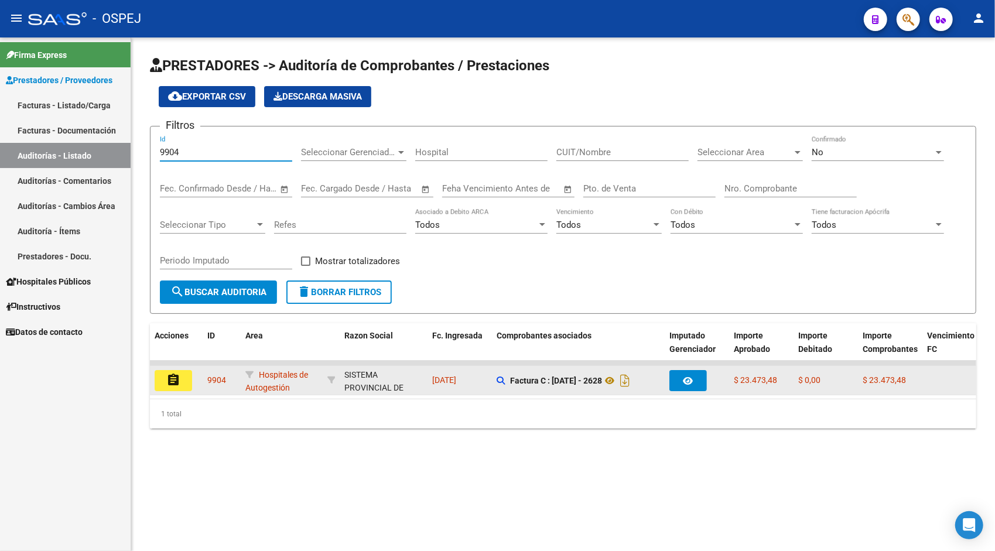
type input "9904"
click at [180, 391] on datatable-body-cell "assignment" at bounding box center [176, 380] width 53 height 29
click at [173, 385] on mat-icon "assignment" at bounding box center [173, 380] width 14 height 14
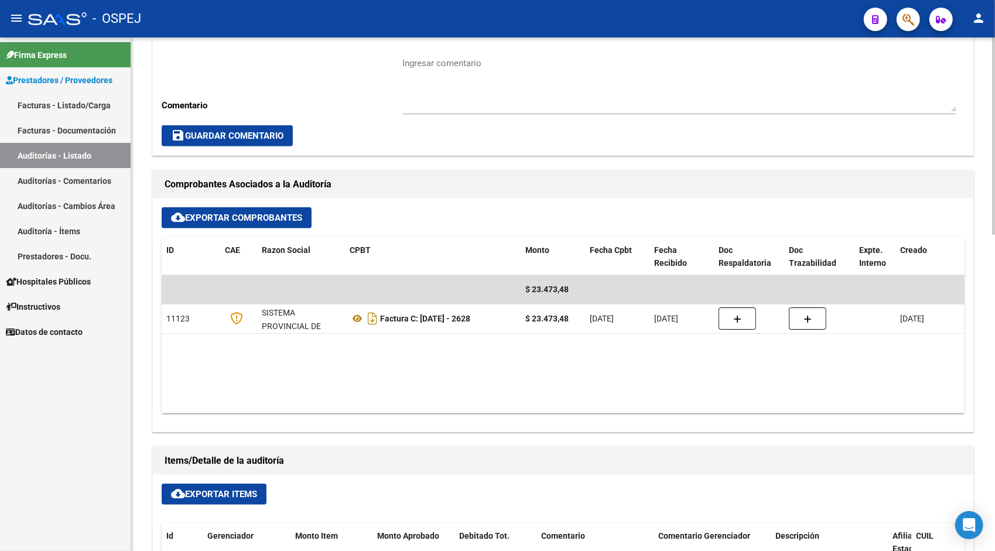
scroll to position [375, 0]
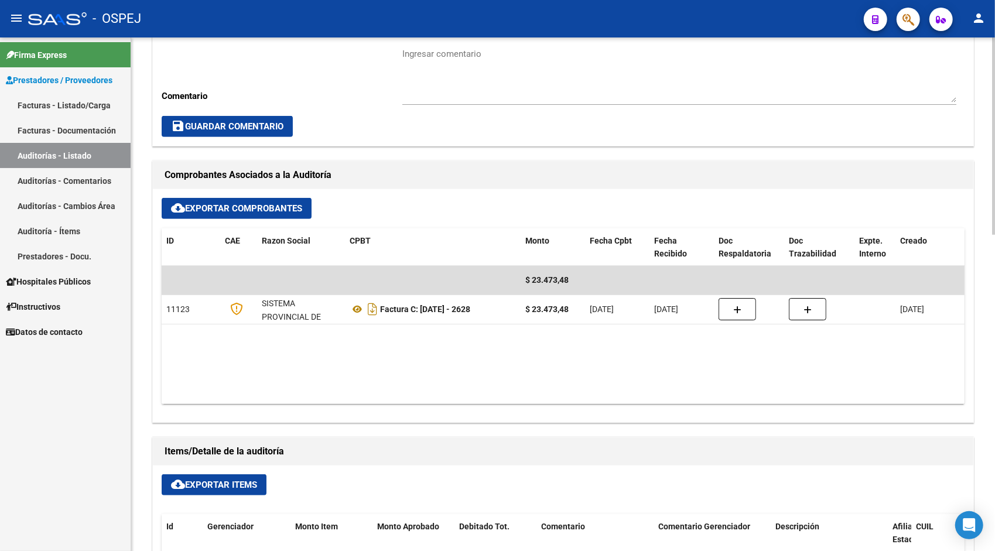
click at [193, 481] on span "cloud_download Exportar Items" at bounding box center [214, 484] width 86 height 11
click at [57, 152] on link "Auditorías - Listado" at bounding box center [65, 155] width 131 height 25
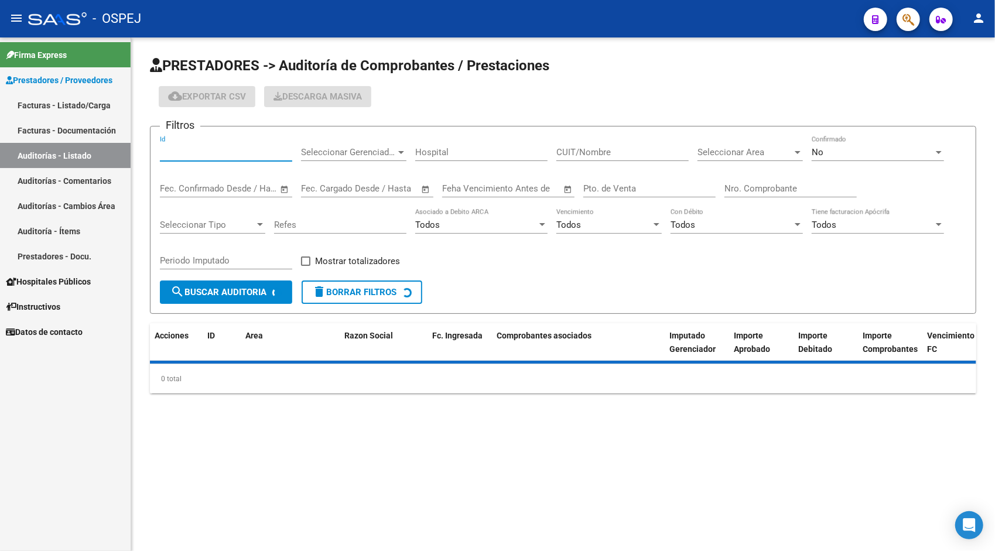
click at [221, 148] on input "Id" at bounding box center [226, 152] width 132 height 11
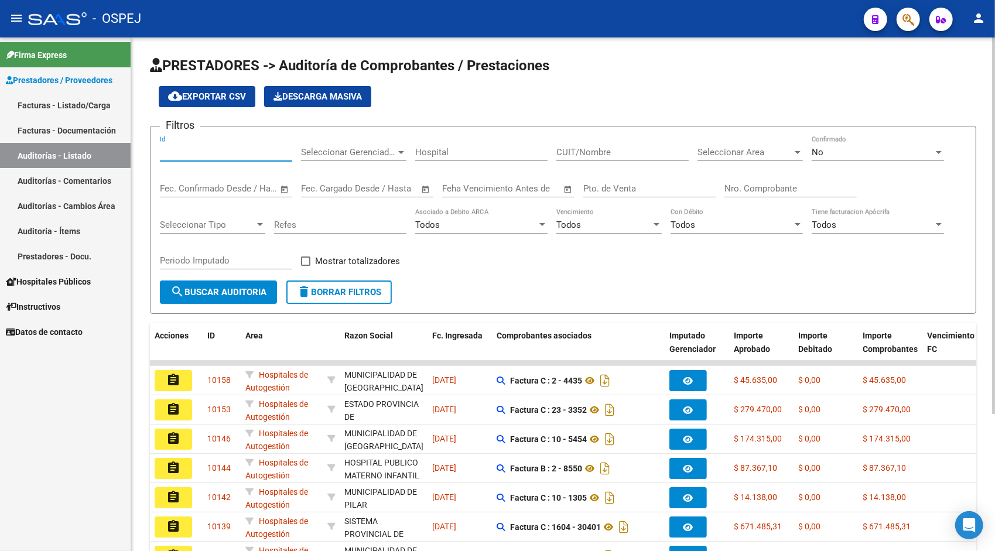
paste input "9905"
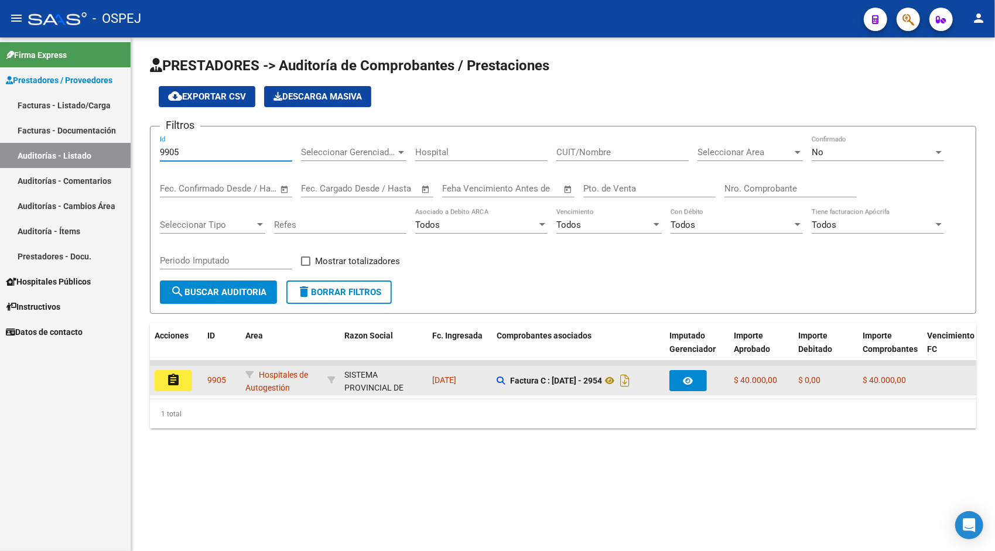
type input "9905"
click at [184, 390] on button "assignment" at bounding box center [173, 380] width 37 height 21
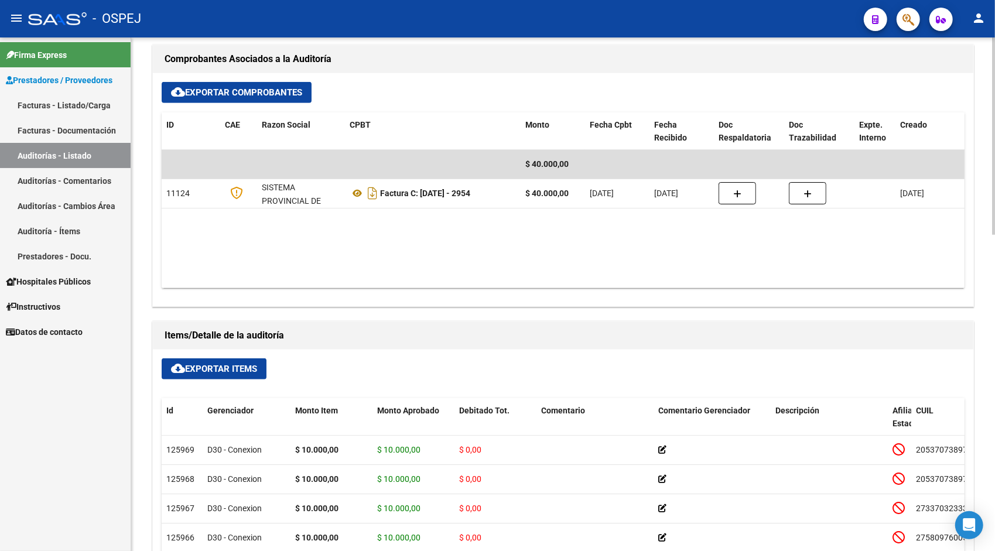
scroll to position [492, 0]
click at [224, 372] on button "cloud_download Exportar Items" at bounding box center [214, 367] width 105 height 21
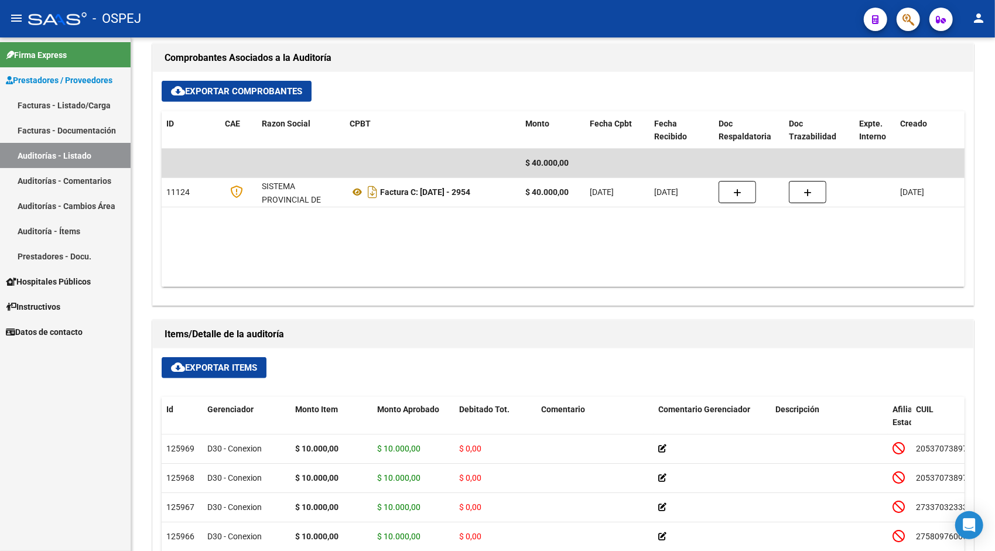
click at [78, 159] on link "Auditorías - Listado" at bounding box center [65, 155] width 131 height 25
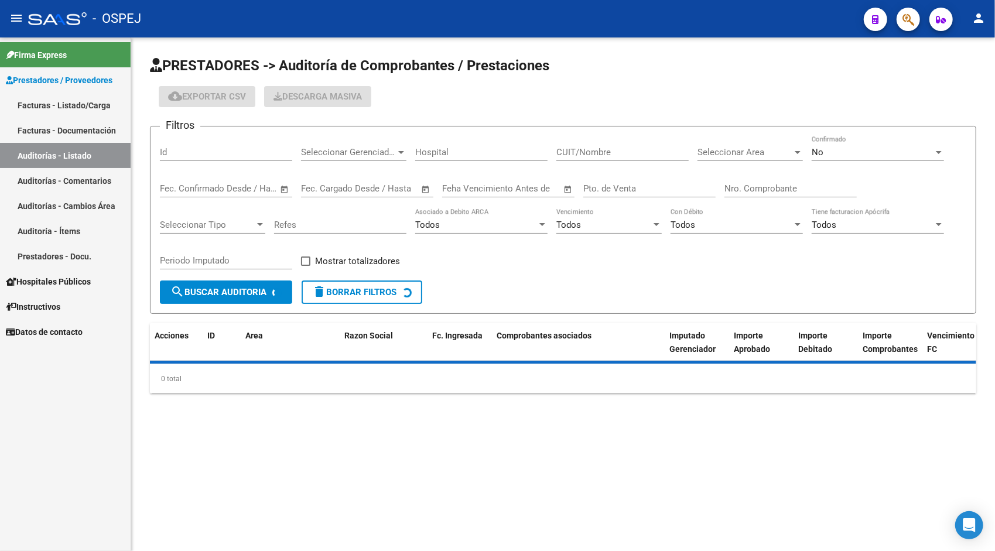
click at [200, 152] on input "Id" at bounding box center [226, 152] width 132 height 11
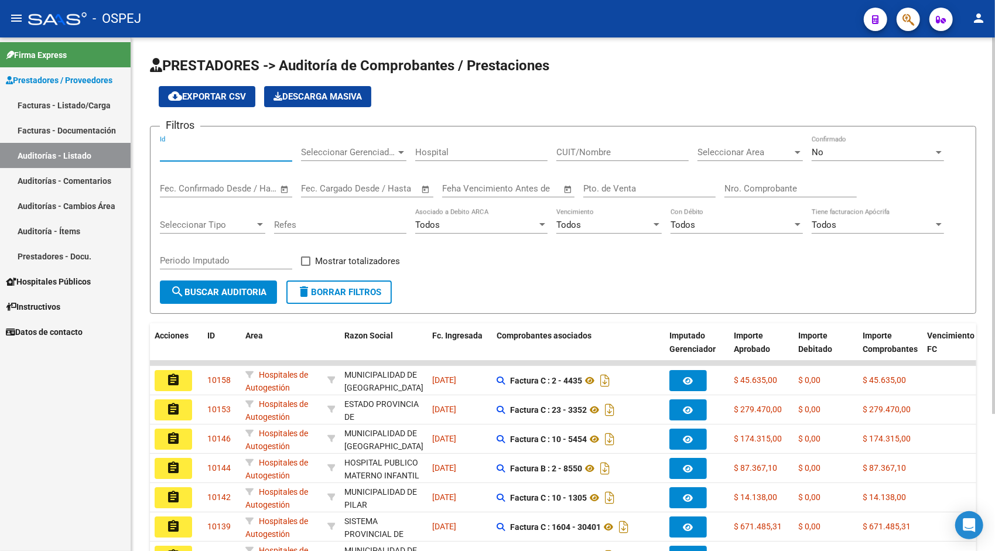
paste input "9907"
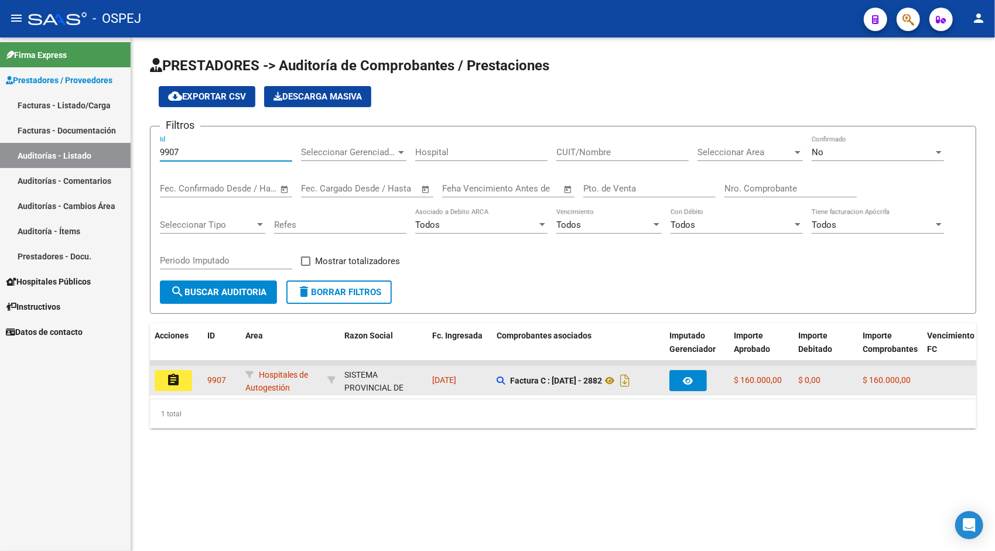
type input "9907"
click at [166, 377] on mat-icon "assignment" at bounding box center [173, 380] width 14 height 14
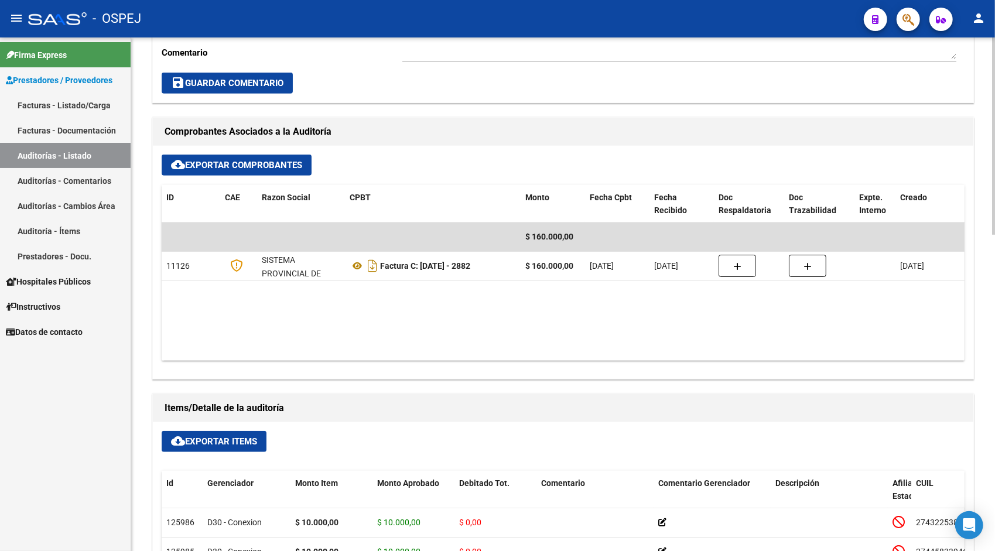
scroll to position [422, 0]
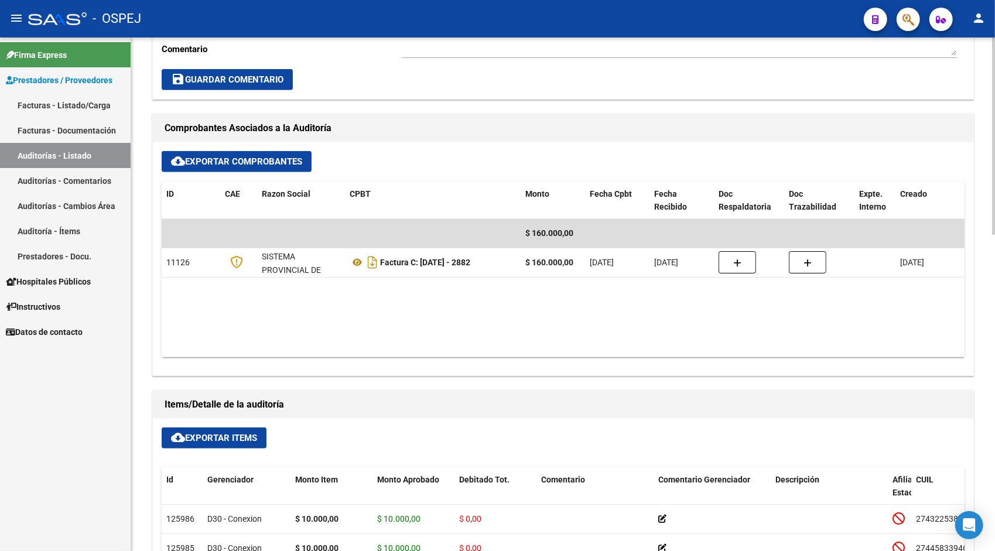
click at [230, 434] on span "cloud_download Exportar Items" at bounding box center [214, 438] width 86 height 11
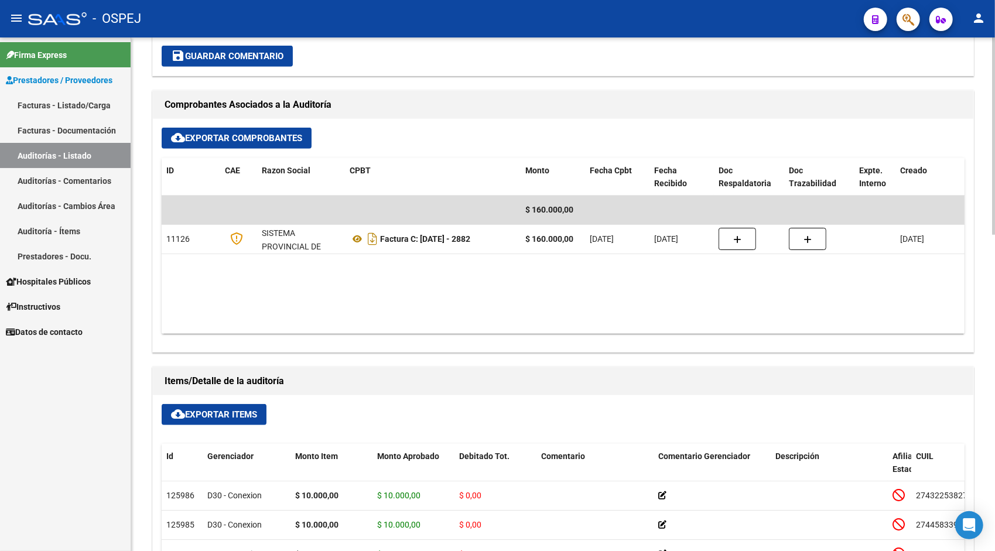
scroll to position [468, 0]
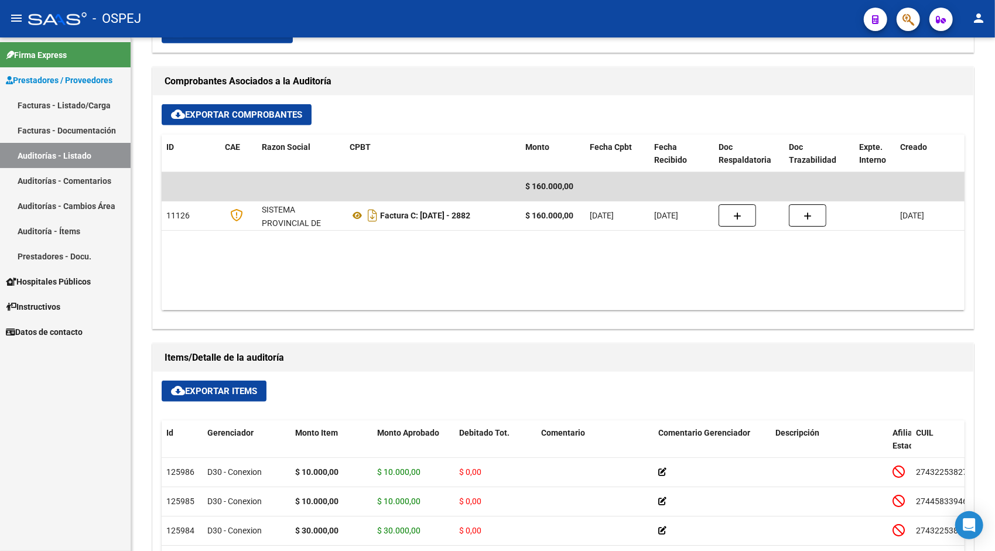
click at [95, 156] on link "Auditorías - Listado" at bounding box center [65, 155] width 131 height 25
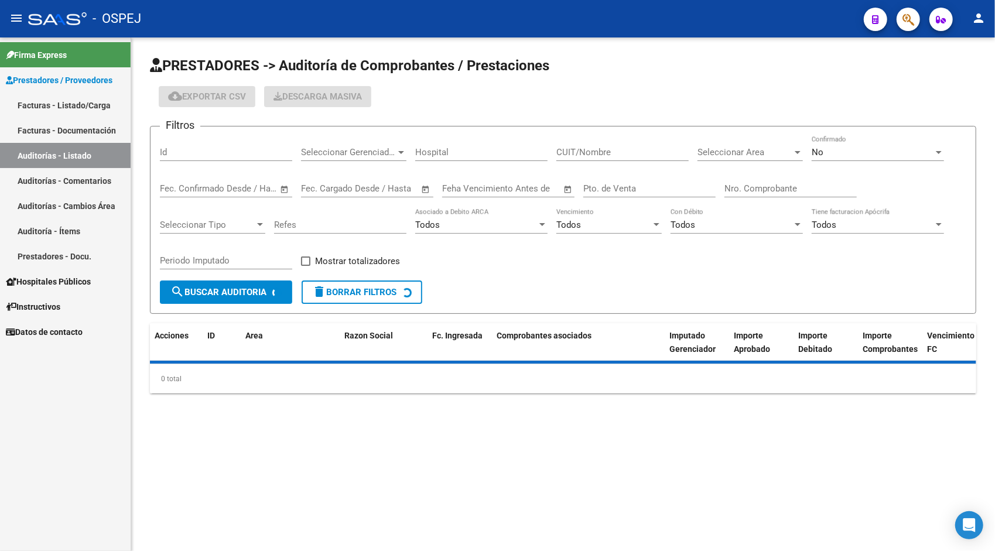
click at [223, 149] on input "Id" at bounding box center [226, 152] width 132 height 11
paste input "9910"
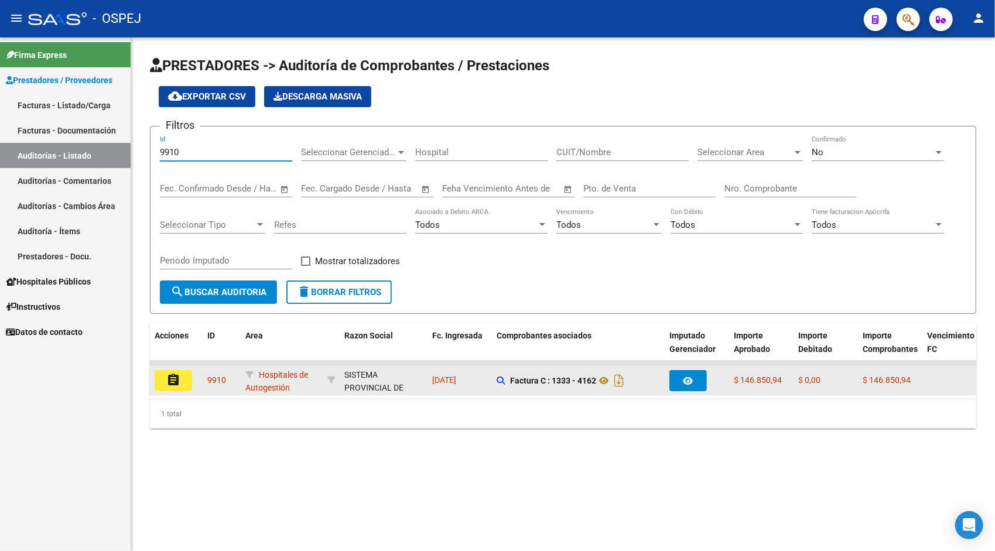
type input "9910"
click at [172, 389] on button "assignment" at bounding box center [173, 380] width 37 height 21
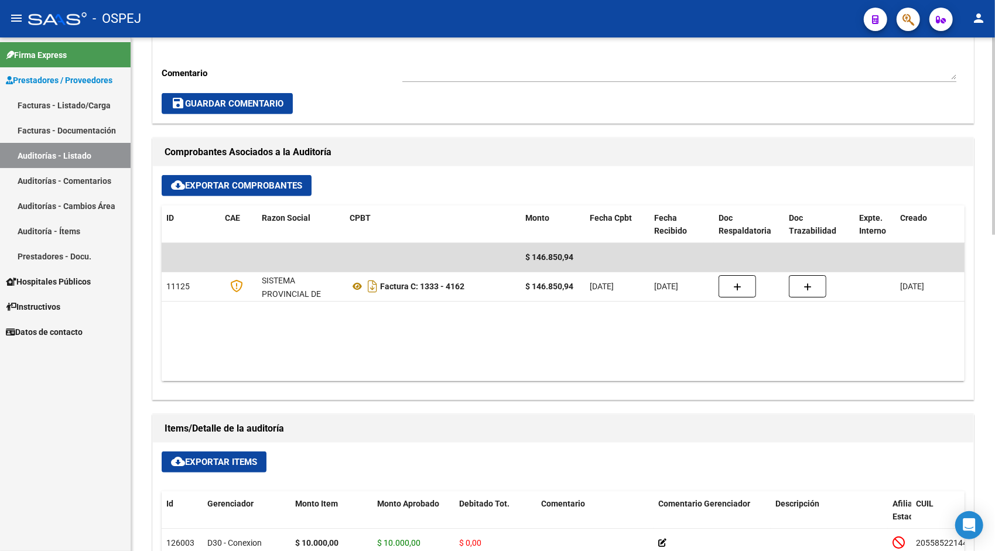
scroll to position [398, 0]
click at [197, 459] on span "cloud_download Exportar Items" at bounding box center [214, 461] width 86 height 11
click at [100, 158] on link "Auditorías - Listado" at bounding box center [65, 155] width 131 height 25
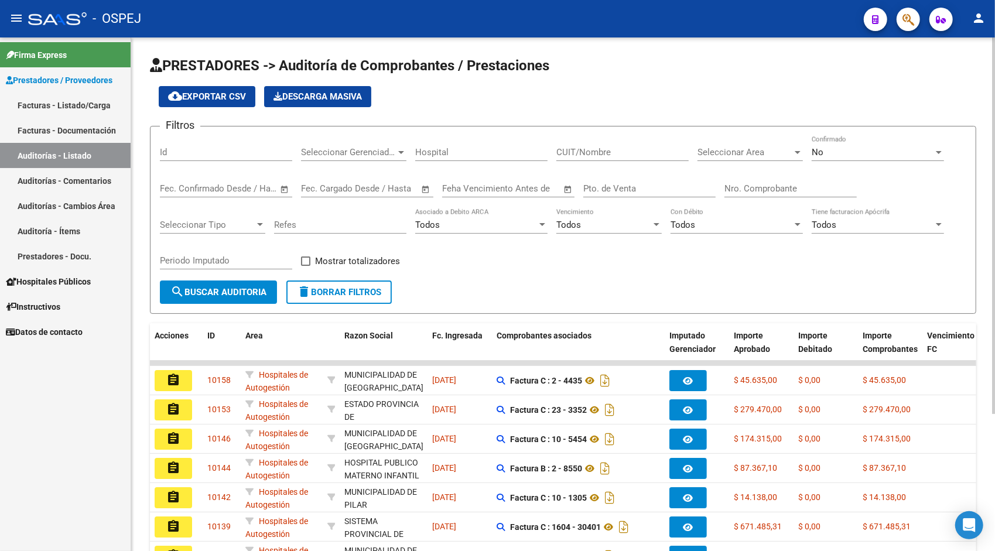
click at [207, 152] on input "Id" at bounding box center [226, 152] width 132 height 11
paste input "9912"
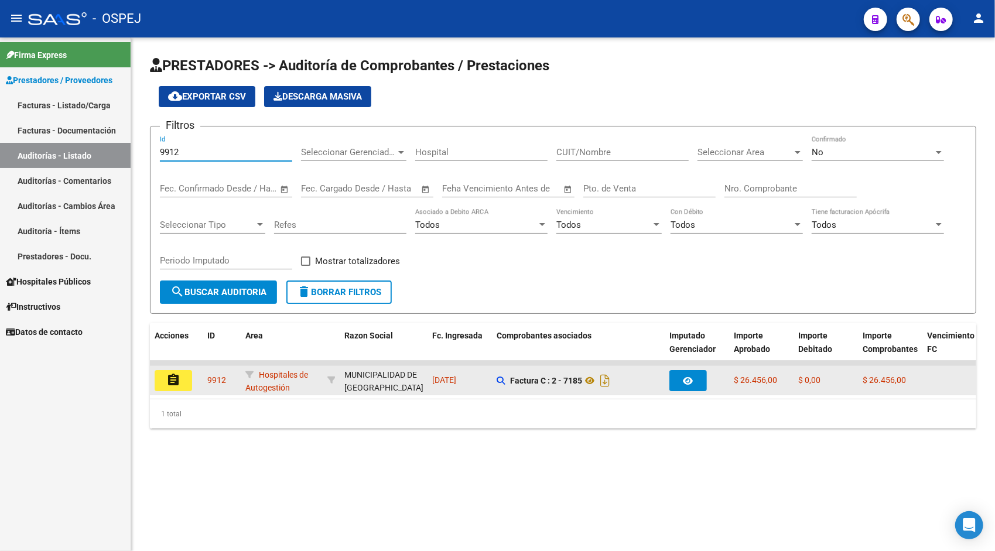
type input "9912"
click at [184, 373] on button "assignment" at bounding box center [173, 380] width 37 height 21
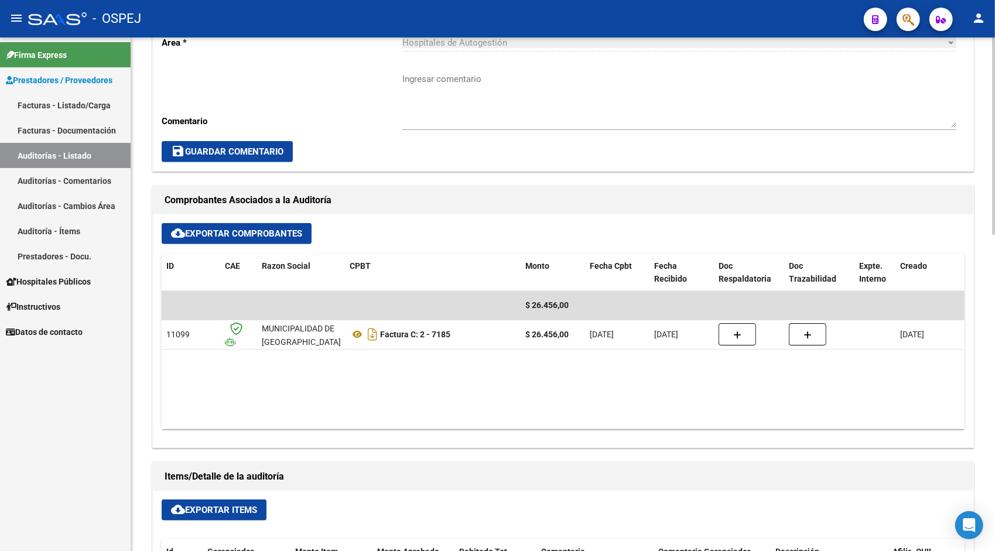
scroll to position [351, 0]
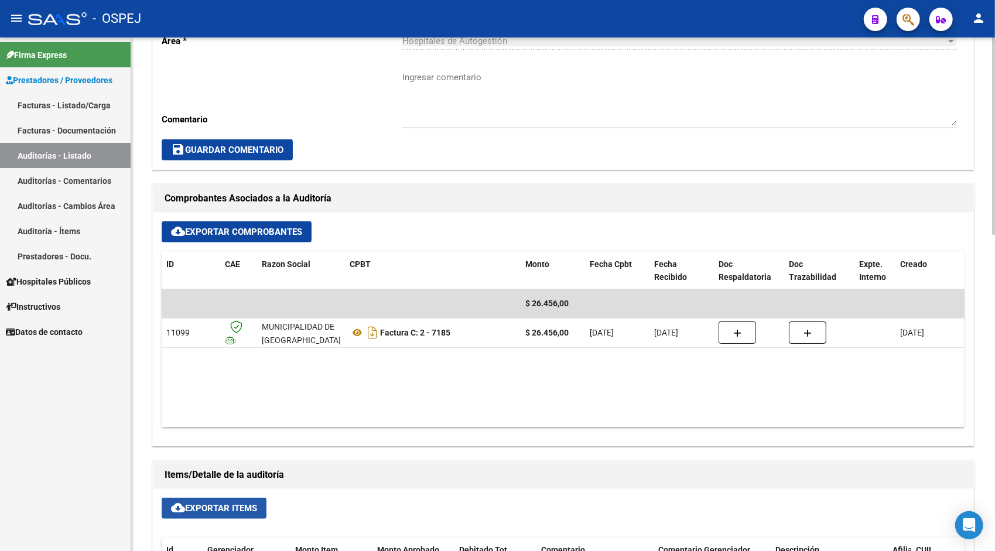
click at [225, 506] on span "cloud_download Exportar Items" at bounding box center [214, 508] width 86 height 11
click at [33, 153] on link "Auditorías - Listado" at bounding box center [65, 155] width 131 height 25
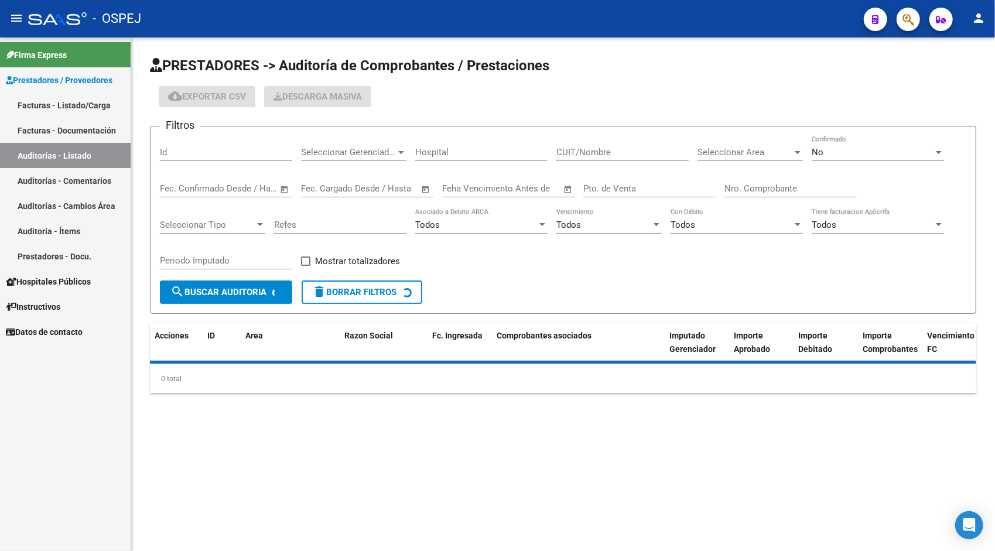
click at [181, 153] on input "Id" at bounding box center [226, 152] width 132 height 11
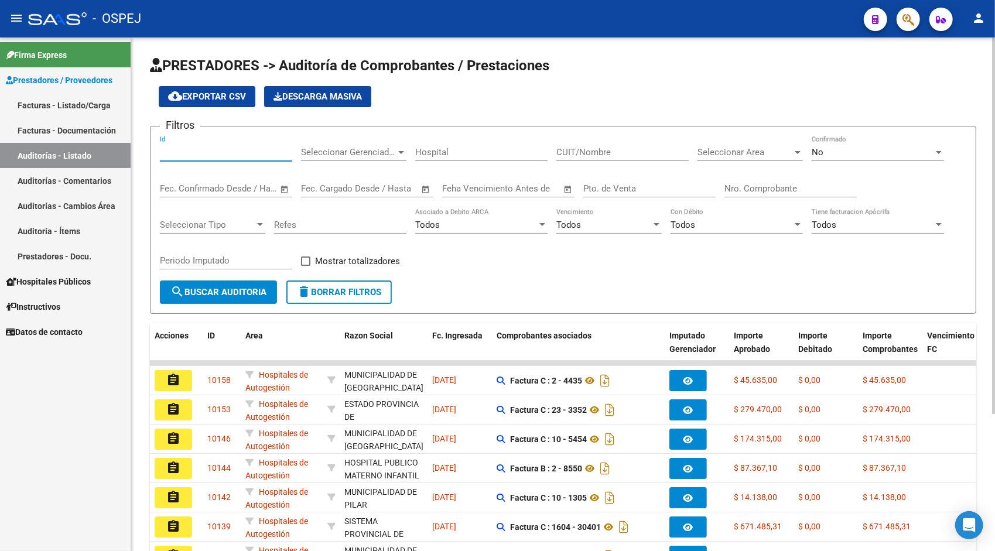
paste input "9913"
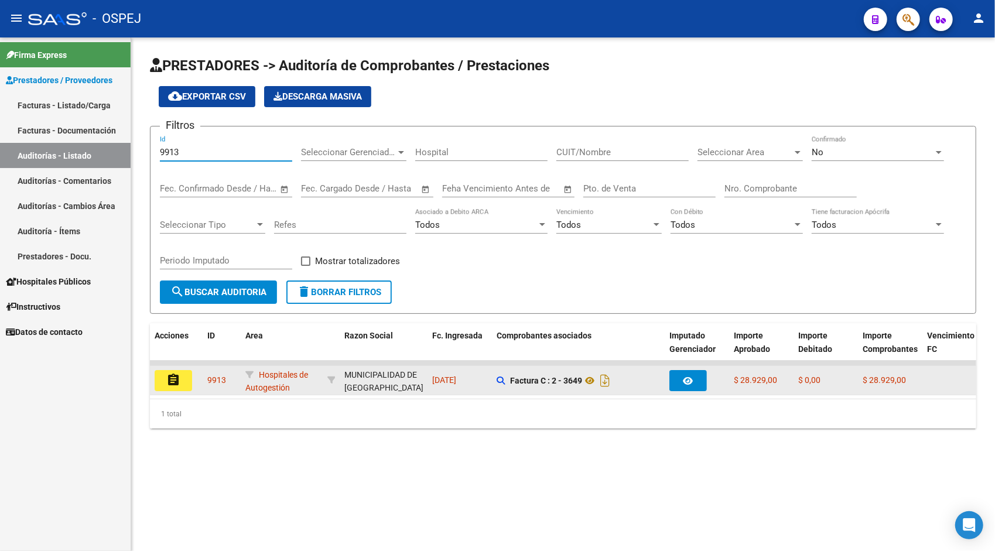
type input "9913"
click at [171, 376] on mat-icon "assignment" at bounding box center [173, 380] width 14 height 14
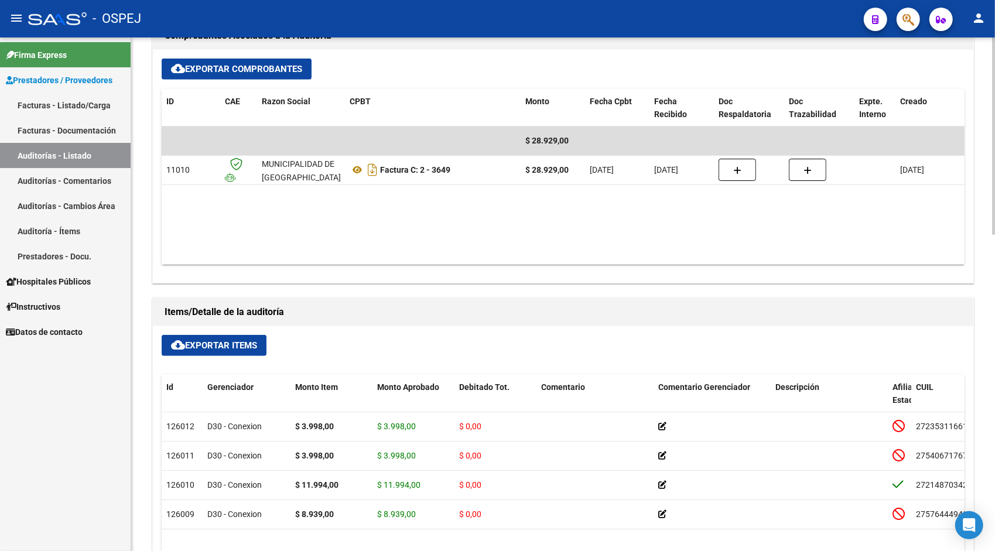
scroll to position [515, 0]
click at [177, 343] on mat-icon "cloud_download" at bounding box center [178, 344] width 14 height 14
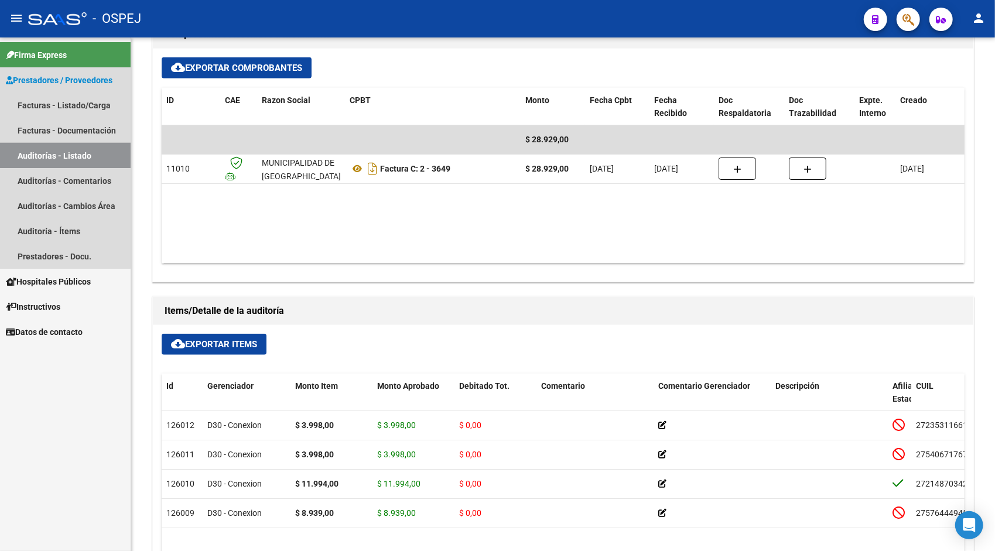
click at [52, 154] on link "Auditorías - Listado" at bounding box center [65, 155] width 131 height 25
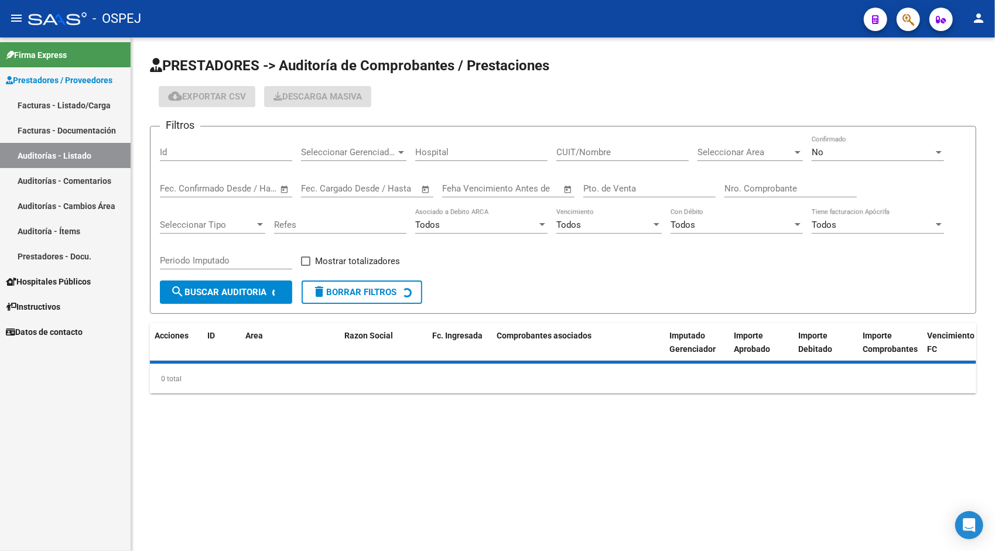
click at [227, 144] on div "Id" at bounding box center [226, 148] width 132 height 25
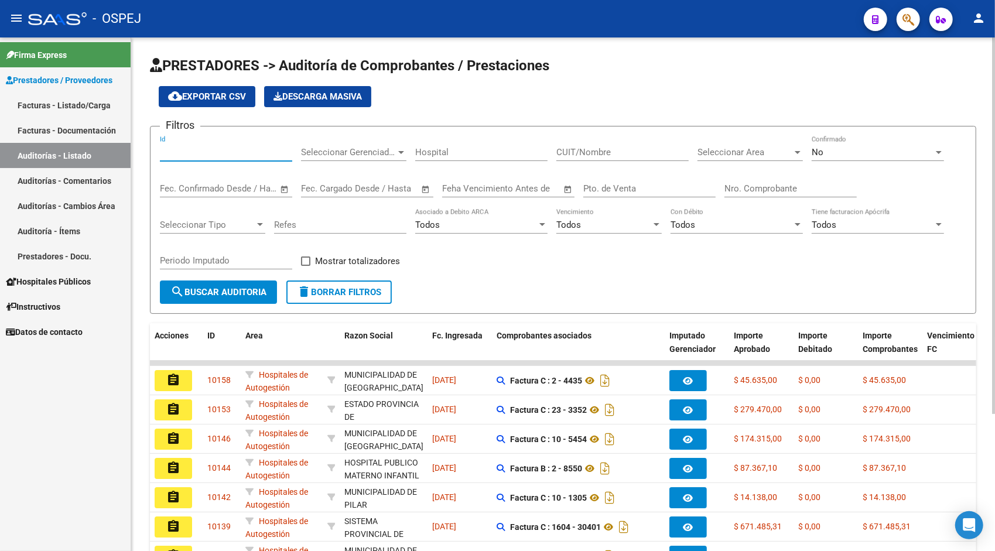
paste input "9914"
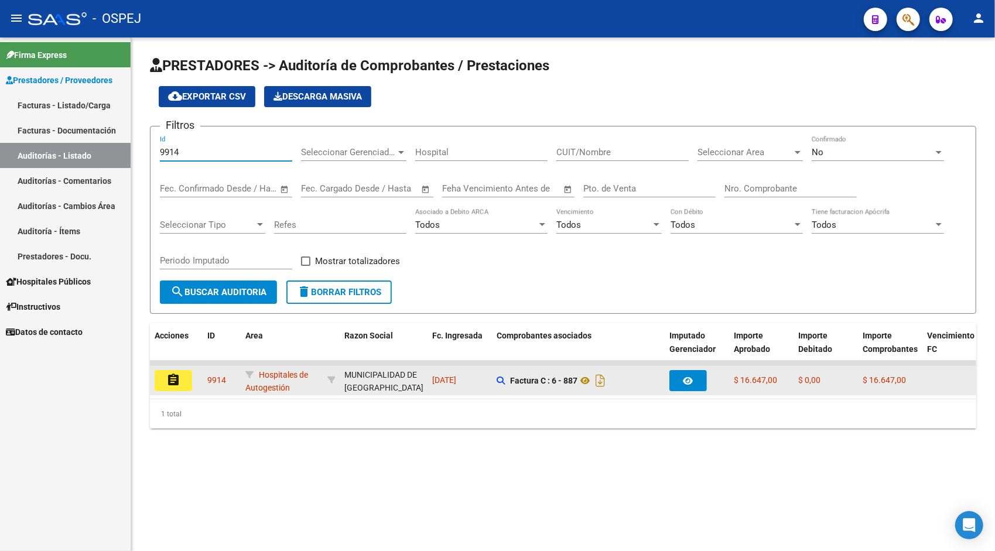
type input "9914"
click at [178, 379] on mat-icon "assignment" at bounding box center [173, 380] width 14 height 14
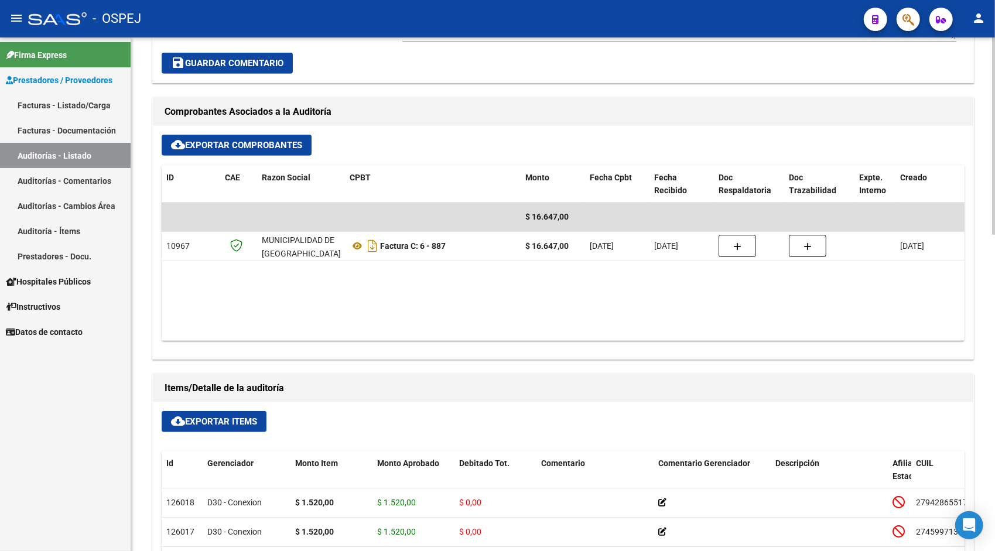
scroll to position [445, 0]
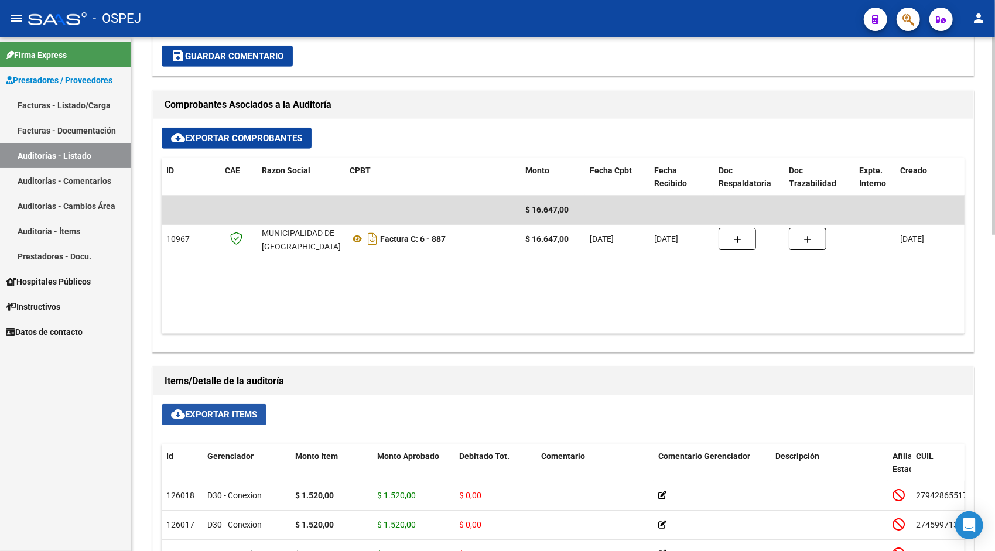
click at [222, 405] on button "cloud_download Exportar Items" at bounding box center [214, 414] width 105 height 21
click at [74, 162] on link "Auditorías - Listado" at bounding box center [65, 155] width 131 height 25
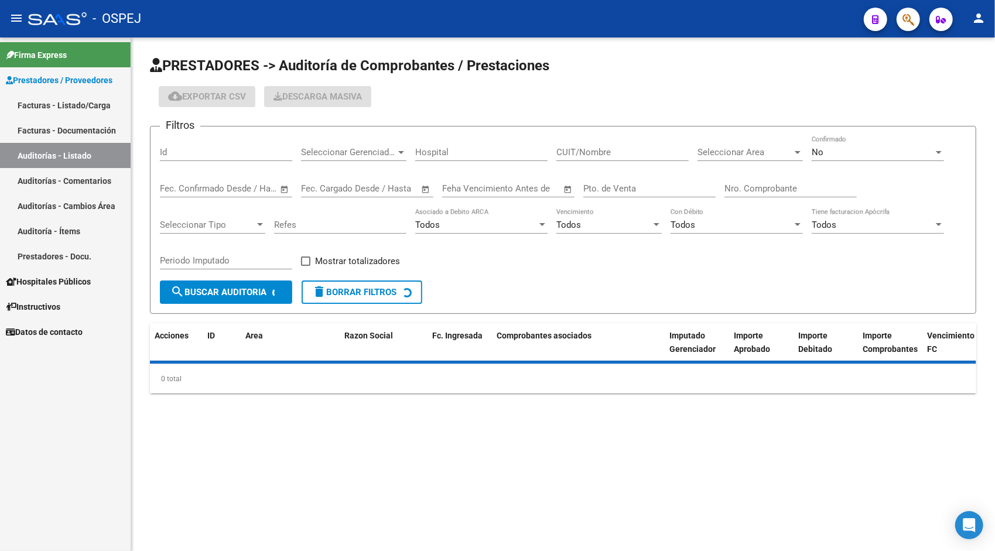
click at [187, 162] on div "Id" at bounding box center [226, 154] width 132 height 36
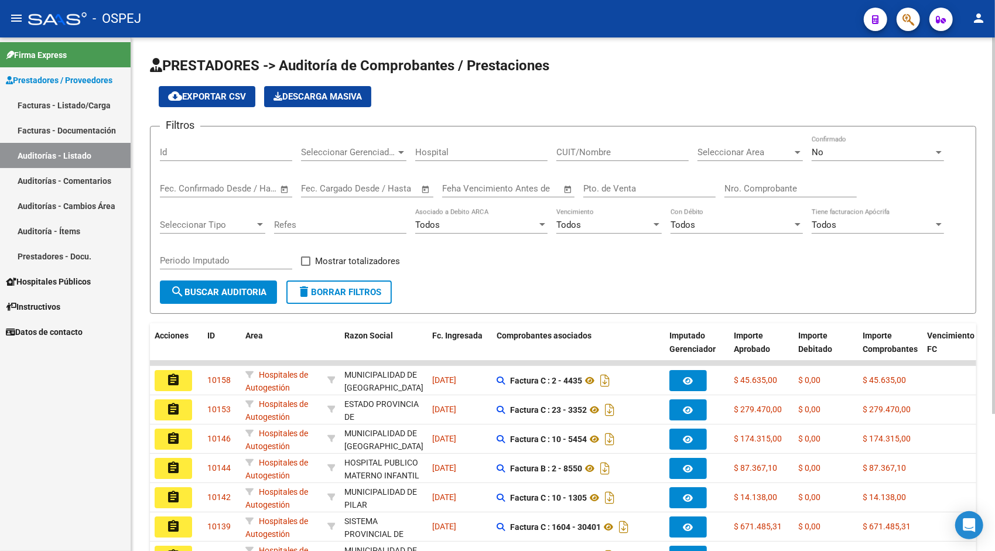
click at [174, 148] on input "Id" at bounding box center [226, 152] width 132 height 11
paste input "9915"
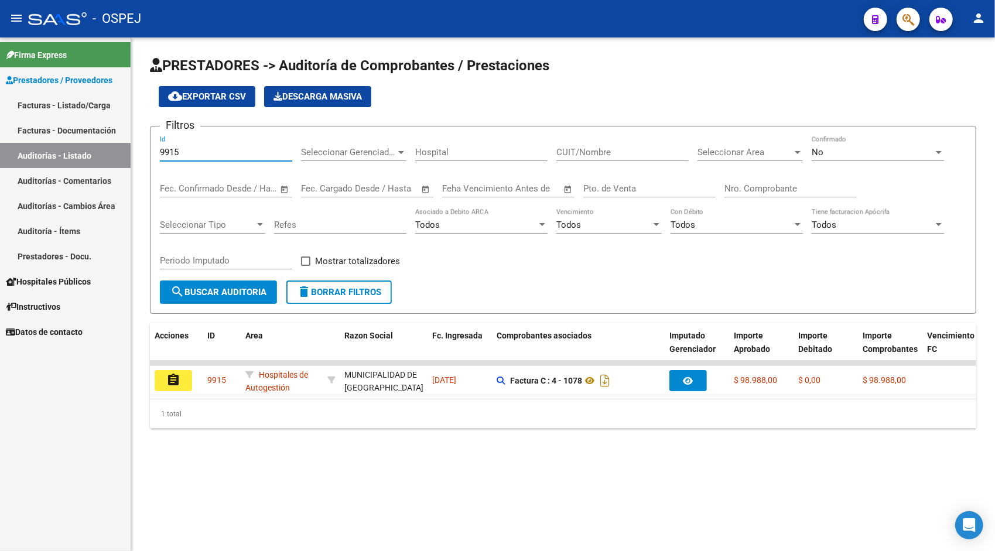
type input "9915"
click at [156, 409] on div "1 total" at bounding box center [563, 413] width 826 height 29
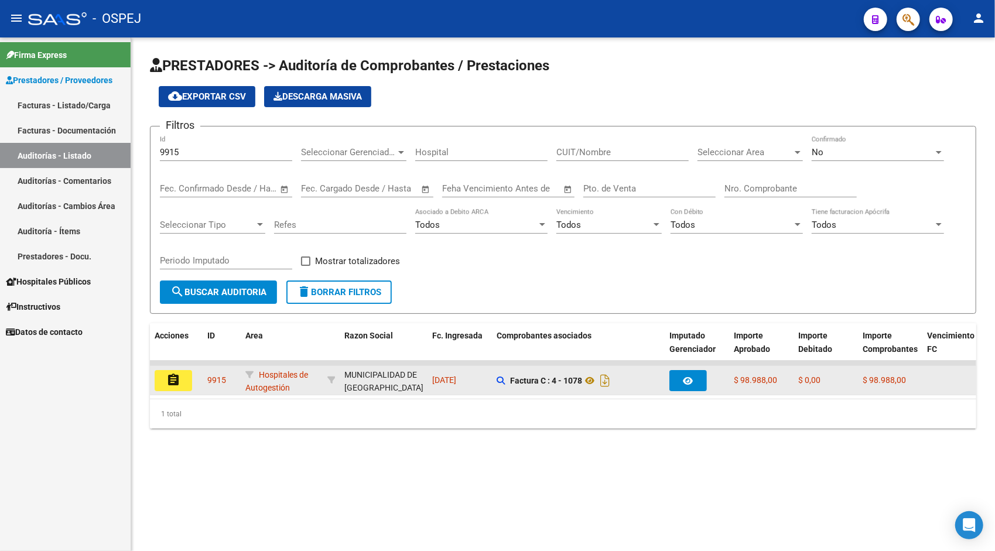
click at [200, 376] on div "assignment 9915 Hospitales de Autogestión MUNICIPALIDAD DE QUILMES - 3099900414…" at bounding box center [969, 380] width 1639 height 29
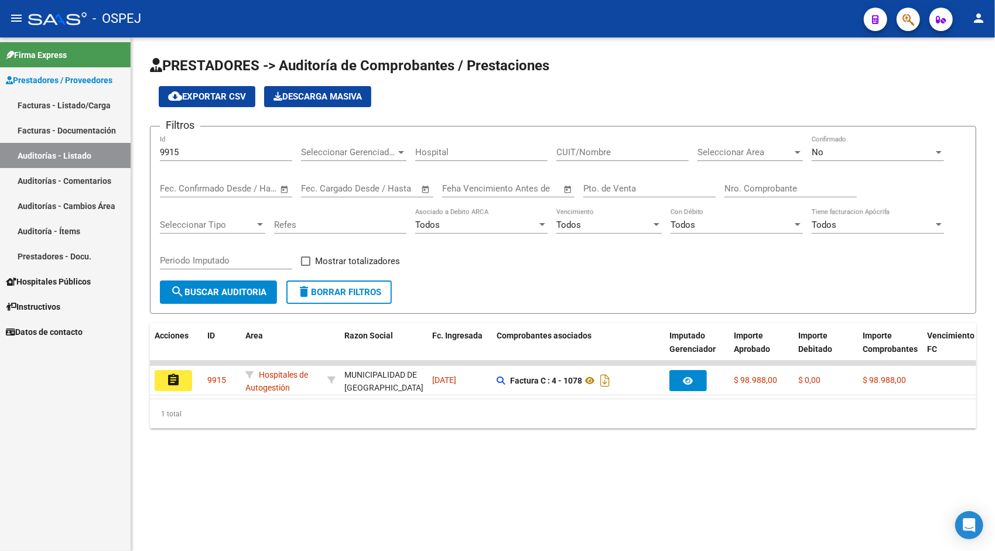
drag, startPoint x: 178, startPoint y: 381, endPoint x: 185, endPoint y: 381, distance: 7.0
click at [185, 381] on button "assignment" at bounding box center [173, 380] width 37 height 21
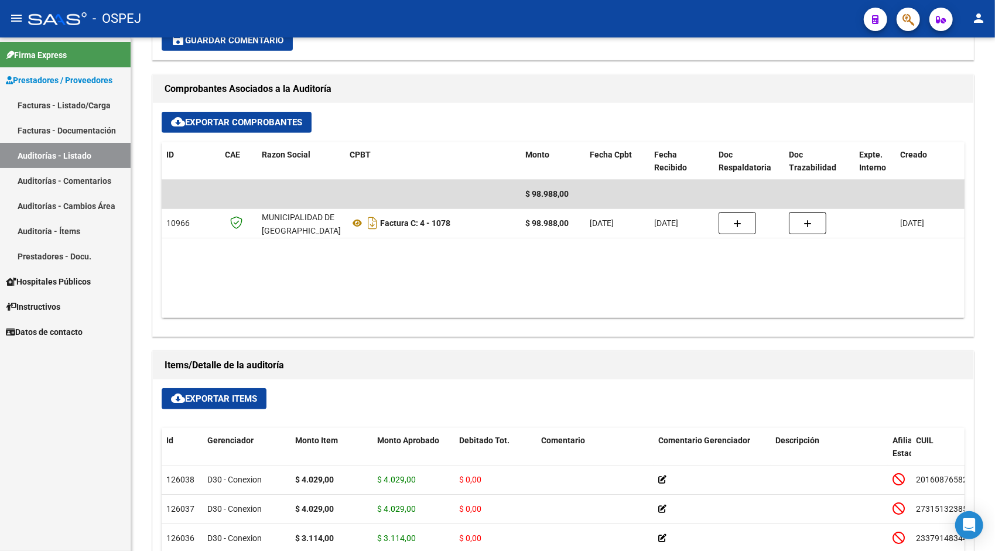
scroll to position [468, 0]
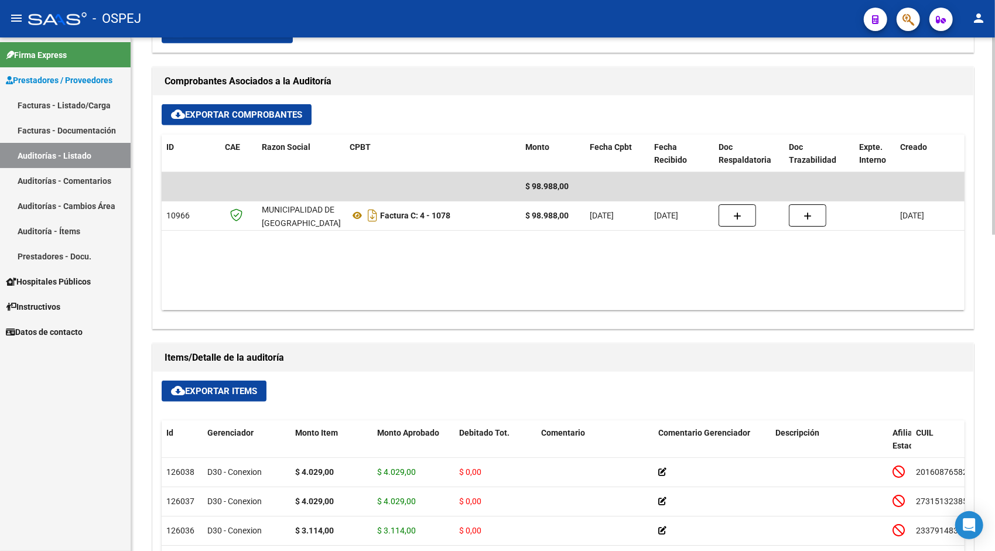
click at [221, 393] on span "cloud_download Exportar Items" at bounding box center [214, 391] width 86 height 11
click at [48, 158] on link "Auditorías - Listado" at bounding box center [65, 155] width 131 height 25
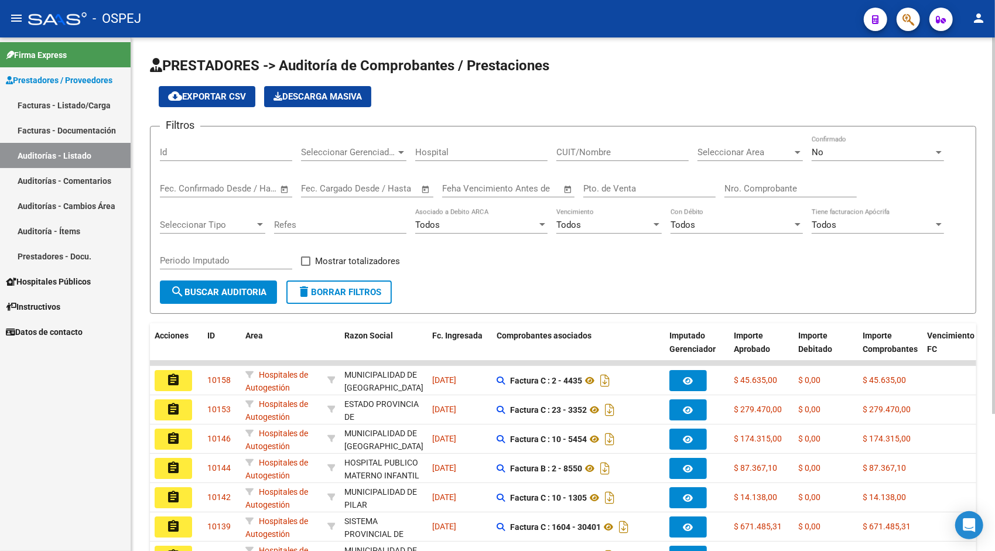
click at [189, 149] on input "Id" at bounding box center [226, 152] width 132 height 11
paste input "9917"
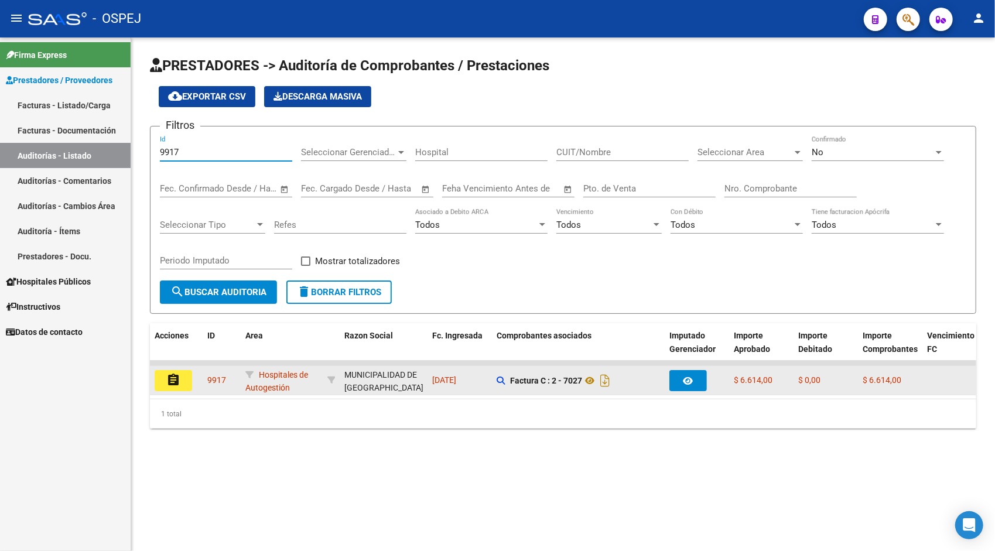
type input "9917"
click at [174, 373] on mat-icon "assignment" at bounding box center [173, 380] width 14 height 14
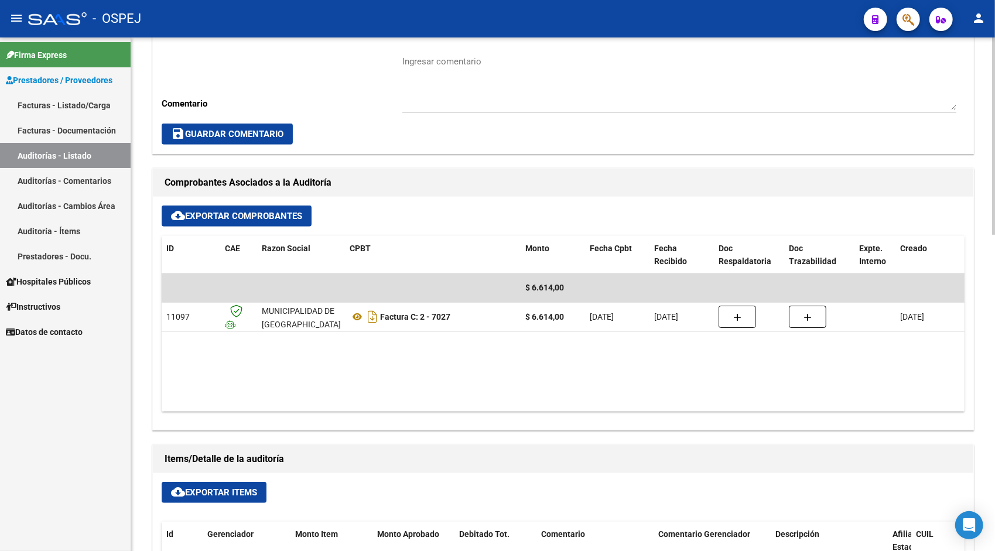
scroll to position [375, 0]
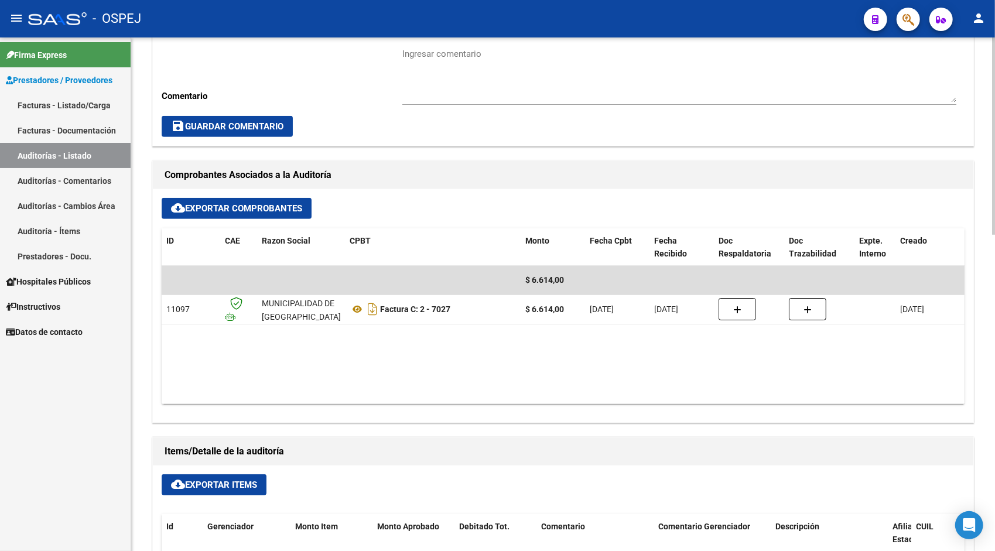
click at [223, 486] on span "cloud_download Exportar Items" at bounding box center [214, 484] width 86 height 11
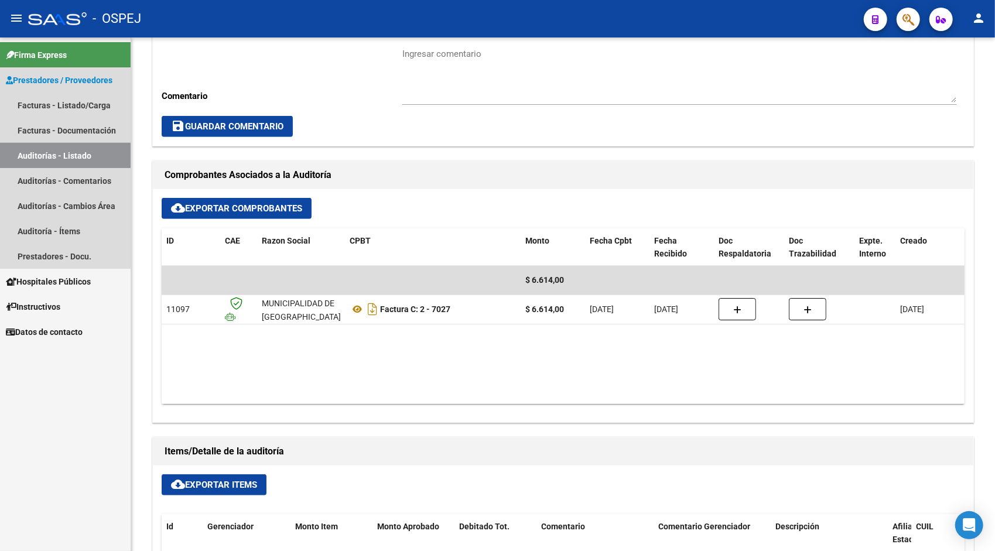
click at [81, 153] on link "Auditorías - Listado" at bounding box center [65, 155] width 131 height 25
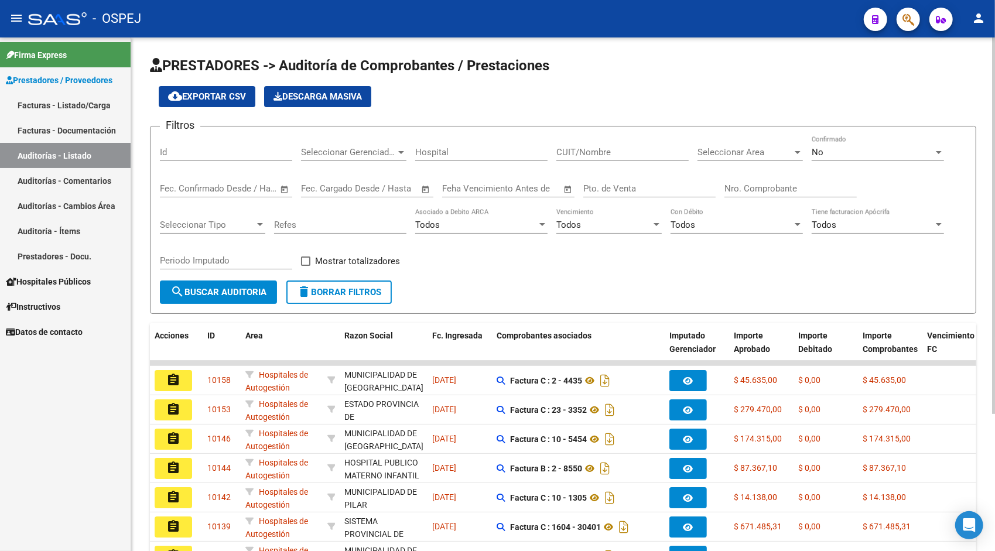
click at [190, 151] on input "Id" at bounding box center [226, 152] width 132 height 11
paste input "9918"
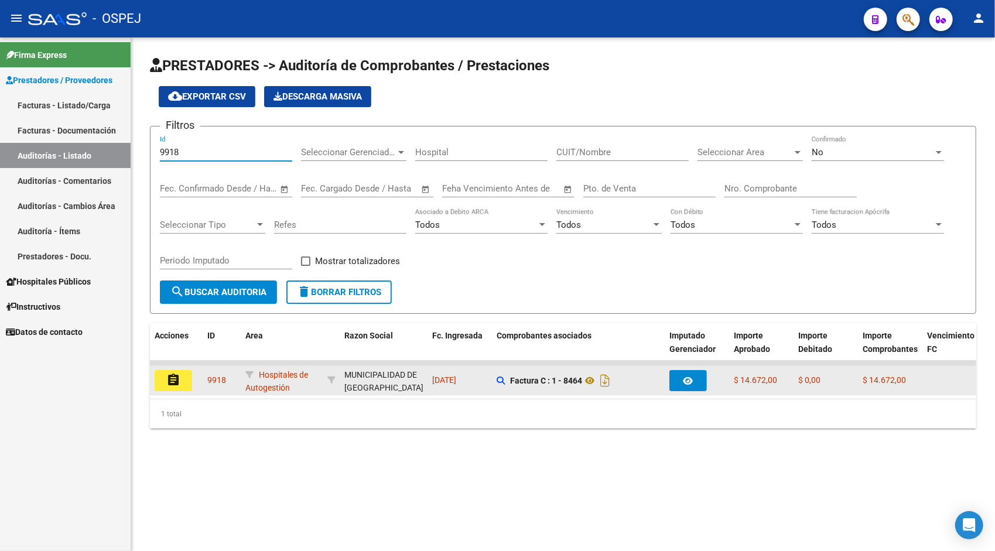
type input "9918"
click at [175, 385] on mat-icon "assignment" at bounding box center [173, 380] width 14 height 14
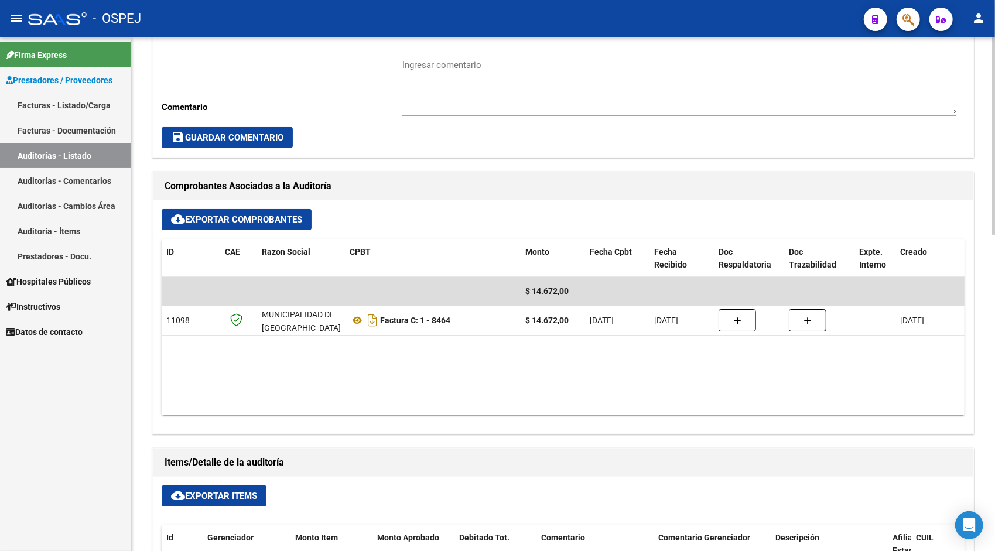
scroll to position [422, 0]
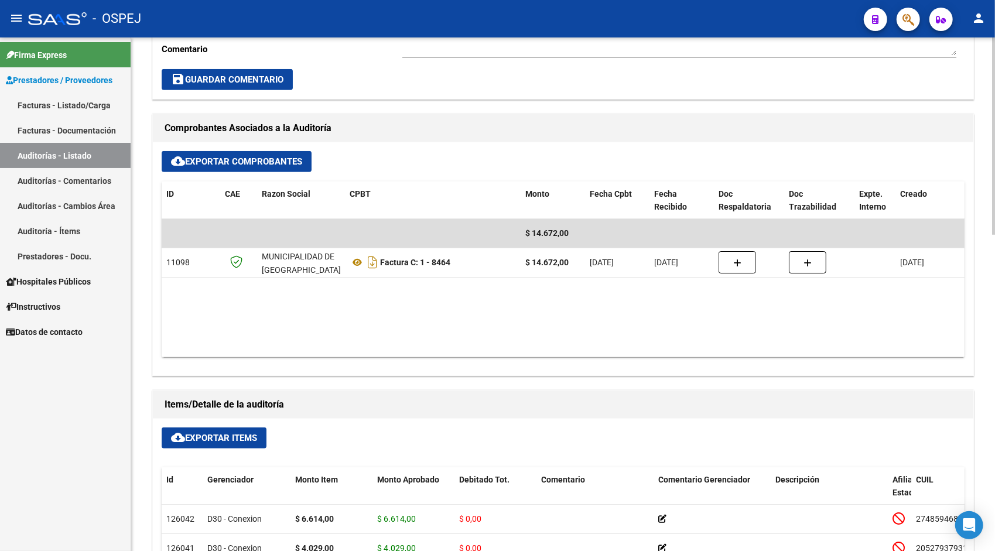
click at [207, 429] on button "cloud_download Exportar Items" at bounding box center [214, 437] width 105 height 21
click at [75, 157] on link "Auditorías - Listado" at bounding box center [65, 155] width 131 height 25
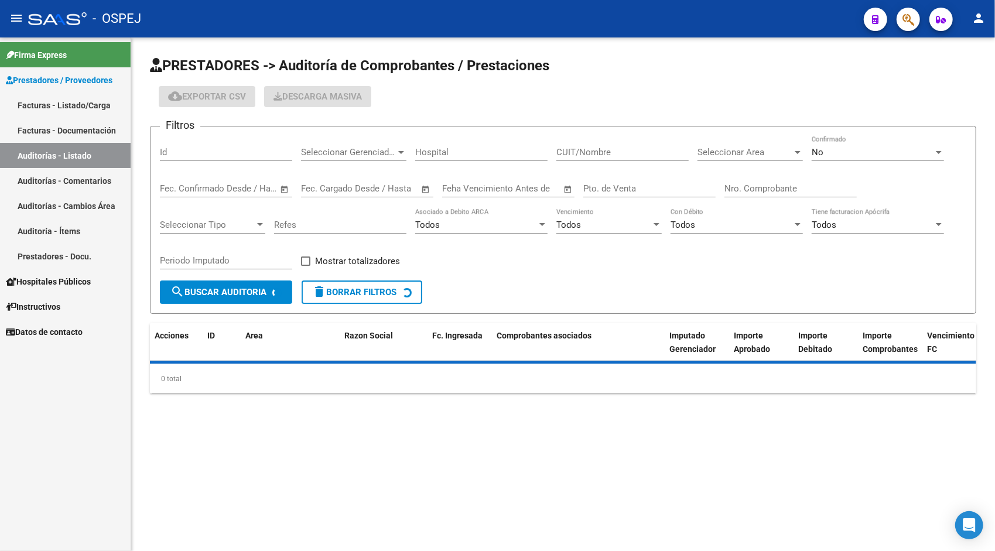
click at [199, 163] on div "Id" at bounding box center [226, 154] width 132 height 36
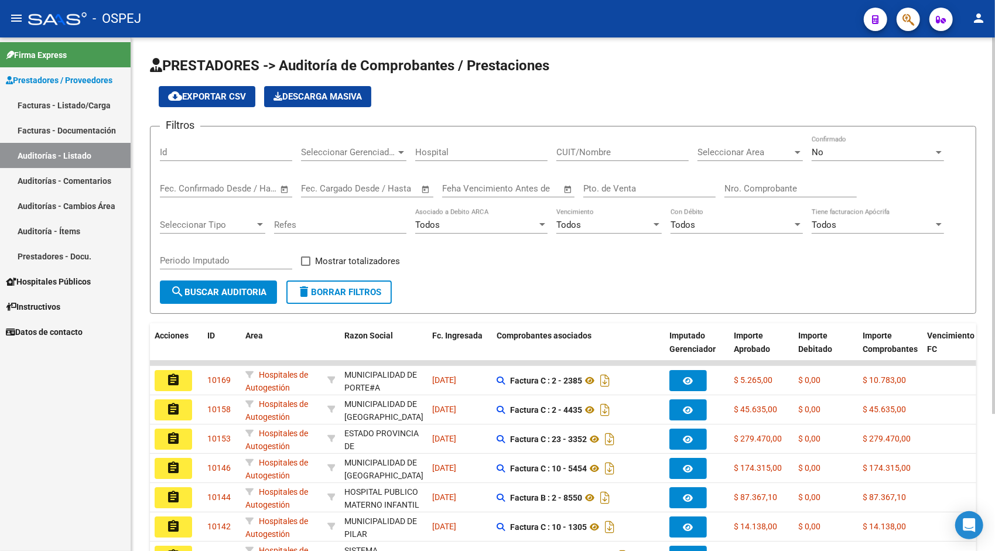
click at [197, 156] on input "Id" at bounding box center [226, 152] width 132 height 11
paste input "9919"
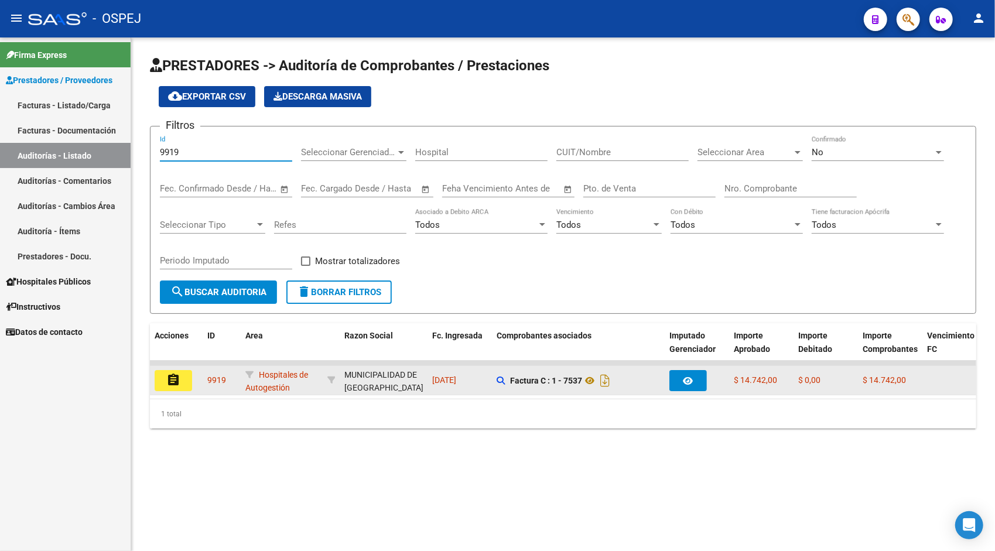
type input "9919"
click at [182, 379] on button "assignment" at bounding box center [173, 380] width 37 height 21
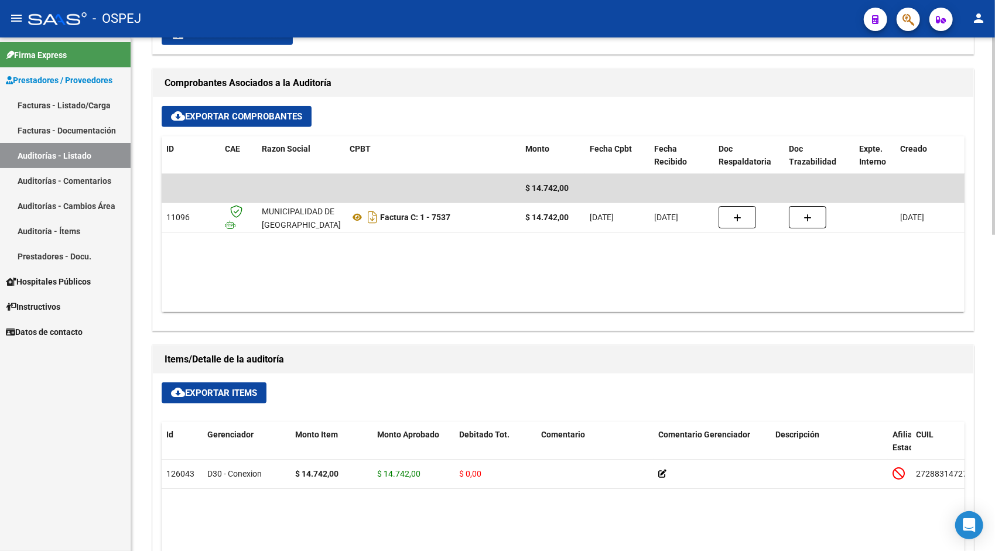
scroll to position [468, 0]
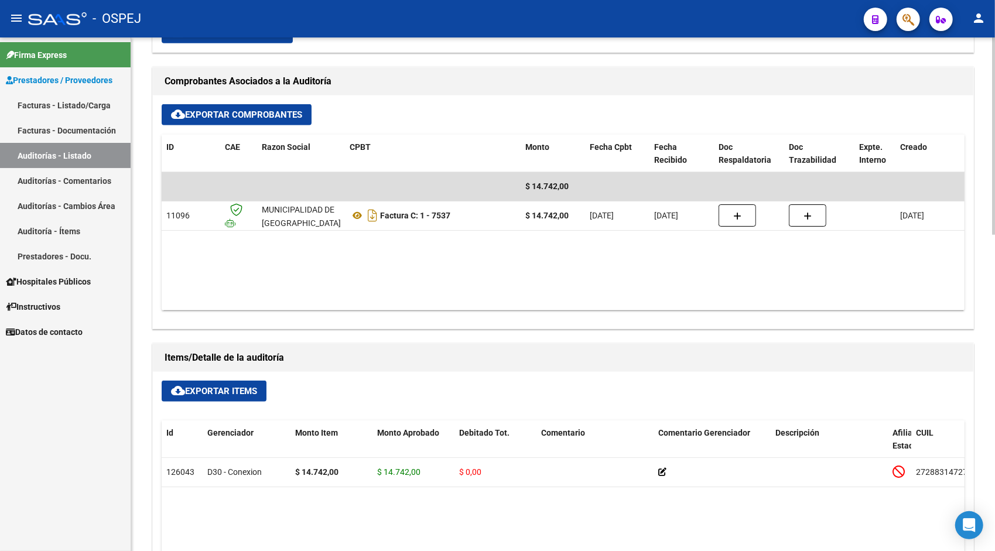
click at [215, 383] on button "cloud_download Exportar Items" at bounding box center [214, 391] width 105 height 21
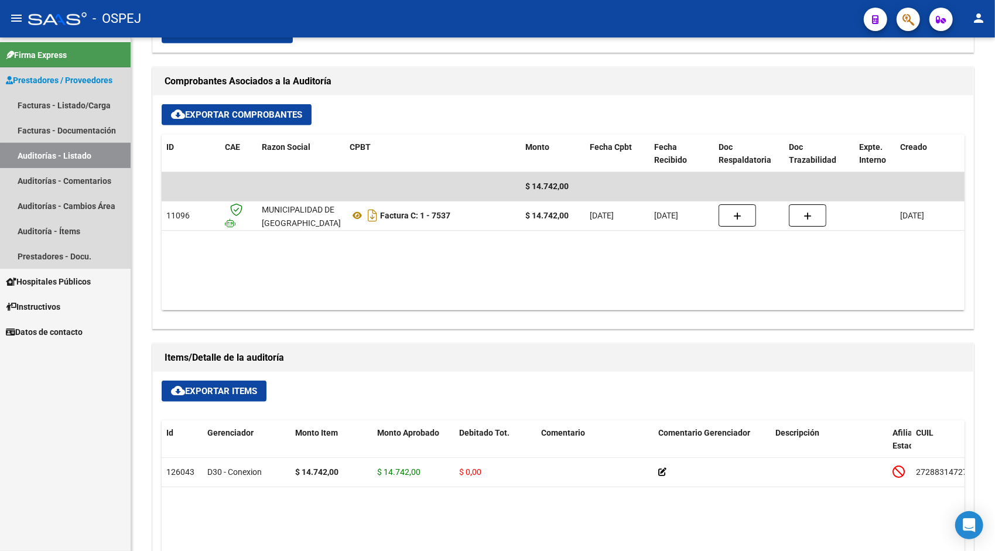
drag, startPoint x: 78, startPoint y: 162, endPoint x: 88, endPoint y: 162, distance: 10.0
click at [78, 162] on link "Auditorías - Listado" at bounding box center [65, 155] width 131 height 25
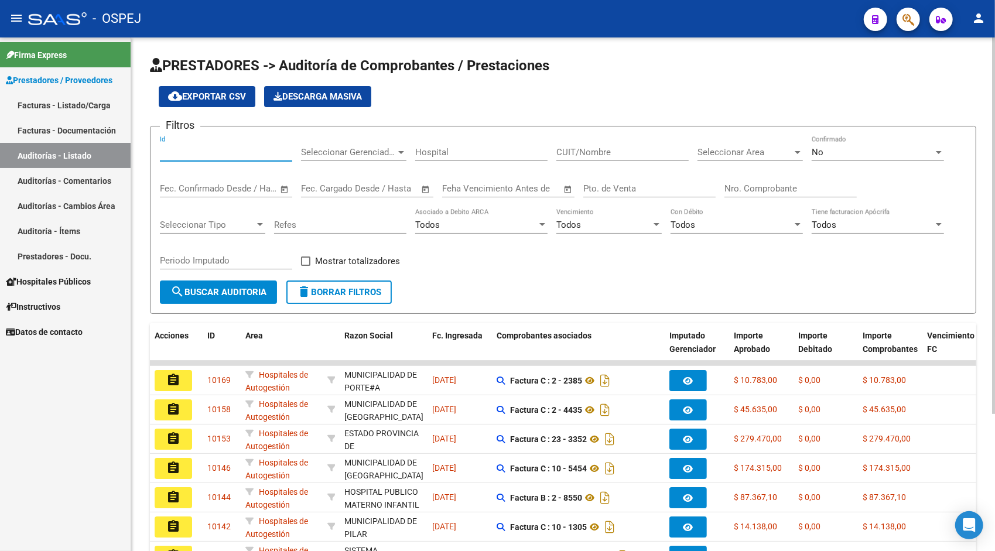
click at [188, 149] on input "Id" at bounding box center [226, 152] width 132 height 11
paste input "9920"
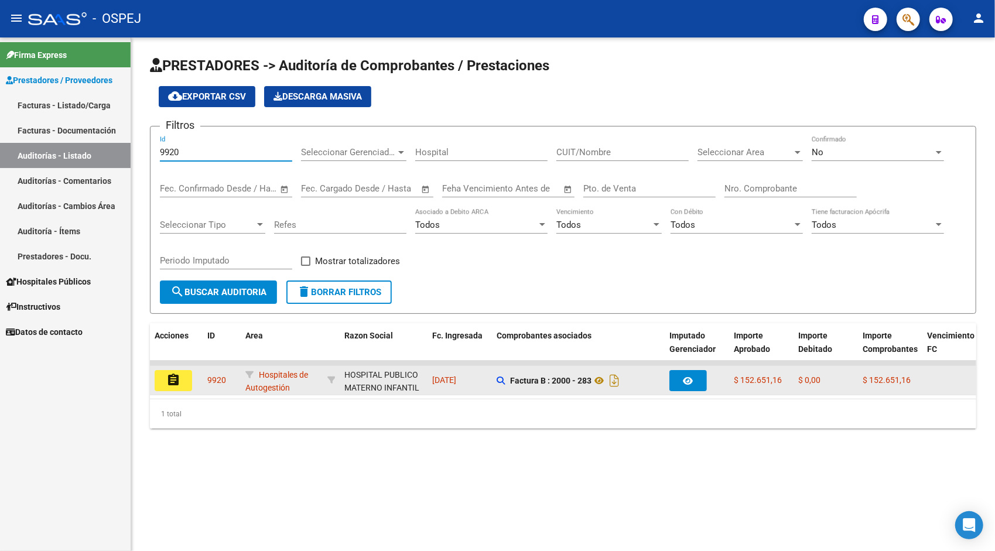
type input "9920"
click at [176, 381] on mat-icon "assignment" at bounding box center [173, 380] width 14 height 14
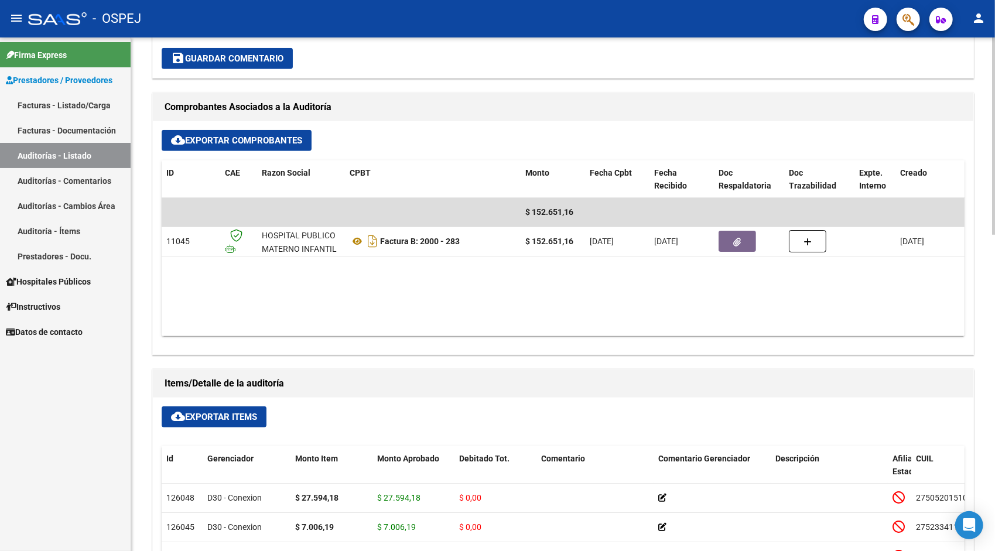
scroll to position [445, 0]
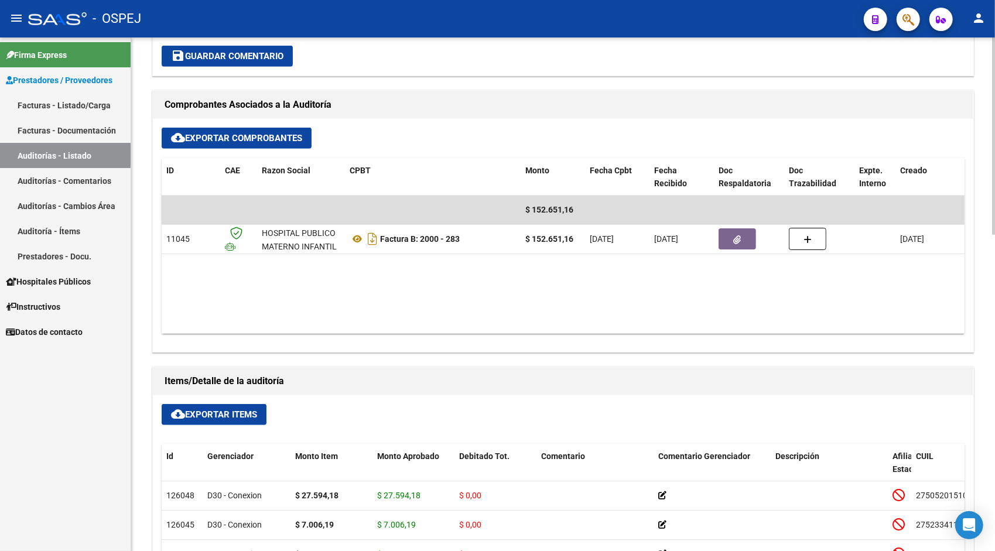
click at [203, 413] on span "cloud_download Exportar Items" at bounding box center [214, 414] width 86 height 11
click at [84, 153] on link "Auditorías - Listado" at bounding box center [65, 155] width 131 height 25
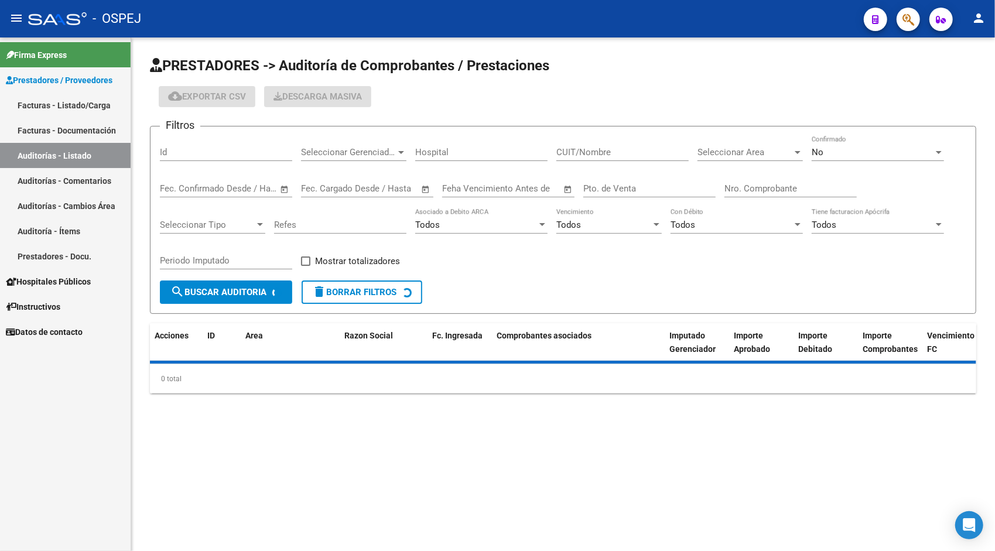
click at [215, 156] on input "Id" at bounding box center [226, 152] width 132 height 11
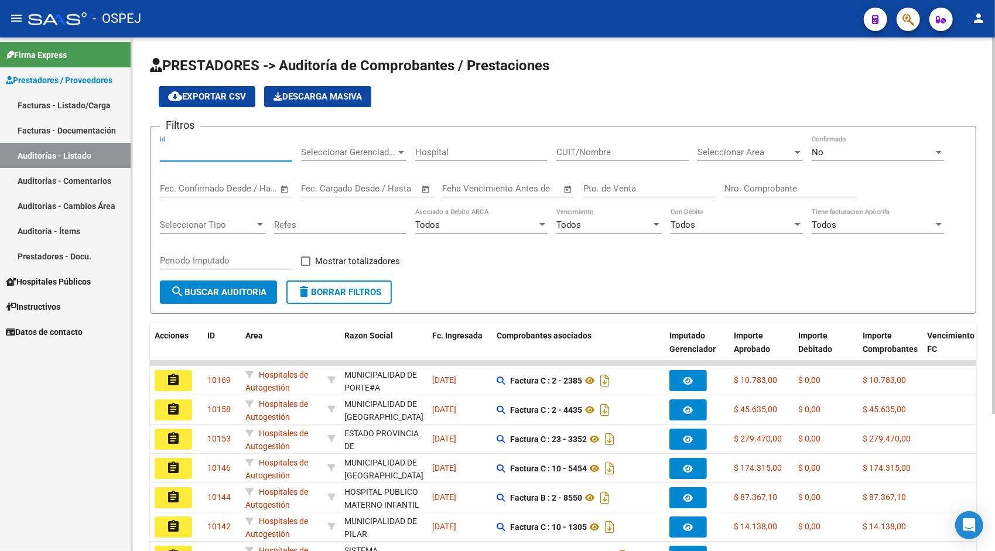
paste input "9923"
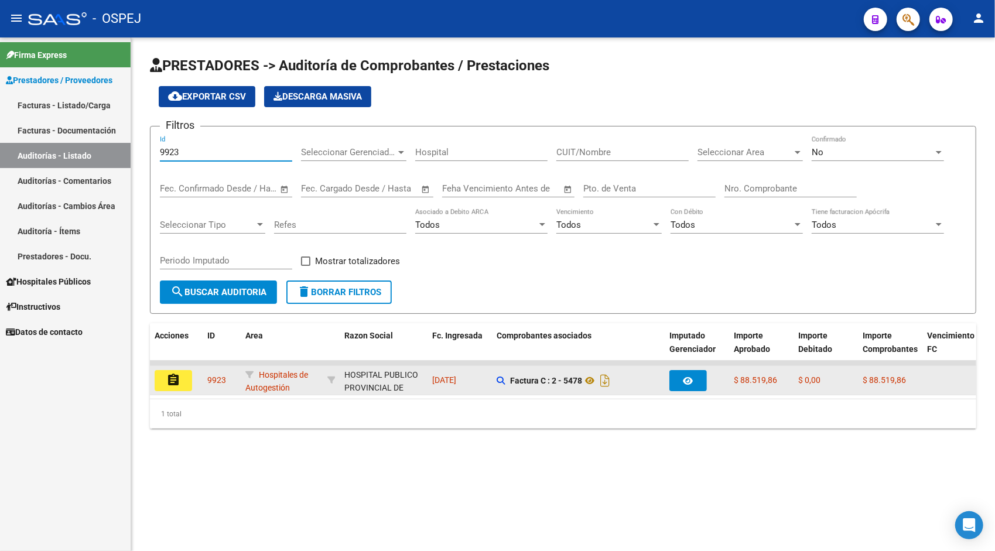
type input "9923"
click at [172, 383] on mat-icon "assignment" at bounding box center [173, 380] width 14 height 14
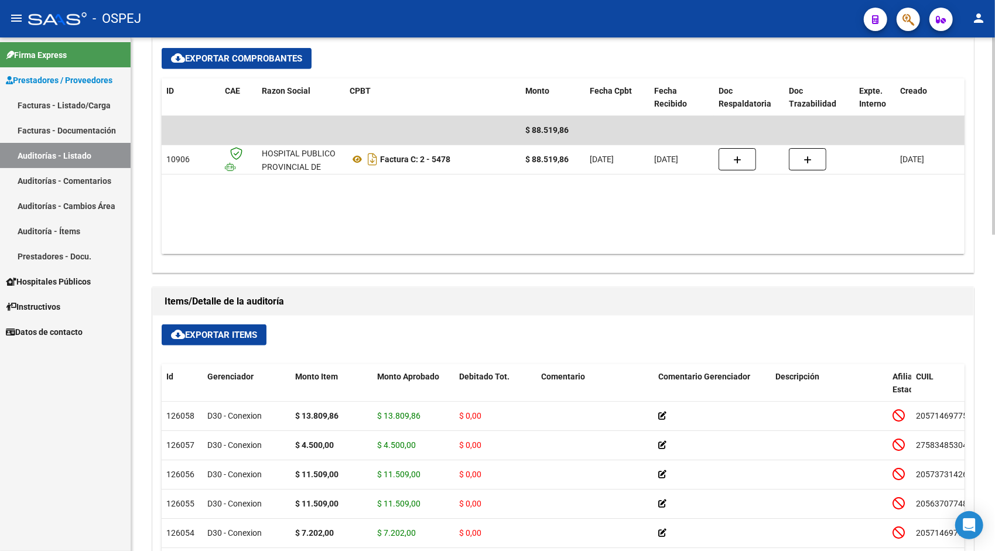
scroll to position [539, 0]
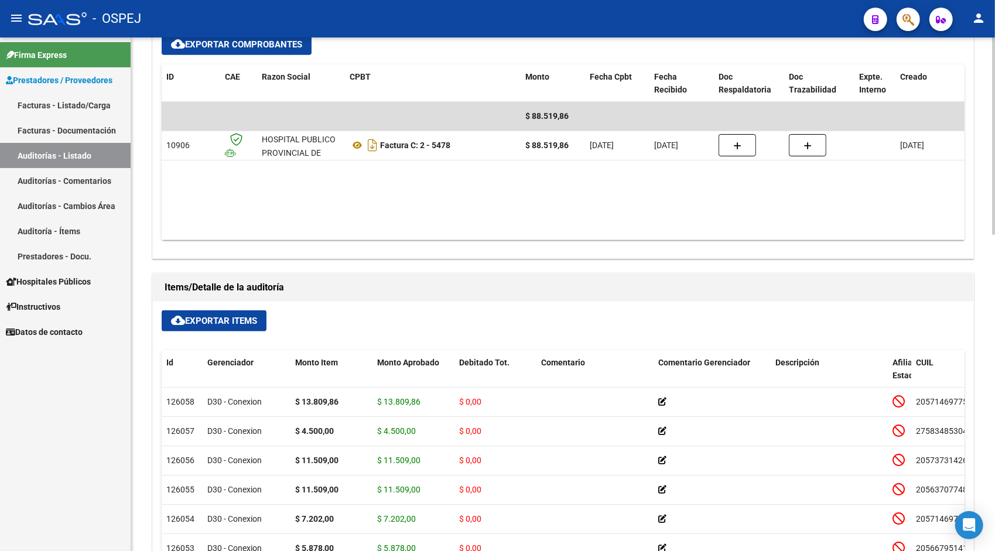
click at [219, 322] on span "cloud_download Exportar Items" at bounding box center [214, 321] width 86 height 11
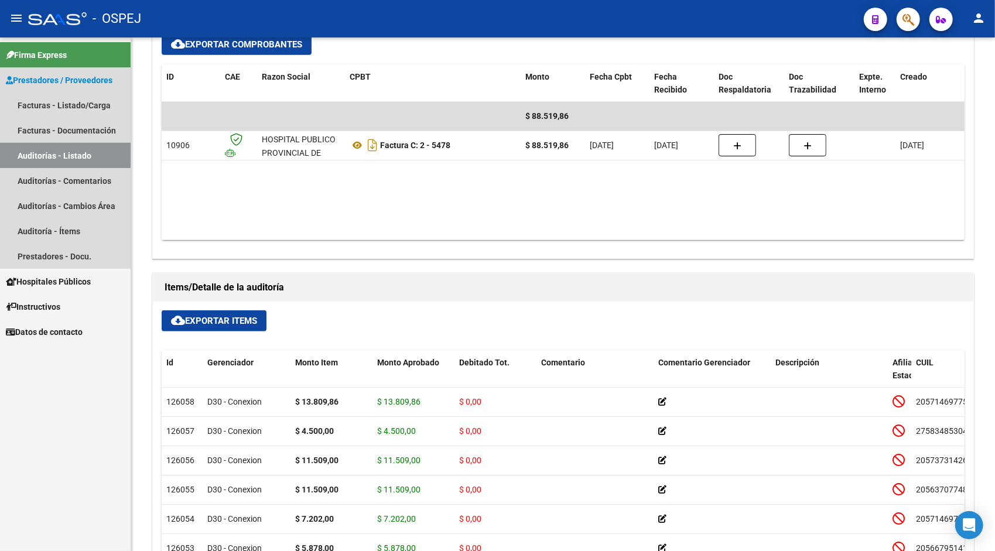
click at [31, 164] on link "Auditorías - Listado" at bounding box center [65, 155] width 131 height 25
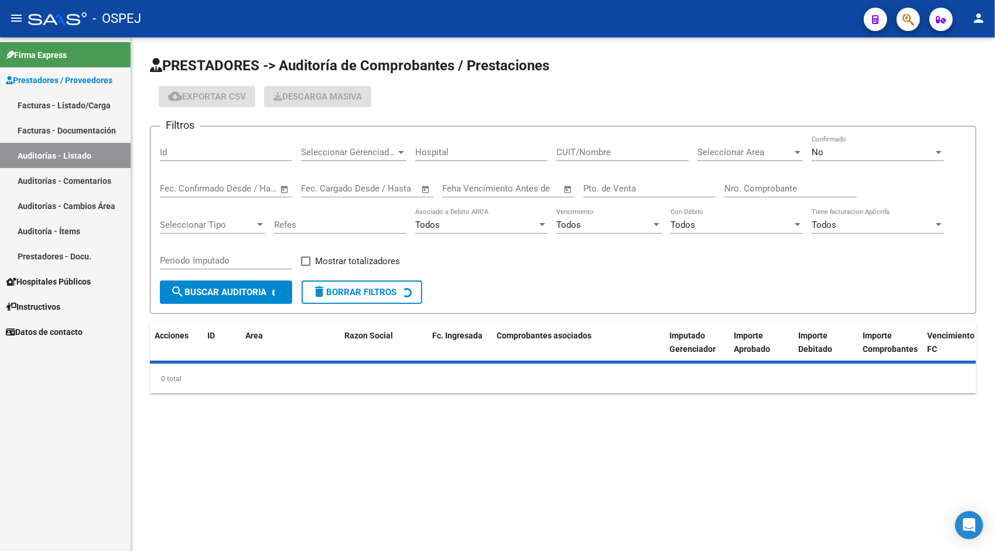
click at [186, 153] on input "Id" at bounding box center [226, 152] width 132 height 11
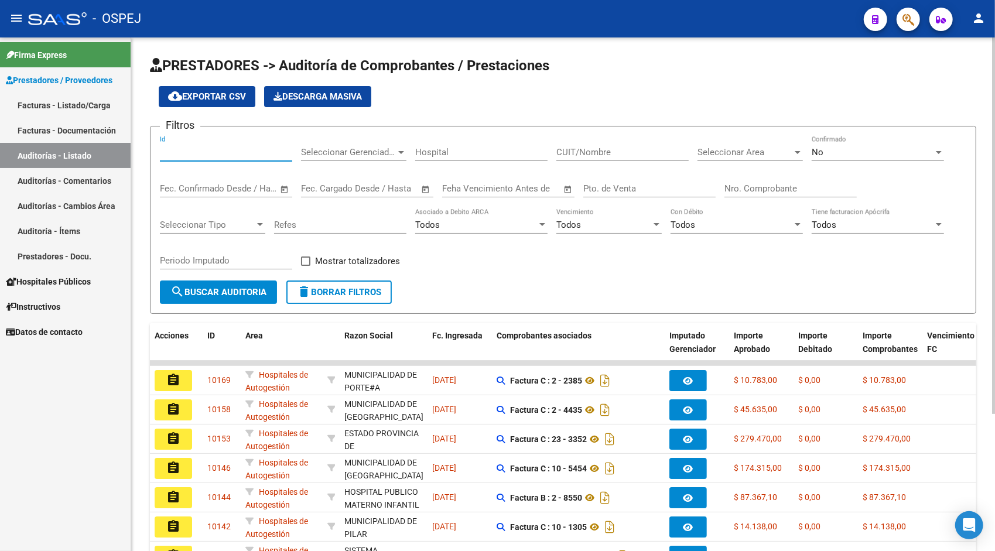
paste input "9926"
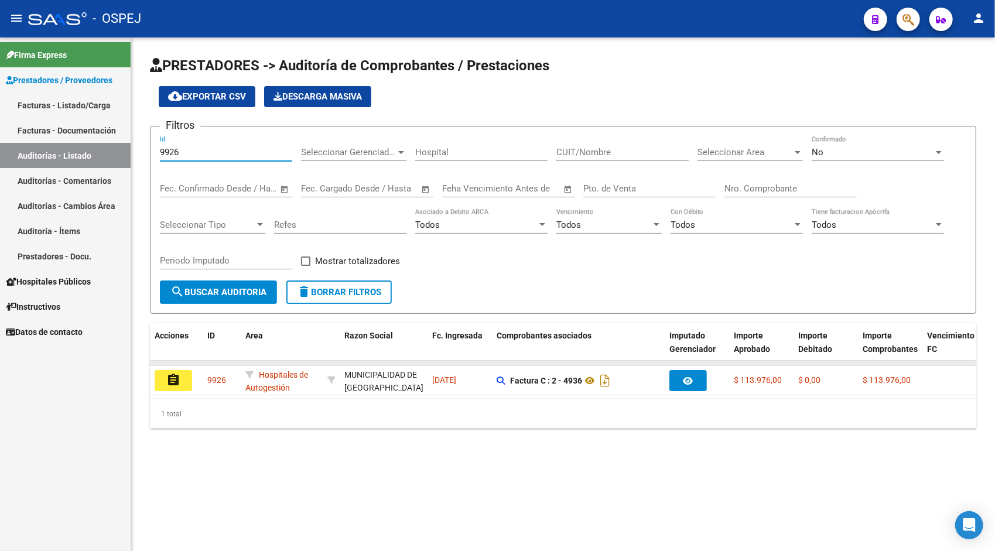
type input "9926"
click at [179, 364] on datatable-body-cell at bounding box center [176, 363] width 53 height 5
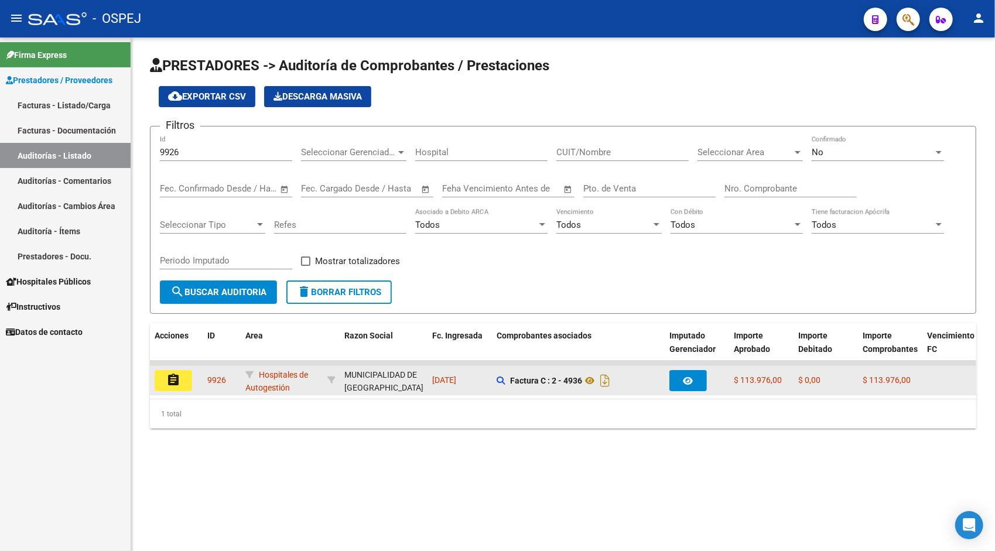
click at [180, 376] on mat-icon "assignment" at bounding box center [173, 380] width 14 height 14
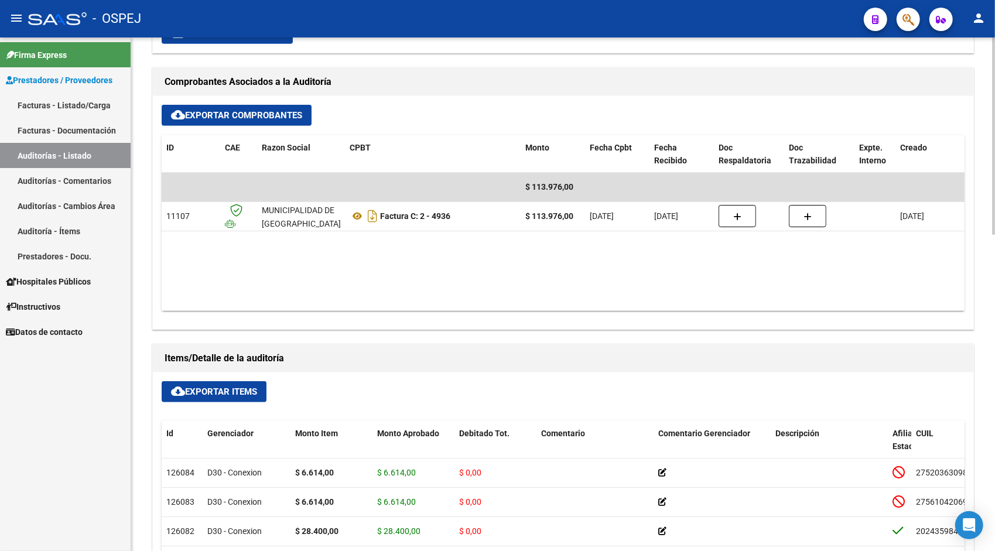
scroll to position [468, 0]
click at [210, 390] on span "cloud_download Exportar Items" at bounding box center [214, 391] width 86 height 11
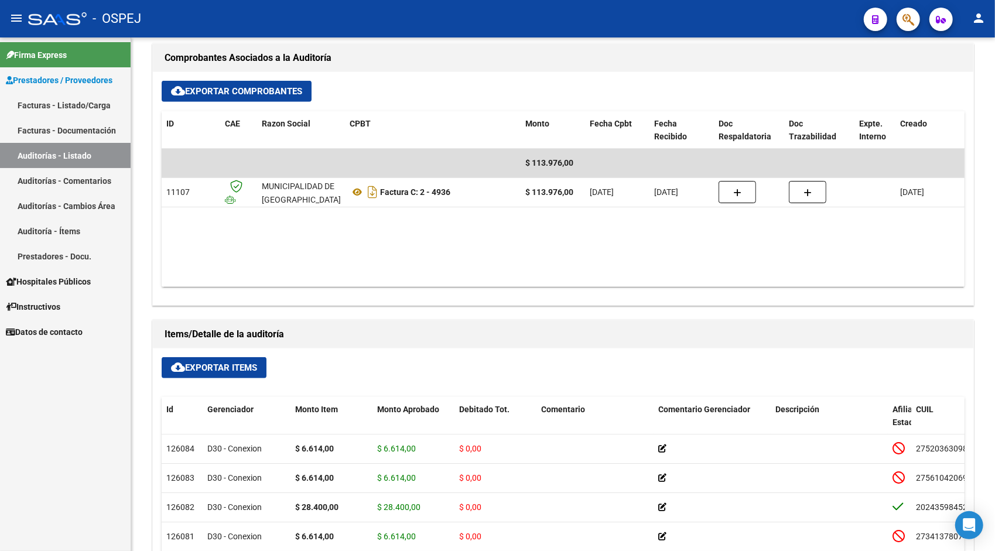
click at [81, 153] on link "Auditorías - Listado" at bounding box center [65, 155] width 131 height 25
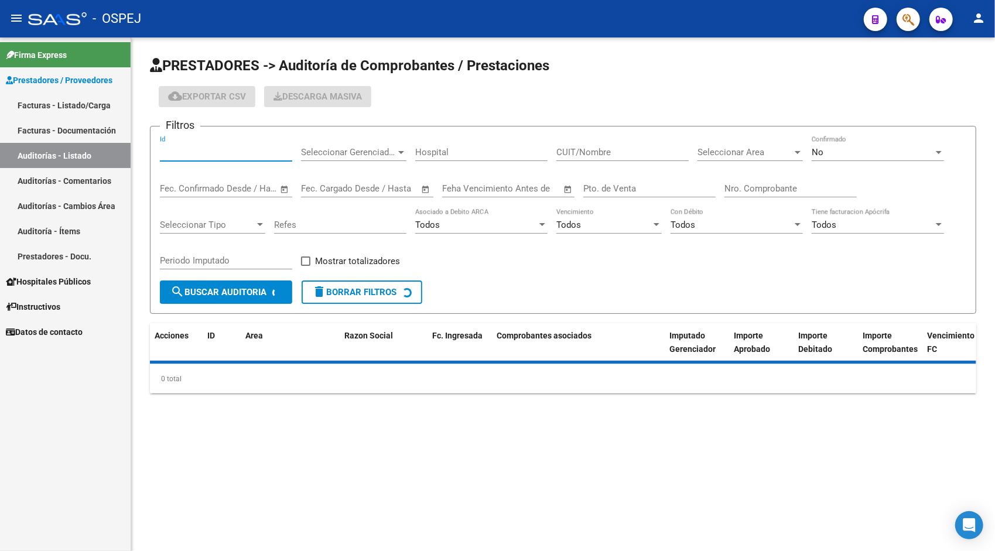
click at [228, 150] on input "Id" at bounding box center [226, 152] width 132 height 11
paste input "9927"
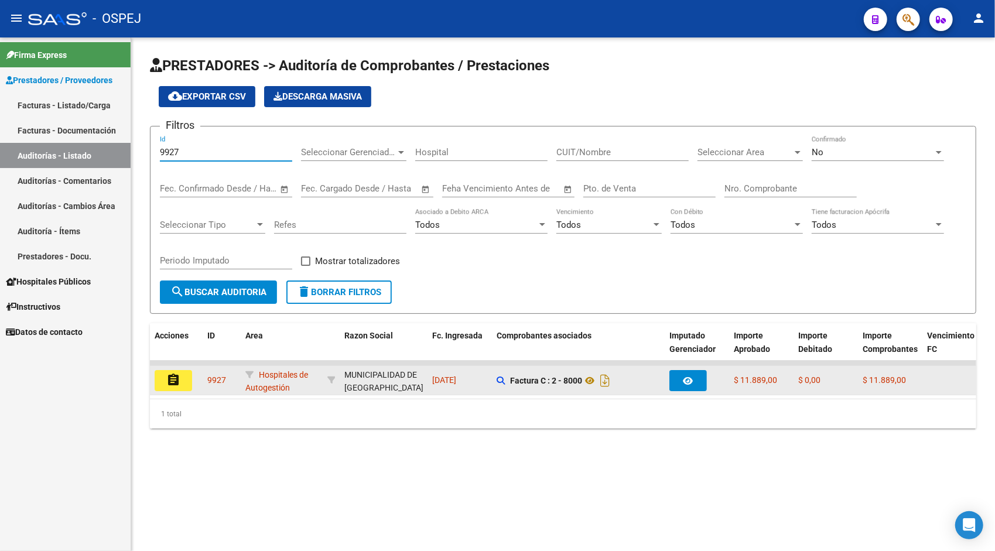
type input "9927"
click at [173, 389] on button "assignment" at bounding box center [173, 380] width 37 height 21
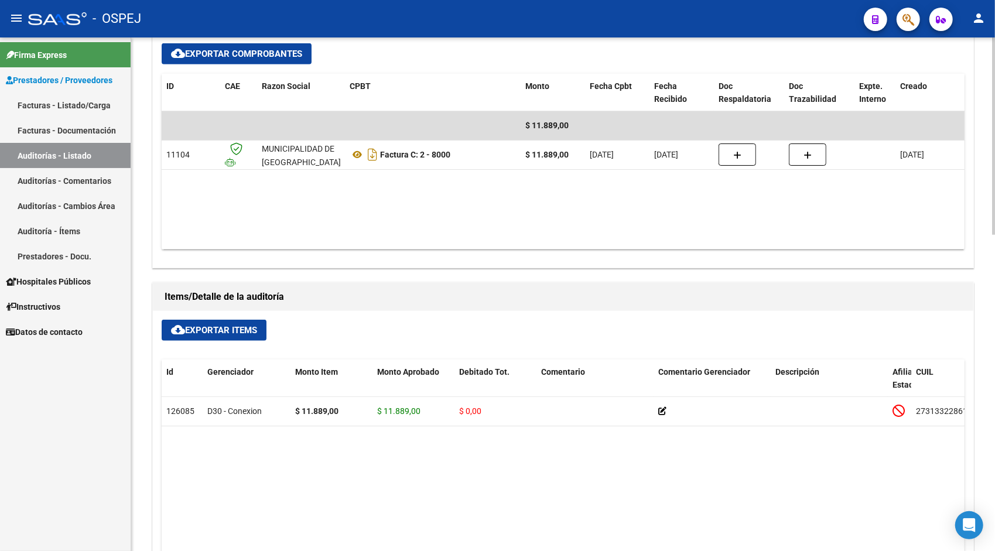
scroll to position [539, 0]
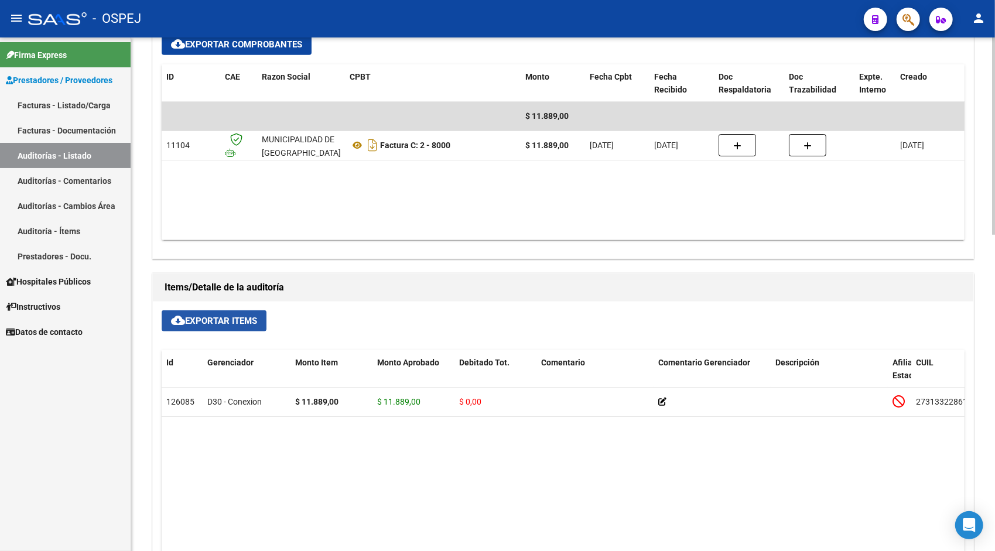
click at [219, 316] on span "cloud_download Exportar Items" at bounding box center [214, 321] width 86 height 11
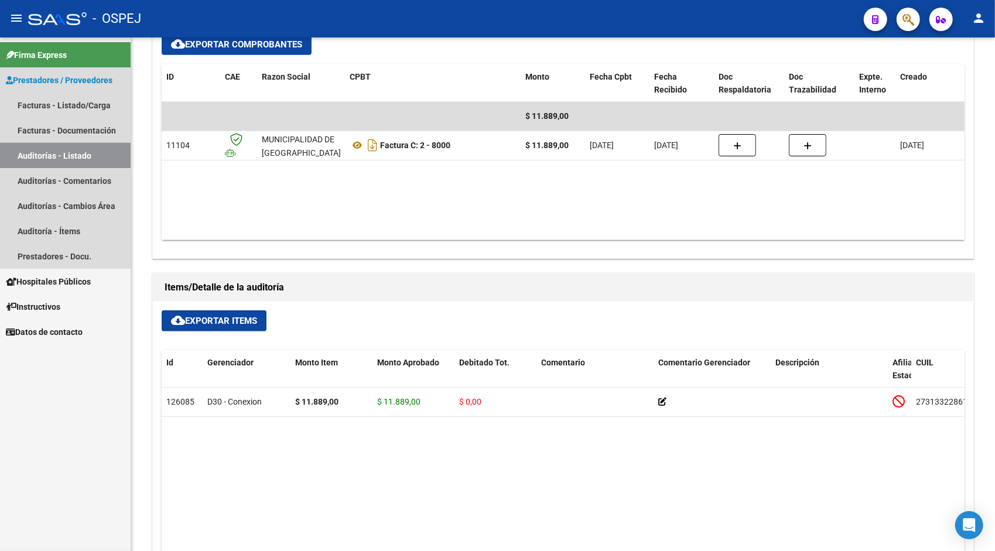
click at [80, 159] on link "Auditorías - Listado" at bounding box center [65, 155] width 131 height 25
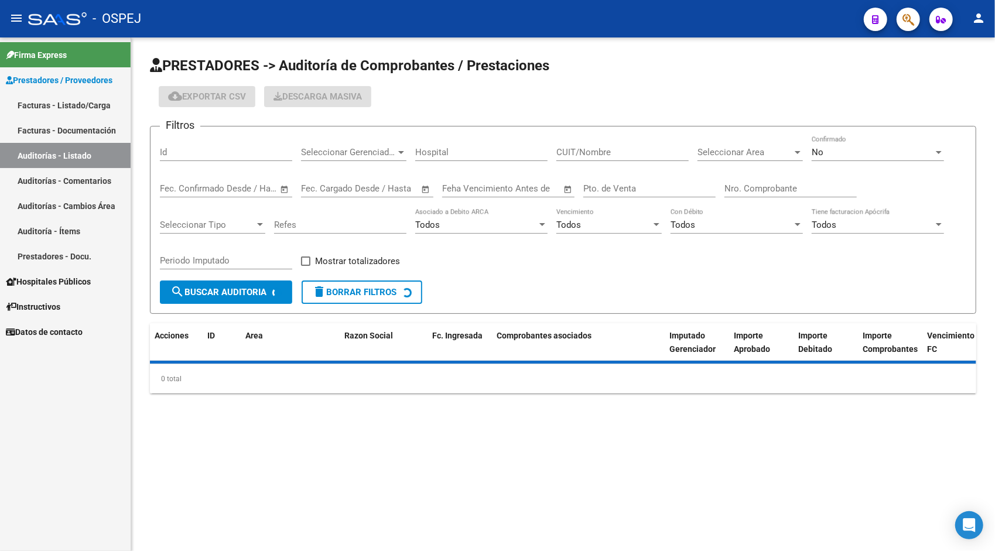
click at [201, 142] on div "Id" at bounding box center [226, 148] width 132 height 25
paste input "9928"
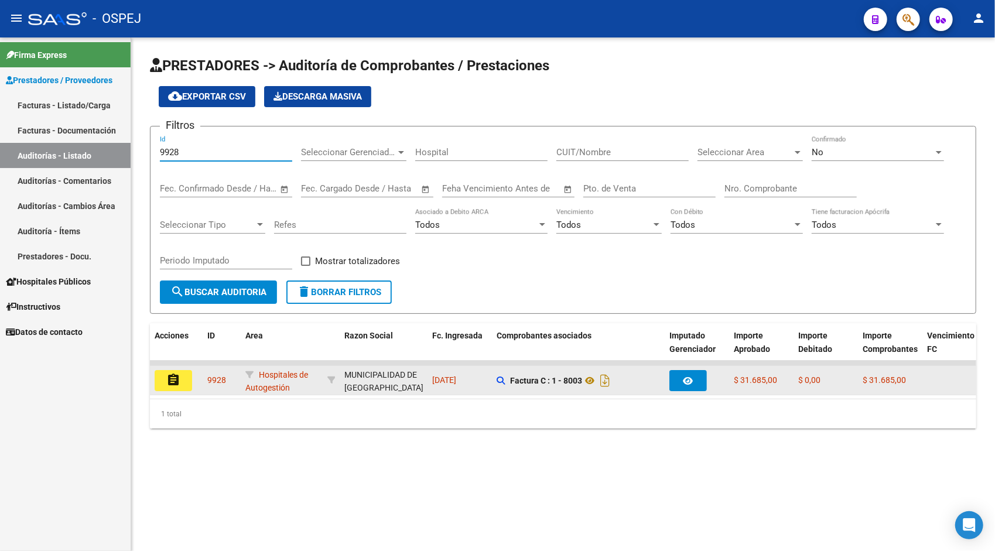
type input "9928"
click at [172, 383] on mat-icon "assignment" at bounding box center [173, 380] width 14 height 14
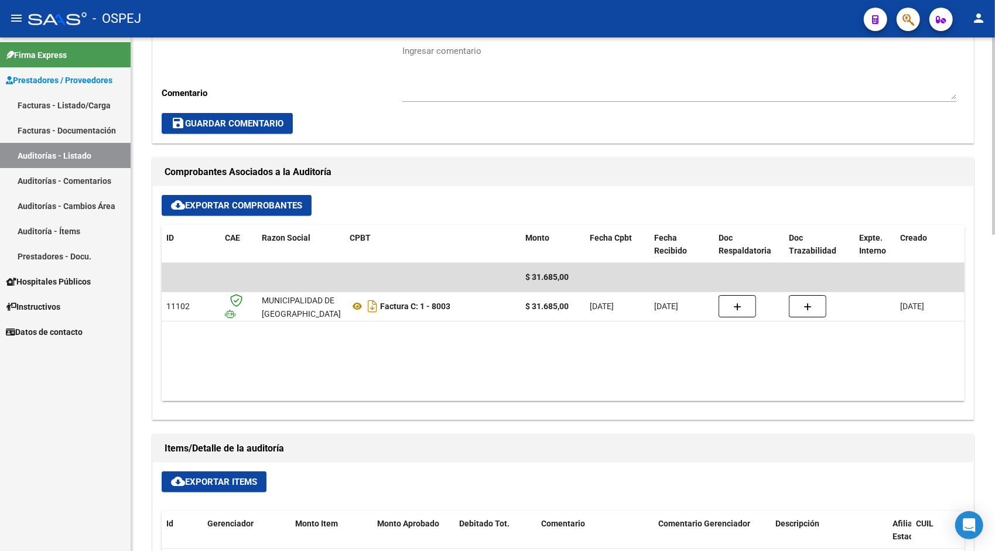
scroll to position [398, 0]
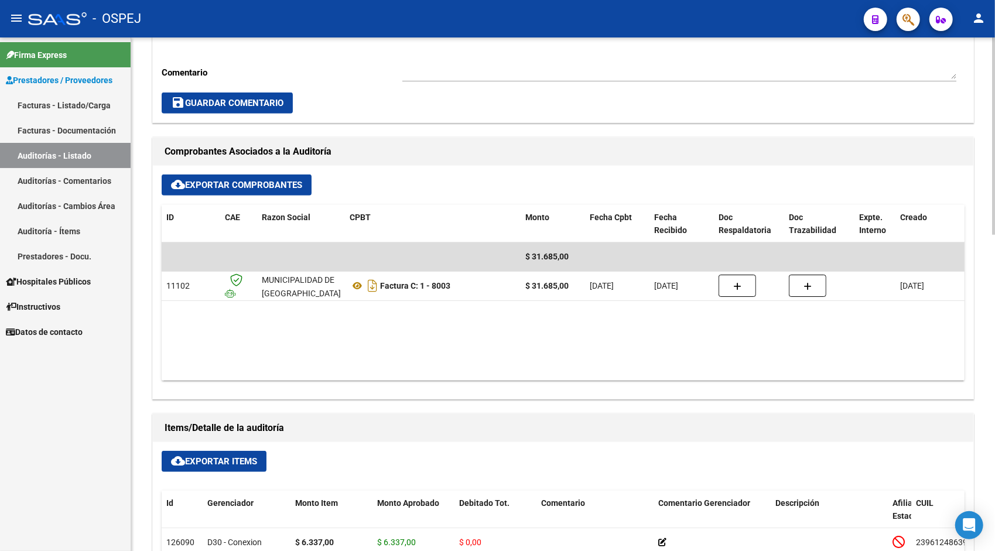
click at [196, 460] on span "cloud_download Exportar Items" at bounding box center [214, 461] width 86 height 11
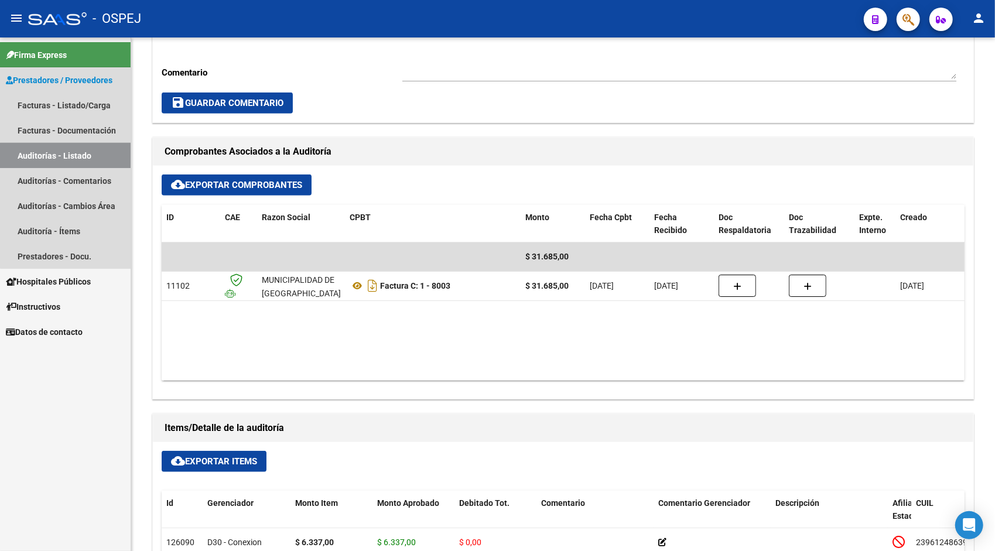
click at [108, 157] on link "Auditorías - Listado" at bounding box center [65, 155] width 131 height 25
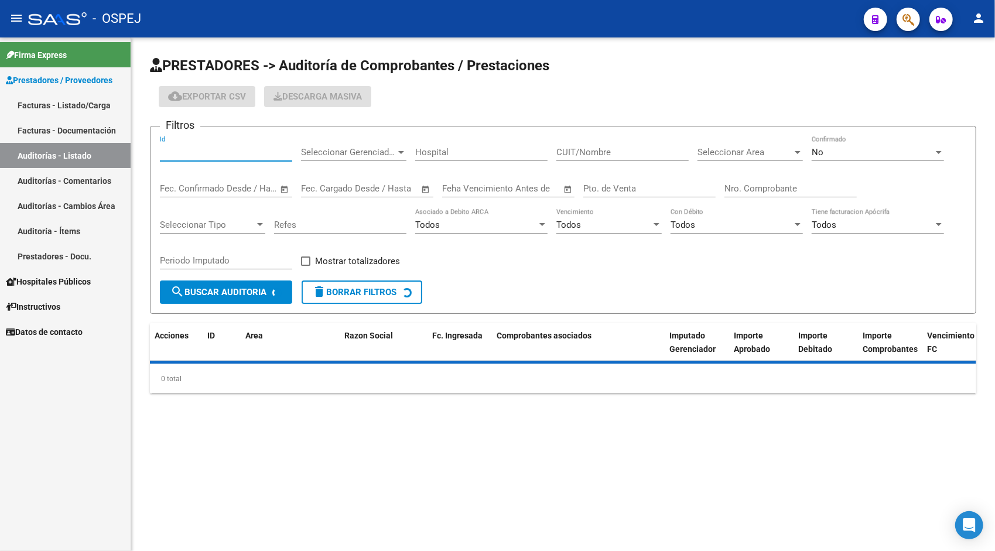
click at [245, 153] on input "Id" at bounding box center [226, 152] width 132 height 11
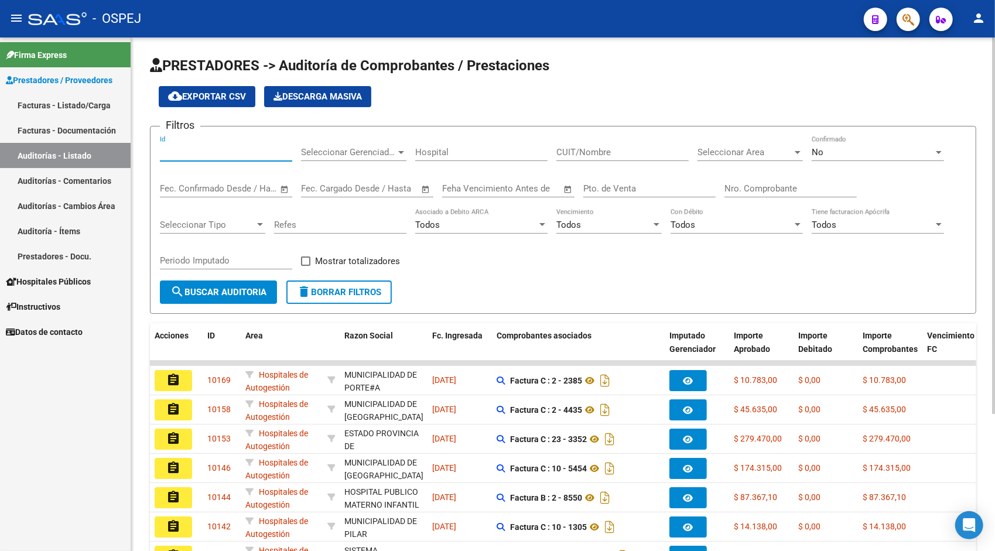
paste input "9930"
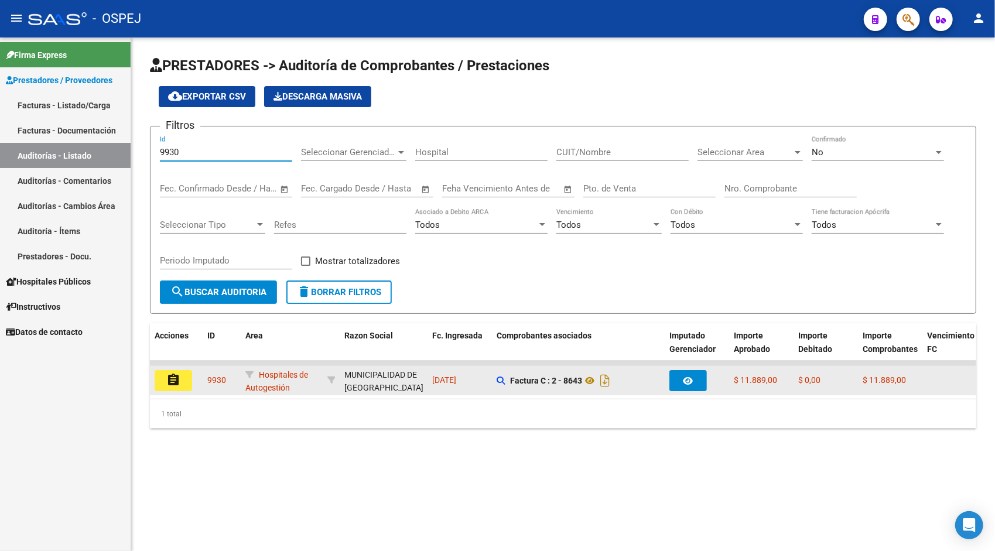
type input "9930"
click at [172, 371] on button "assignment" at bounding box center [173, 380] width 37 height 21
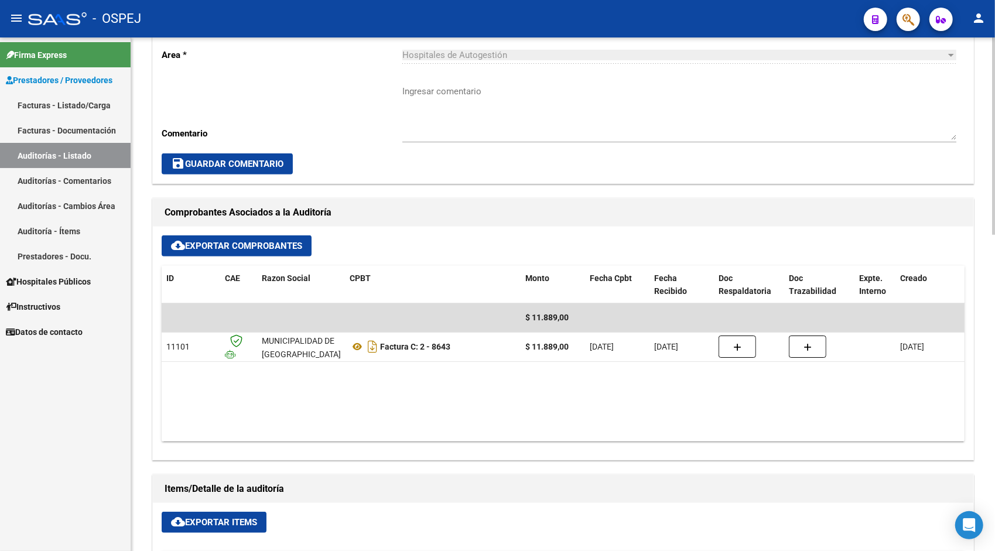
scroll to position [351, 0]
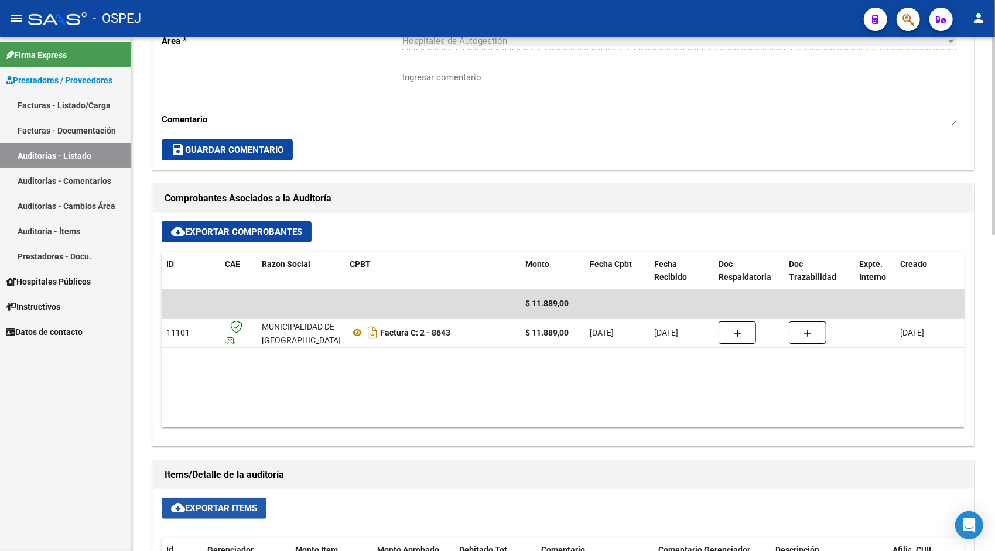
click at [222, 503] on span "cloud_download Exportar Items" at bounding box center [214, 508] width 86 height 11
click at [72, 151] on link "Auditorías - Listado" at bounding box center [65, 155] width 131 height 25
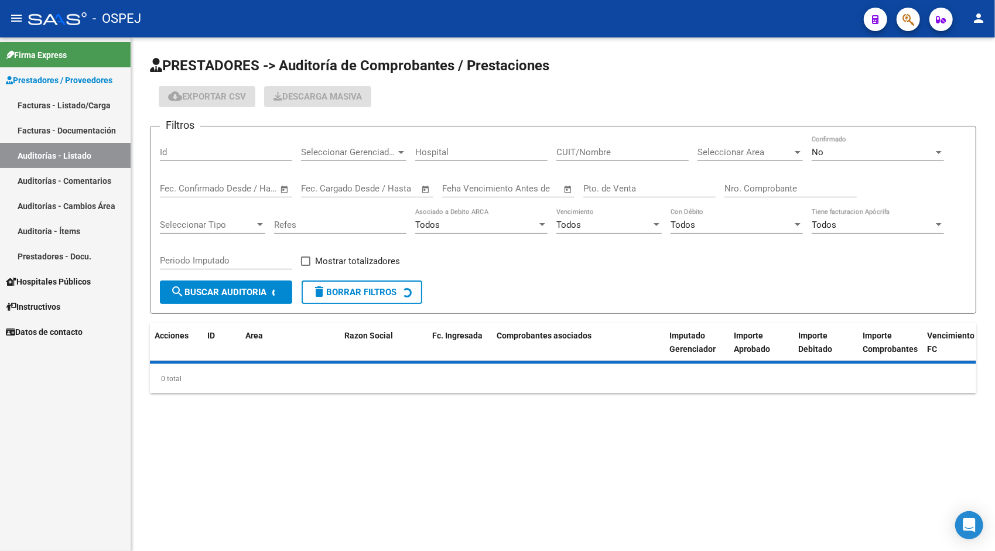
click at [167, 156] on input "Id" at bounding box center [226, 152] width 132 height 11
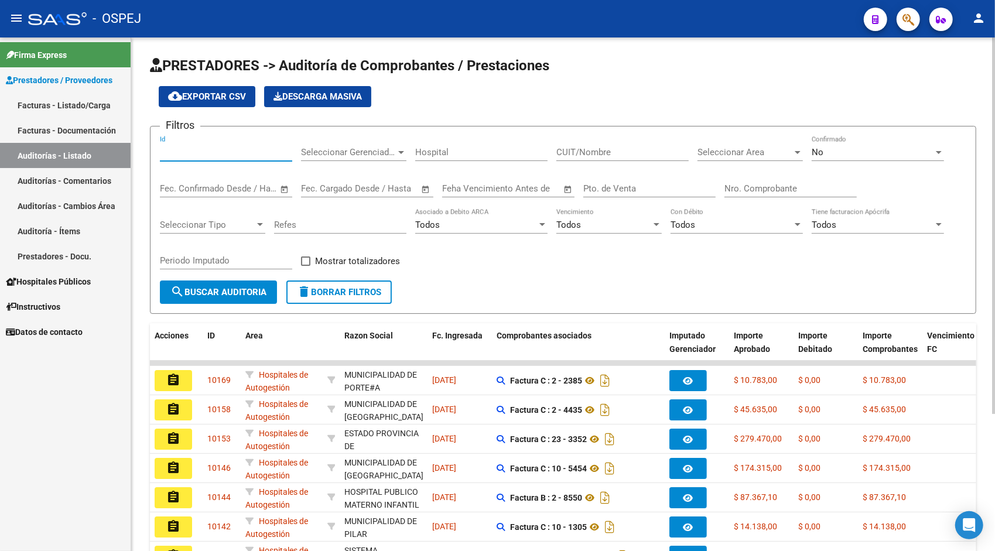
paste input "9931"
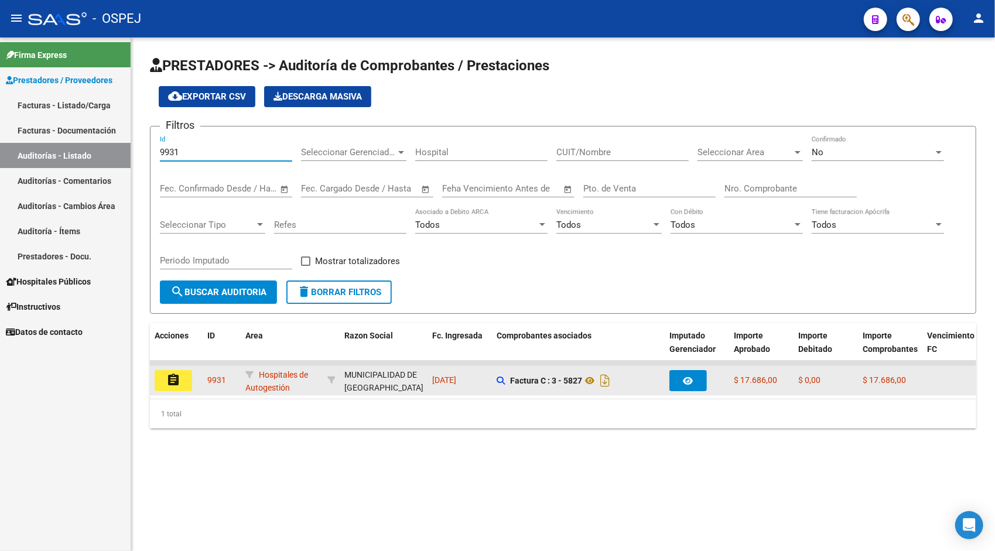
type input "9931"
click at [164, 391] on datatable-body-cell "assignment" at bounding box center [176, 380] width 53 height 29
click at [171, 381] on mat-icon "assignment" at bounding box center [173, 380] width 14 height 14
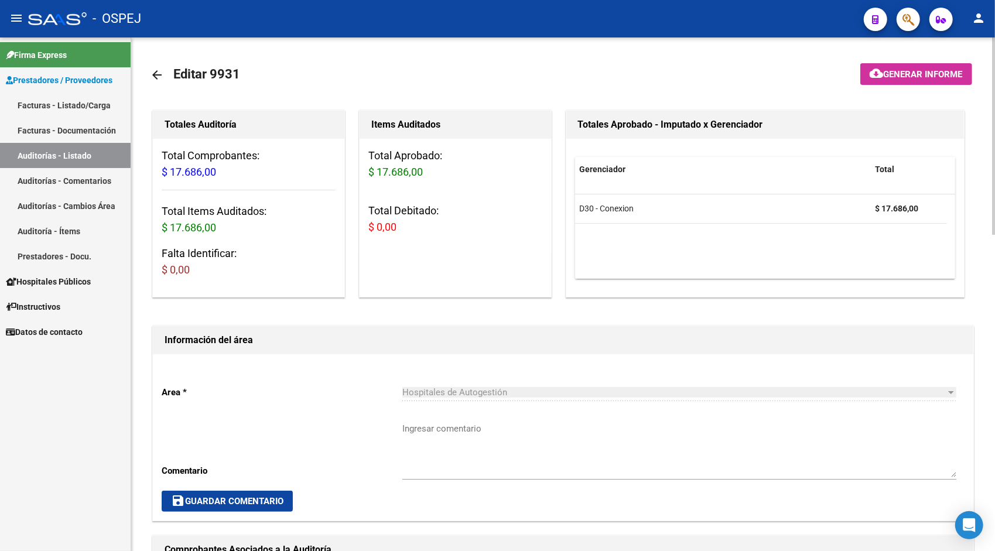
click at [251, 383] on div "Area * Hospitales de Autogestión Seleccionar area Comentario Ingresar comentari…" at bounding box center [563, 437] width 820 height 166
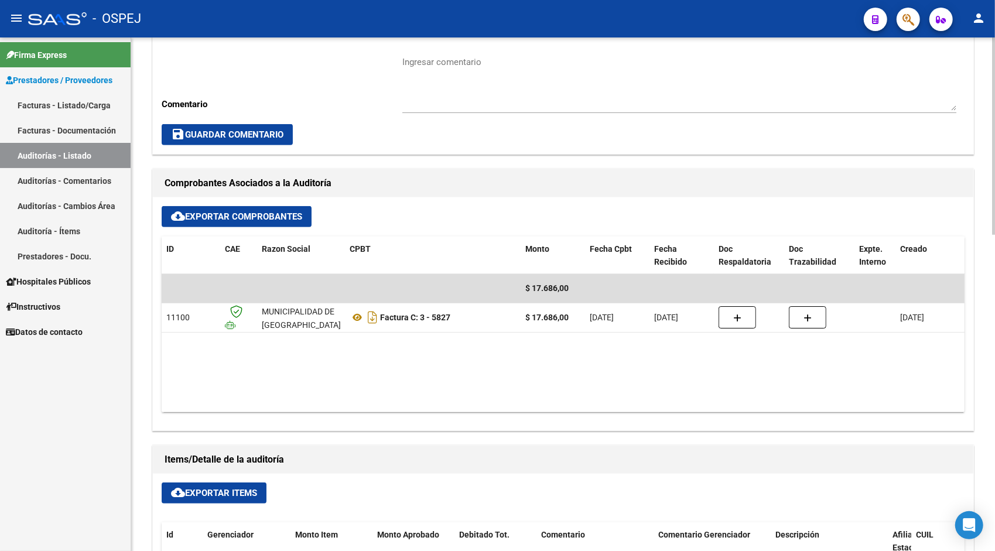
scroll to position [422, 0]
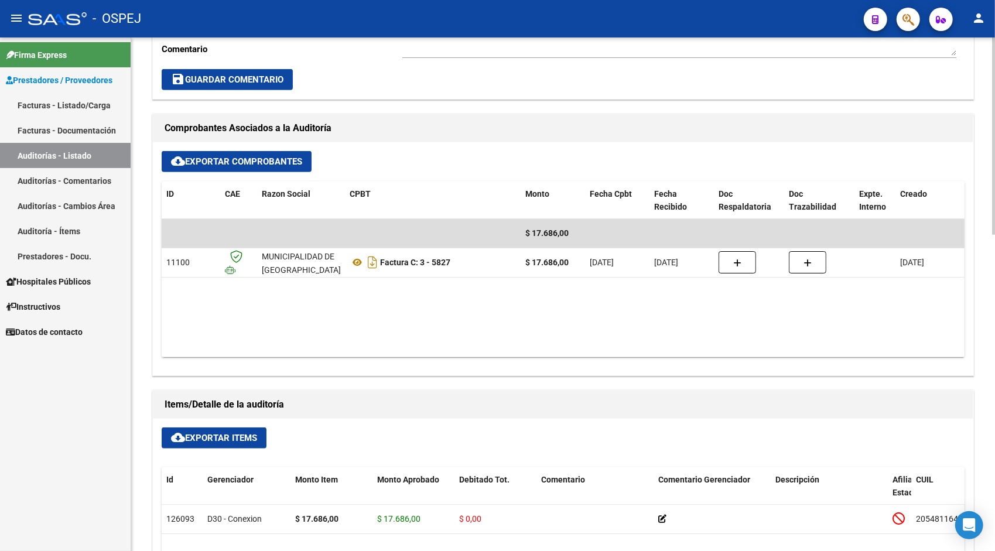
click at [231, 443] on button "cloud_download Exportar Items" at bounding box center [214, 437] width 105 height 21
click at [45, 159] on link "Auditorías - Listado" at bounding box center [65, 155] width 131 height 25
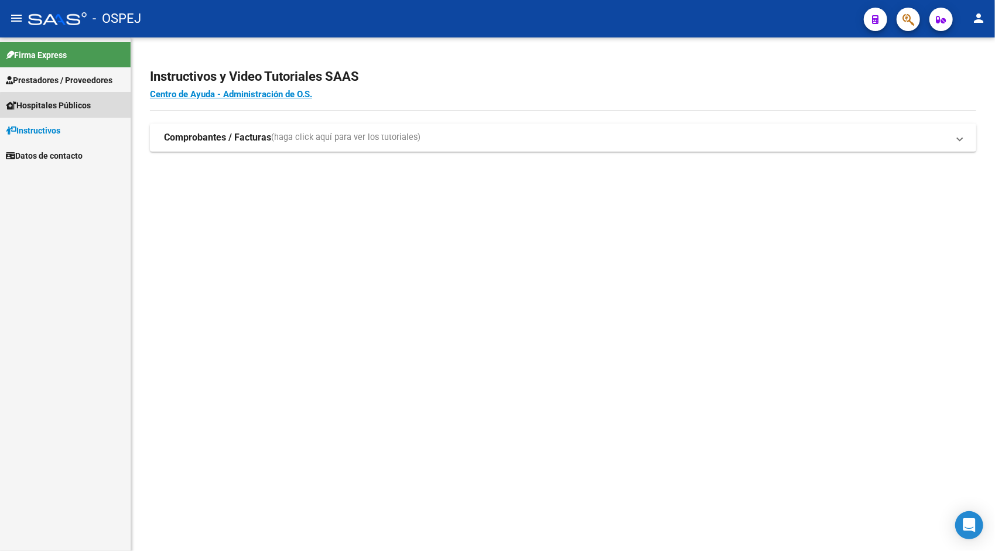
click at [66, 108] on span "Hospitales Públicos" at bounding box center [48, 105] width 85 height 13
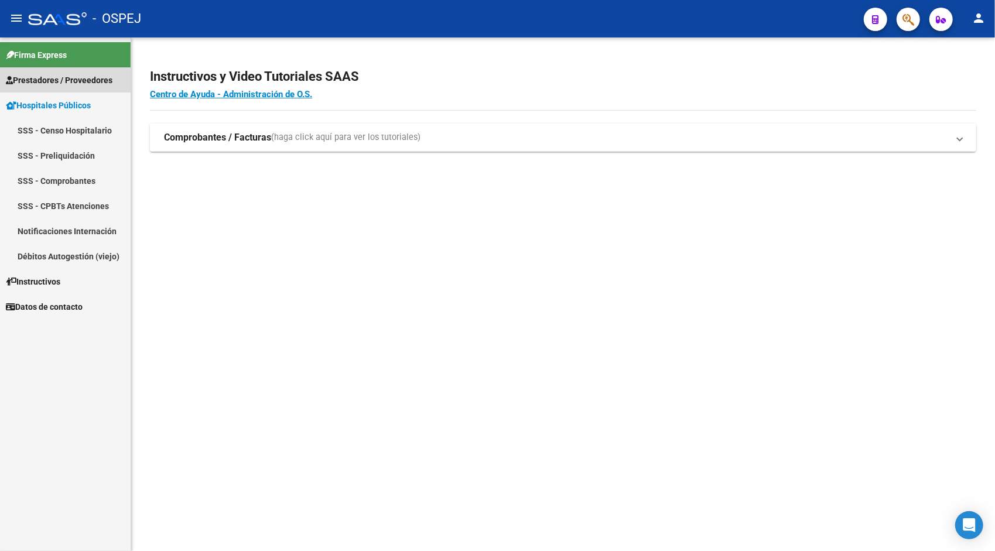
click at [60, 91] on link "Prestadores / Proveedores" at bounding box center [65, 79] width 131 height 25
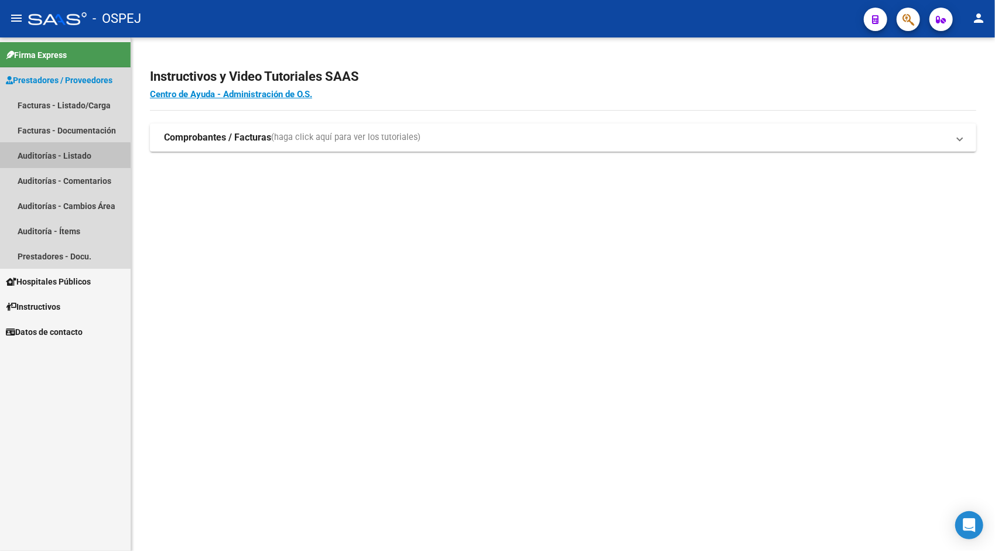
click at [63, 156] on link "Auditorías - Listado" at bounding box center [65, 155] width 131 height 25
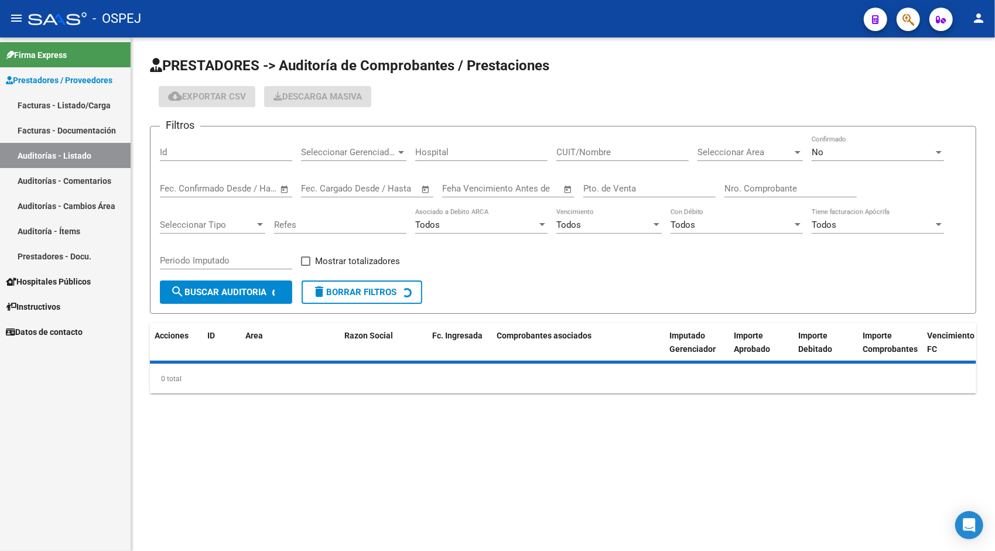
click at [245, 157] on div "Id" at bounding box center [226, 148] width 132 height 25
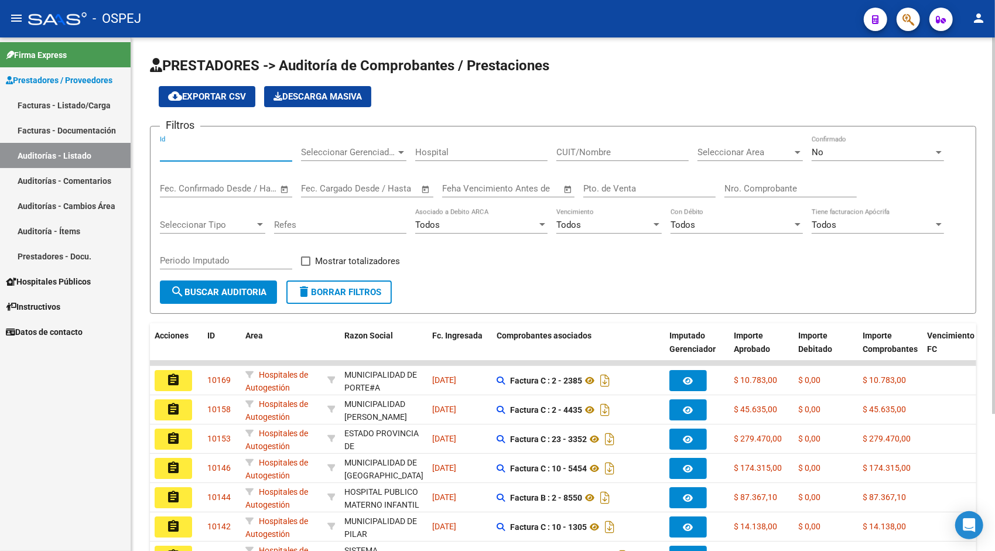
paste input "9932"
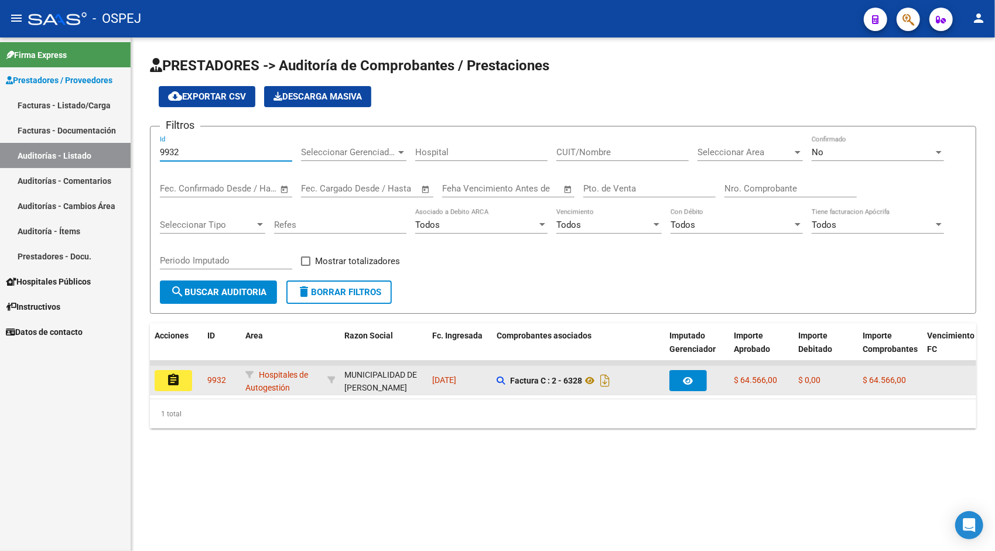
type input "9932"
click at [167, 381] on mat-icon "assignment" at bounding box center [173, 380] width 14 height 14
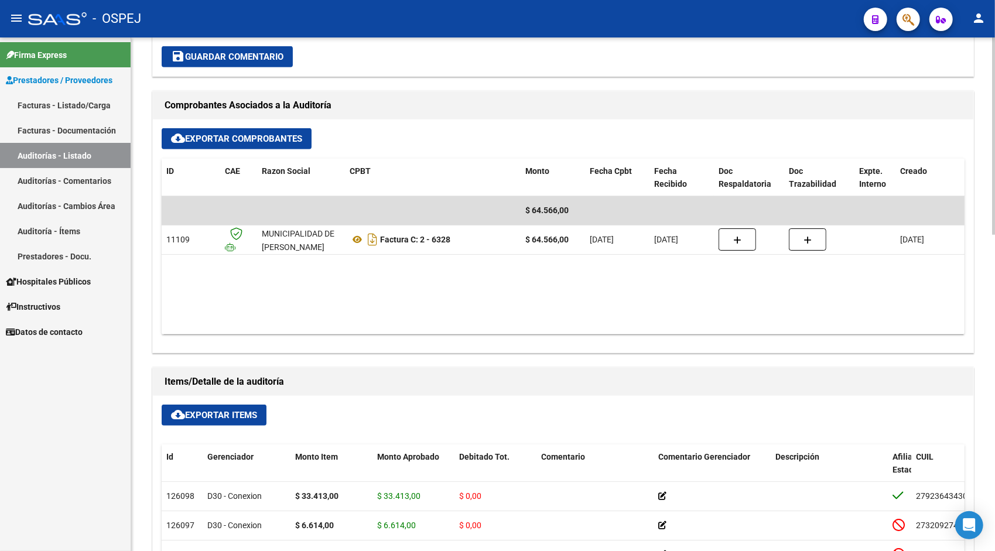
scroll to position [445, 0]
click at [234, 412] on span "cloud_download Exportar Items" at bounding box center [214, 414] width 86 height 11
